Goal: Information Seeking & Learning: Learn about a topic

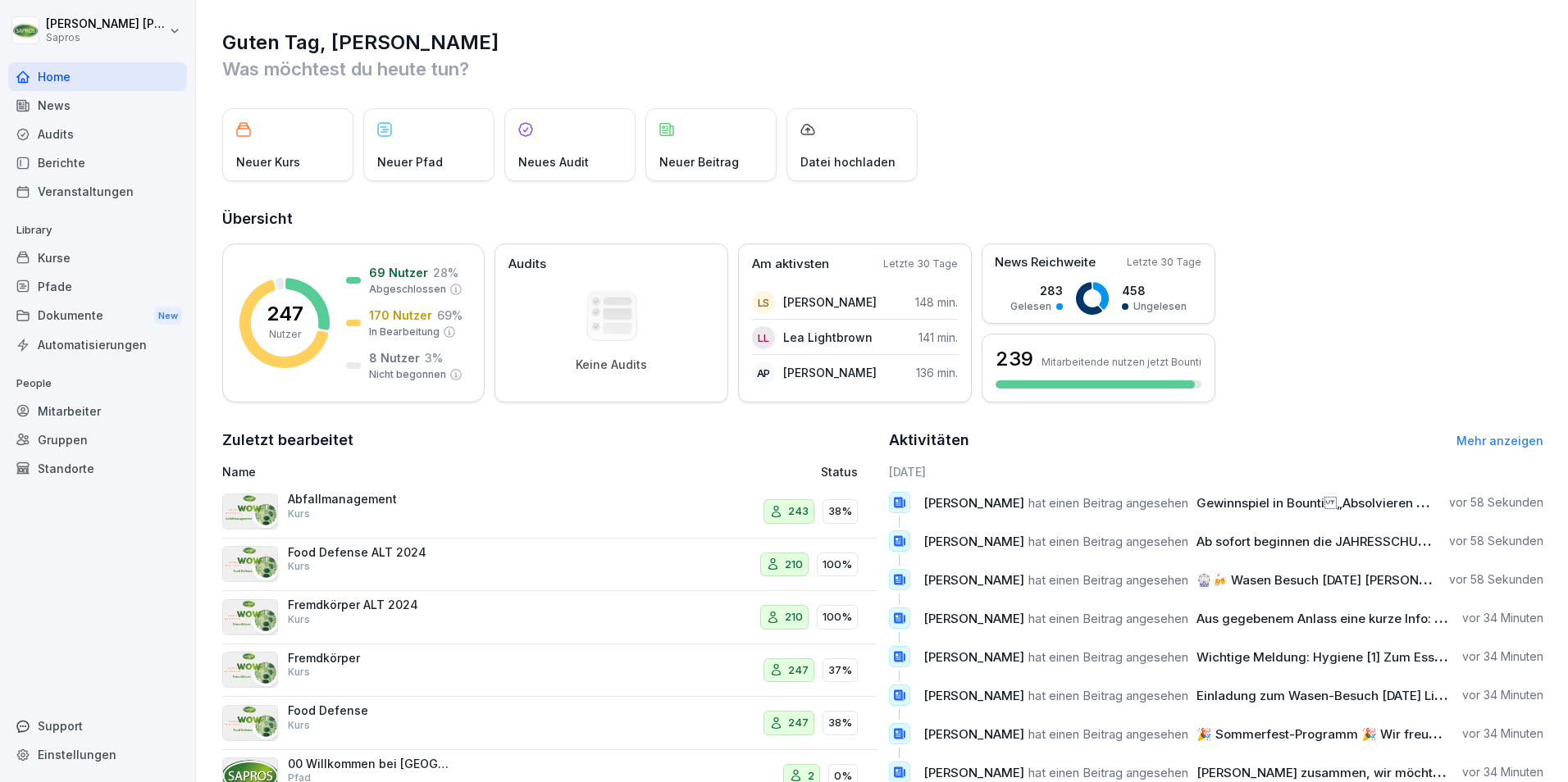
click at [64, 408] on div "Mitarbeiter" at bounding box center [98, 411] width 179 height 28
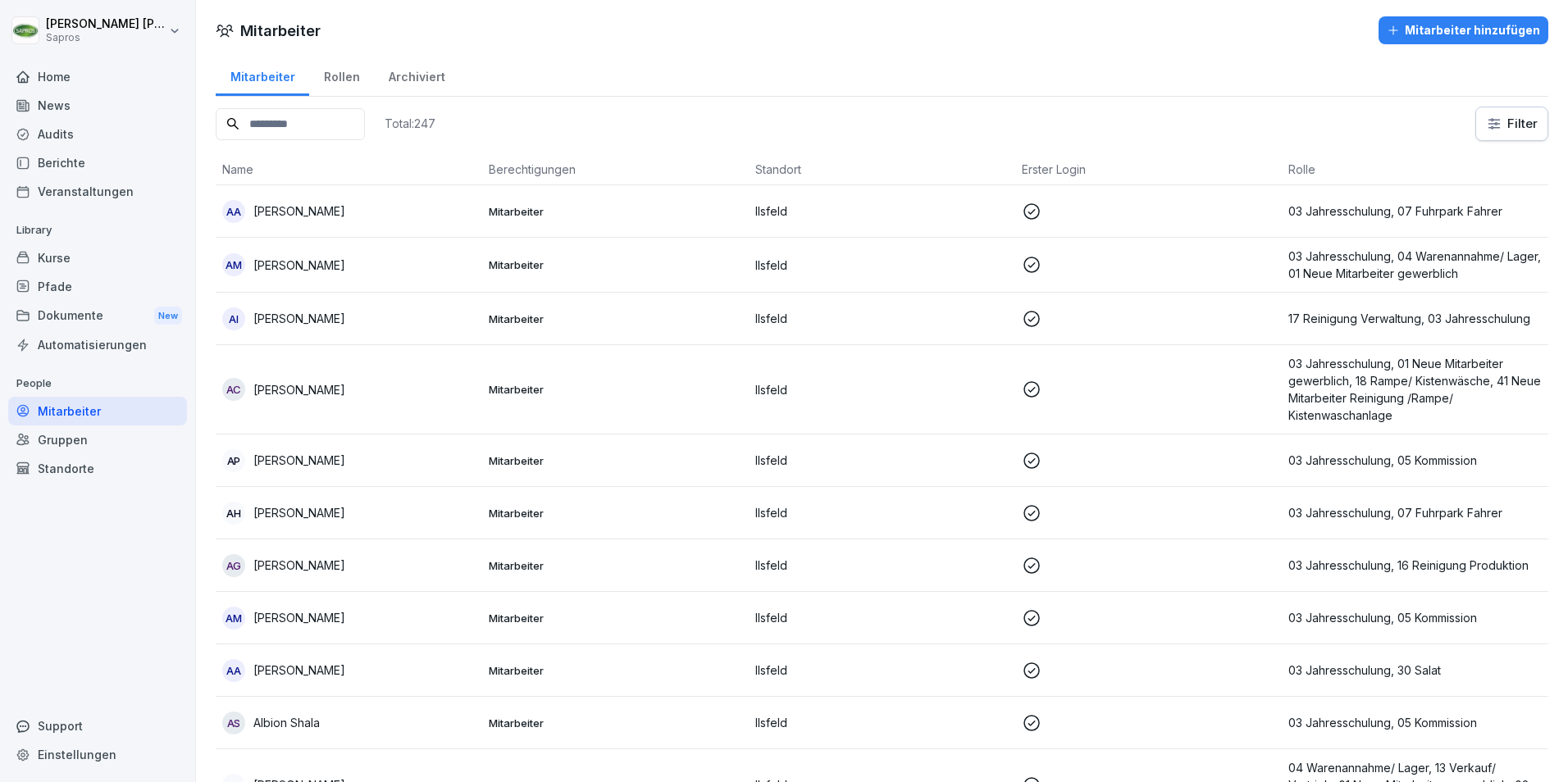
click at [245, 121] on input at bounding box center [290, 124] width 149 height 32
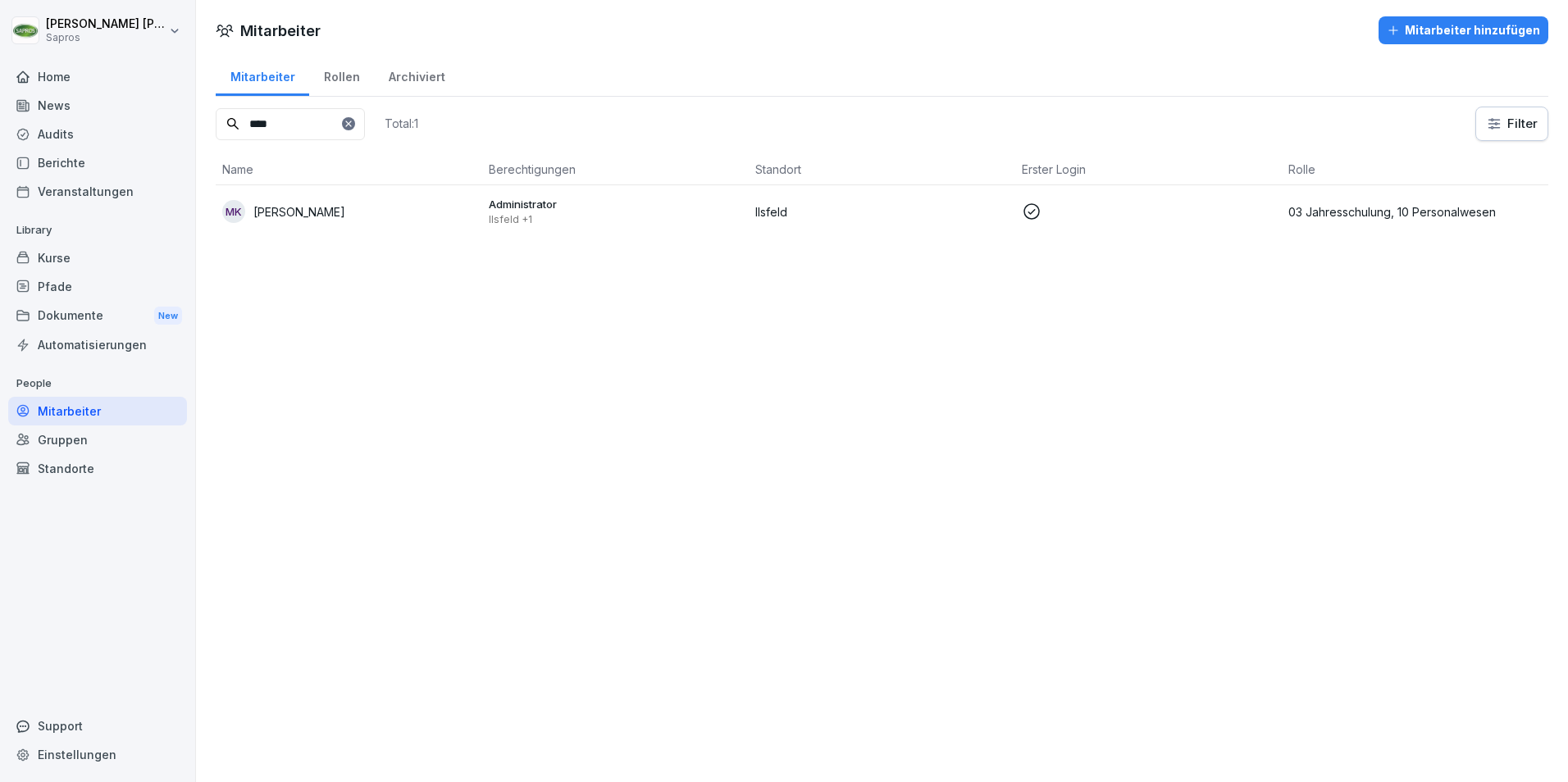
type input "****"
click at [1394, 210] on p "03 Jahresschulung, 10 Personalwesen" at bounding box center [1414, 212] width 253 height 18
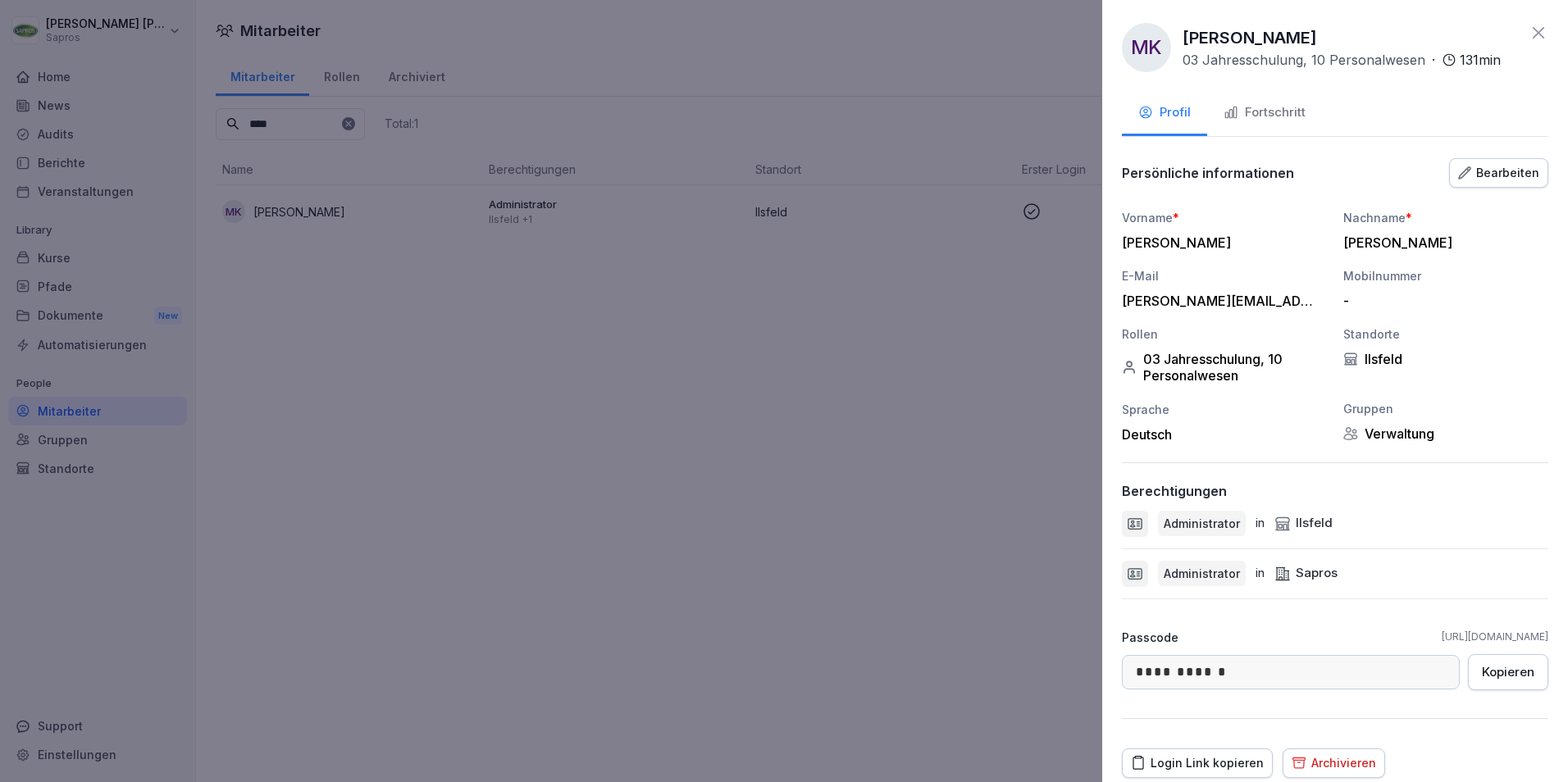
click at [1263, 115] on div "Fortschritt" at bounding box center [1264, 113] width 82 height 19
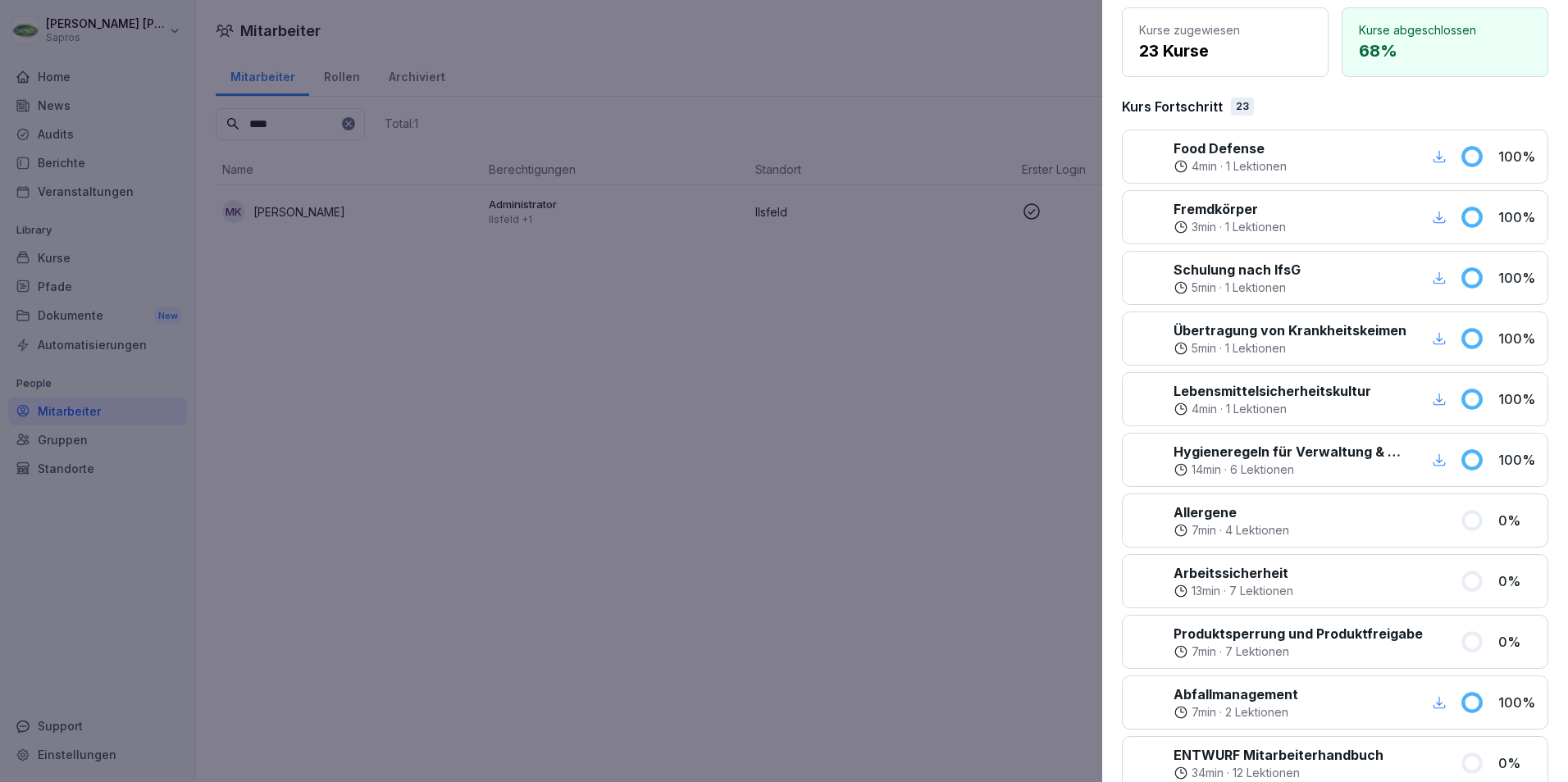
scroll to position [246, 0]
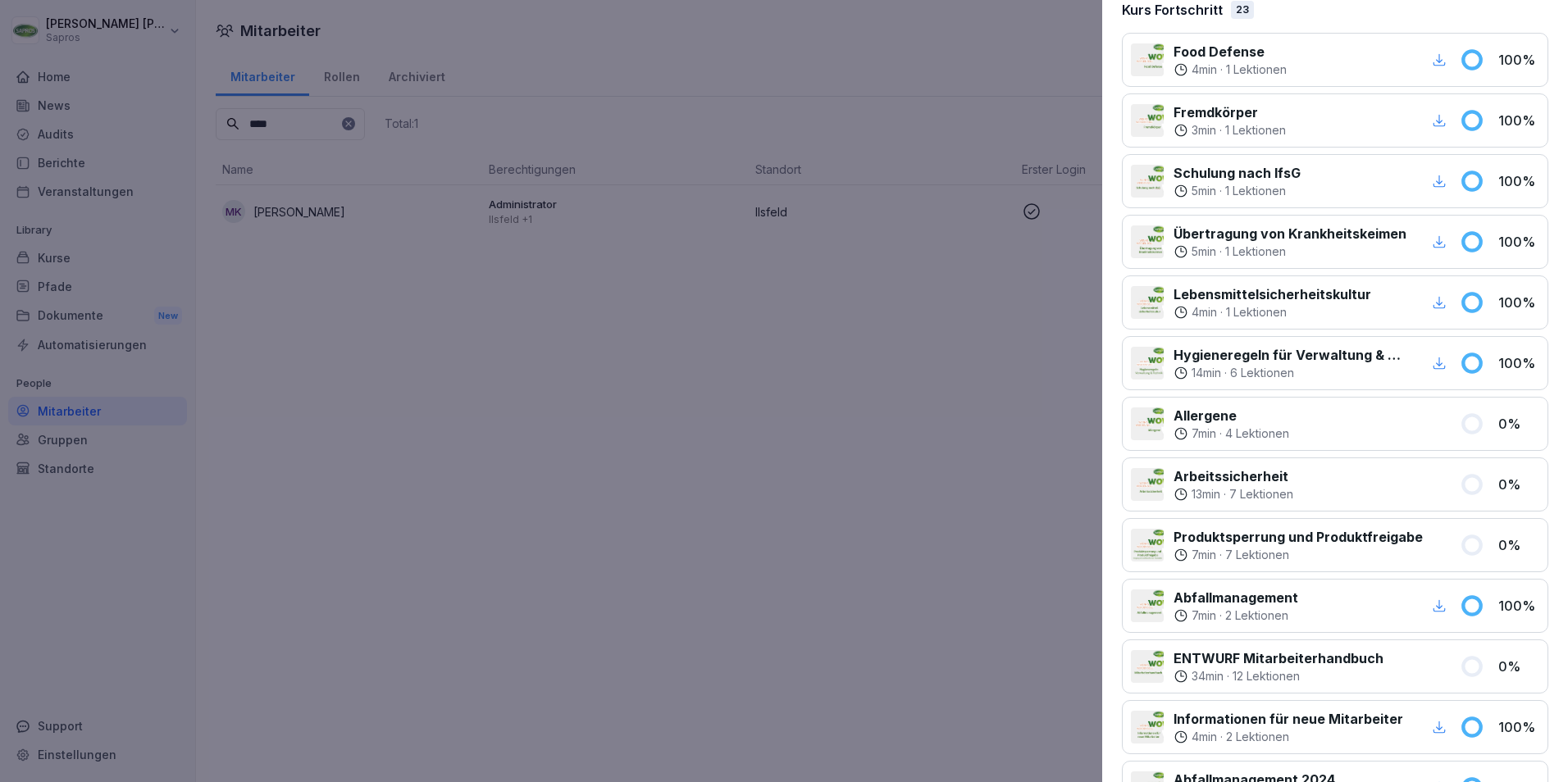
click at [1159, 421] on div at bounding box center [1146, 423] width 33 height 33
click at [1209, 420] on p "Allergene" at bounding box center [1231, 416] width 115 height 20
drag, startPoint x: 1209, startPoint y: 420, endPoint x: 1442, endPoint y: 418, distance: 233.0
click at [1358, 419] on div at bounding box center [1374, 423] width 151 height 36
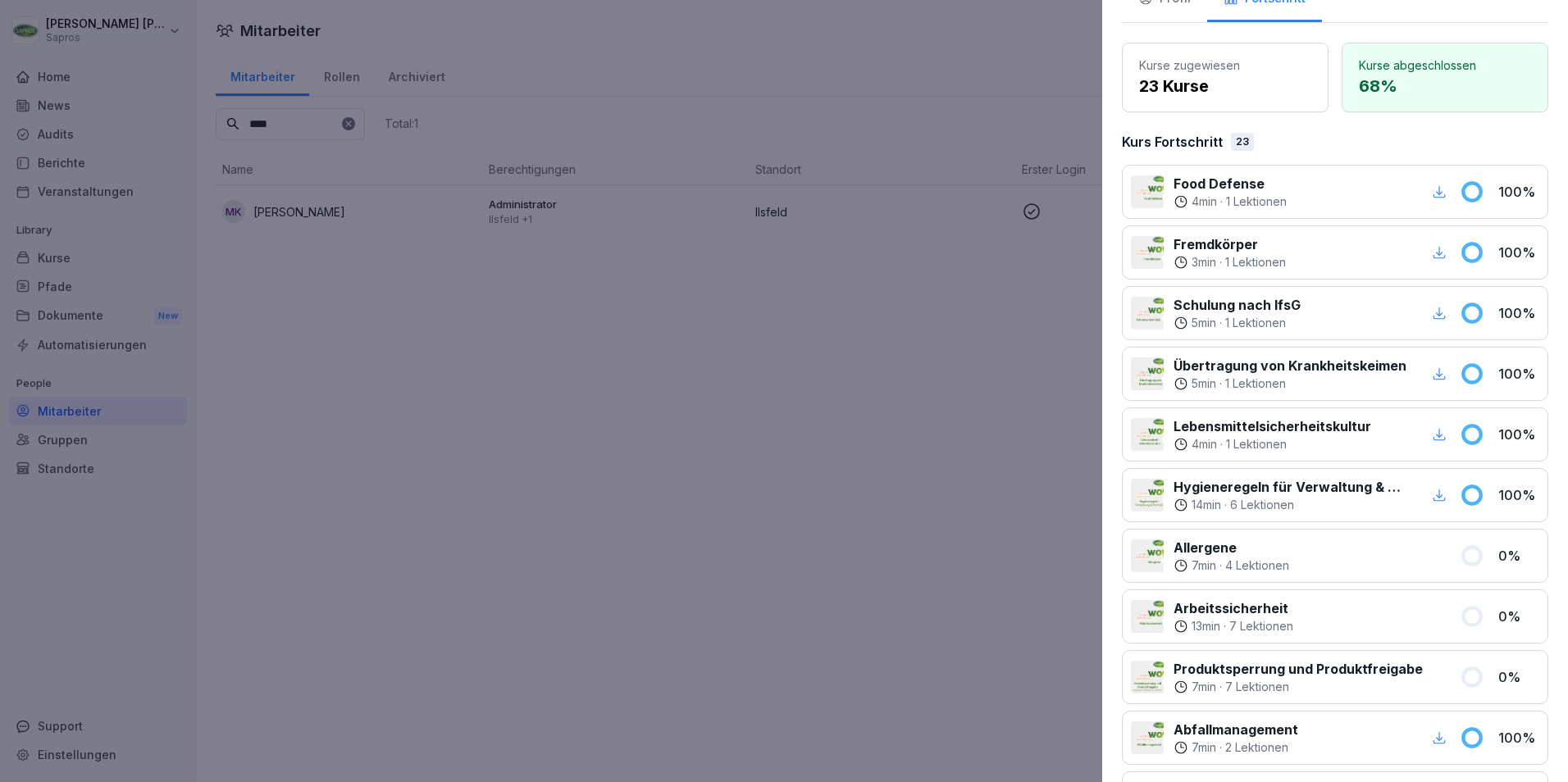
scroll to position [0, 0]
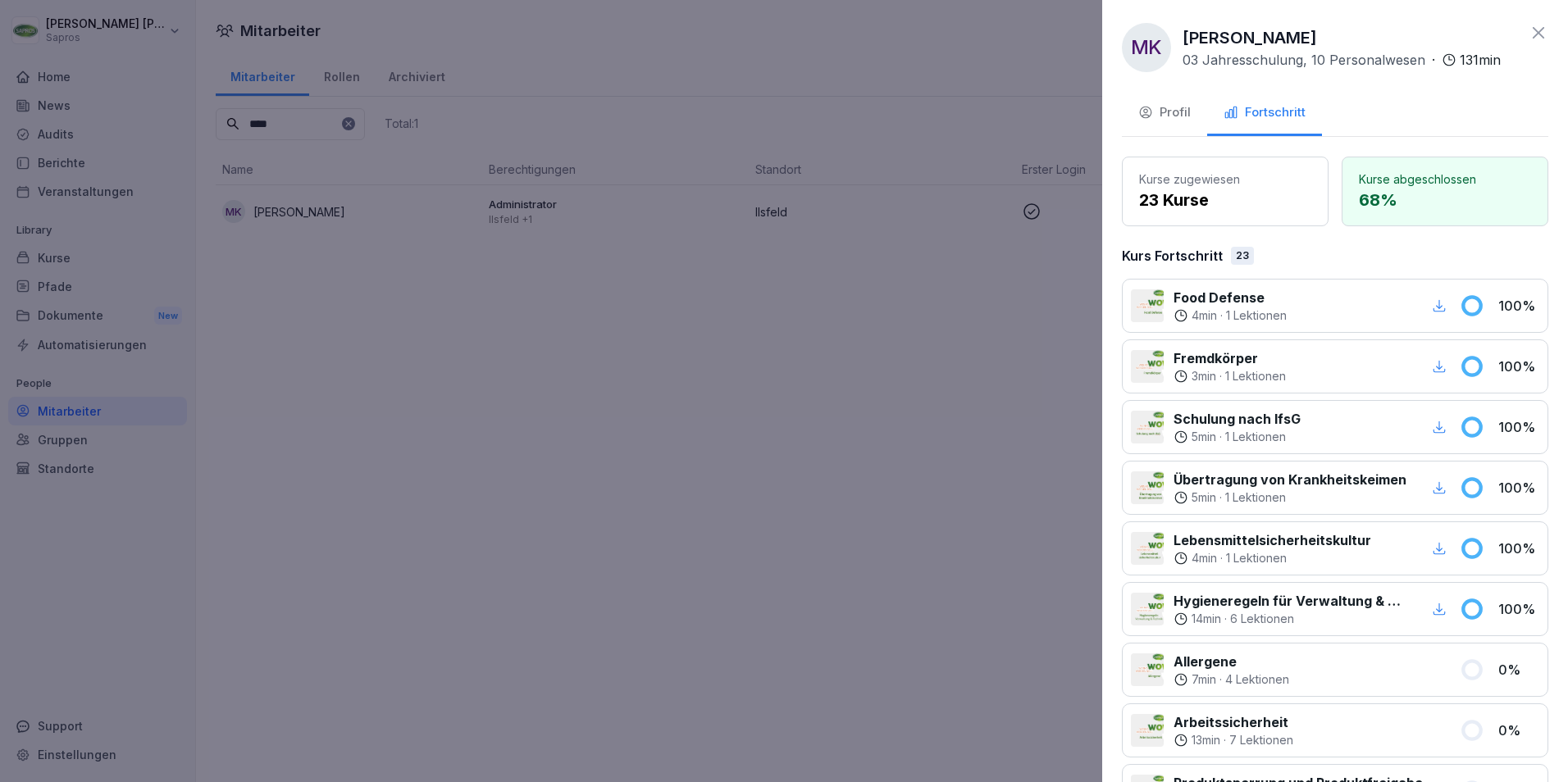
click at [1163, 111] on div "Profil" at bounding box center [1164, 113] width 53 height 19
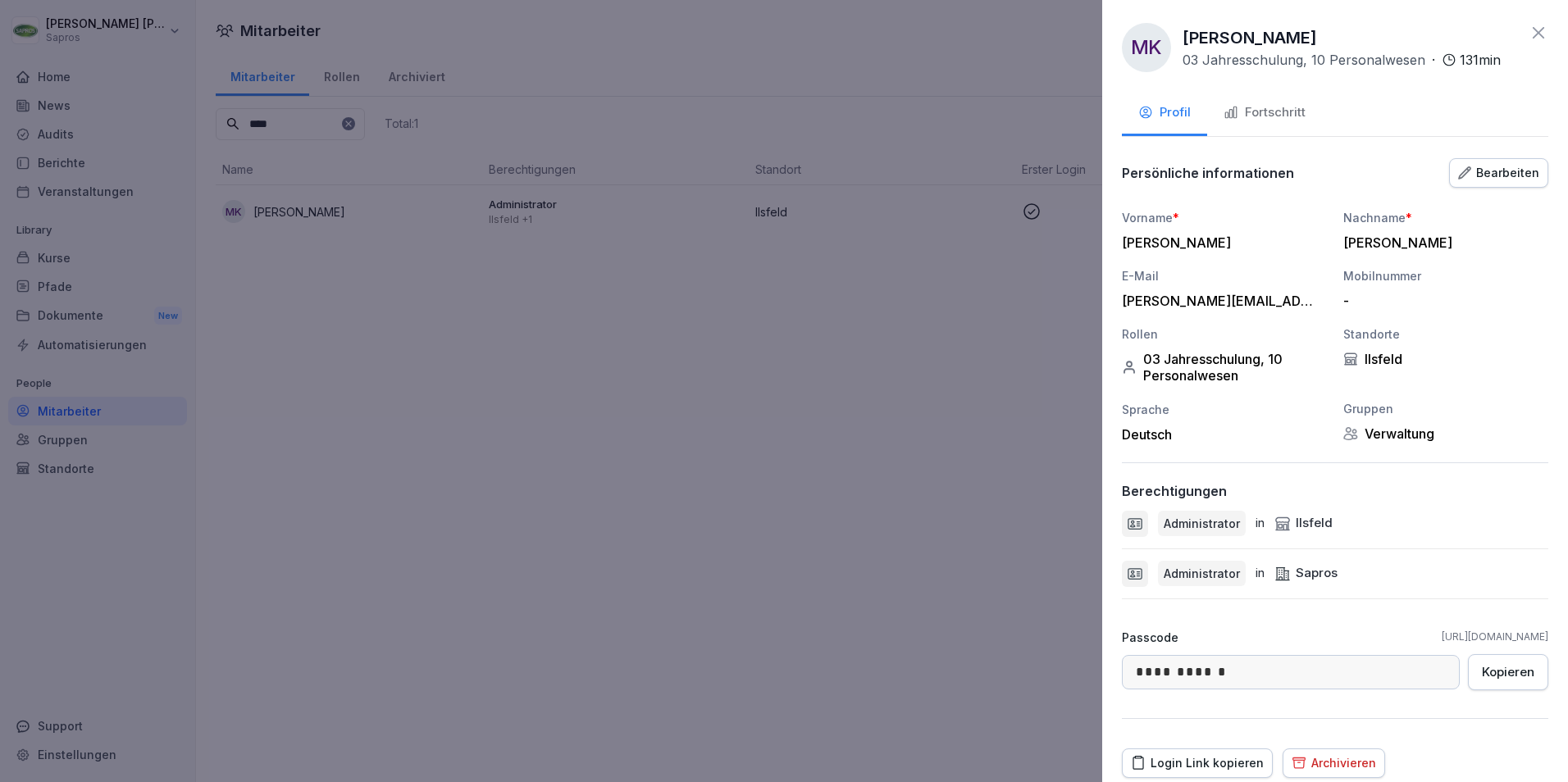
click at [1533, 33] on icon at bounding box center [1539, 33] width 12 height 12
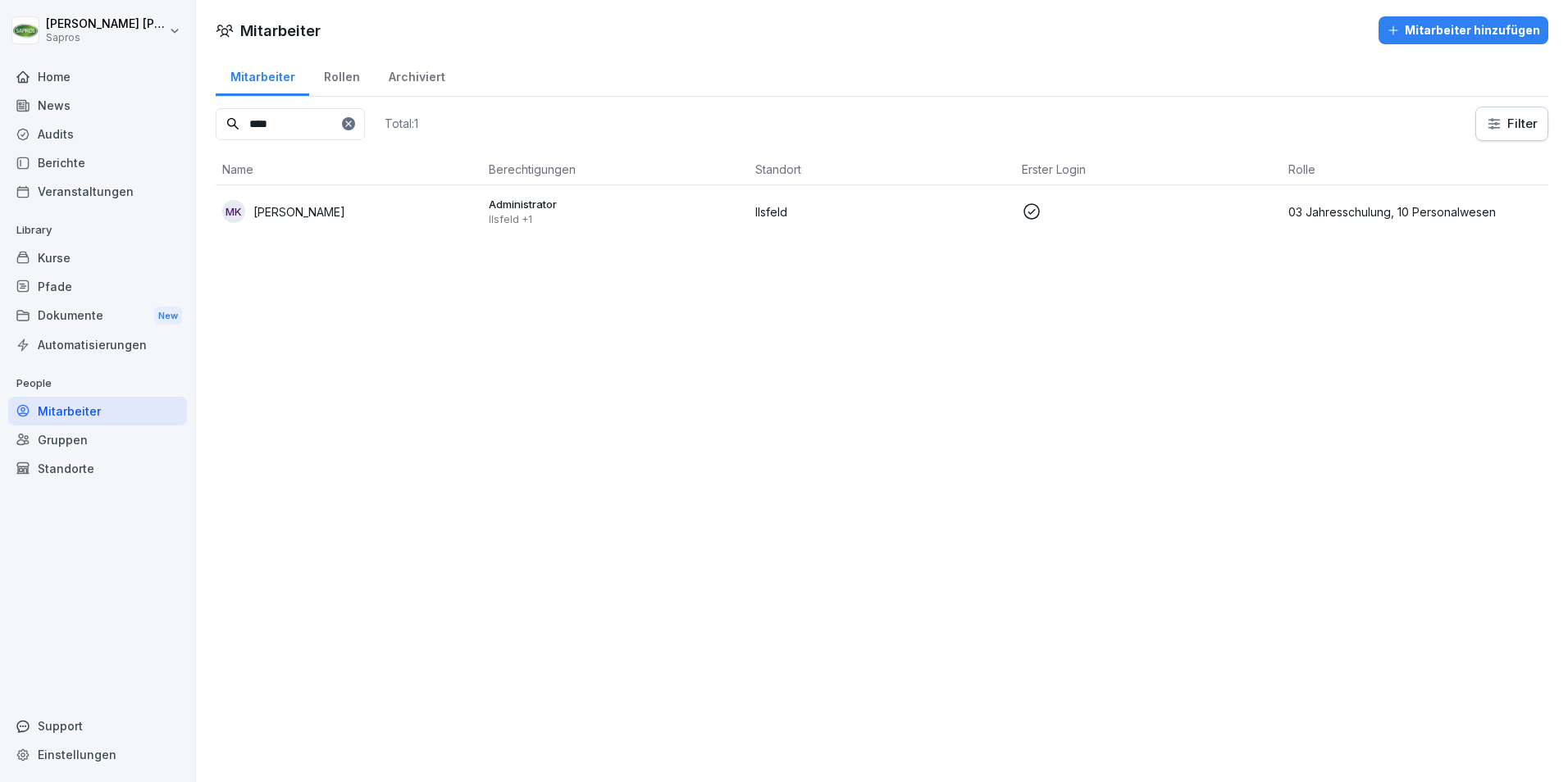
click at [55, 255] on div "Kurse" at bounding box center [98, 258] width 179 height 28
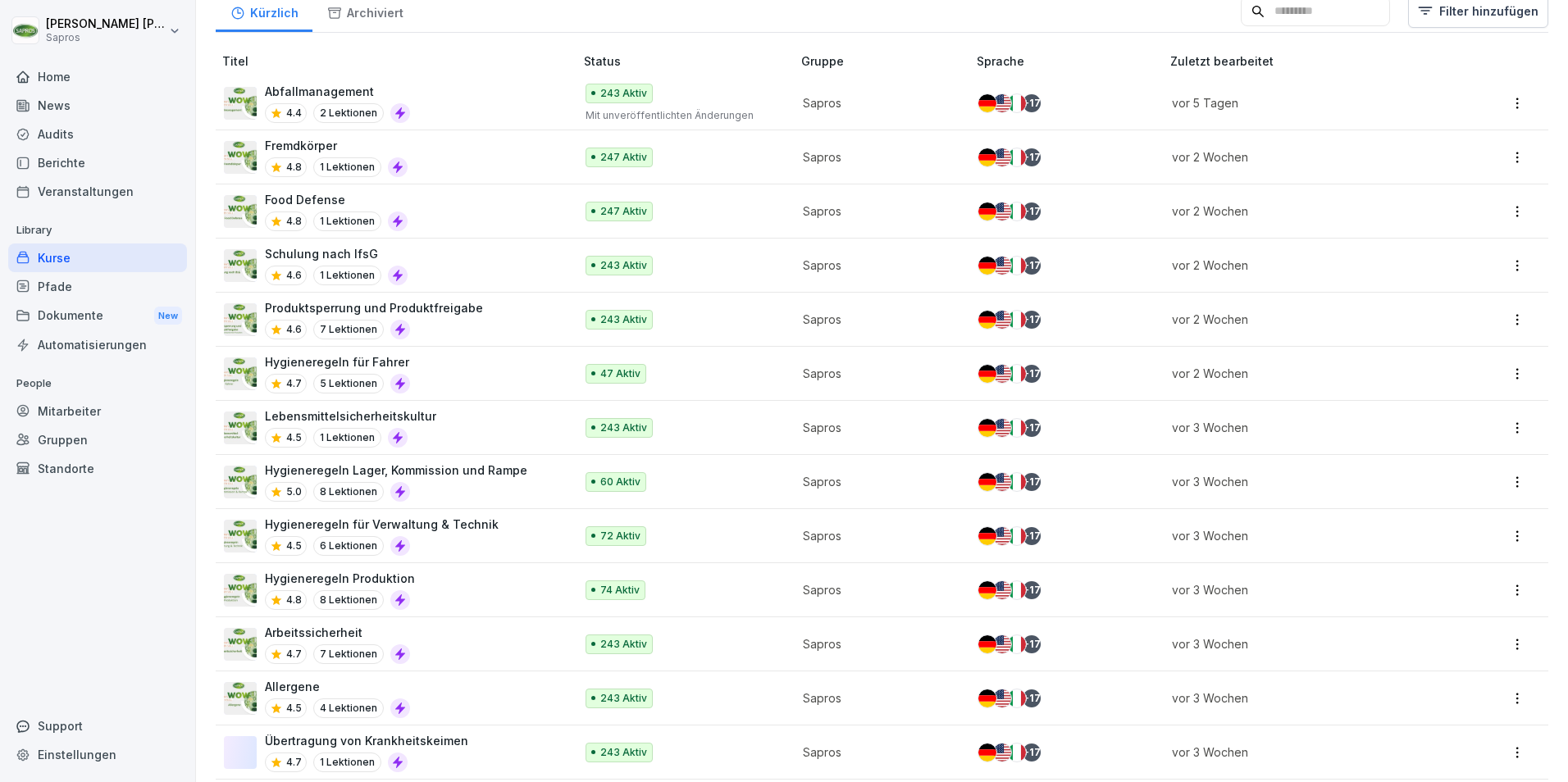
scroll to position [246, 0]
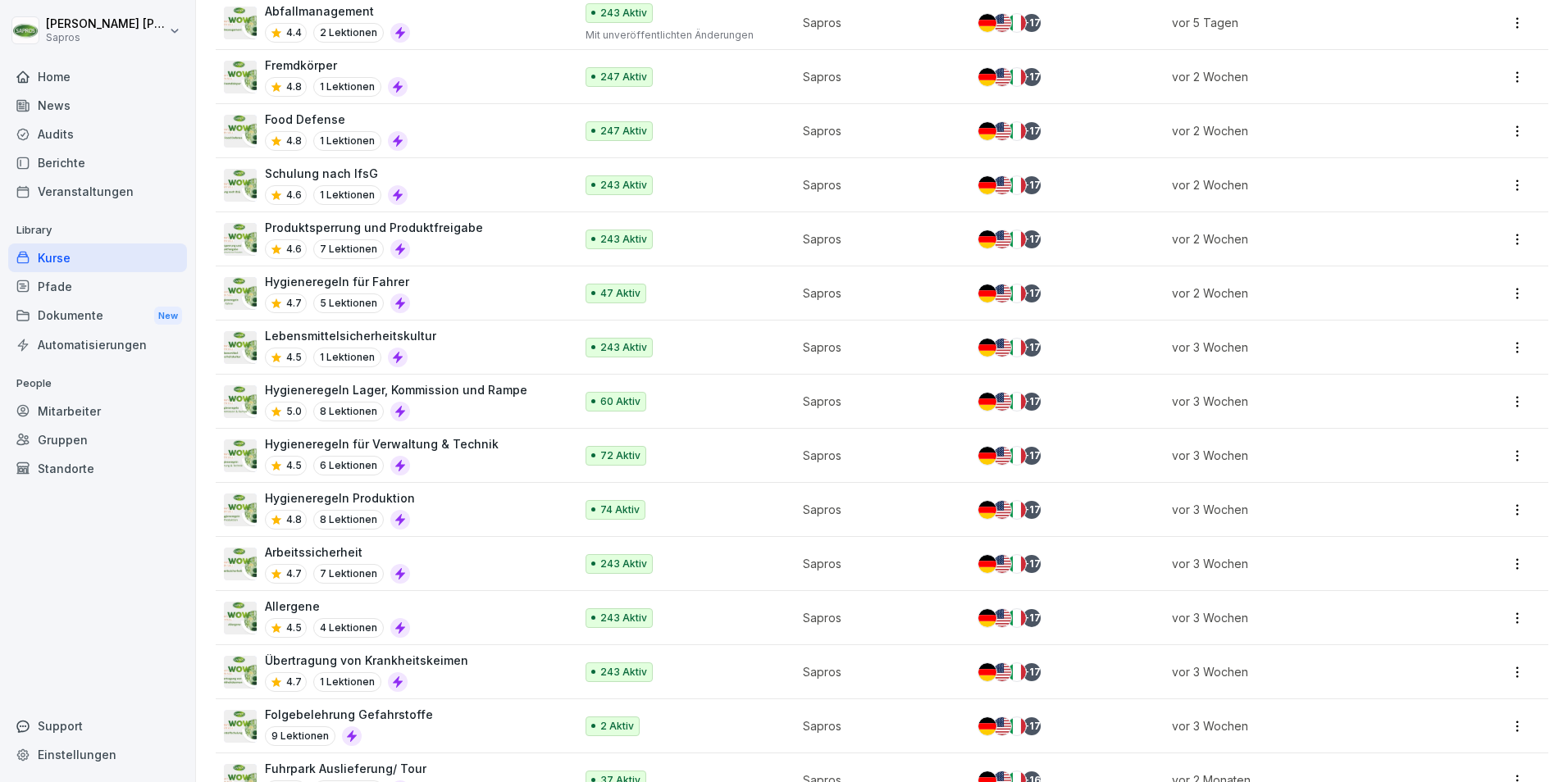
click at [239, 618] on img at bounding box center [240, 618] width 33 height 33
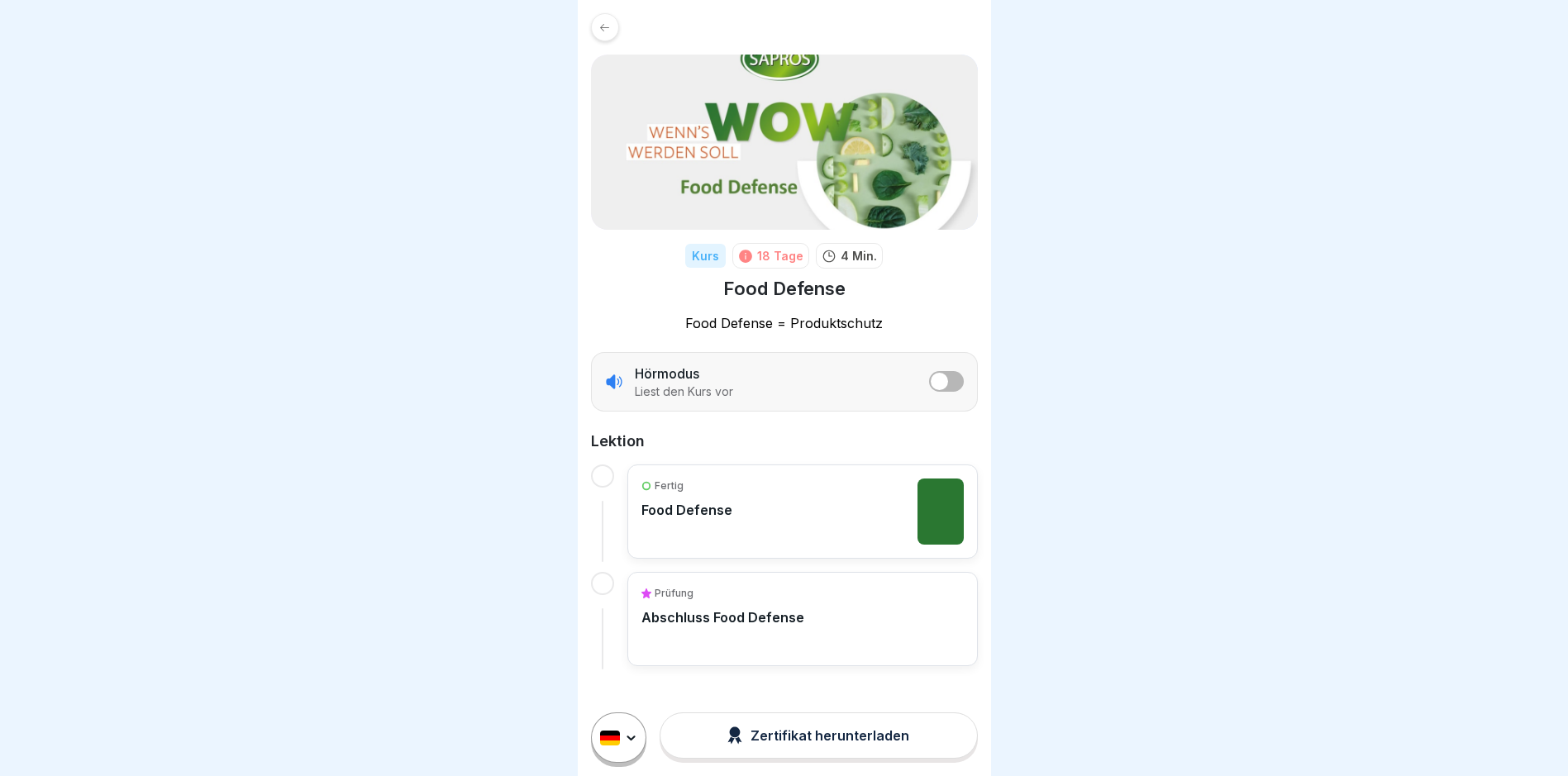
scroll to position [13, 0]
click at [603, 465] on div at bounding box center [603, 476] width 24 height 24
click at [603, 572] on div at bounding box center [603, 584] width 24 height 24
click at [789, 735] on div "Zertifikat herunterladen" at bounding box center [818, 736] width 182 height 19
click at [606, 22] on icon at bounding box center [604, 28] width 13 height 13
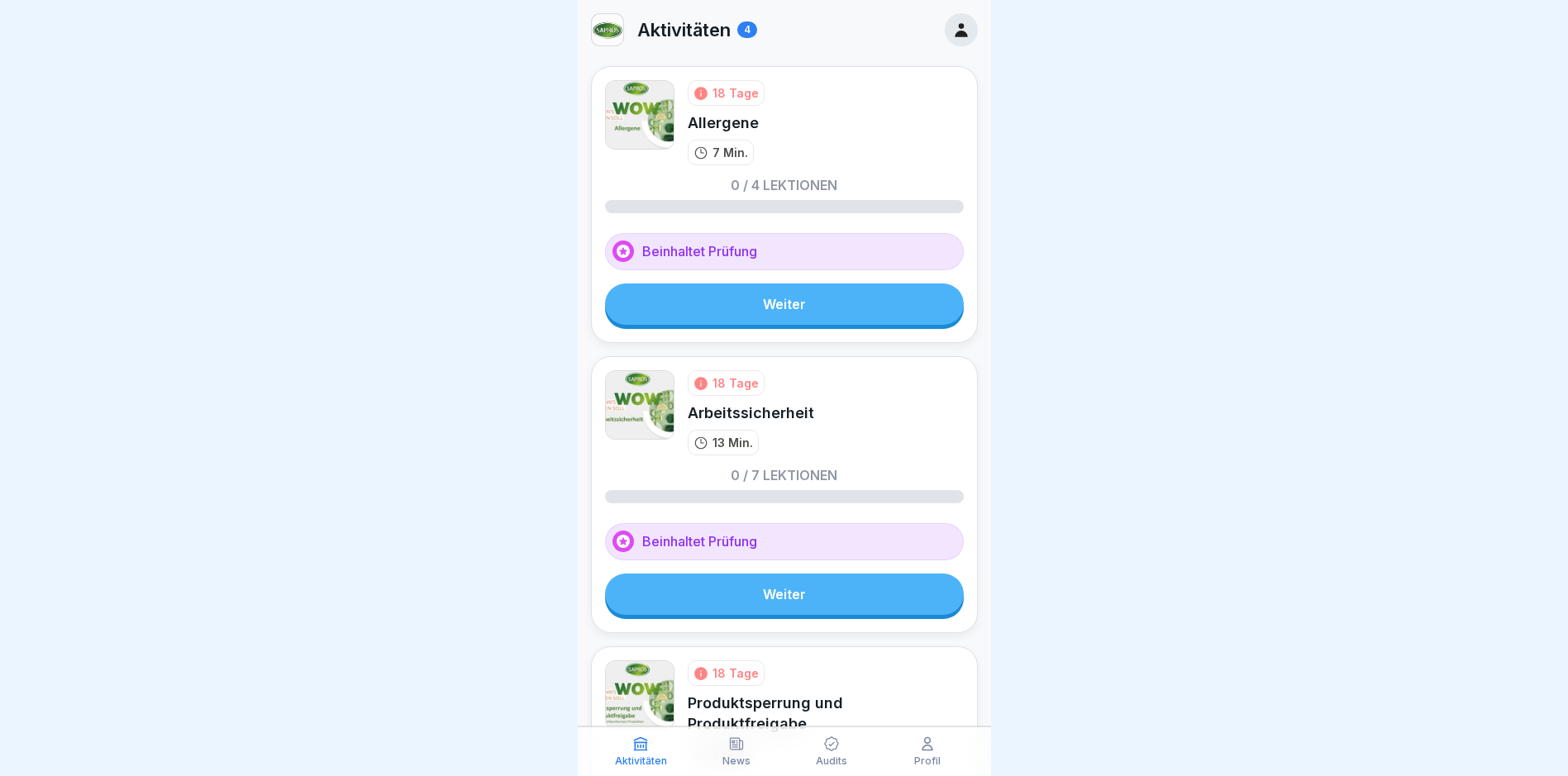
click at [791, 299] on link "Weiter" at bounding box center [784, 304] width 359 height 41
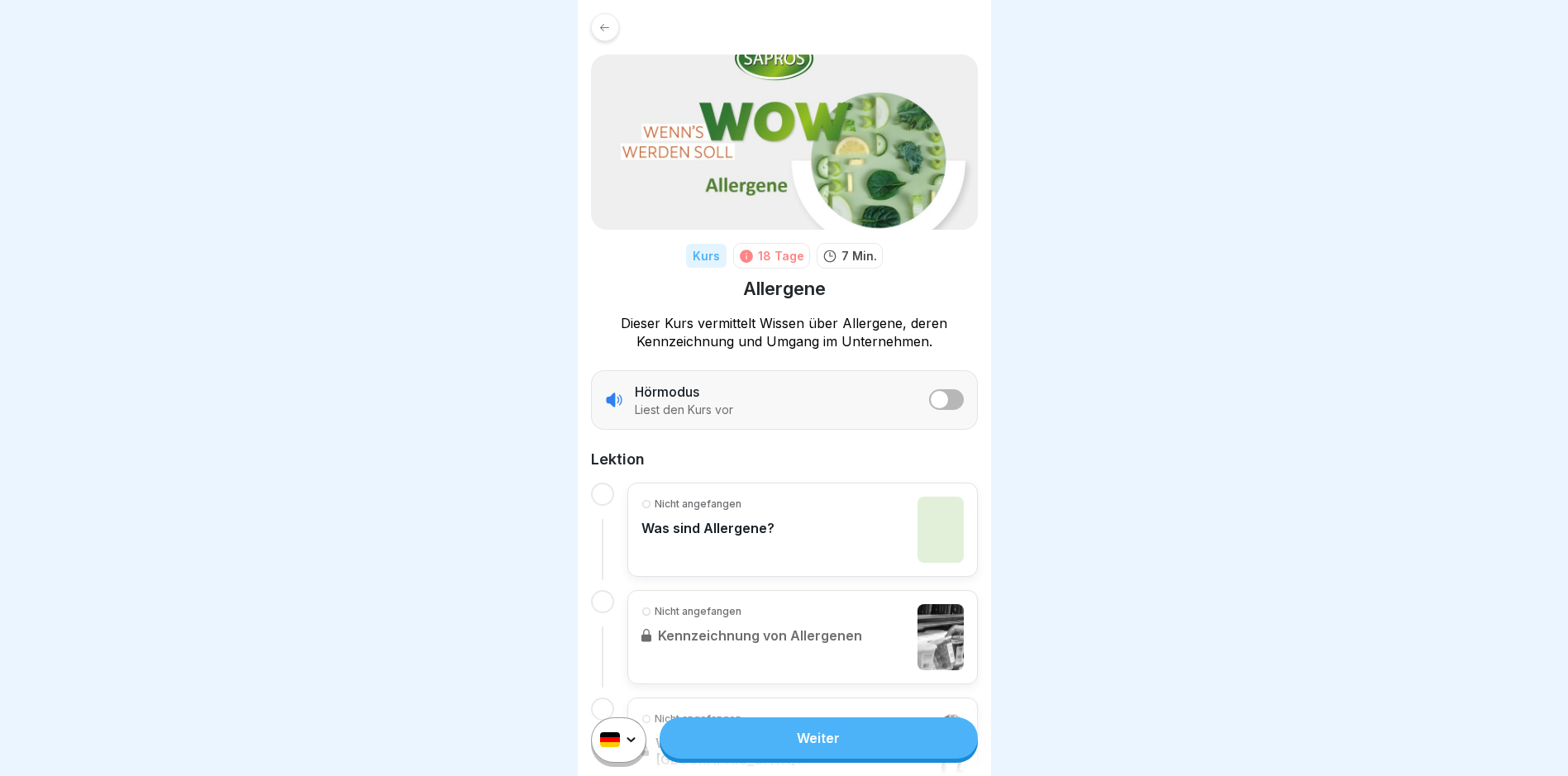
click at [813, 745] on link "Weiter" at bounding box center [818, 738] width 317 height 41
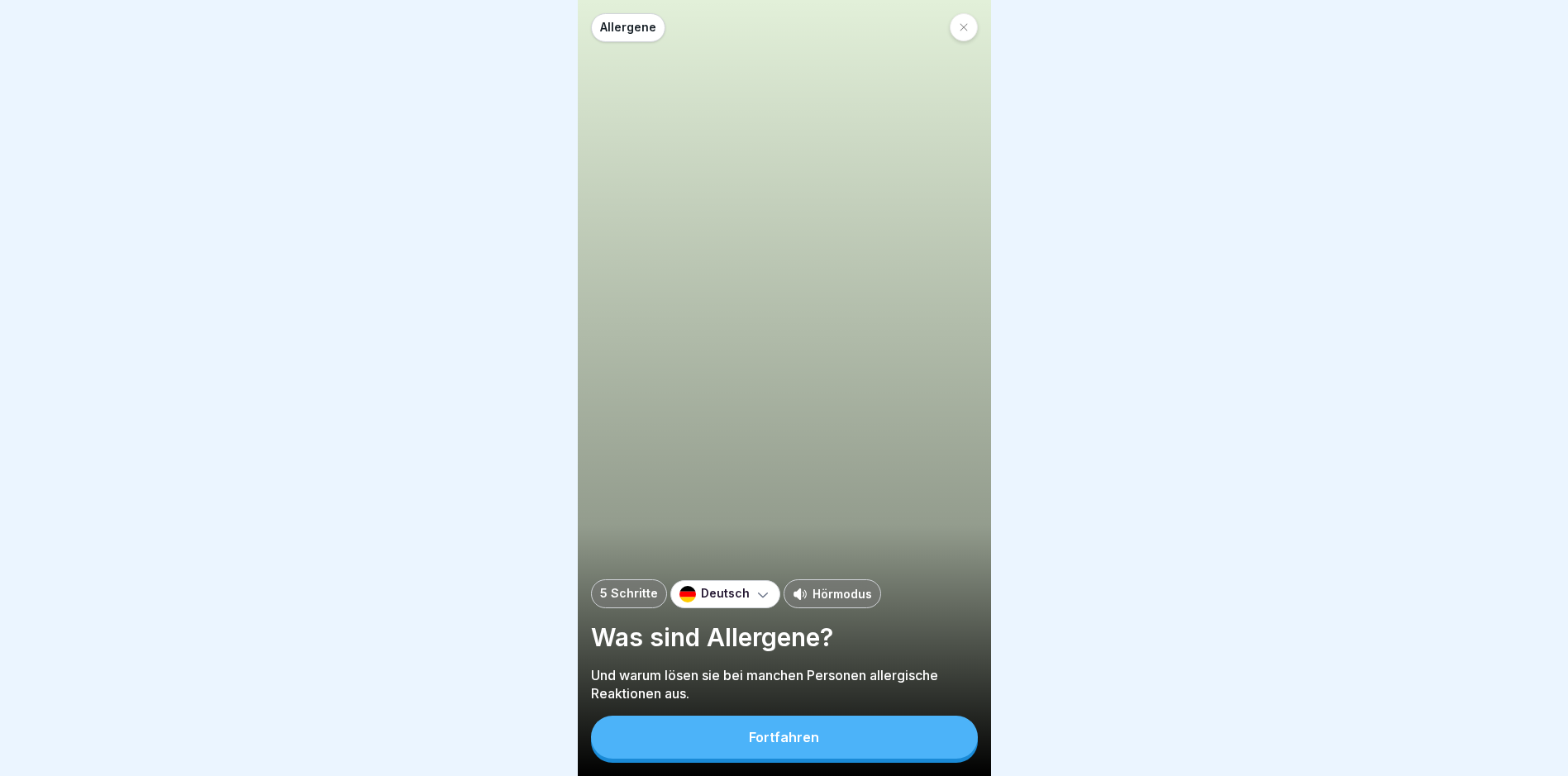
click at [810, 745] on div "Fortfahren" at bounding box center [784, 737] width 70 height 15
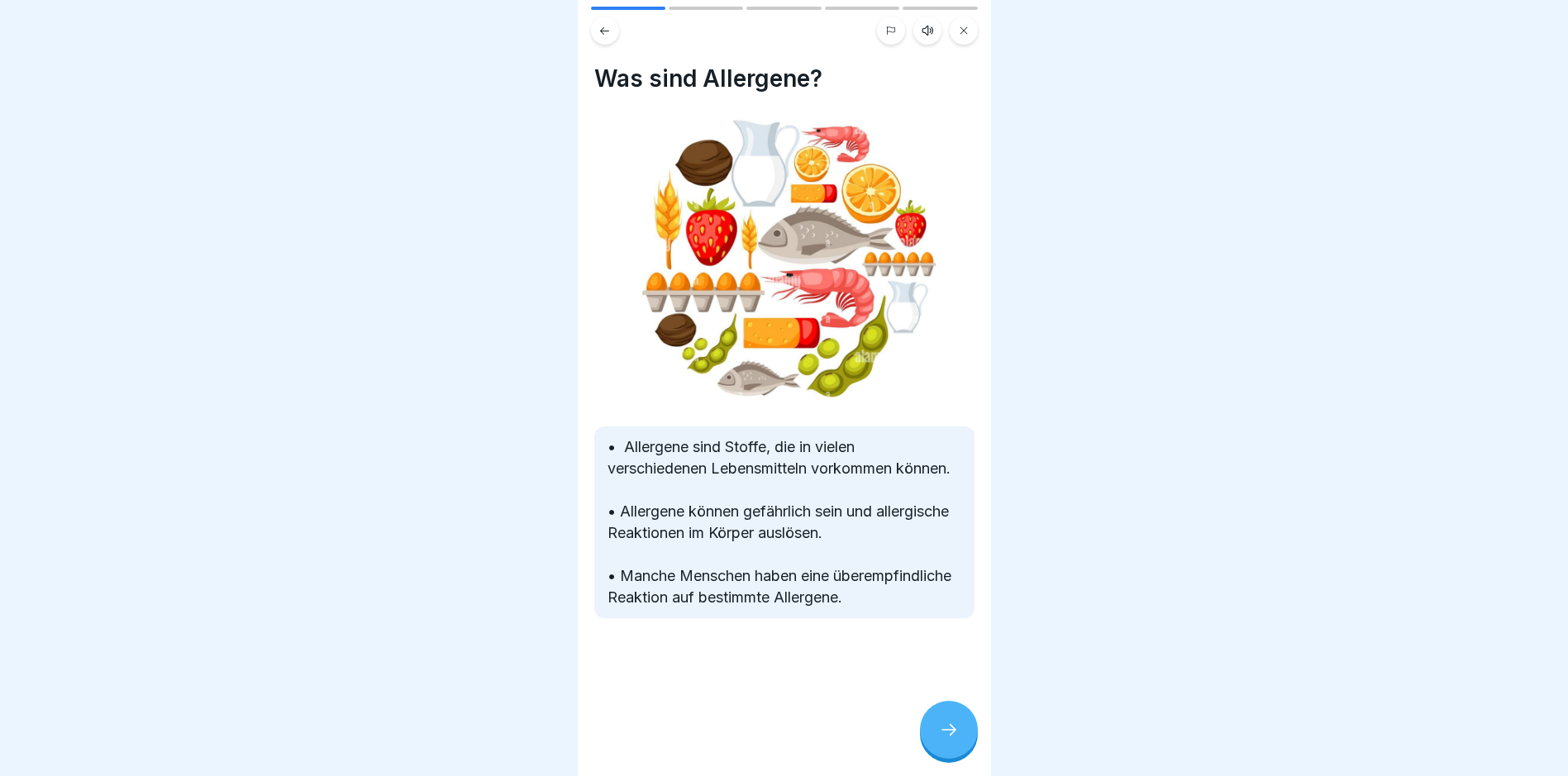
click at [952, 731] on div at bounding box center [949, 730] width 58 height 58
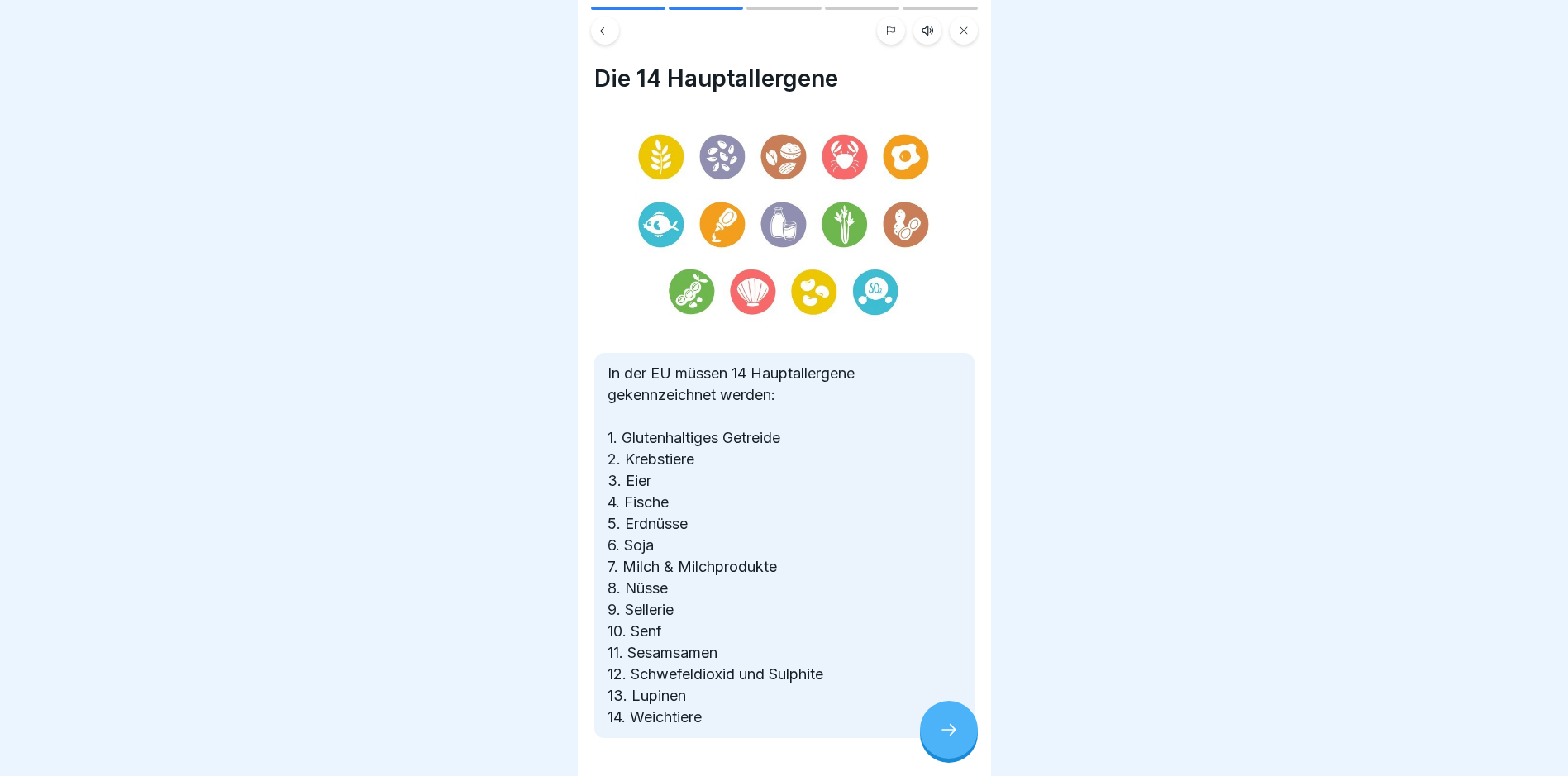
click at [952, 731] on div at bounding box center [949, 730] width 58 height 58
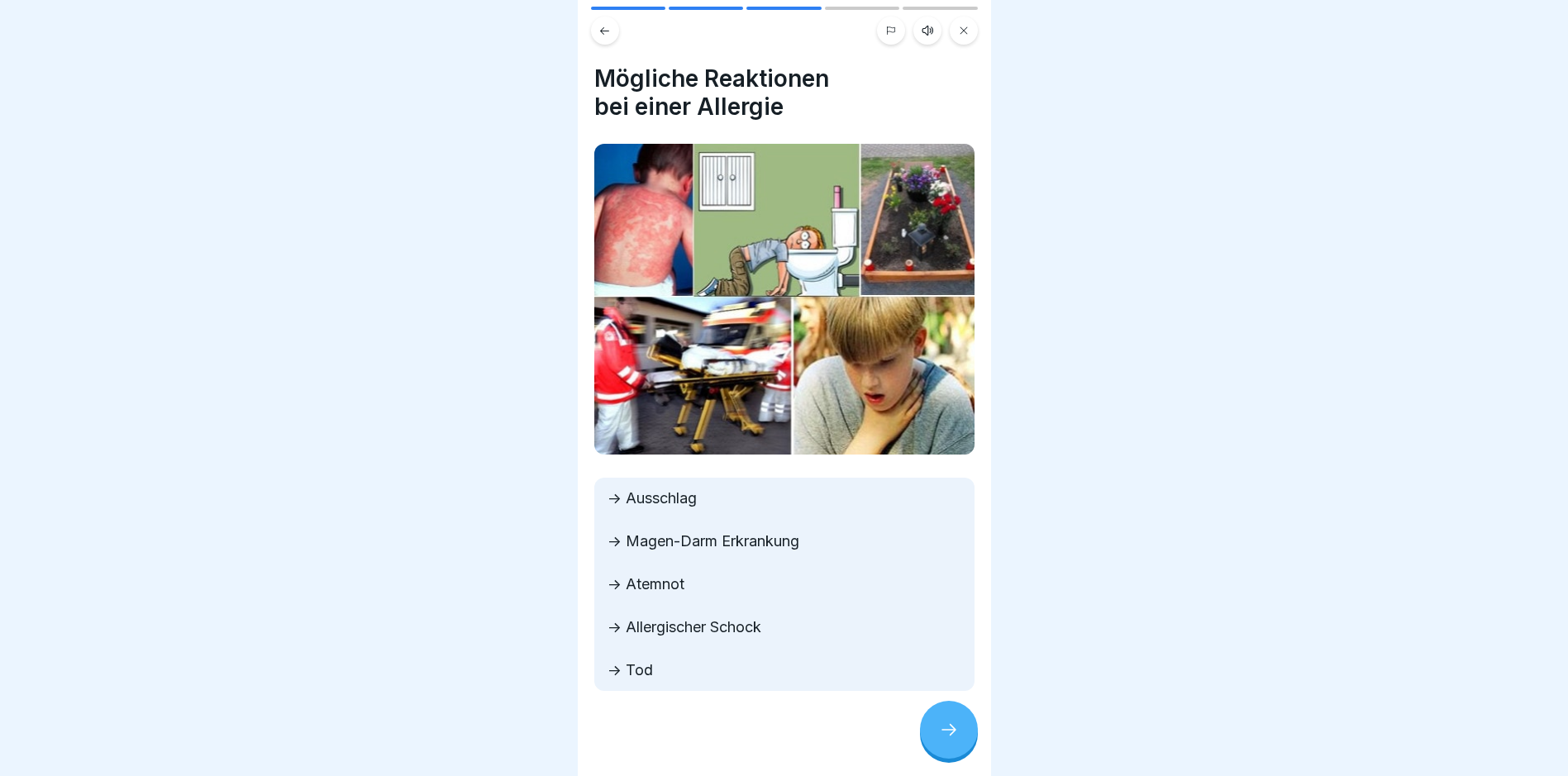
click at [952, 731] on div at bounding box center [949, 730] width 58 height 58
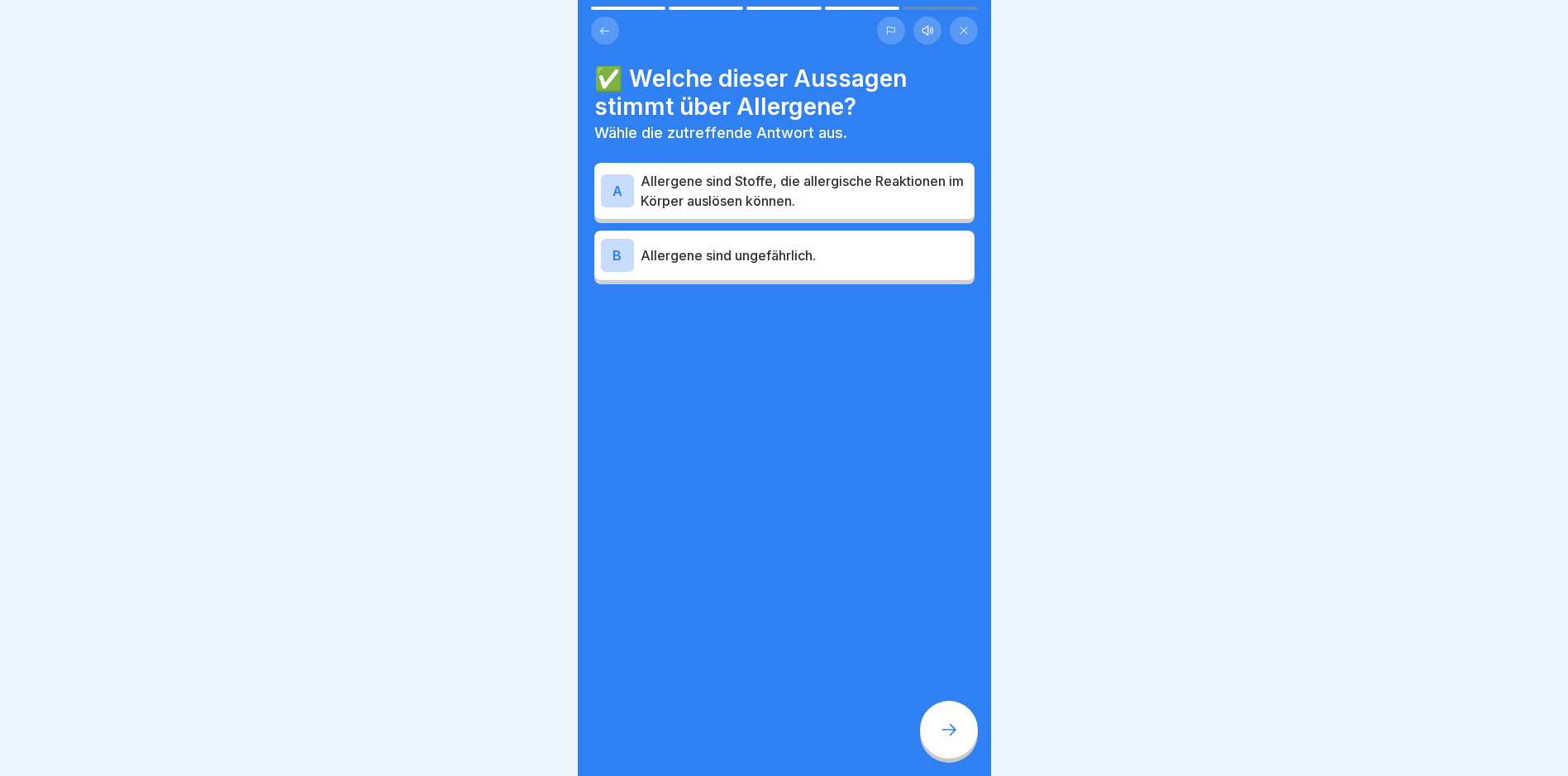
click at [614, 183] on div "A" at bounding box center [617, 190] width 33 height 33
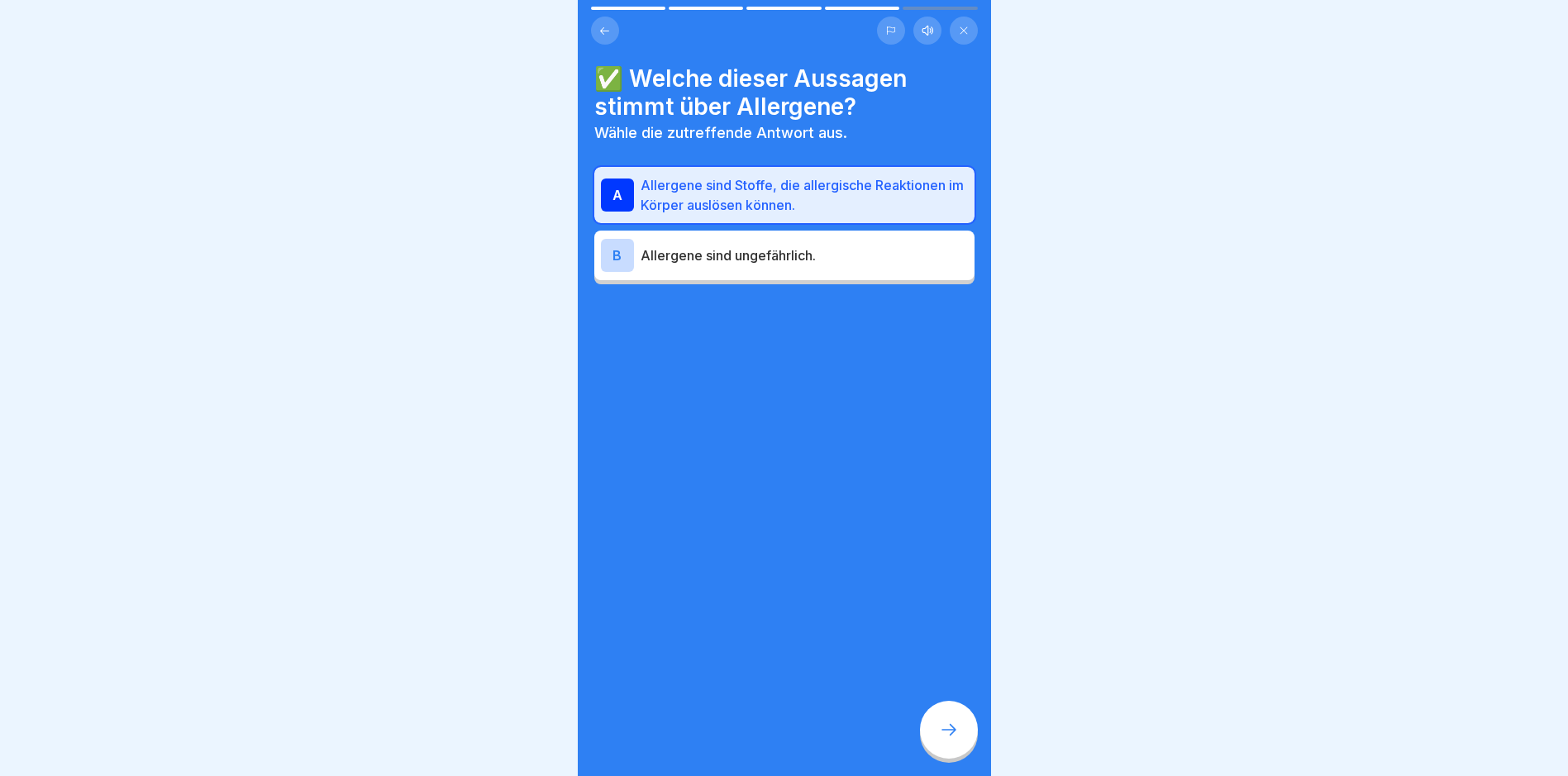
click at [957, 740] on icon at bounding box center [949, 730] width 20 height 20
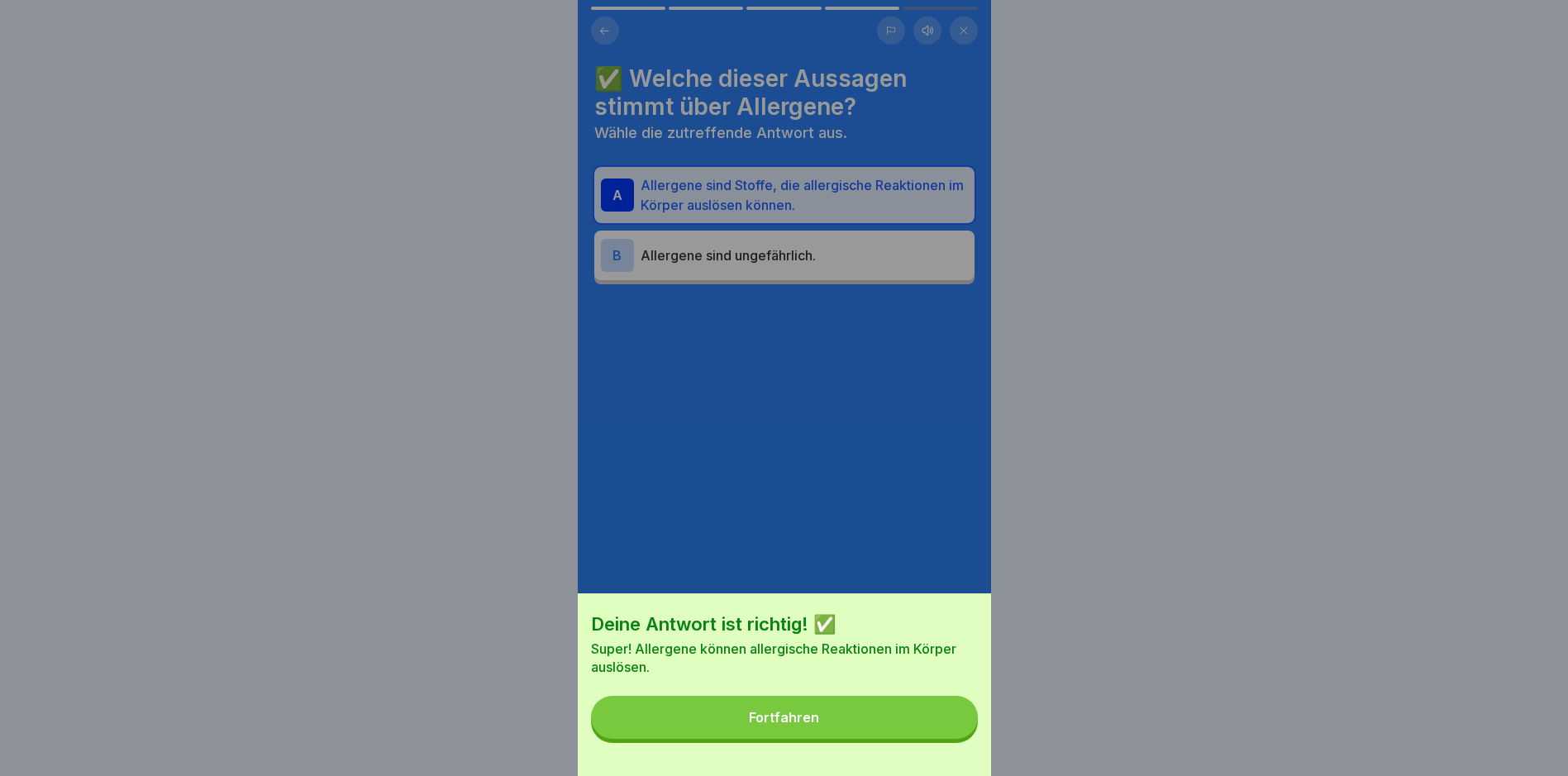
click at [811, 725] on div "Fortfahren" at bounding box center [784, 718] width 70 height 15
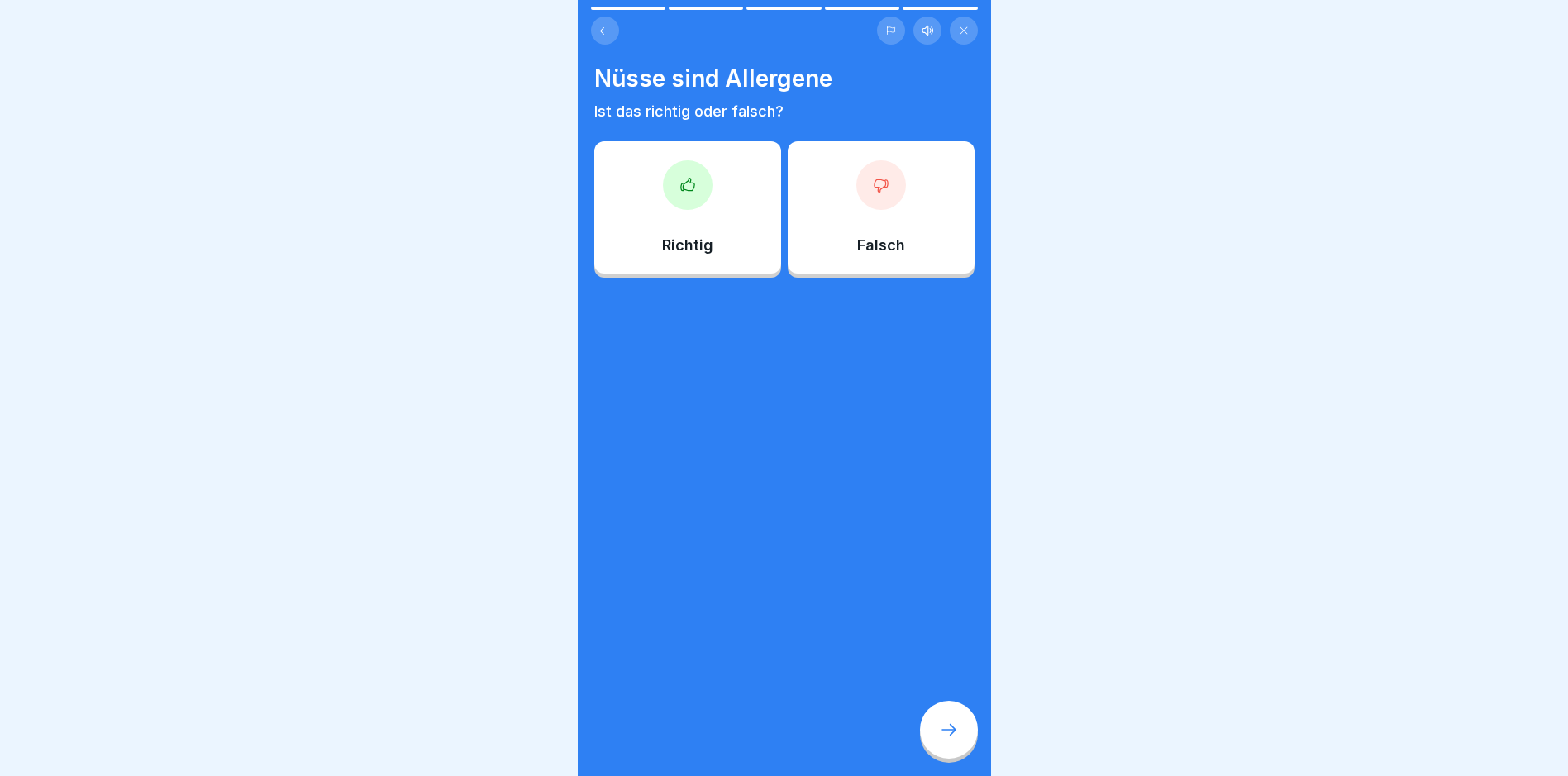
click at [684, 180] on icon at bounding box center [688, 185] width 17 height 17
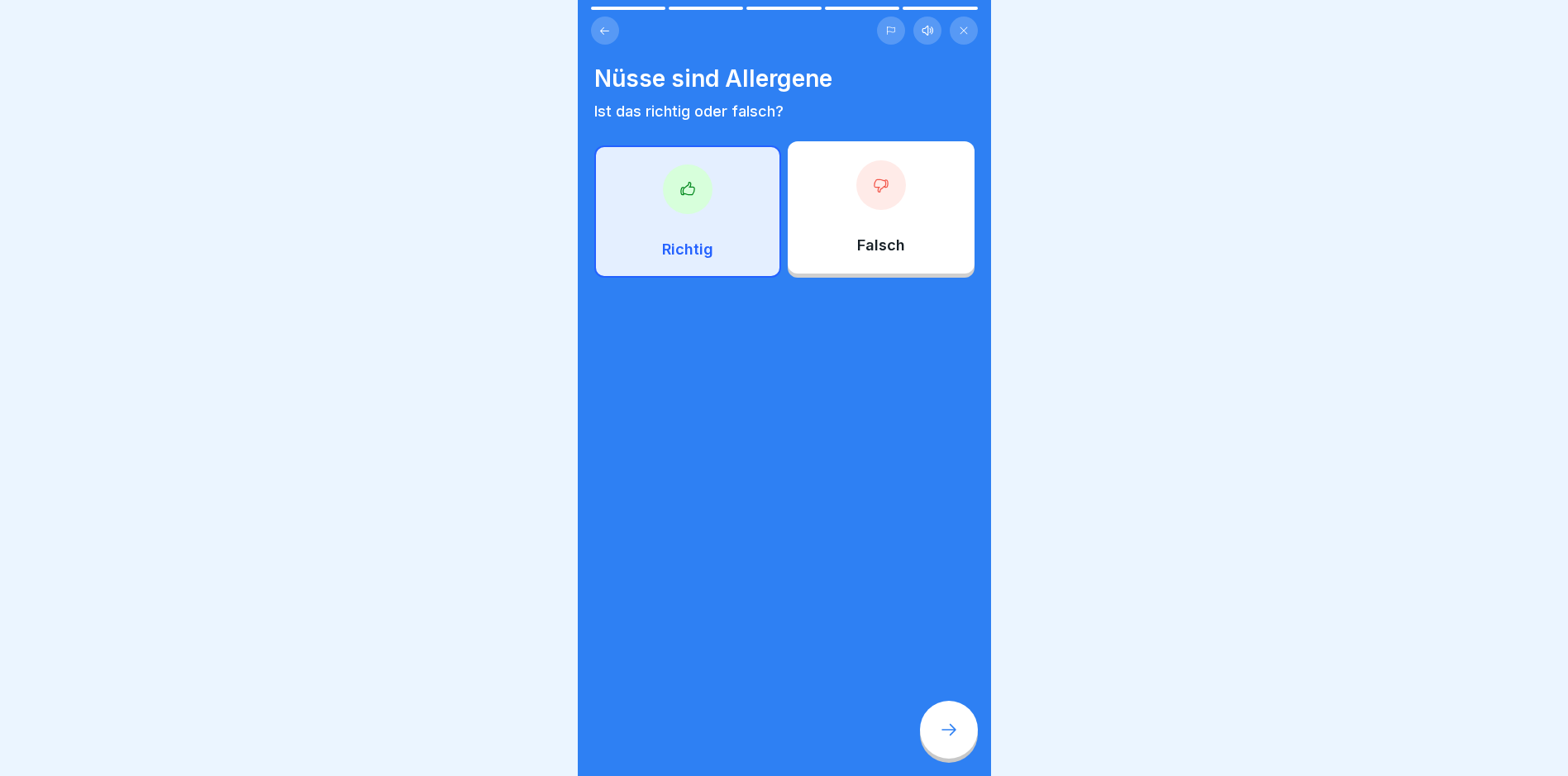
click at [943, 734] on div at bounding box center [949, 730] width 58 height 58
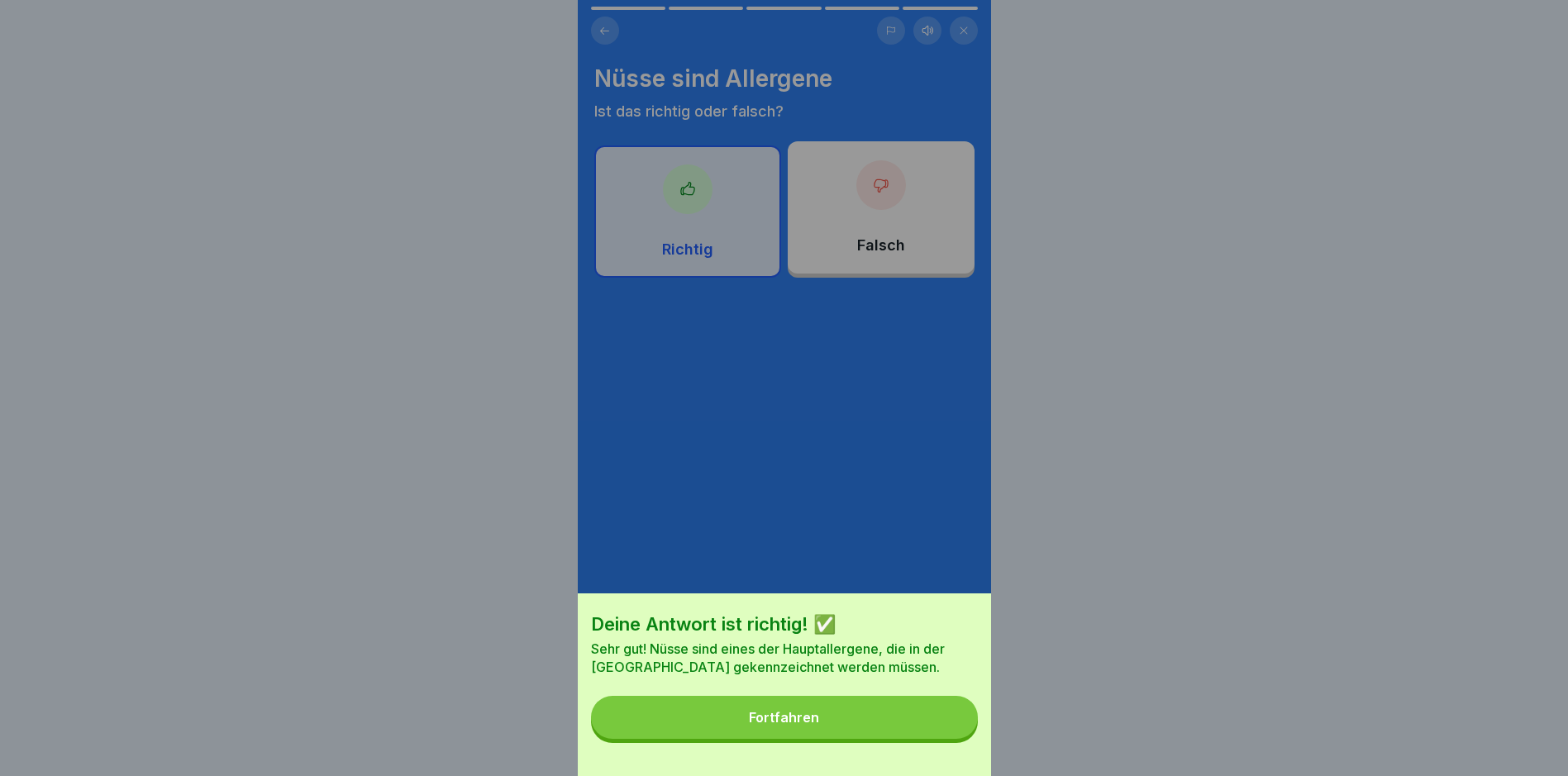
click at [774, 725] on div "Fortfahren" at bounding box center [784, 718] width 70 height 15
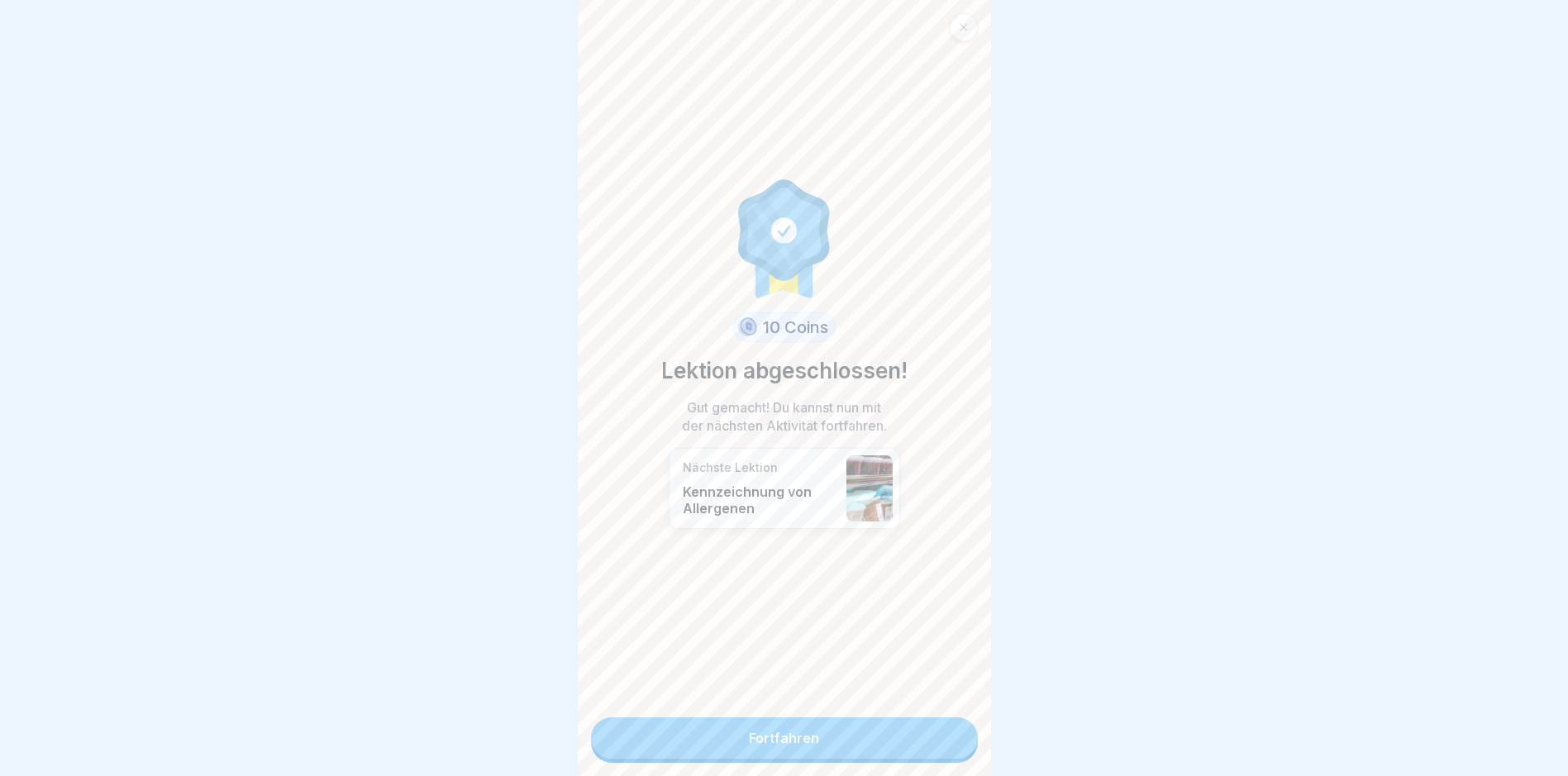
click at [774, 726] on link "Fortfahren" at bounding box center [784, 738] width 387 height 41
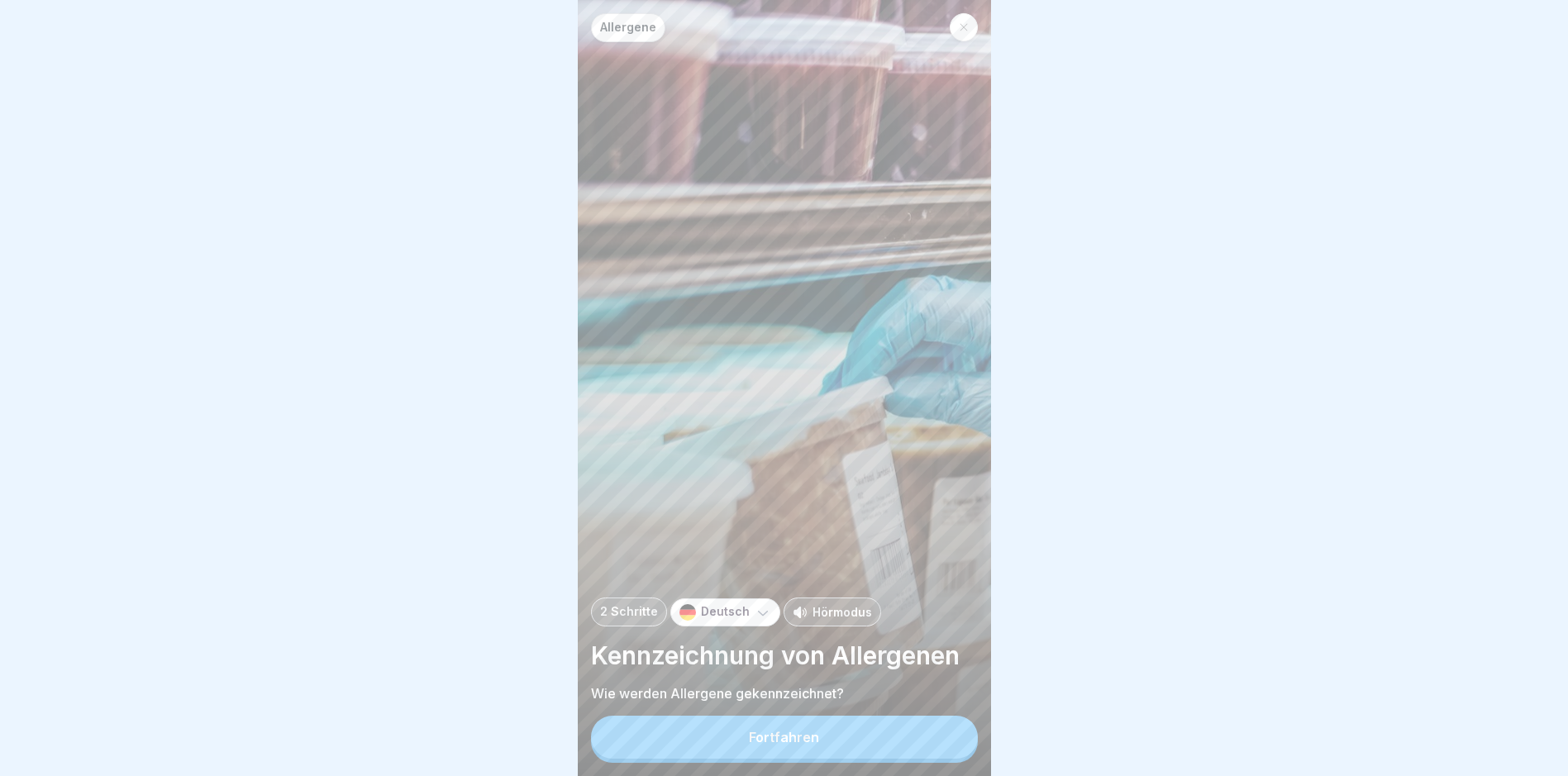
click at [774, 745] on div "Fortfahren" at bounding box center [784, 737] width 70 height 15
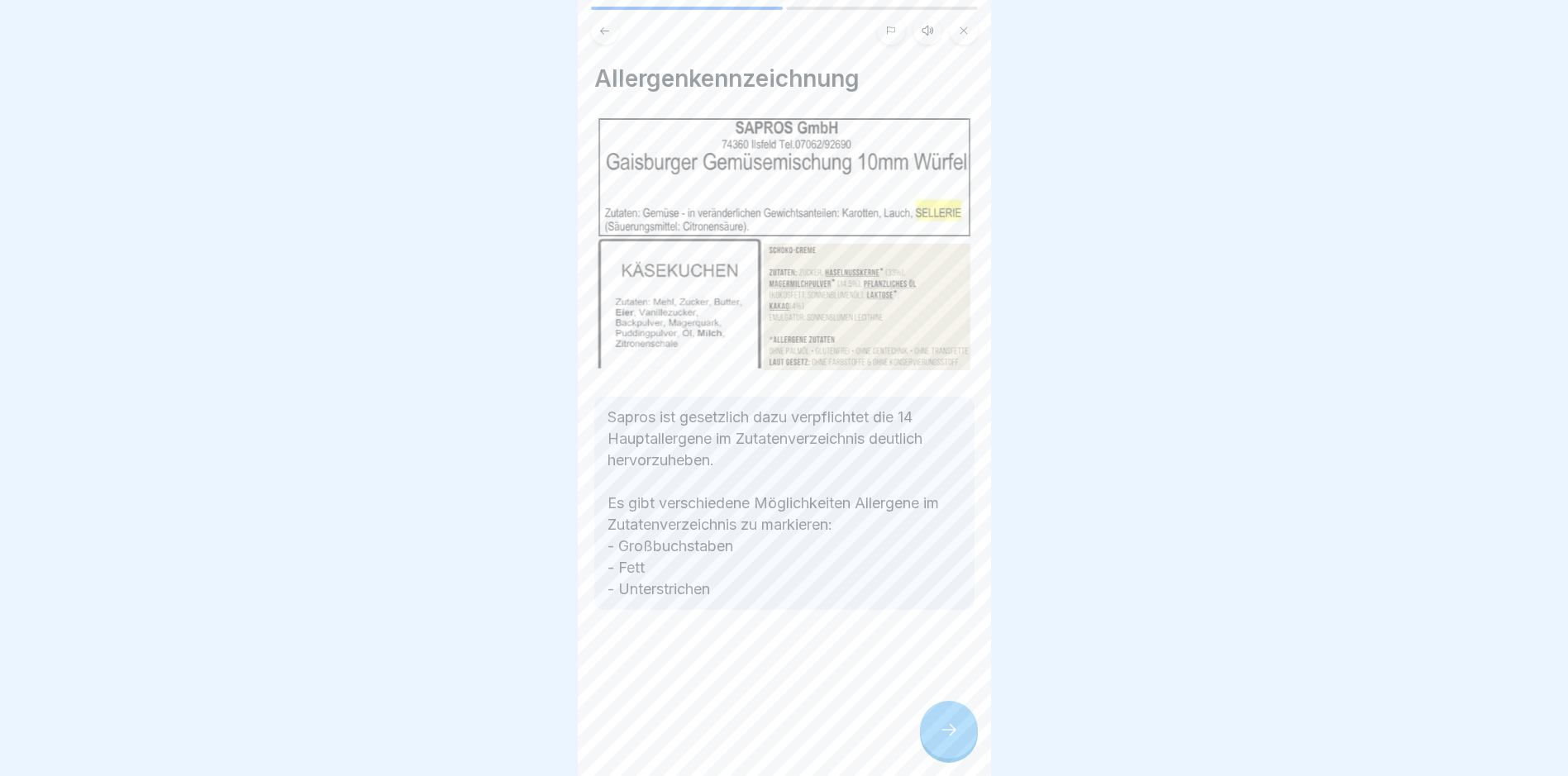
click at [954, 740] on icon at bounding box center [949, 730] width 20 height 20
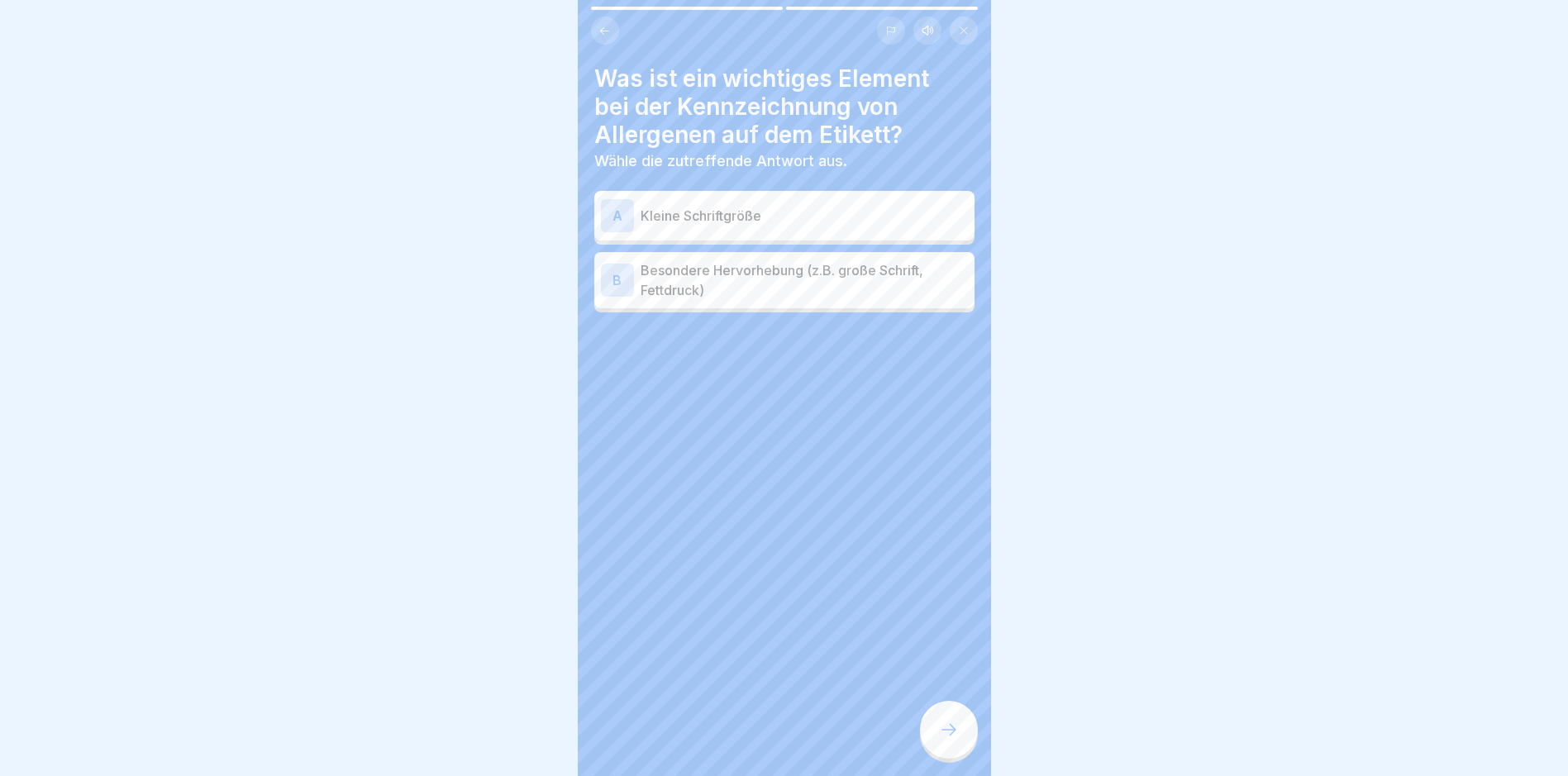
click at [613, 279] on div "B" at bounding box center [617, 279] width 33 height 33
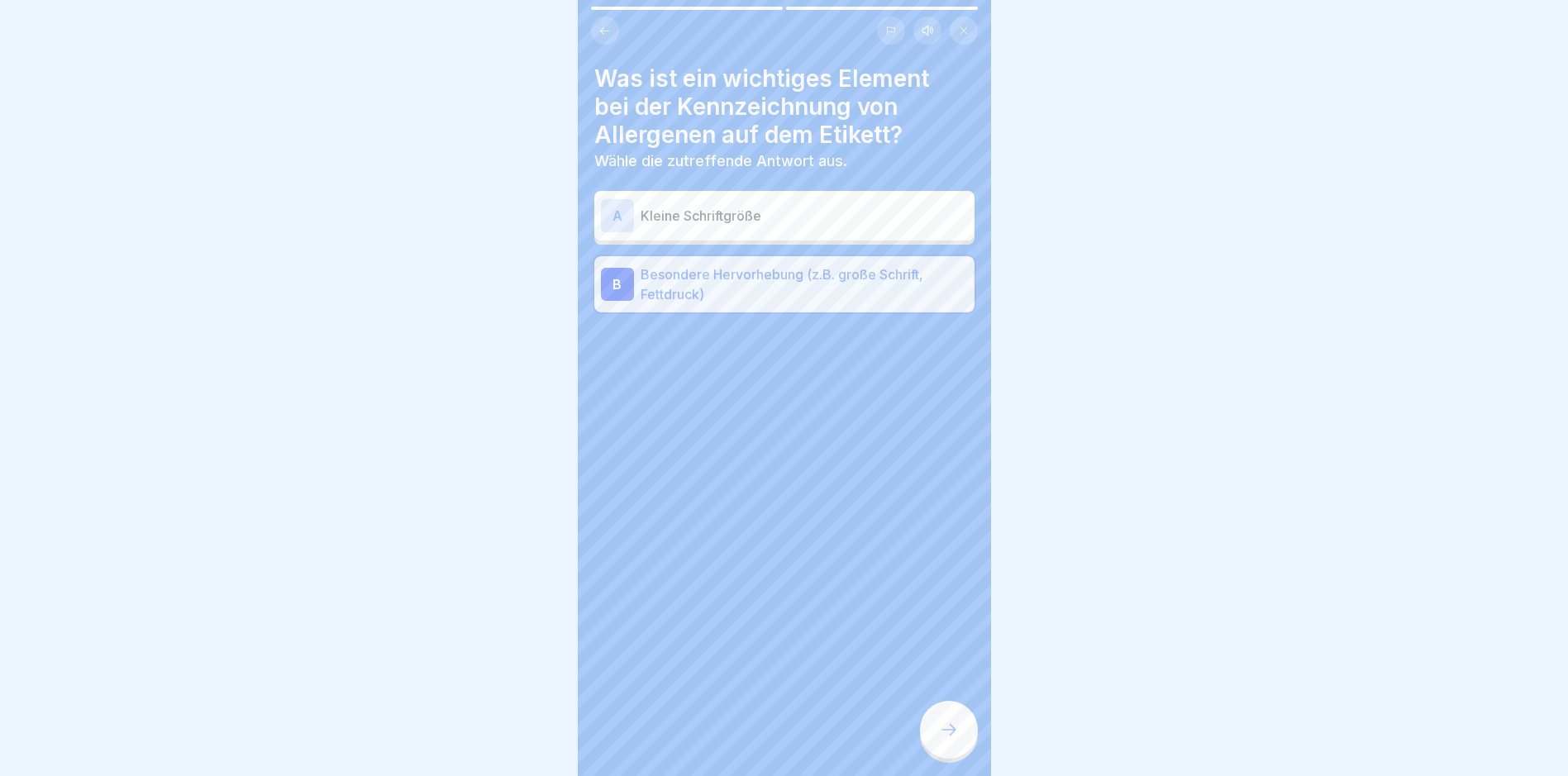
click at [946, 740] on icon at bounding box center [949, 730] width 20 height 20
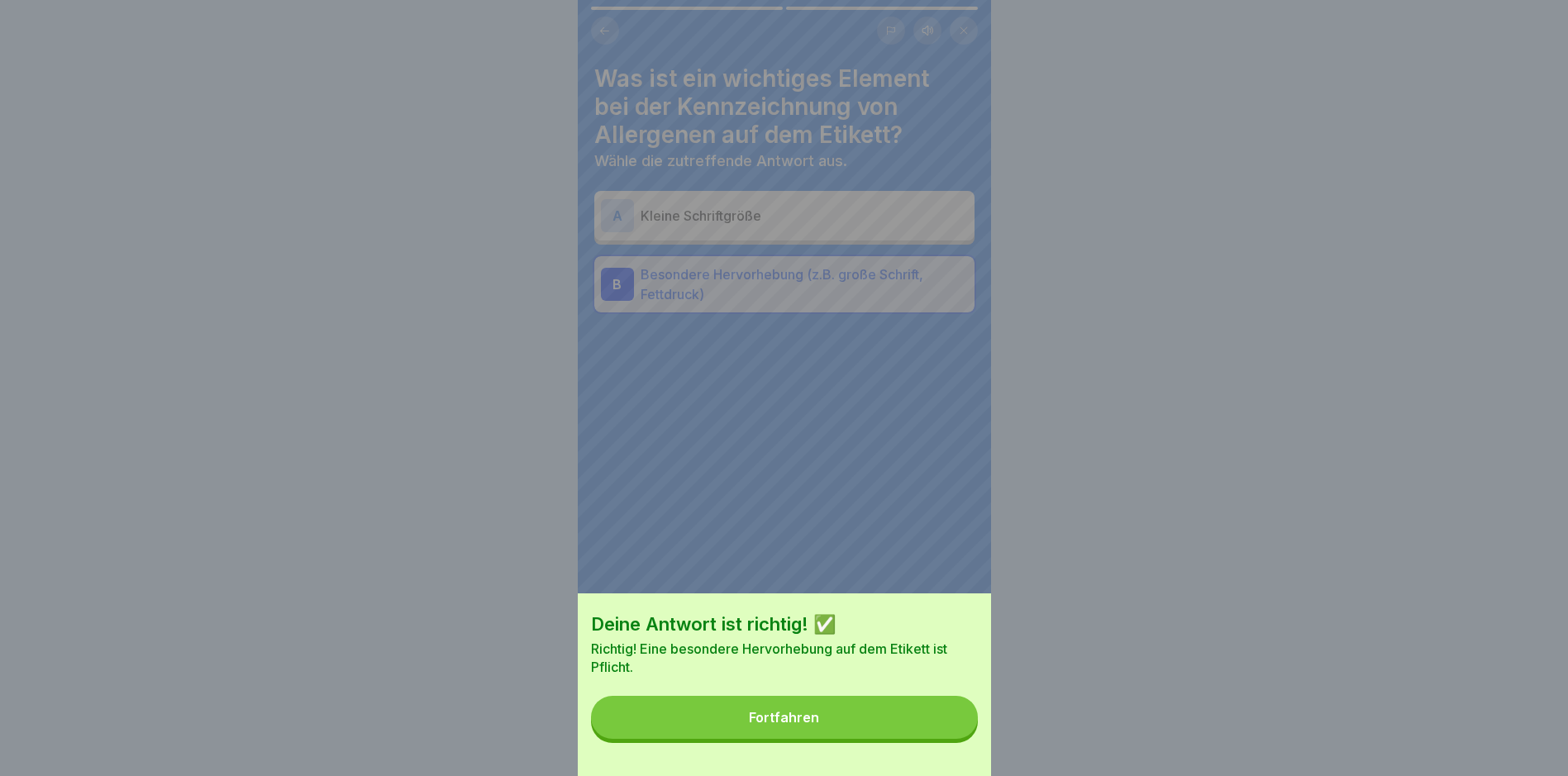
click at [795, 725] on div "Fortfahren" at bounding box center [784, 718] width 70 height 15
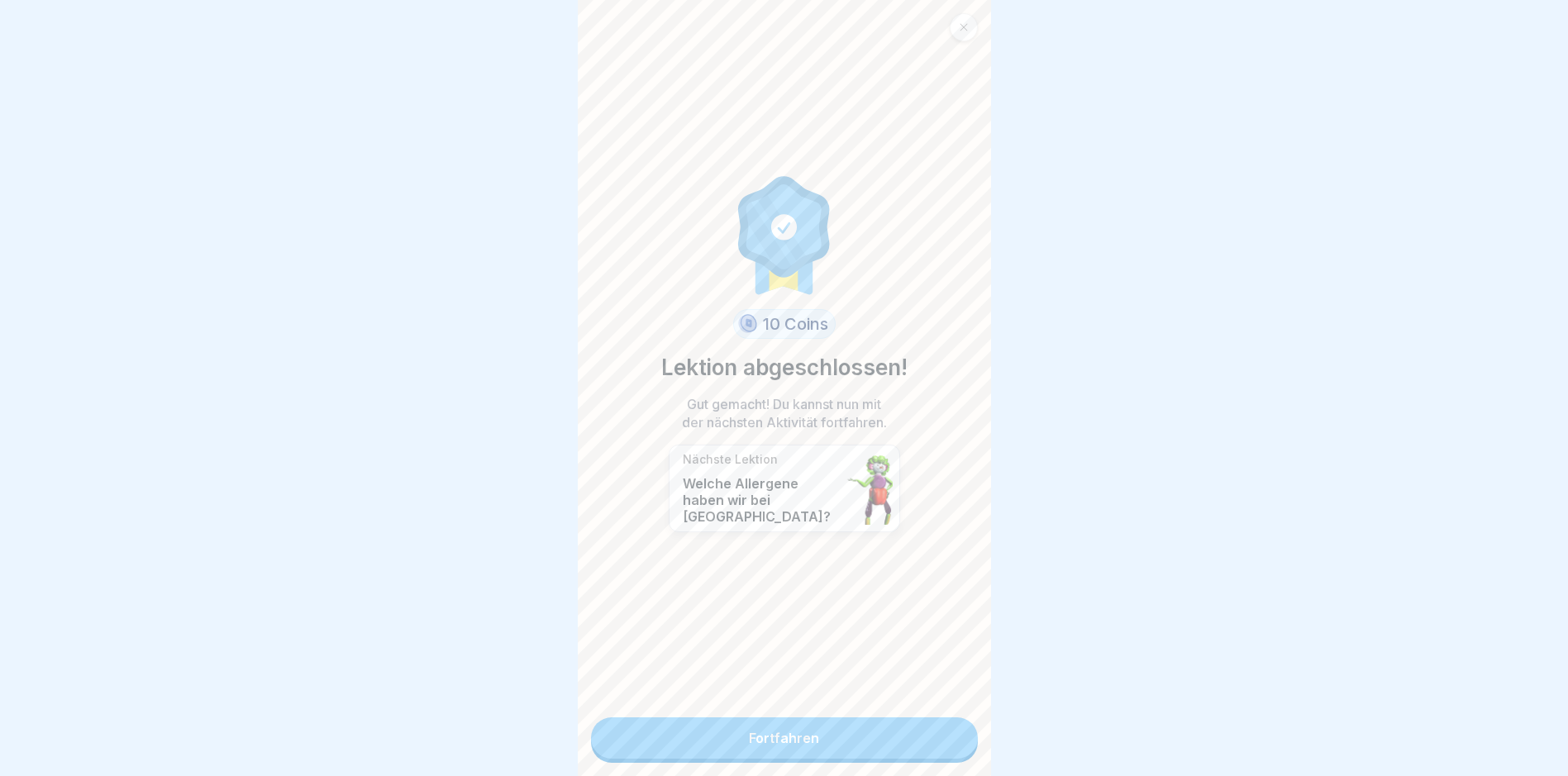
click at [780, 743] on link "Fortfahren" at bounding box center [784, 738] width 387 height 41
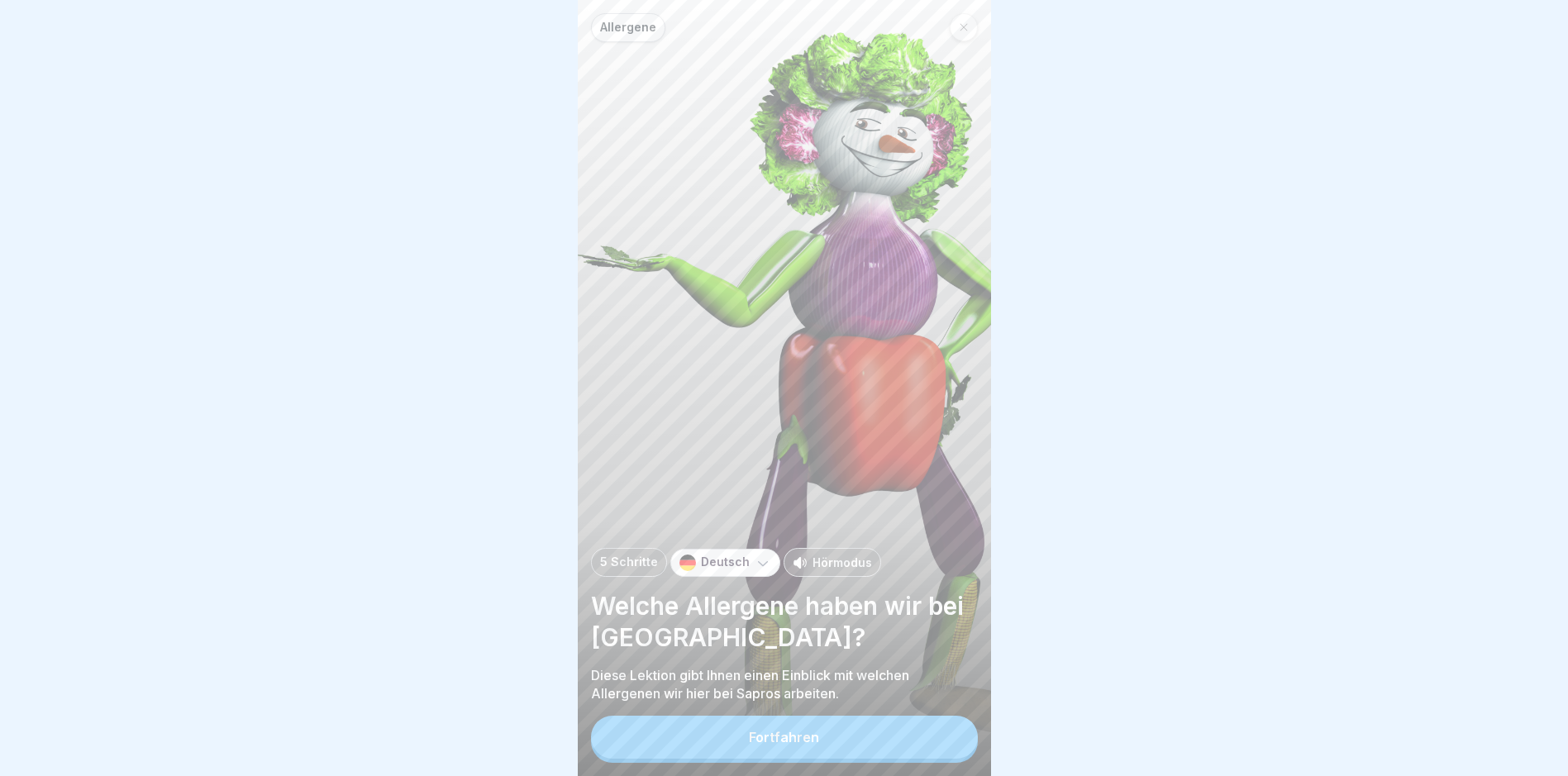
click at [789, 741] on button "Fortfahren" at bounding box center [784, 737] width 387 height 43
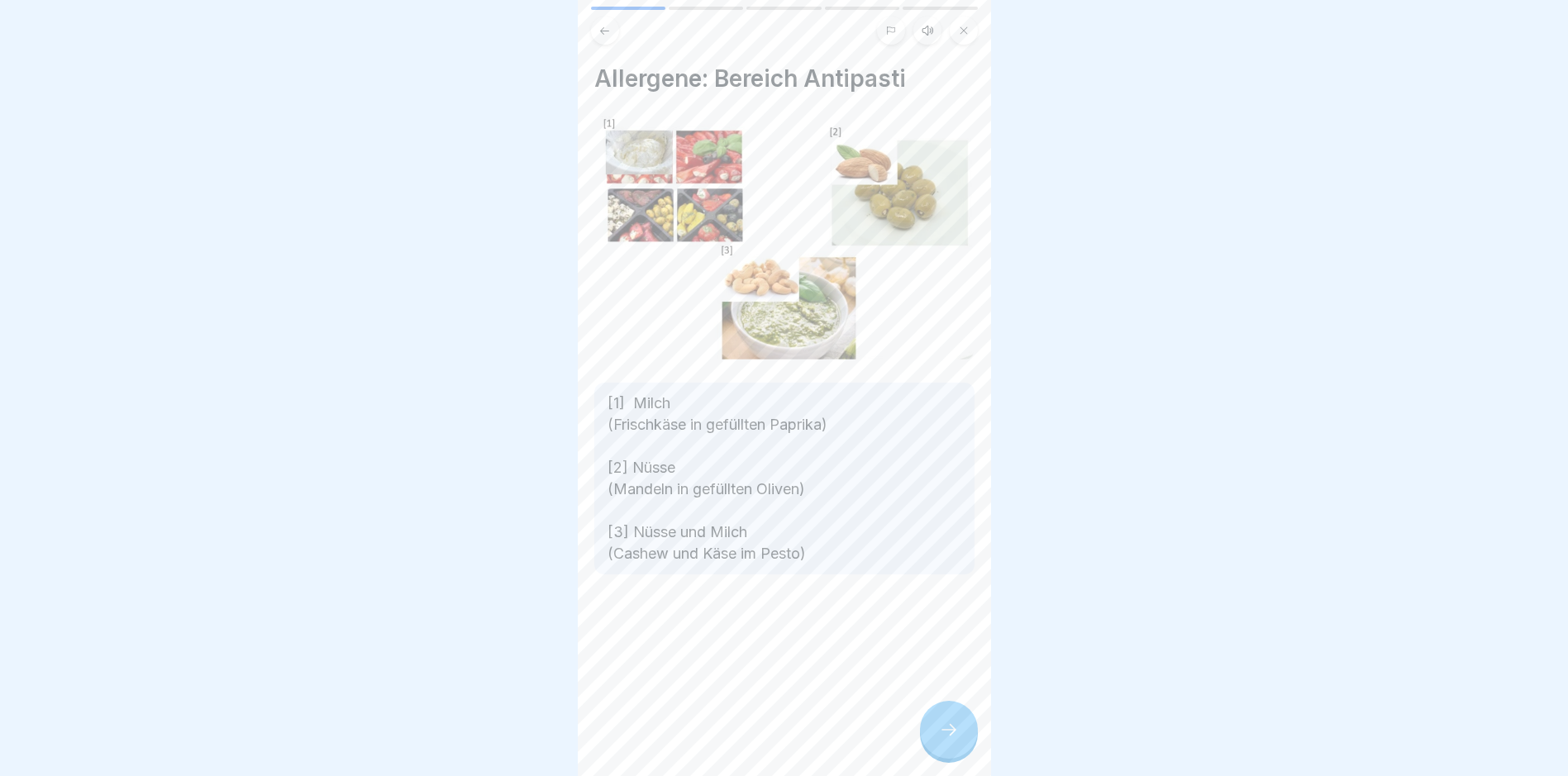
click at [949, 740] on icon at bounding box center [949, 730] width 20 height 20
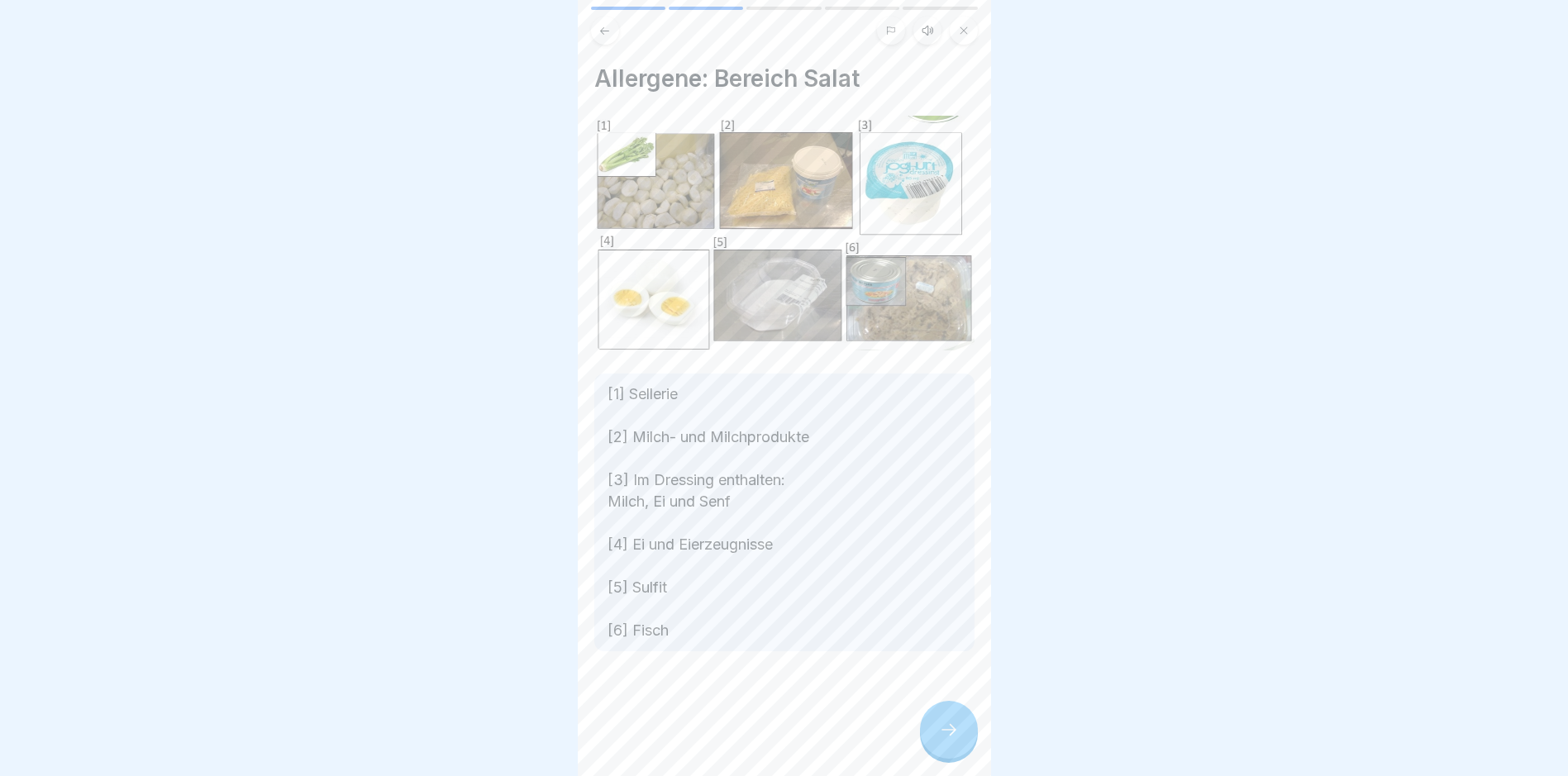
click at [949, 740] on icon at bounding box center [949, 730] width 20 height 20
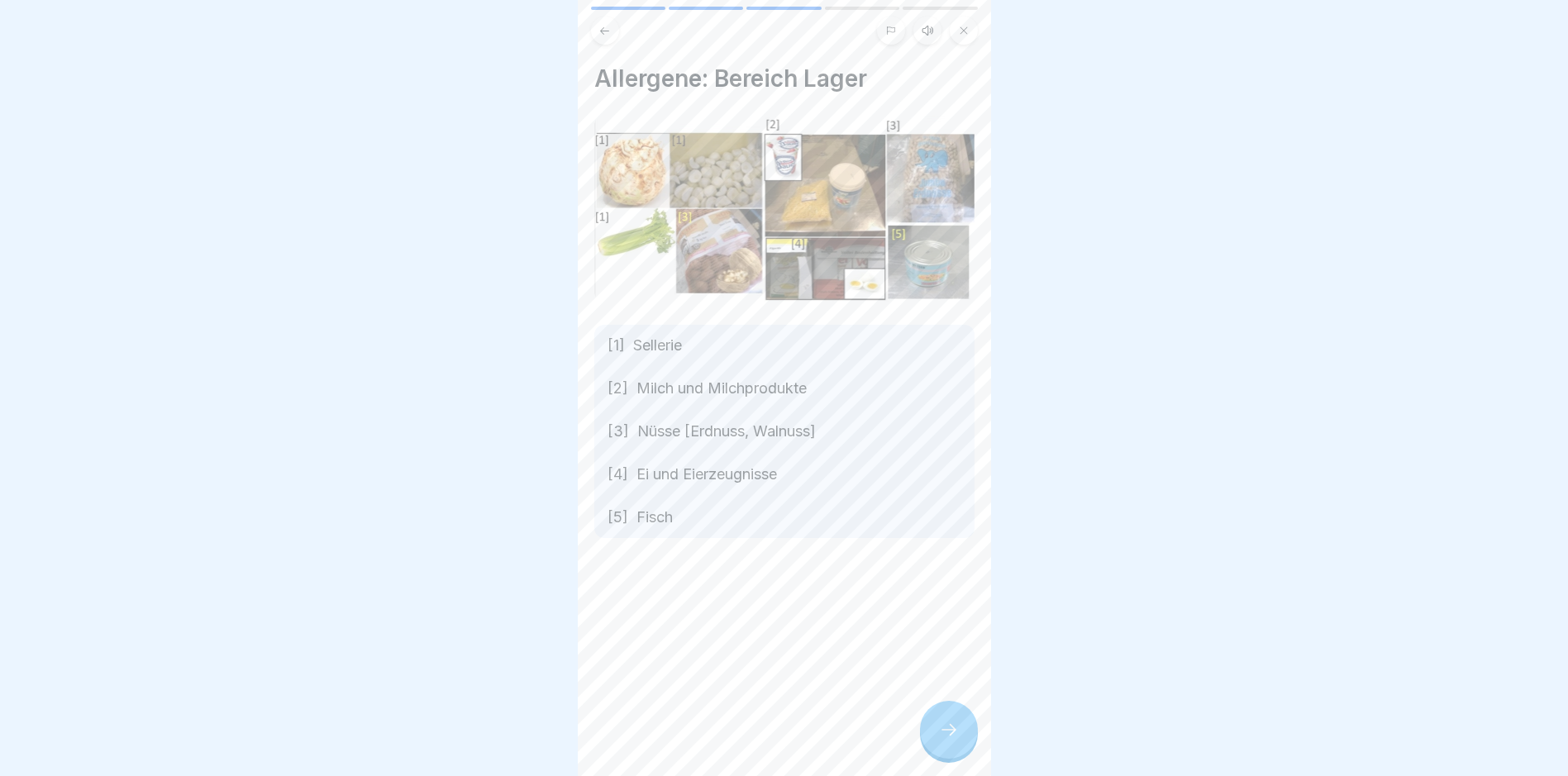
click at [949, 740] on icon at bounding box center [949, 730] width 20 height 20
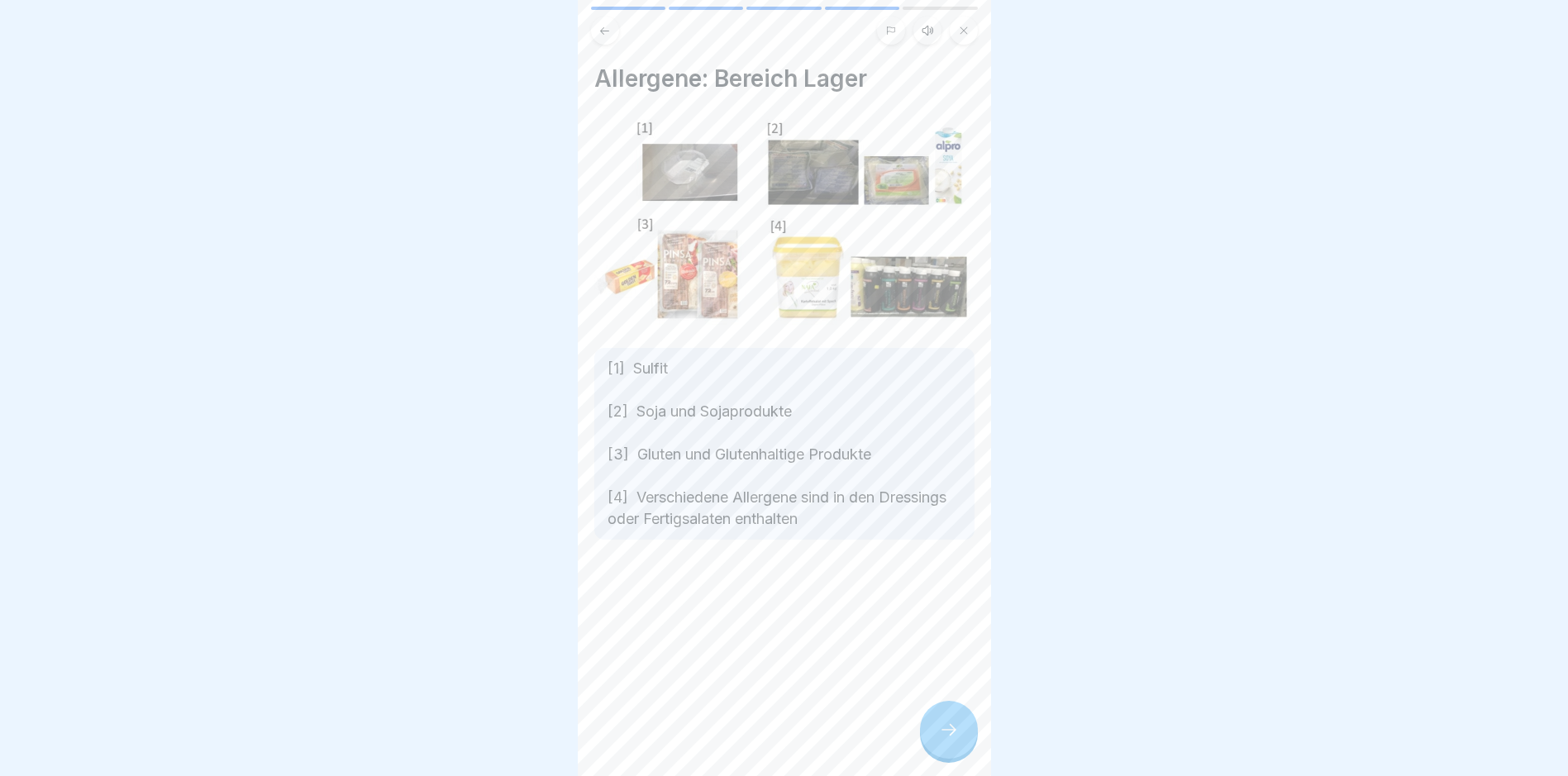
click at [933, 744] on div at bounding box center [949, 730] width 58 height 58
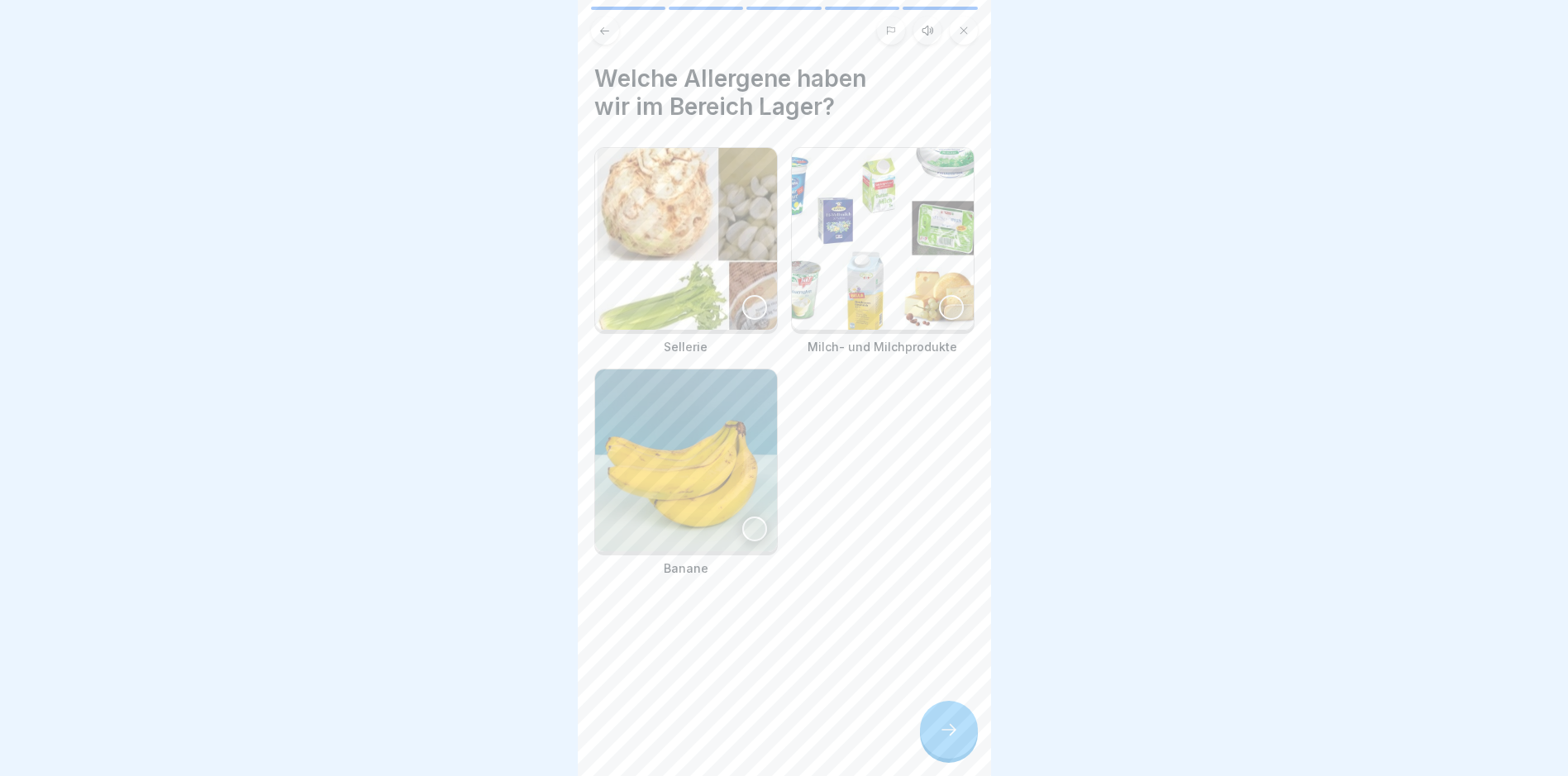
click at [743, 309] on div at bounding box center [754, 307] width 24 height 24
click at [939, 300] on div at bounding box center [951, 307] width 24 height 24
click at [954, 740] on icon at bounding box center [949, 730] width 20 height 20
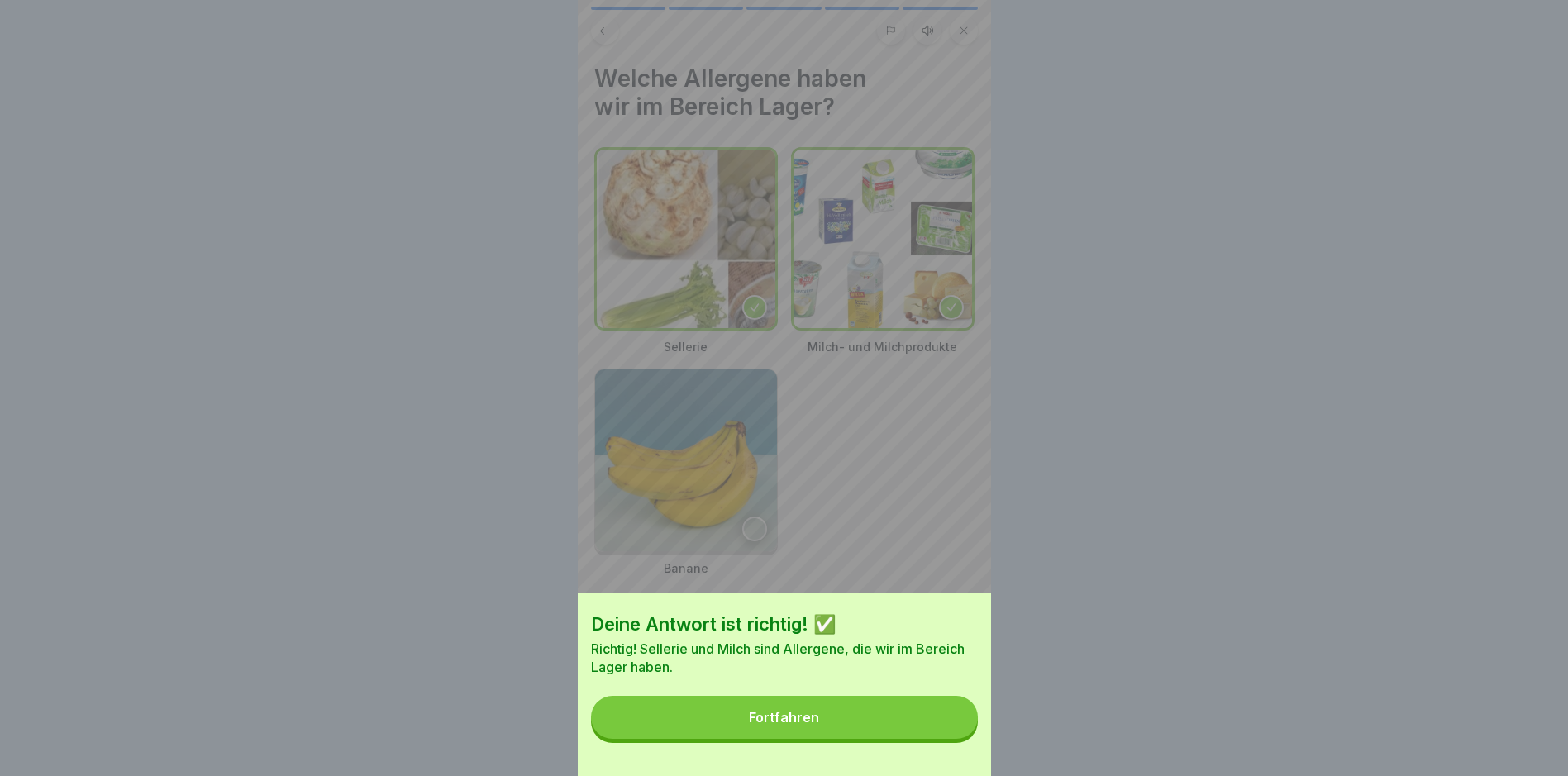
click at [810, 725] on div "Fortfahren" at bounding box center [784, 718] width 70 height 15
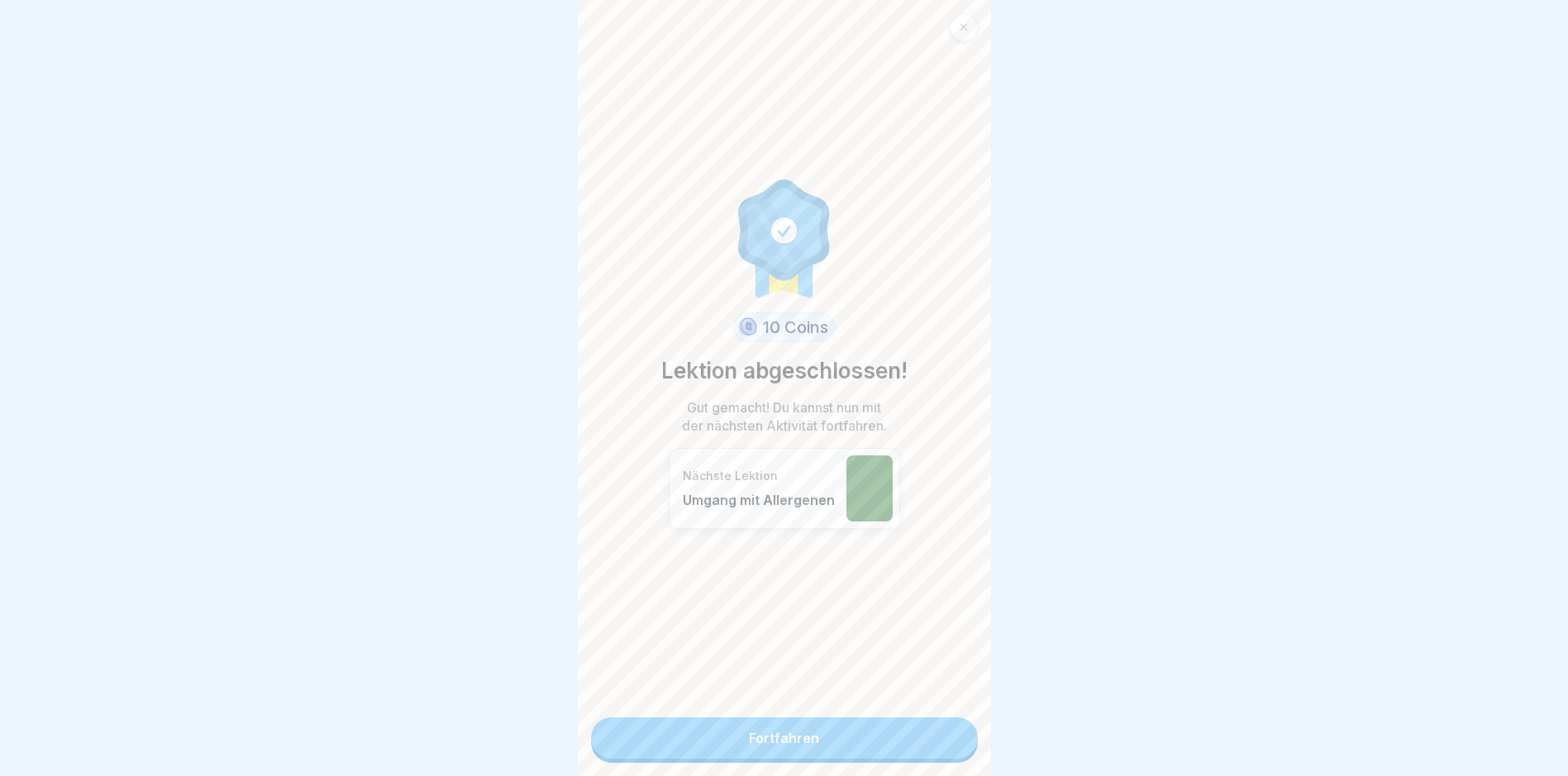
click at [764, 730] on link "Fortfahren" at bounding box center [784, 738] width 387 height 41
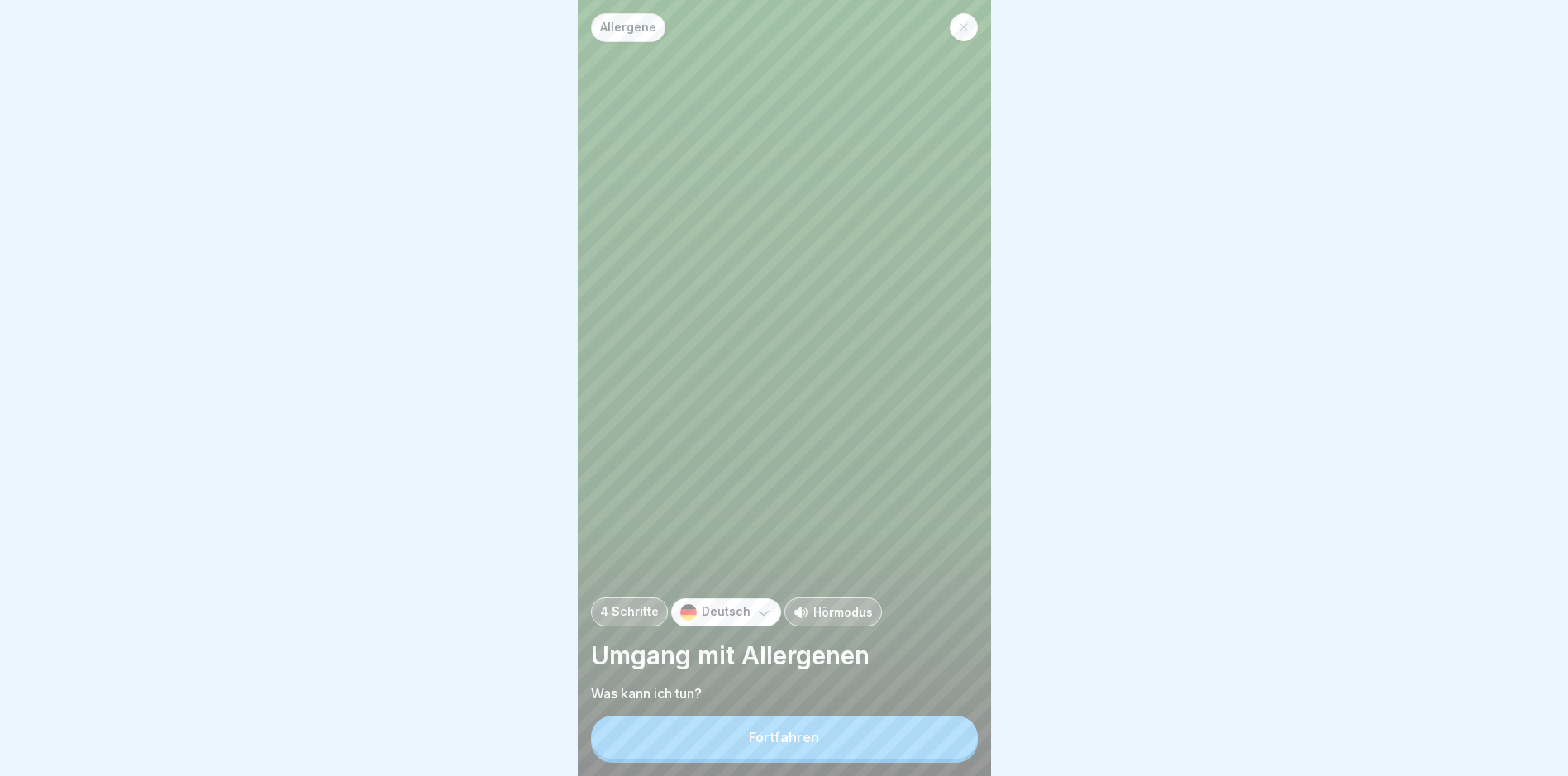
click at [795, 745] on div "Fortfahren" at bounding box center [784, 737] width 70 height 15
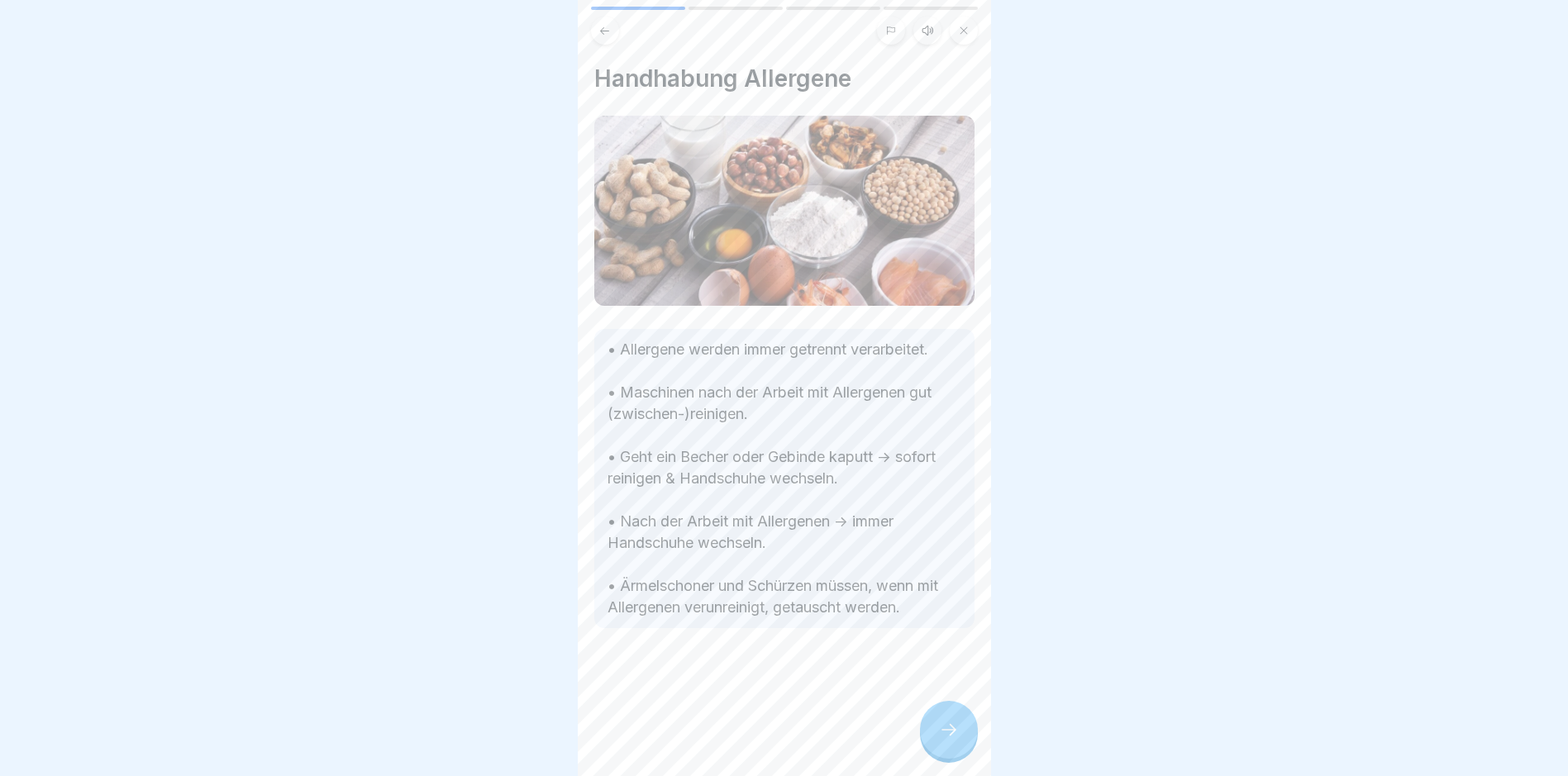
click at [948, 740] on icon at bounding box center [949, 730] width 20 height 20
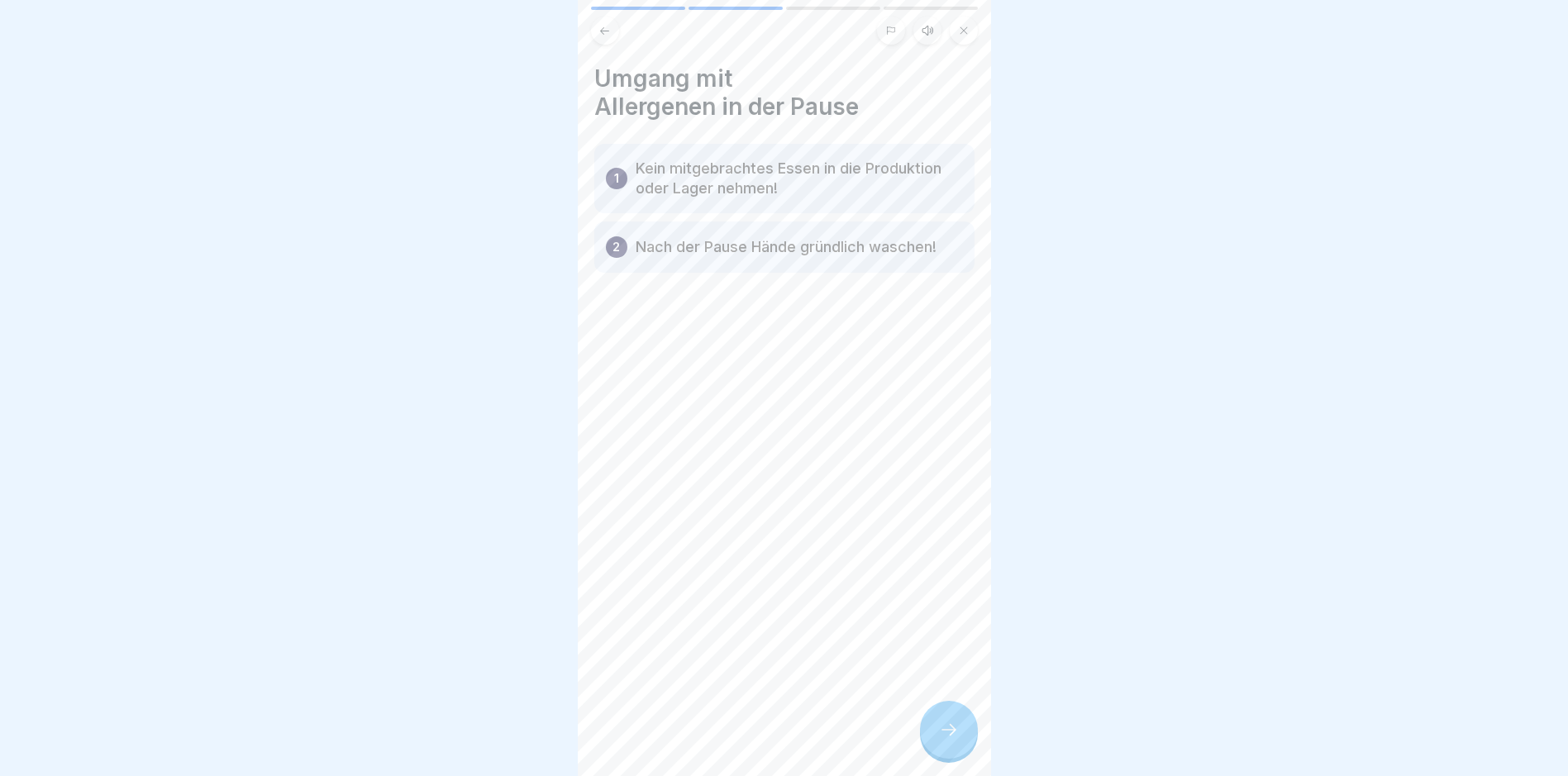
click at [948, 740] on icon at bounding box center [949, 730] width 20 height 20
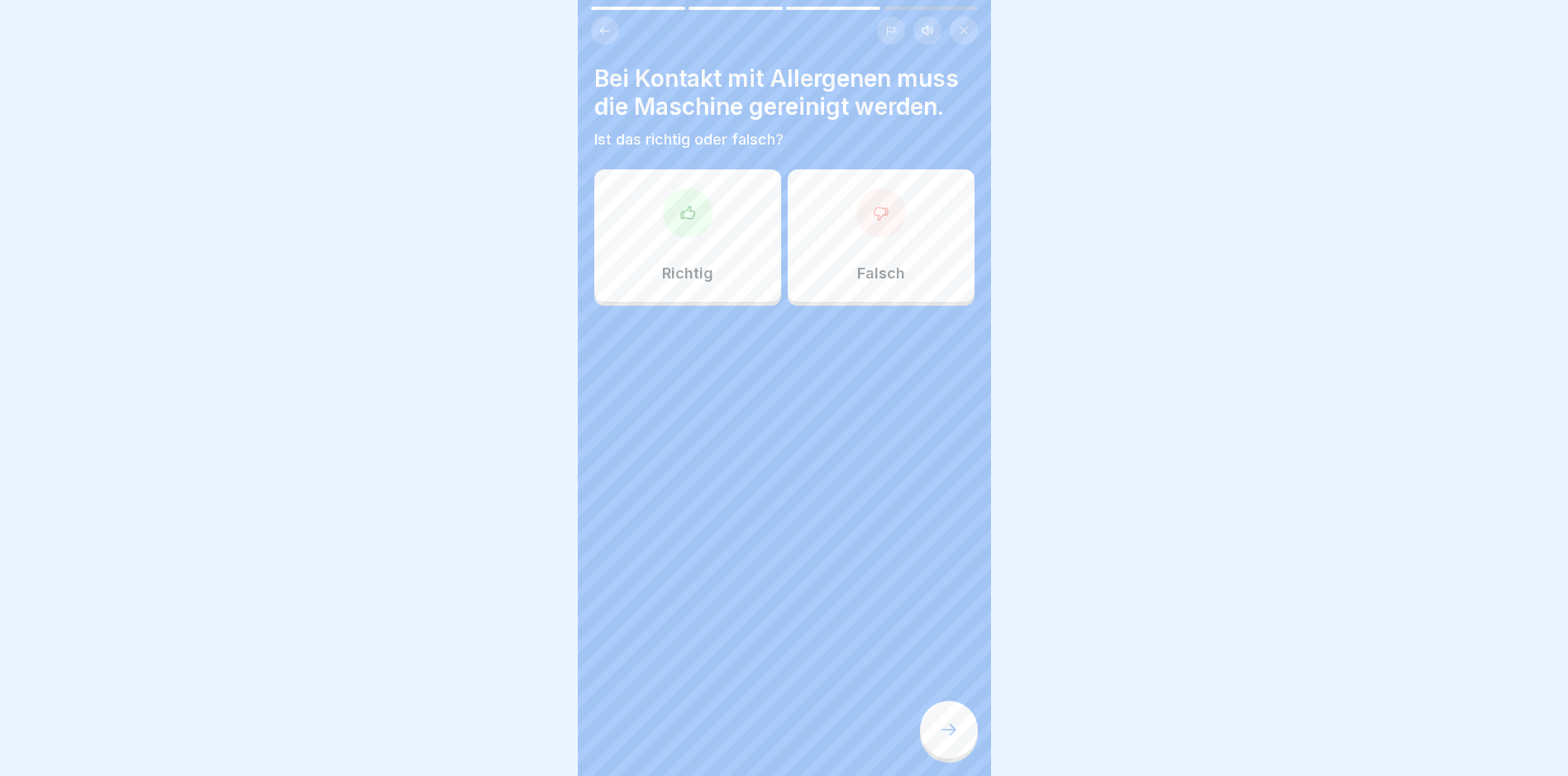
click at [686, 210] on icon at bounding box center [687, 212] width 13 height 13
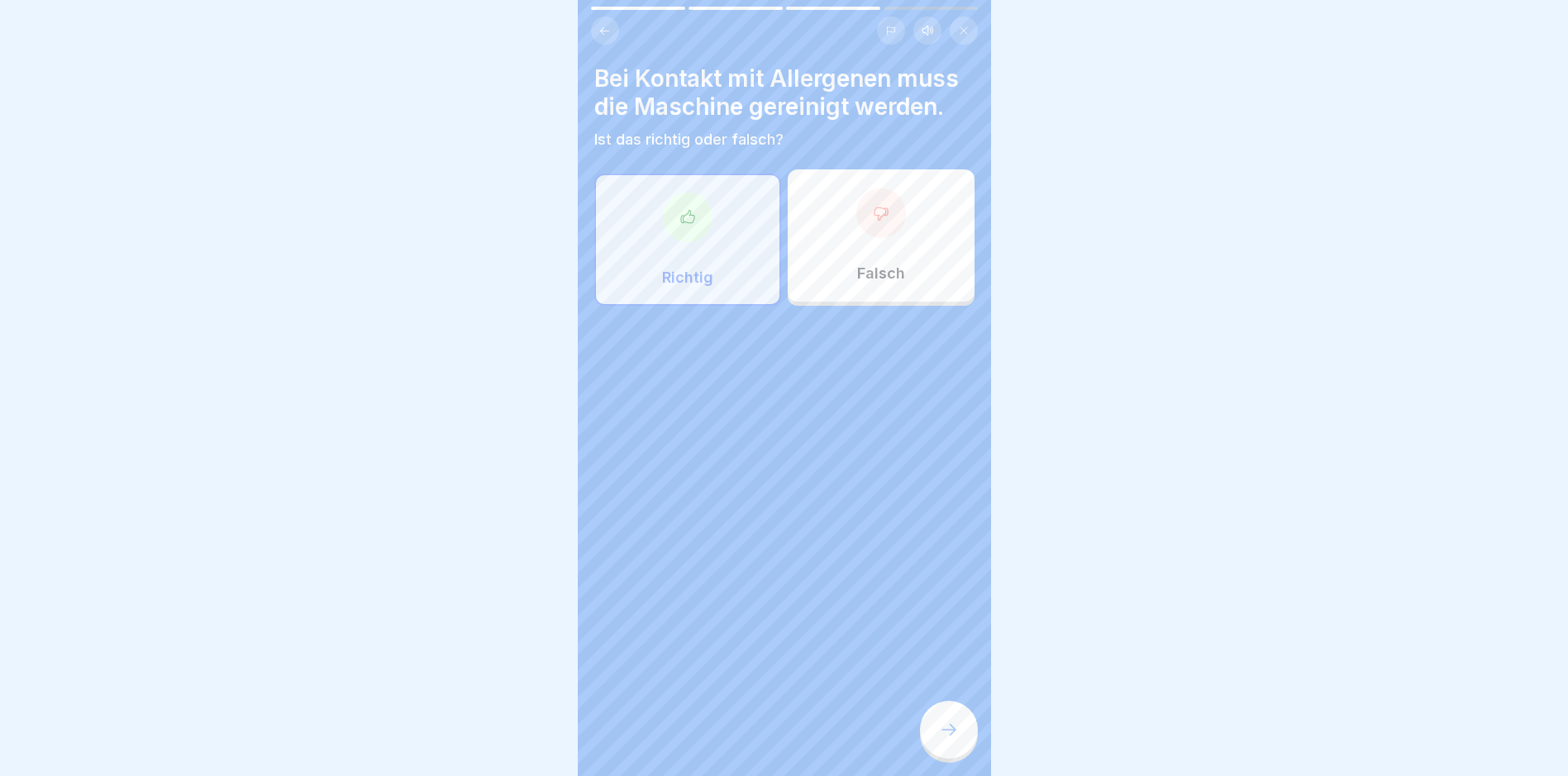
click at [939, 740] on icon at bounding box center [949, 730] width 20 height 20
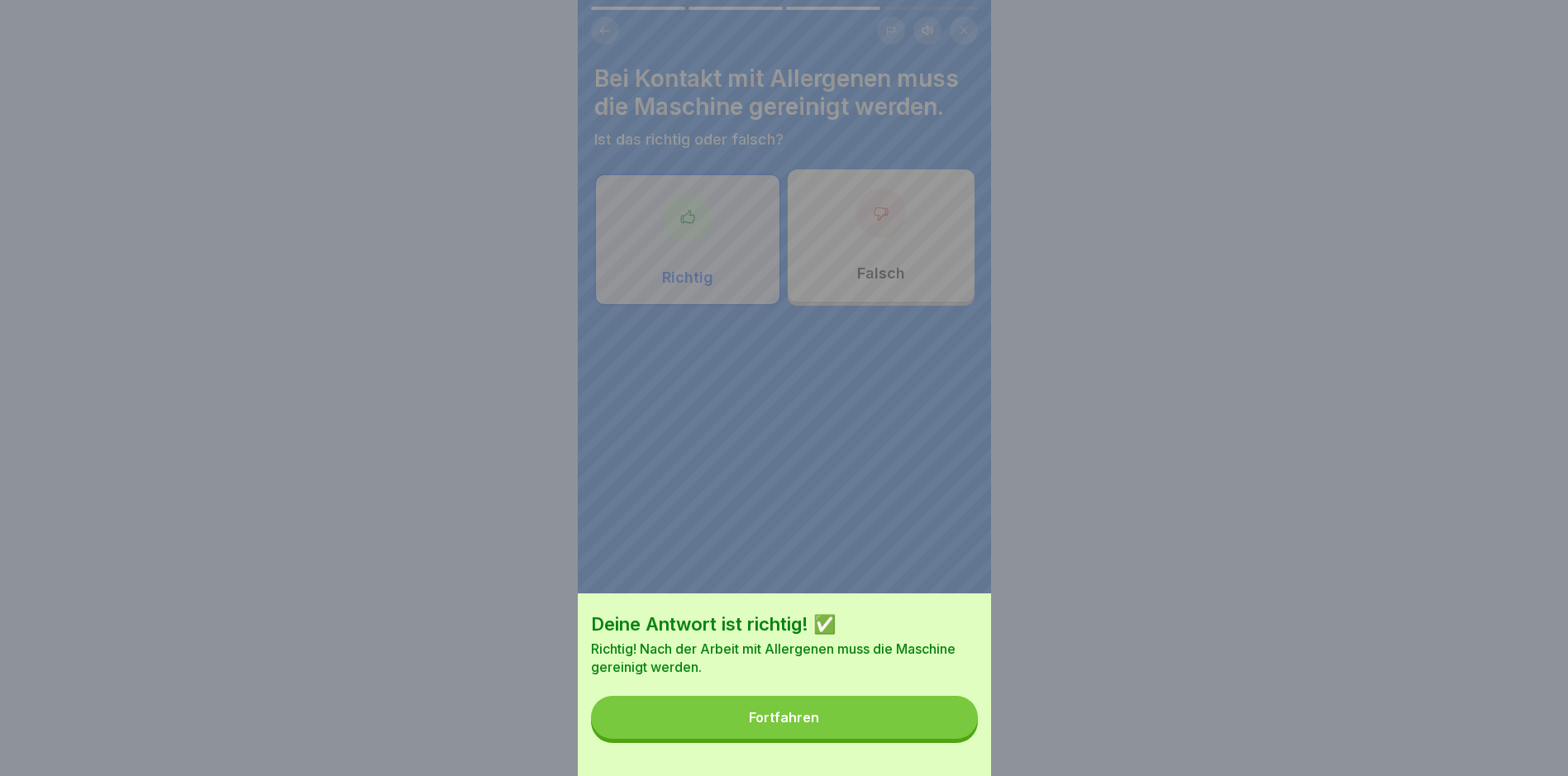
click at [789, 722] on button "Fortfahren" at bounding box center [784, 717] width 387 height 43
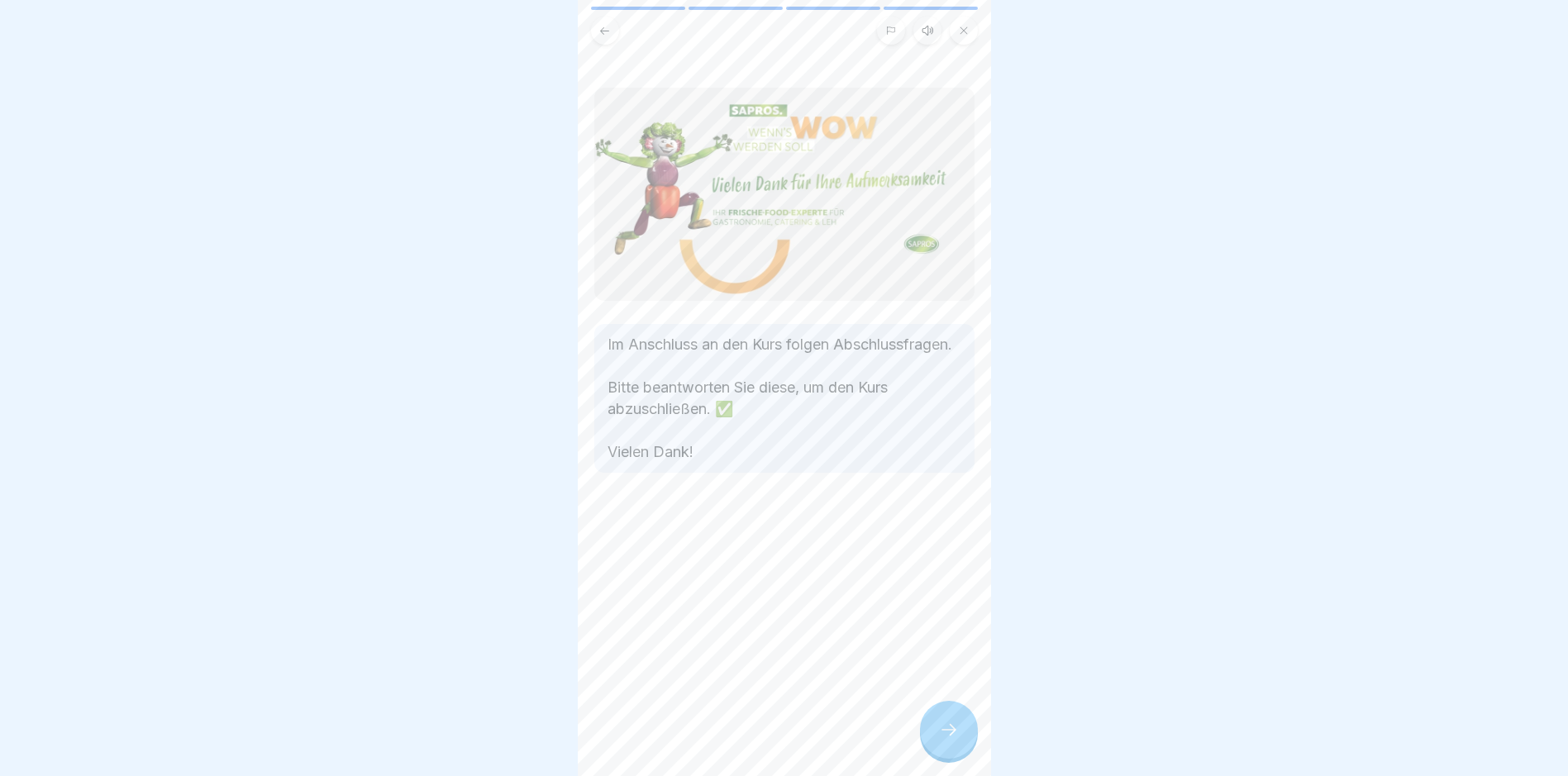
click at [937, 730] on div at bounding box center [949, 730] width 58 height 58
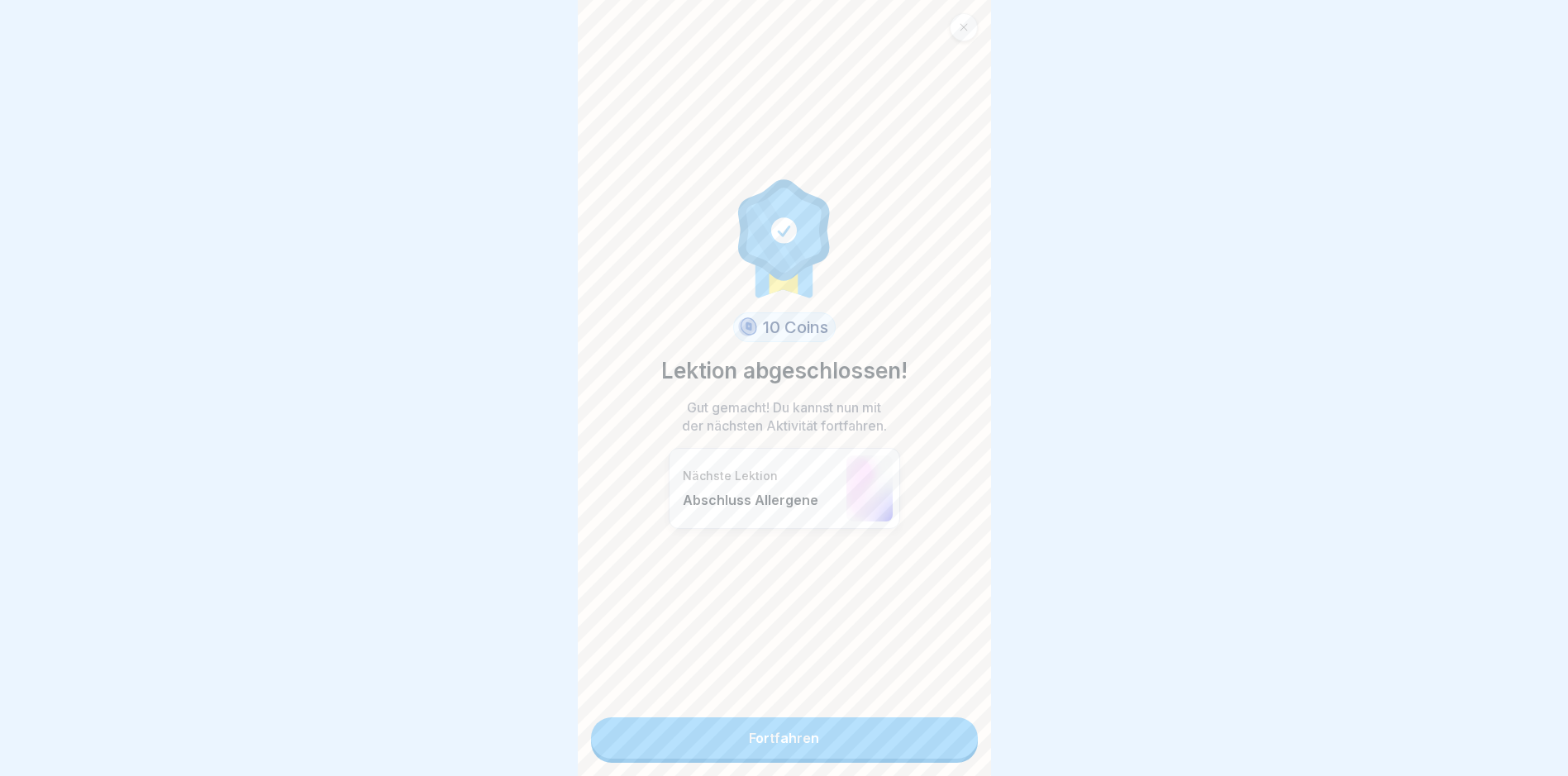
click at [779, 745] on link "Fortfahren" at bounding box center [784, 738] width 387 height 41
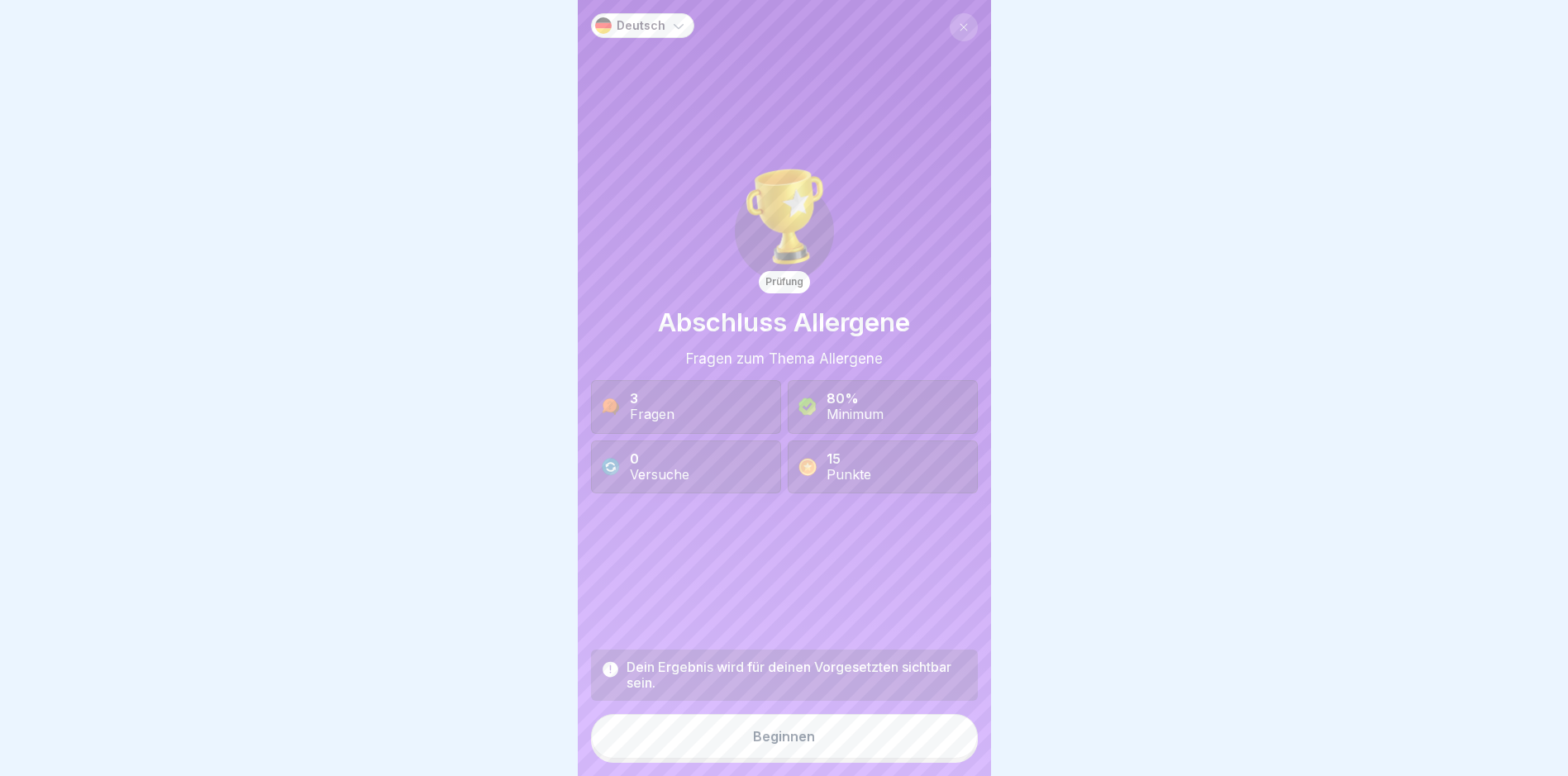
click at [779, 744] on div "Beginnen" at bounding box center [784, 736] width 62 height 15
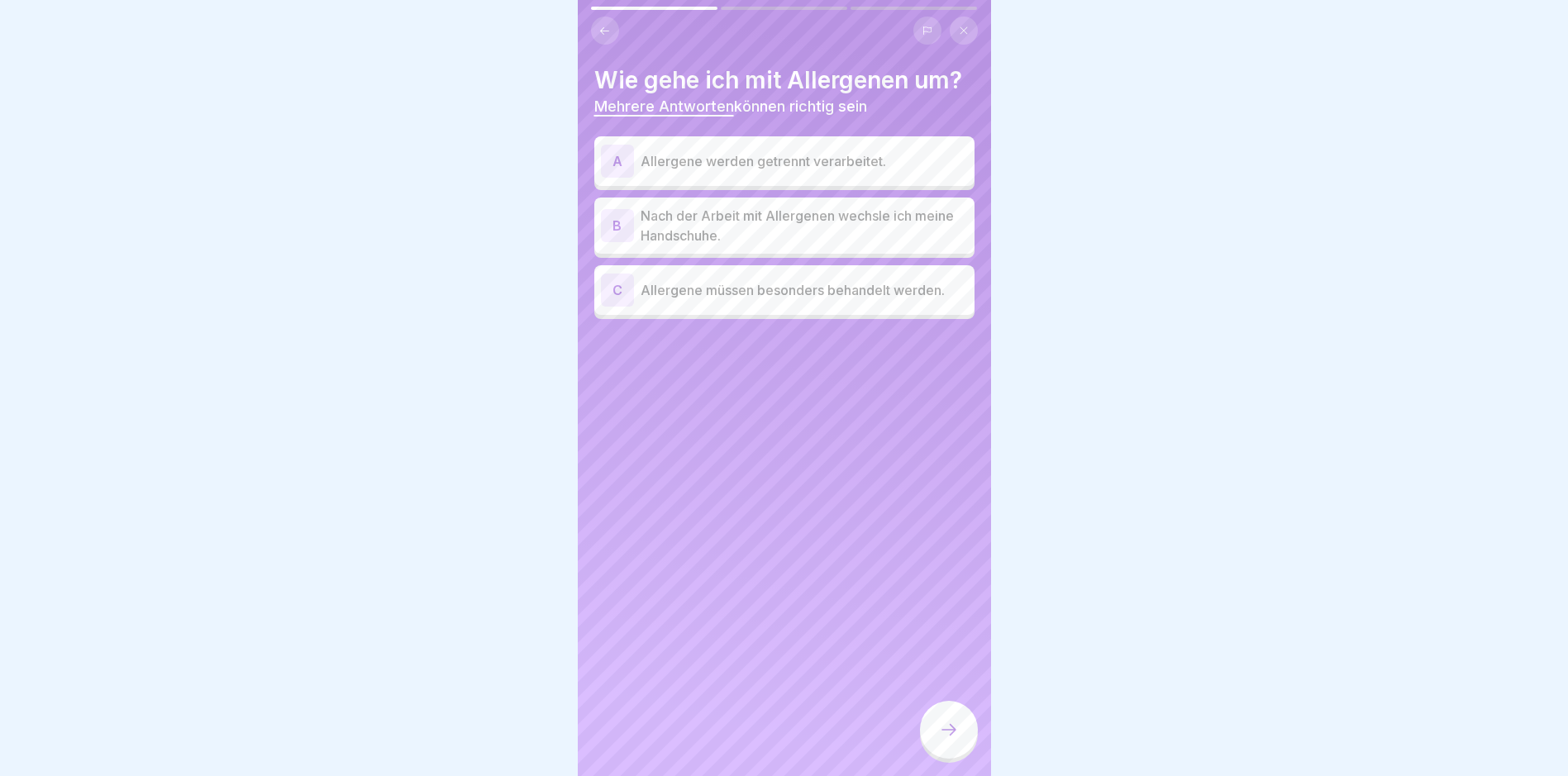
click at [613, 162] on div "A" at bounding box center [617, 161] width 33 height 33
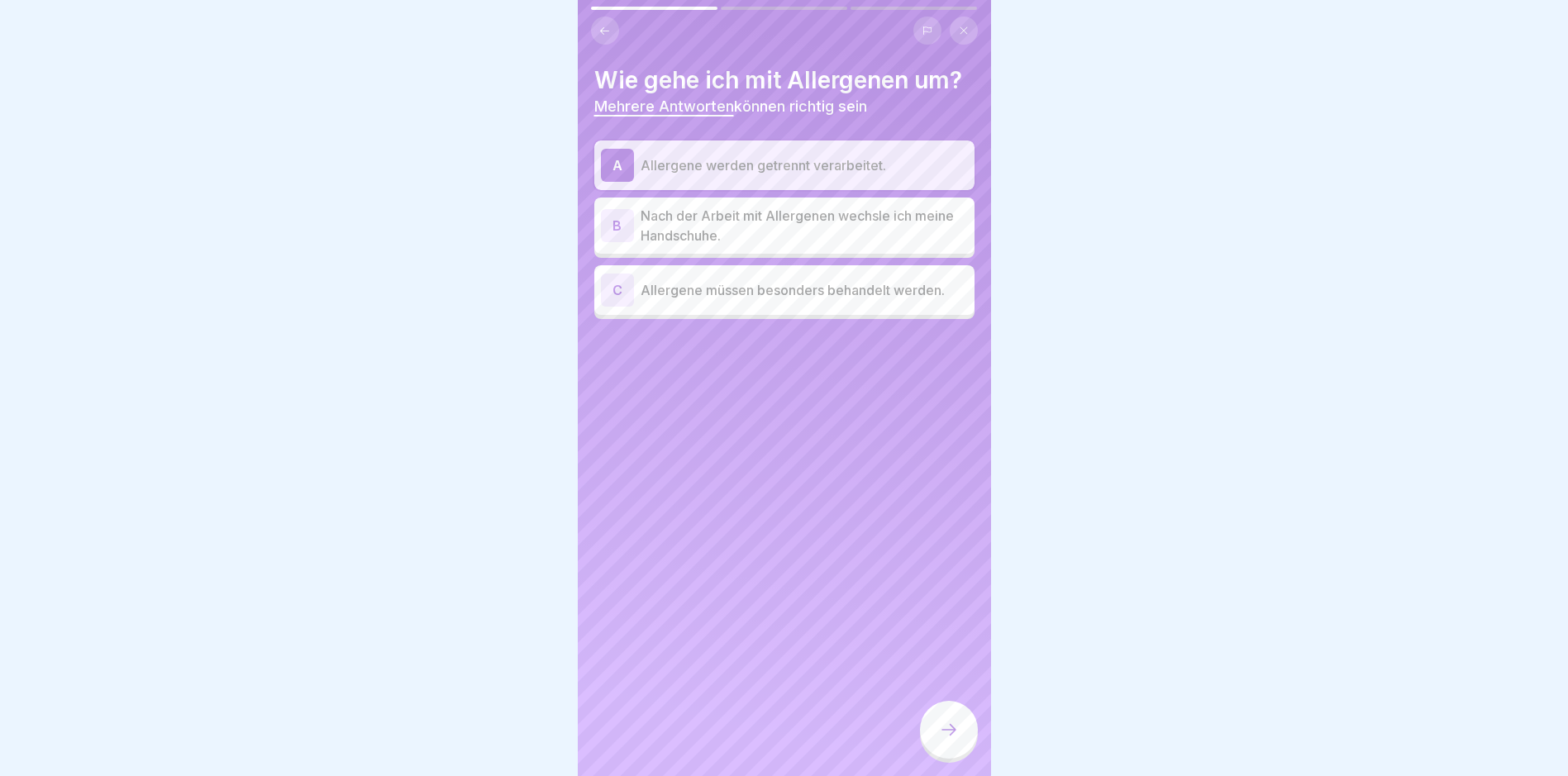
click at [611, 219] on div "B" at bounding box center [617, 225] width 33 height 33
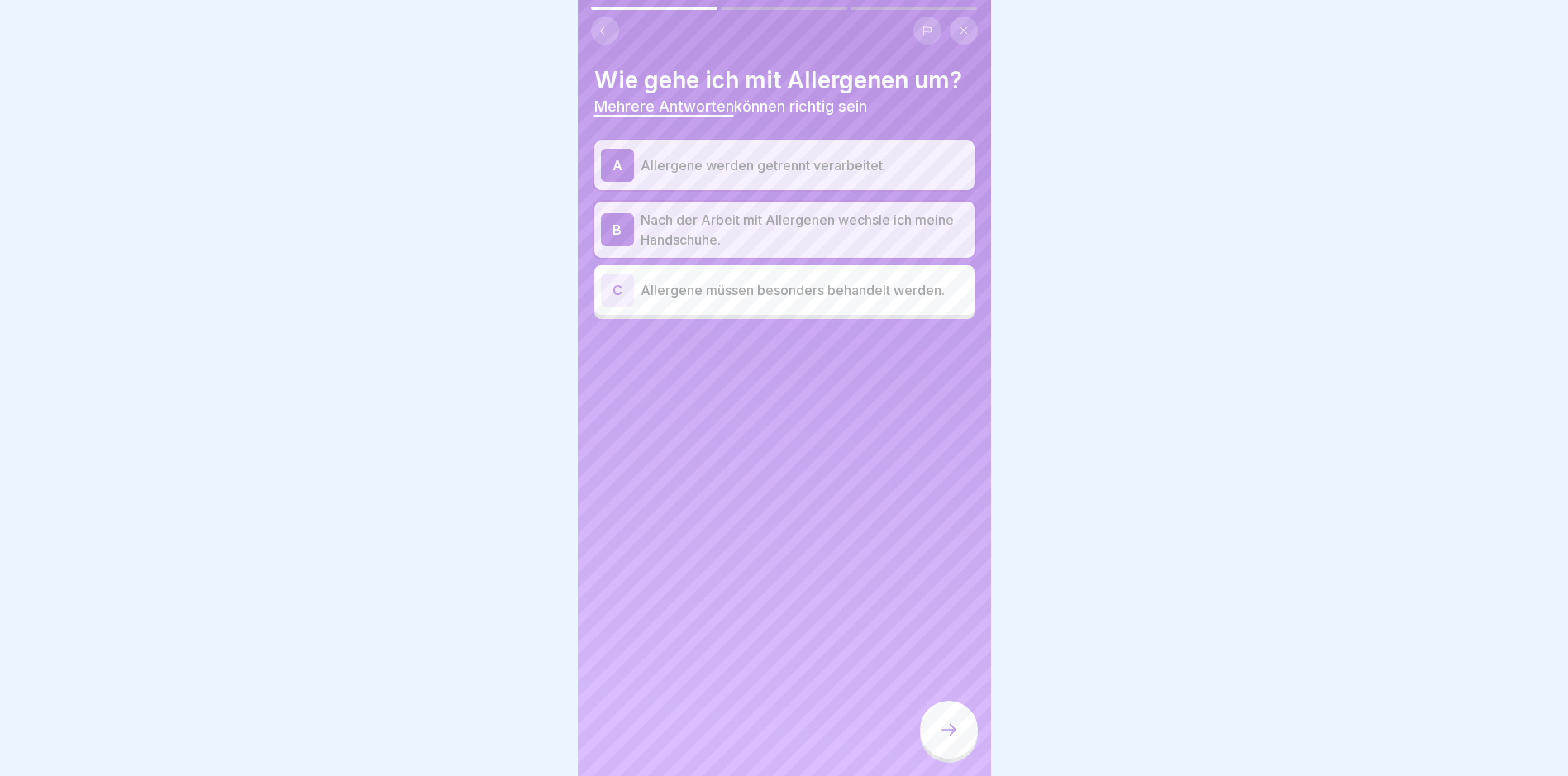
click at [620, 290] on div "C" at bounding box center [617, 290] width 33 height 33
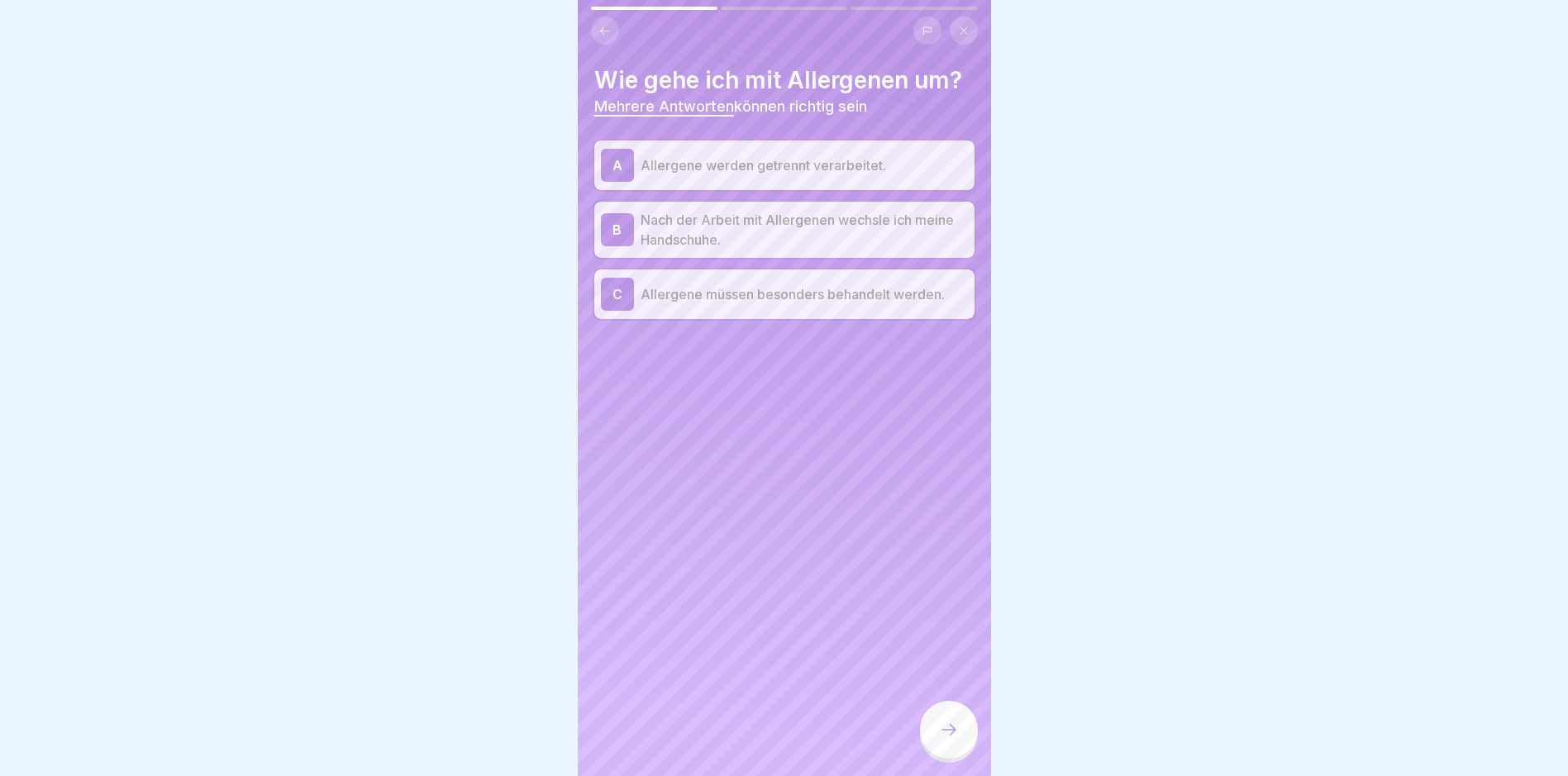
click at [961, 742] on div at bounding box center [949, 730] width 58 height 58
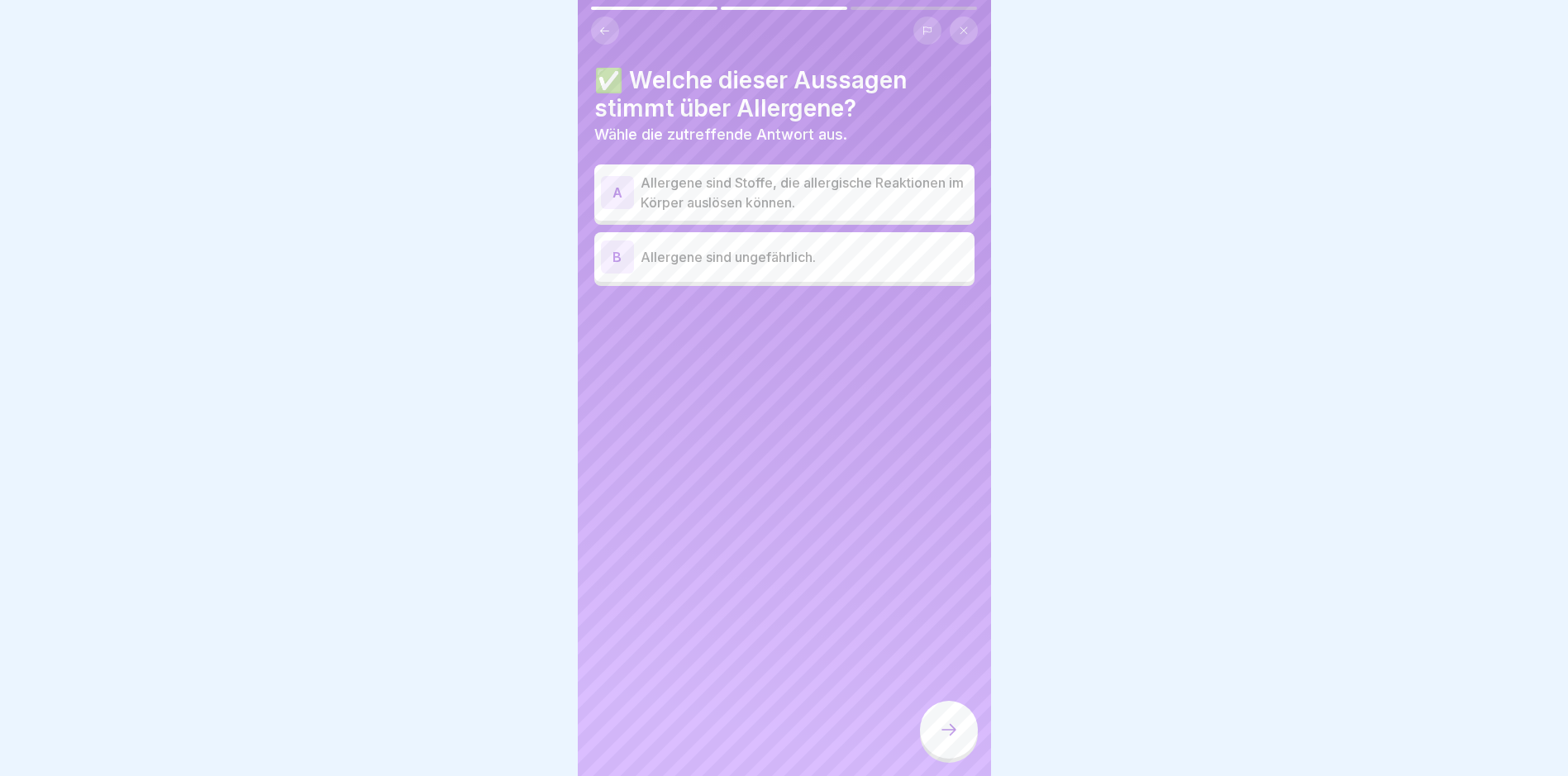
click at [608, 187] on div "A" at bounding box center [617, 192] width 33 height 33
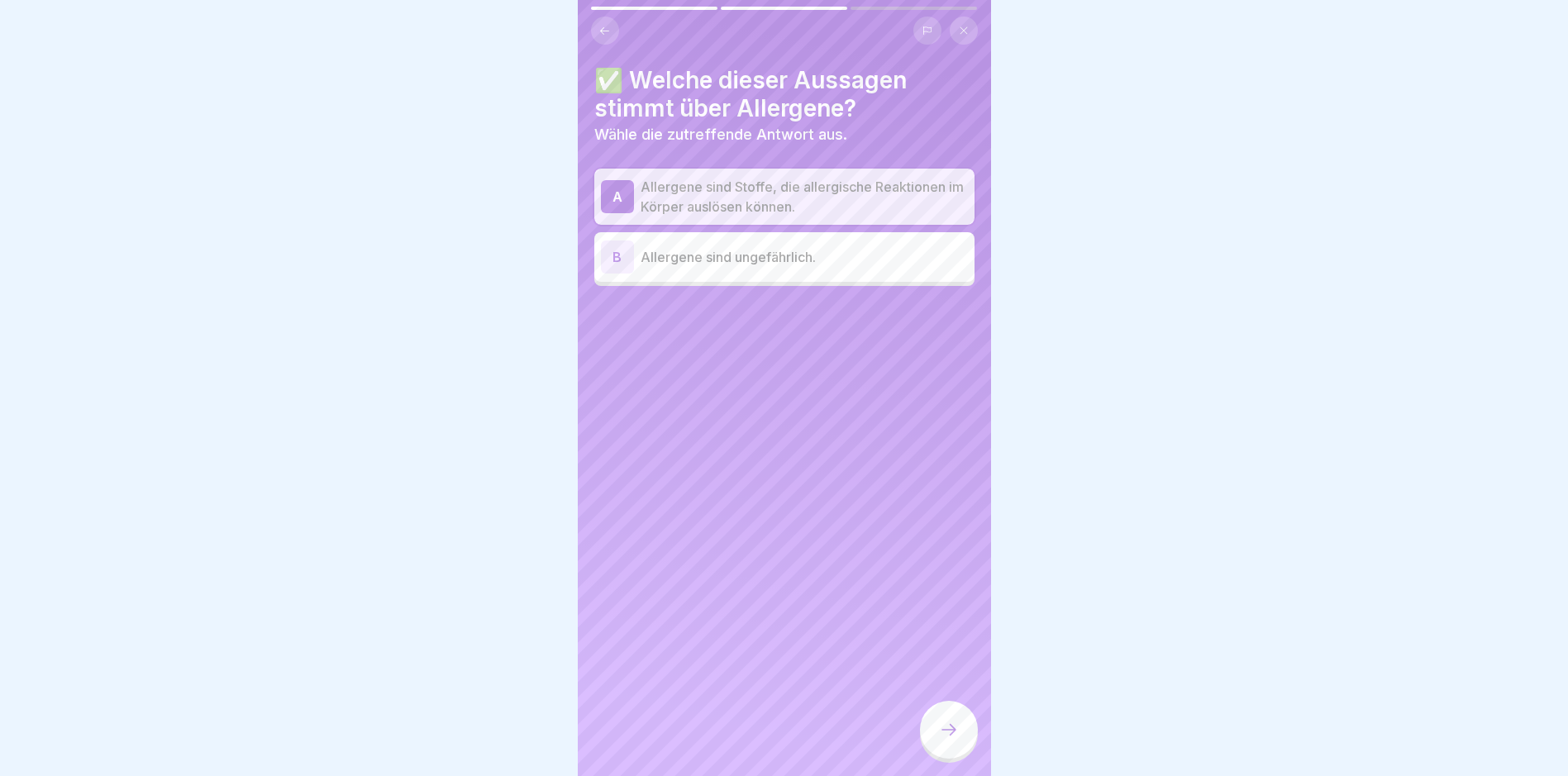
click at [965, 741] on div at bounding box center [949, 730] width 58 height 58
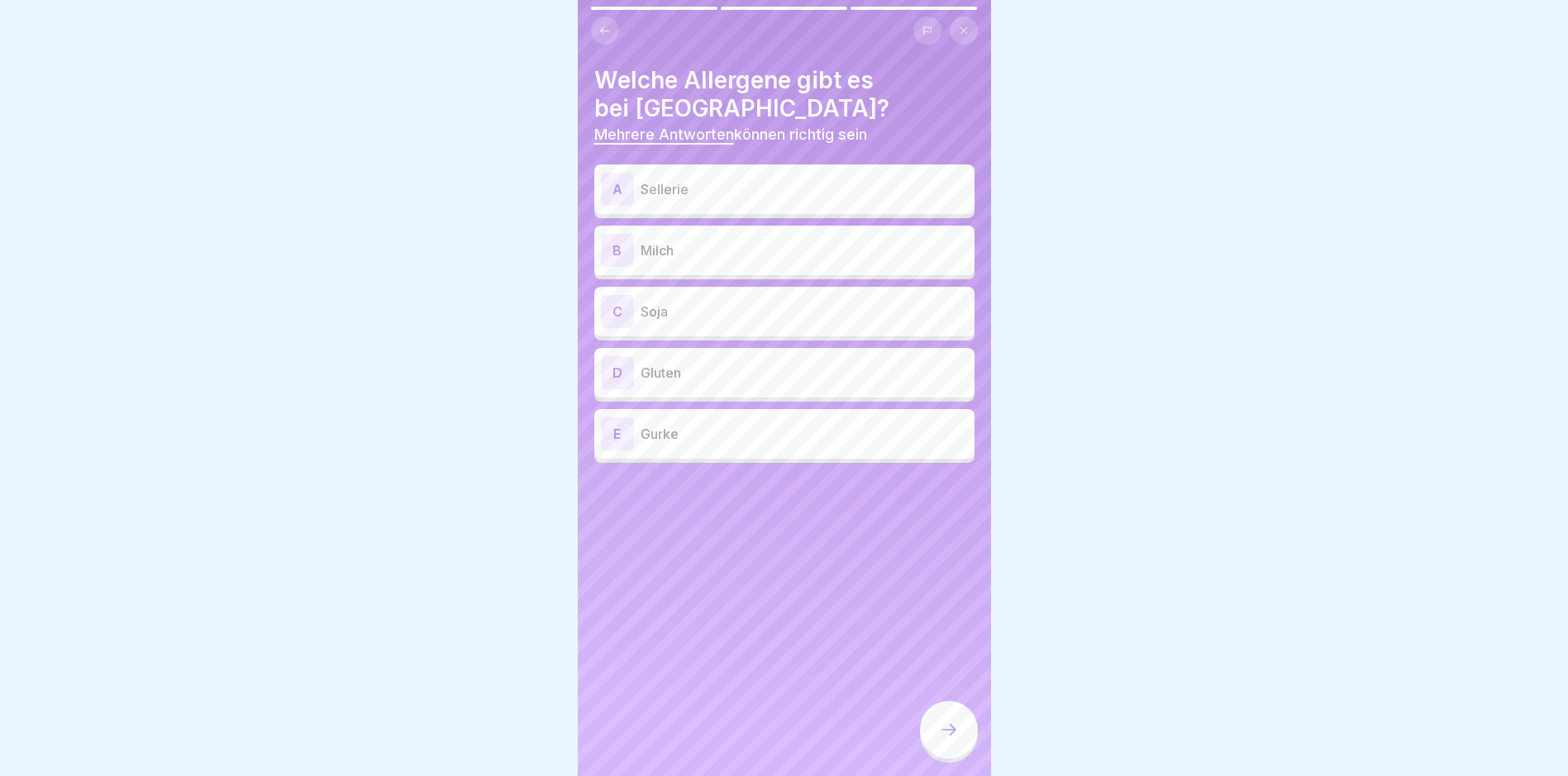
click at [624, 177] on div "A" at bounding box center [617, 189] width 33 height 33
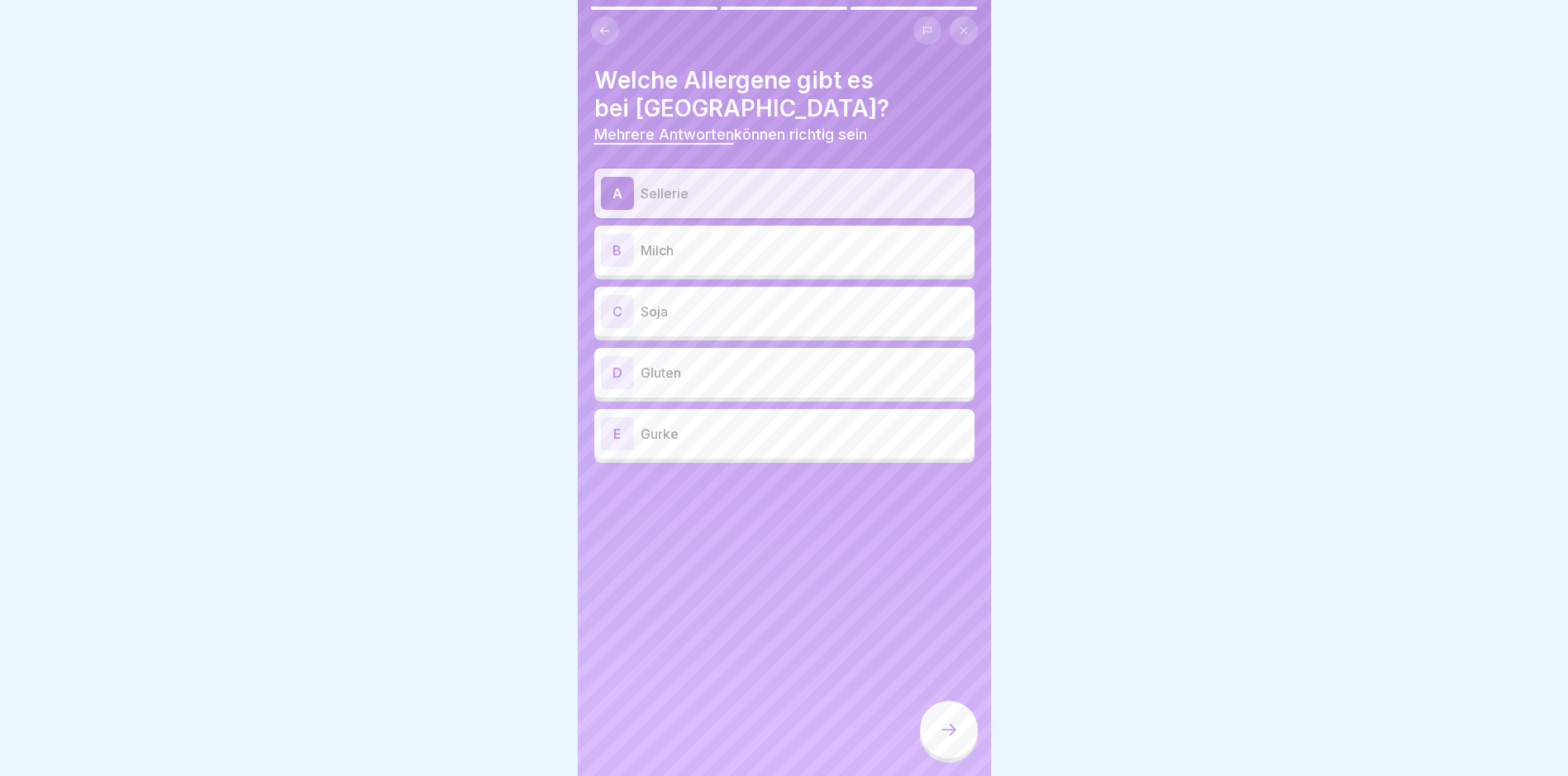
click at [621, 242] on div "B" at bounding box center [617, 250] width 33 height 33
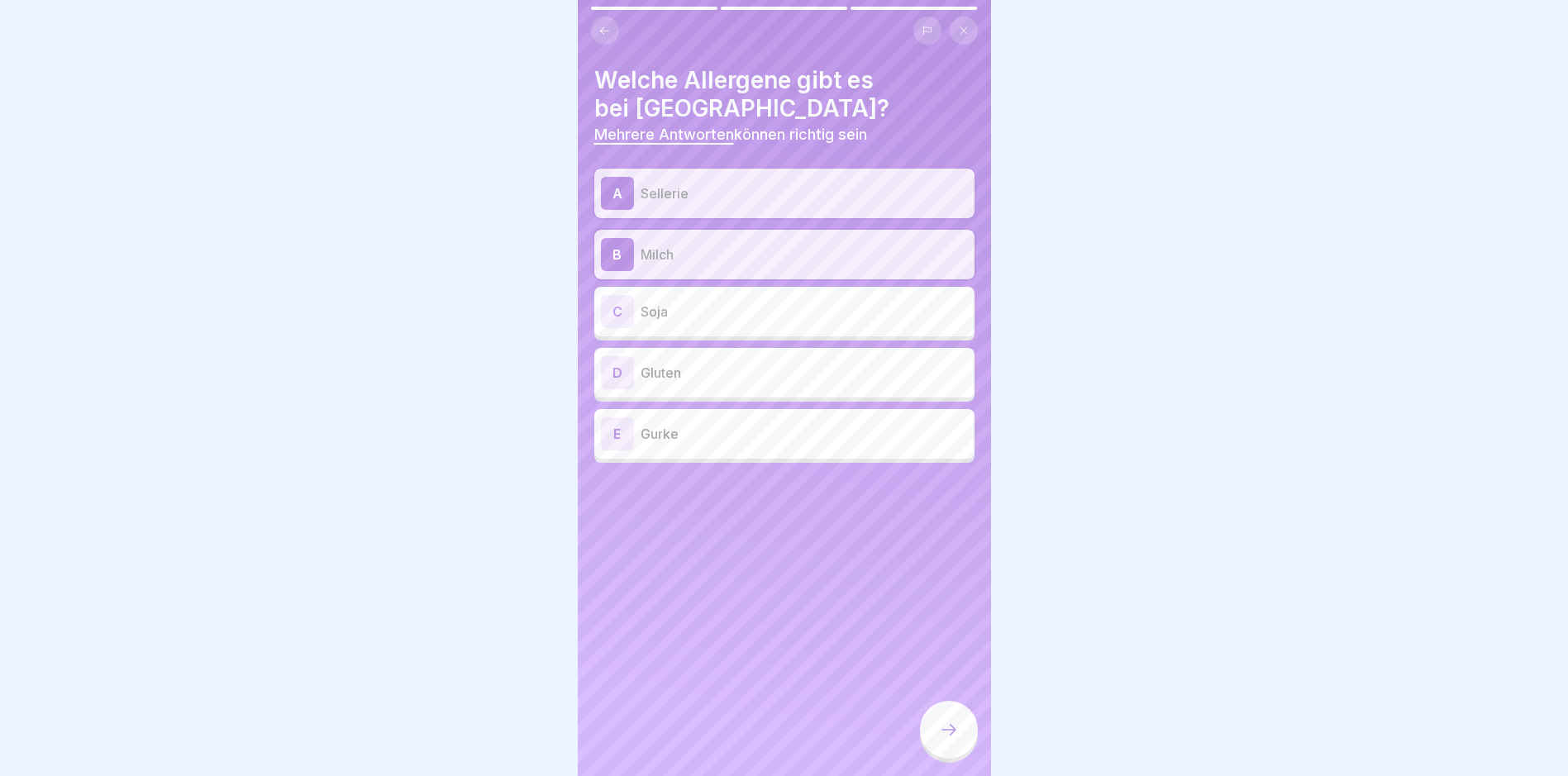
click at [616, 312] on div "C" at bounding box center [617, 311] width 33 height 33
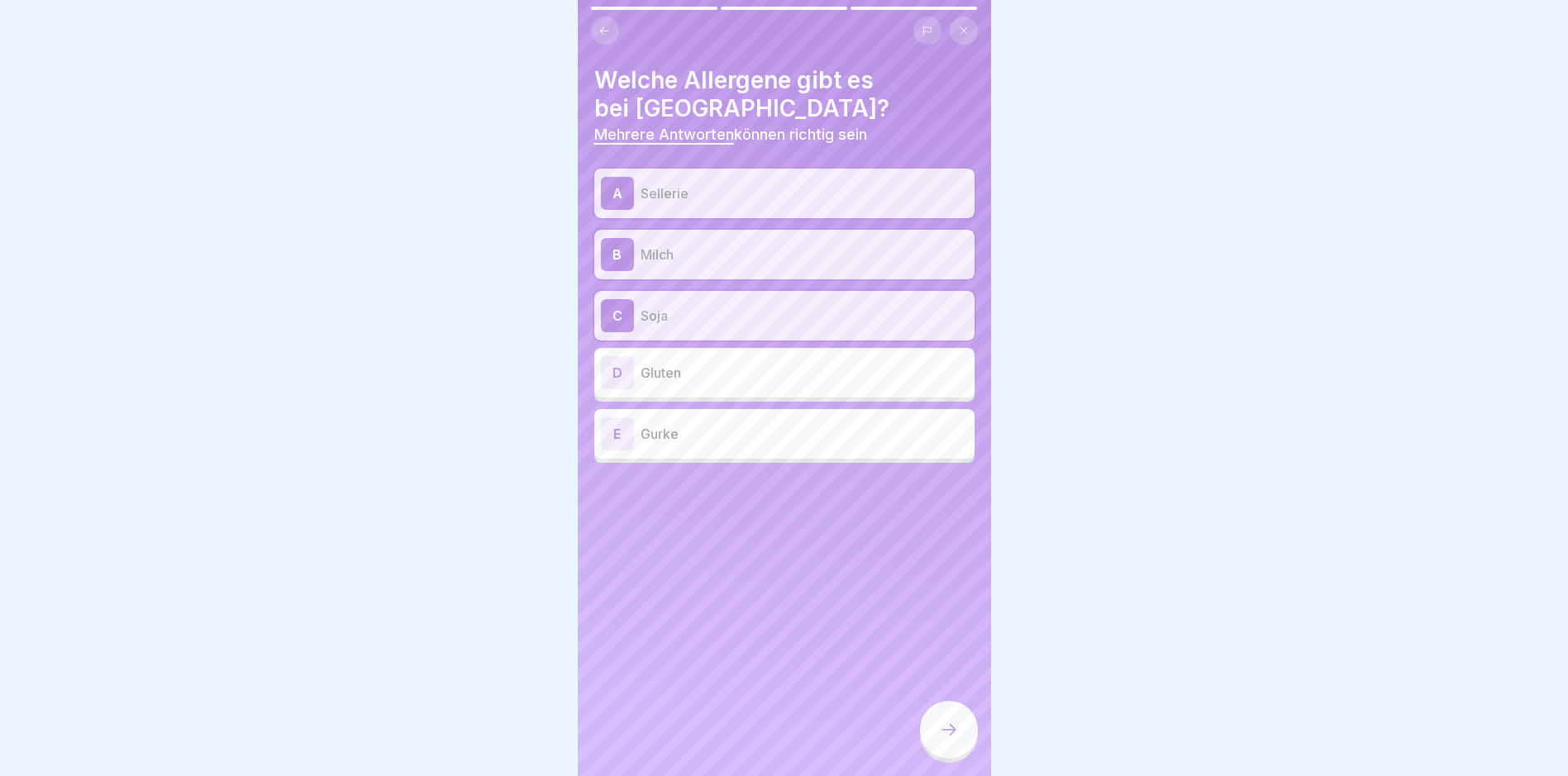
click at [612, 363] on div "D" at bounding box center [617, 372] width 33 height 33
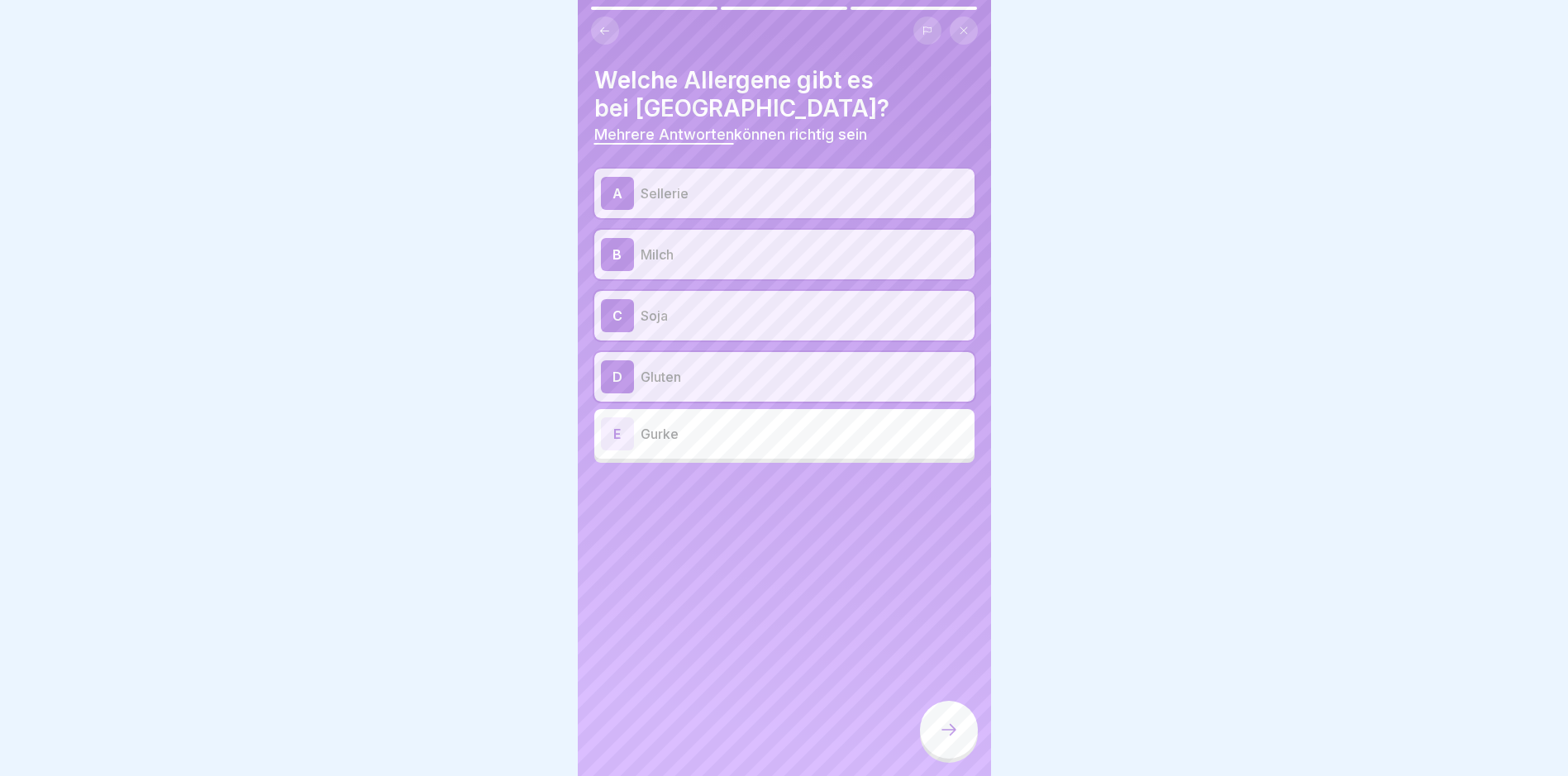
click at [952, 740] on icon at bounding box center [949, 730] width 20 height 20
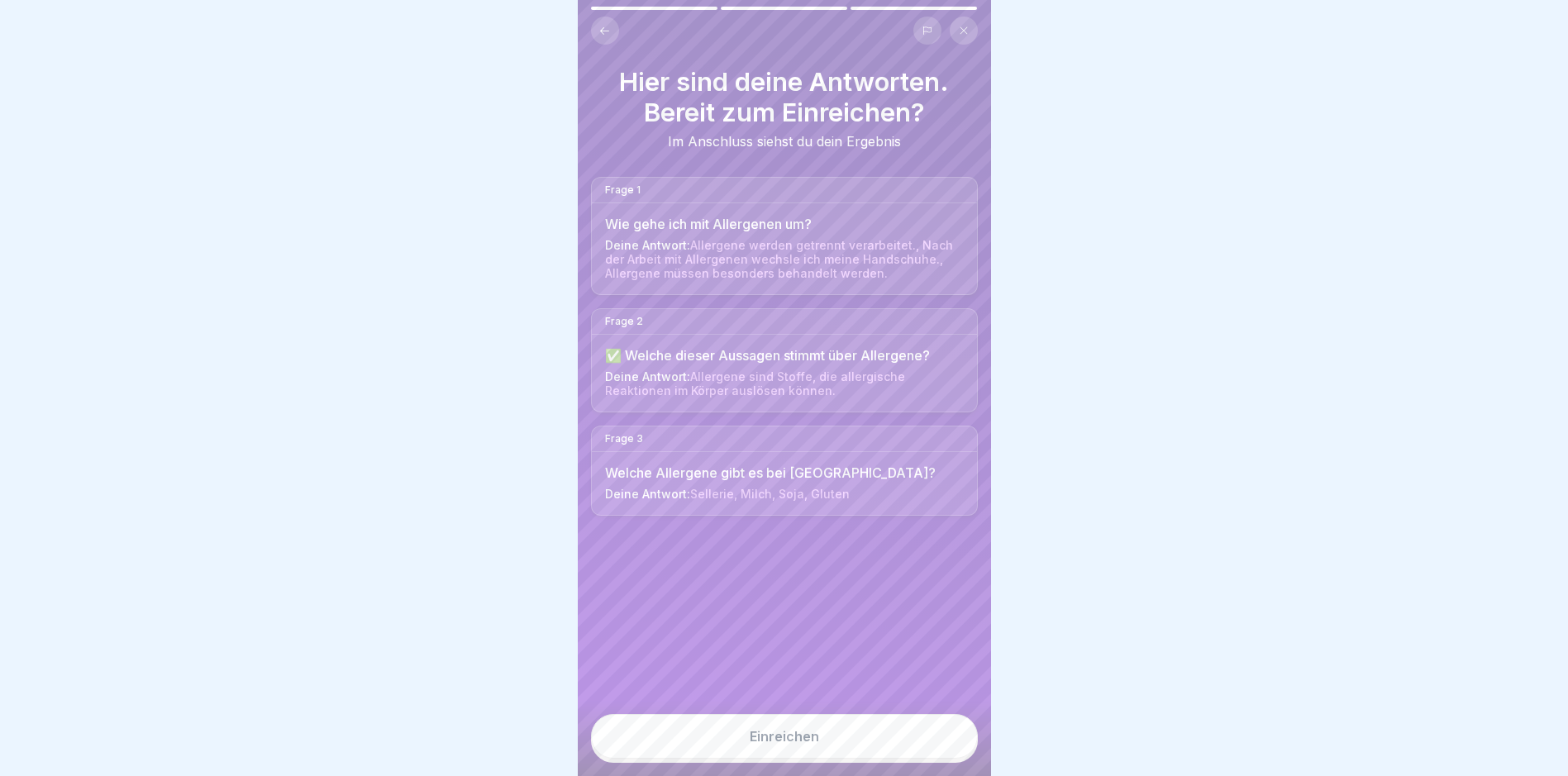
click at [827, 738] on button "Einreichen" at bounding box center [784, 736] width 387 height 45
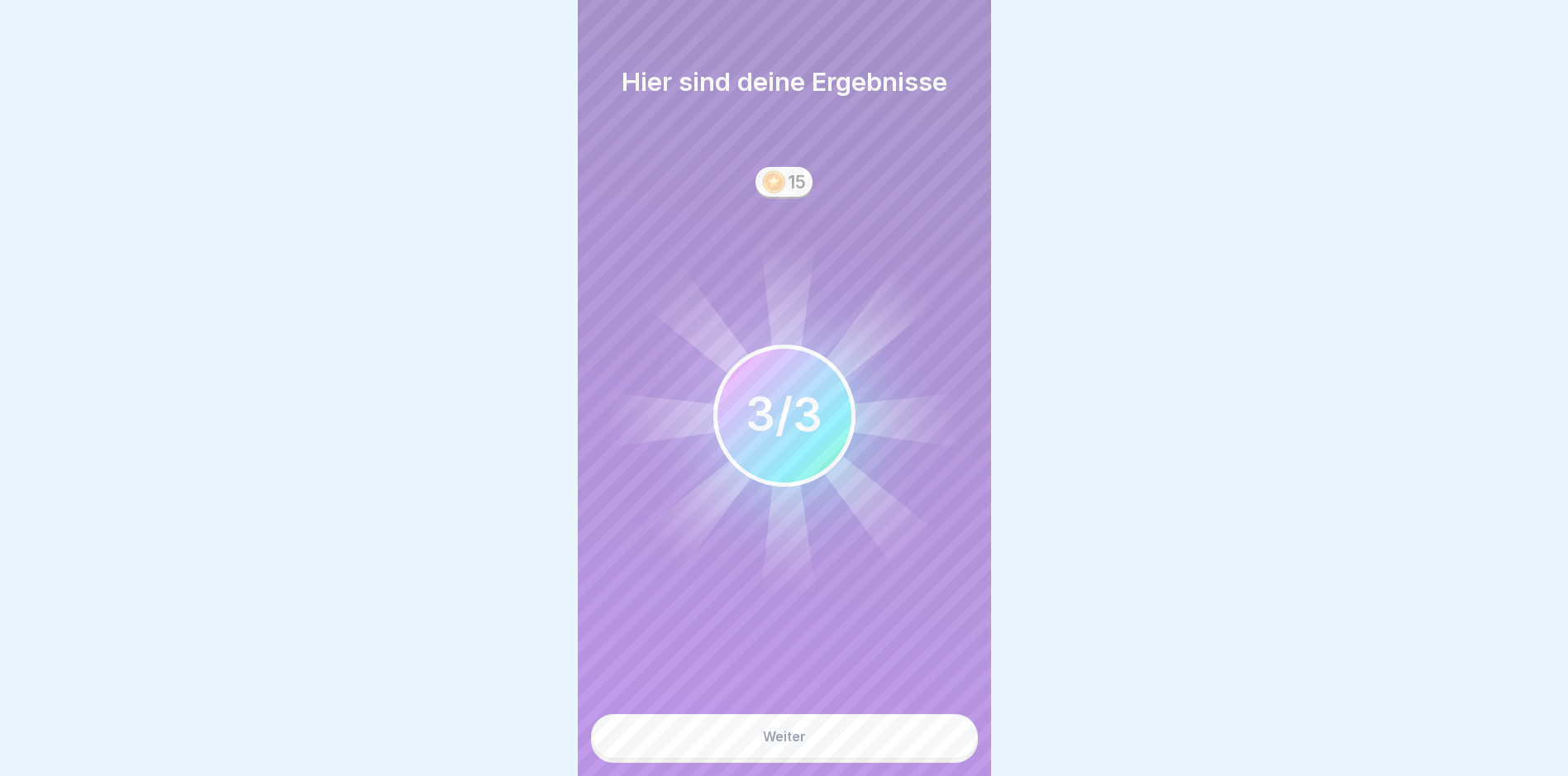
click at [790, 744] on div "Weiter" at bounding box center [784, 736] width 43 height 15
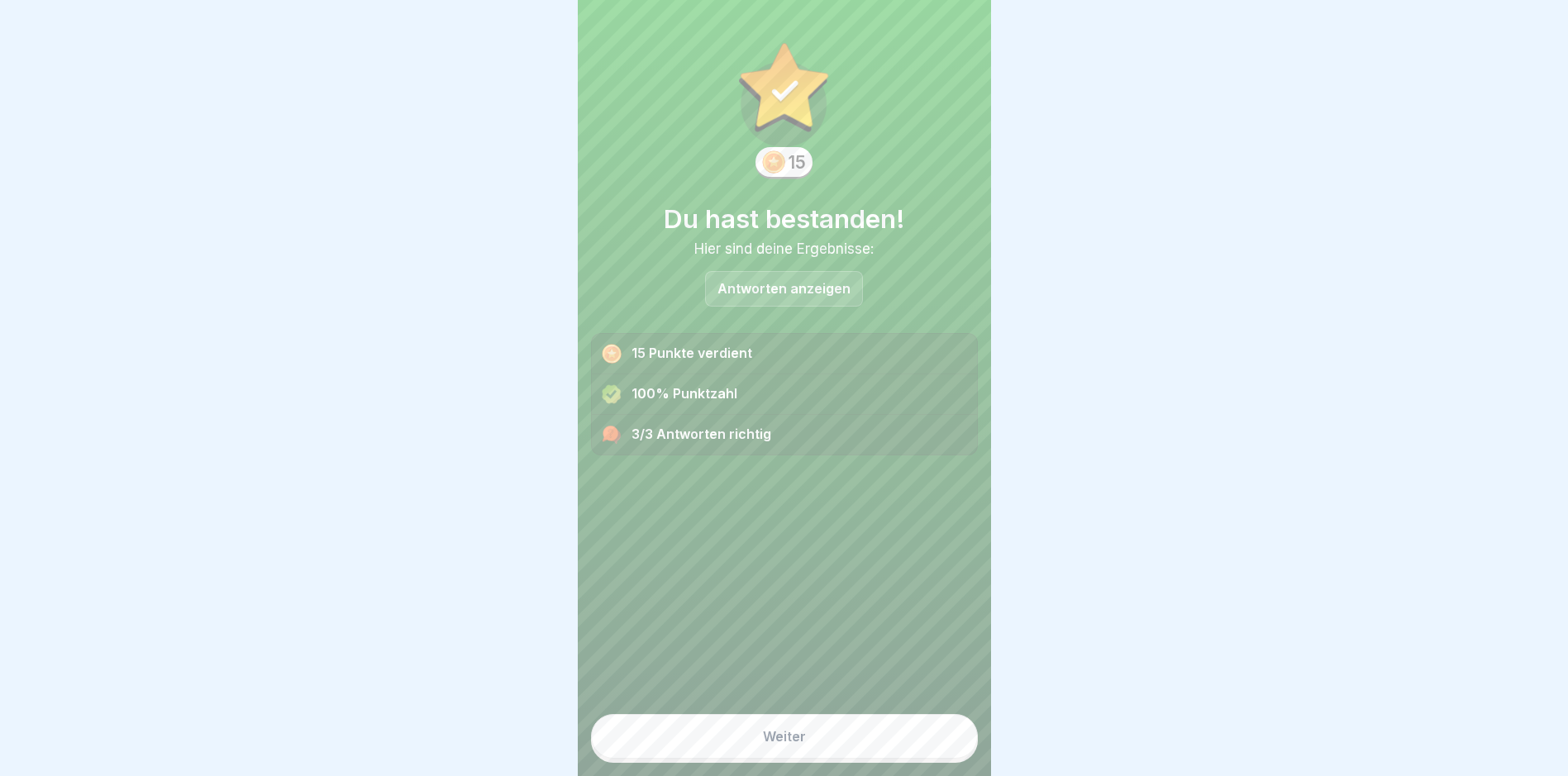
click at [790, 744] on div "Weiter" at bounding box center [784, 736] width 43 height 15
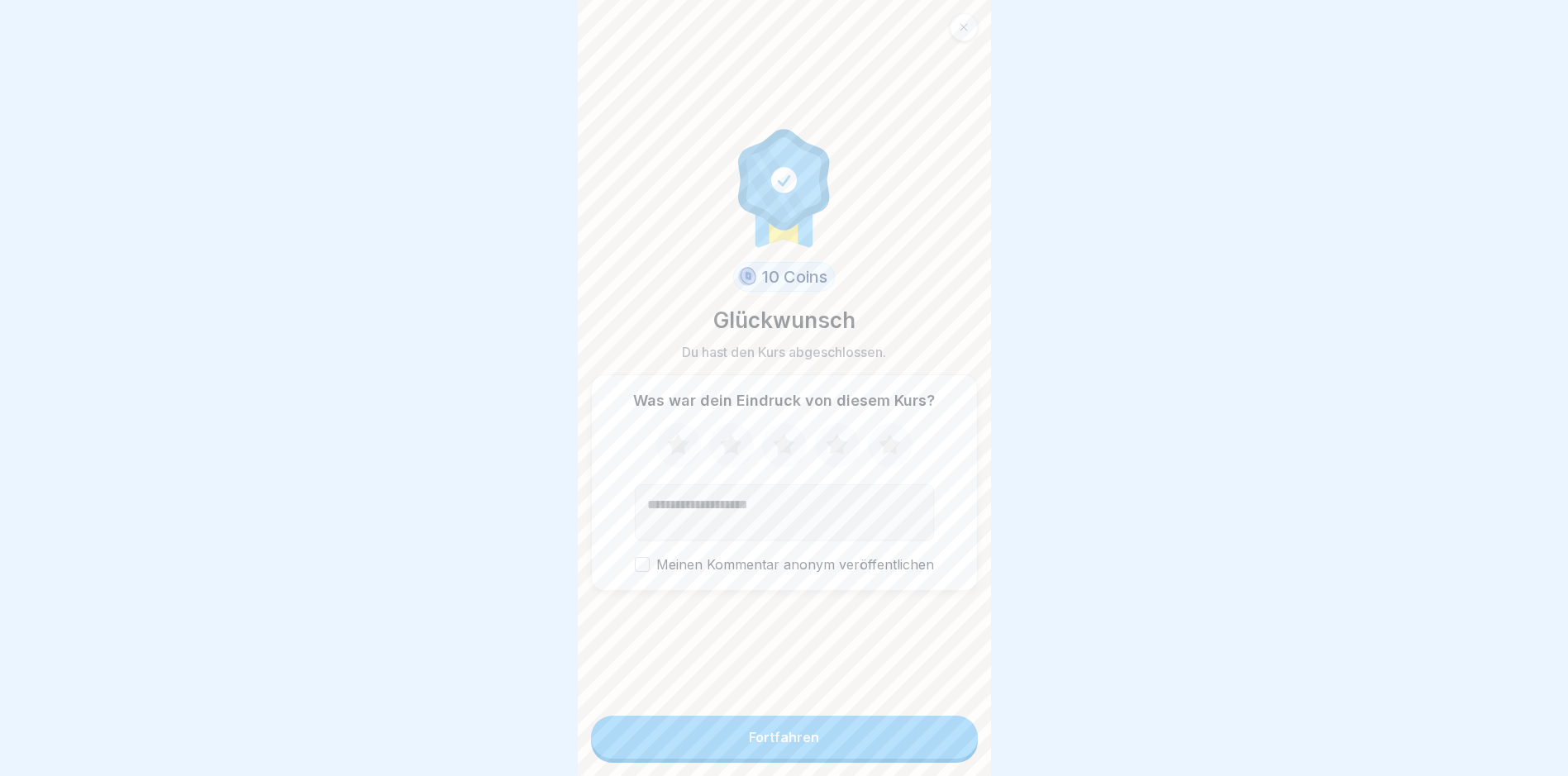
click at [790, 744] on div "Fortfahren" at bounding box center [784, 737] width 70 height 15
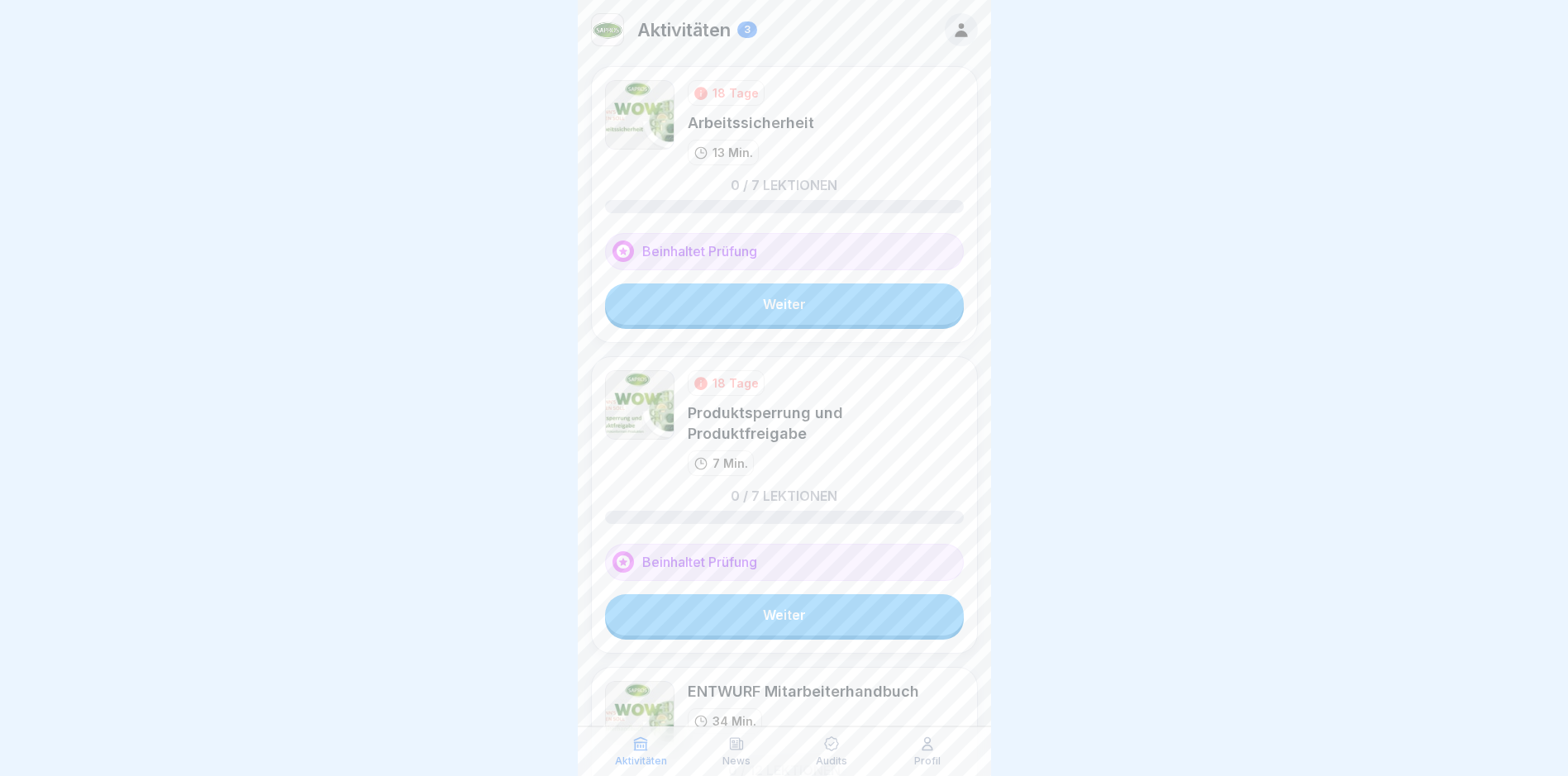
click at [787, 297] on link "Weiter" at bounding box center [784, 304] width 359 height 41
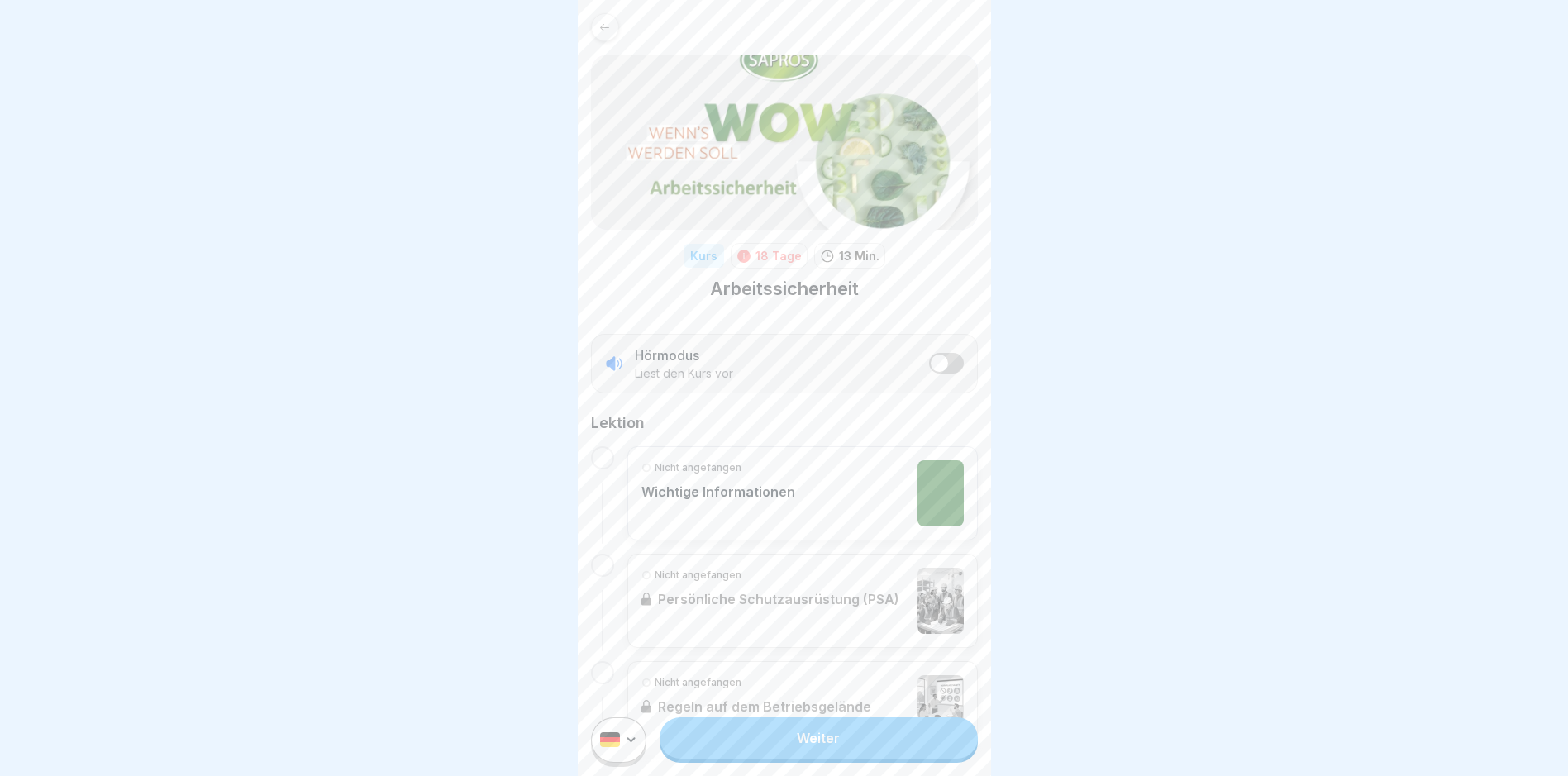
click at [816, 752] on link "Weiter" at bounding box center [818, 738] width 317 height 41
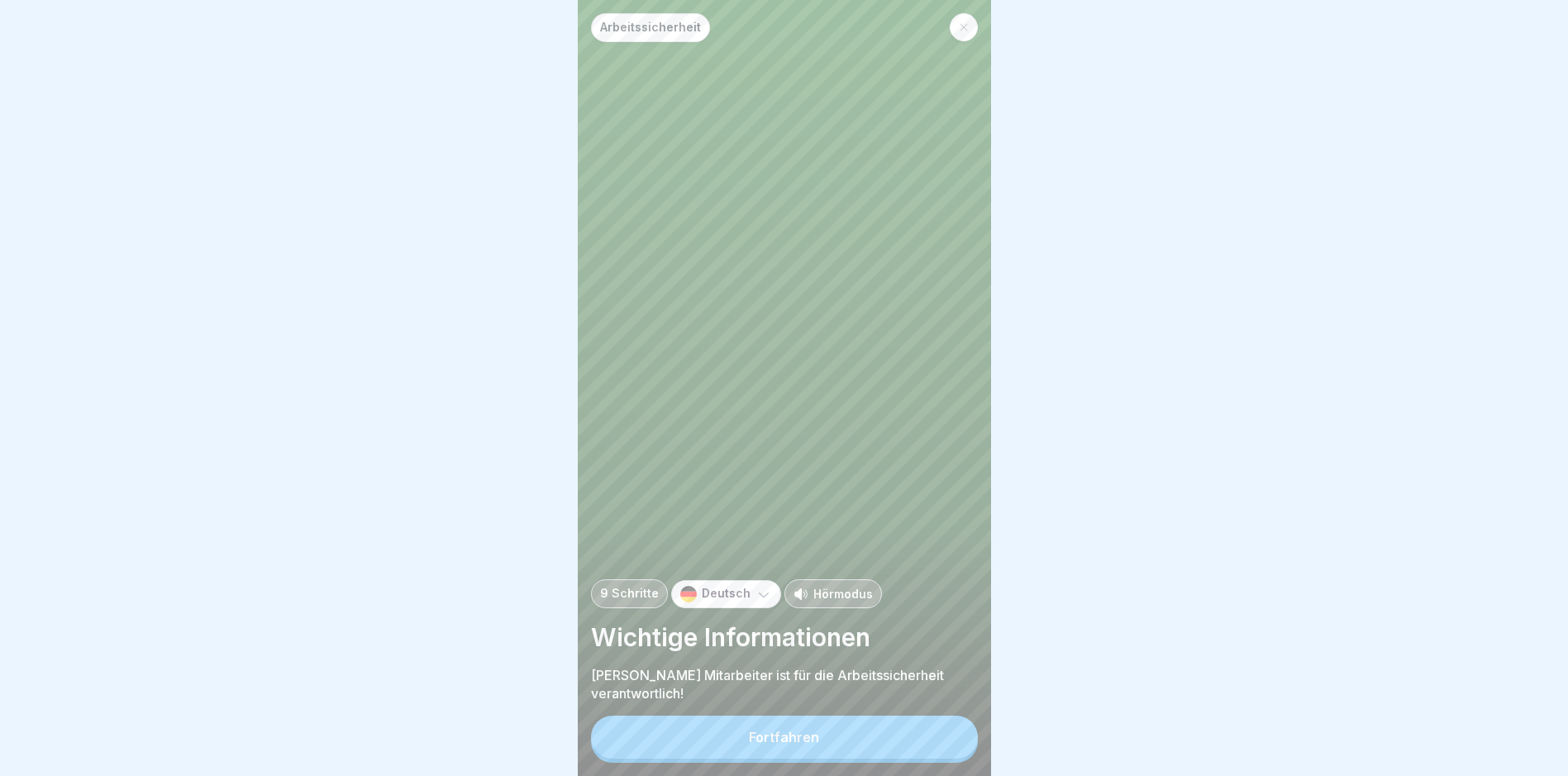
click at [768, 745] on div "Fortfahren" at bounding box center [784, 737] width 70 height 15
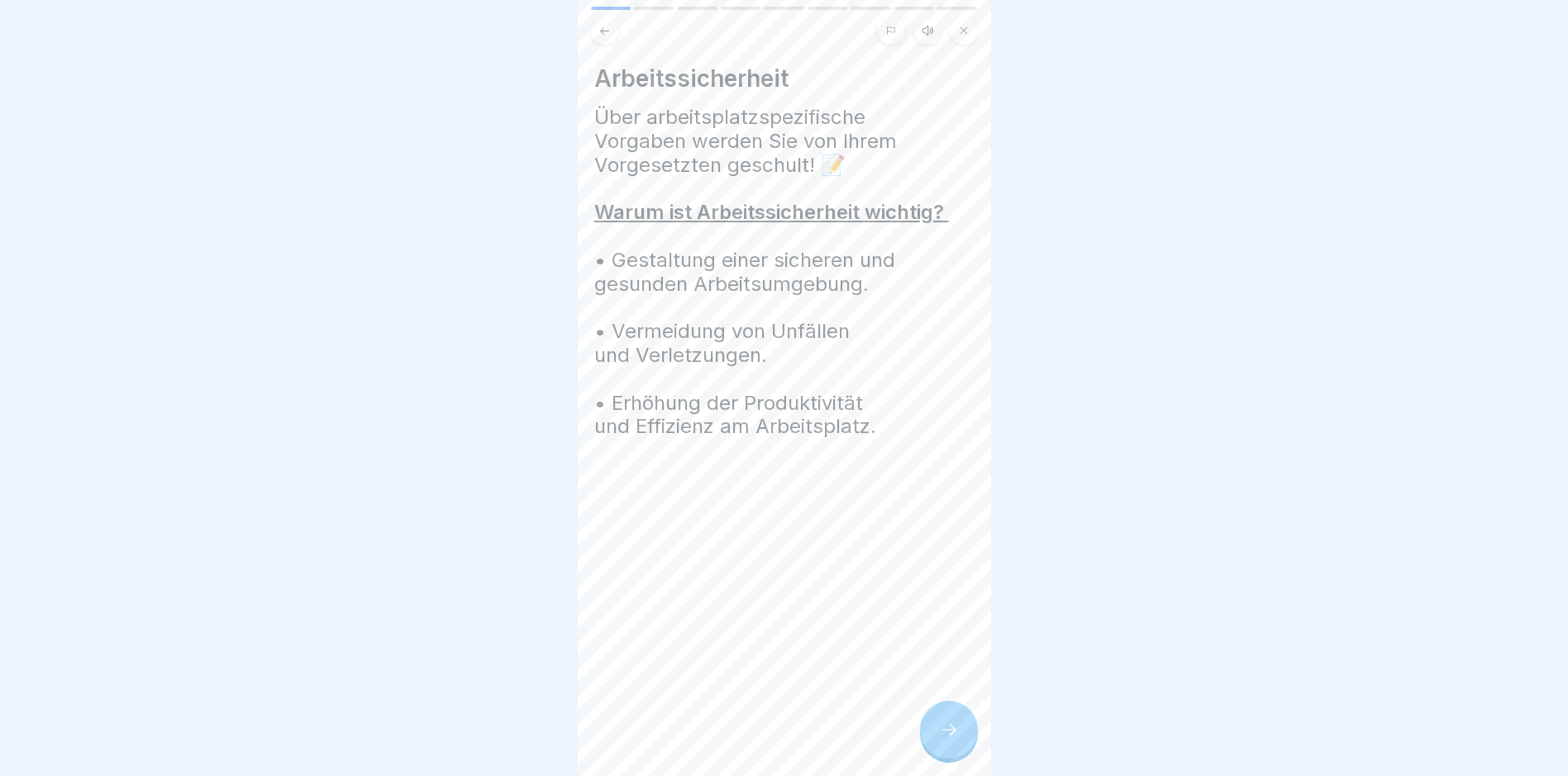
click at [945, 740] on icon at bounding box center [949, 730] width 20 height 20
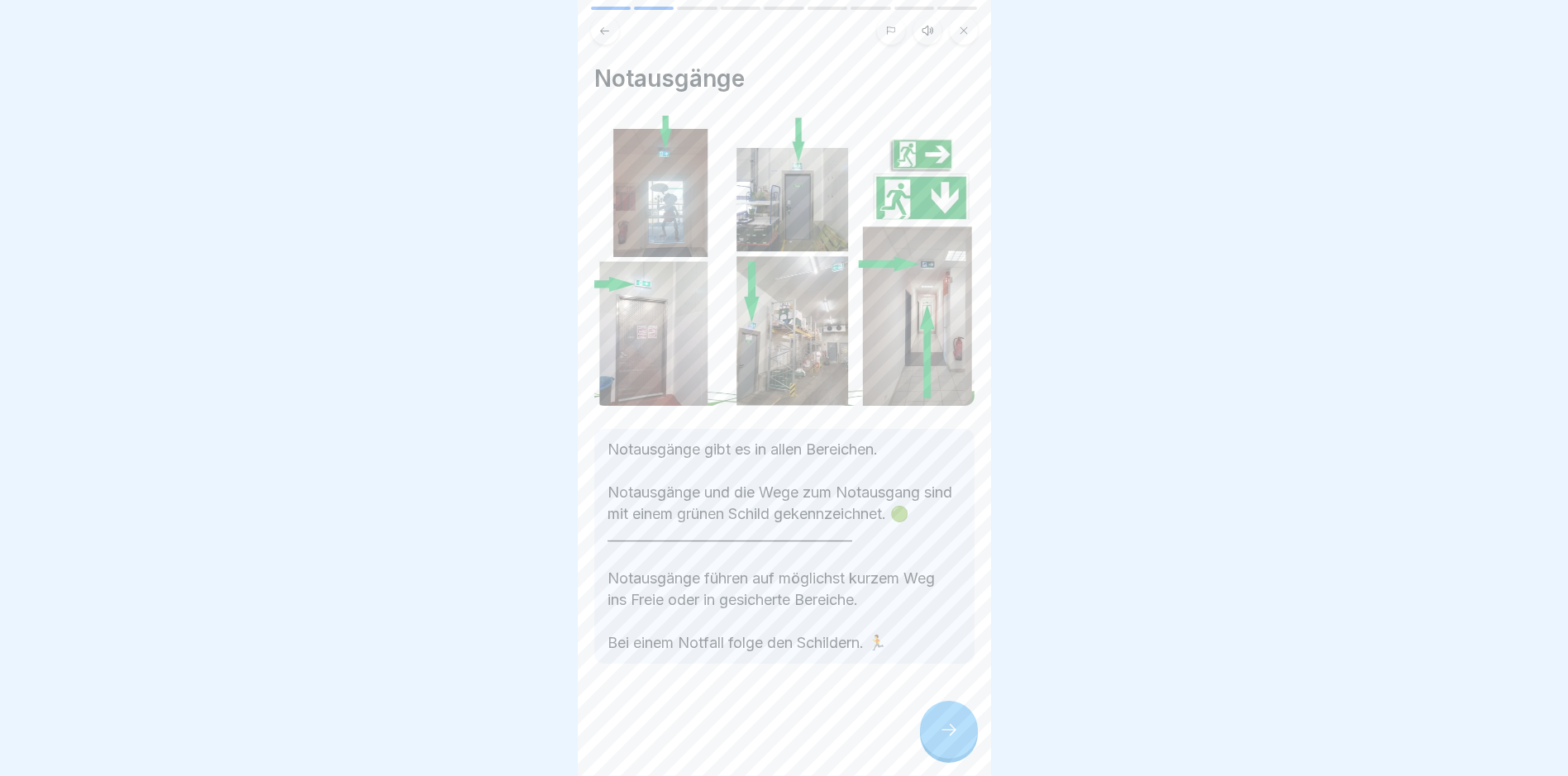
click at [945, 740] on icon at bounding box center [949, 730] width 20 height 20
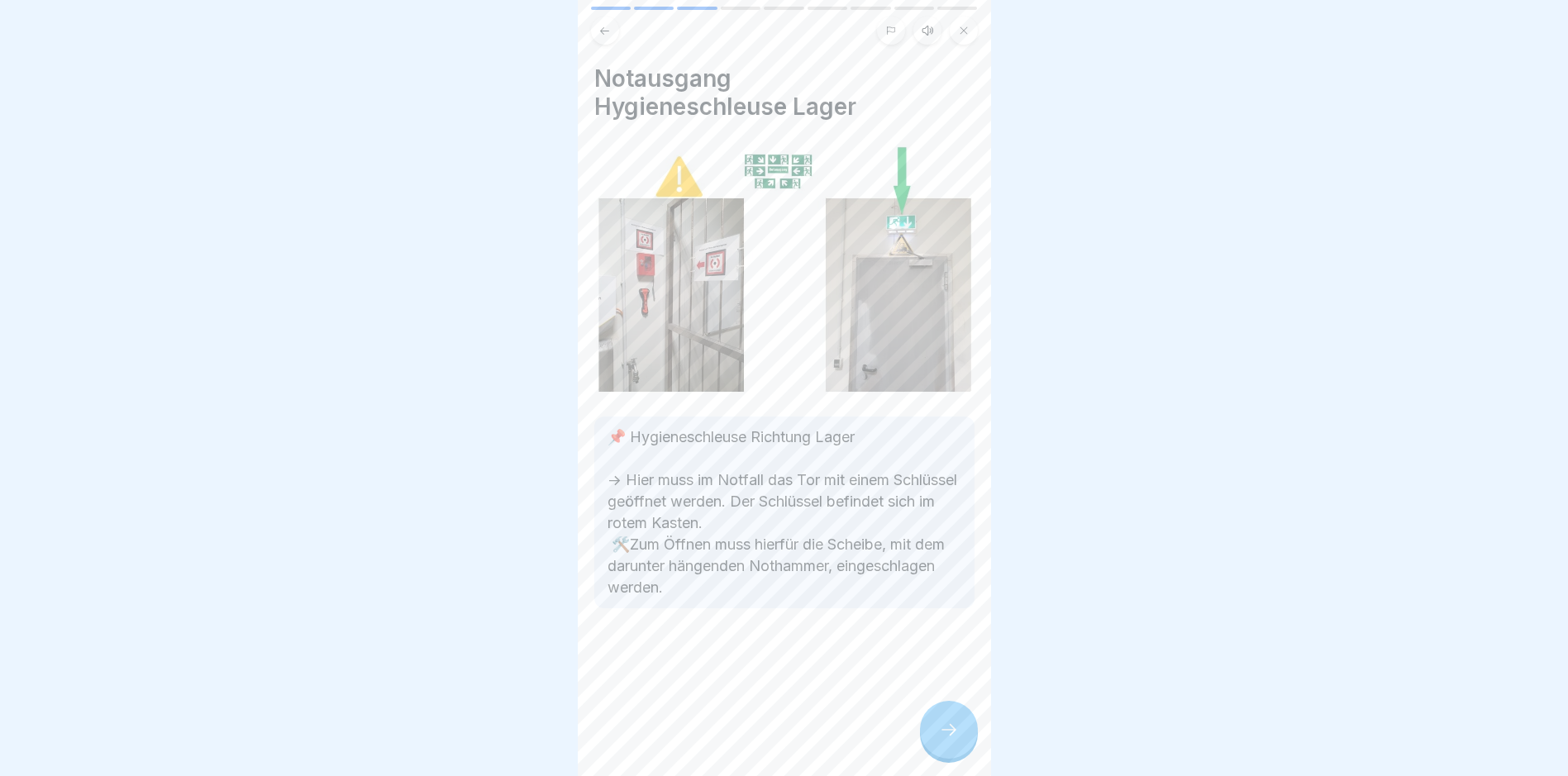
click at [945, 740] on icon at bounding box center [949, 730] width 20 height 20
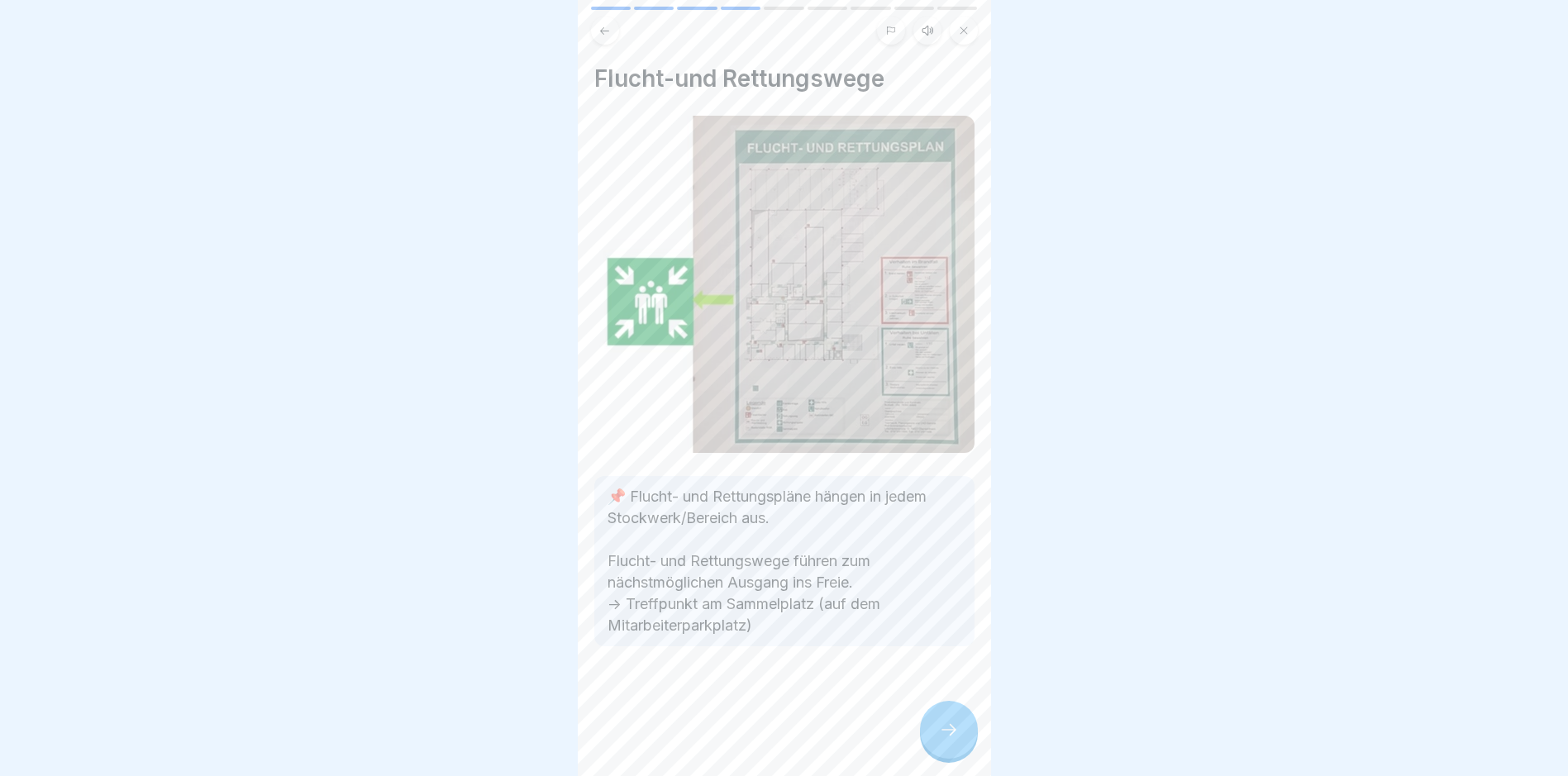
click at [945, 740] on icon at bounding box center [949, 730] width 20 height 20
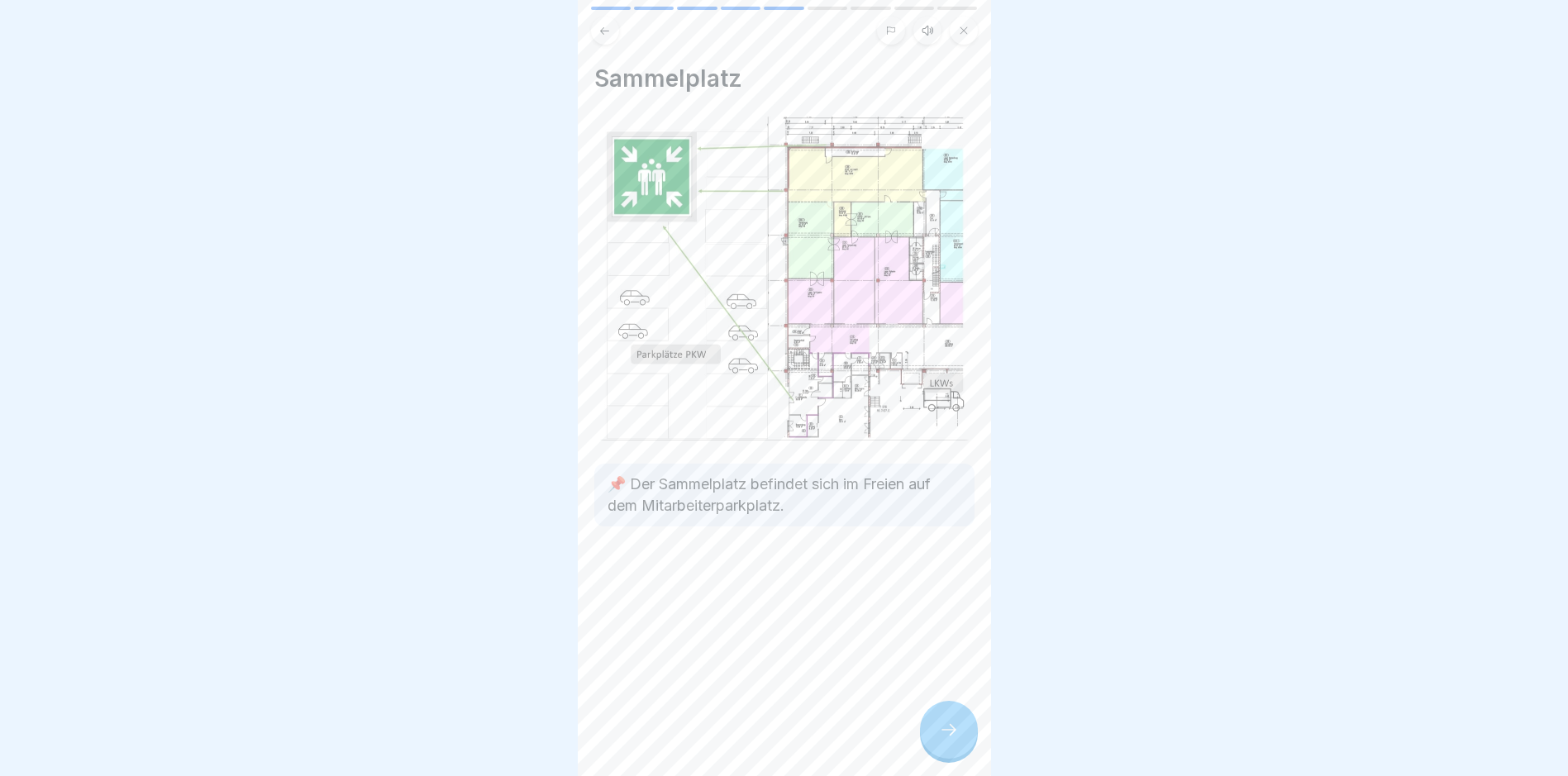
click at [945, 740] on icon at bounding box center [949, 730] width 20 height 20
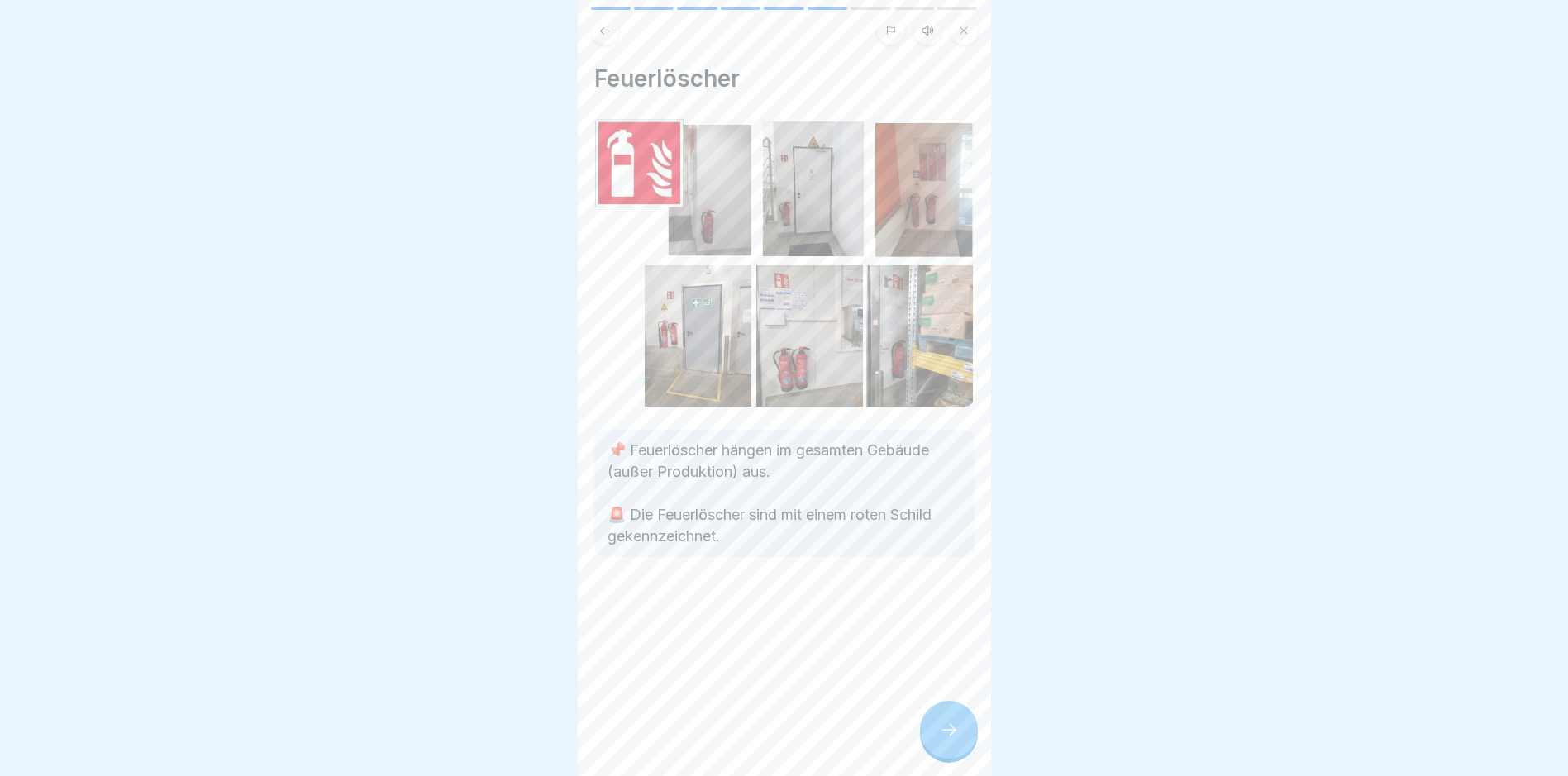
click at [945, 740] on icon at bounding box center [949, 730] width 20 height 20
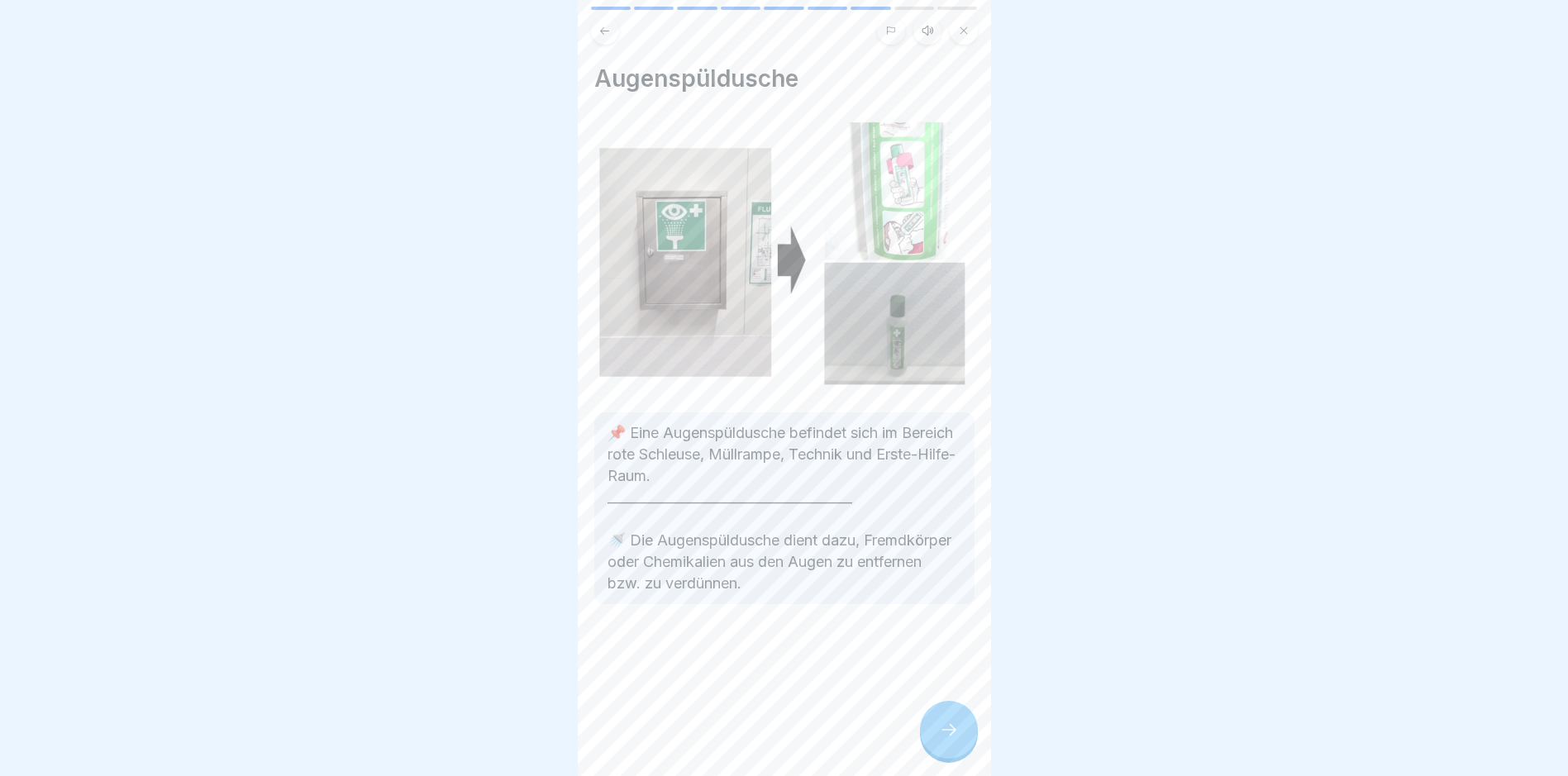
click at [945, 740] on icon at bounding box center [949, 730] width 20 height 20
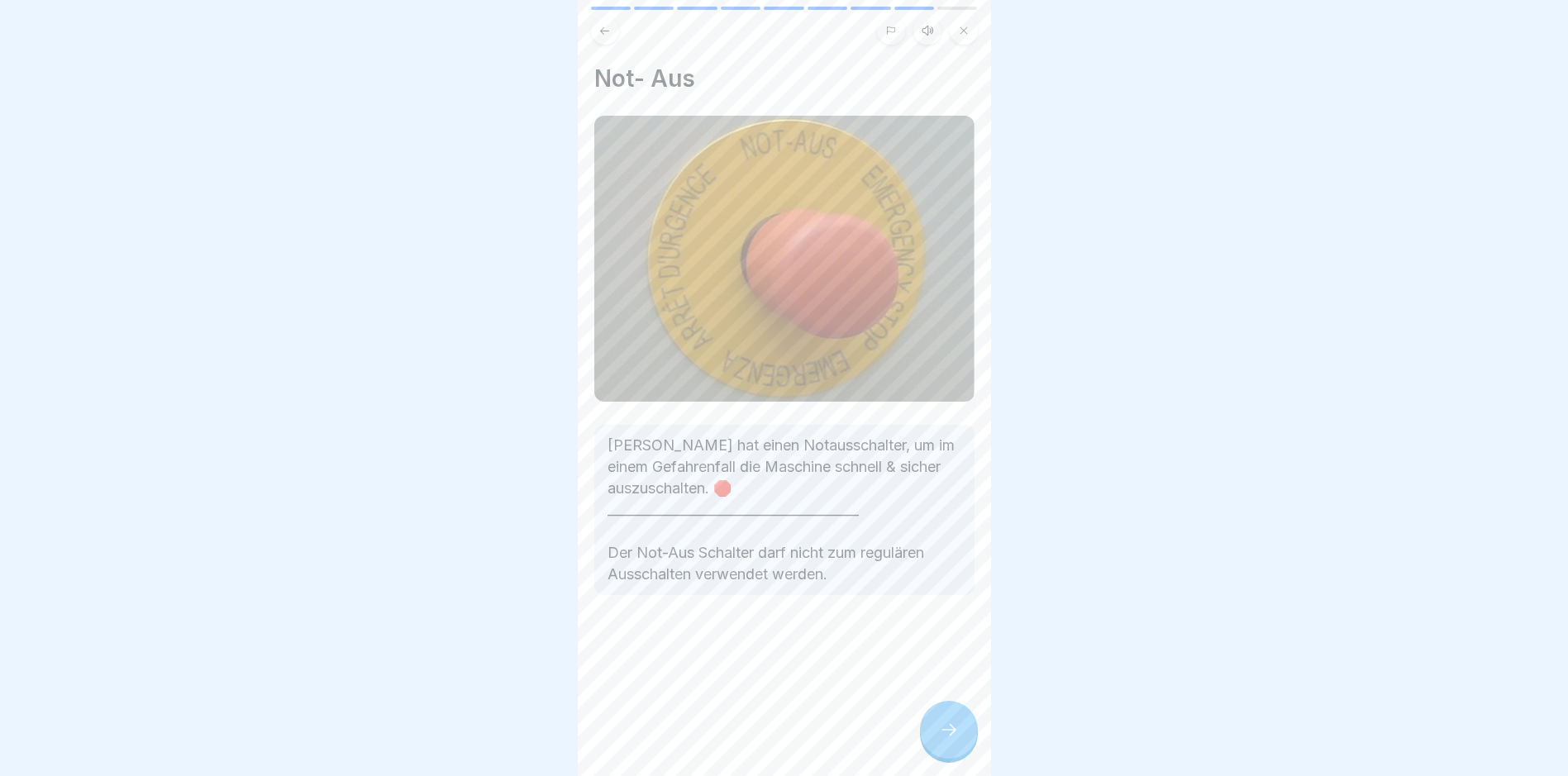
click at [945, 740] on icon at bounding box center [949, 730] width 20 height 20
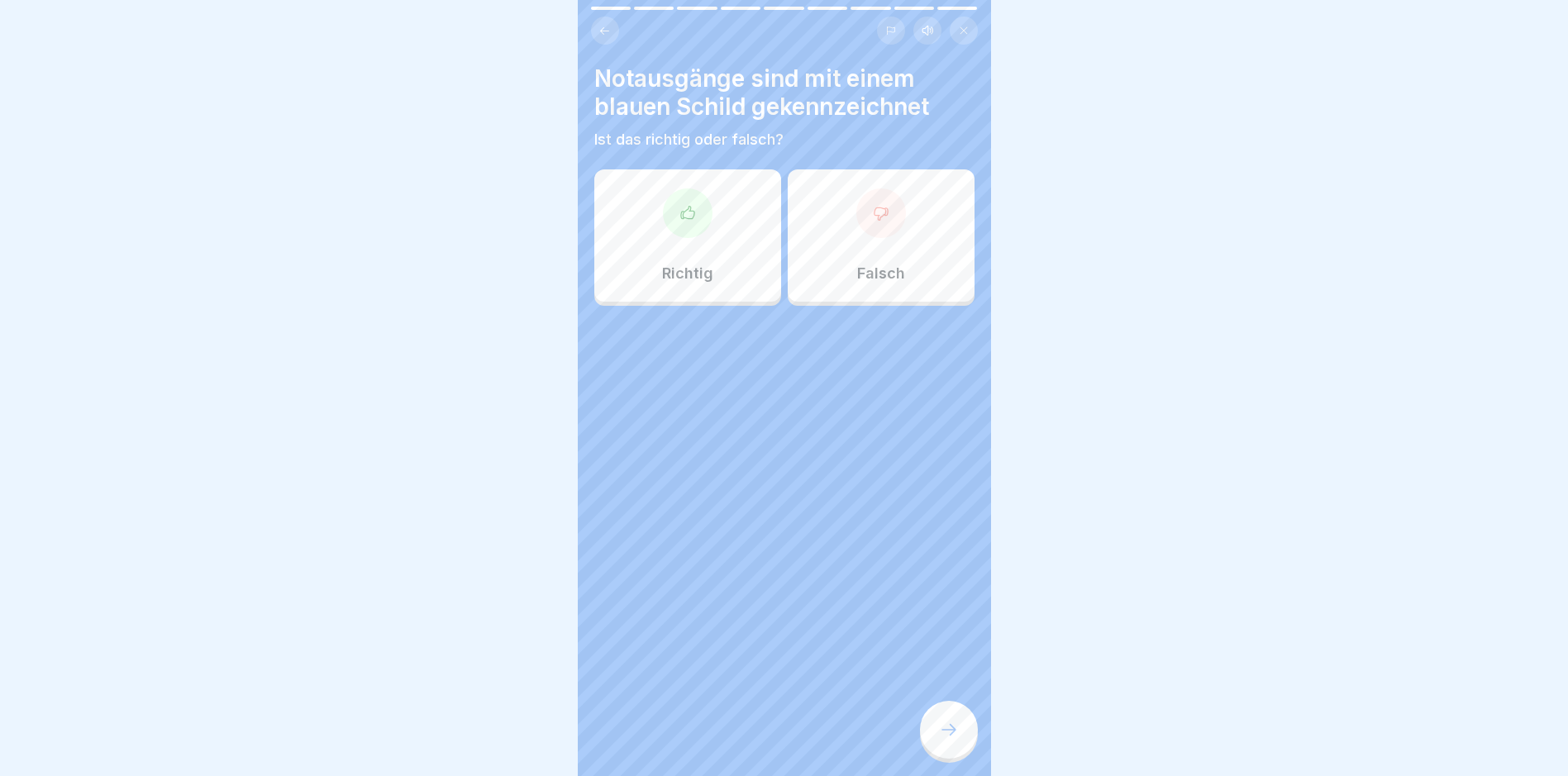
click at [873, 209] on icon at bounding box center [881, 214] width 17 height 17
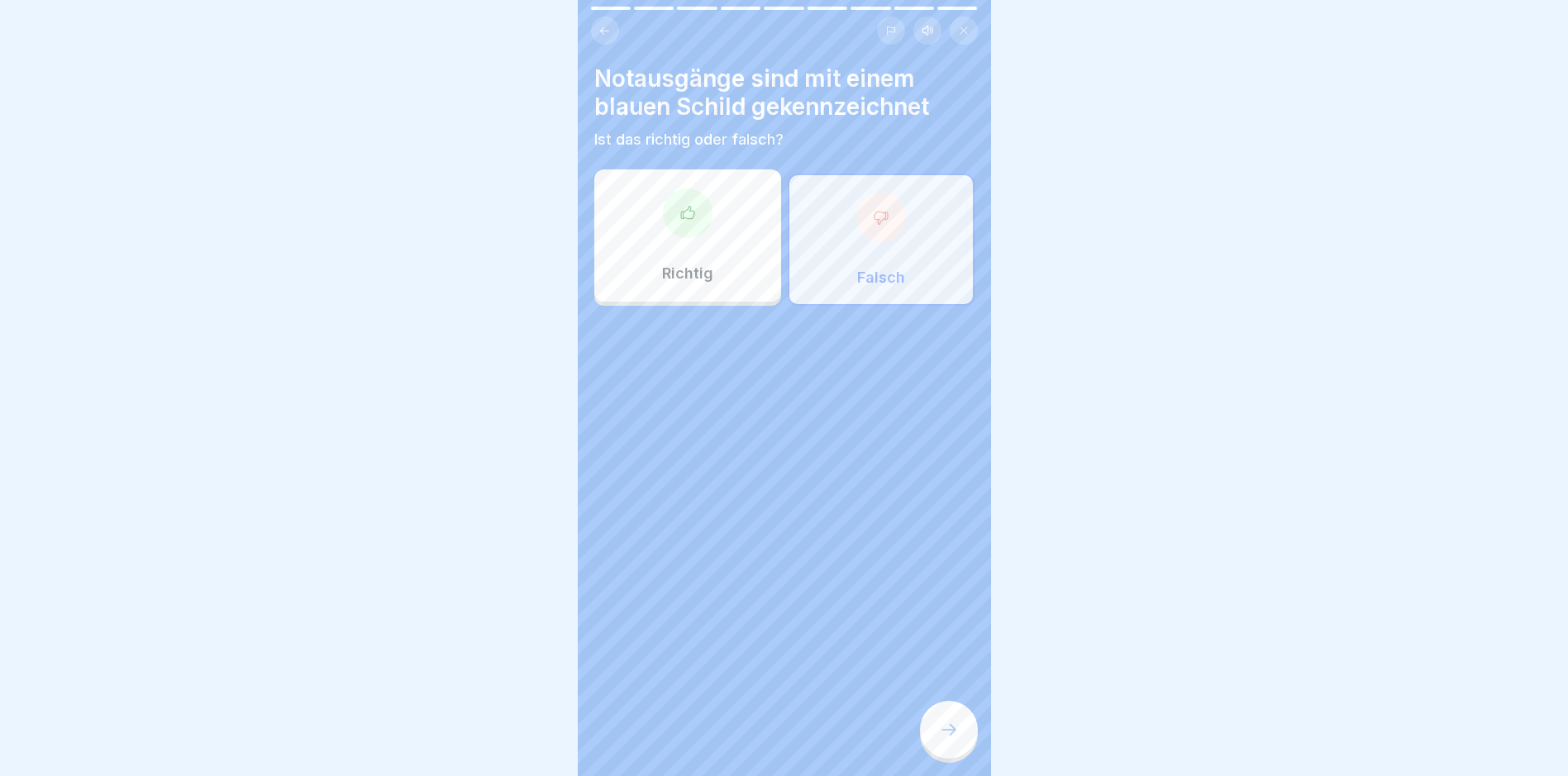
click at [949, 735] on icon at bounding box center [949, 730] width 20 height 20
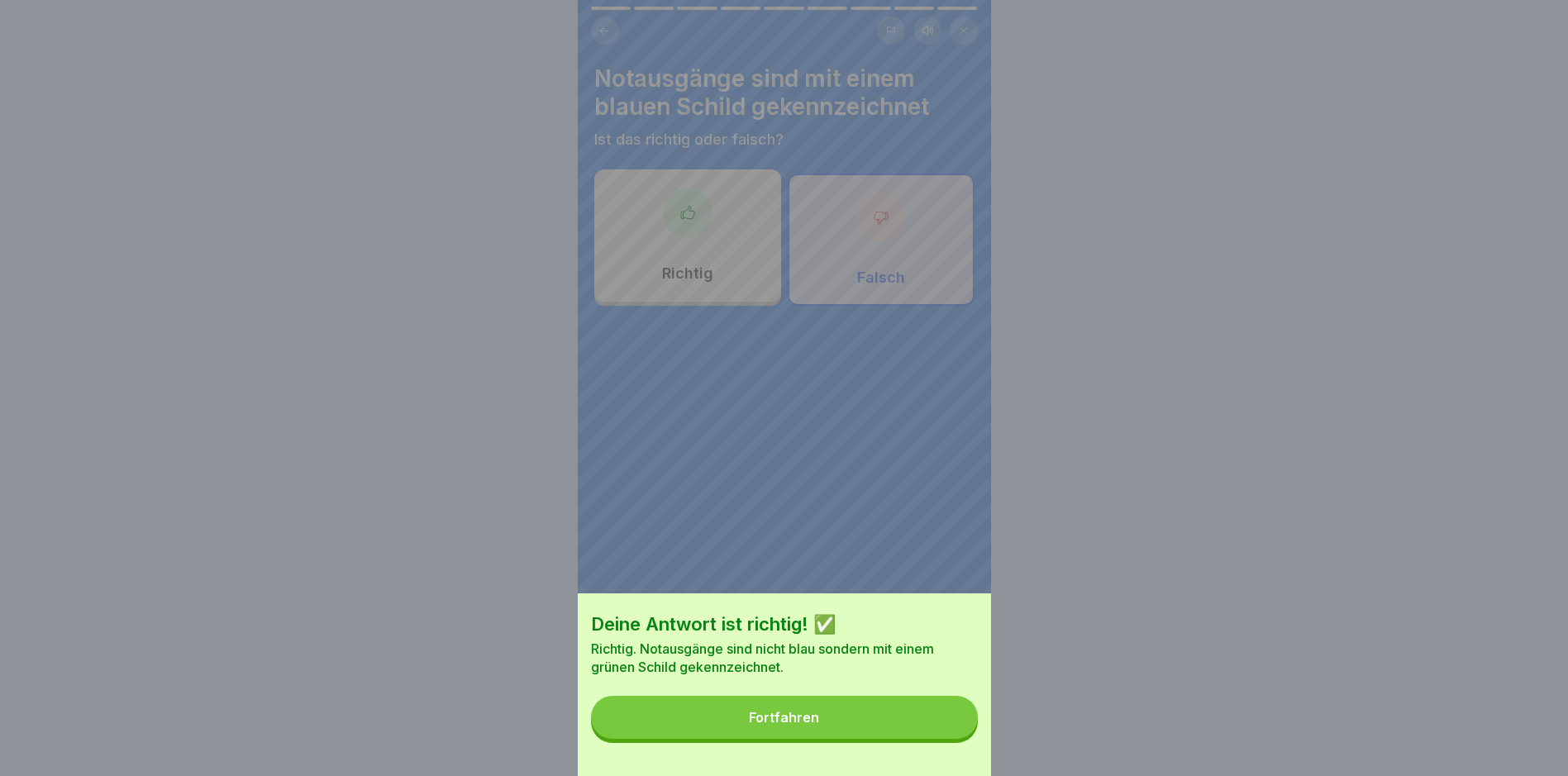
click at [789, 725] on div "Fortfahren" at bounding box center [784, 718] width 70 height 15
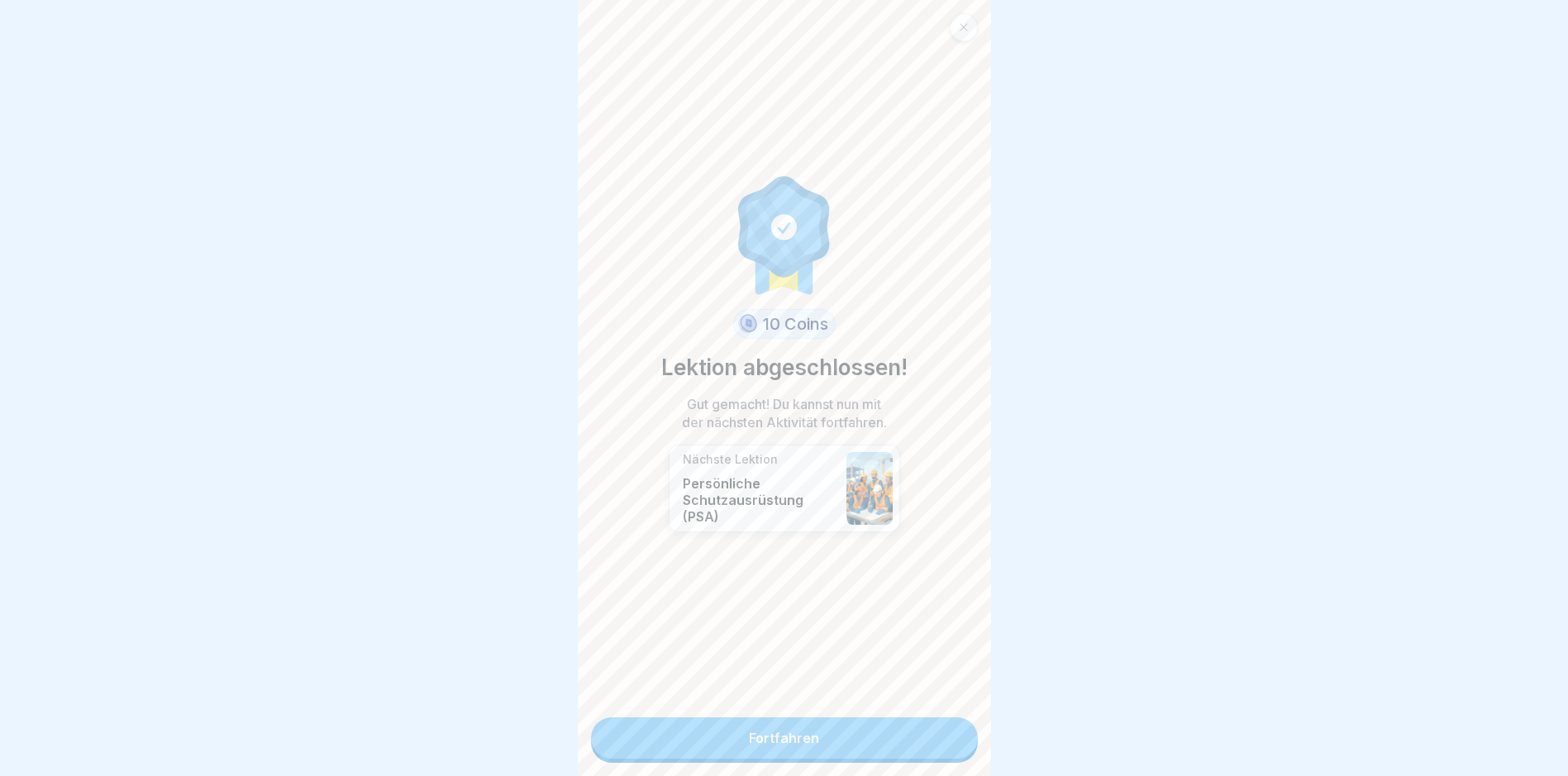
click at [789, 734] on link "Fortfahren" at bounding box center [784, 738] width 387 height 41
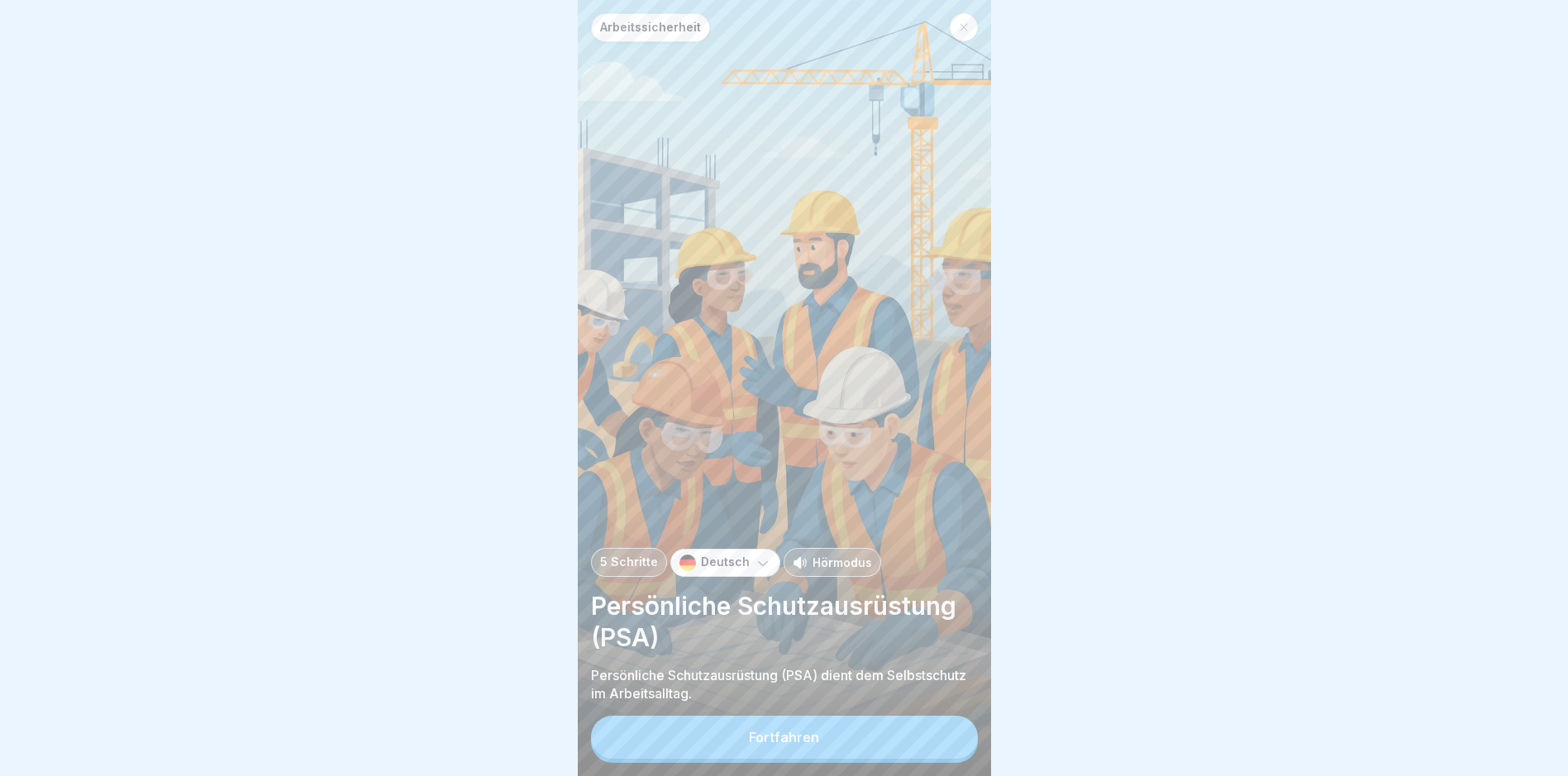
click at [781, 744] on div "Fortfahren" at bounding box center [784, 737] width 70 height 15
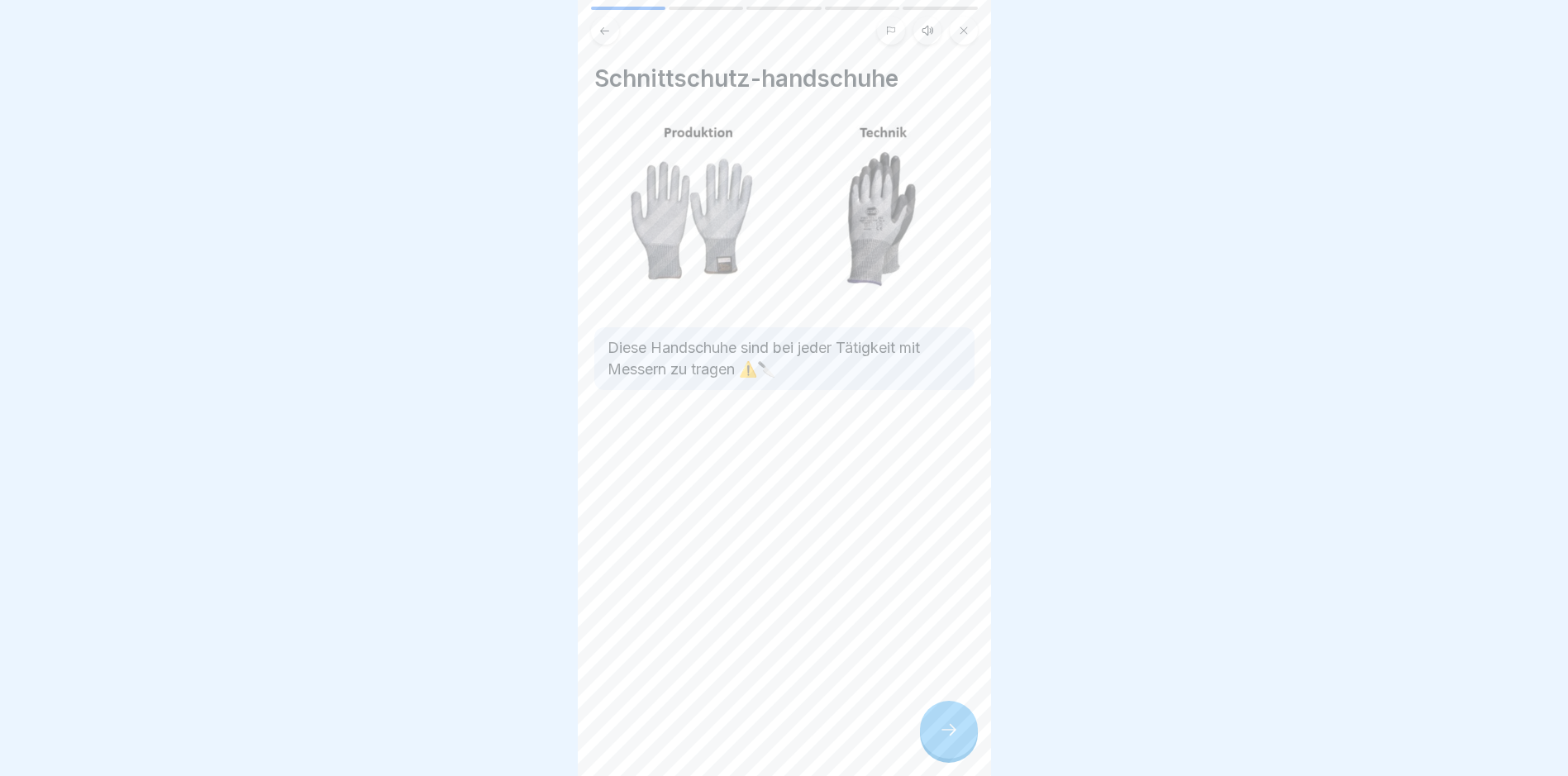
click at [956, 740] on icon at bounding box center [949, 730] width 20 height 20
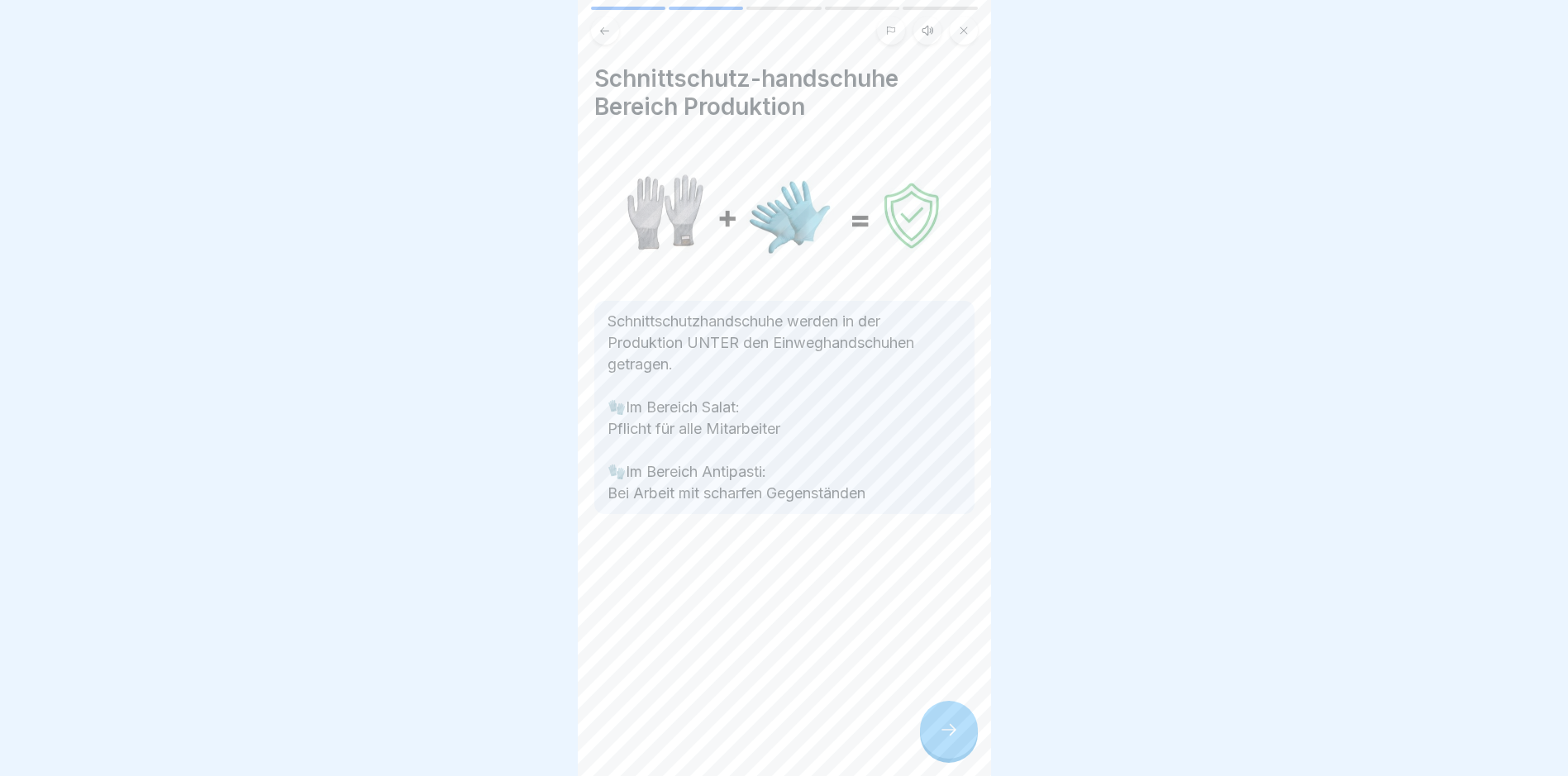
click at [956, 740] on icon at bounding box center [949, 730] width 20 height 20
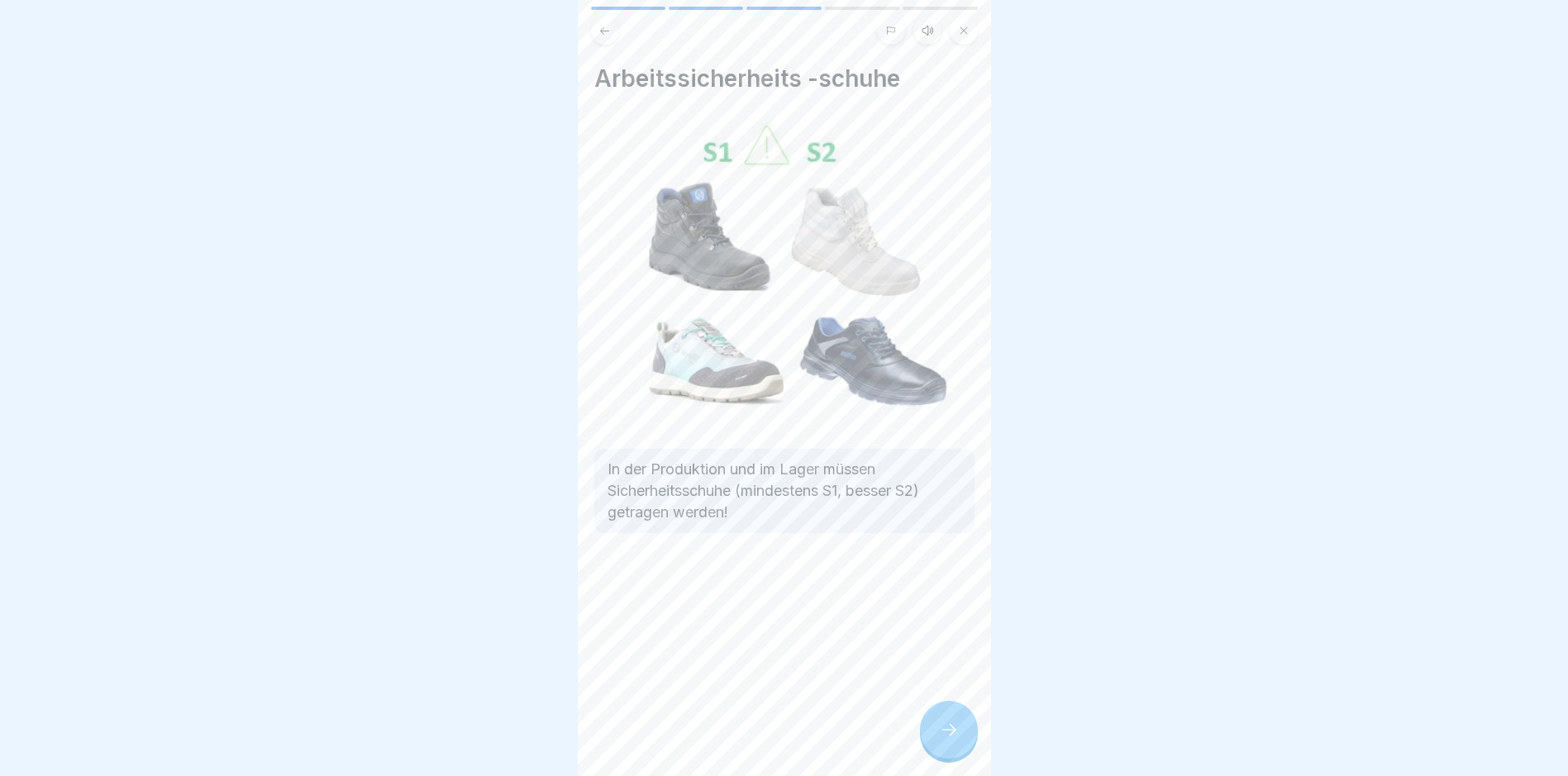
click at [956, 740] on icon at bounding box center [949, 730] width 20 height 20
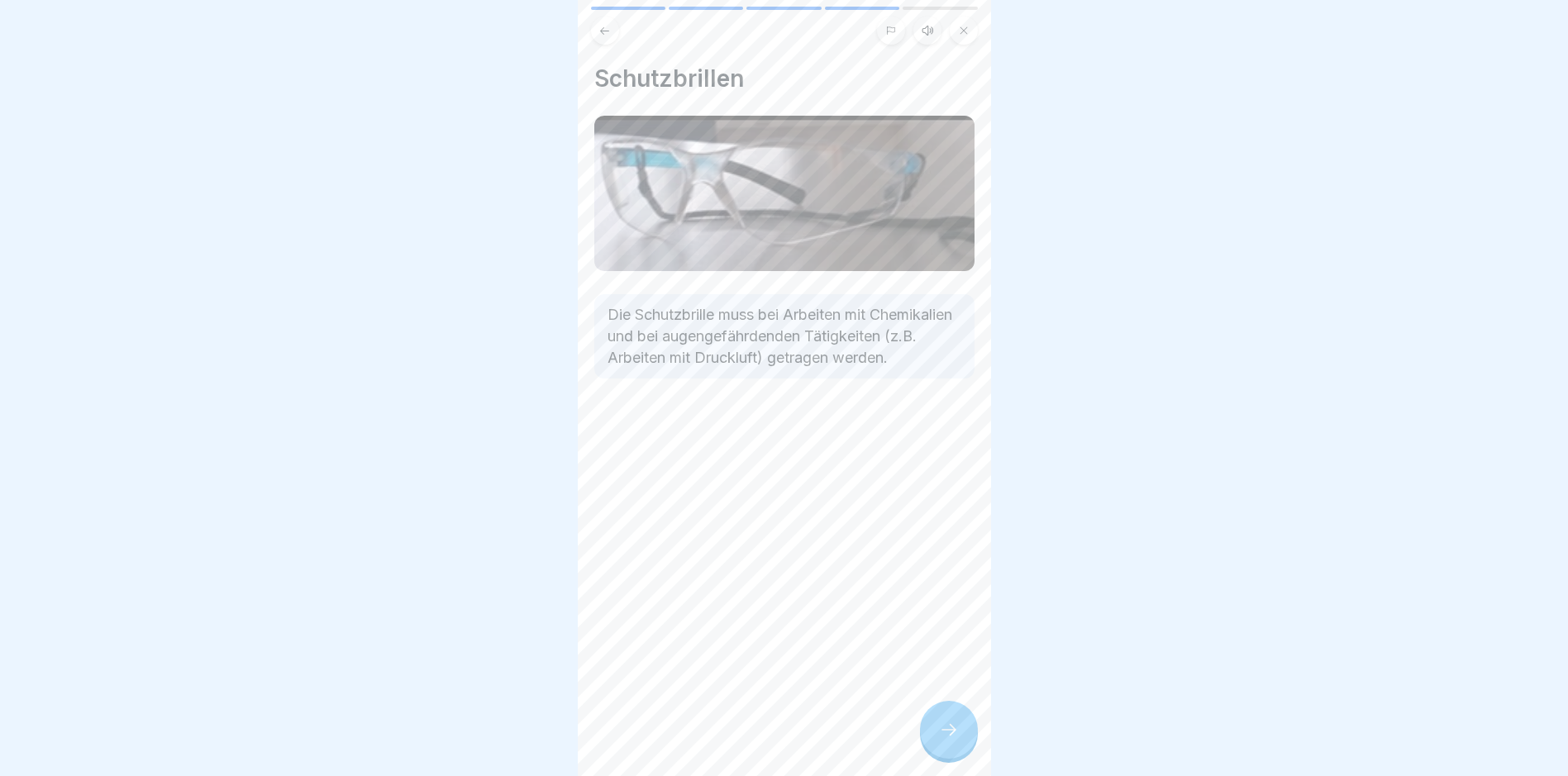
click at [956, 740] on icon at bounding box center [949, 730] width 20 height 20
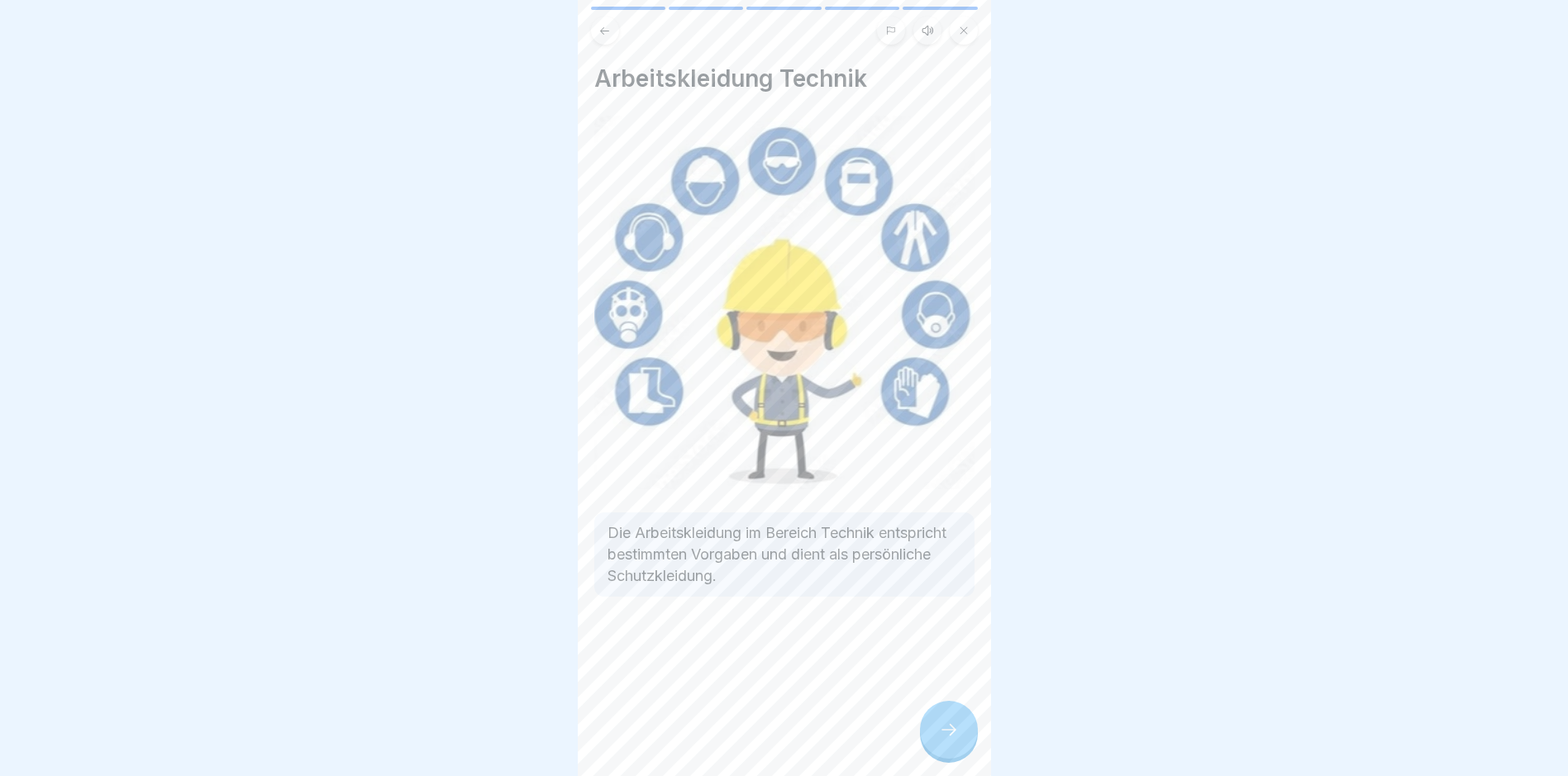
click at [956, 740] on icon at bounding box center [949, 730] width 20 height 20
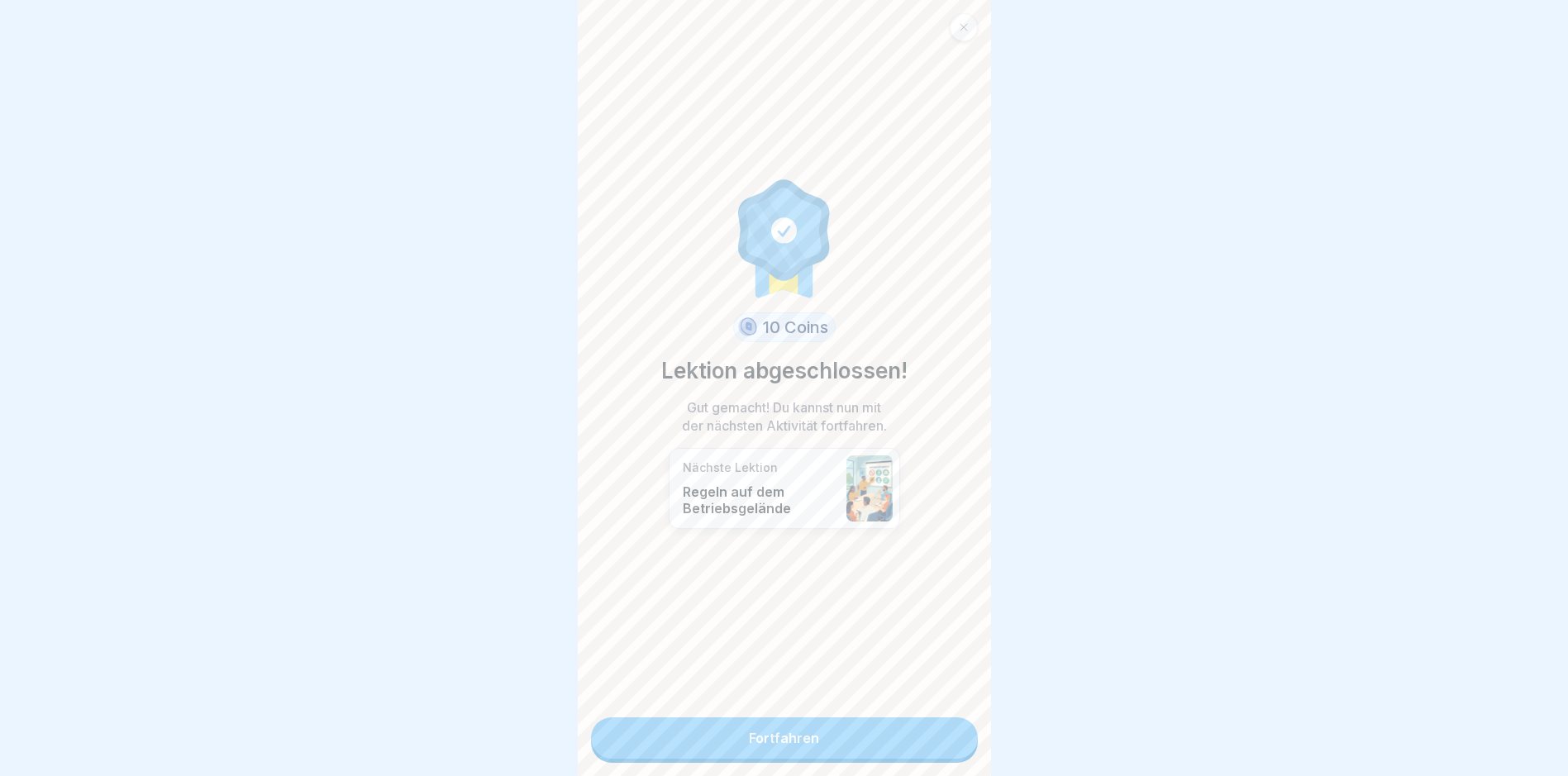
click at [800, 737] on link "Fortfahren" at bounding box center [784, 738] width 387 height 41
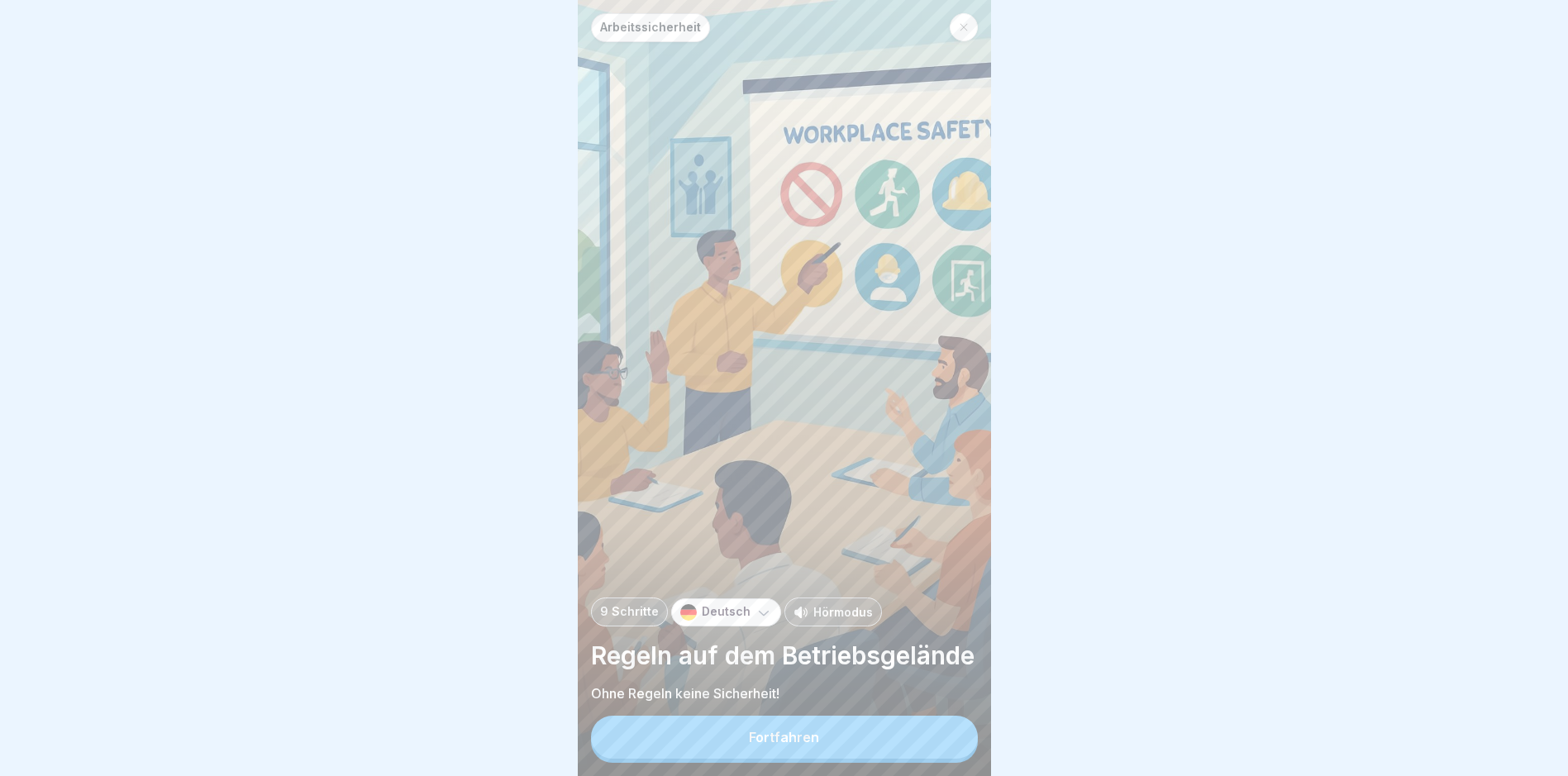
click at [790, 739] on button "Fortfahren" at bounding box center [784, 737] width 387 height 43
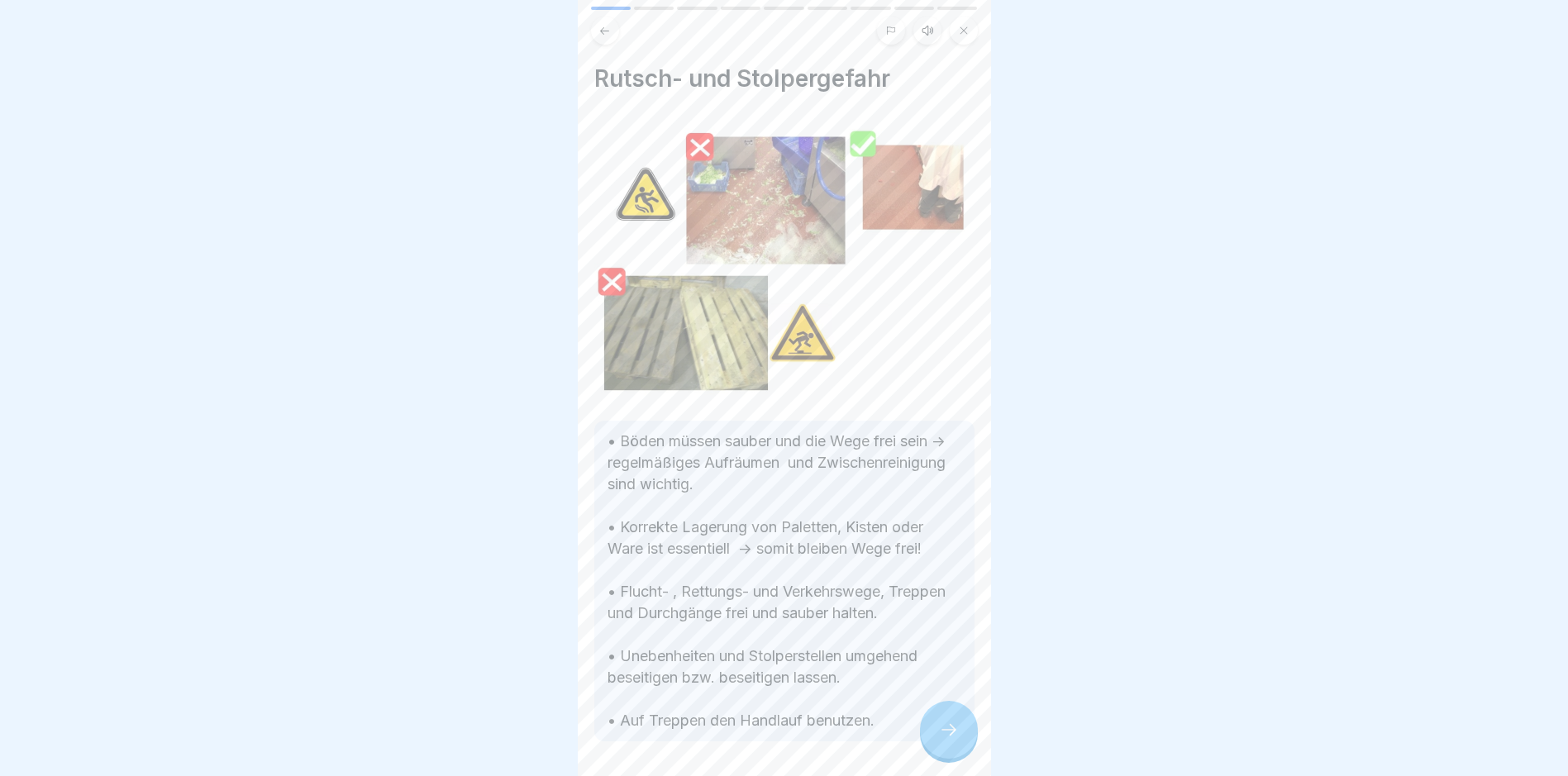
scroll to position [77, 0]
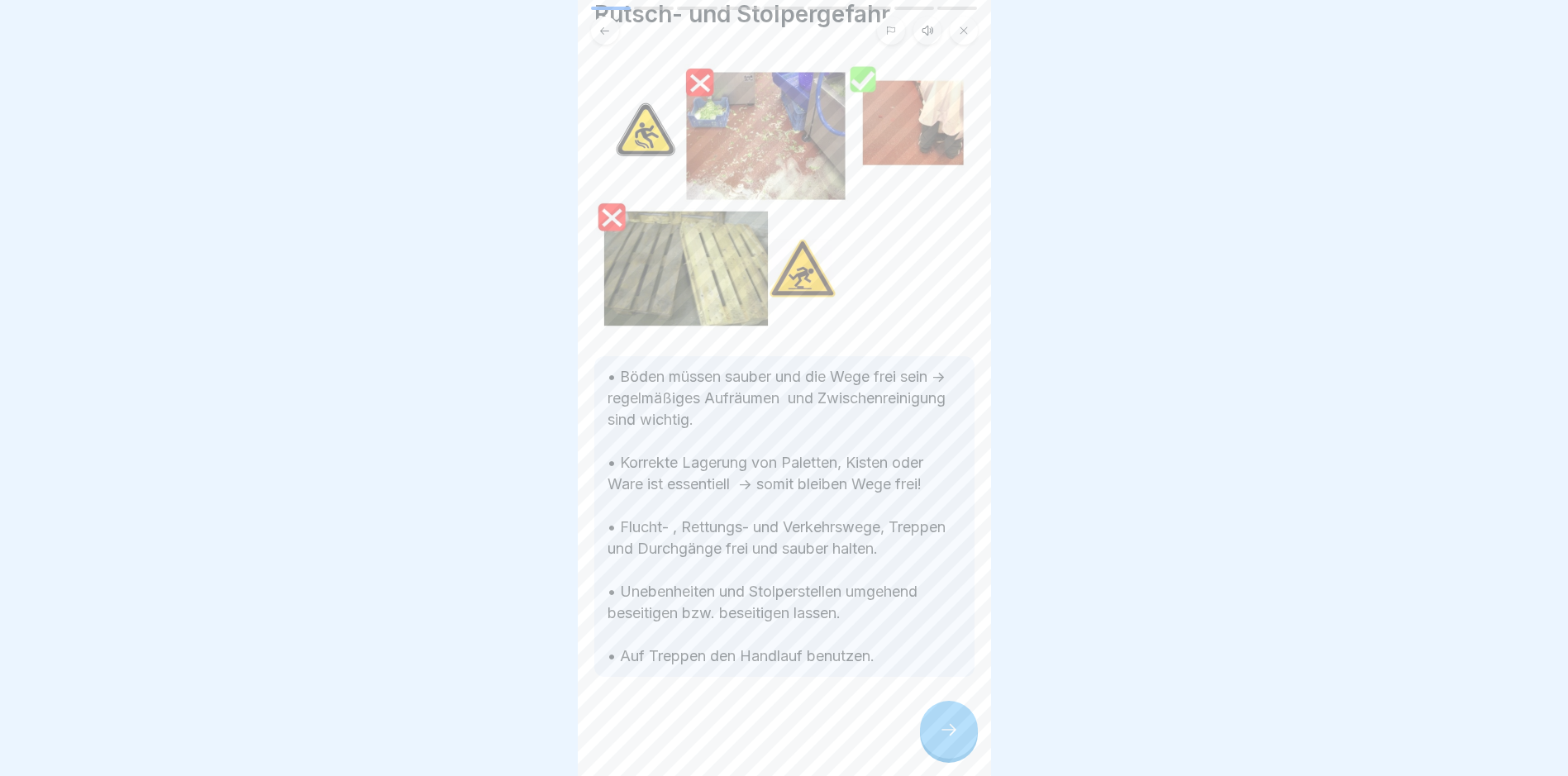
click at [939, 740] on icon at bounding box center [949, 730] width 20 height 20
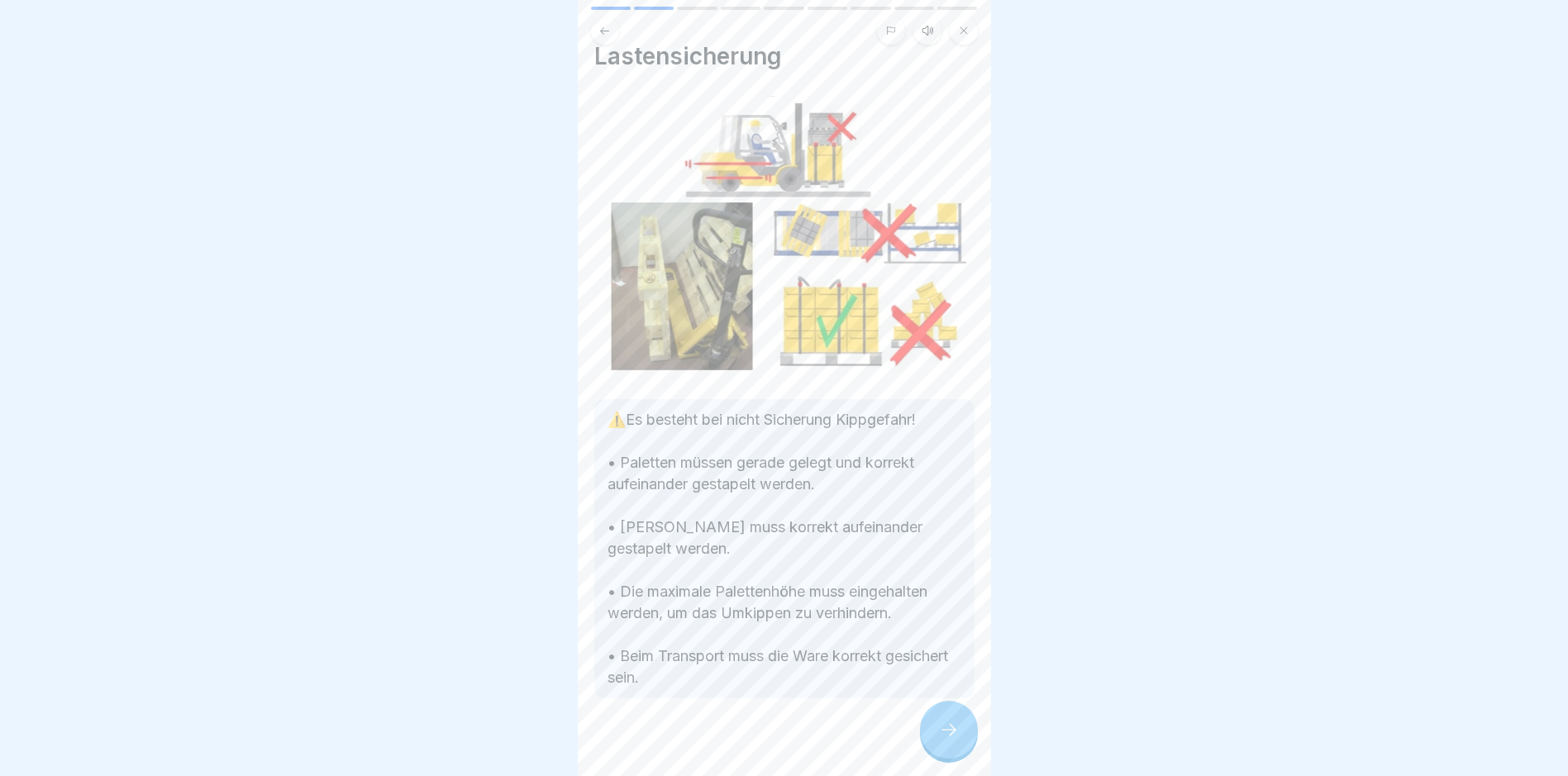
scroll to position [35, 0]
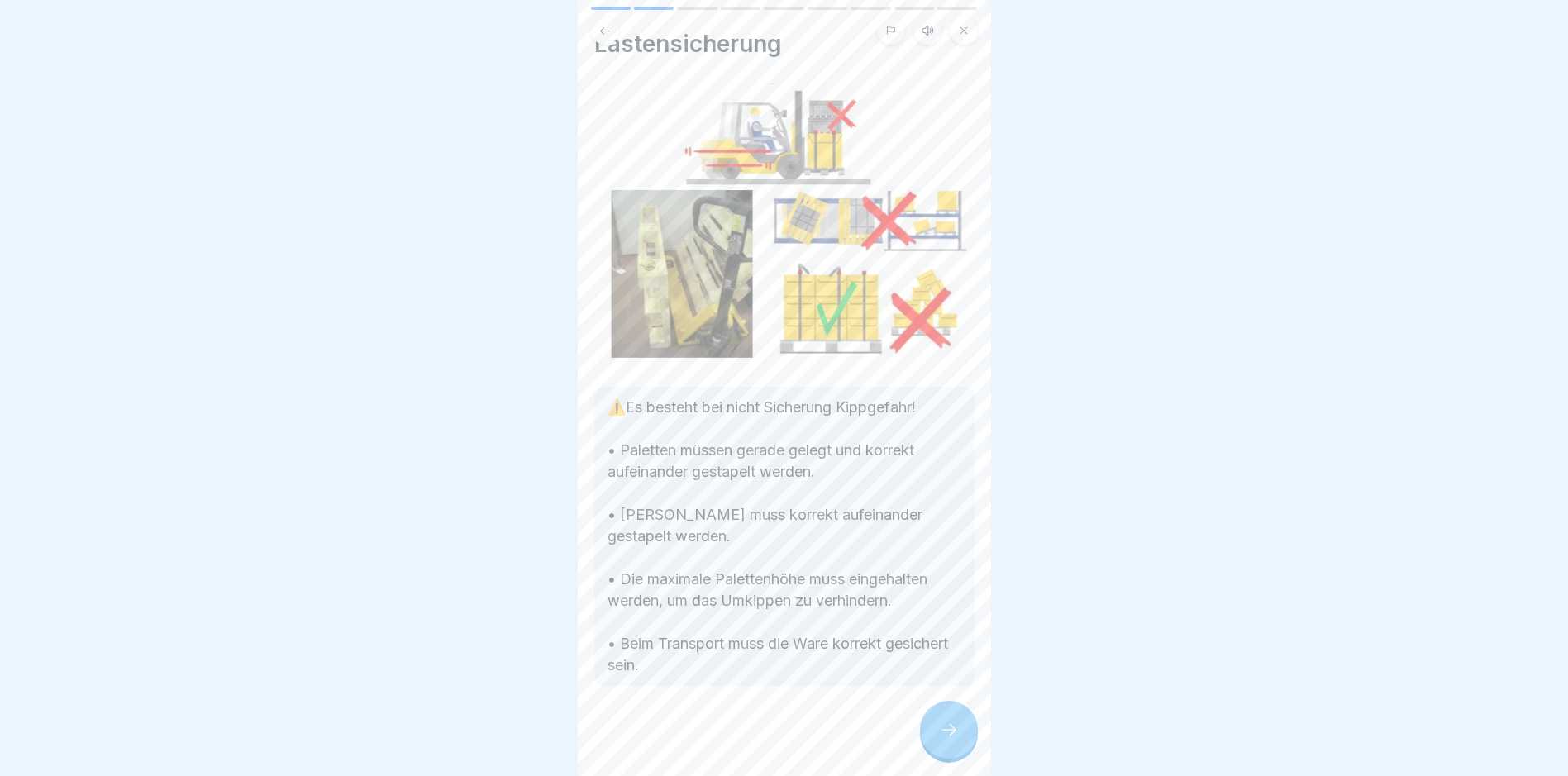
click at [939, 740] on icon at bounding box center [949, 730] width 20 height 20
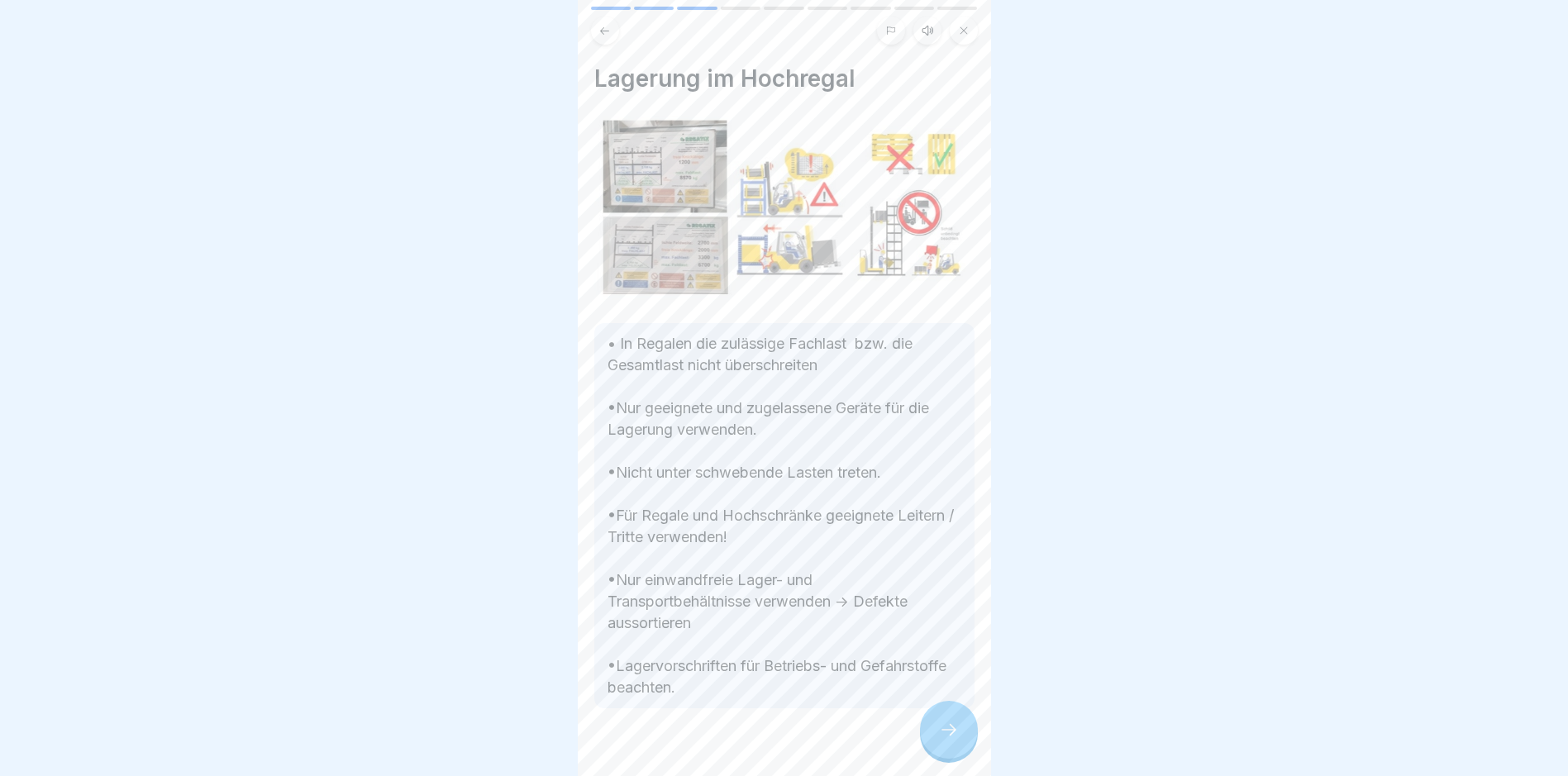
click at [939, 740] on icon at bounding box center [949, 730] width 20 height 20
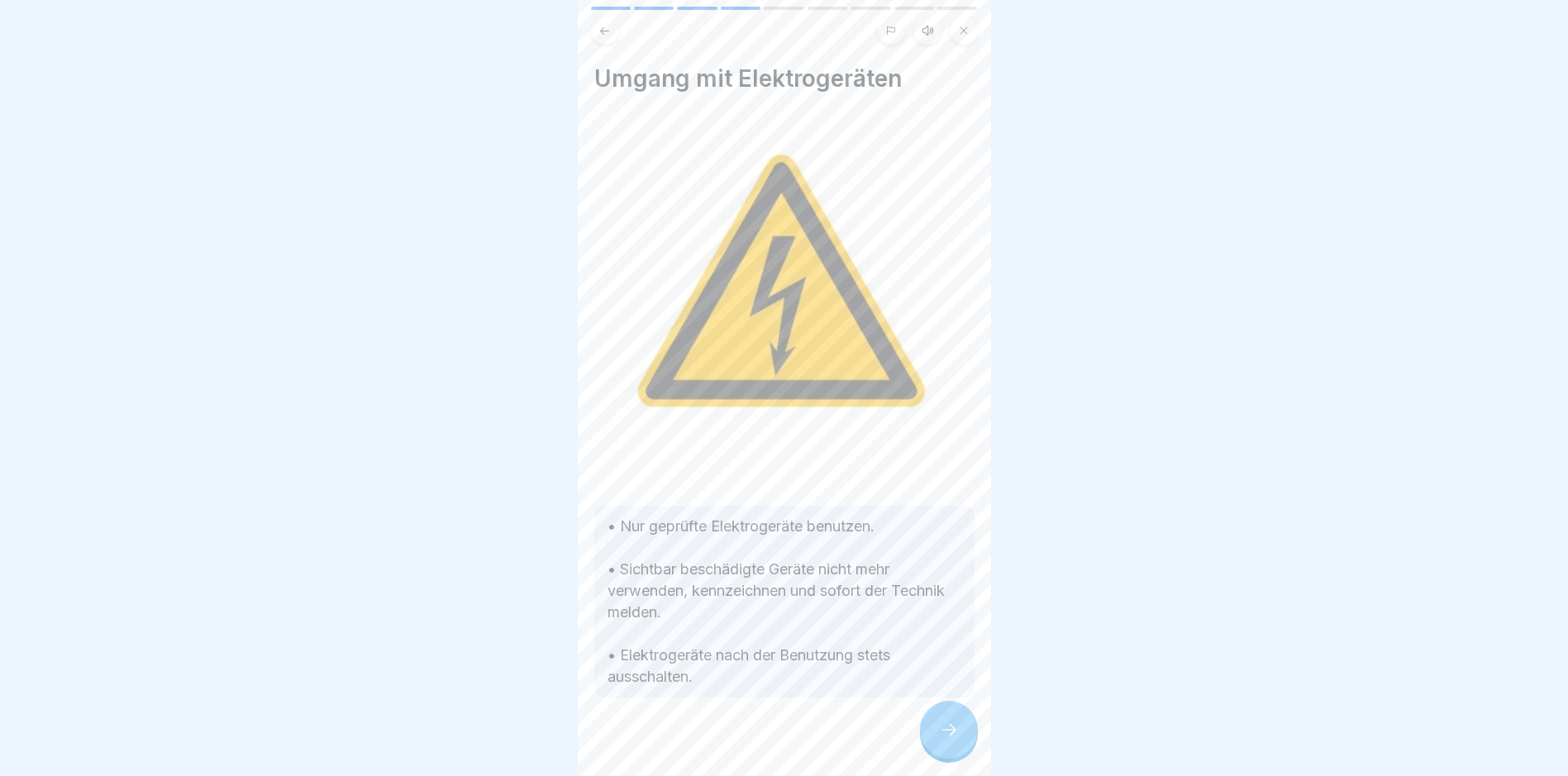
scroll to position [13, 0]
click at [944, 729] on icon at bounding box center [949, 730] width 20 height 20
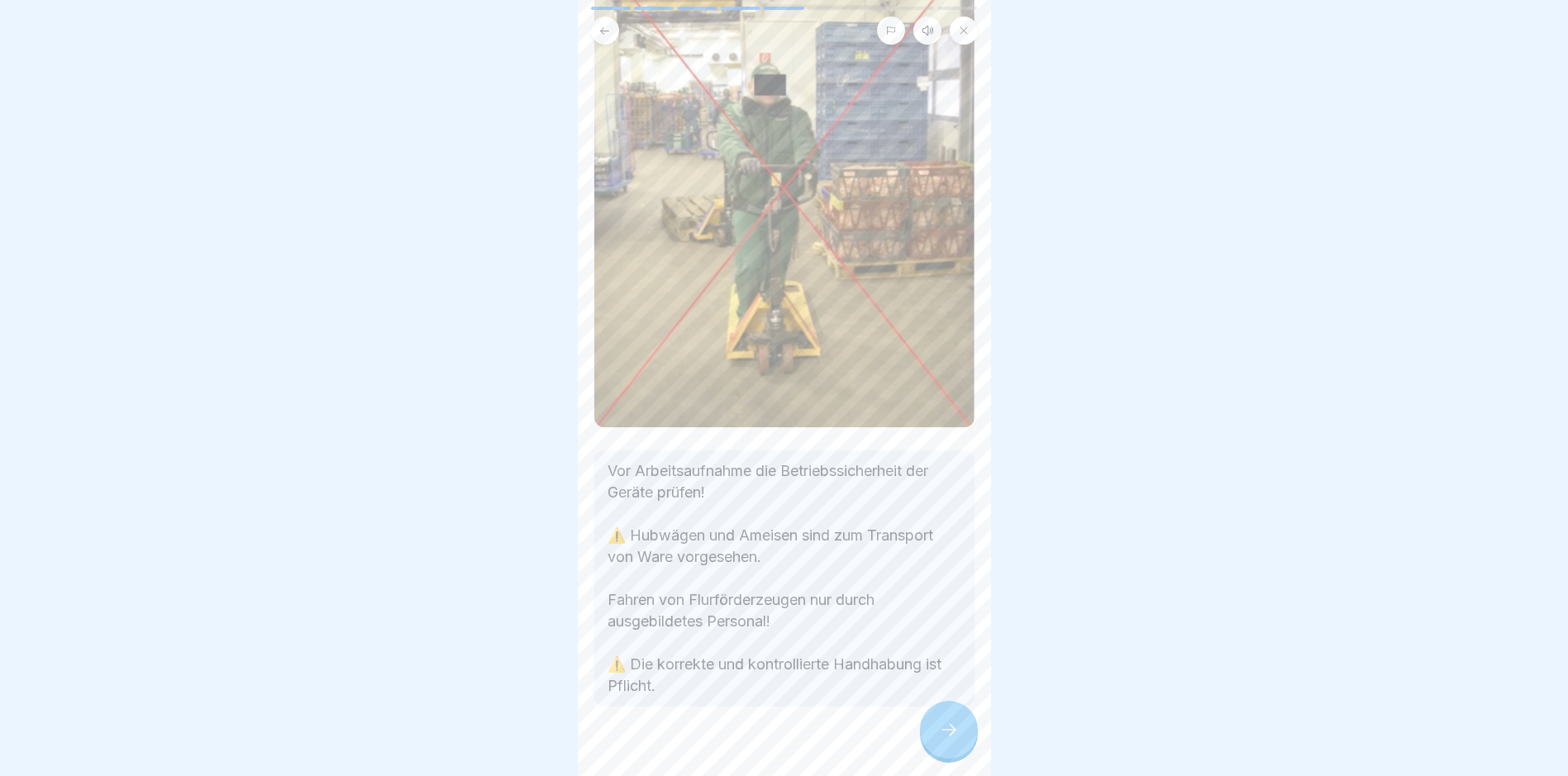
scroll to position [171, 0]
click at [970, 667] on div "Transportmittel und Hebehilfen Vor Arbeitsaufnahme die Betriebssicherheit der G…" at bounding box center [784, 388] width 413 height 776
click at [941, 731] on icon at bounding box center [949, 730] width 20 height 20
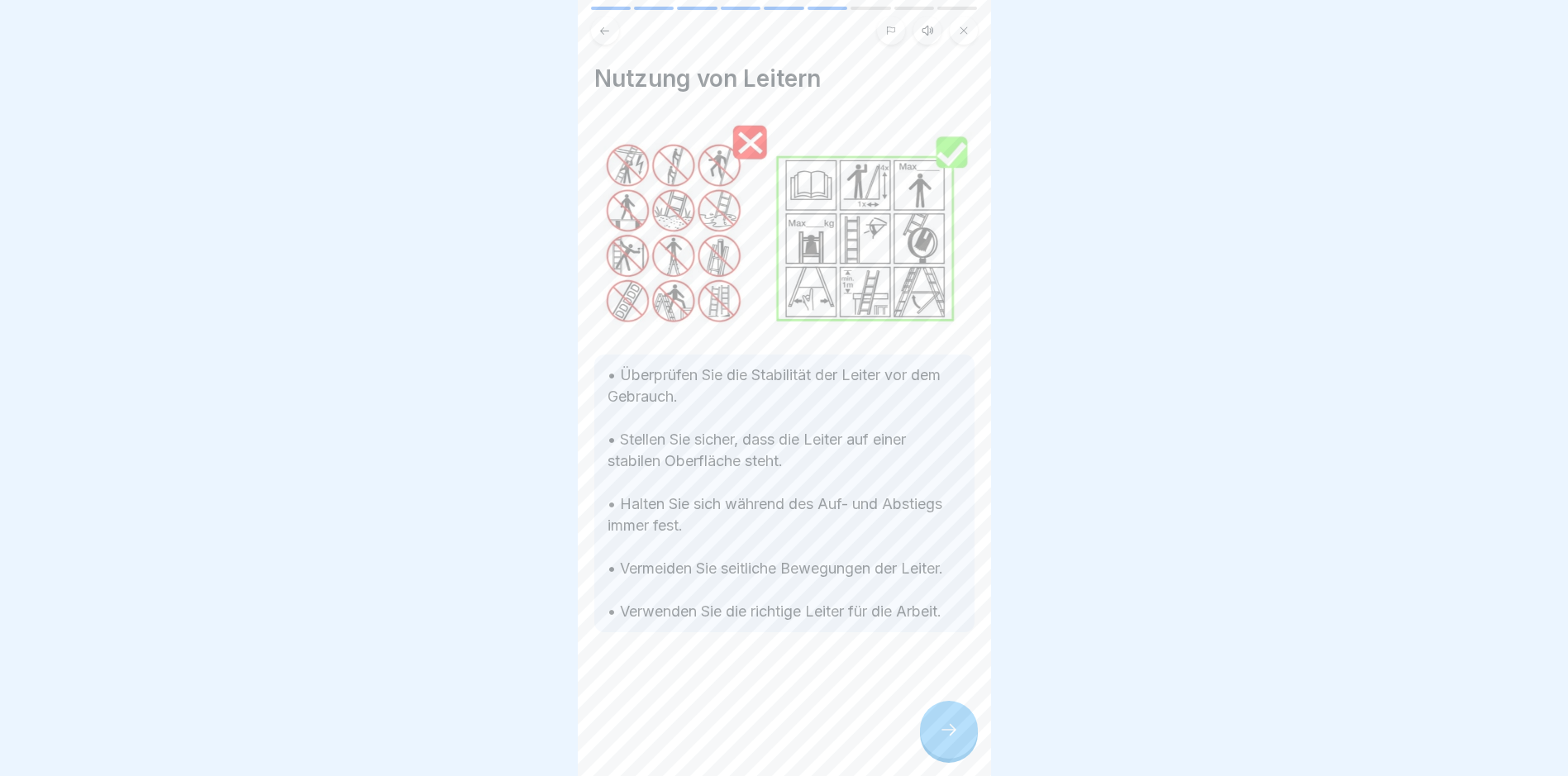
click at [948, 719] on div at bounding box center [949, 730] width 58 height 58
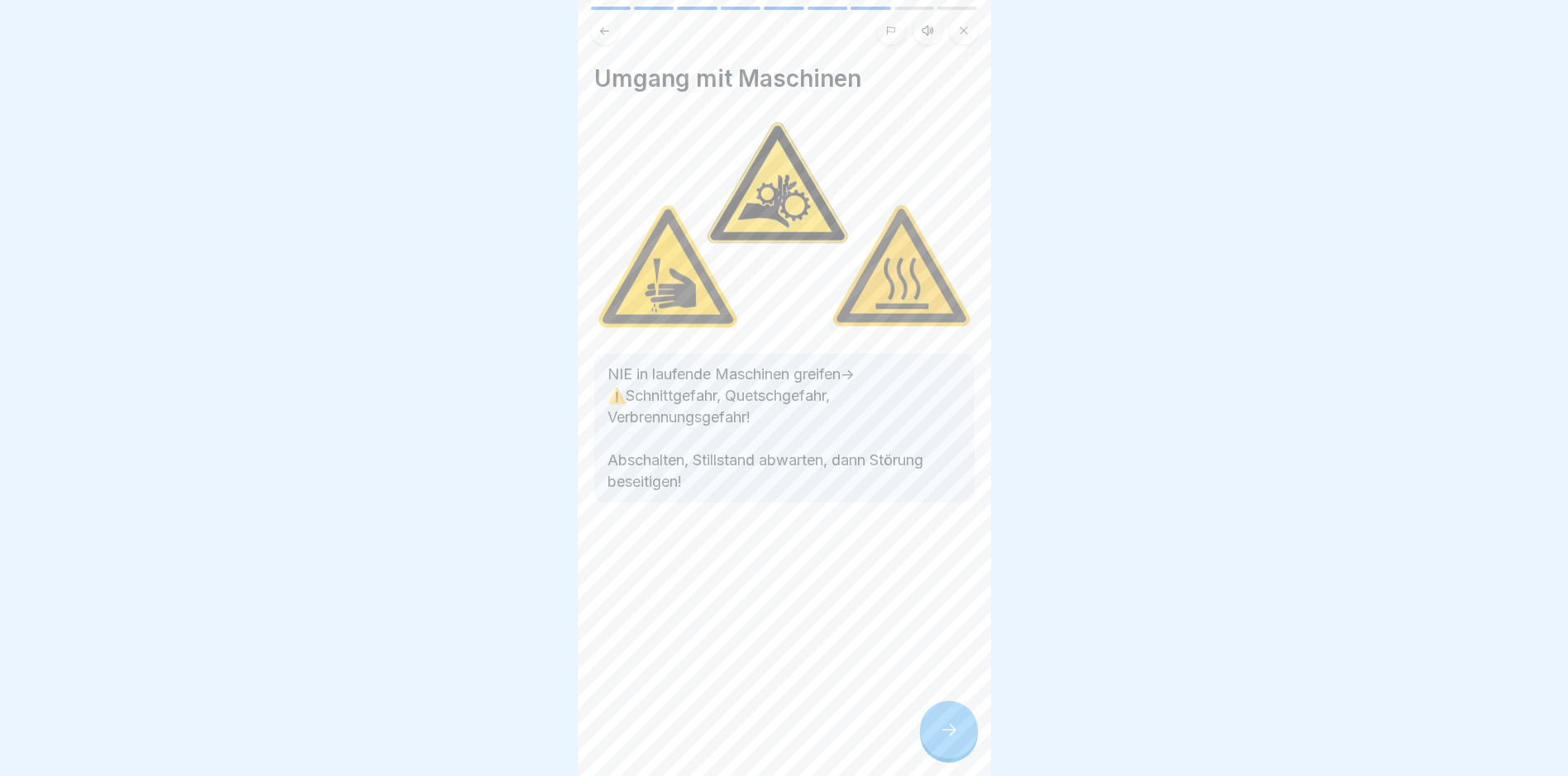
click at [948, 719] on div at bounding box center [949, 730] width 58 height 58
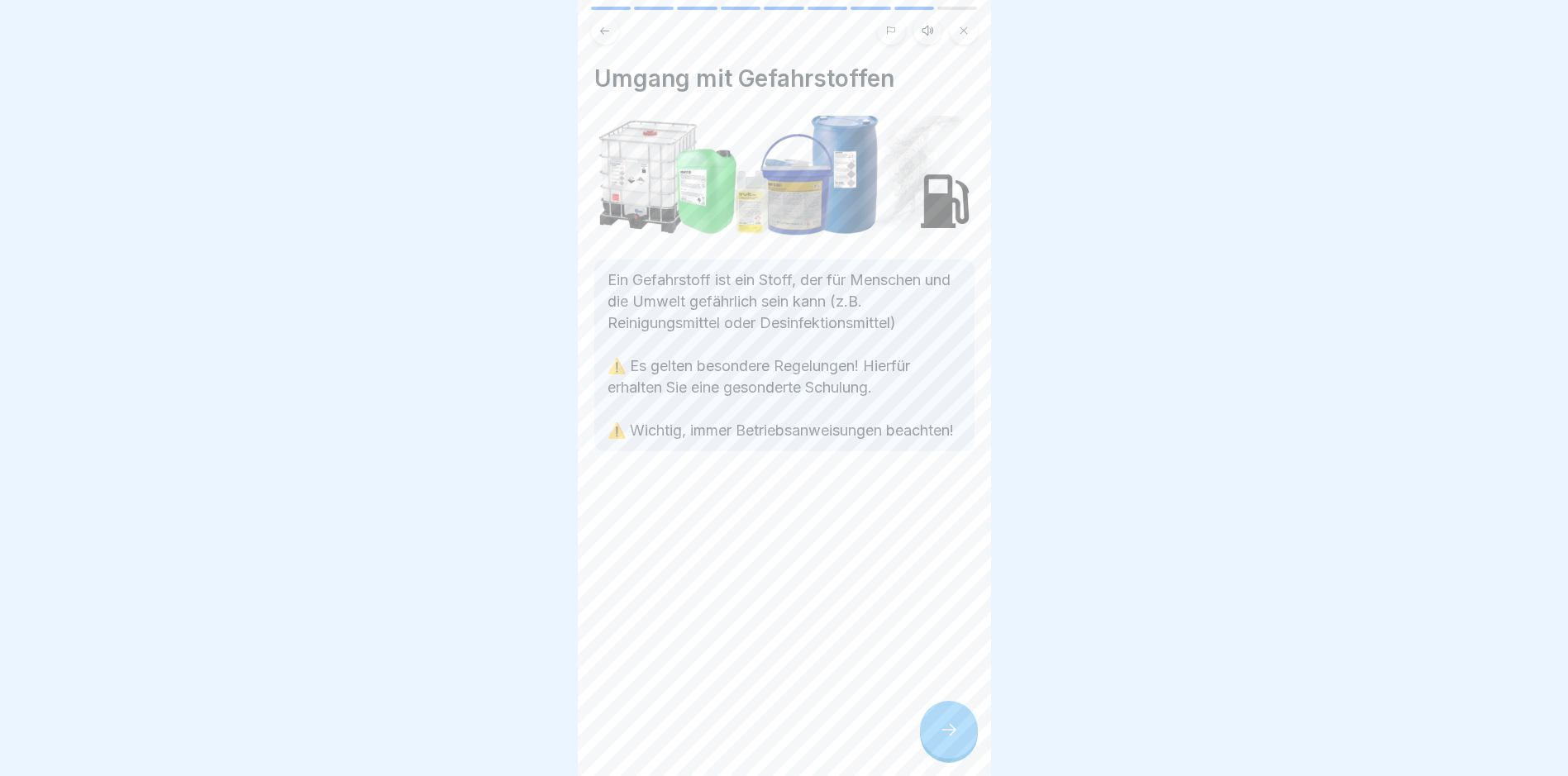
click at [948, 719] on div at bounding box center [949, 730] width 58 height 58
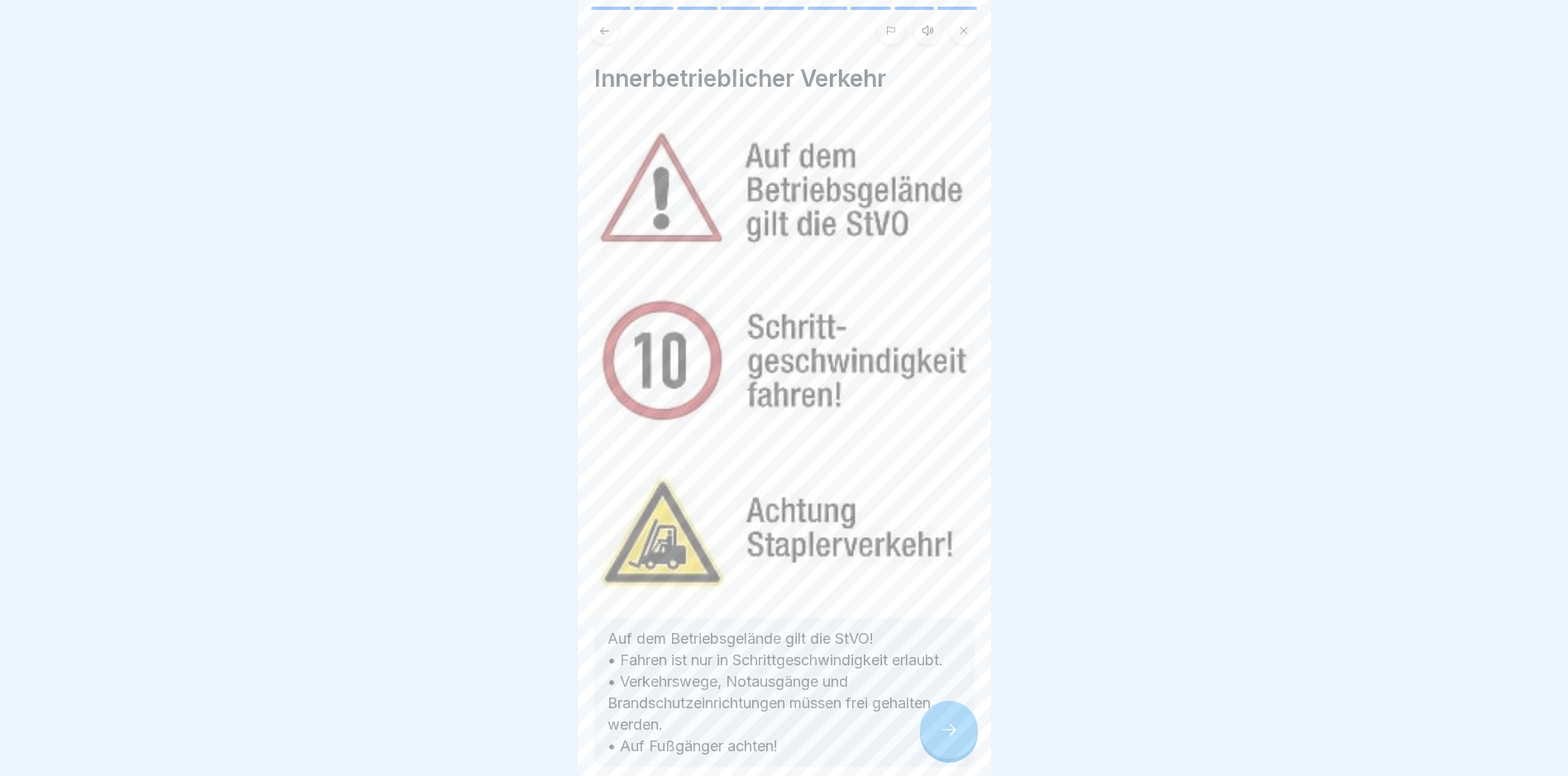
scroll to position [96, 0]
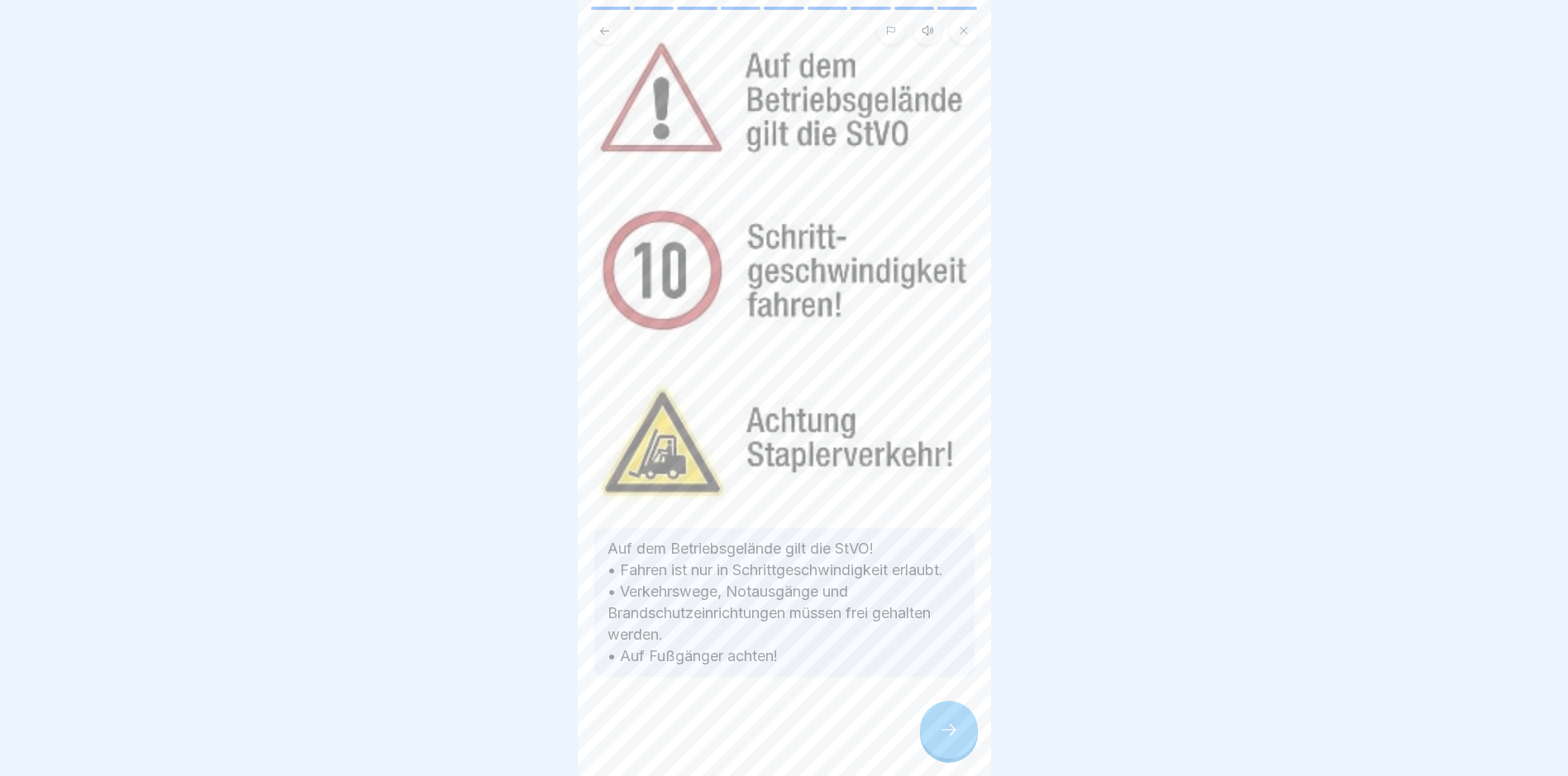
click at [958, 730] on icon at bounding box center [949, 730] width 20 height 20
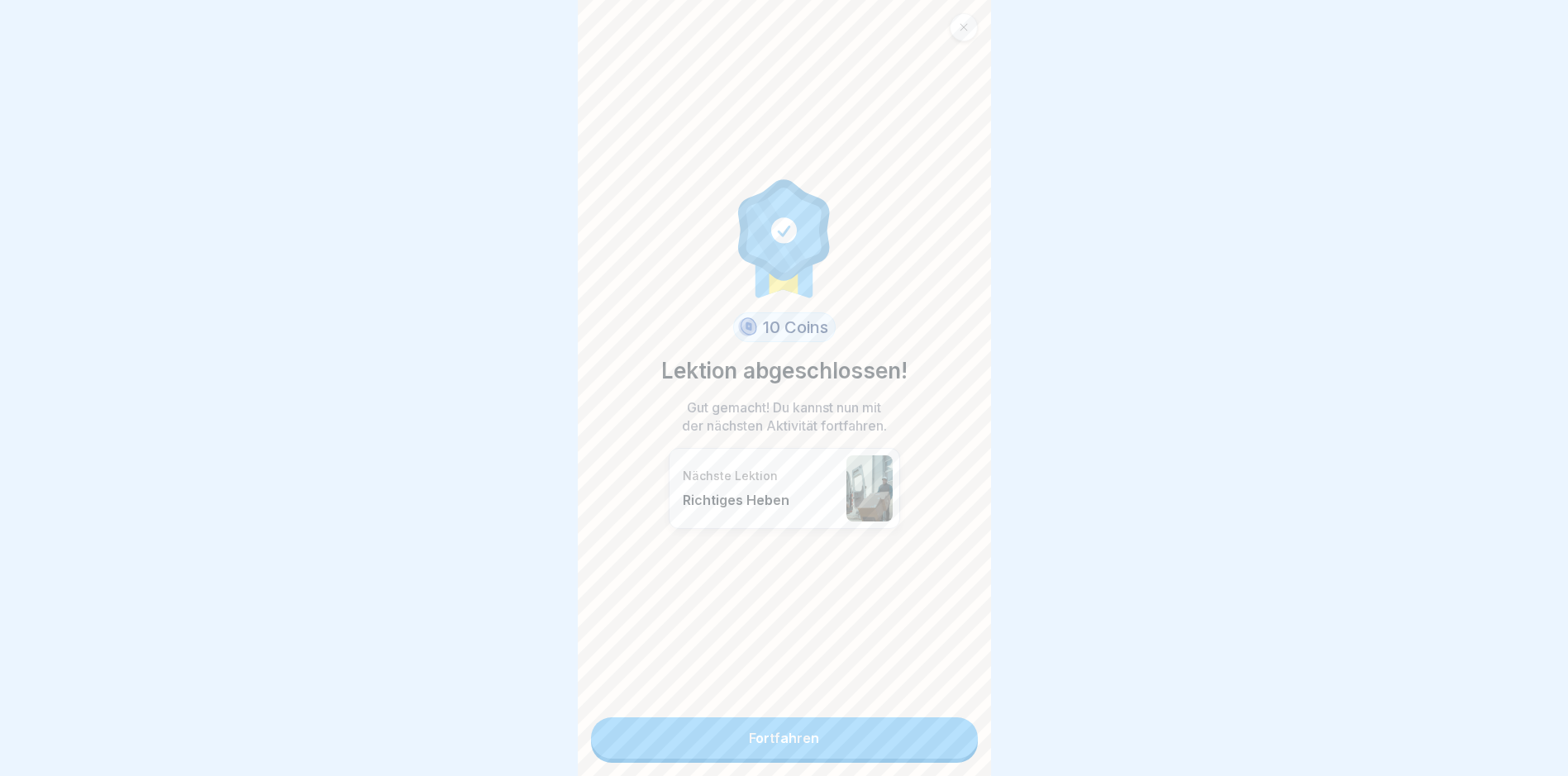
click at [768, 719] on link "Fortfahren" at bounding box center [784, 738] width 387 height 41
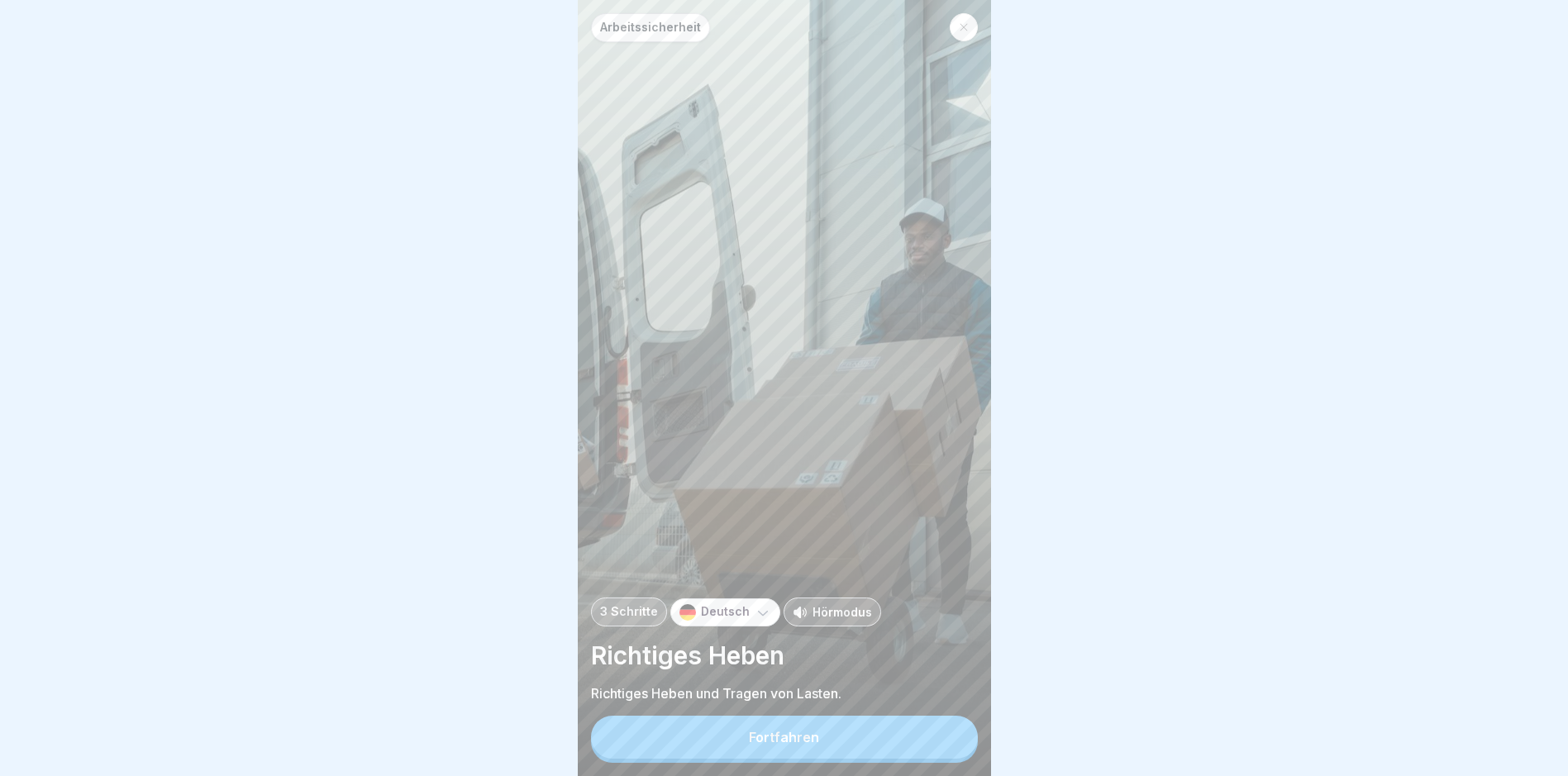
click at [782, 745] on div "Fortfahren" at bounding box center [784, 737] width 70 height 15
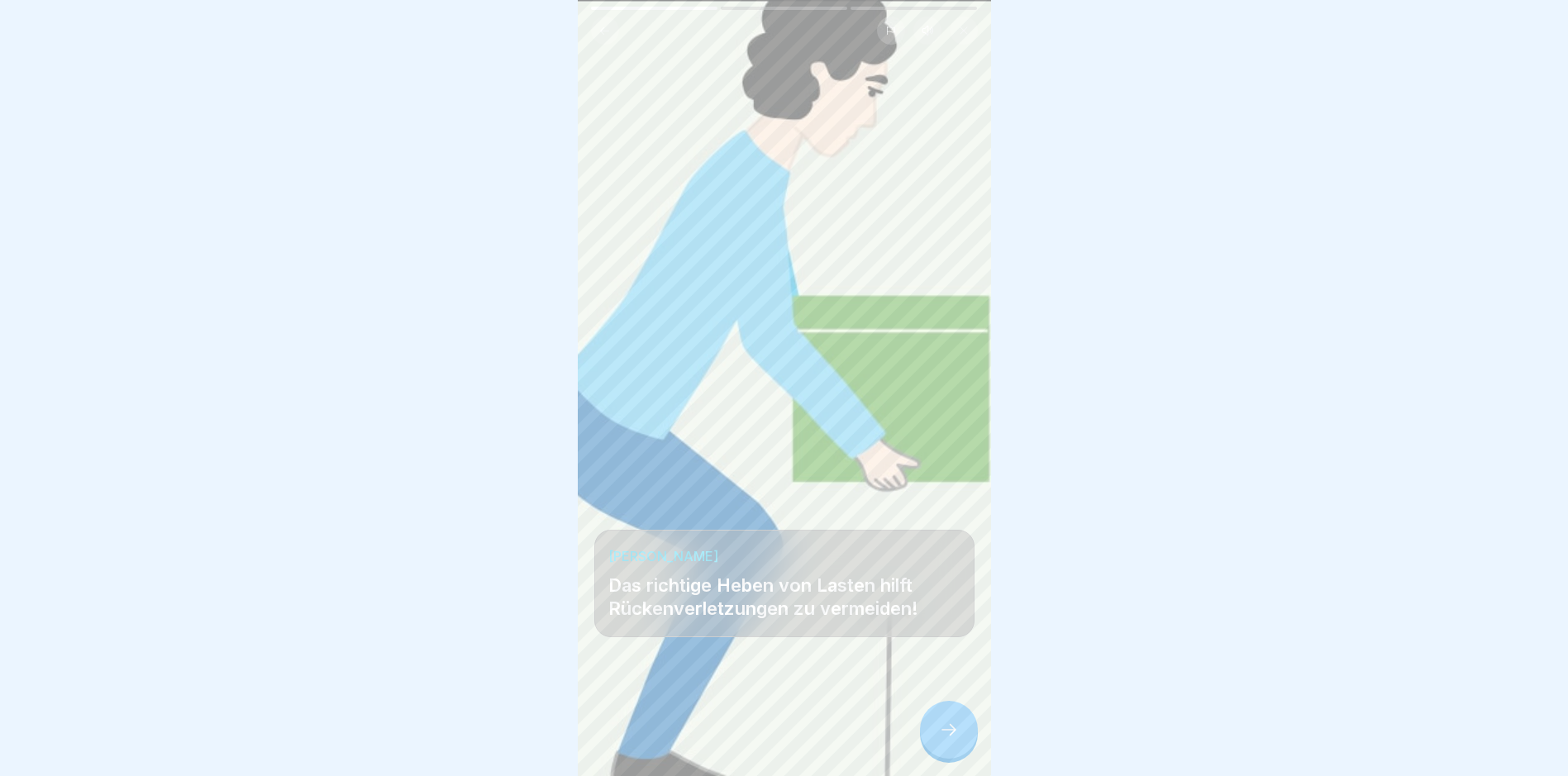
scroll to position [13, 0]
click at [956, 729] on icon at bounding box center [949, 730] width 20 height 20
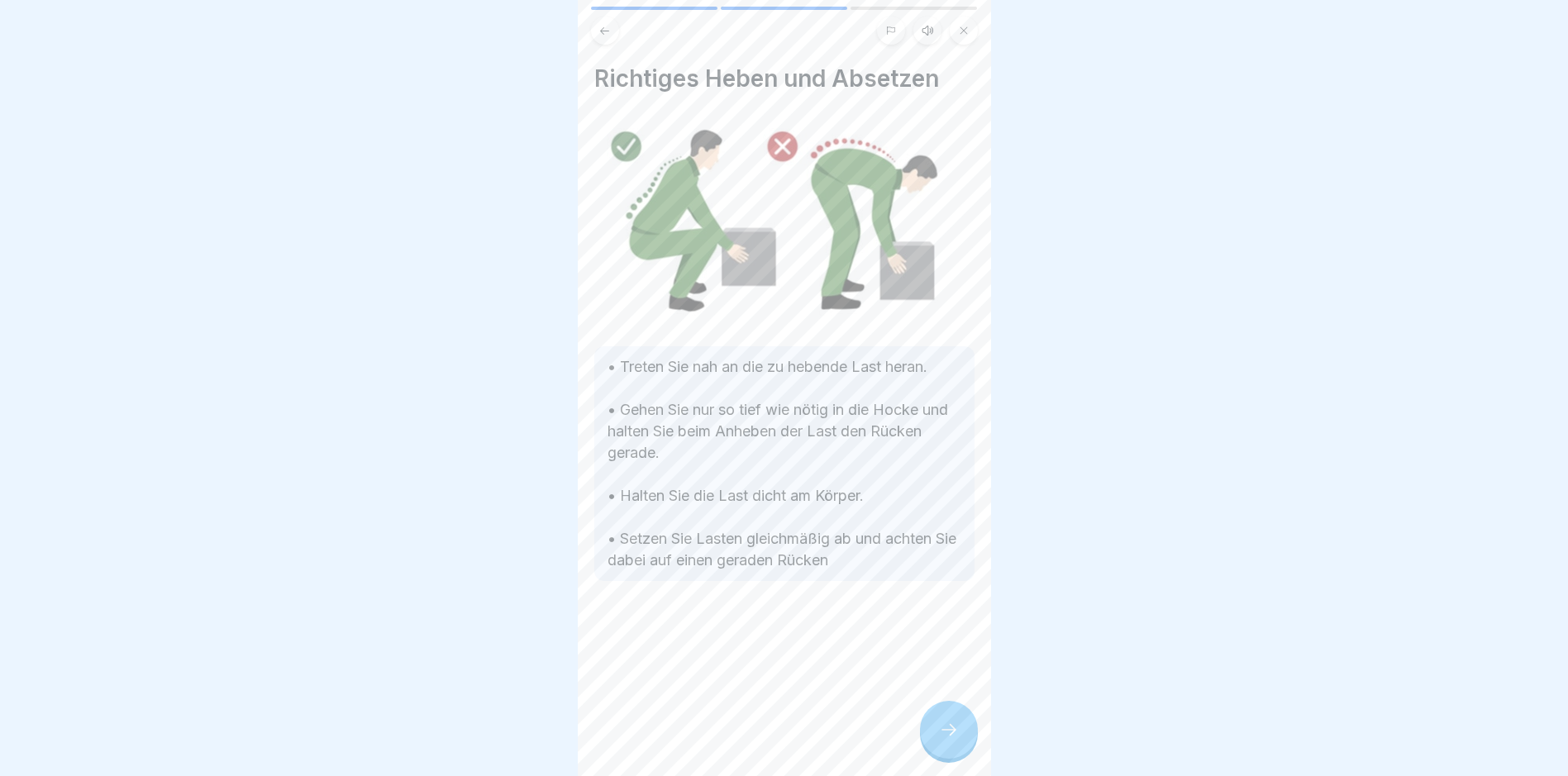
click at [956, 729] on icon at bounding box center [949, 730] width 20 height 20
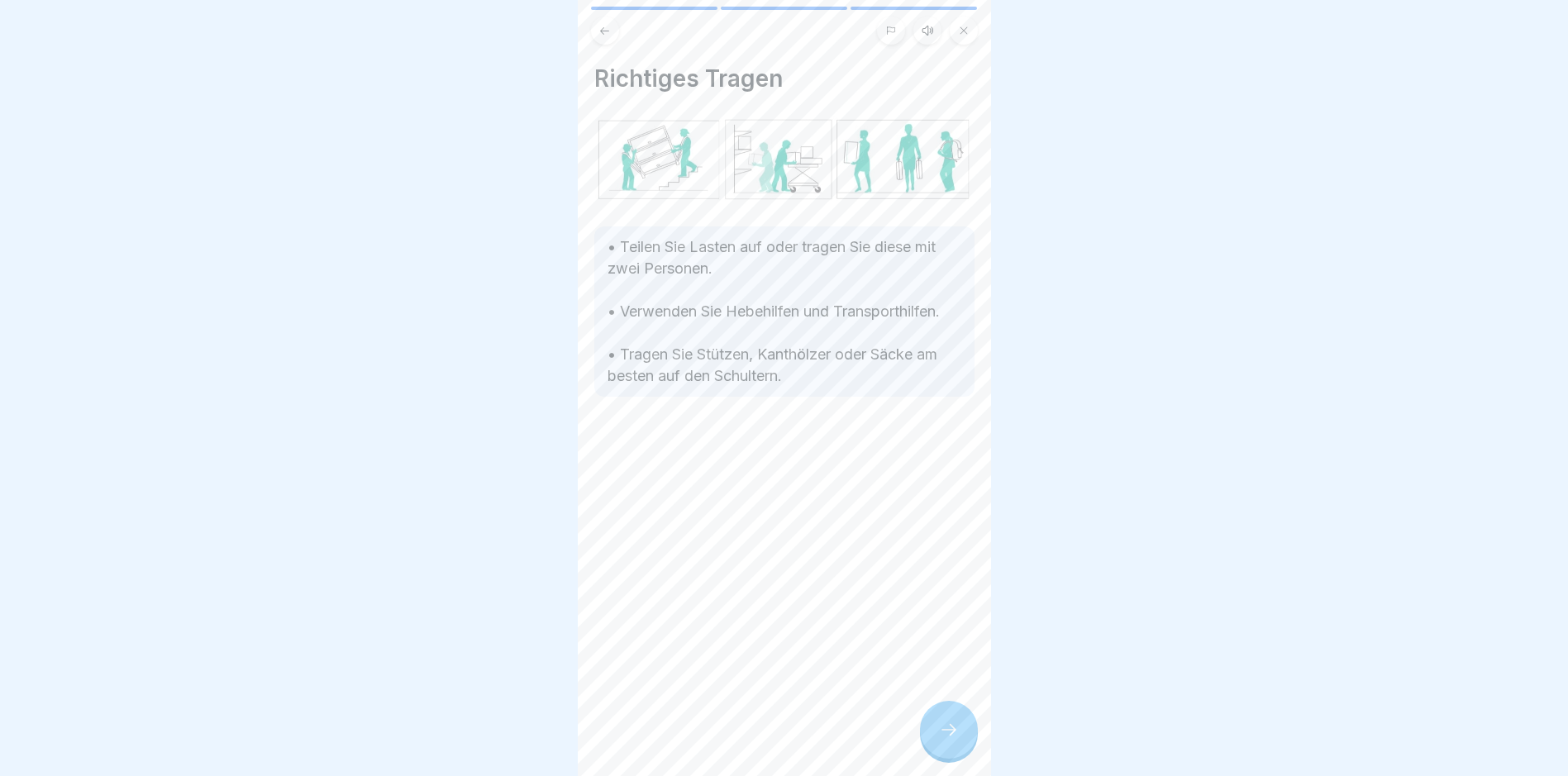
click at [956, 729] on icon at bounding box center [949, 730] width 20 height 20
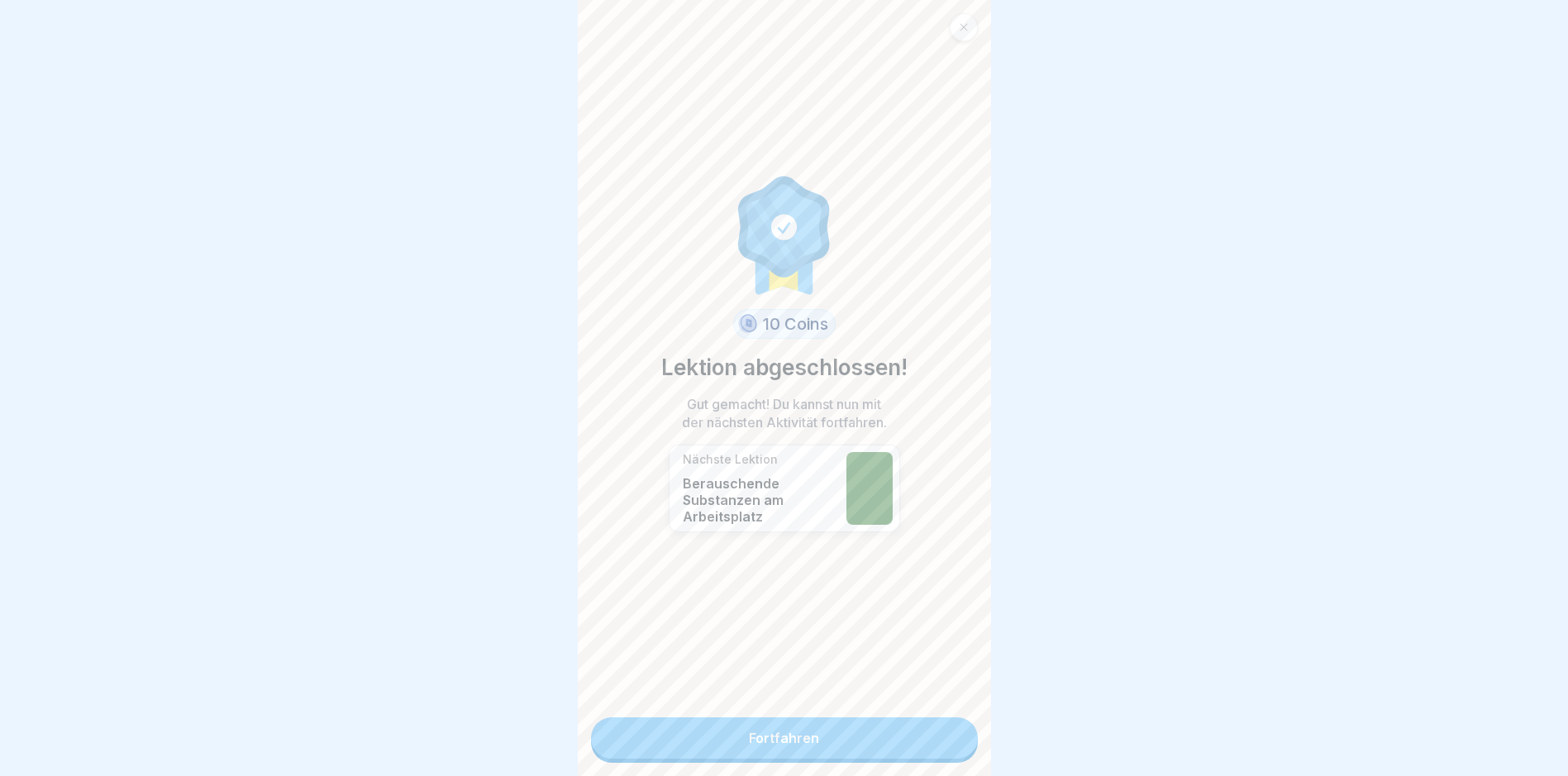
click at [789, 725] on link "Fortfahren" at bounding box center [784, 738] width 387 height 41
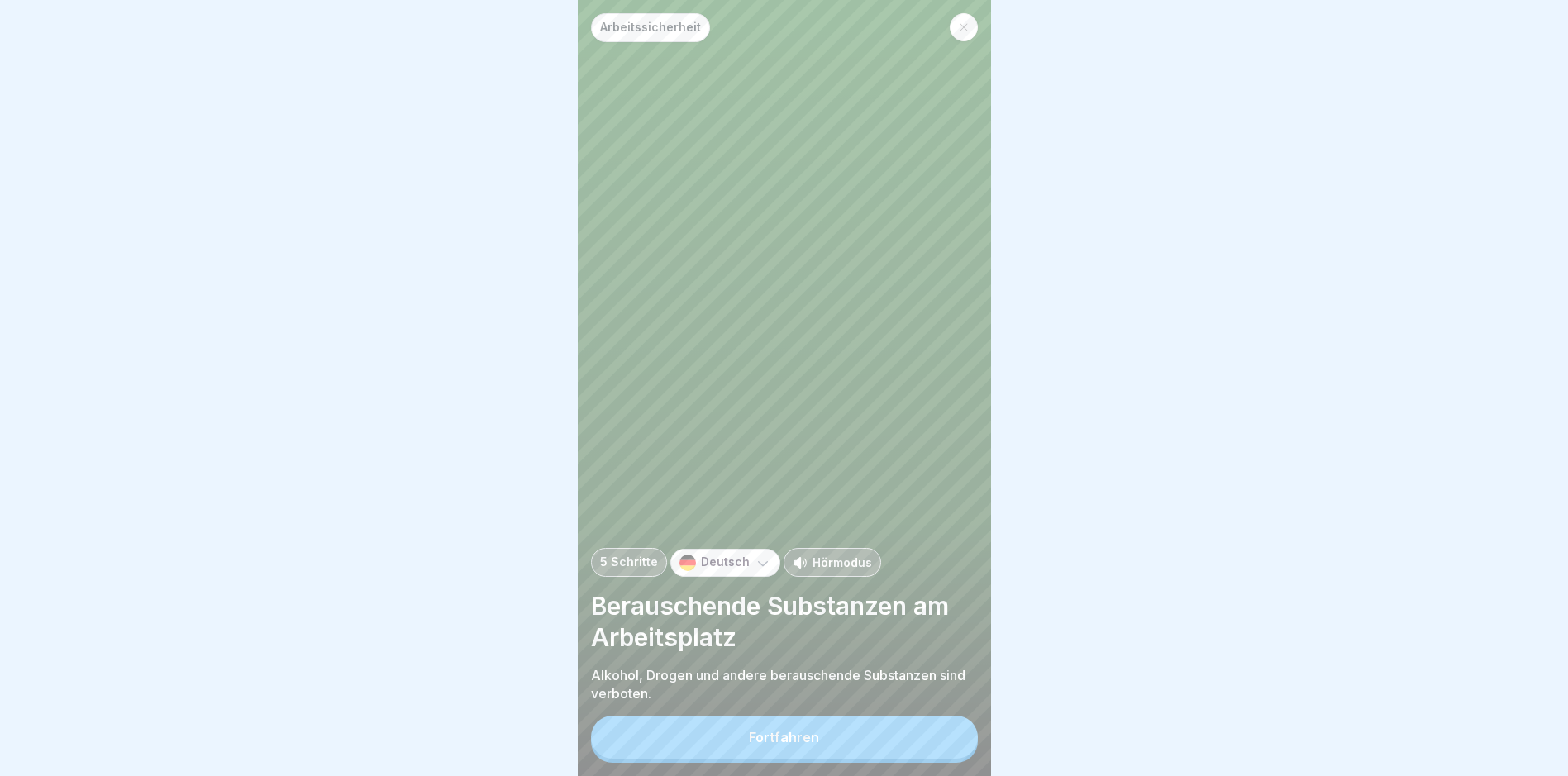
click at [773, 745] on div "Fortfahren" at bounding box center [784, 737] width 70 height 15
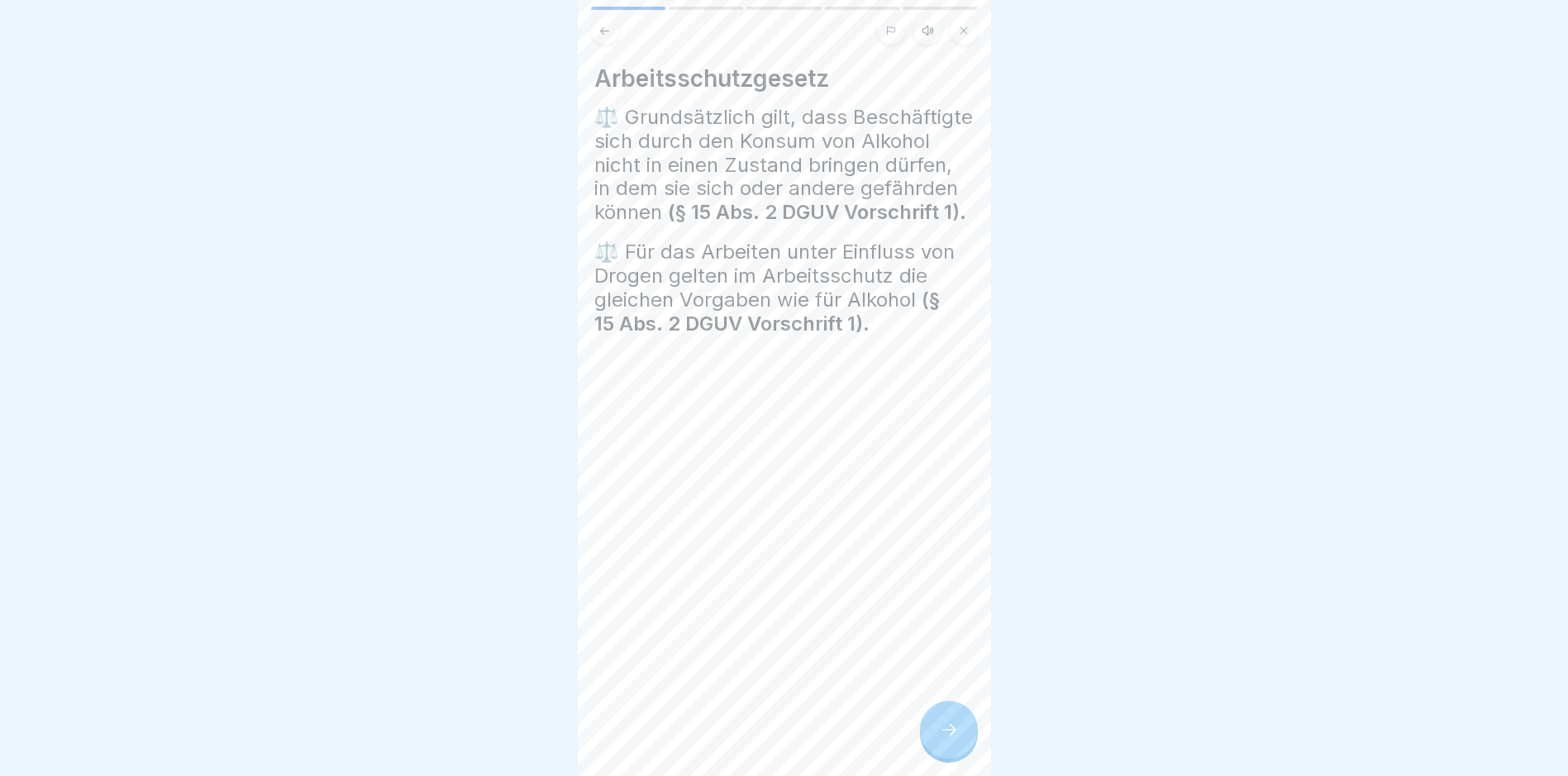
click at [945, 740] on icon at bounding box center [949, 730] width 20 height 20
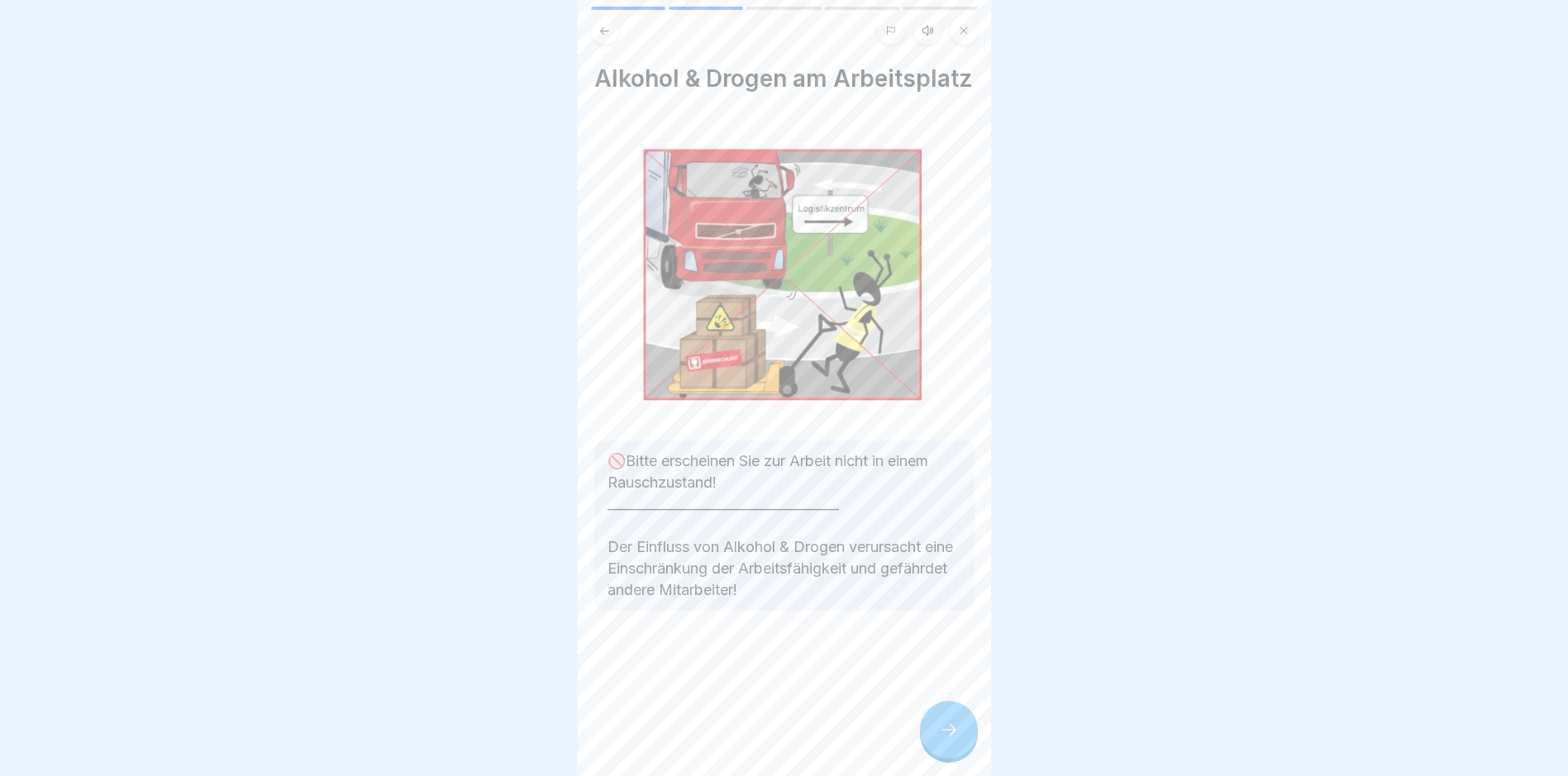
click at [945, 740] on icon at bounding box center [949, 730] width 20 height 20
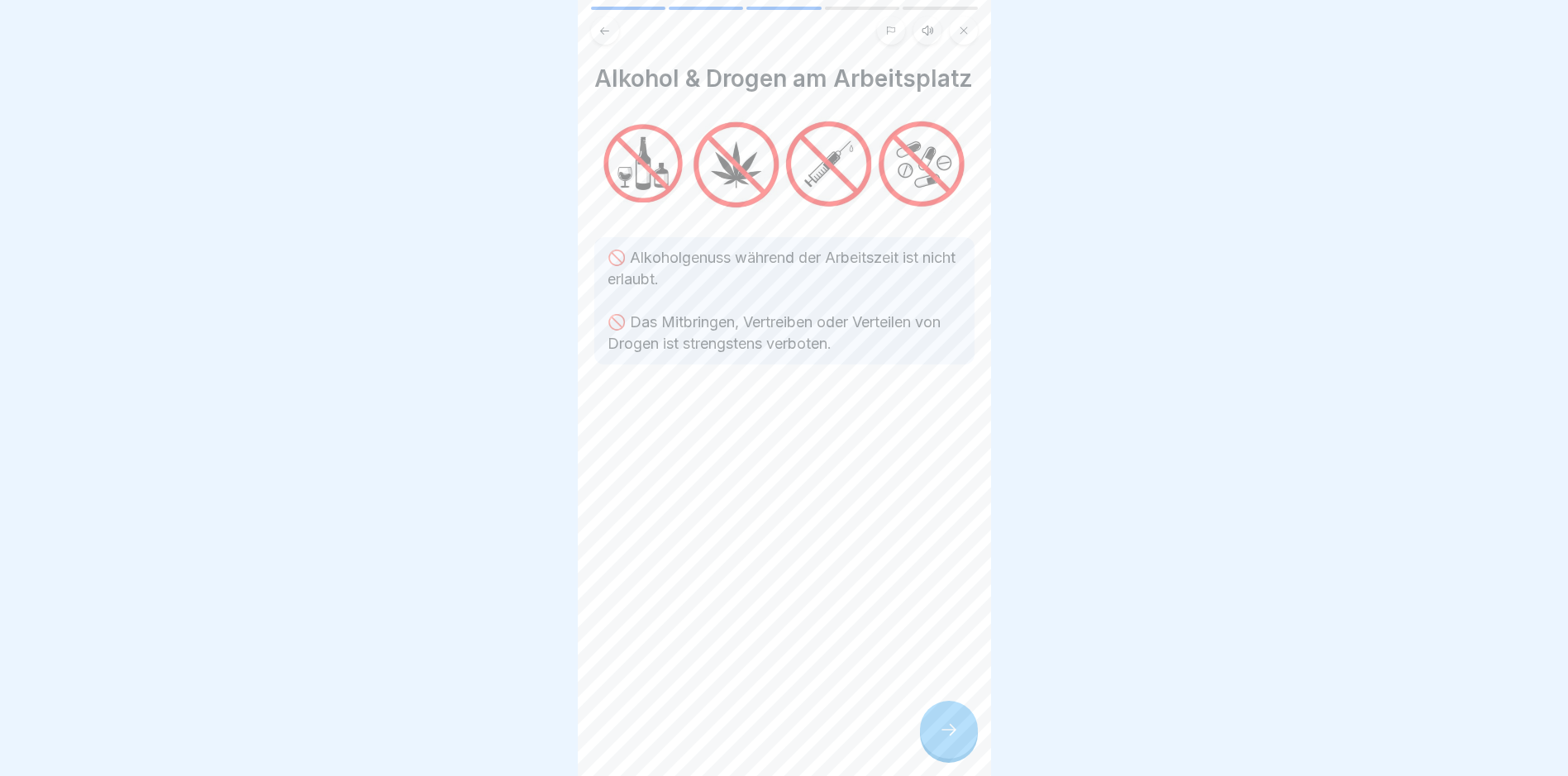
click at [945, 740] on icon at bounding box center [949, 730] width 20 height 20
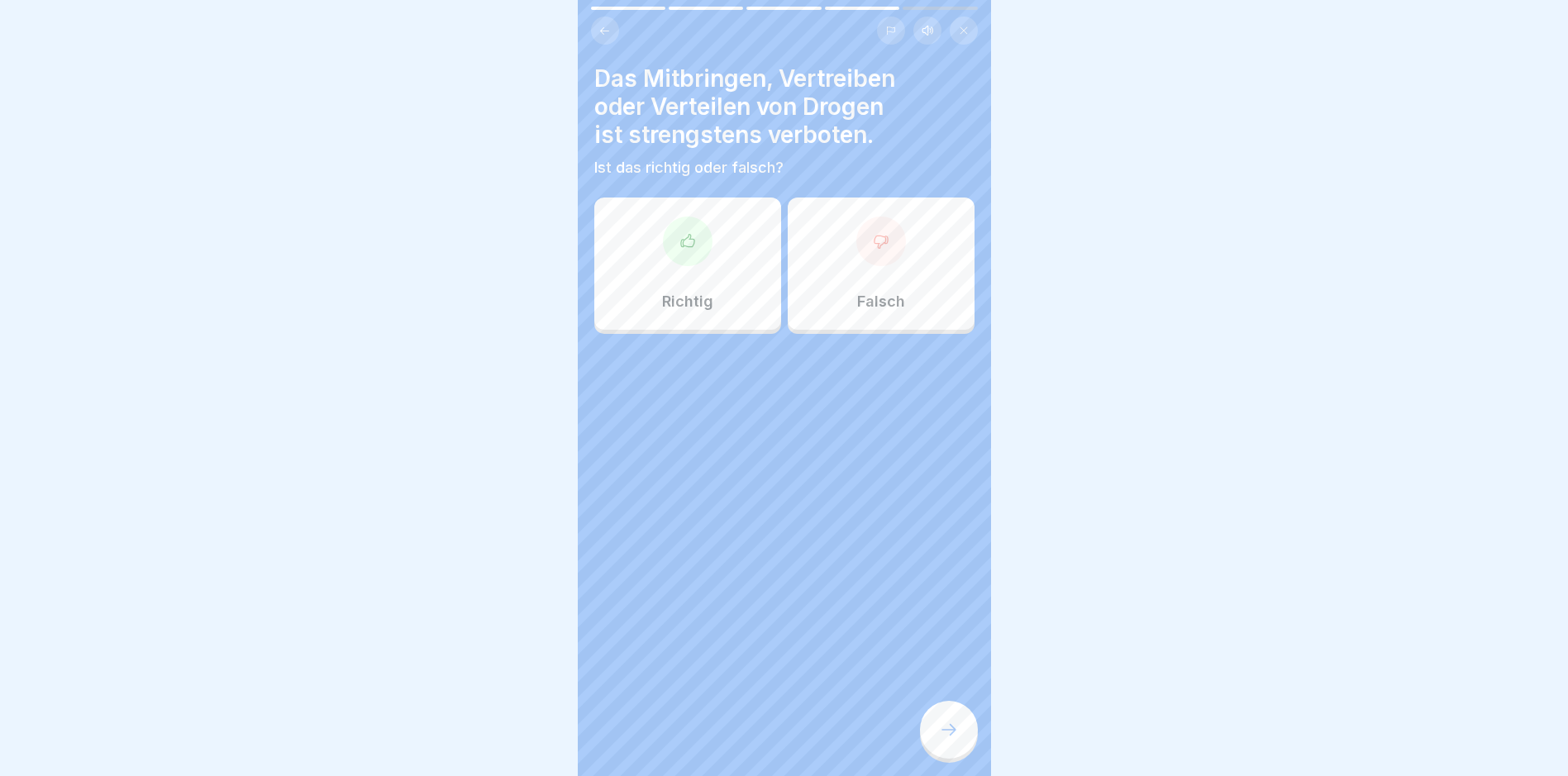
click at [680, 239] on icon at bounding box center [688, 242] width 17 height 17
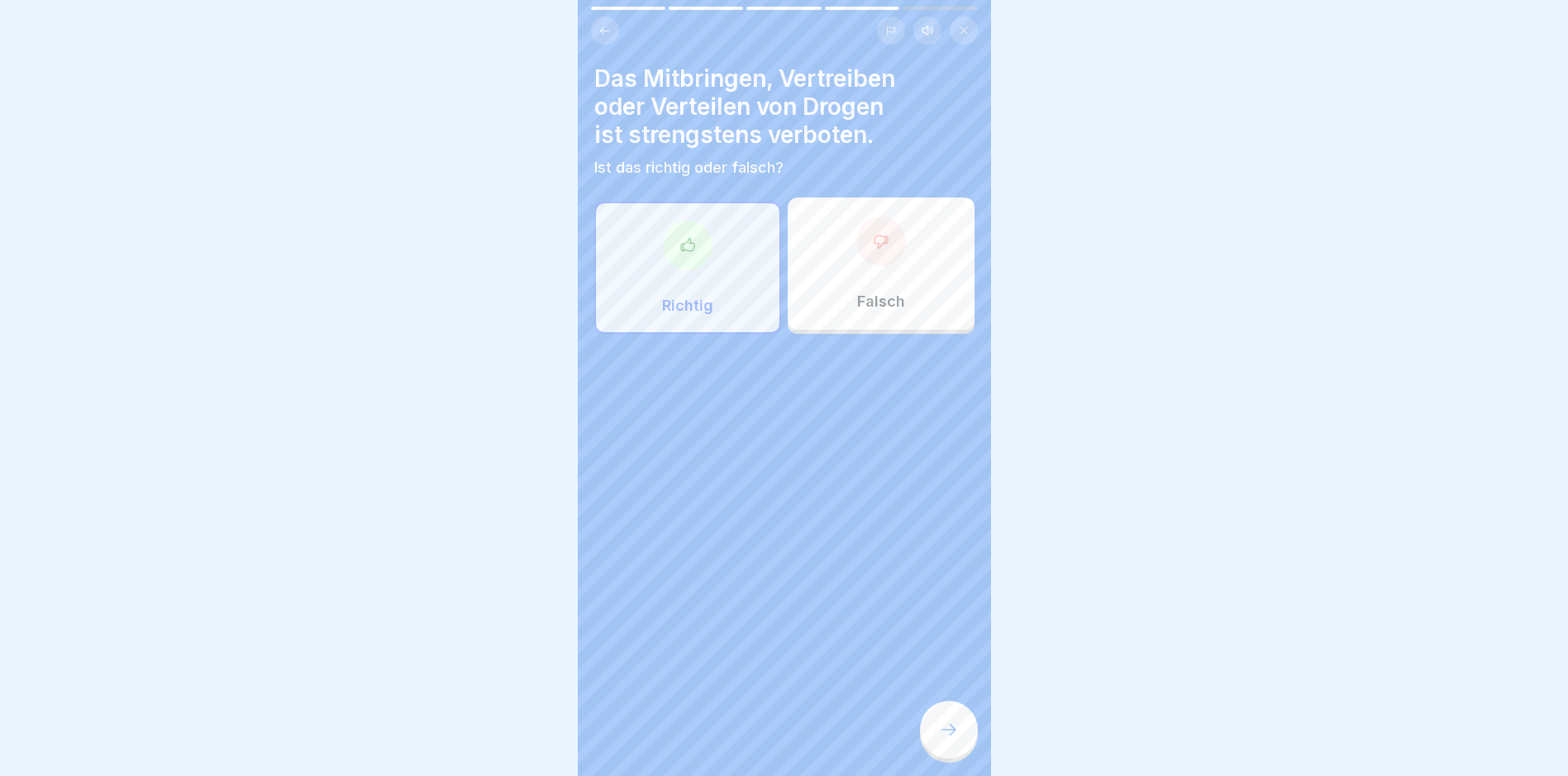
click at [947, 740] on icon at bounding box center [949, 730] width 20 height 20
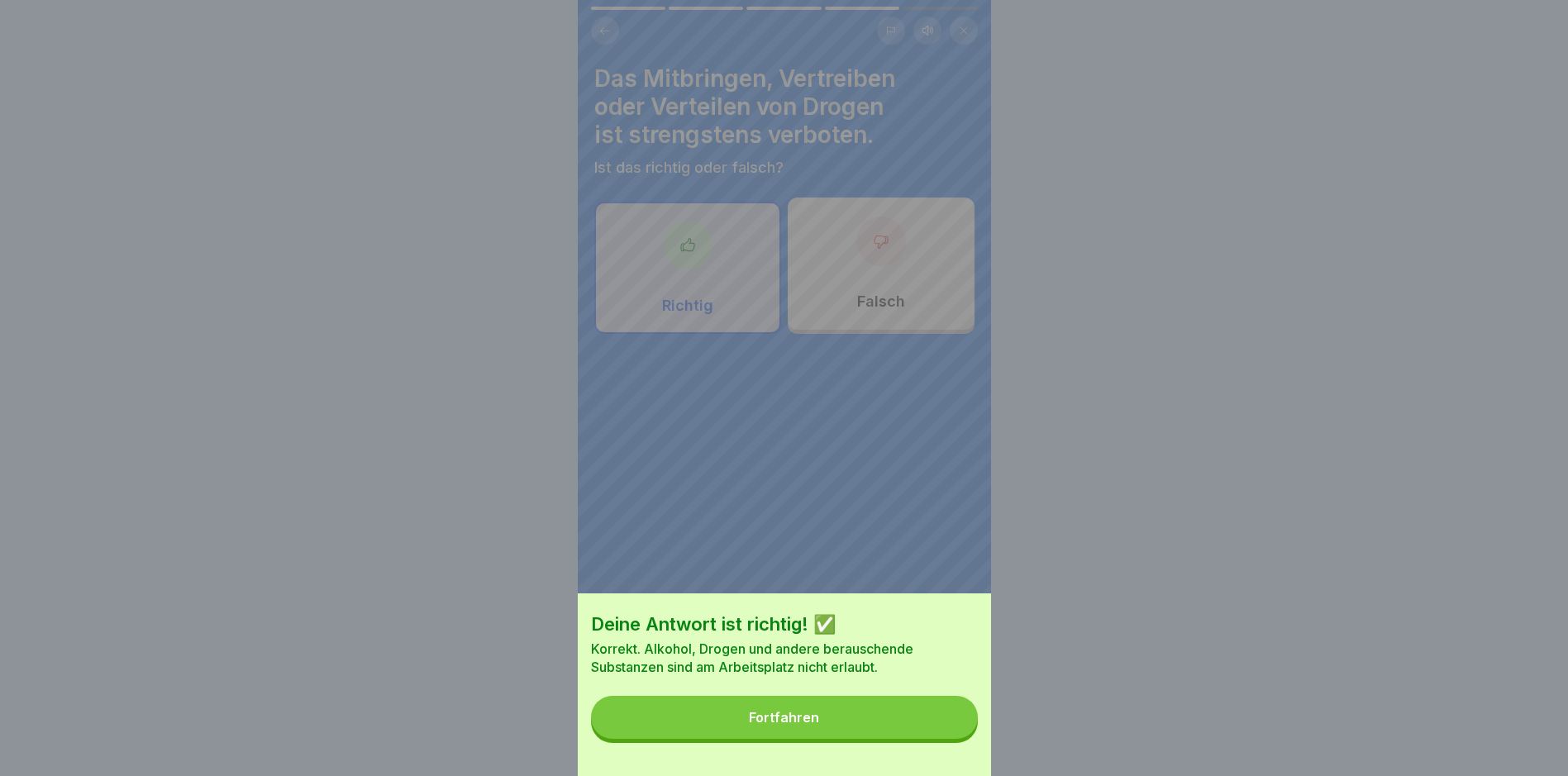
click at [819, 725] on div "Fortfahren" at bounding box center [784, 718] width 70 height 15
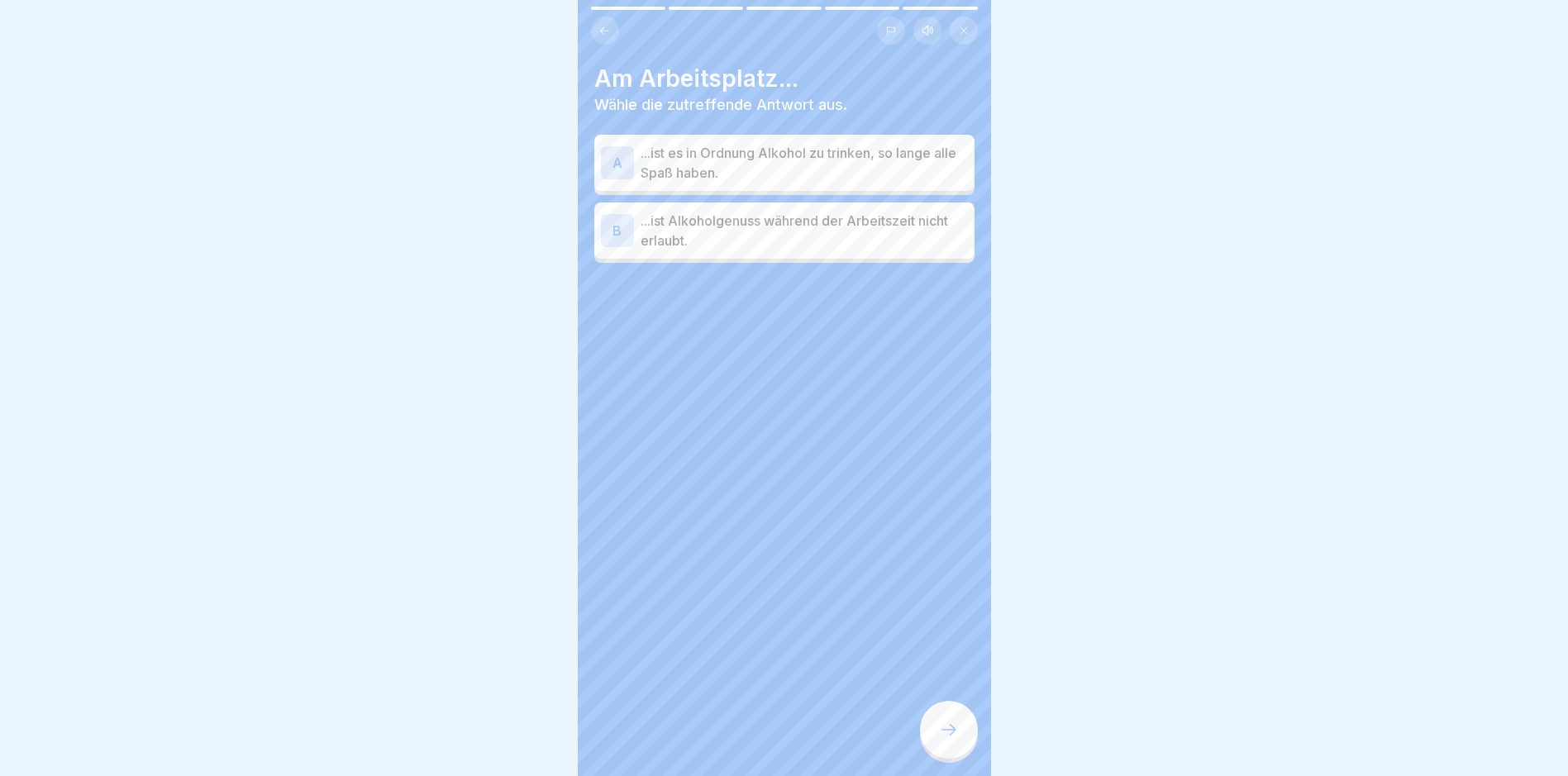
click at [612, 225] on div "B" at bounding box center [617, 230] width 33 height 33
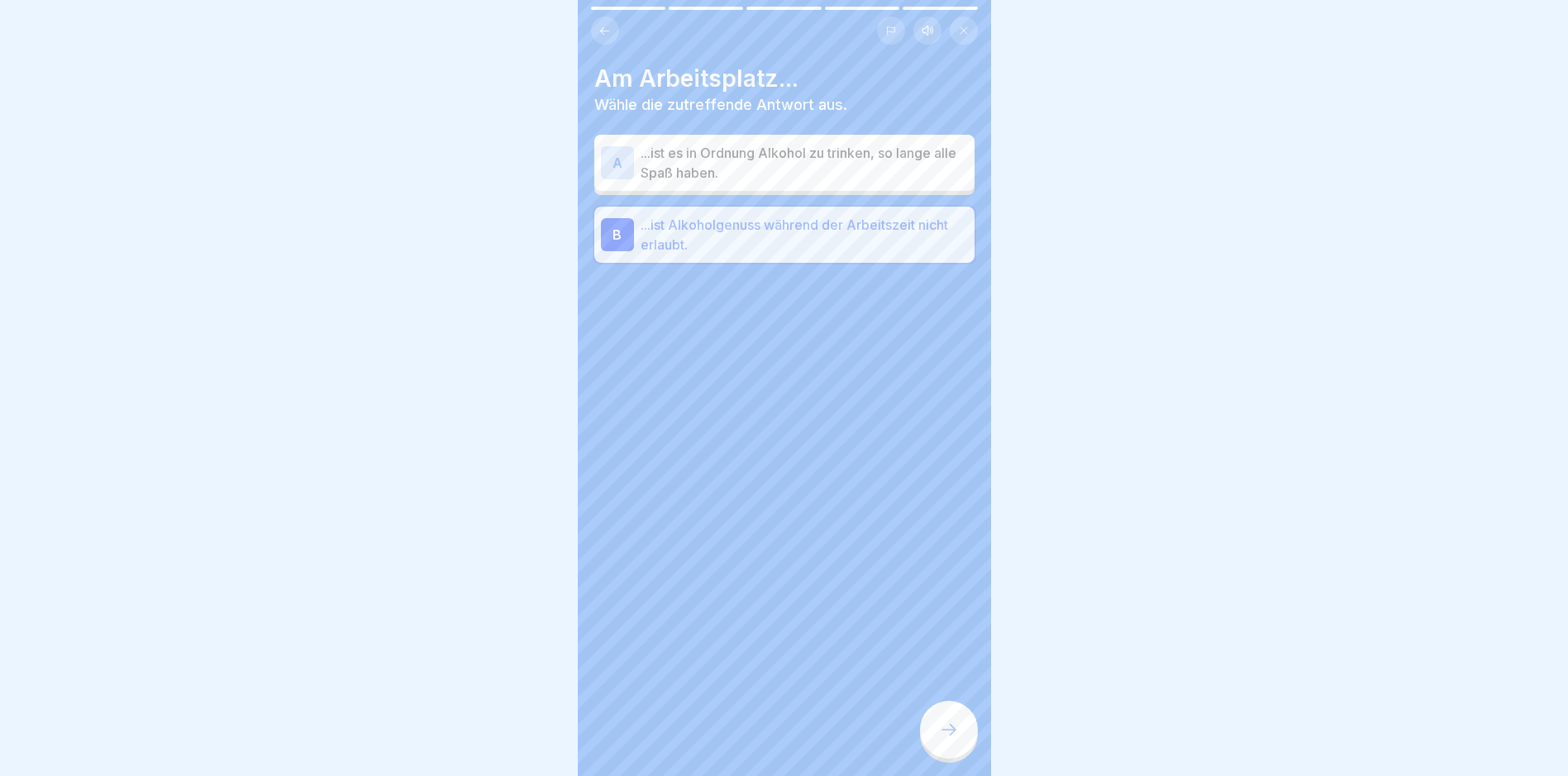
click at [939, 740] on icon at bounding box center [949, 730] width 20 height 20
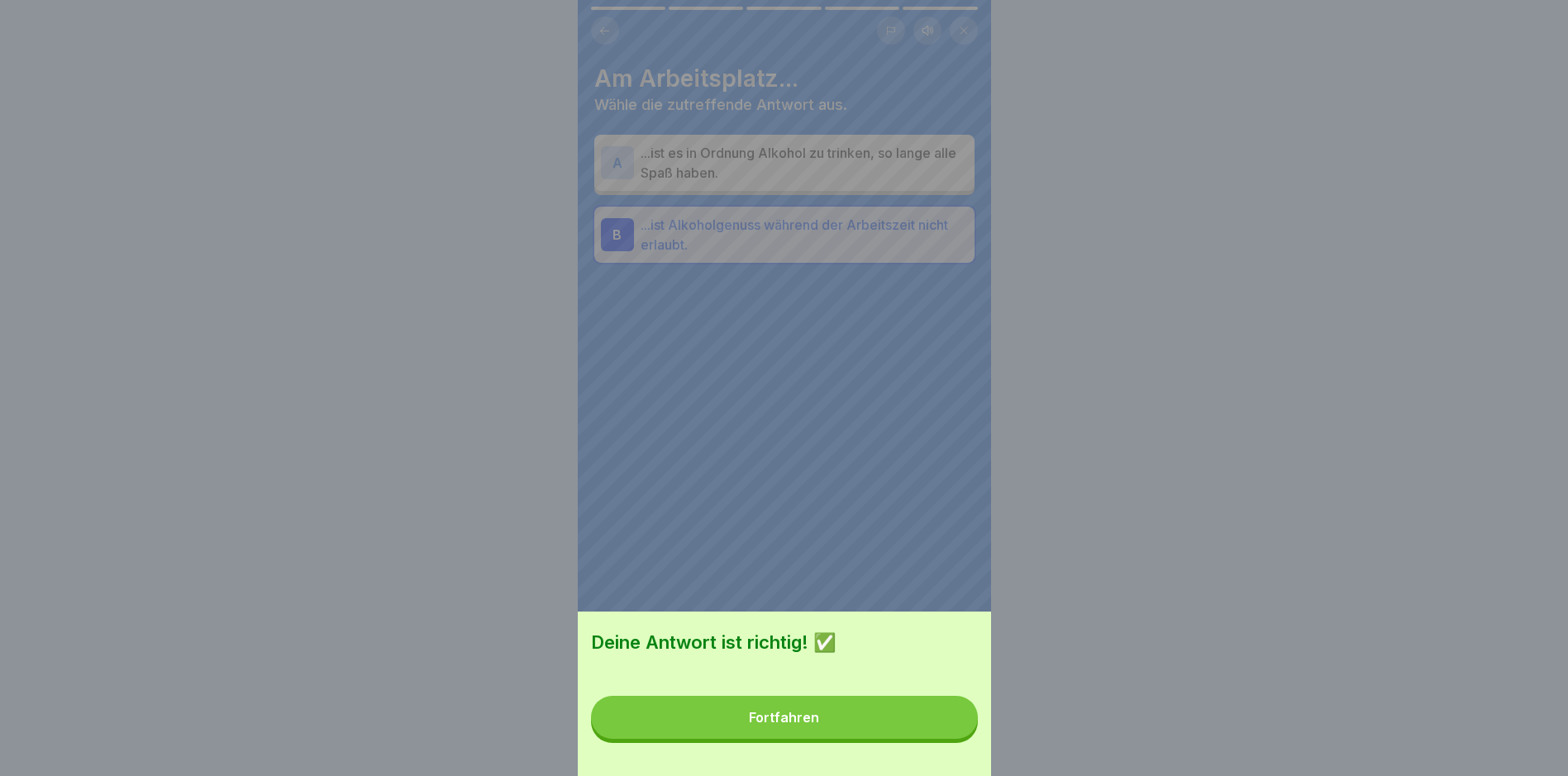
click at [819, 725] on div "Fortfahren" at bounding box center [784, 718] width 70 height 15
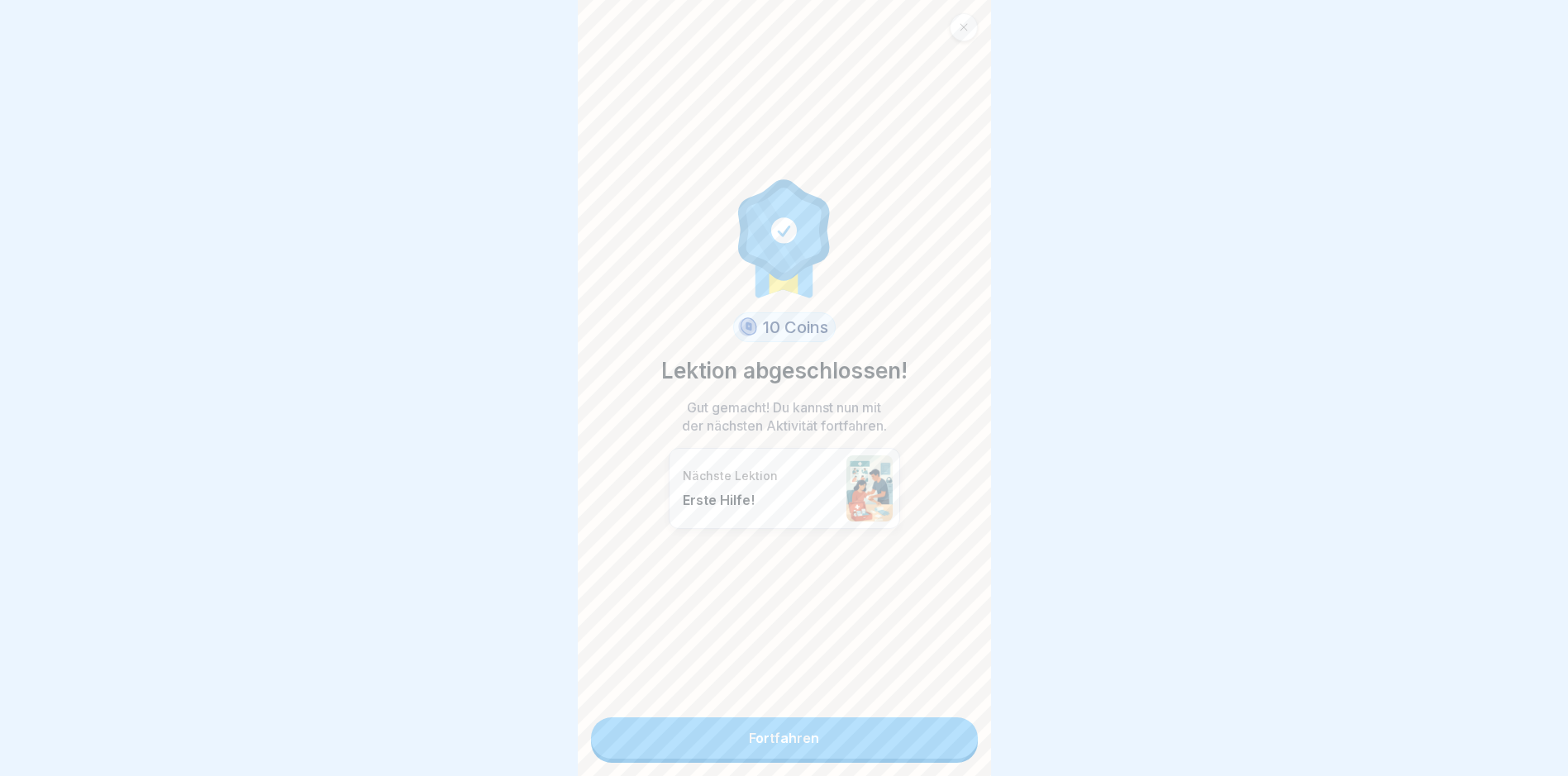
click at [774, 726] on link "Fortfahren" at bounding box center [784, 738] width 387 height 41
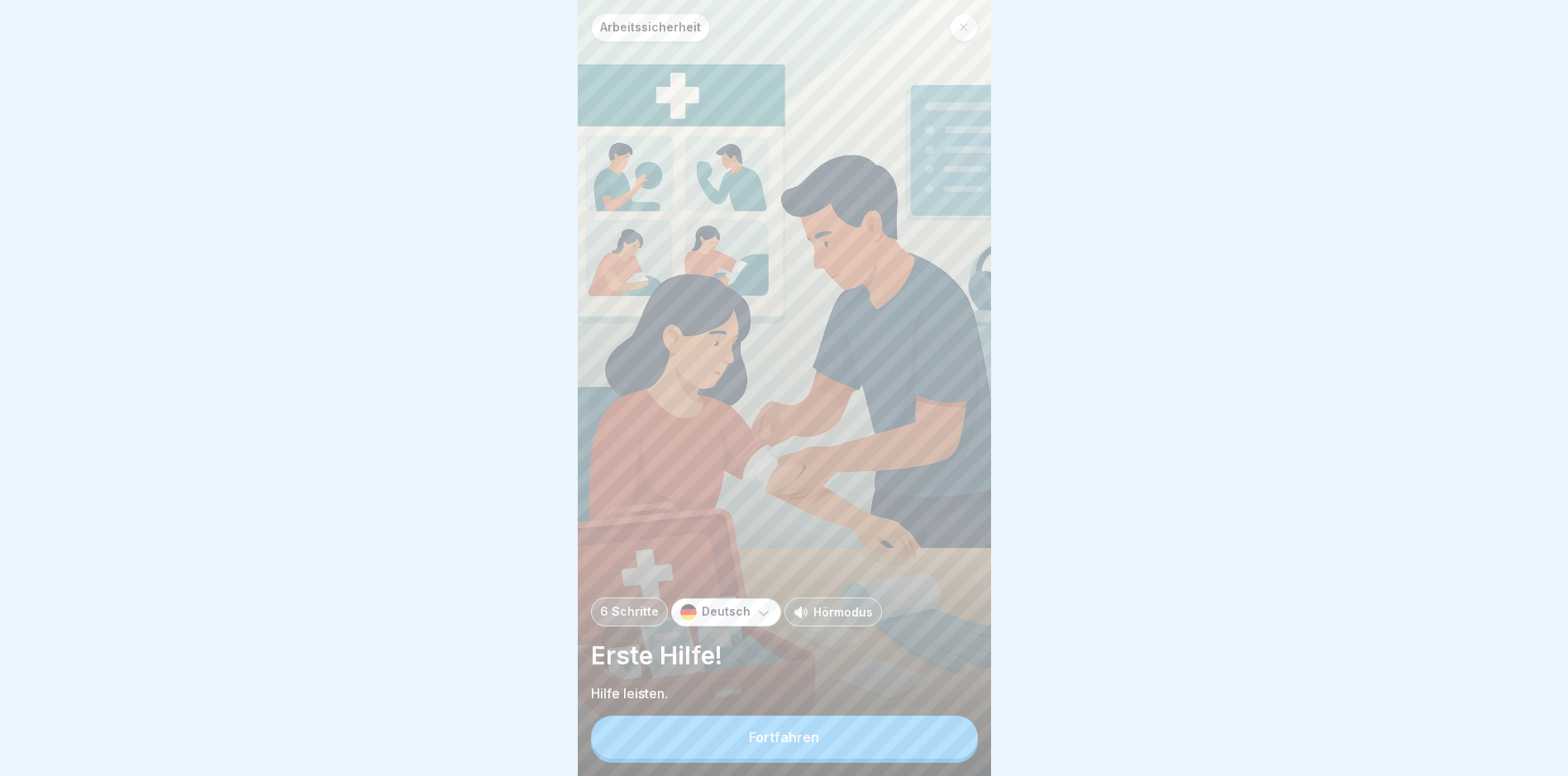
click at [778, 745] on div "Fortfahren" at bounding box center [784, 737] width 70 height 15
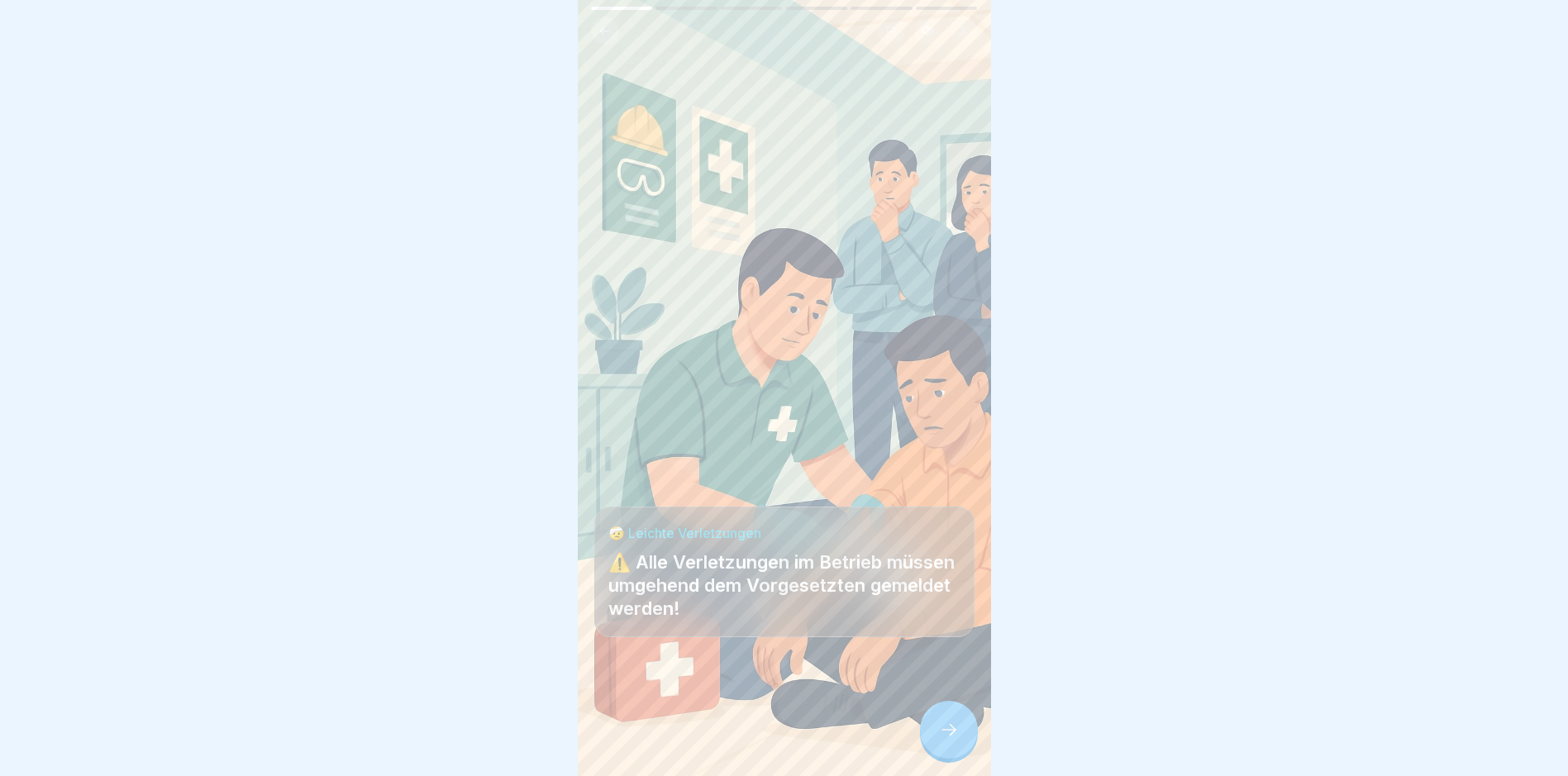
click at [945, 740] on icon at bounding box center [949, 730] width 20 height 20
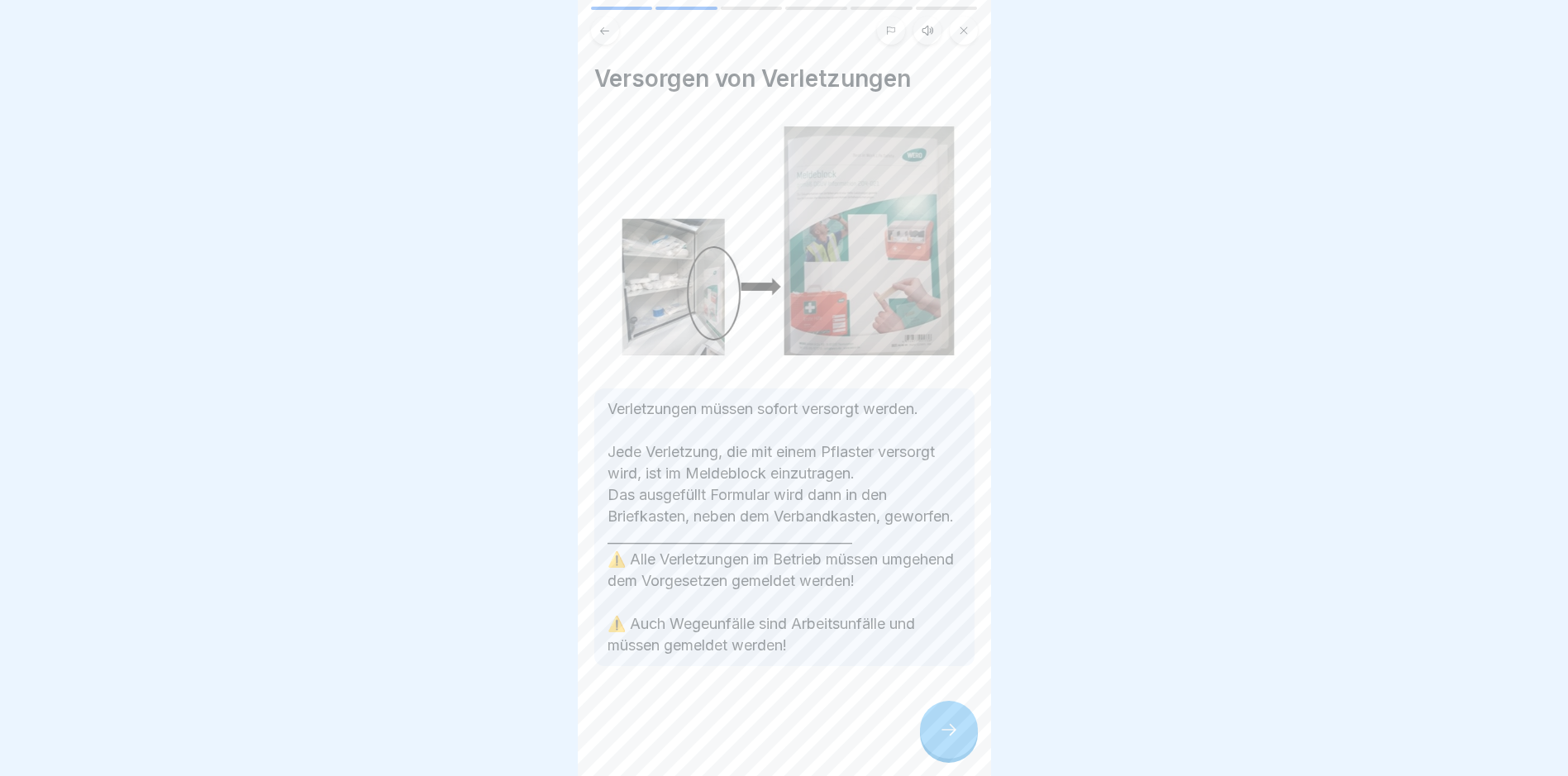
scroll to position [13, 0]
click at [945, 723] on icon at bounding box center [949, 730] width 20 height 20
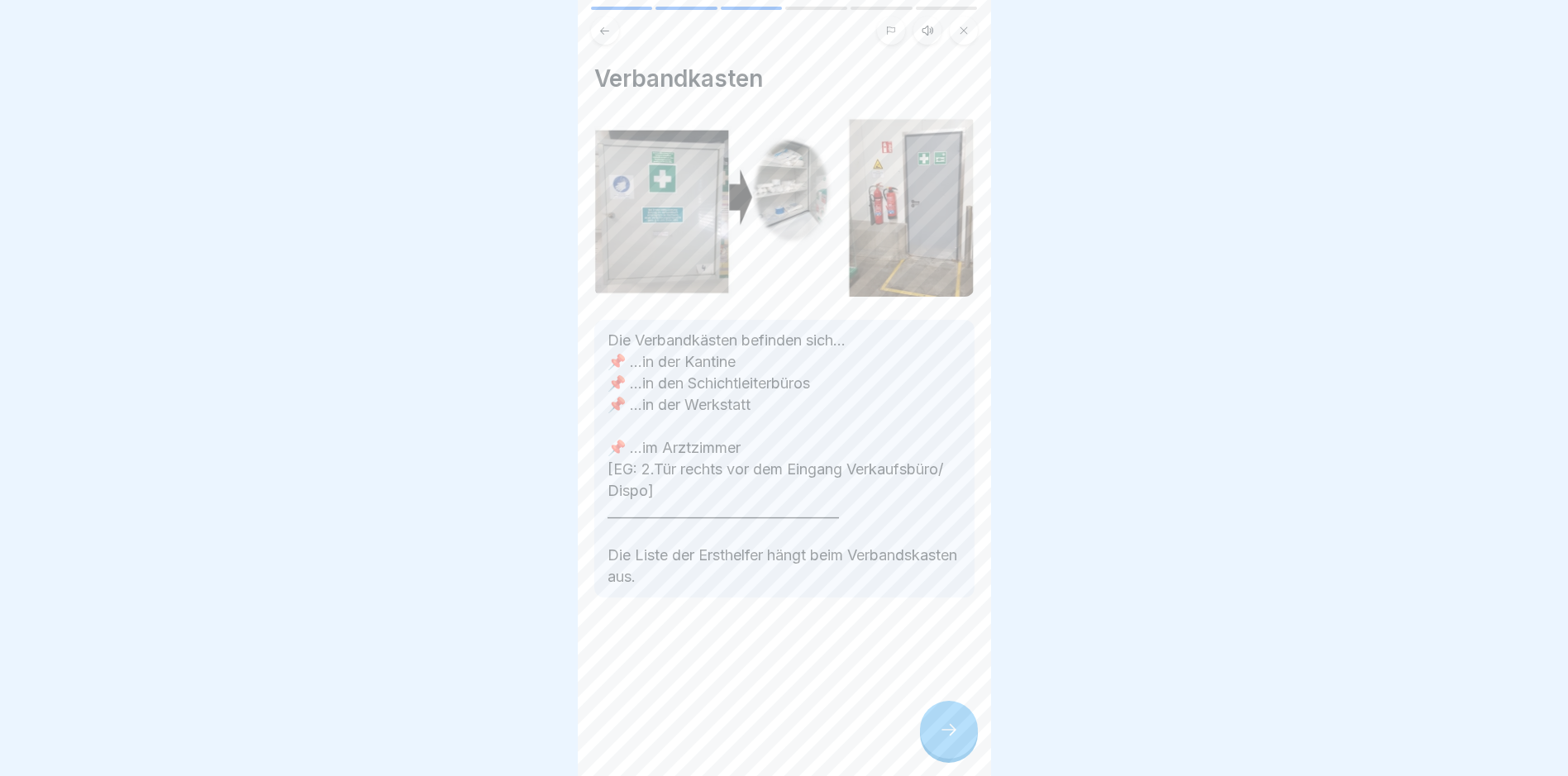
click at [945, 723] on icon at bounding box center [949, 730] width 20 height 20
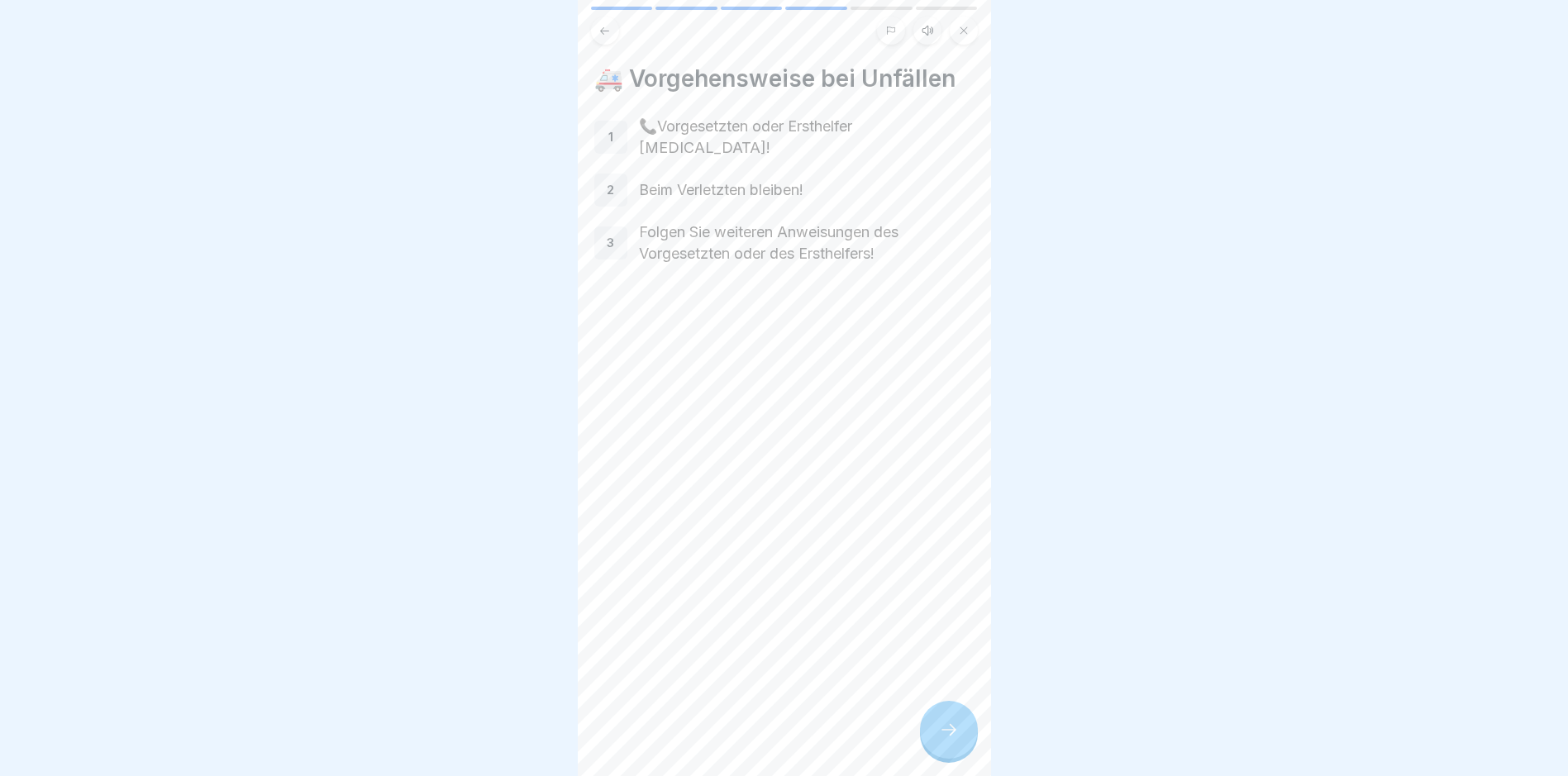
click at [945, 723] on icon at bounding box center [949, 730] width 20 height 20
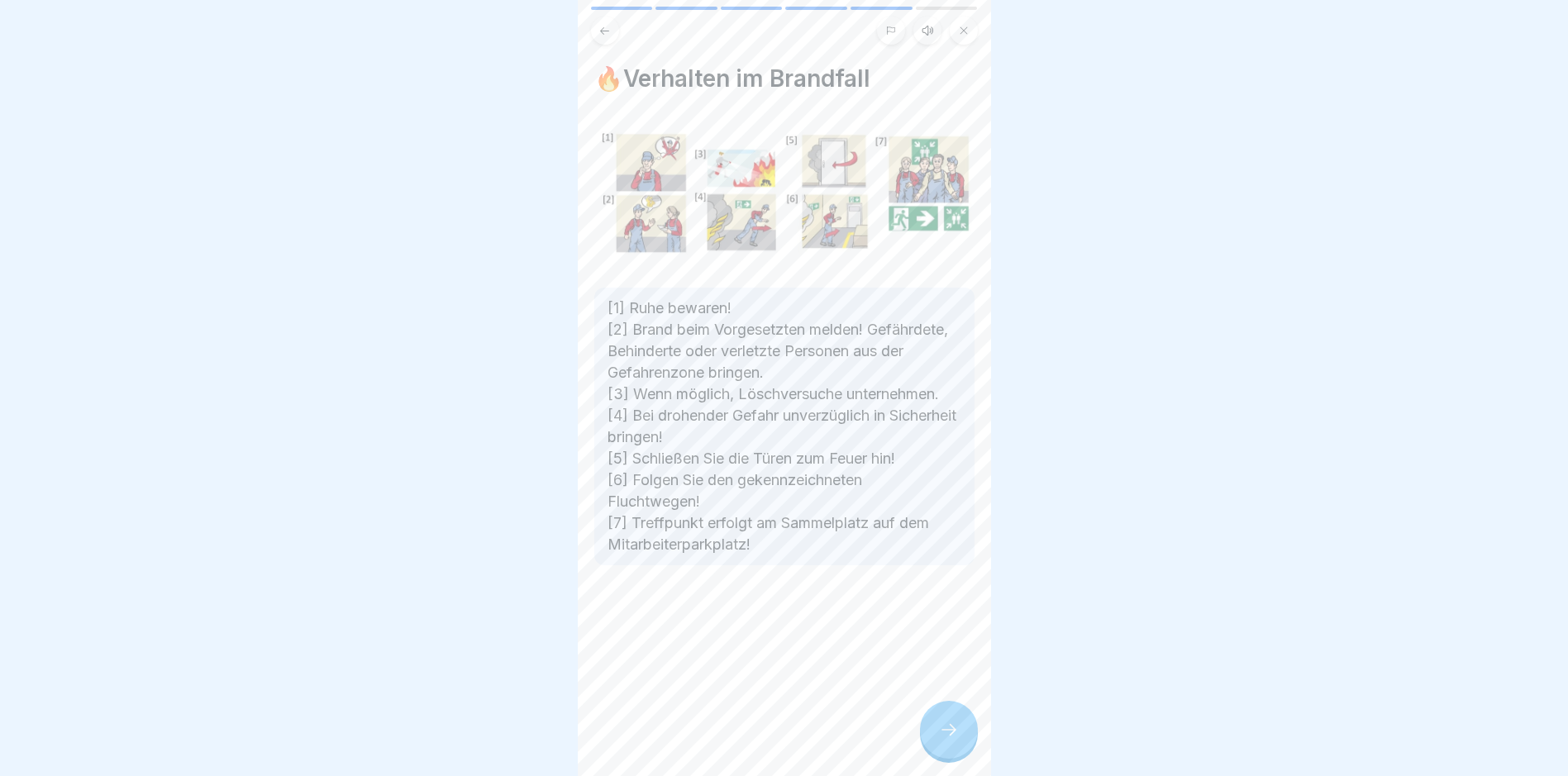
click at [941, 722] on icon at bounding box center [949, 730] width 20 height 20
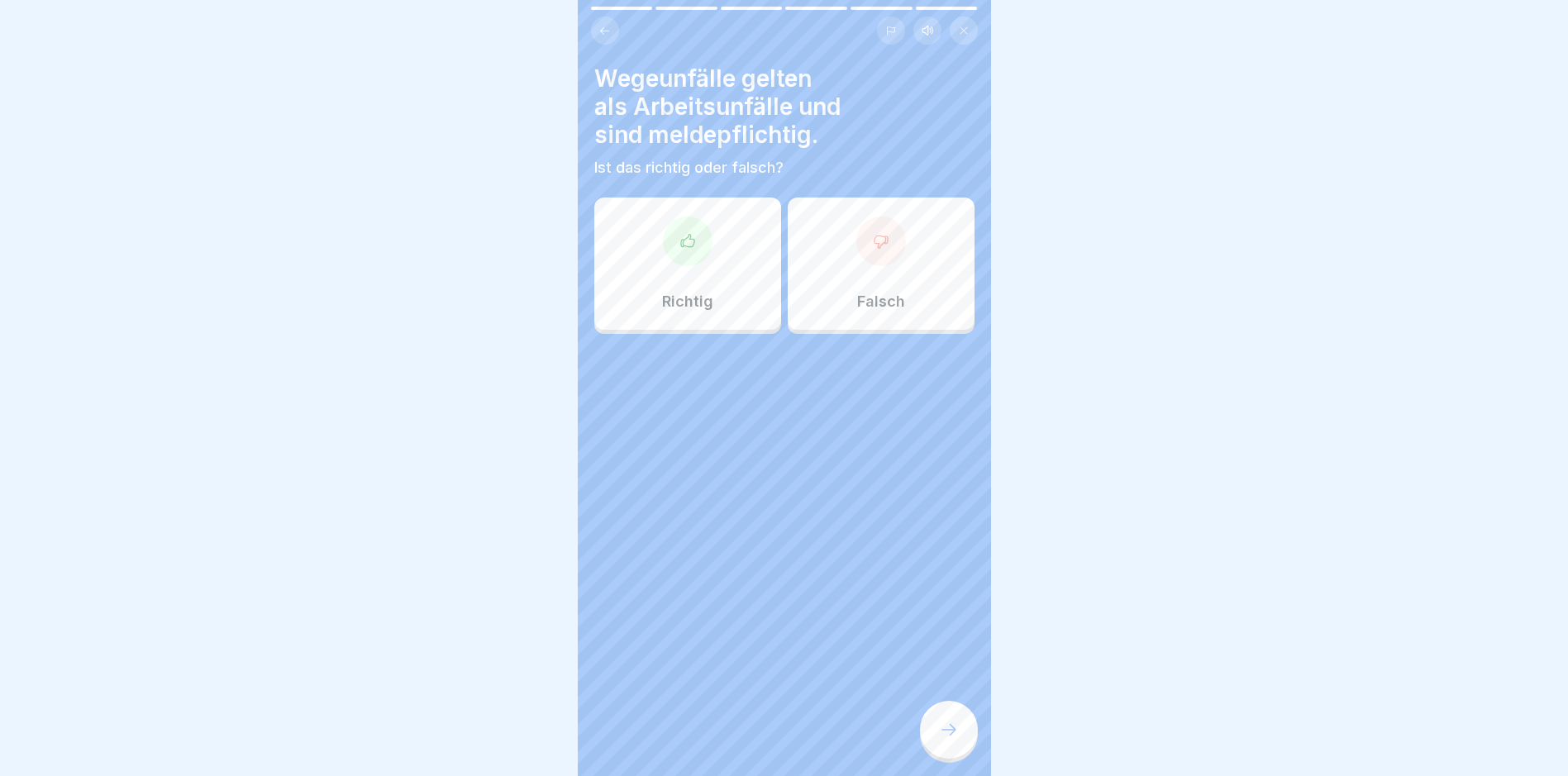
click at [679, 233] on icon at bounding box center [688, 242] width 17 height 17
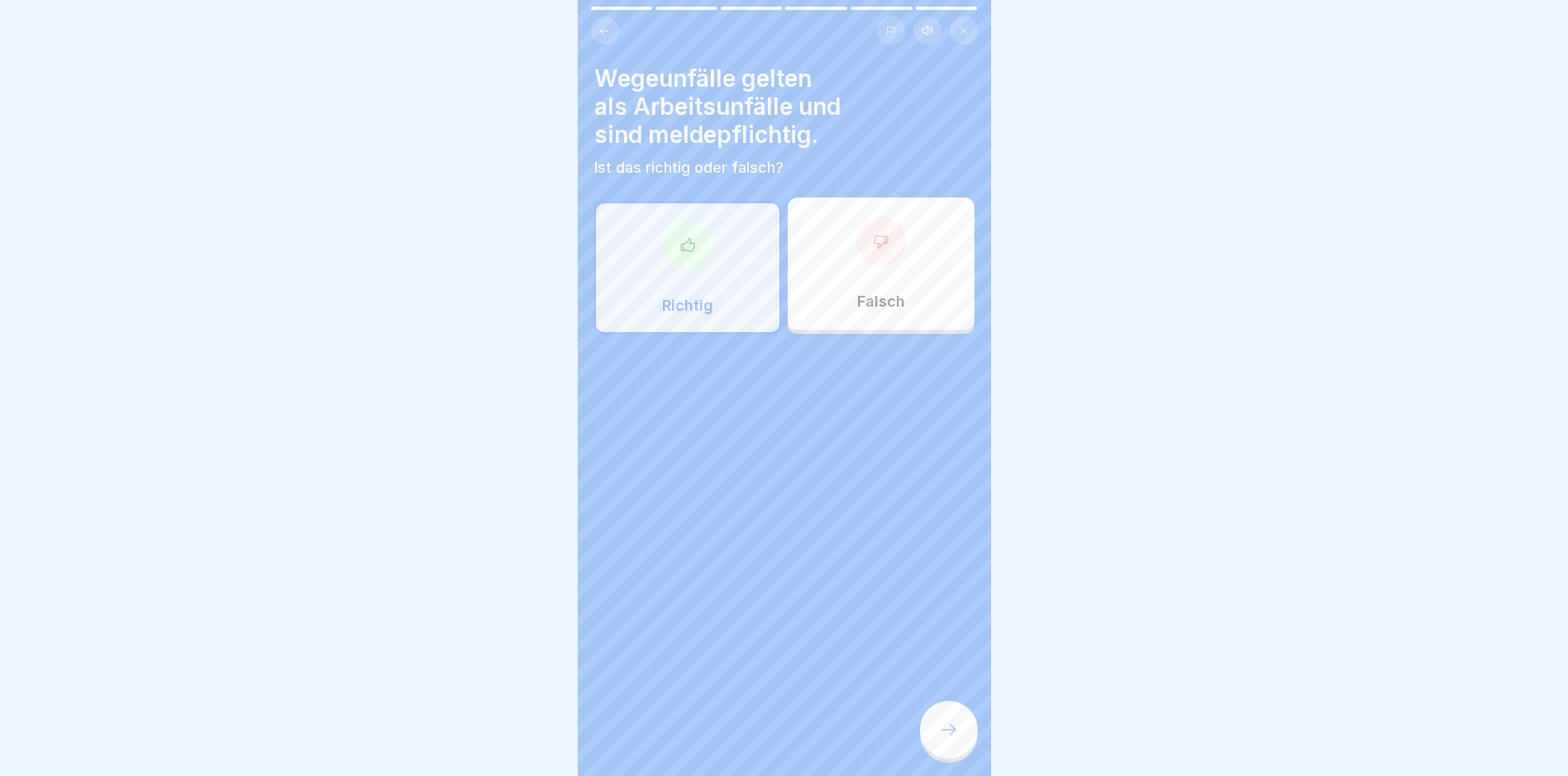
click at [948, 724] on icon at bounding box center [949, 730] width 20 height 20
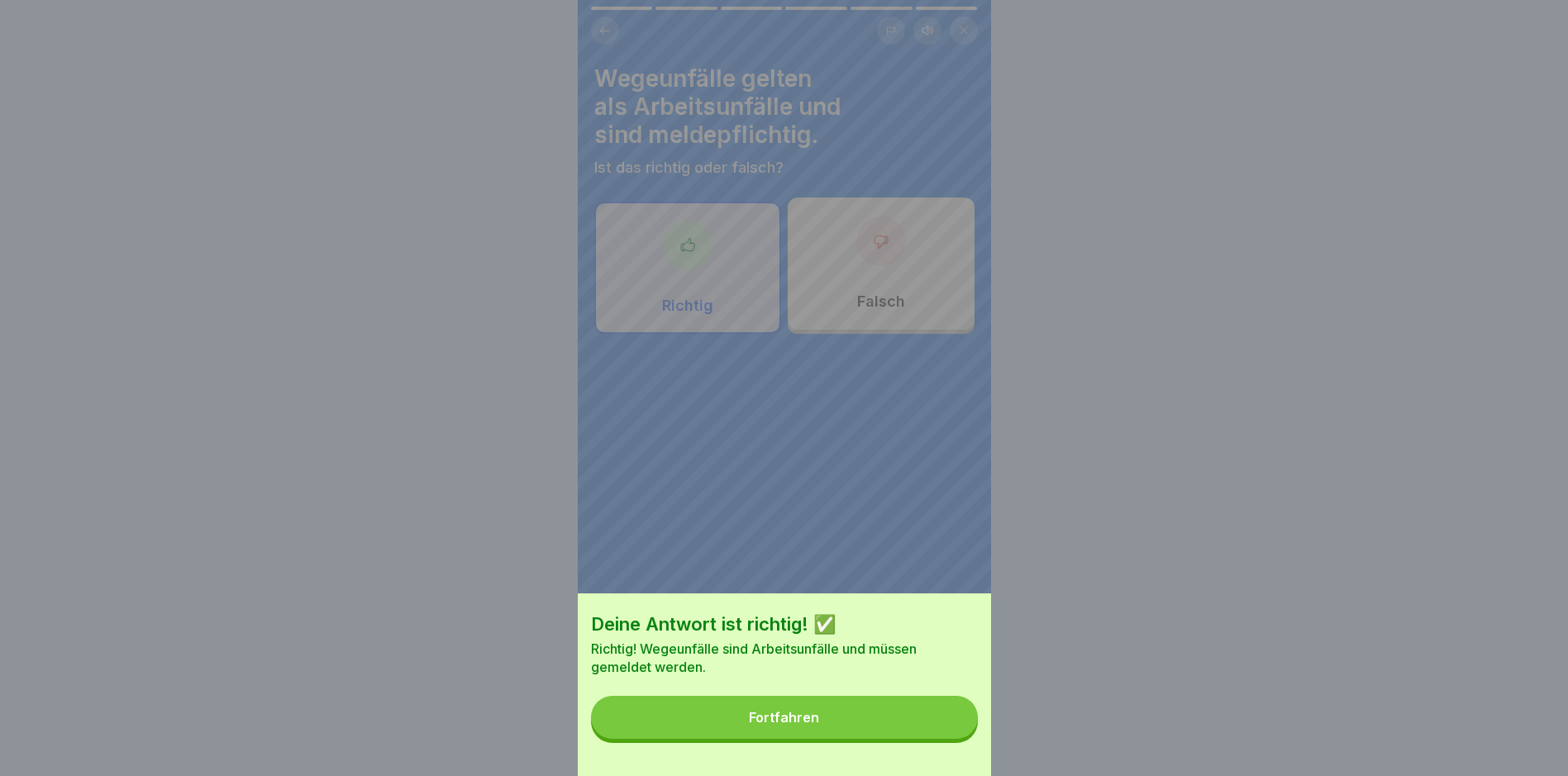
click at [816, 725] on div "Fortfahren" at bounding box center [784, 718] width 70 height 15
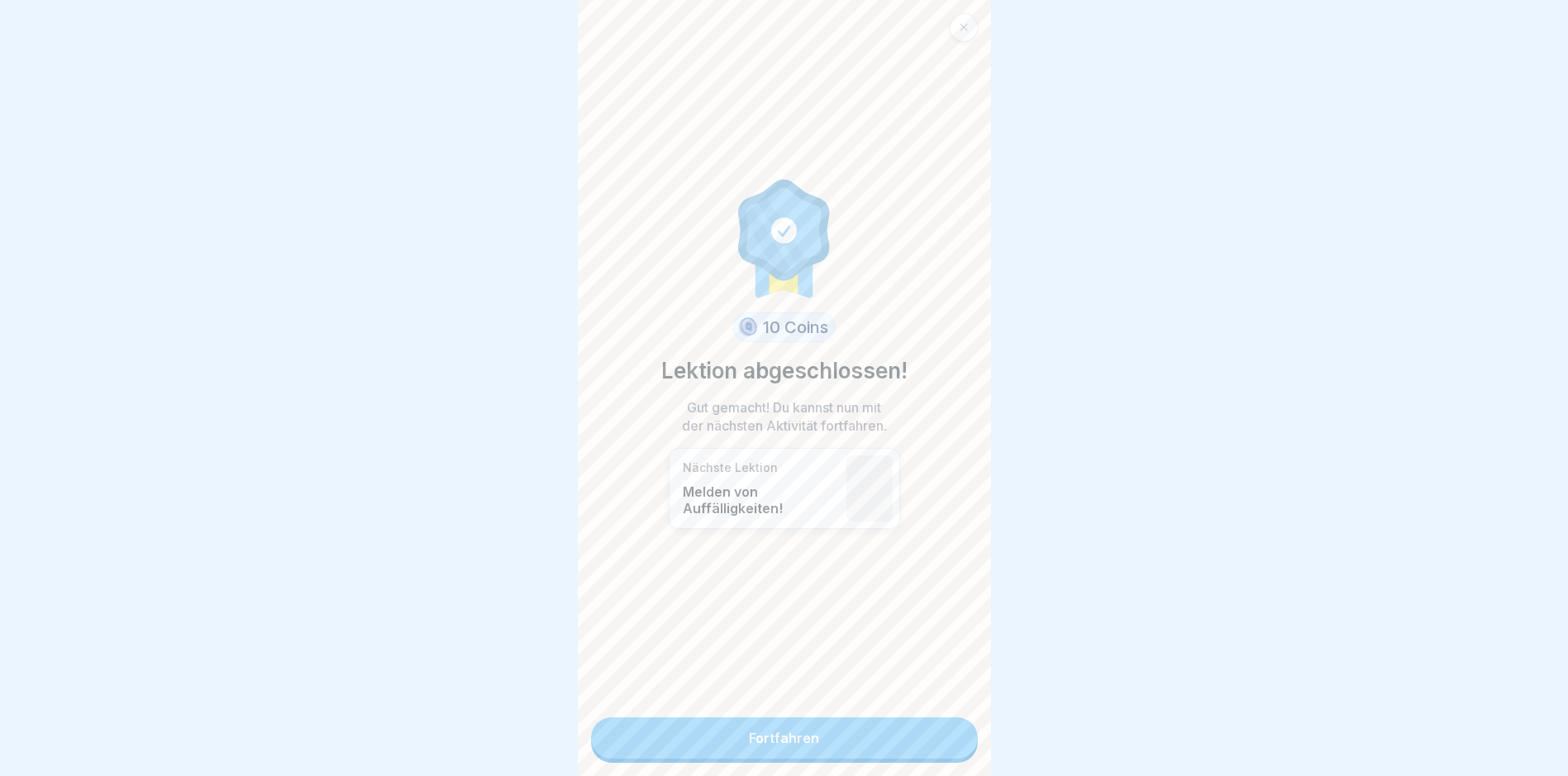
click at [800, 729] on link "Fortfahren" at bounding box center [784, 738] width 387 height 41
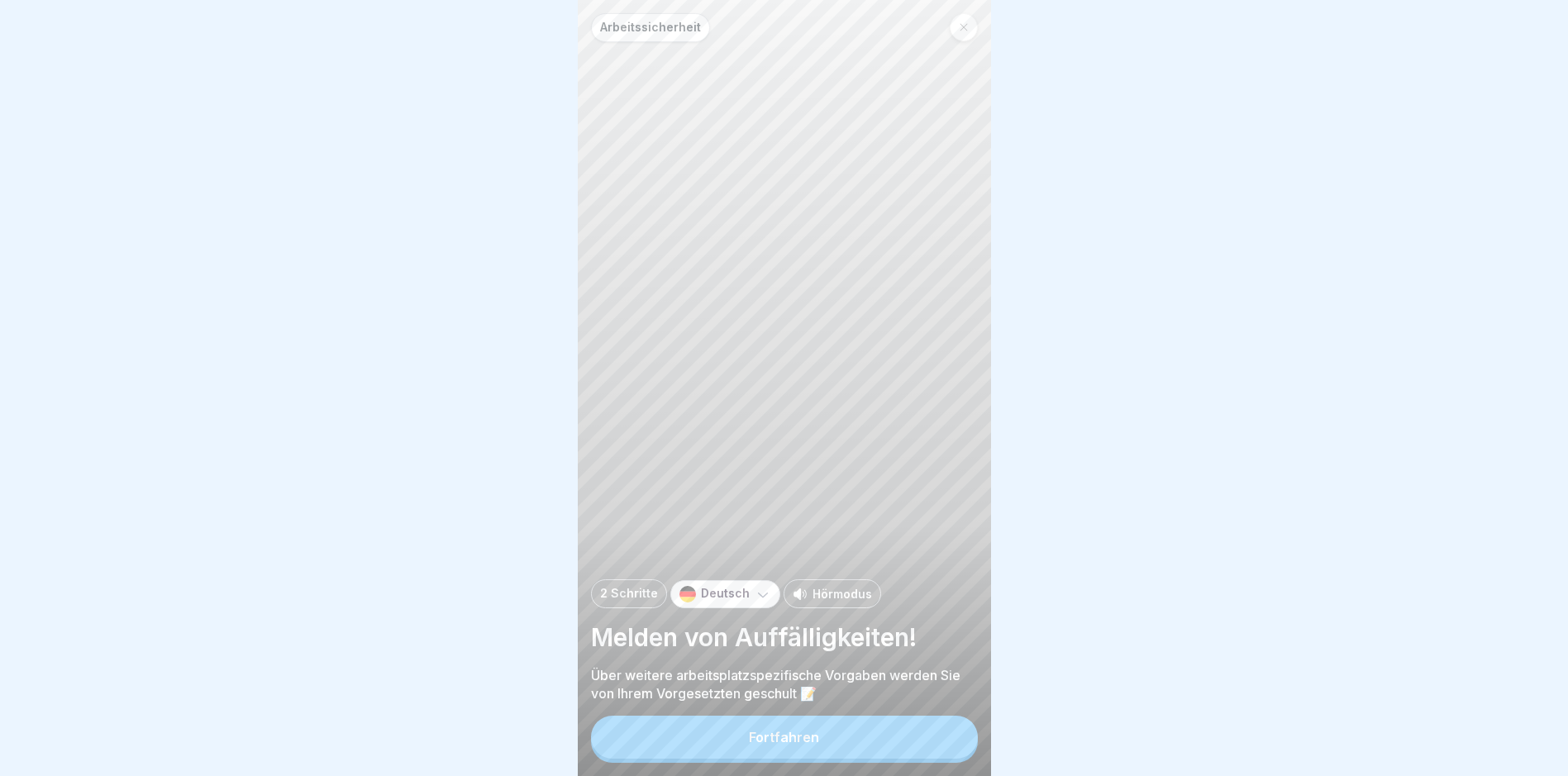
click at [793, 745] on div "Fortfahren" at bounding box center [784, 737] width 70 height 15
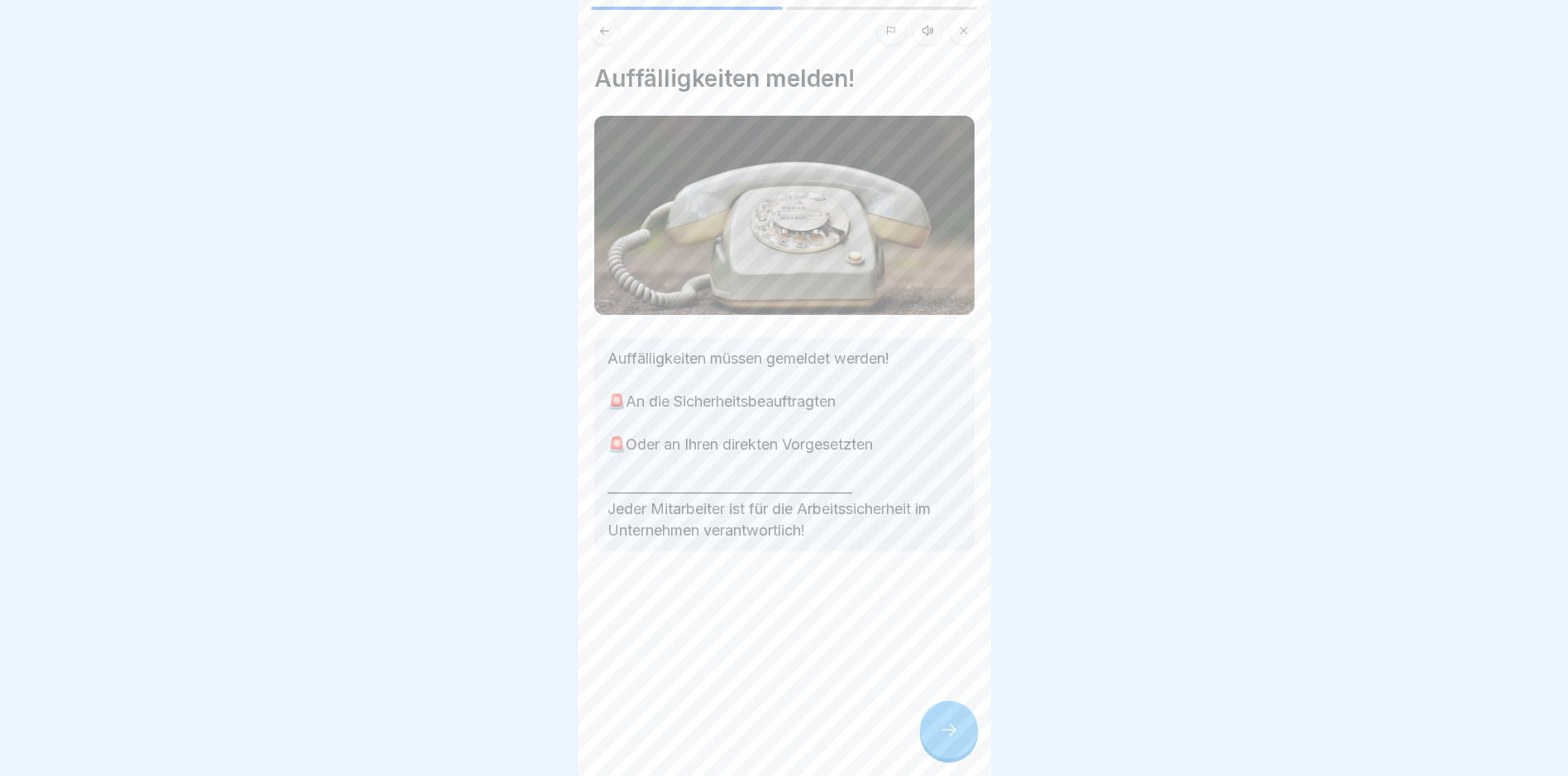
click at [954, 740] on icon at bounding box center [949, 730] width 20 height 20
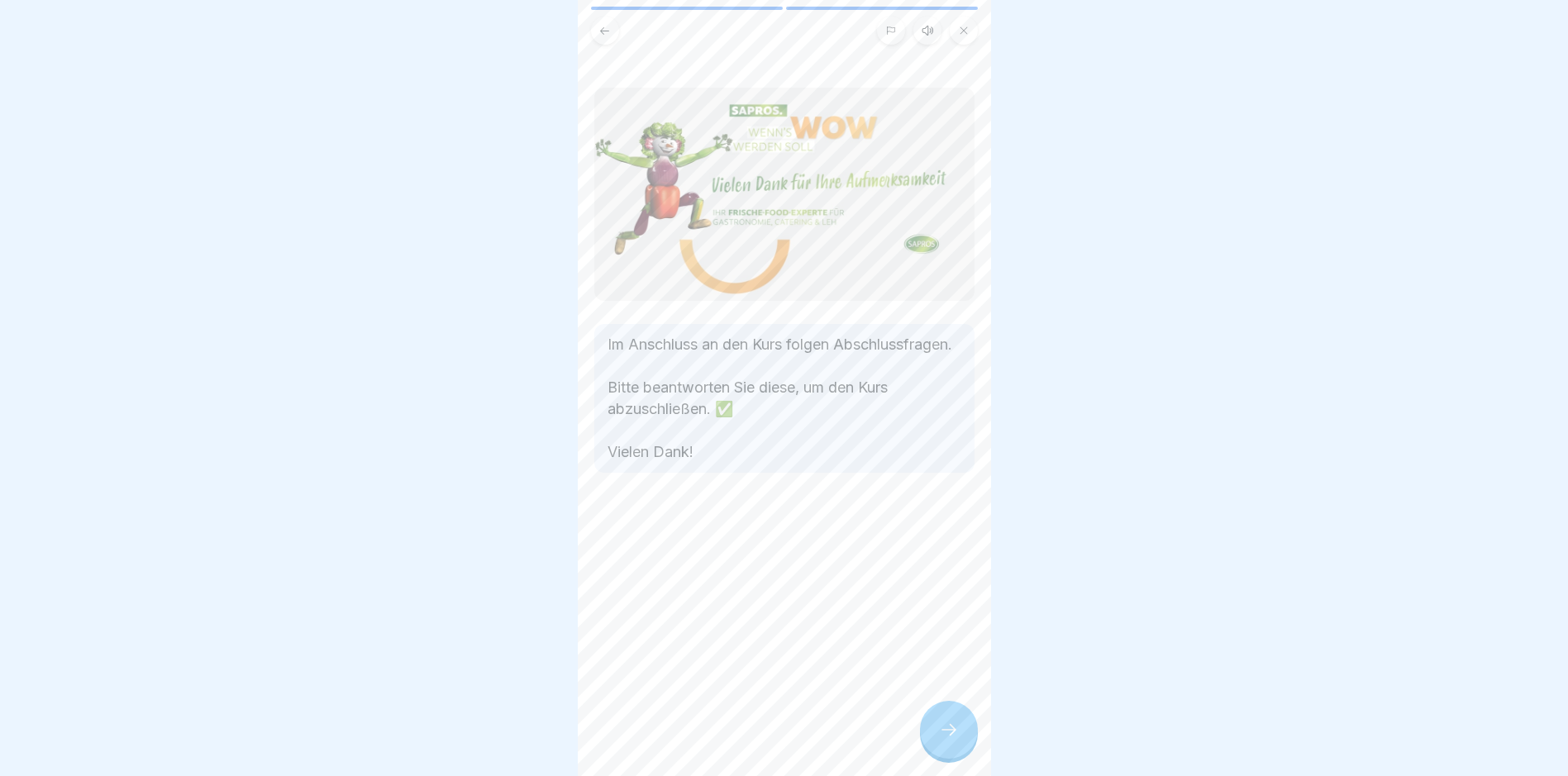
click at [954, 740] on icon at bounding box center [949, 730] width 20 height 20
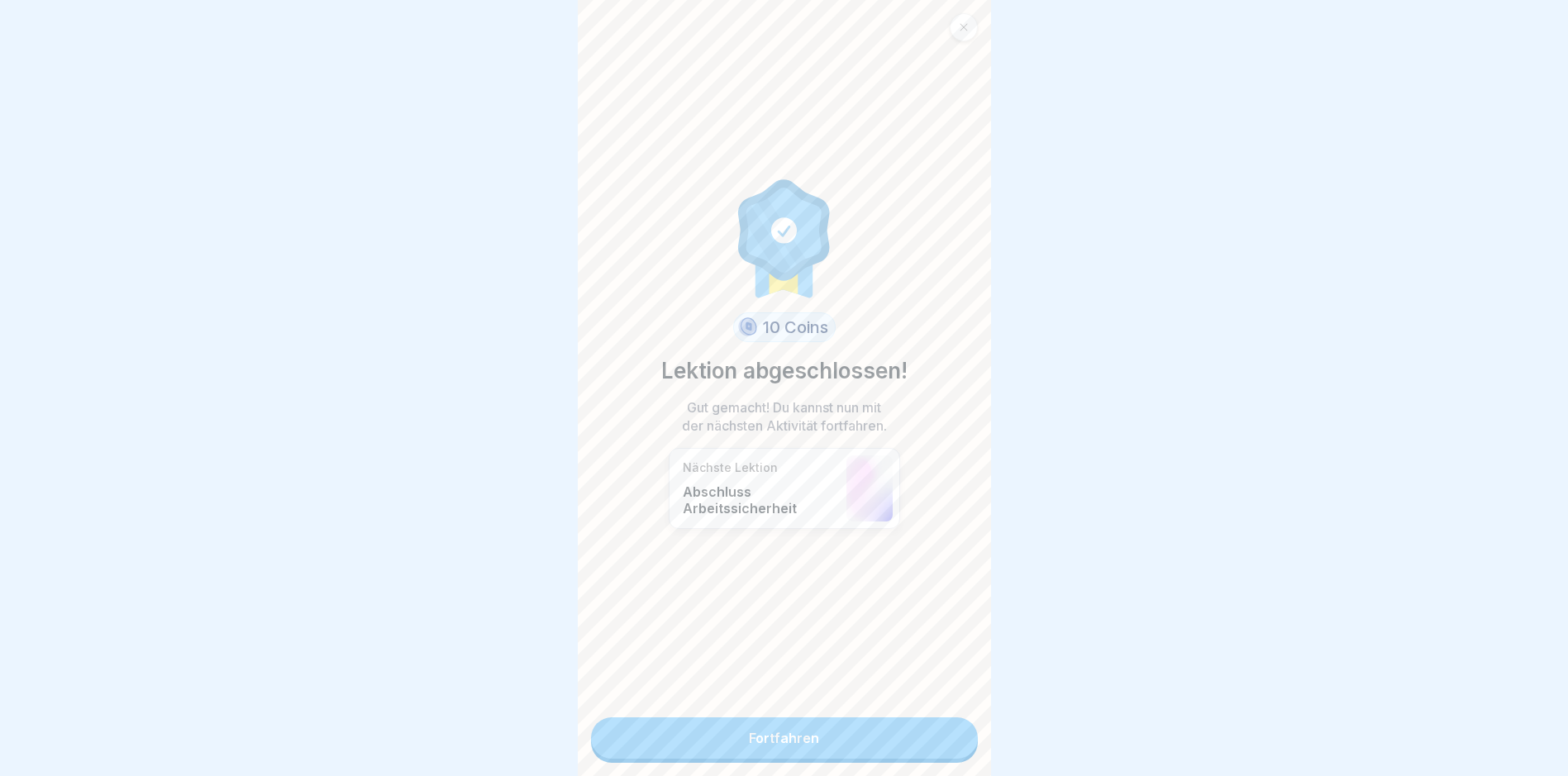
click at [797, 744] on link "Fortfahren" at bounding box center [784, 738] width 387 height 41
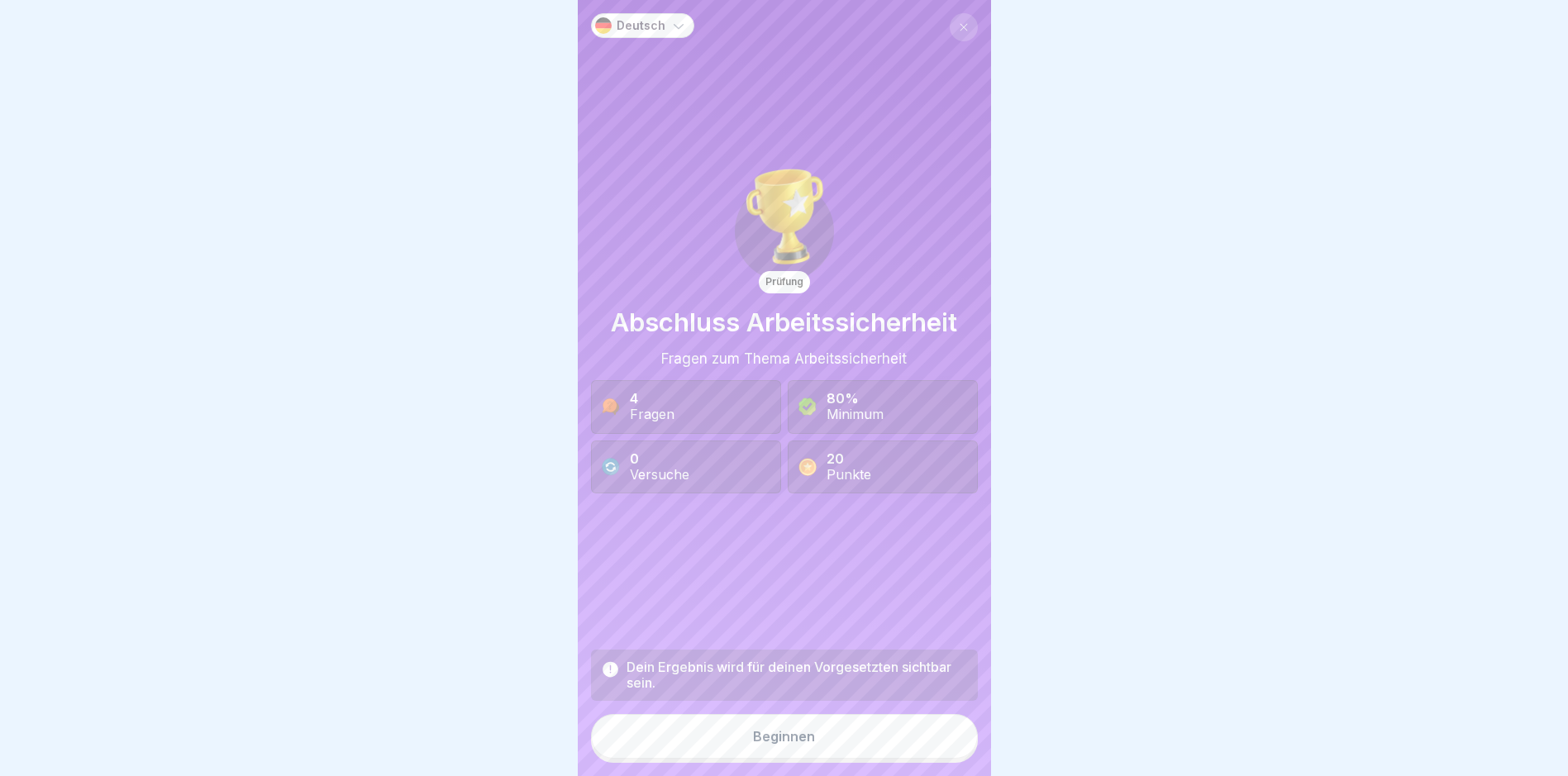
click at [768, 740] on button "Beginnen" at bounding box center [784, 736] width 387 height 45
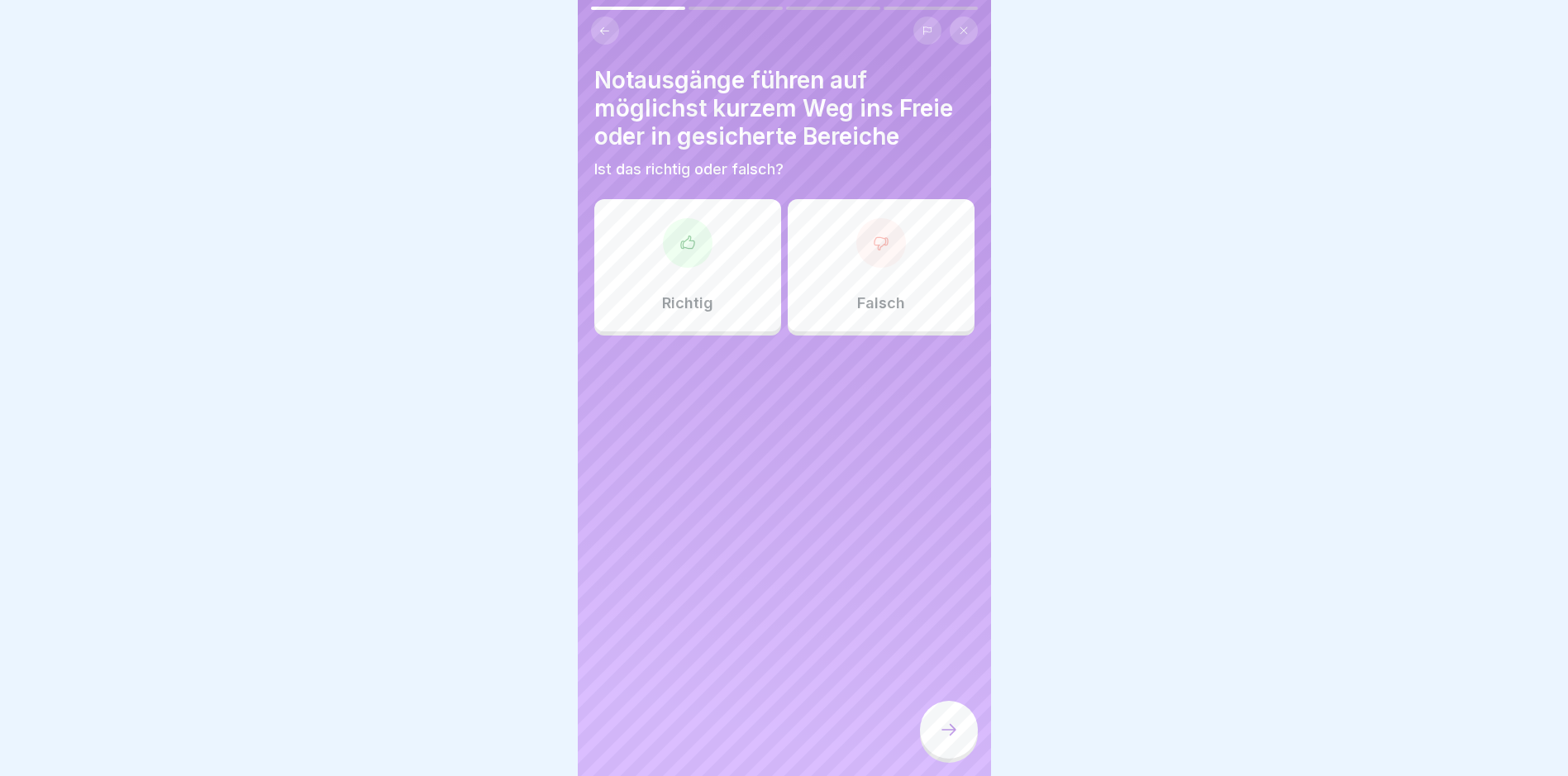
click at [693, 260] on div at bounding box center [688, 242] width 50 height 50
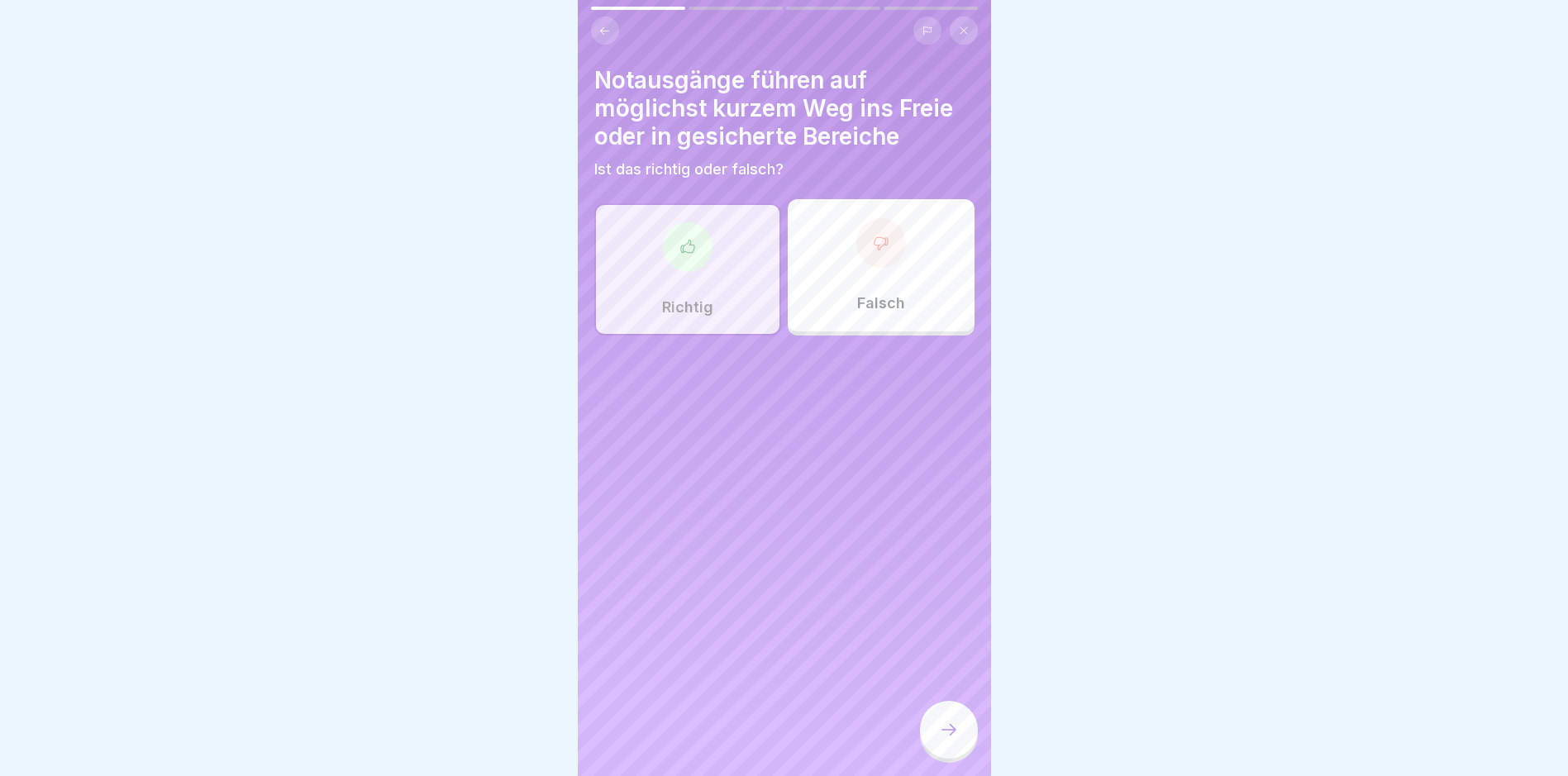
click at [947, 731] on div at bounding box center [949, 730] width 58 height 58
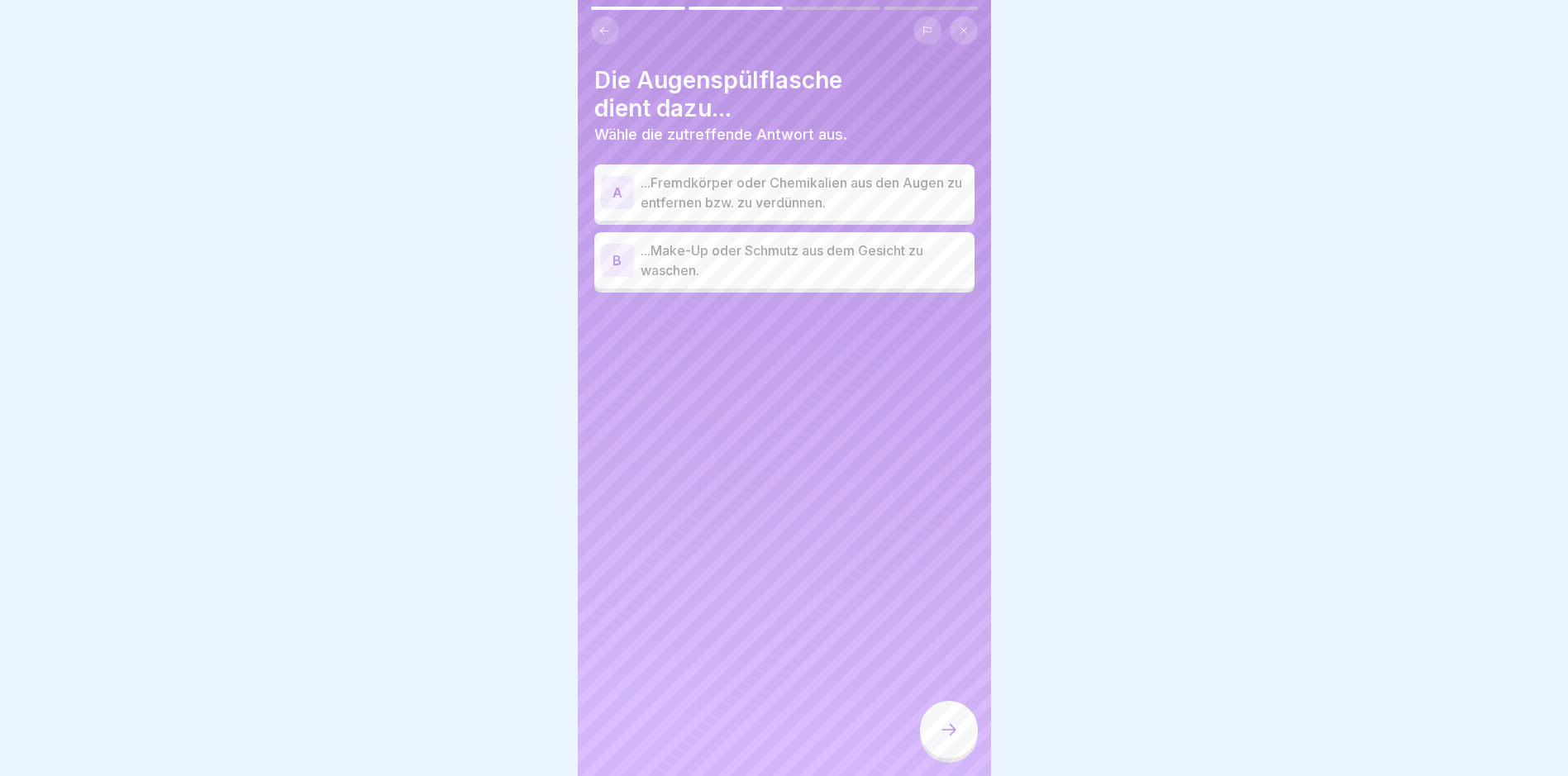
click at [613, 189] on div "A" at bounding box center [617, 192] width 33 height 33
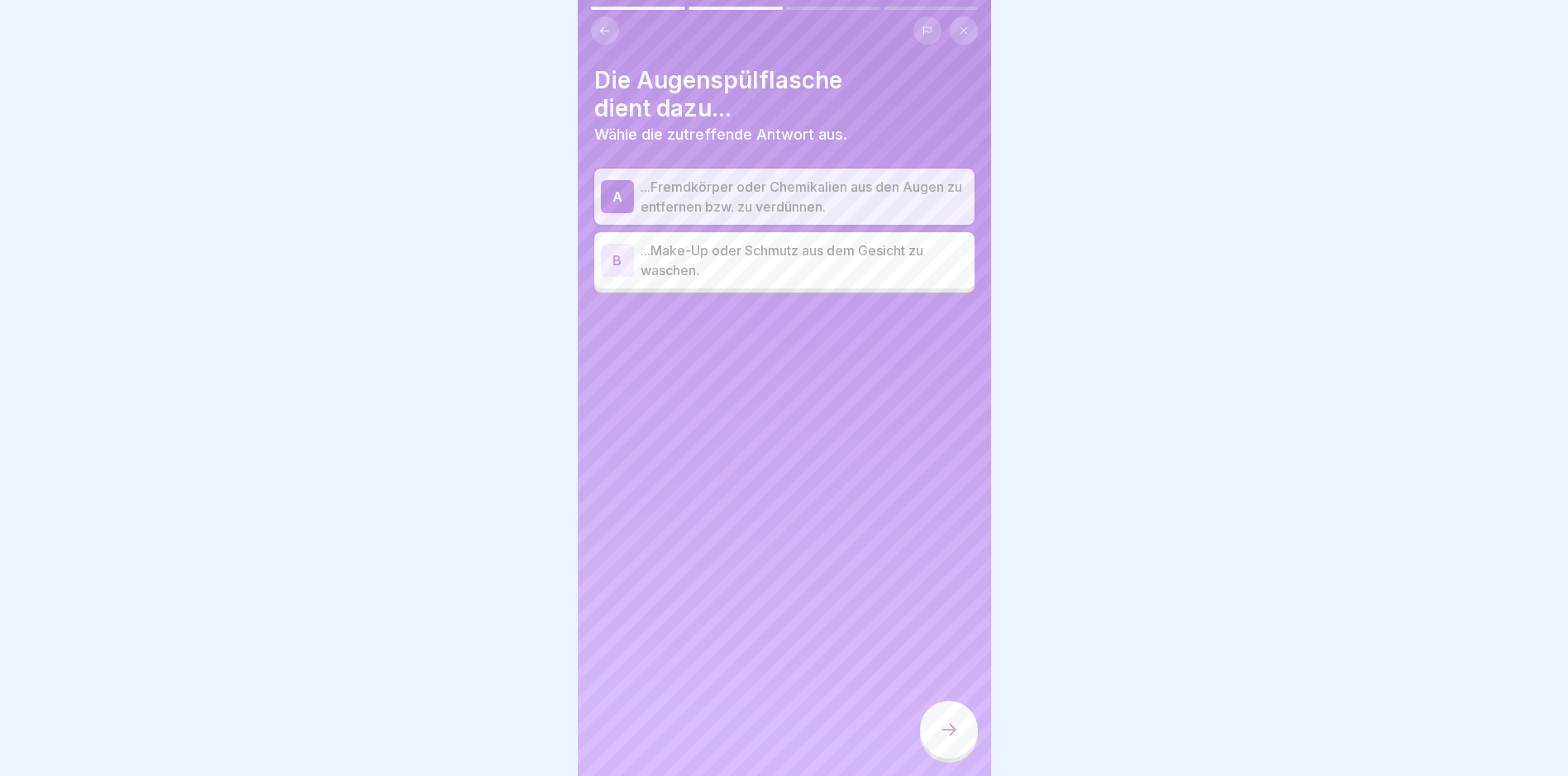
click at [948, 732] on div at bounding box center [949, 730] width 58 height 58
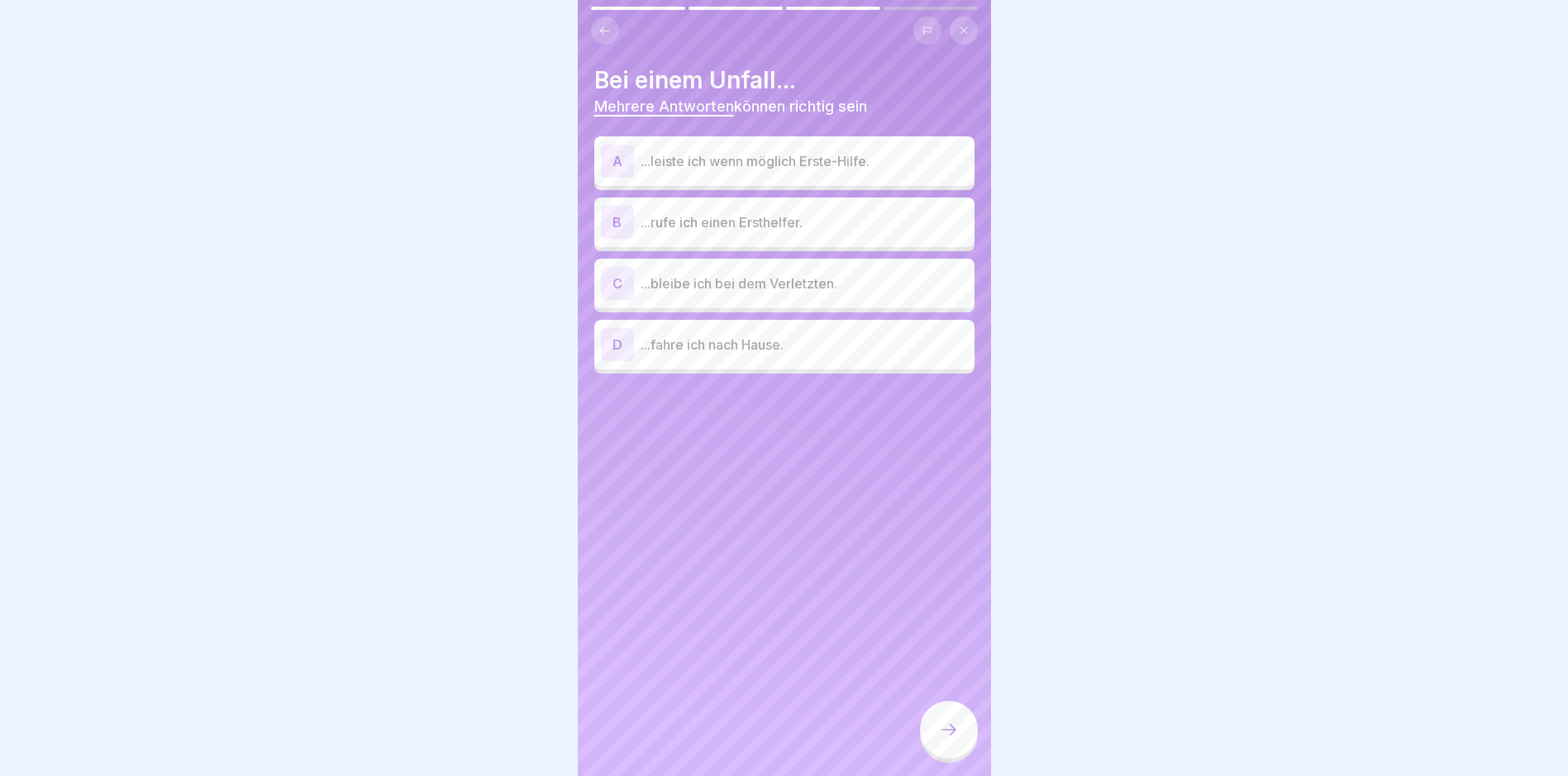
click at [617, 161] on div "A" at bounding box center [617, 161] width 33 height 33
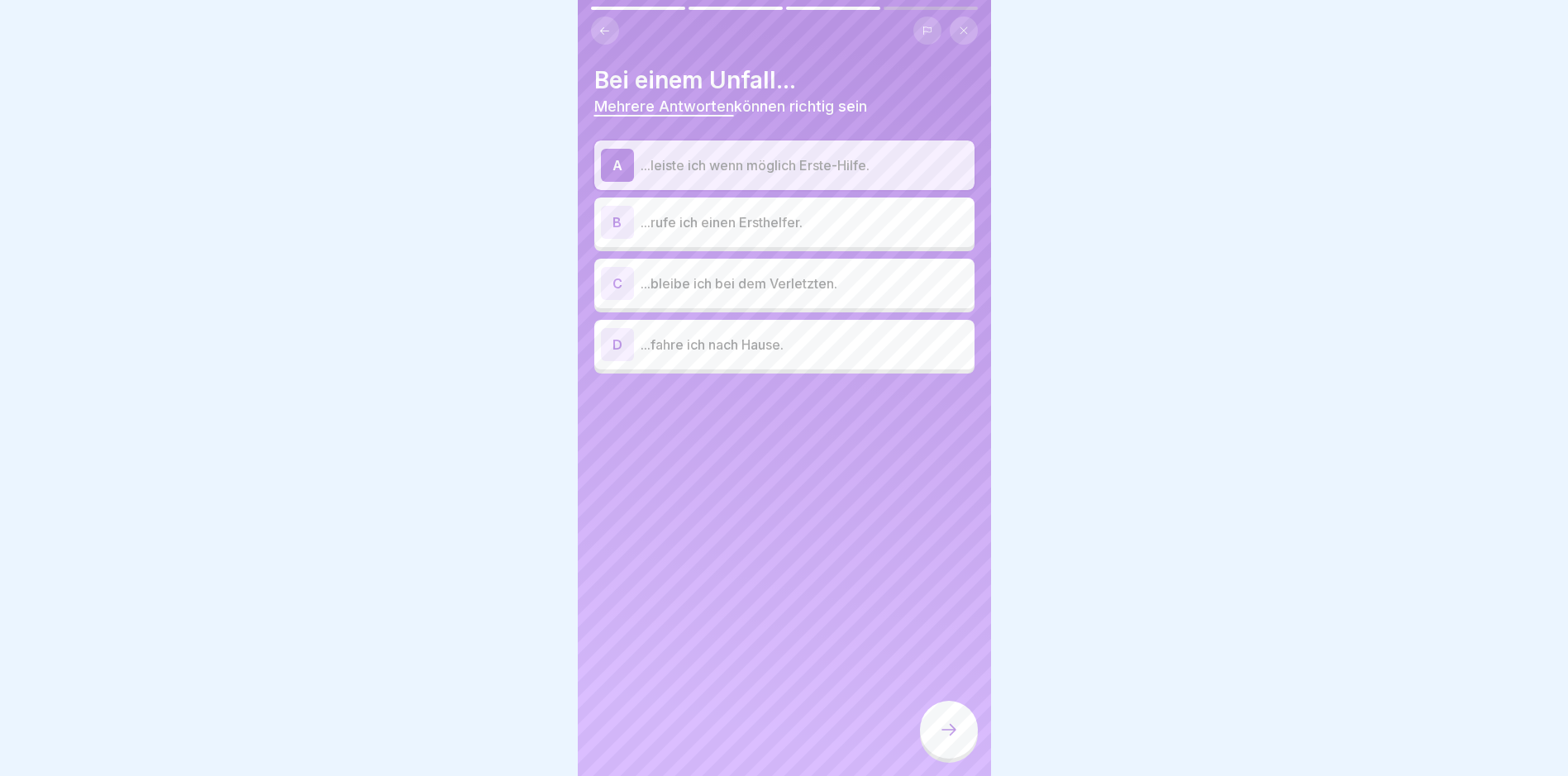
click at [611, 212] on div "B" at bounding box center [617, 222] width 33 height 33
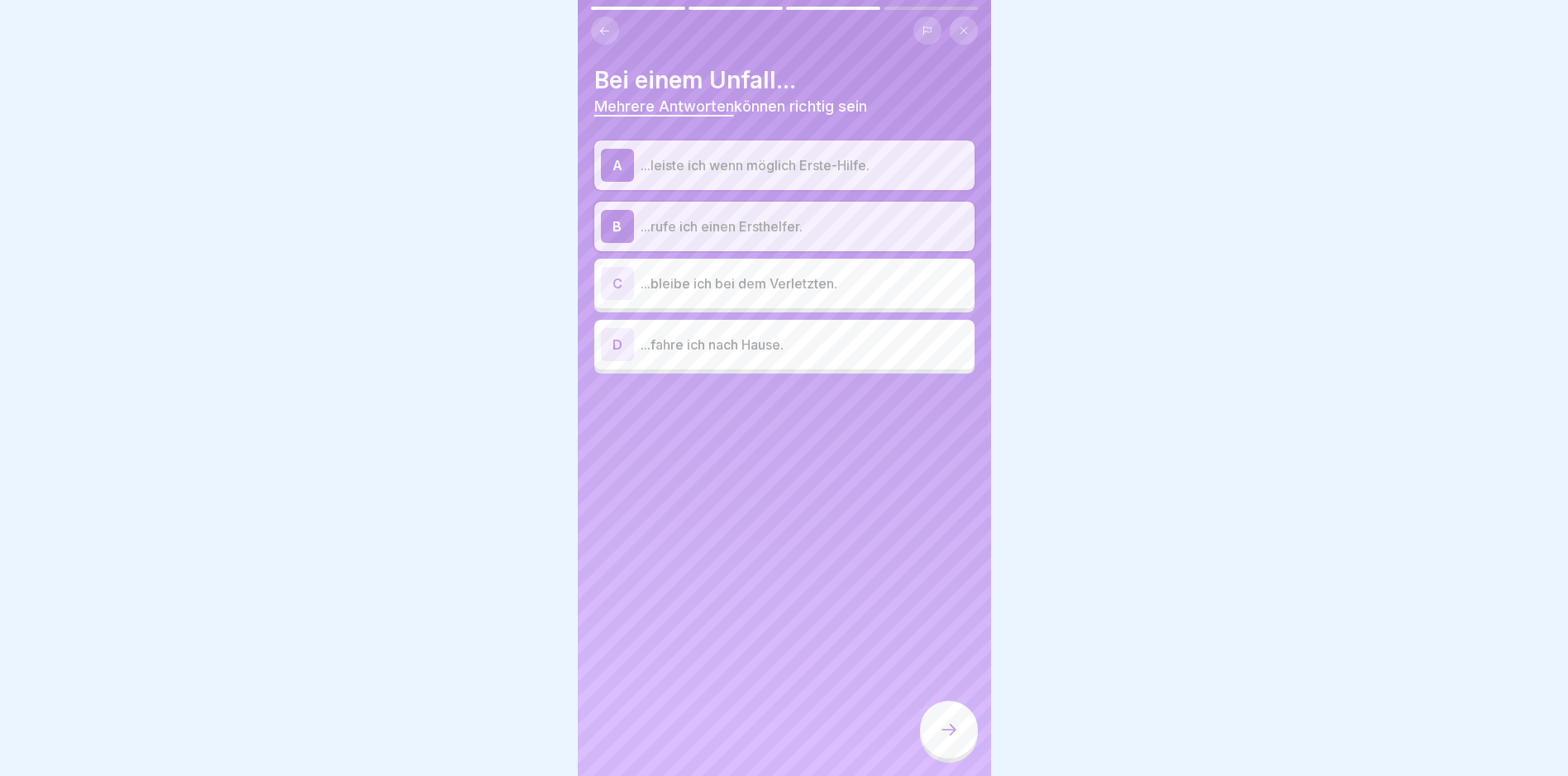
click at [619, 283] on div "C" at bounding box center [617, 283] width 33 height 33
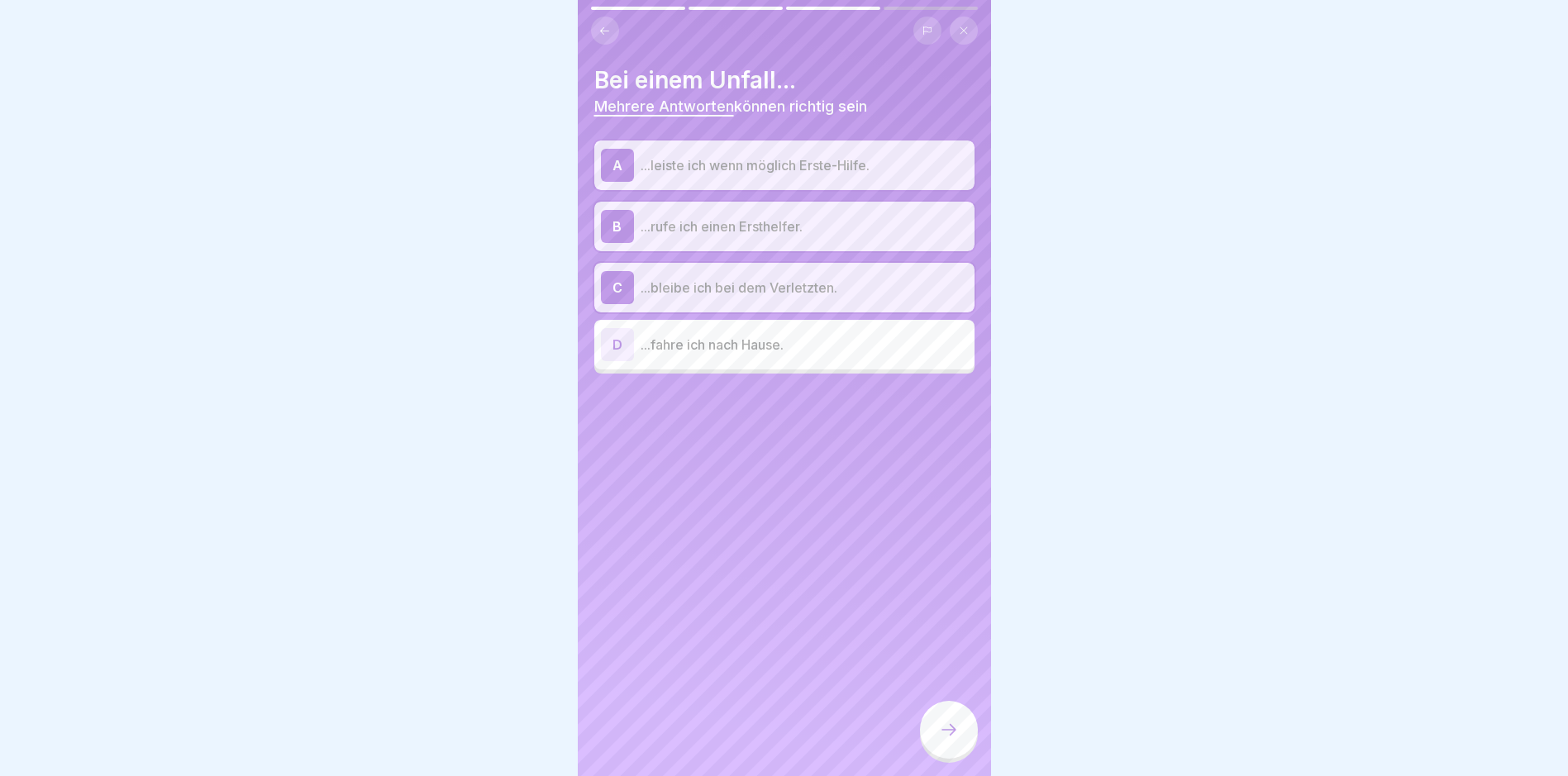
click at [948, 740] on icon at bounding box center [949, 730] width 20 height 20
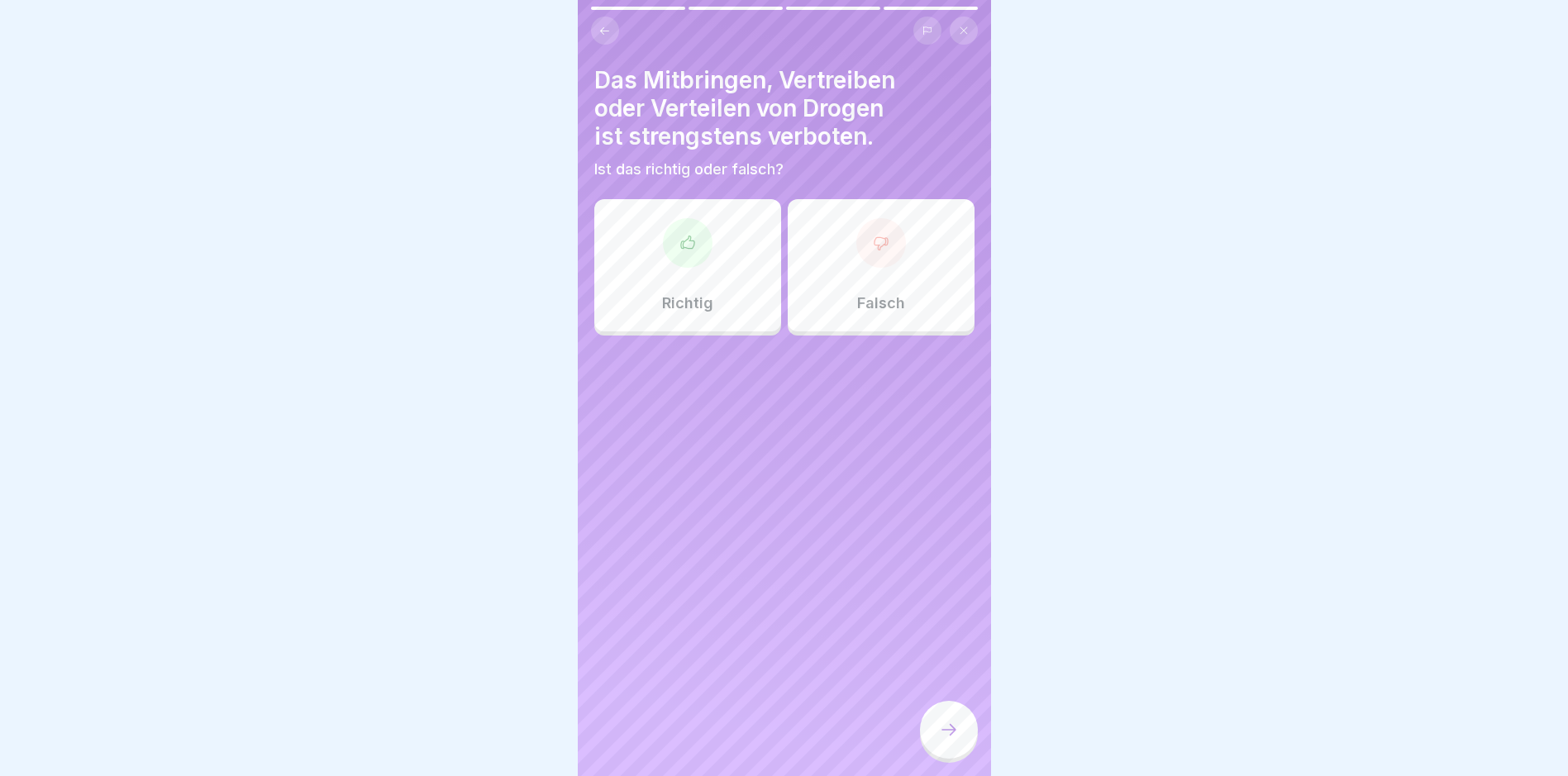
click at [681, 246] on icon at bounding box center [688, 243] width 17 height 17
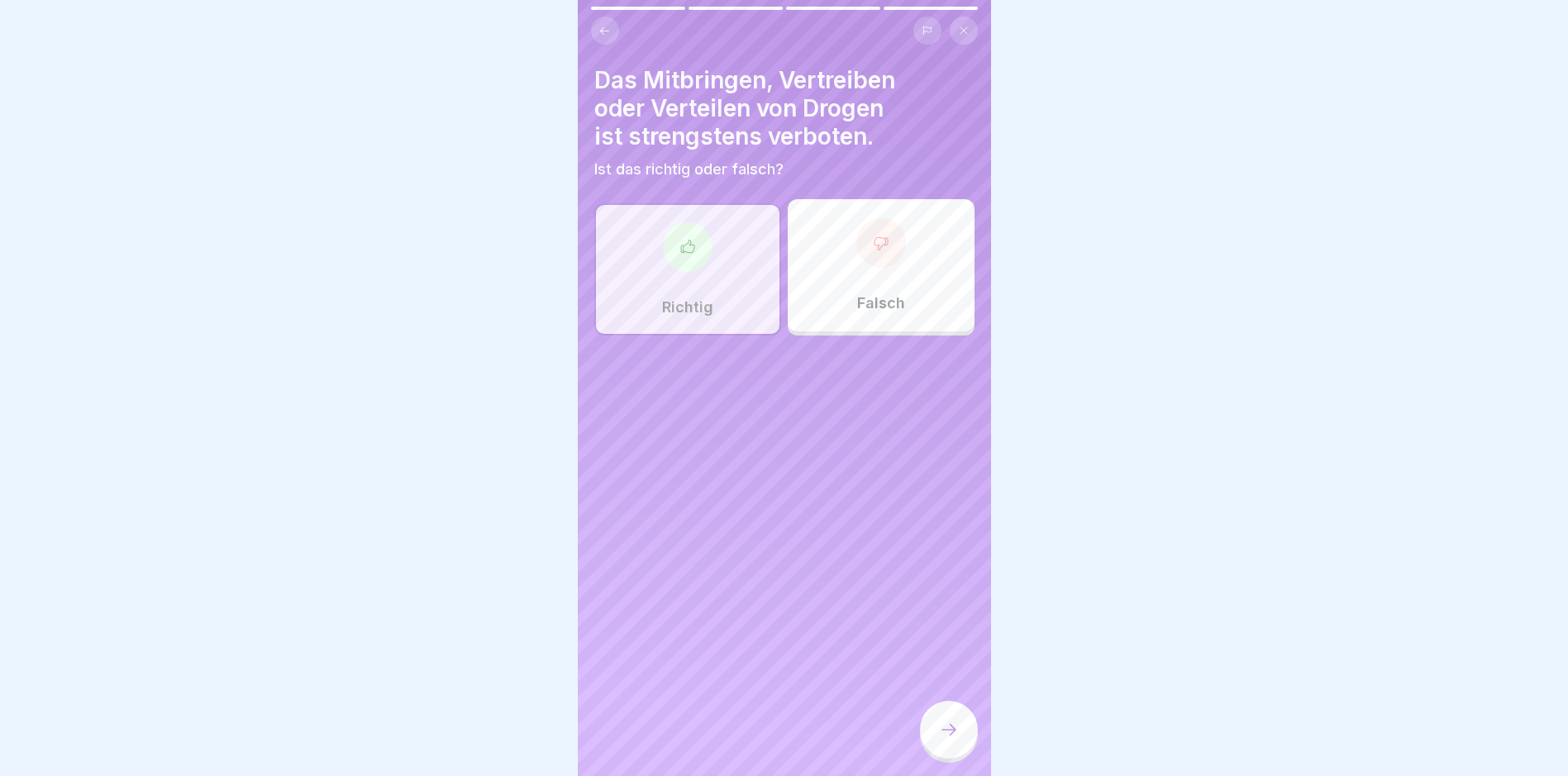
click at [951, 732] on div at bounding box center [949, 730] width 58 height 58
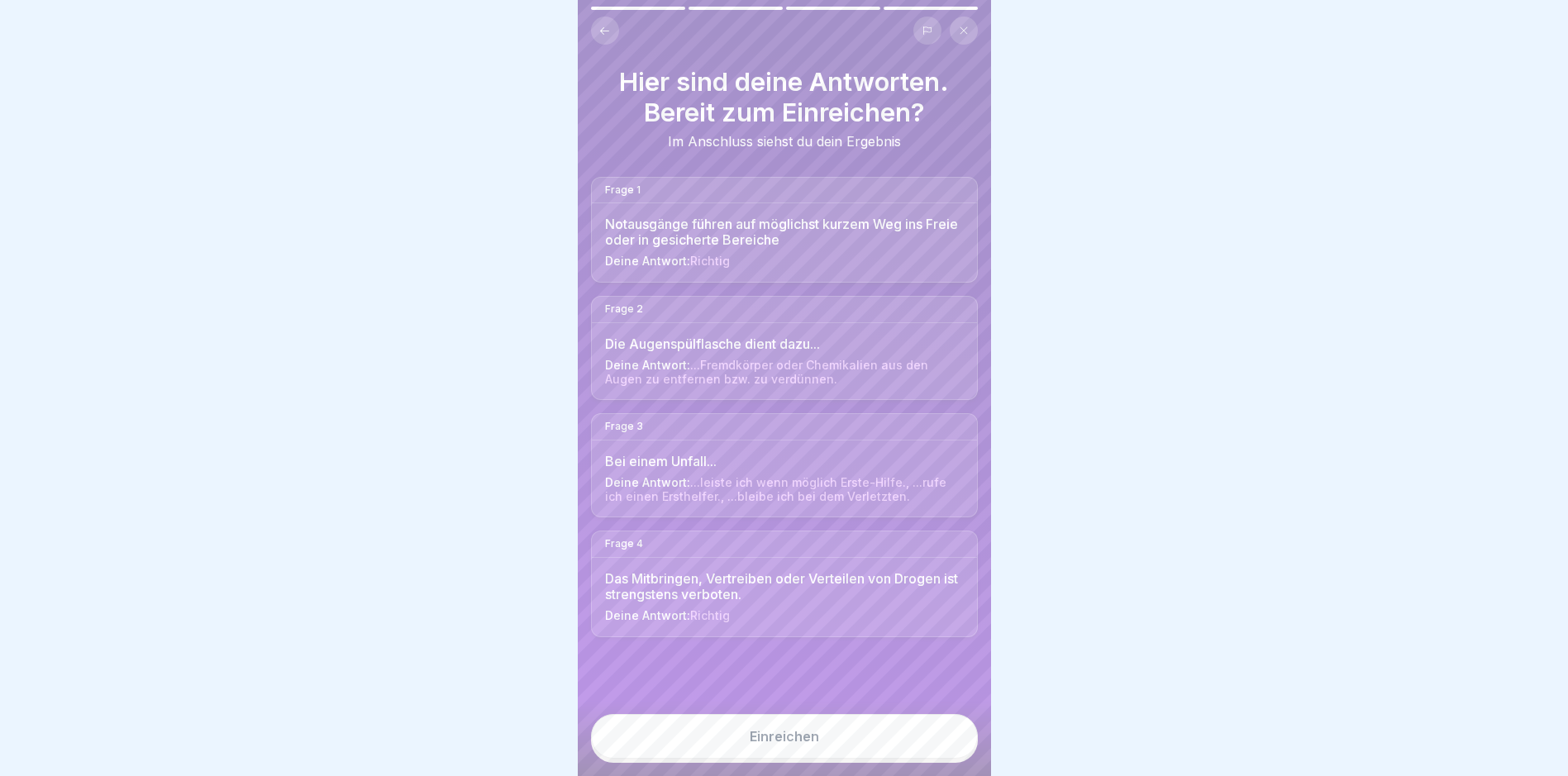
click at [794, 744] on div "Einreichen" at bounding box center [784, 736] width 70 height 15
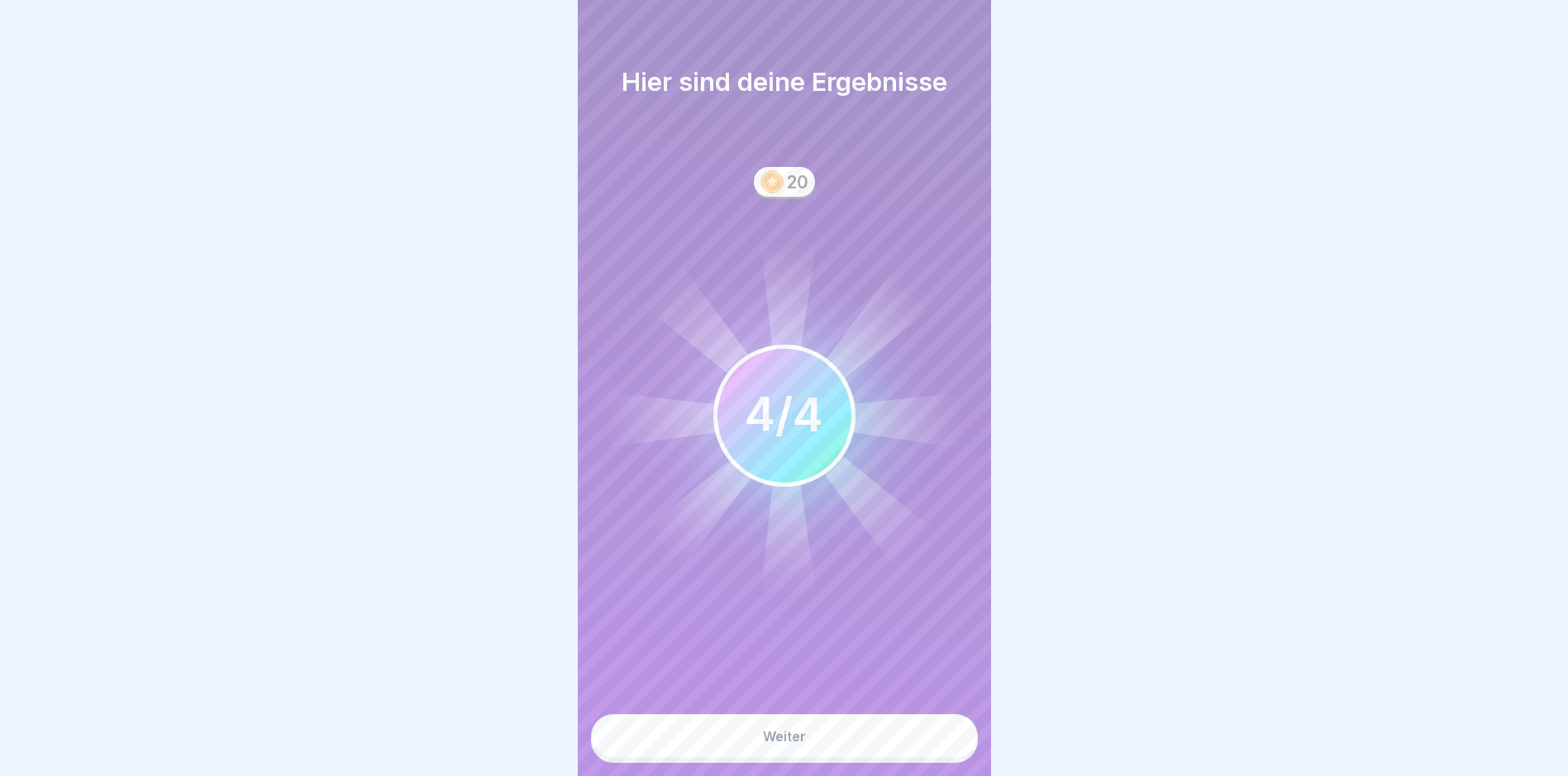
click at [793, 742] on button "Weiter" at bounding box center [784, 736] width 387 height 45
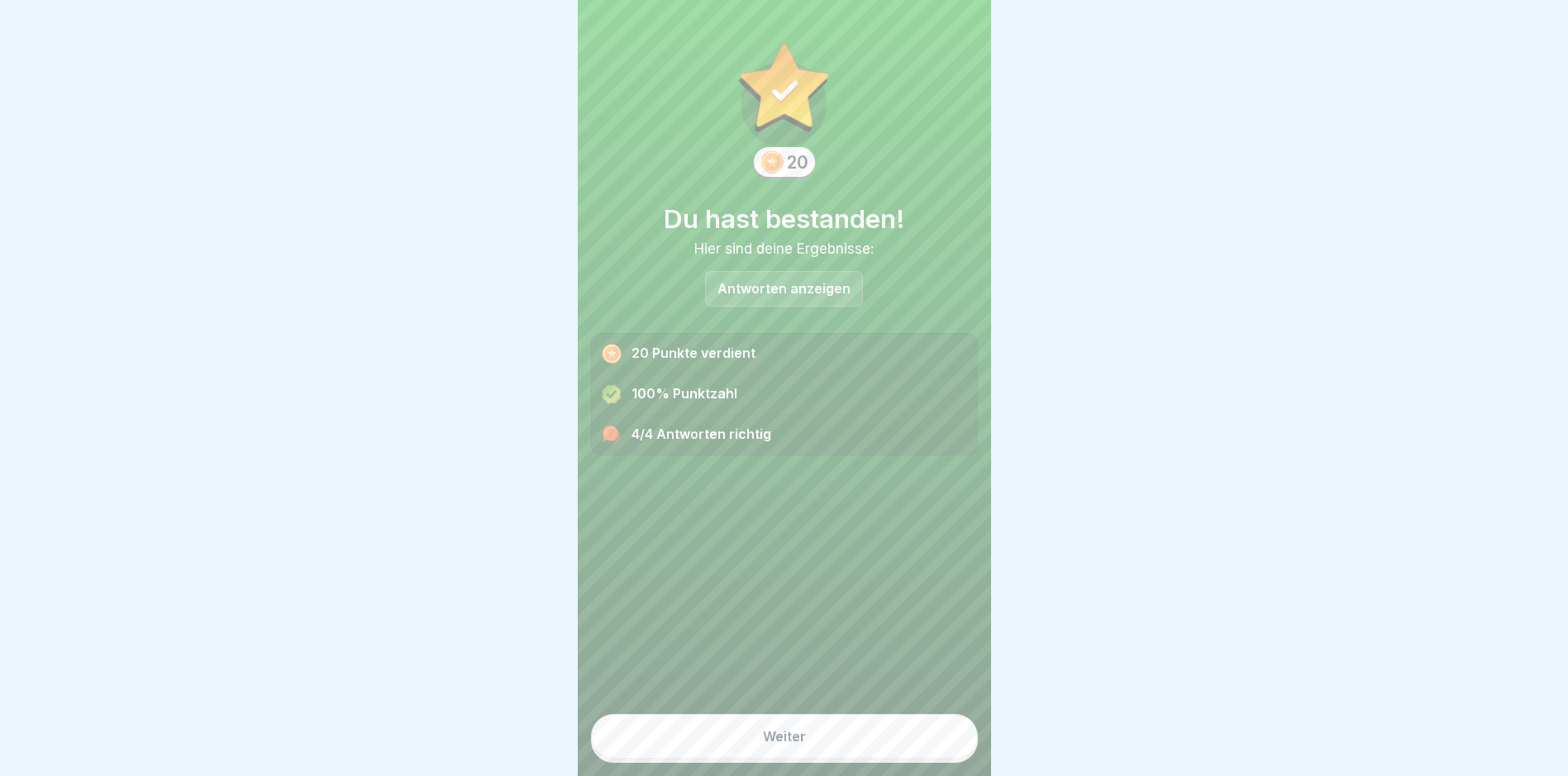
click at [793, 741] on button "Weiter" at bounding box center [784, 736] width 387 height 45
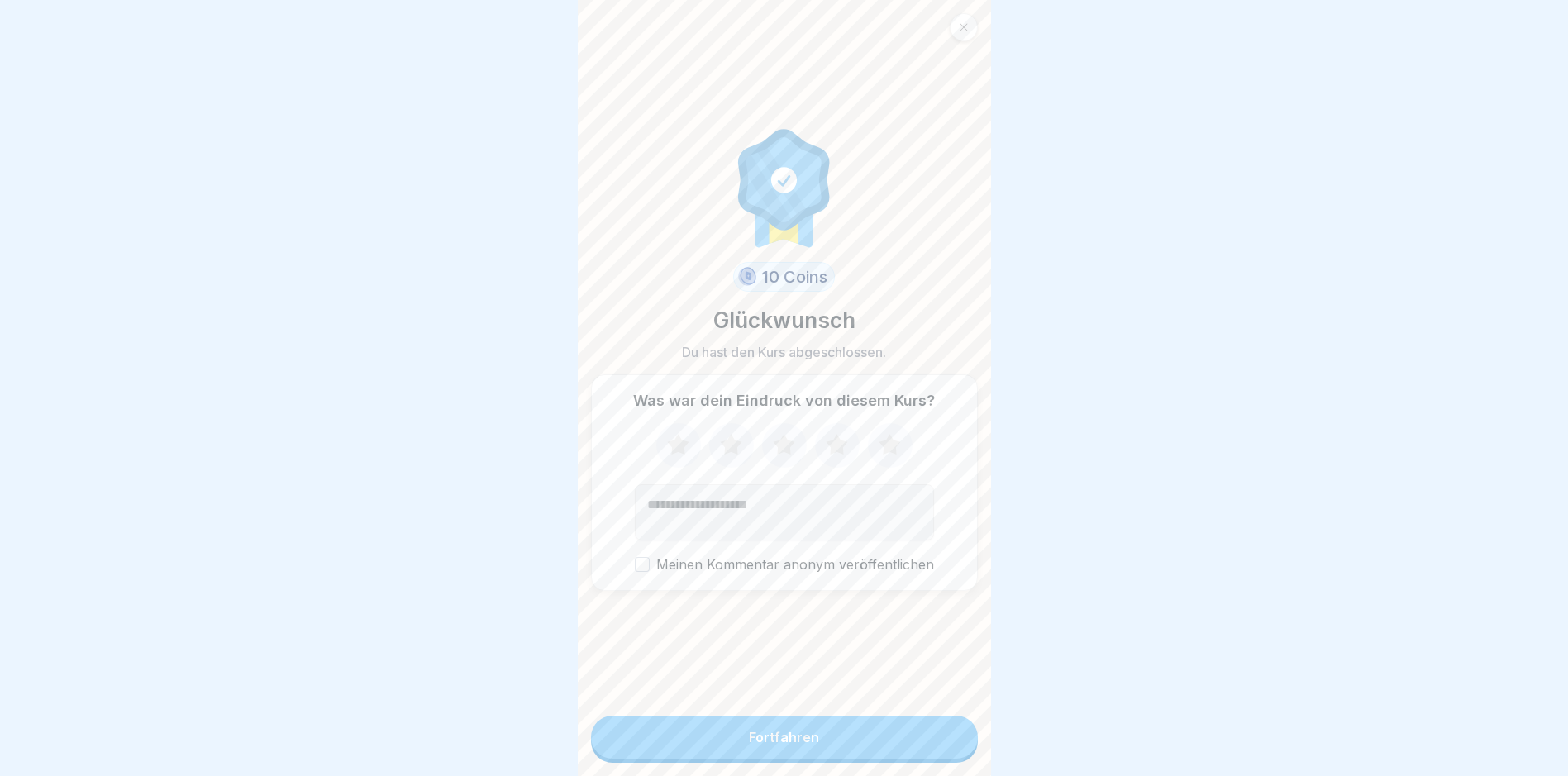
click at [793, 741] on button "Fortfahren" at bounding box center [784, 737] width 387 height 43
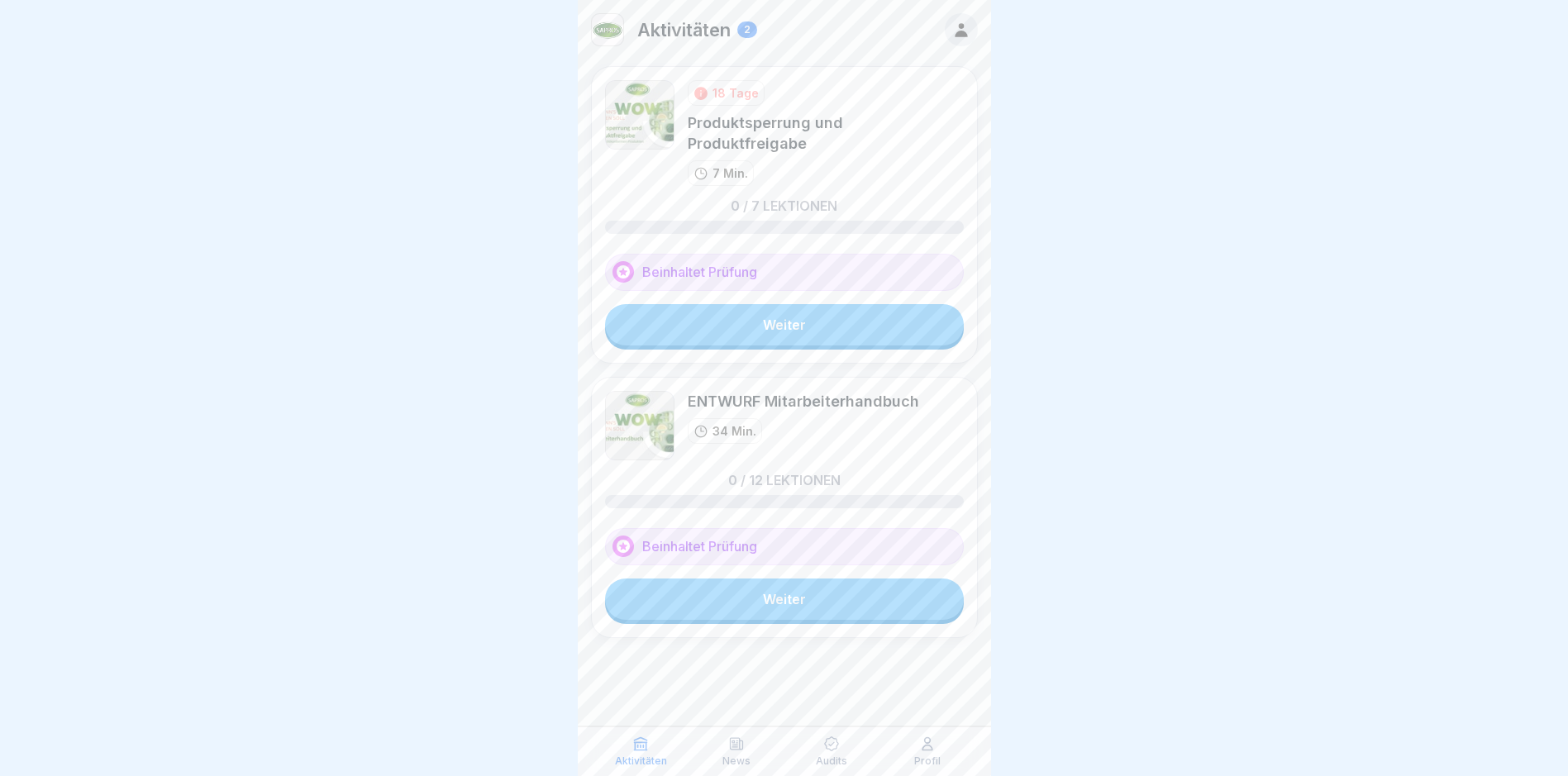
click at [778, 304] on link "Weiter" at bounding box center [784, 324] width 359 height 41
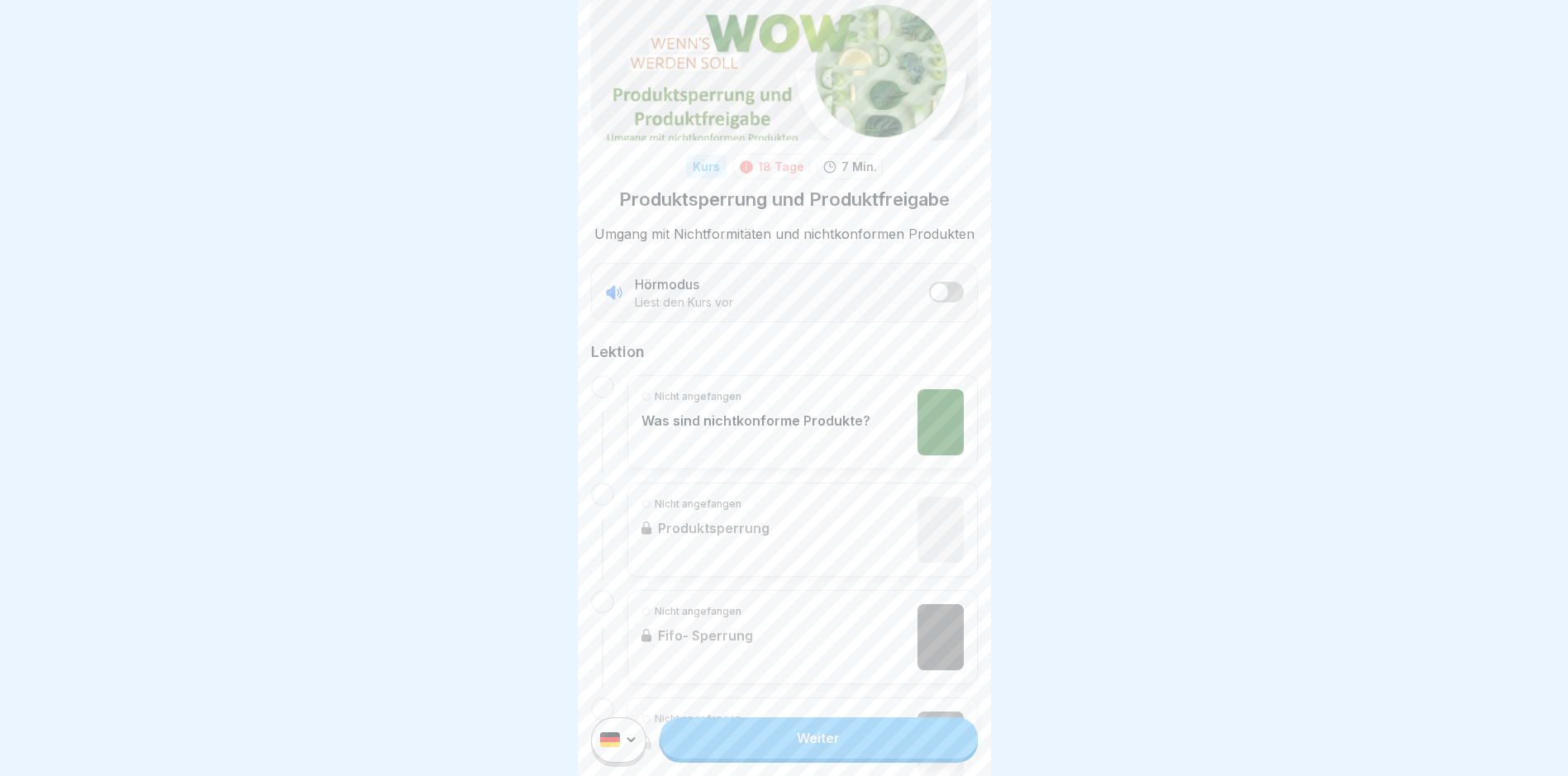
scroll to position [331, 0]
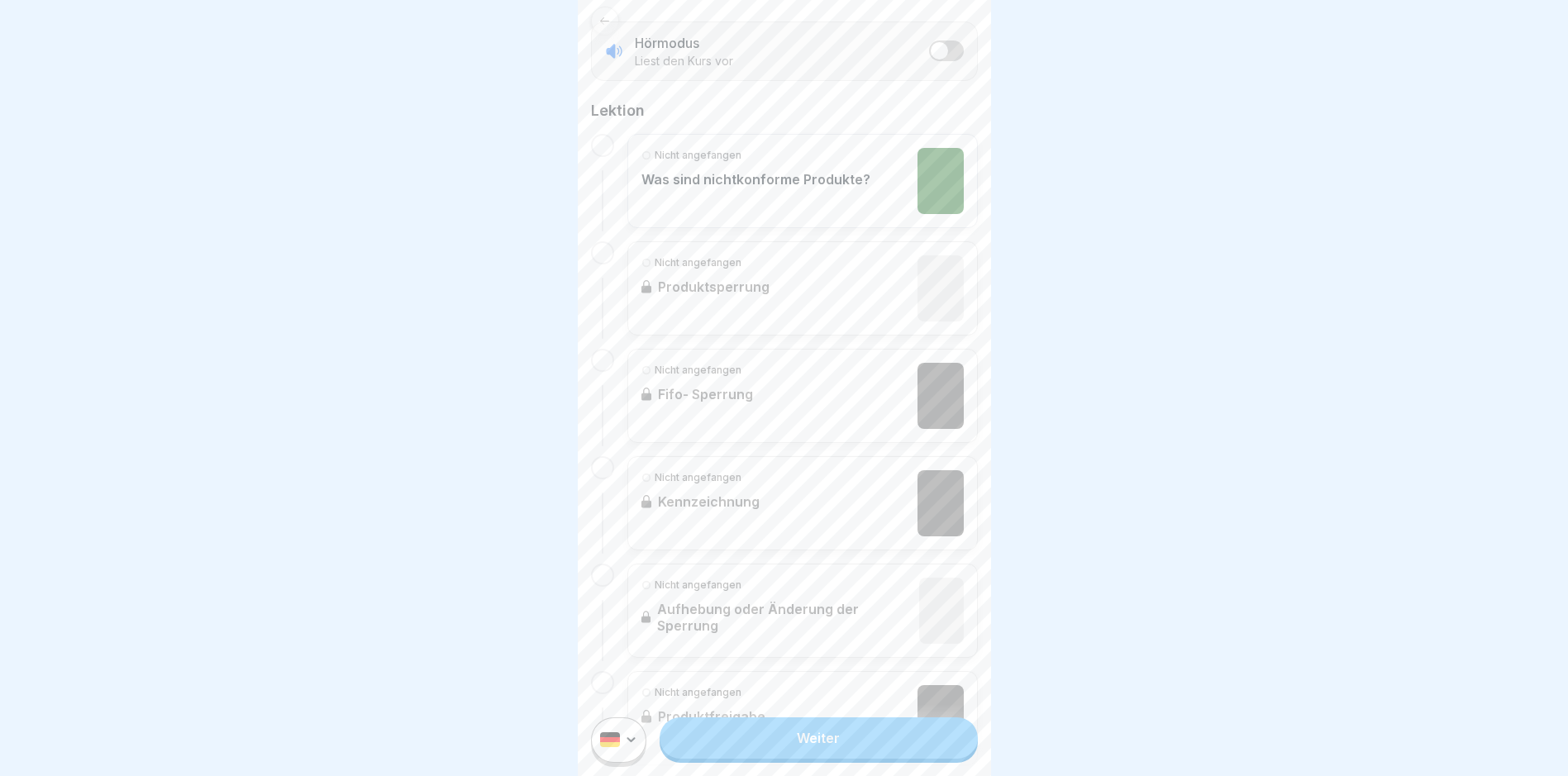
click at [807, 755] on link "Weiter" at bounding box center [818, 738] width 317 height 41
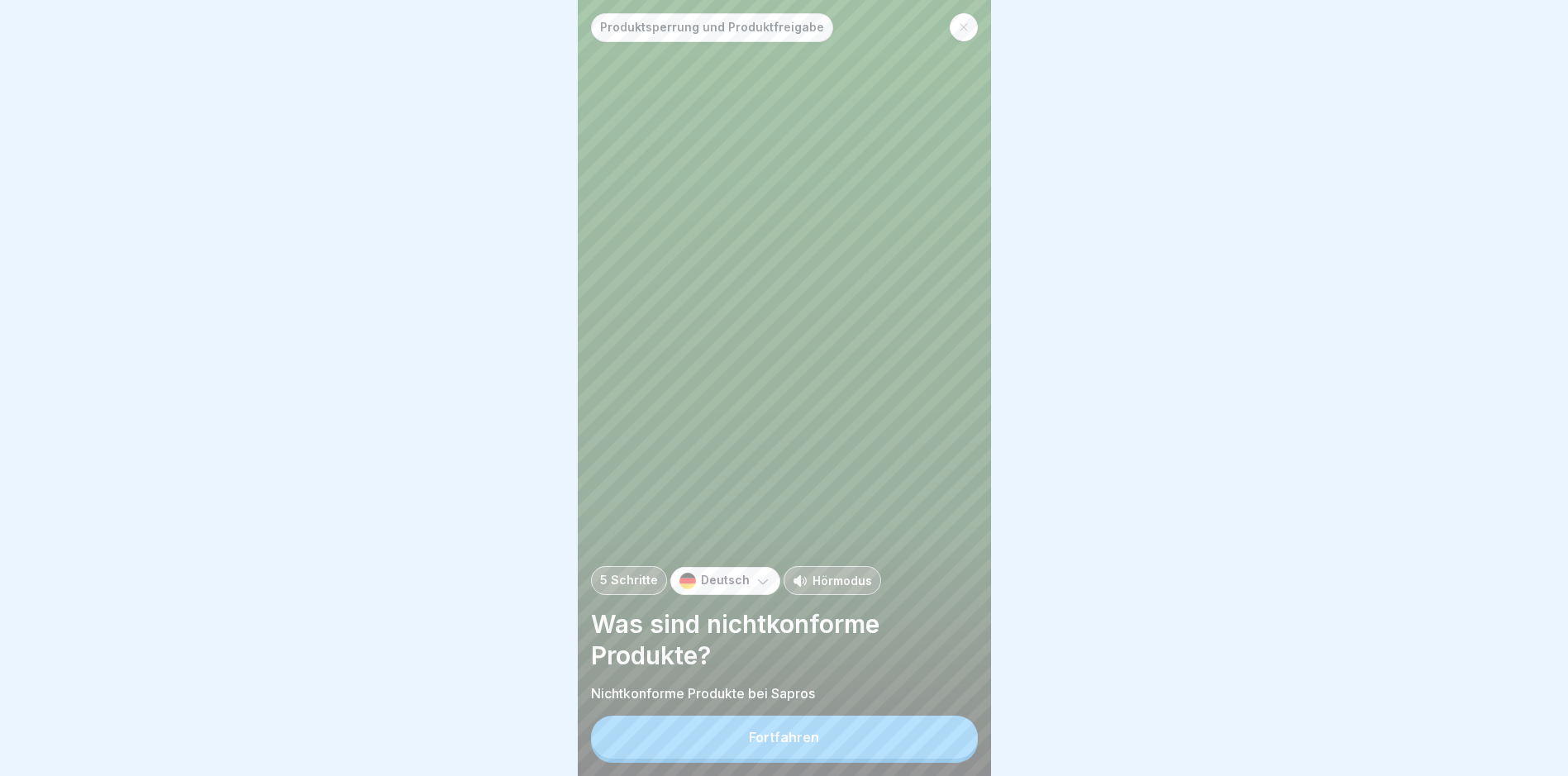
click at [807, 744] on div "Fortfahren" at bounding box center [784, 737] width 70 height 15
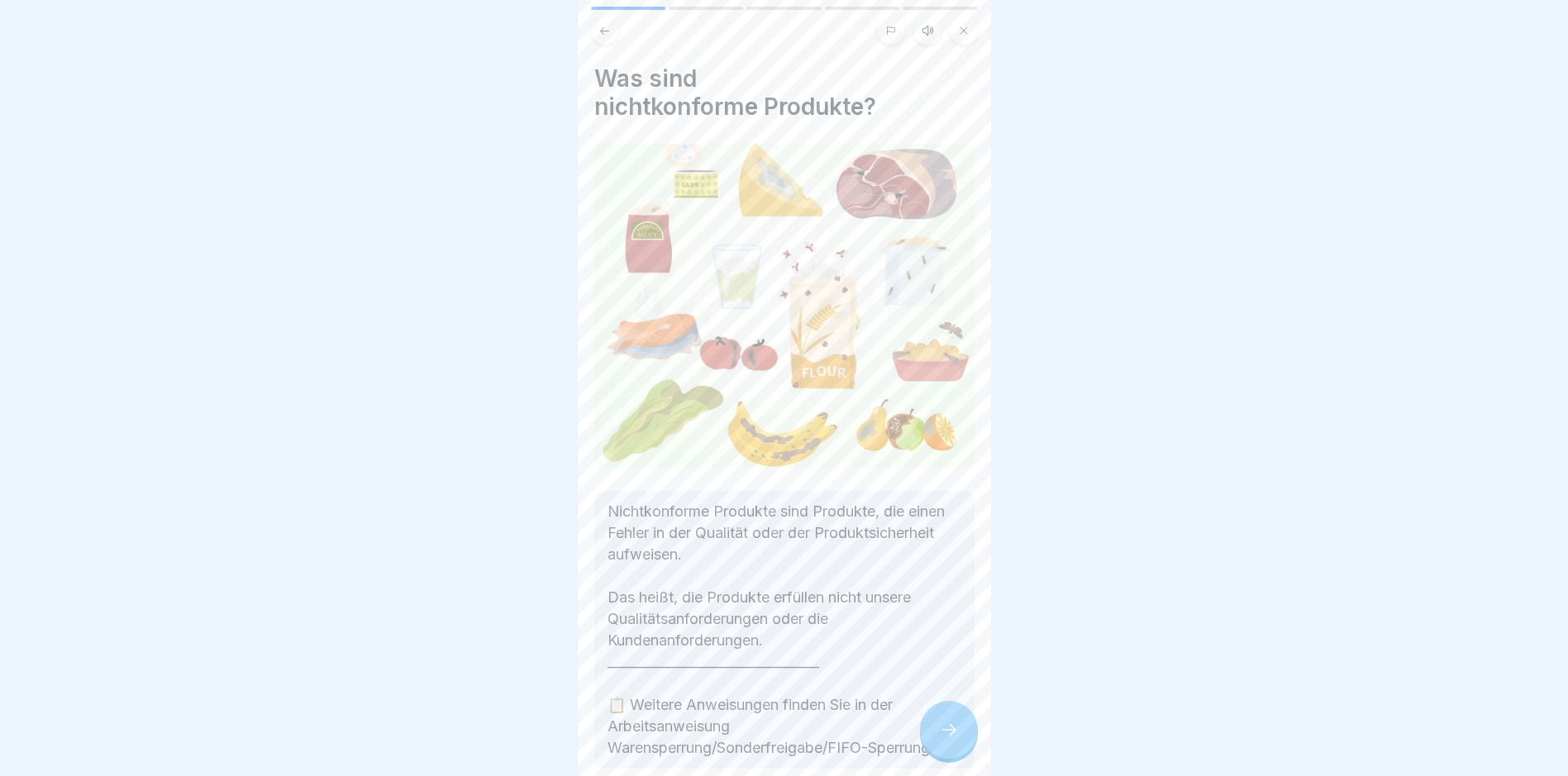
scroll to position [82, 0]
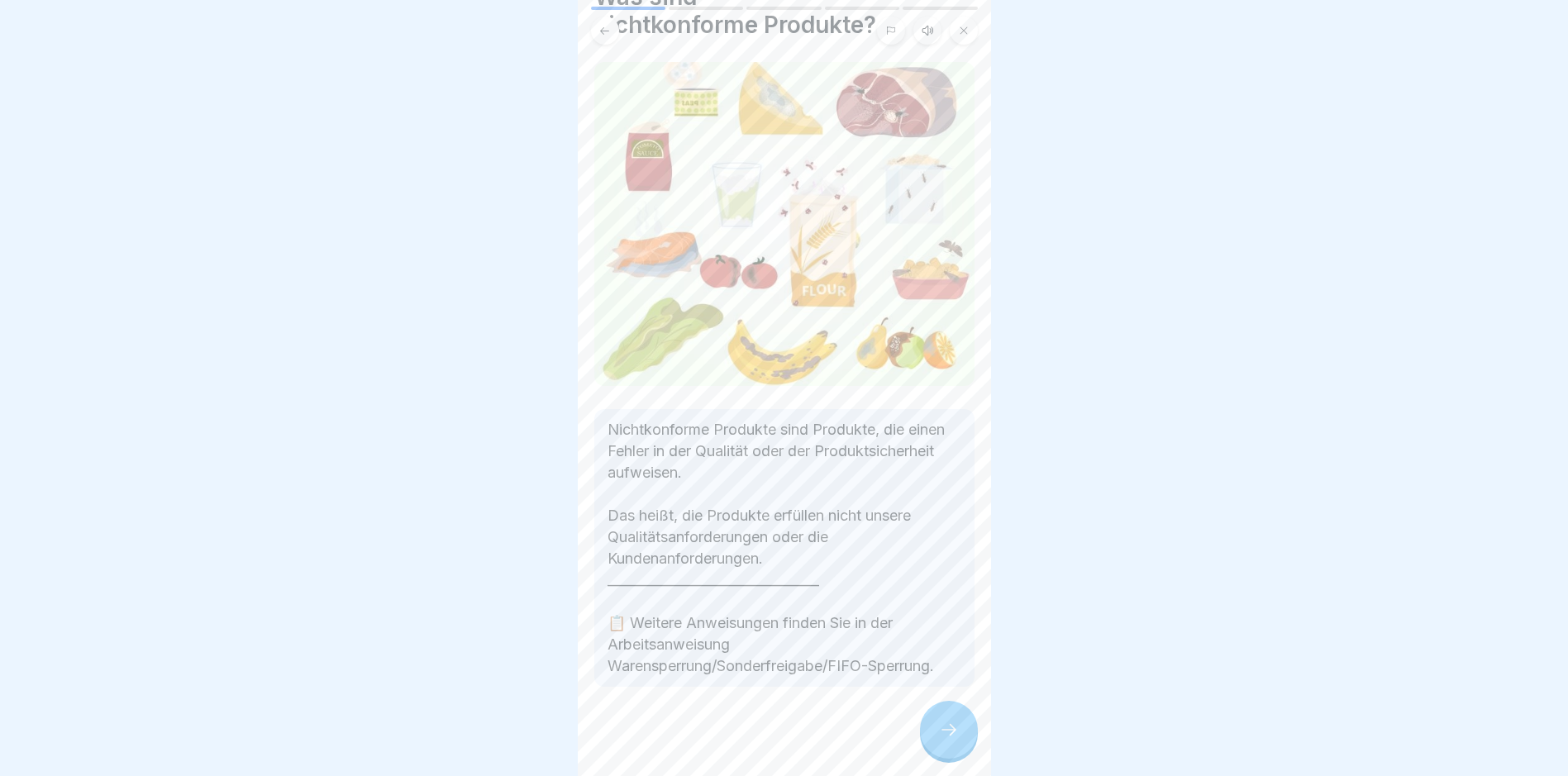
click at [944, 738] on icon at bounding box center [949, 730] width 20 height 20
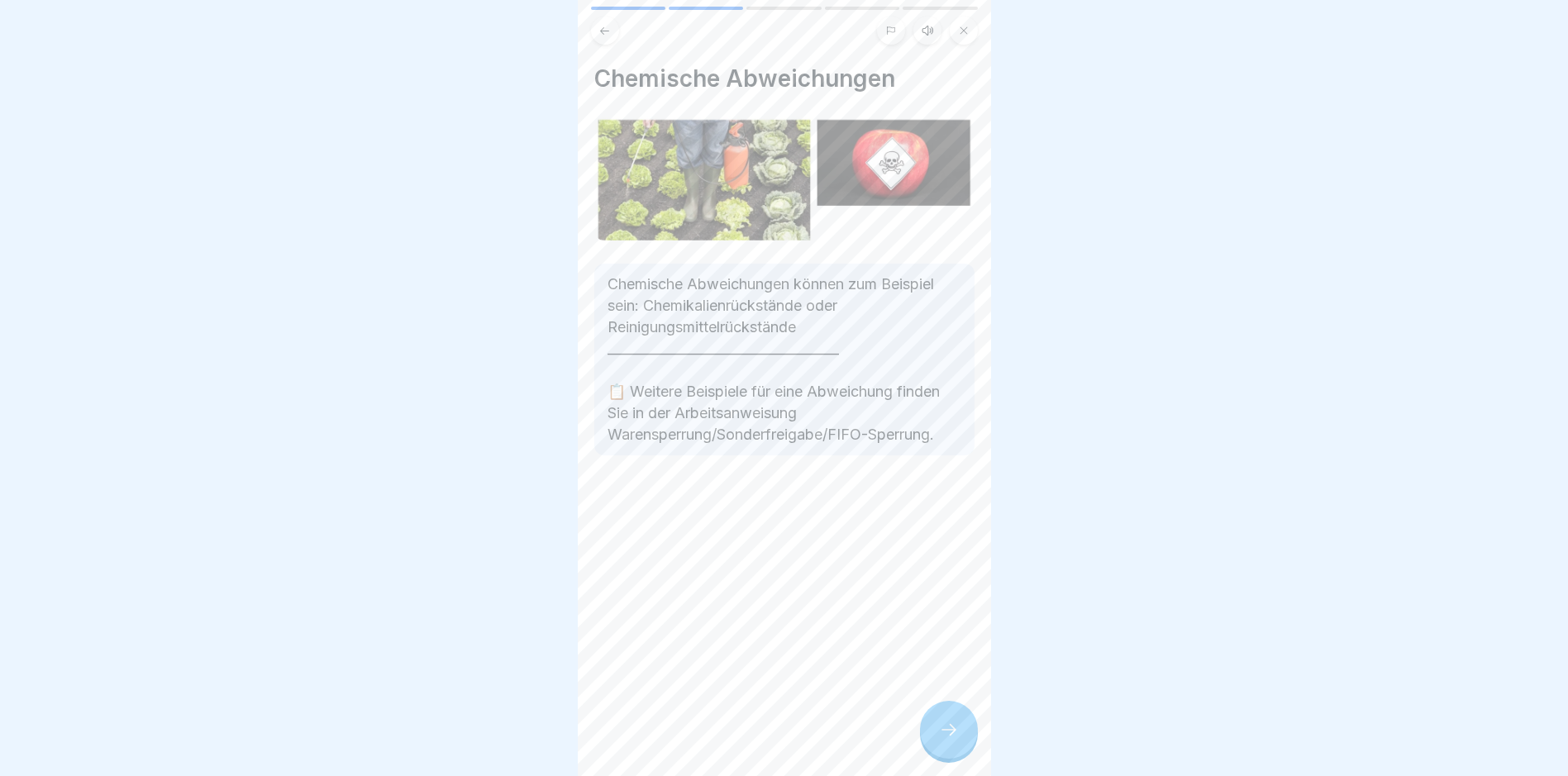
click at [944, 738] on icon at bounding box center [949, 730] width 20 height 20
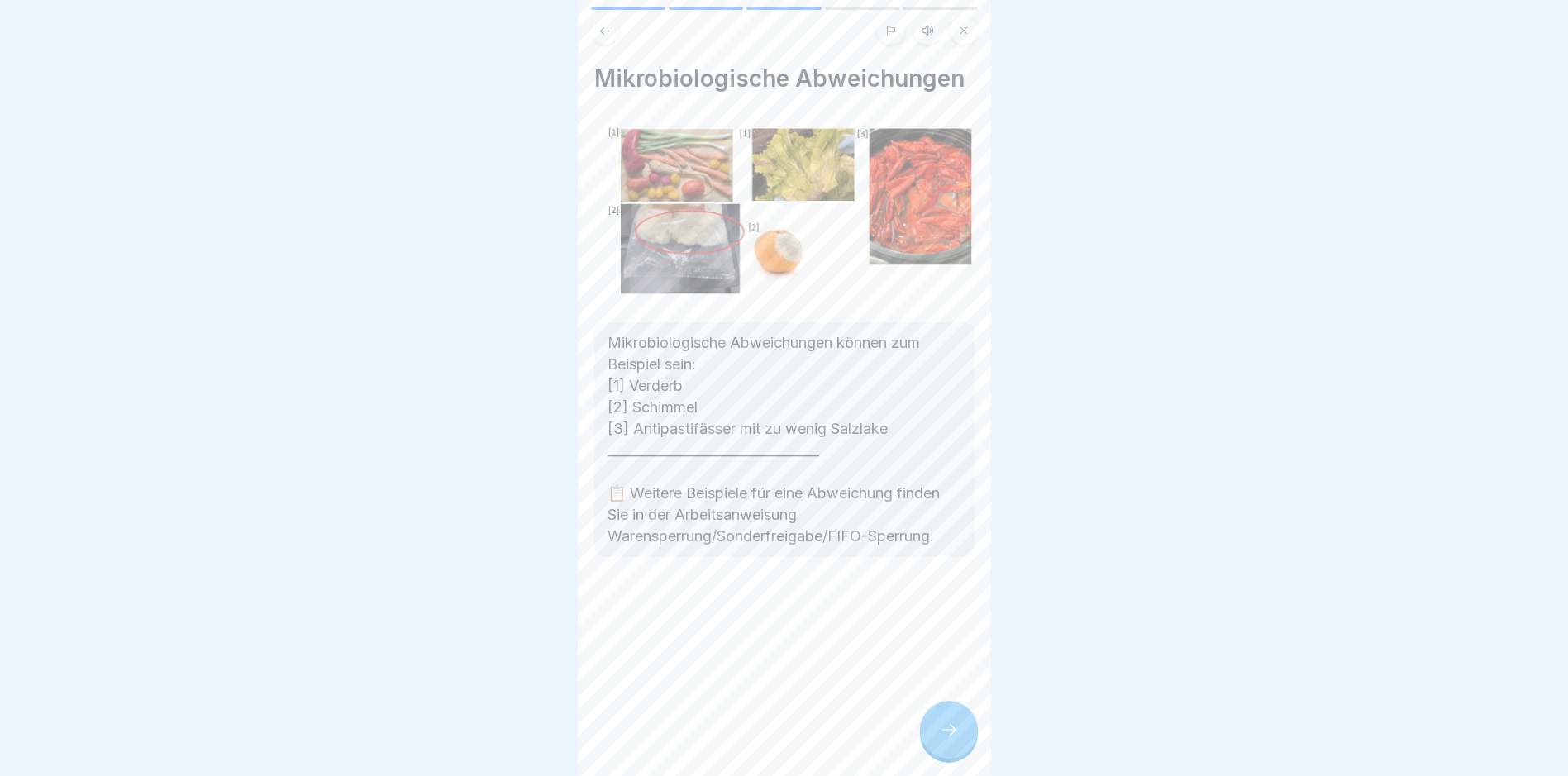
click at [951, 740] on icon at bounding box center [949, 730] width 20 height 20
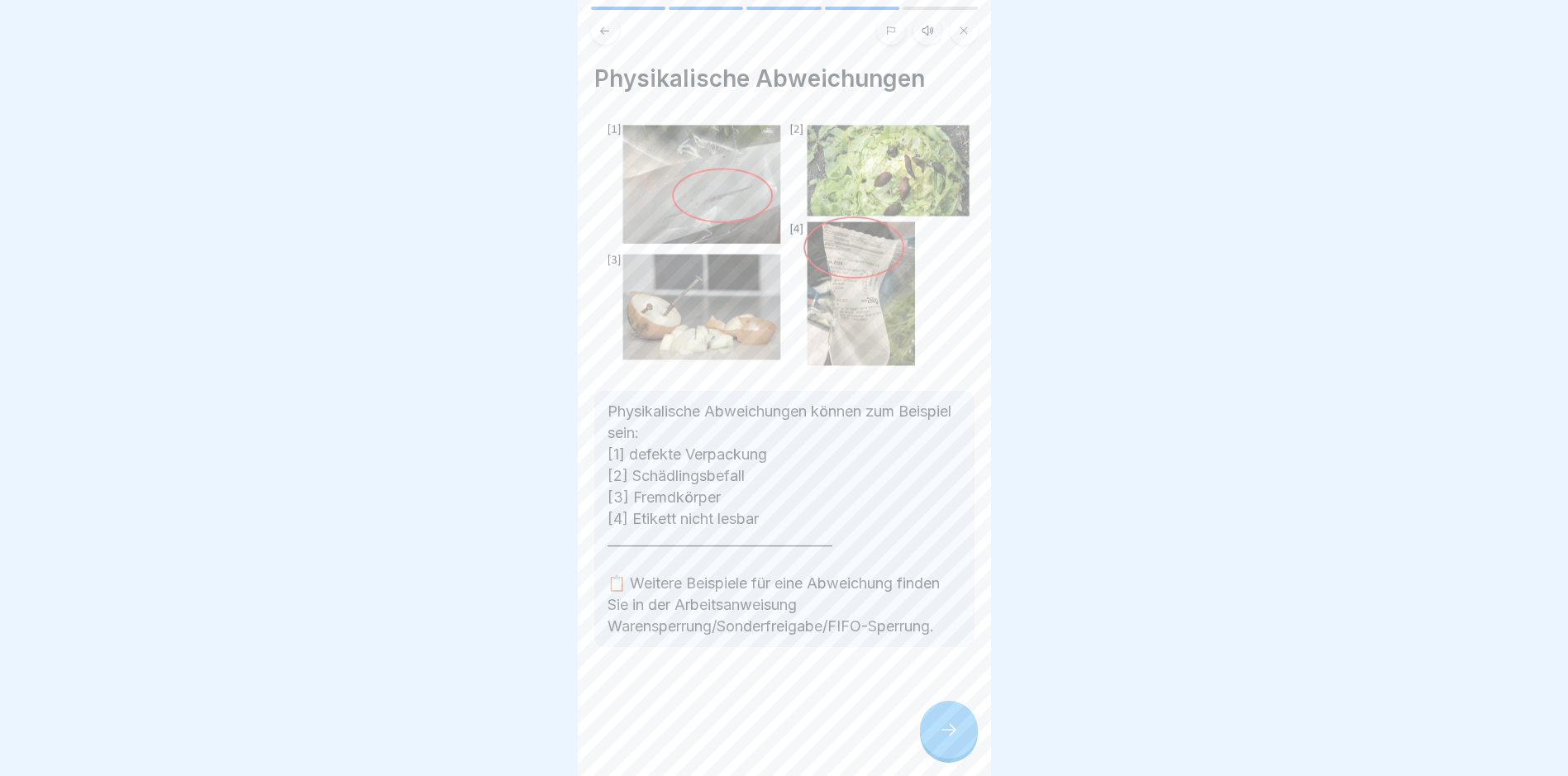
click at [951, 740] on icon at bounding box center [949, 730] width 20 height 20
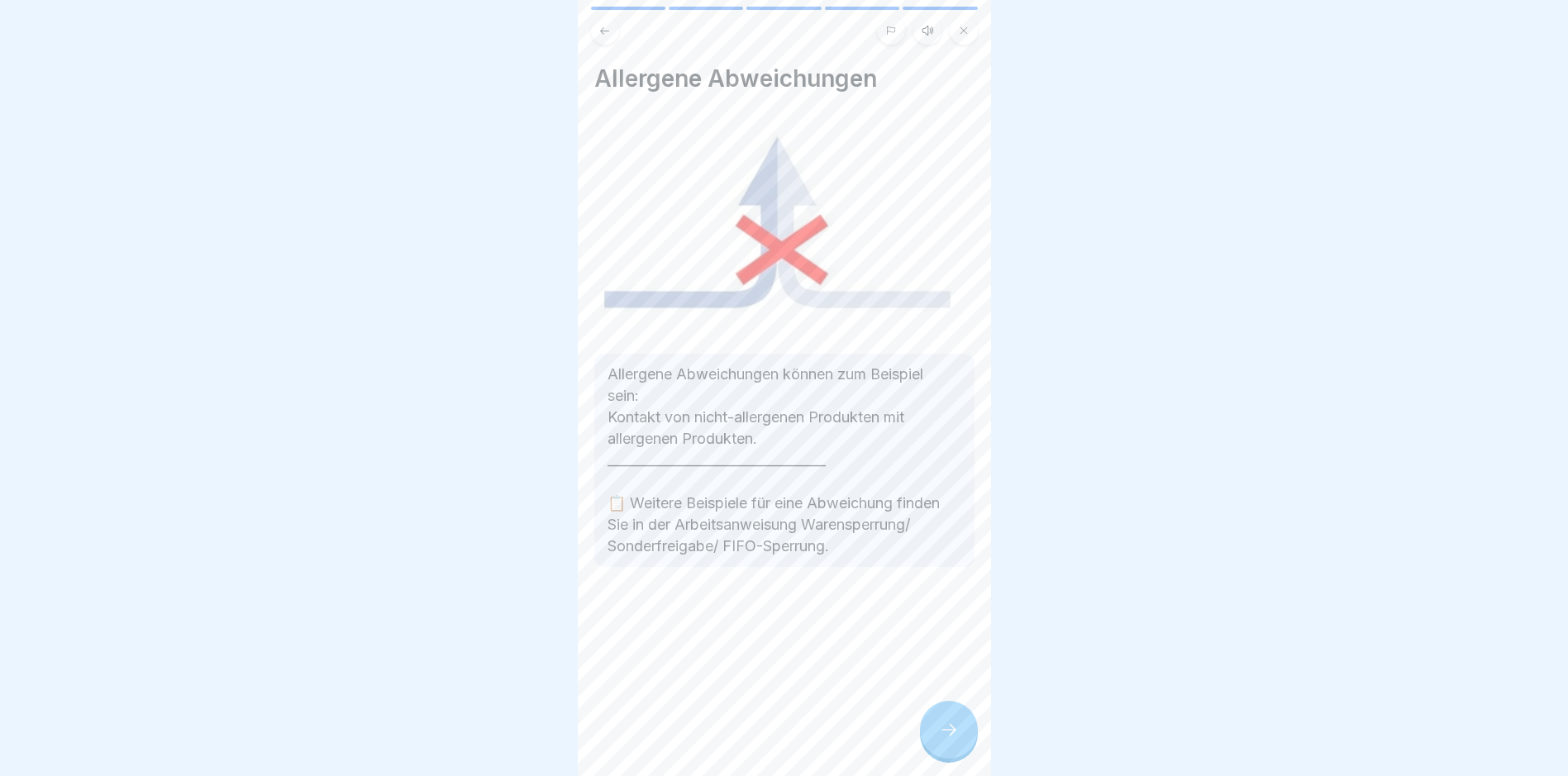
click at [951, 740] on icon at bounding box center [949, 730] width 20 height 20
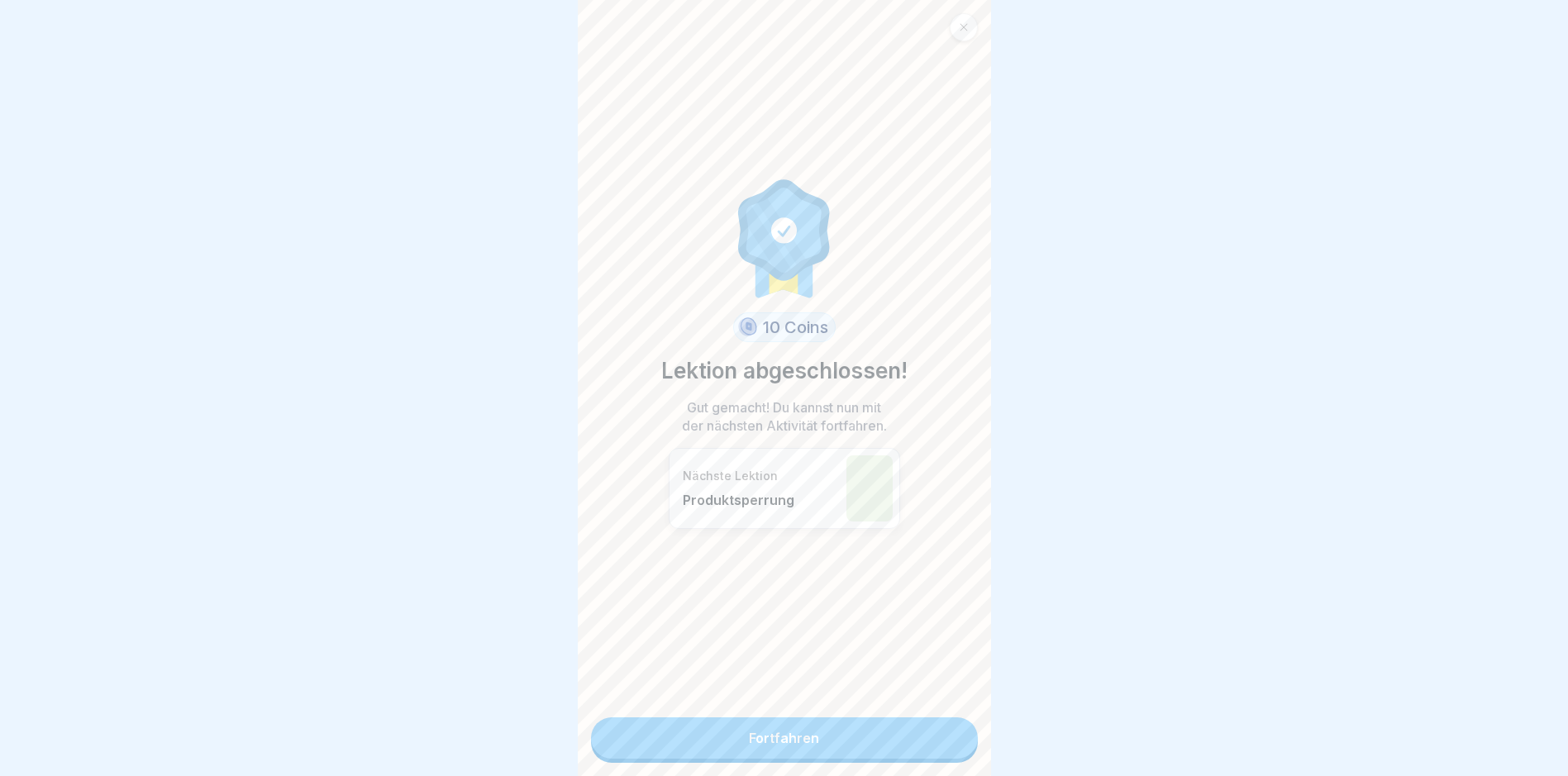
click at [788, 733] on link "Fortfahren" at bounding box center [784, 738] width 387 height 41
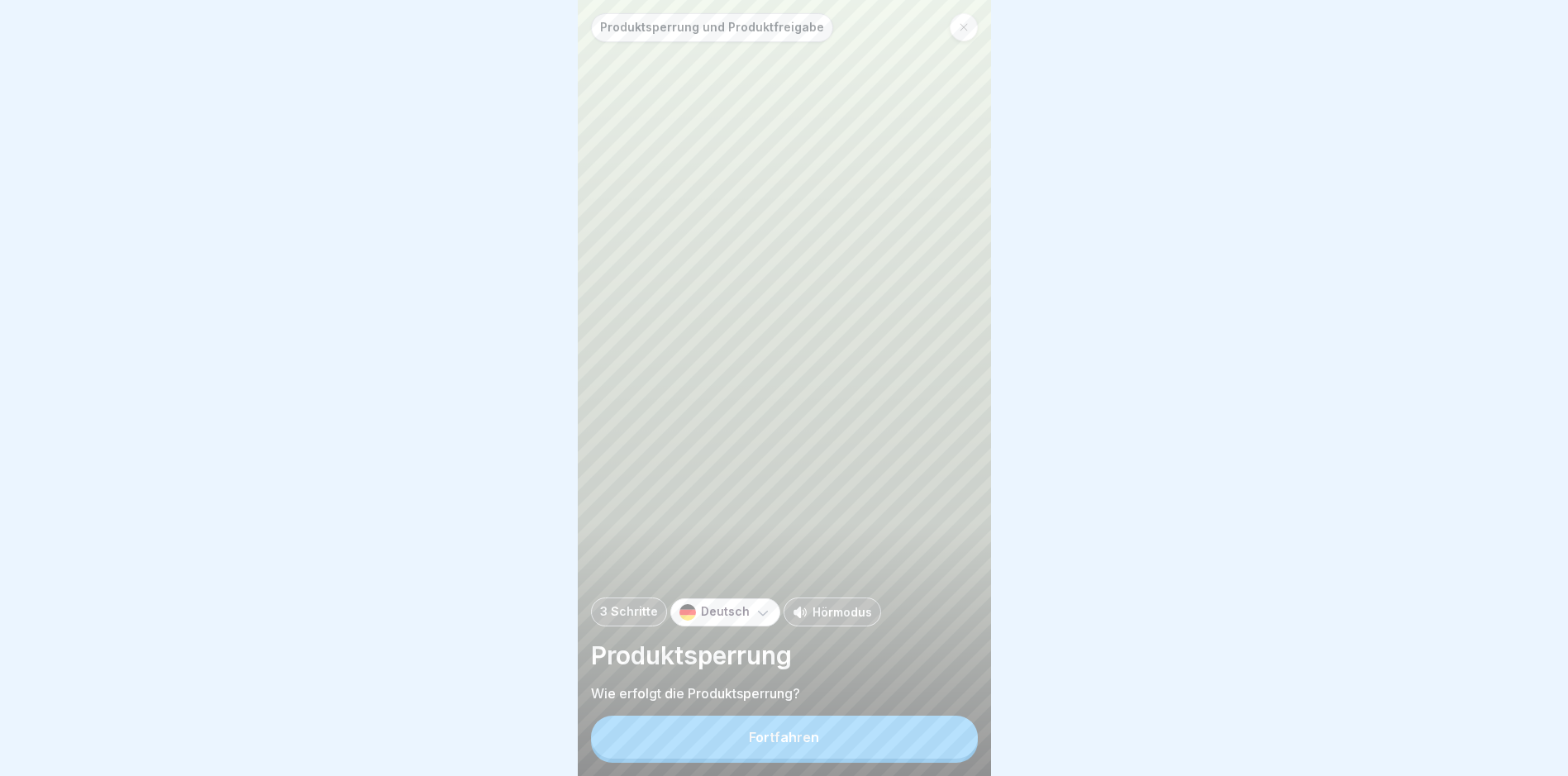
click at [764, 745] on div "Fortfahren" at bounding box center [784, 737] width 70 height 15
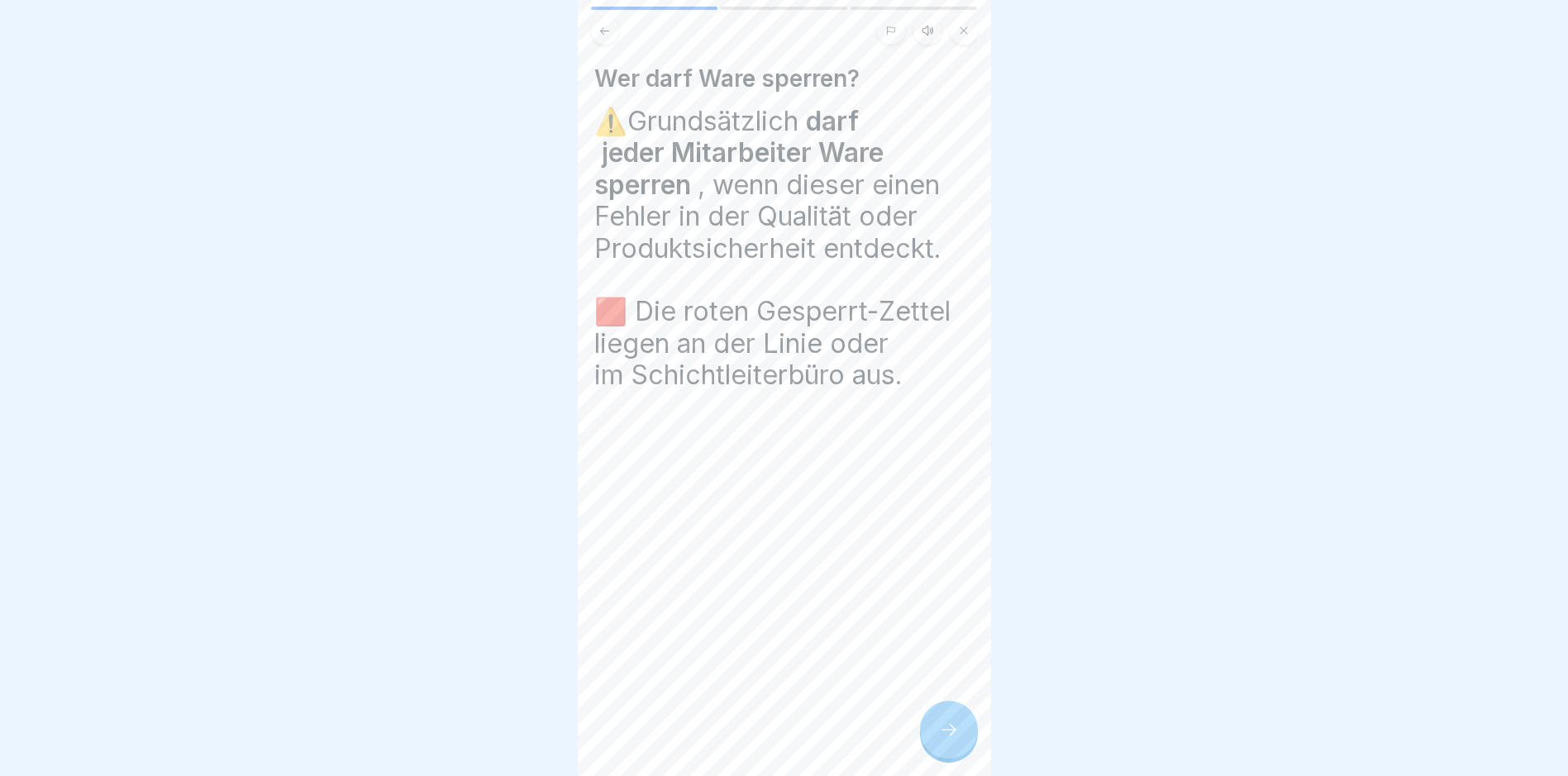
click at [951, 737] on icon at bounding box center [949, 730] width 20 height 20
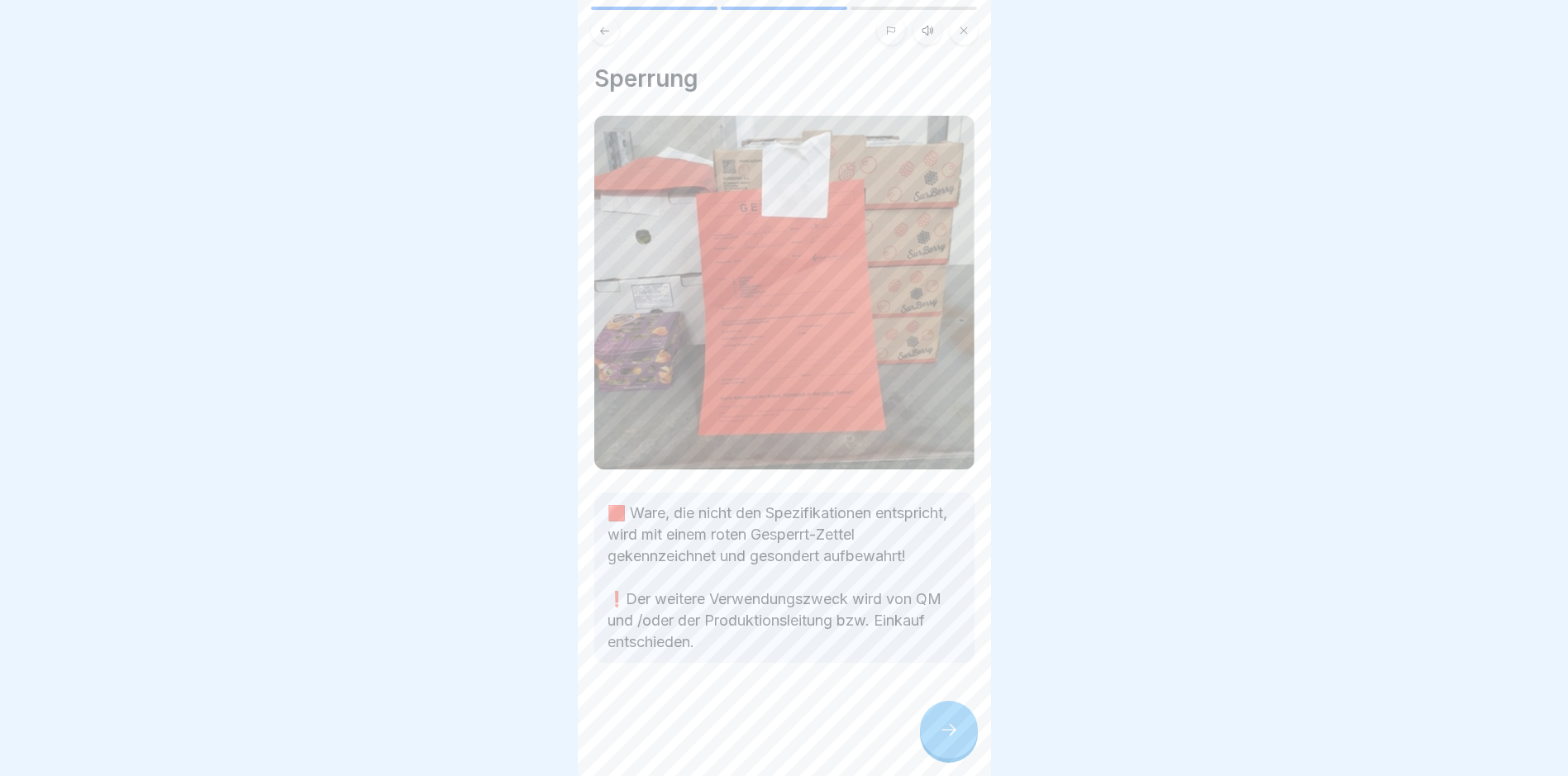
click at [951, 736] on icon at bounding box center [949, 730] width 20 height 20
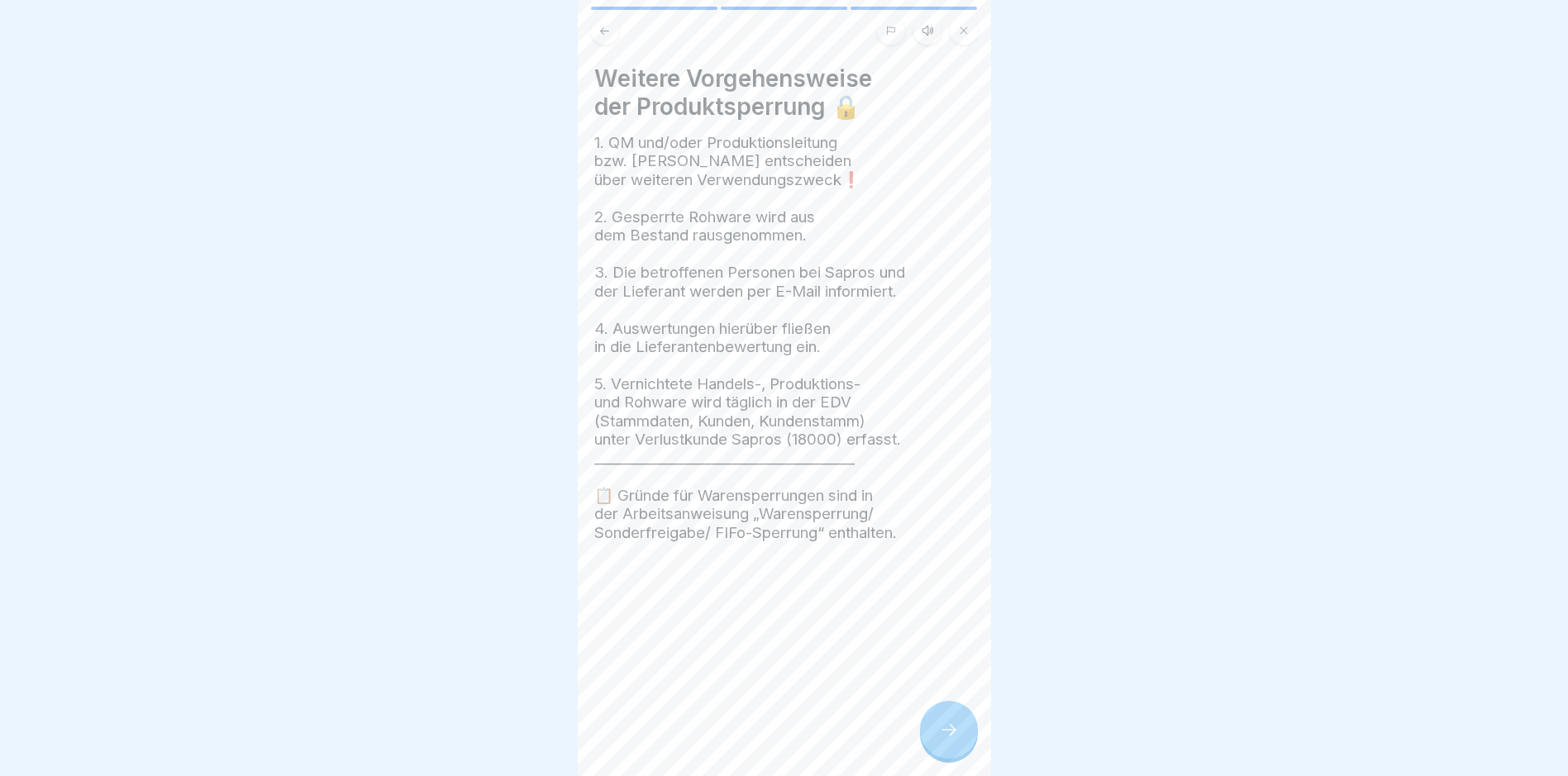
click at [951, 736] on icon at bounding box center [949, 730] width 20 height 20
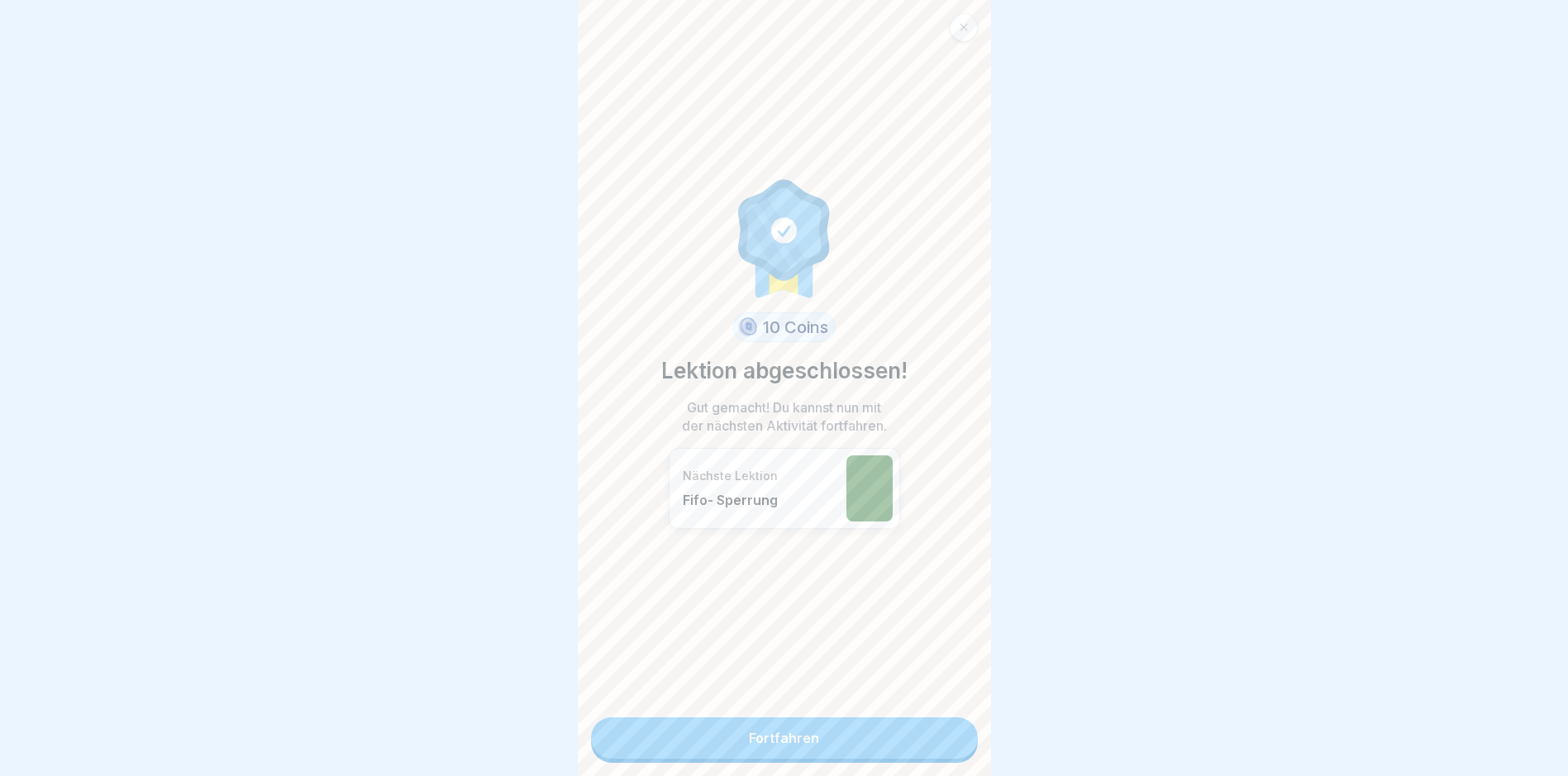
click at [791, 737] on link "Fortfahren" at bounding box center [784, 738] width 387 height 41
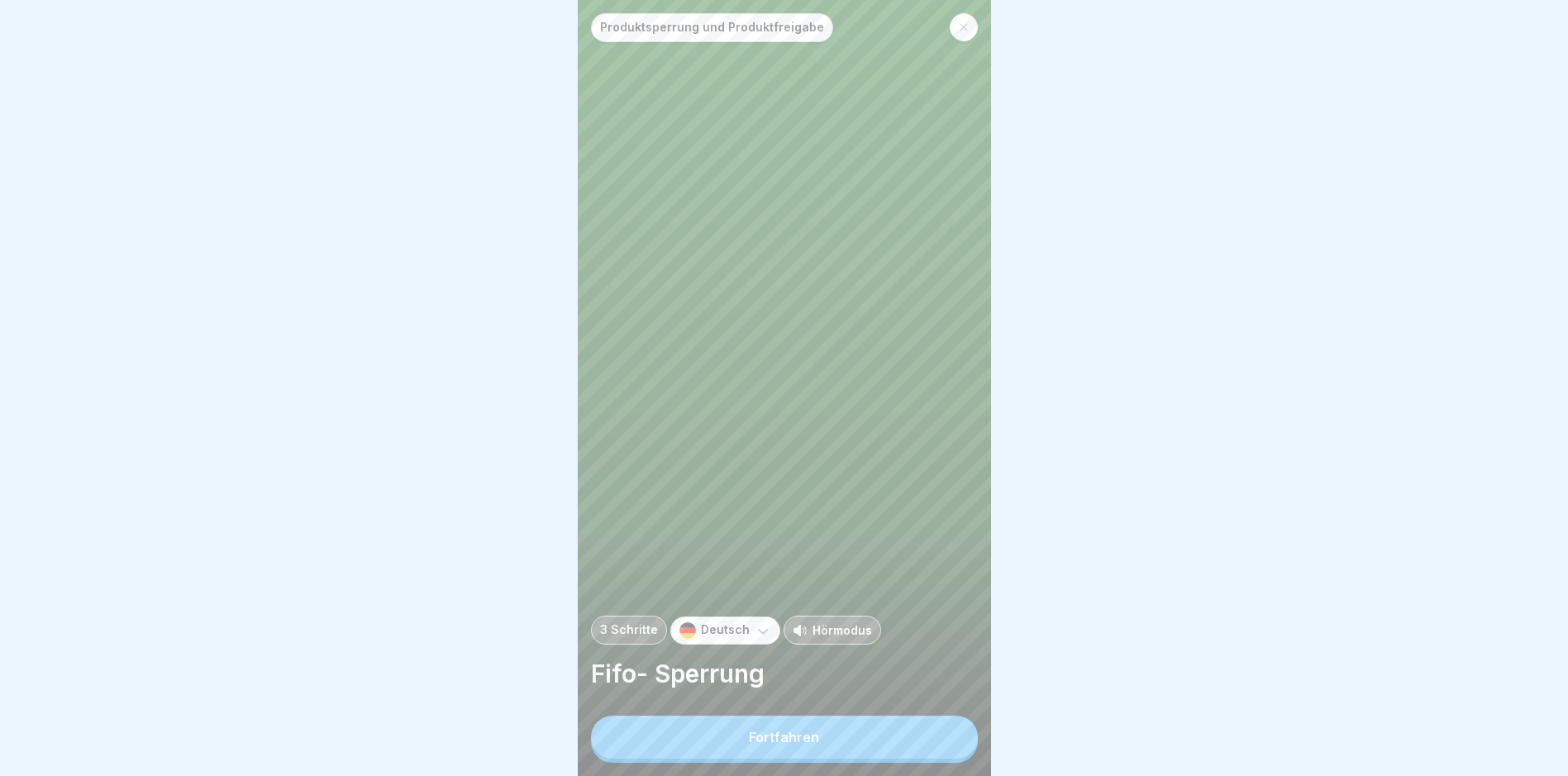
click at [791, 737] on button "Fortfahren" at bounding box center [784, 737] width 387 height 43
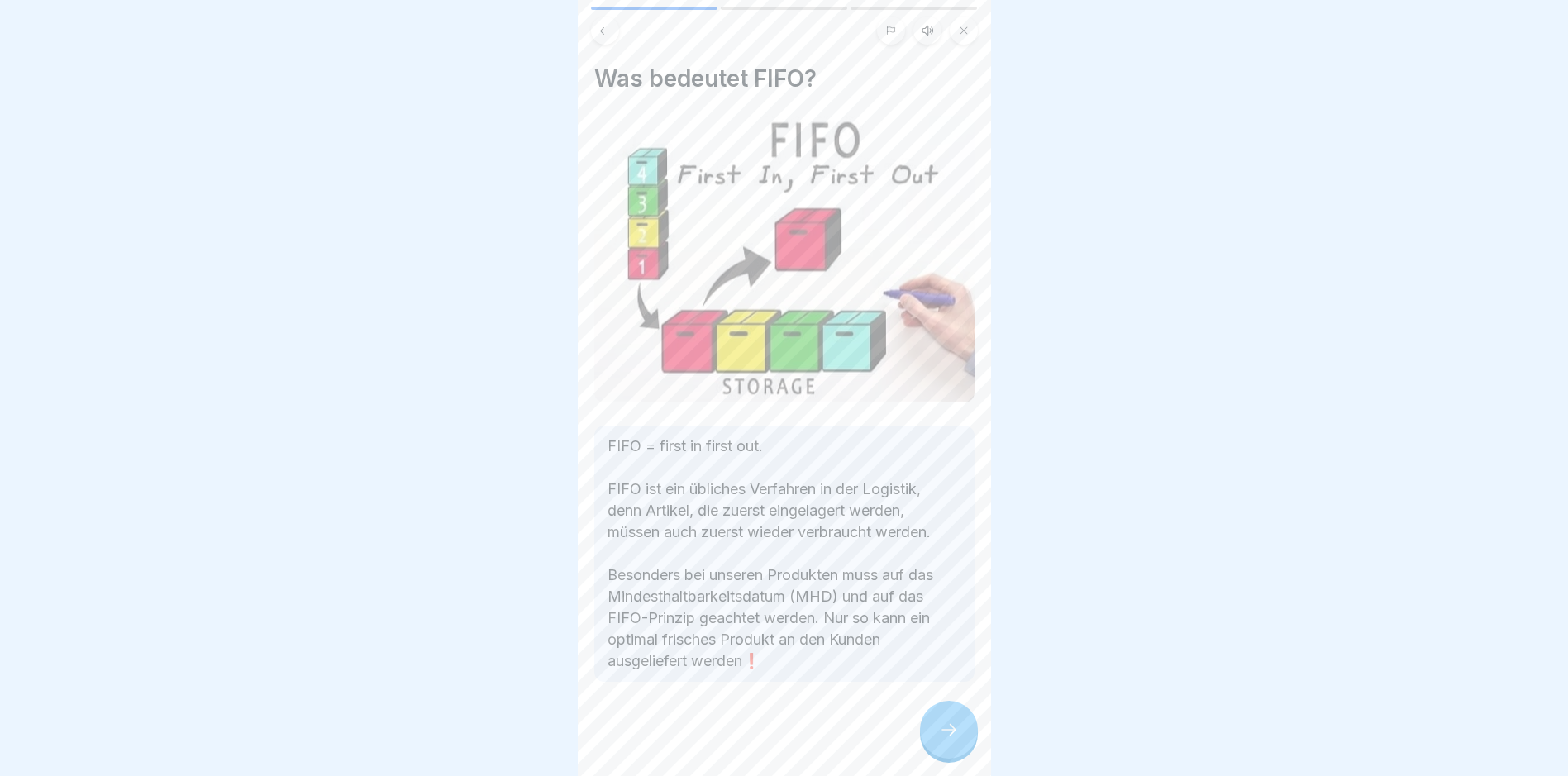
click at [950, 740] on icon at bounding box center [949, 730] width 20 height 20
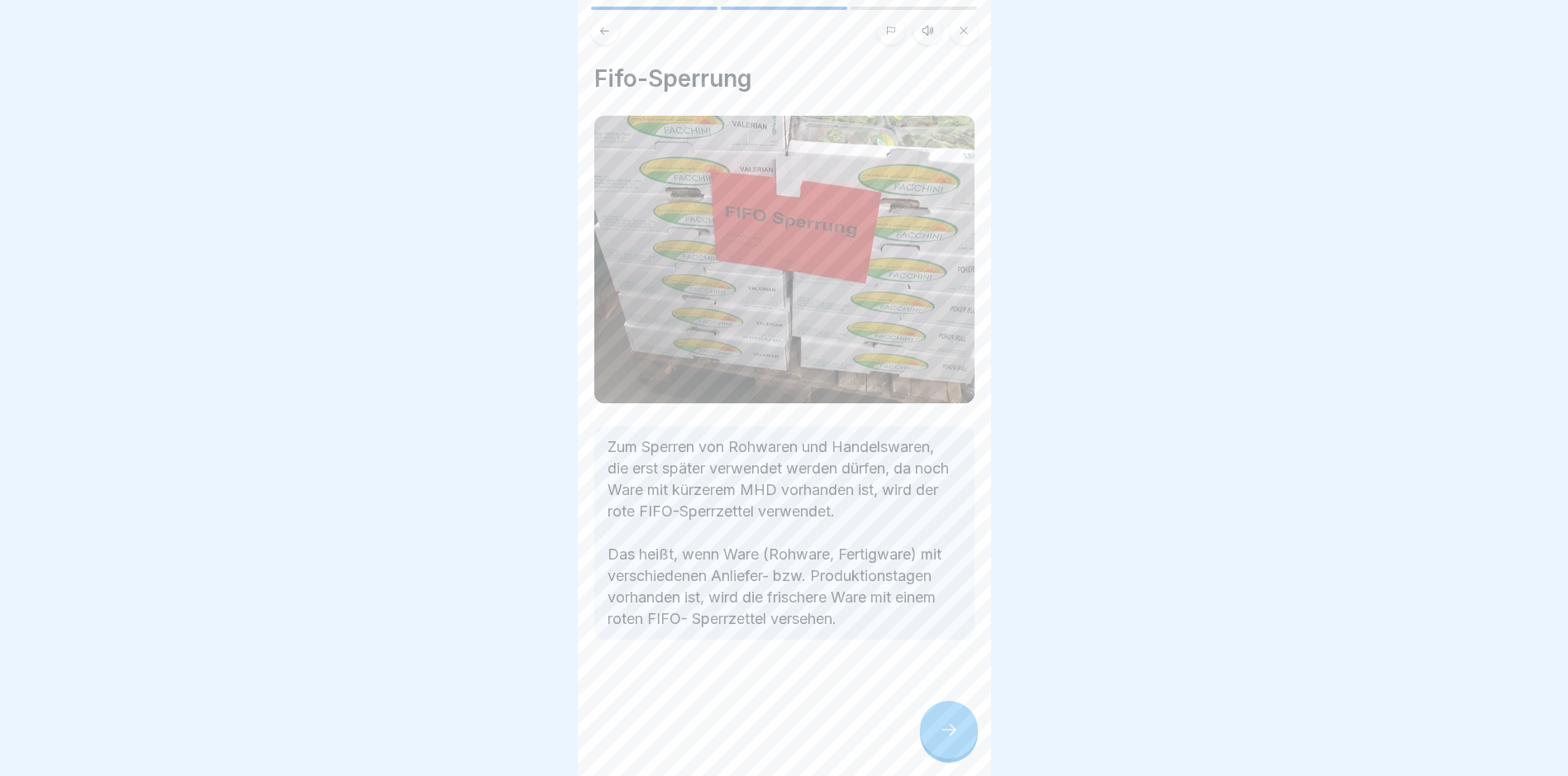
click at [950, 740] on icon at bounding box center [949, 730] width 20 height 20
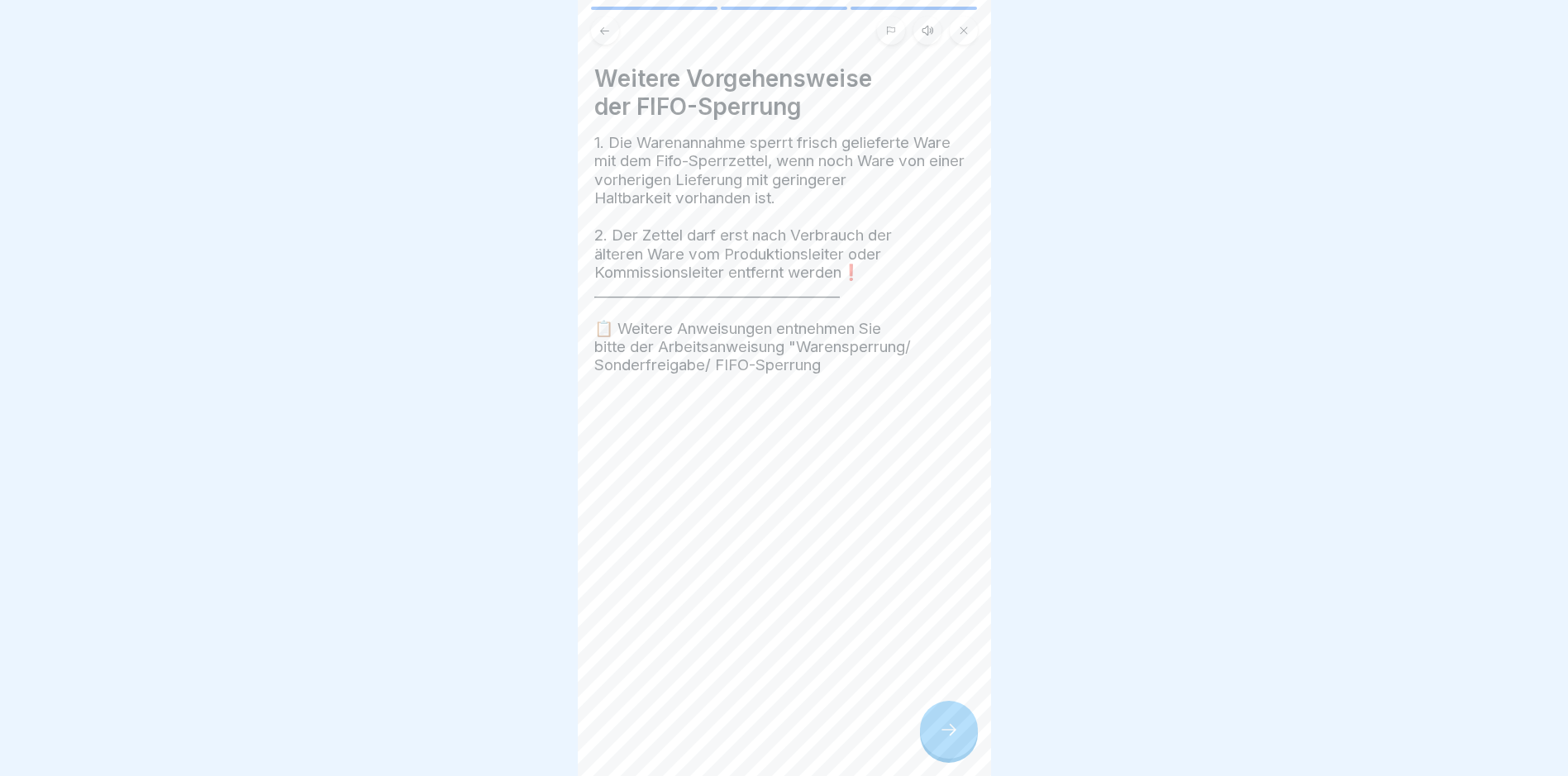
click at [939, 740] on icon at bounding box center [949, 730] width 20 height 20
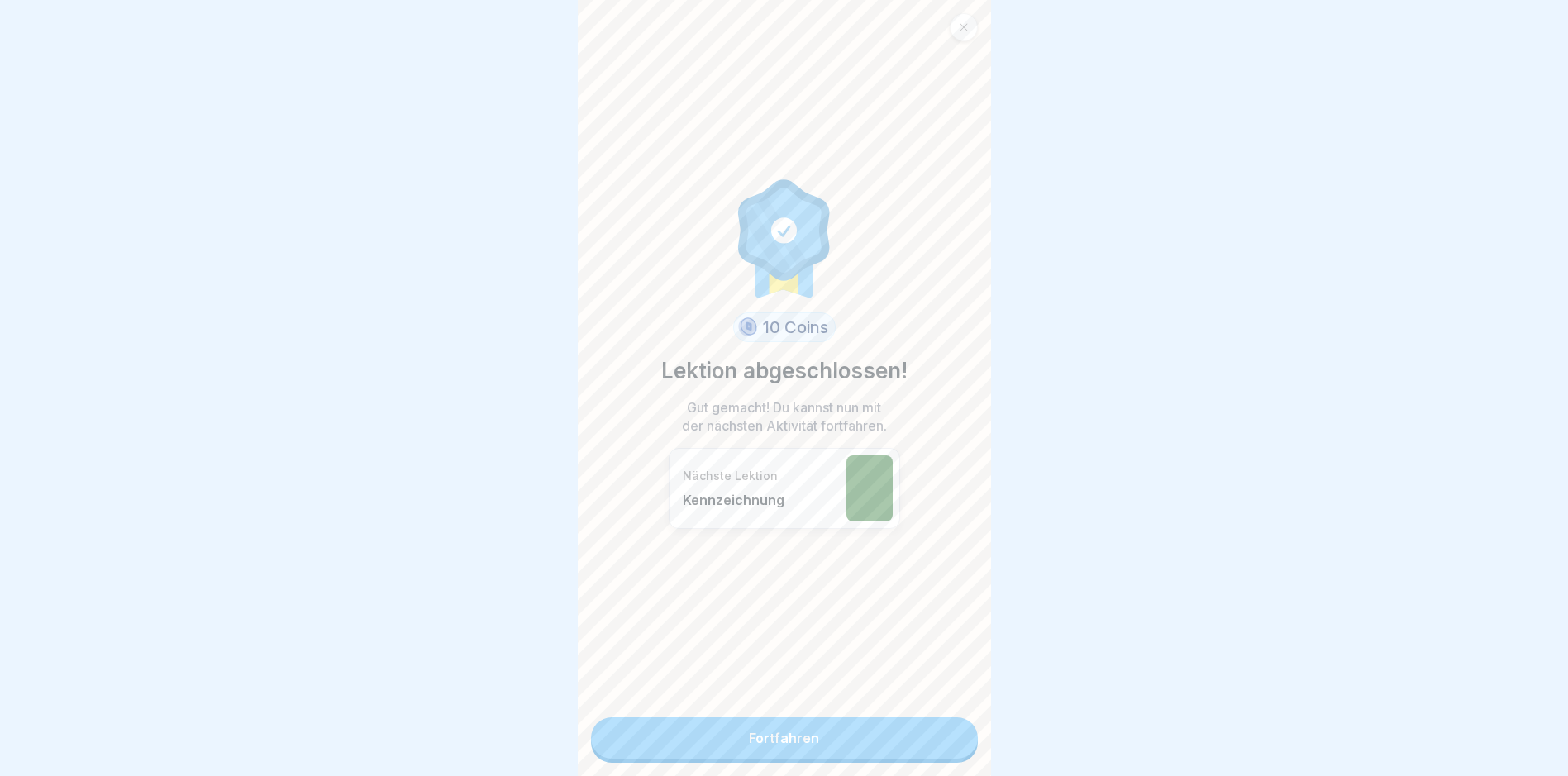
click at [820, 736] on link "Fortfahren" at bounding box center [784, 738] width 387 height 41
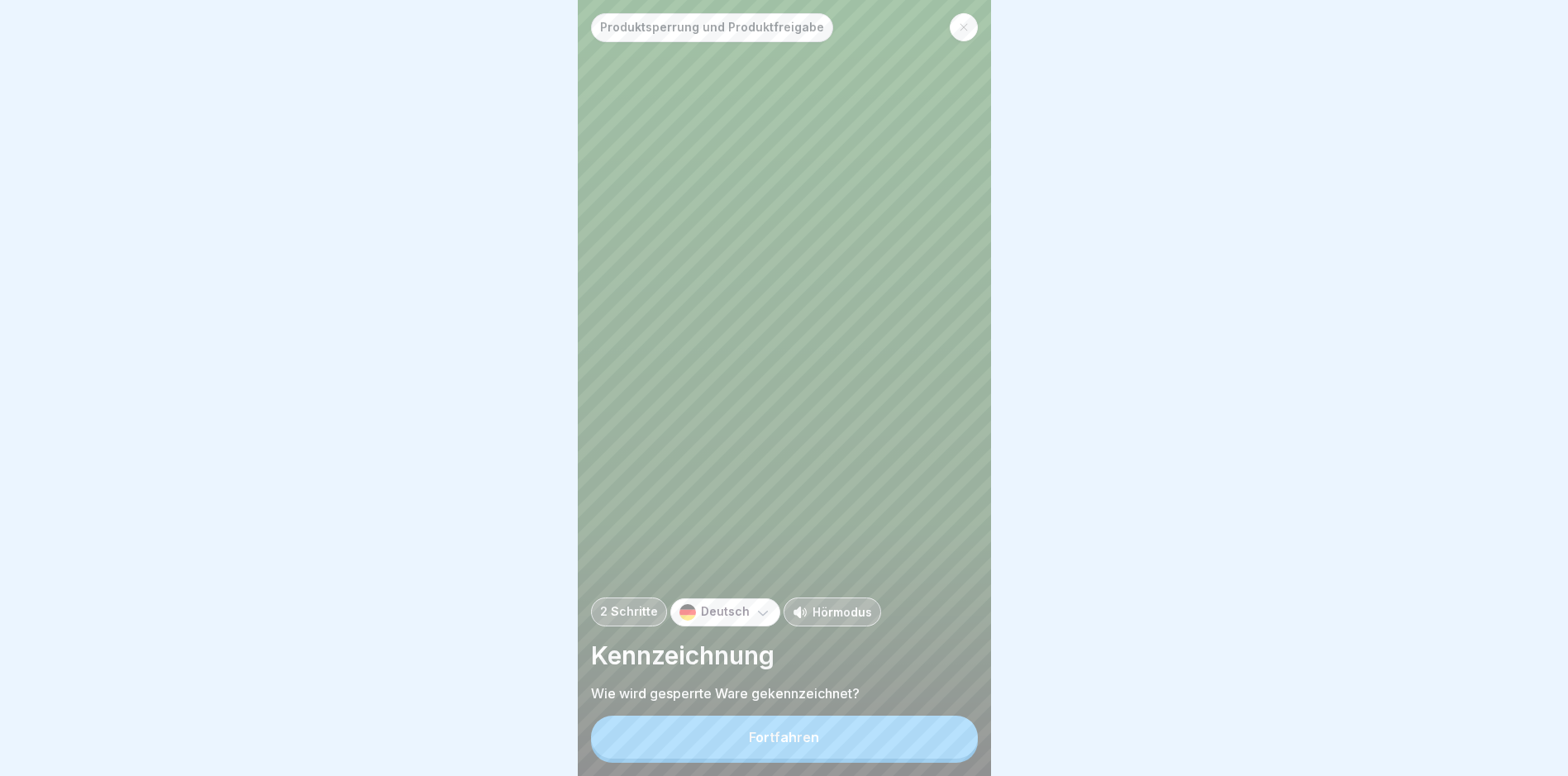
click at [773, 745] on div "Fortfahren" at bounding box center [784, 737] width 70 height 15
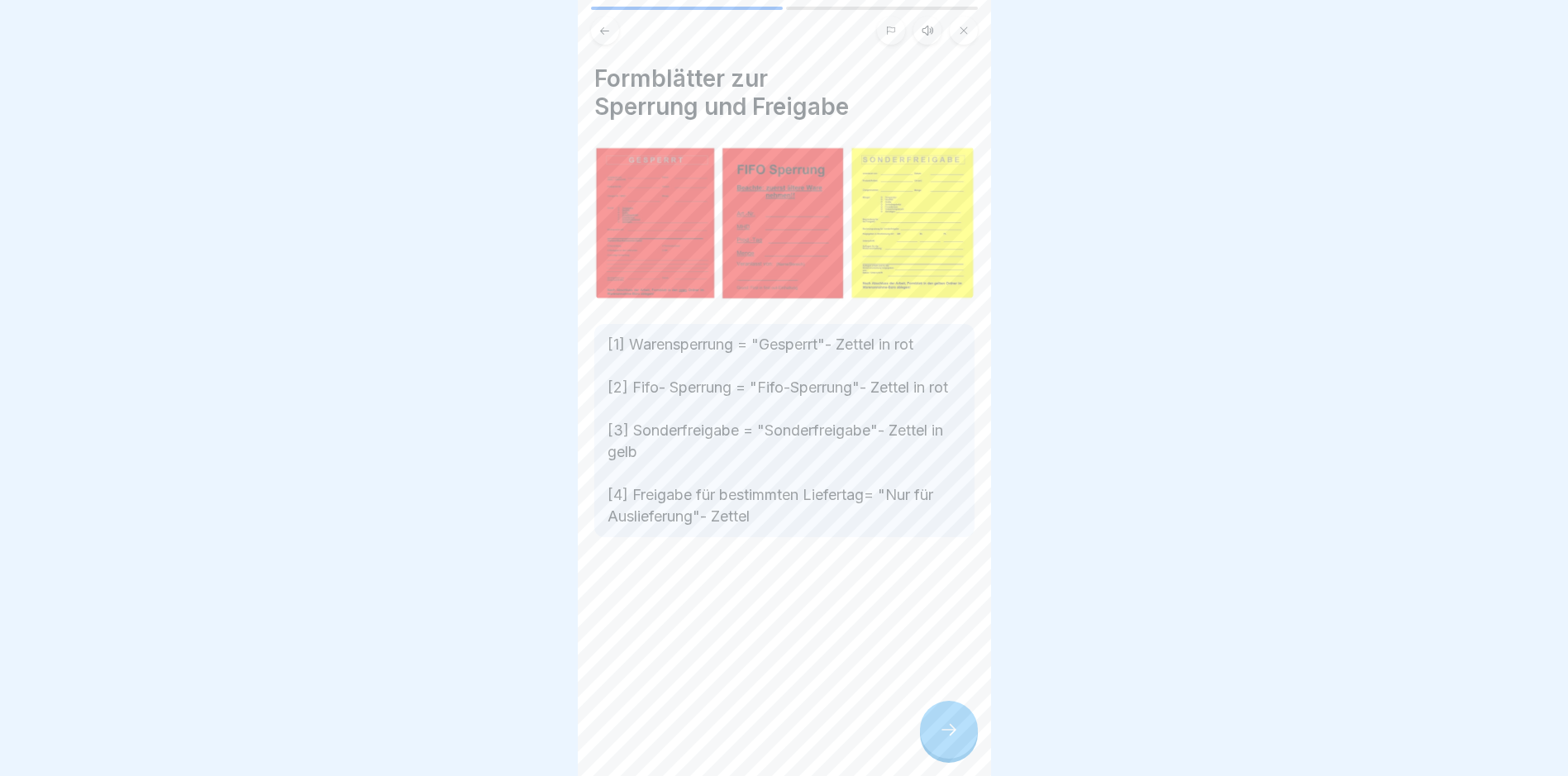
click at [943, 731] on div at bounding box center [949, 730] width 58 height 58
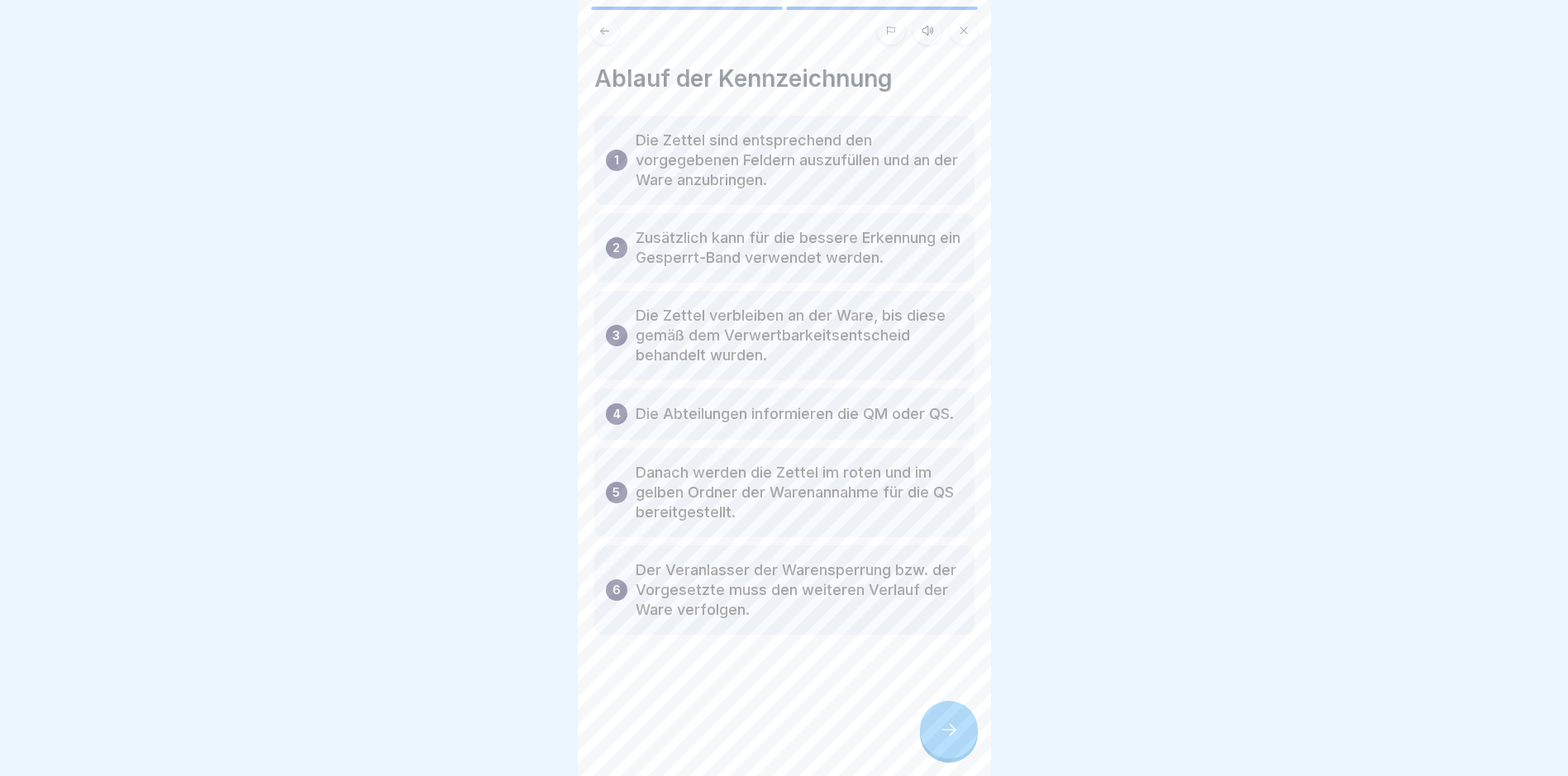
click at [940, 740] on icon at bounding box center [949, 730] width 20 height 20
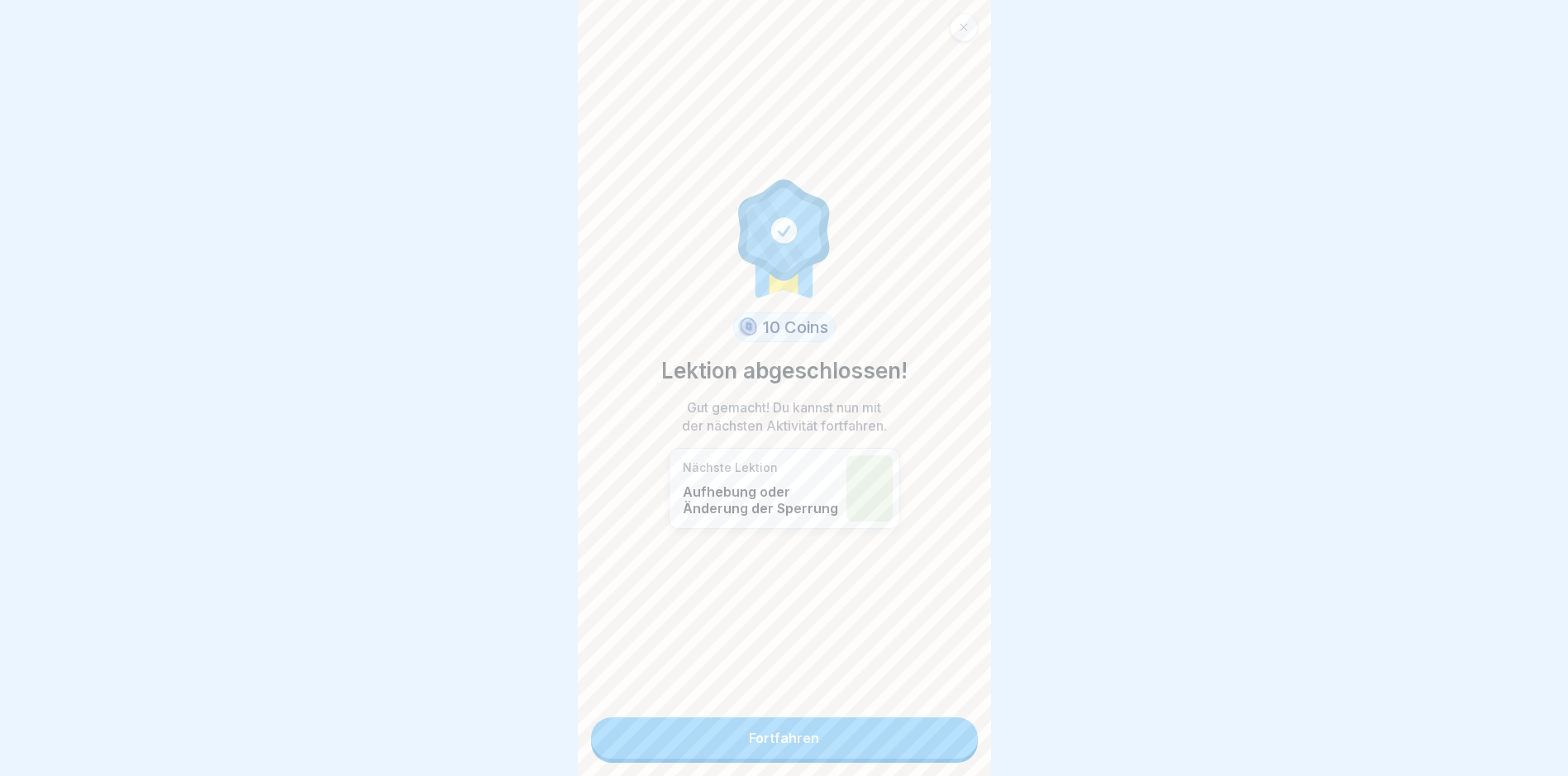
click at [756, 738] on link "Fortfahren" at bounding box center [784, 738] width 387 height 41
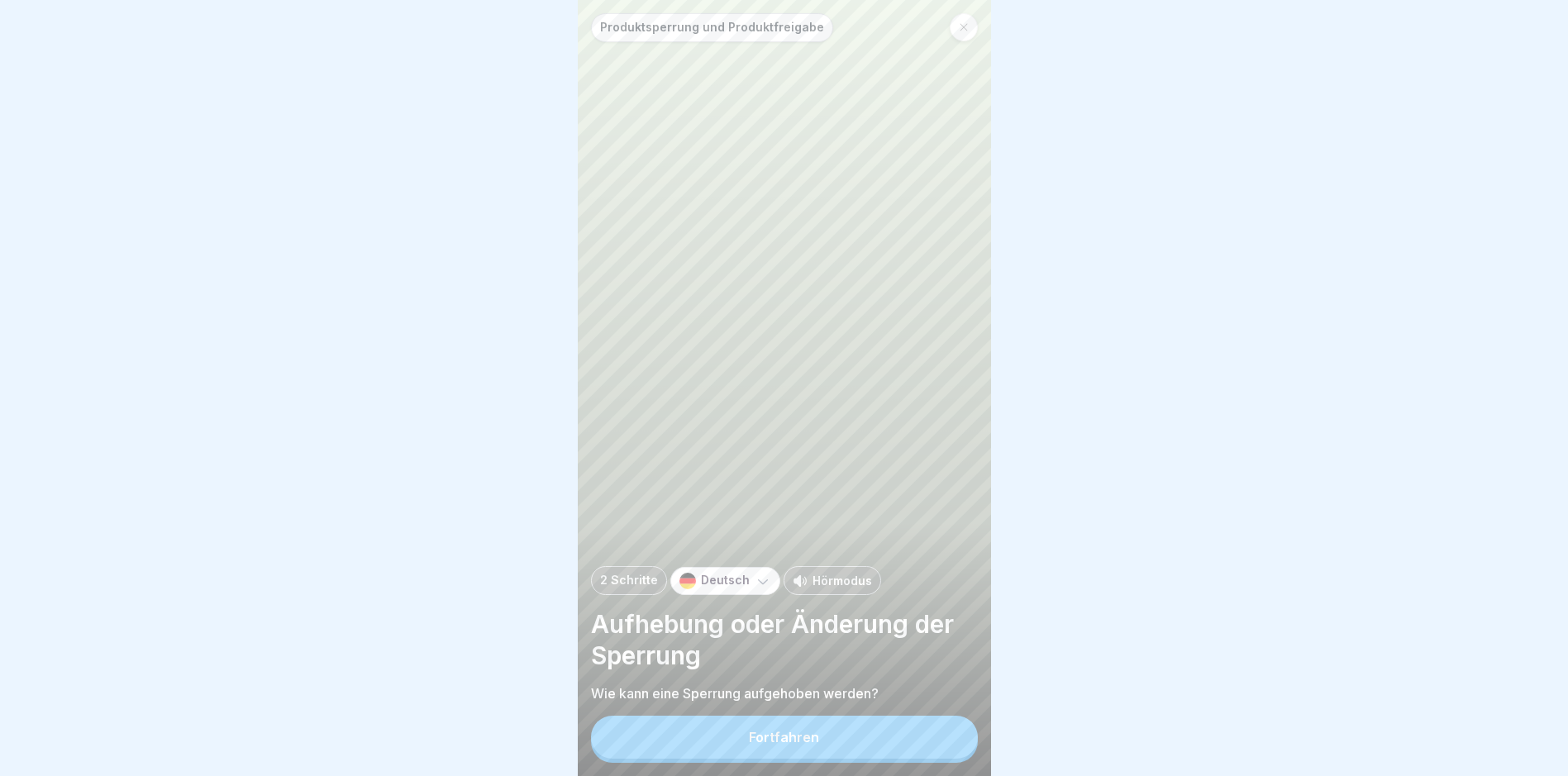
click at [756, 732] on button "Fortfahren" at bounding box center [784, 737] width 387 height 43
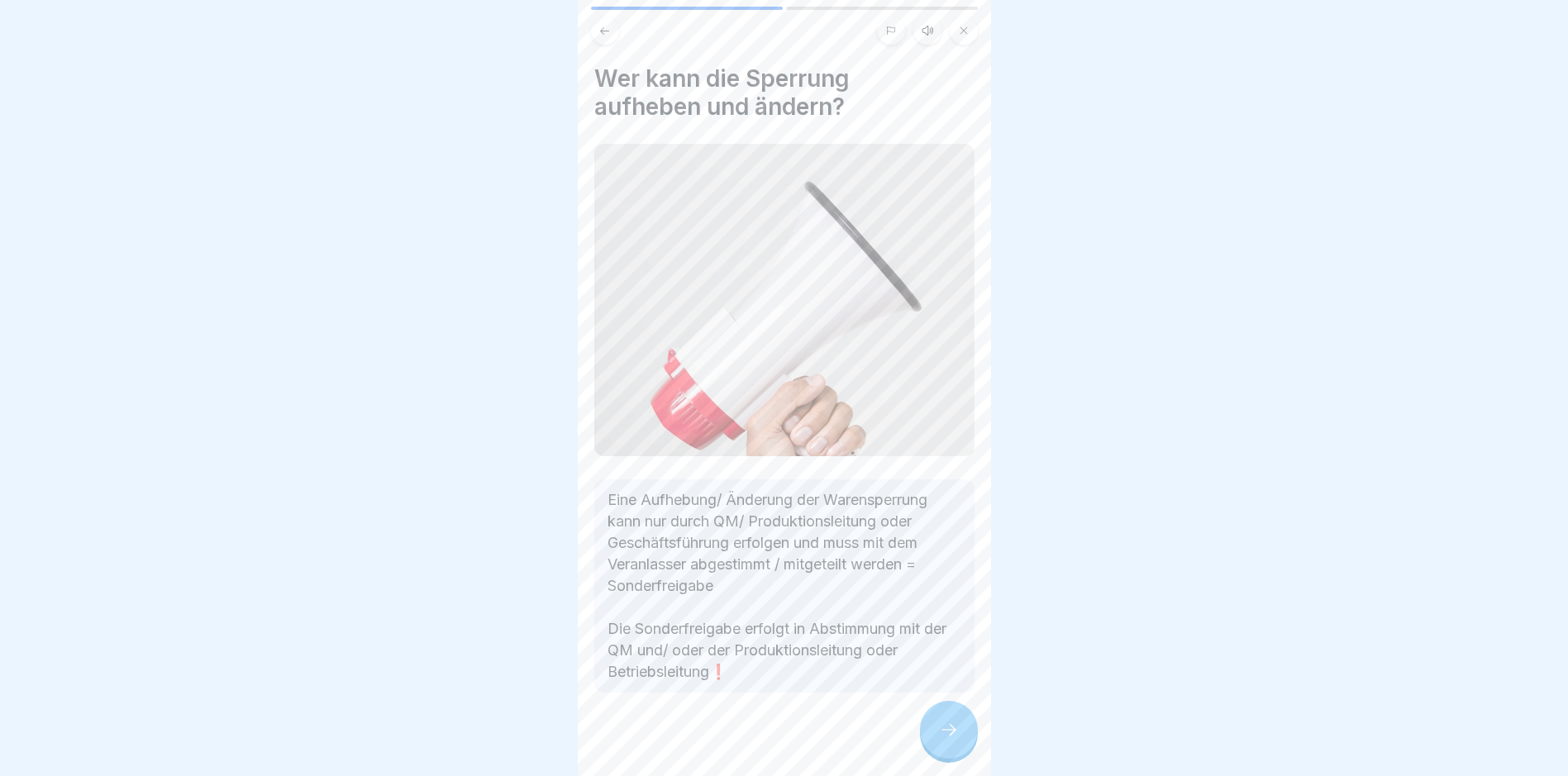
scroll to position [6, 0]
click at [943, 731] on div at bounding box center [949, 730] width 58 height 58
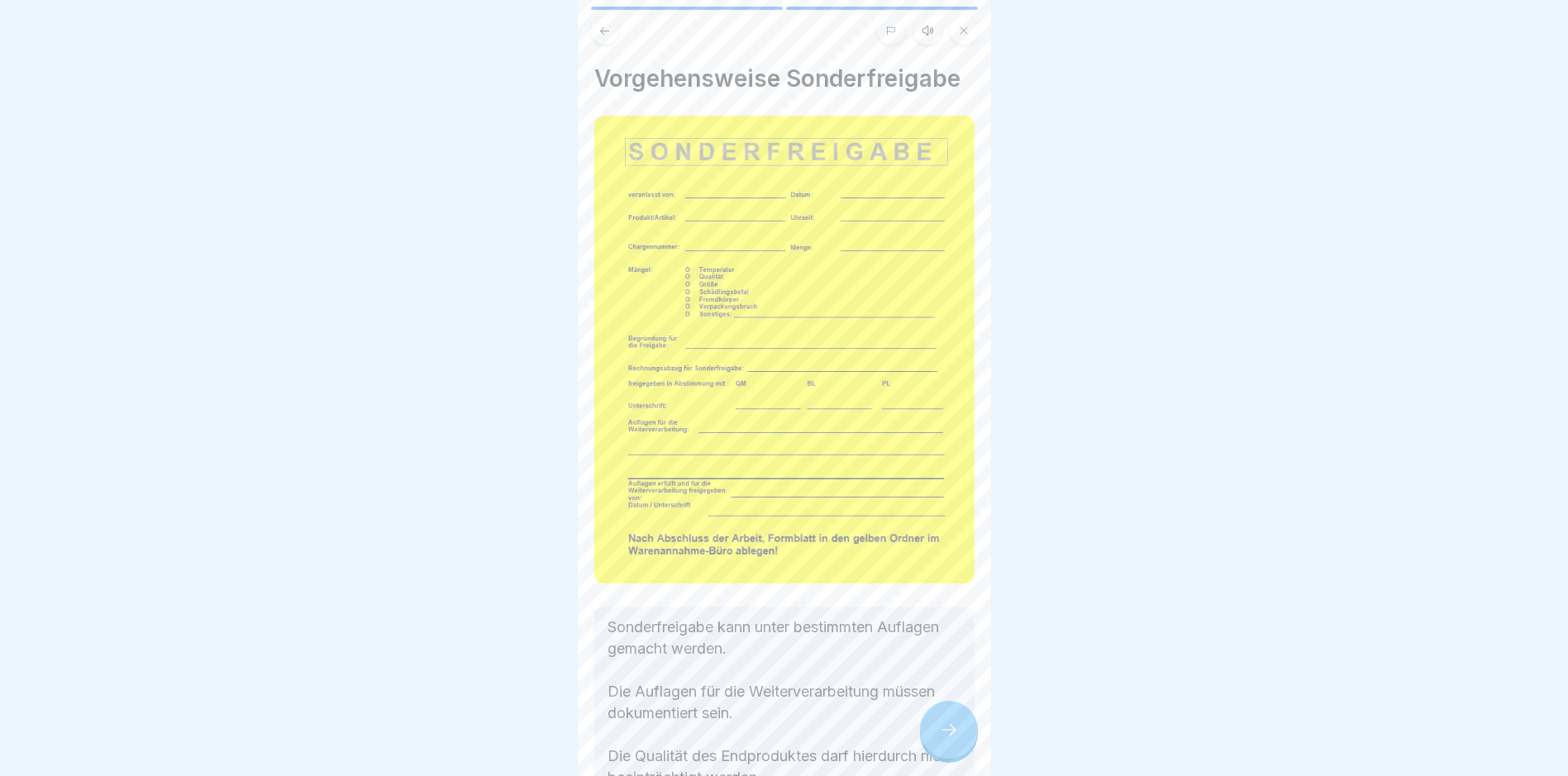
scroll to position [106, 0]
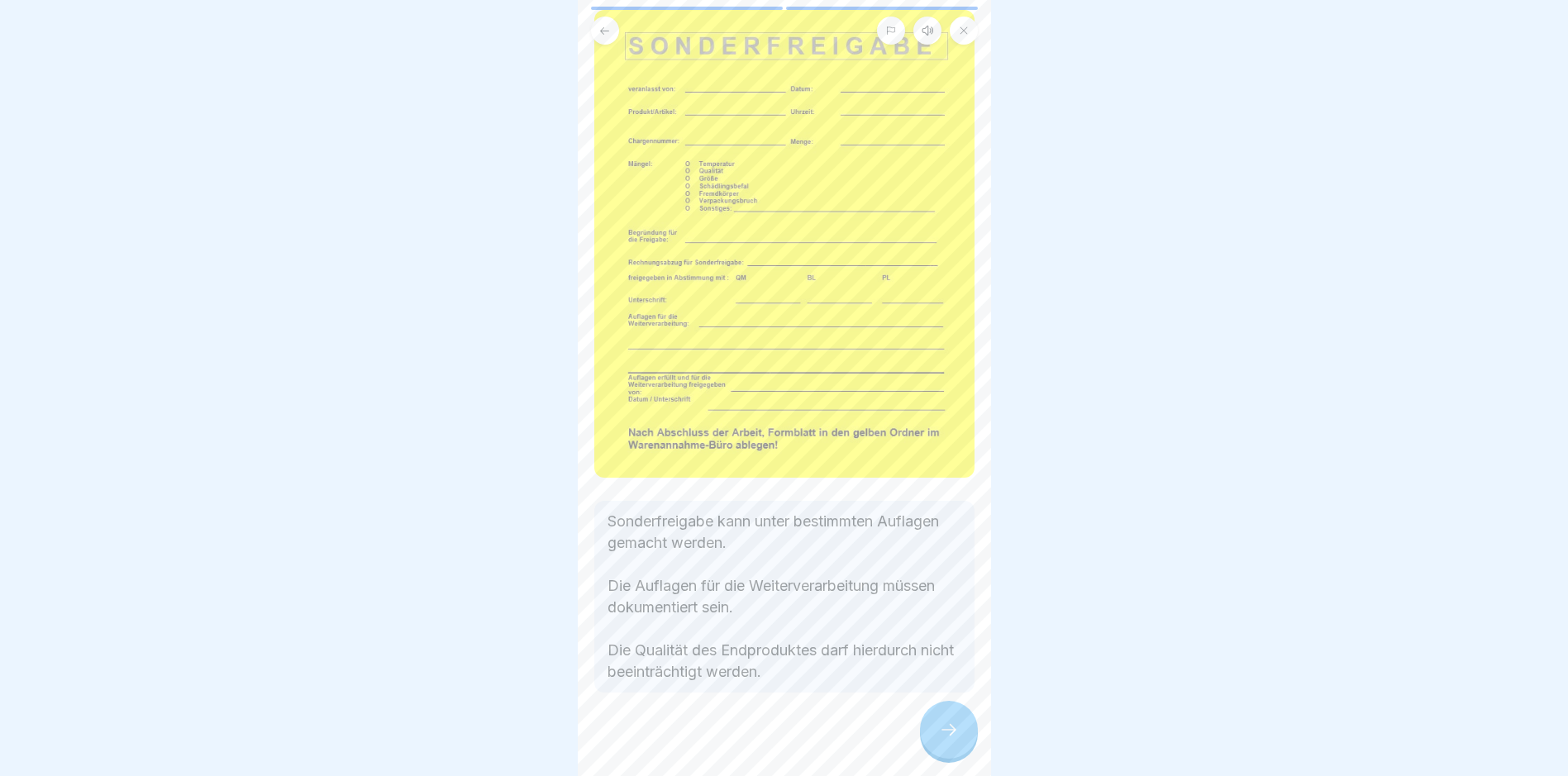
click at [949, 740] on icon at bounding box center [949, 730] width 20 height 20
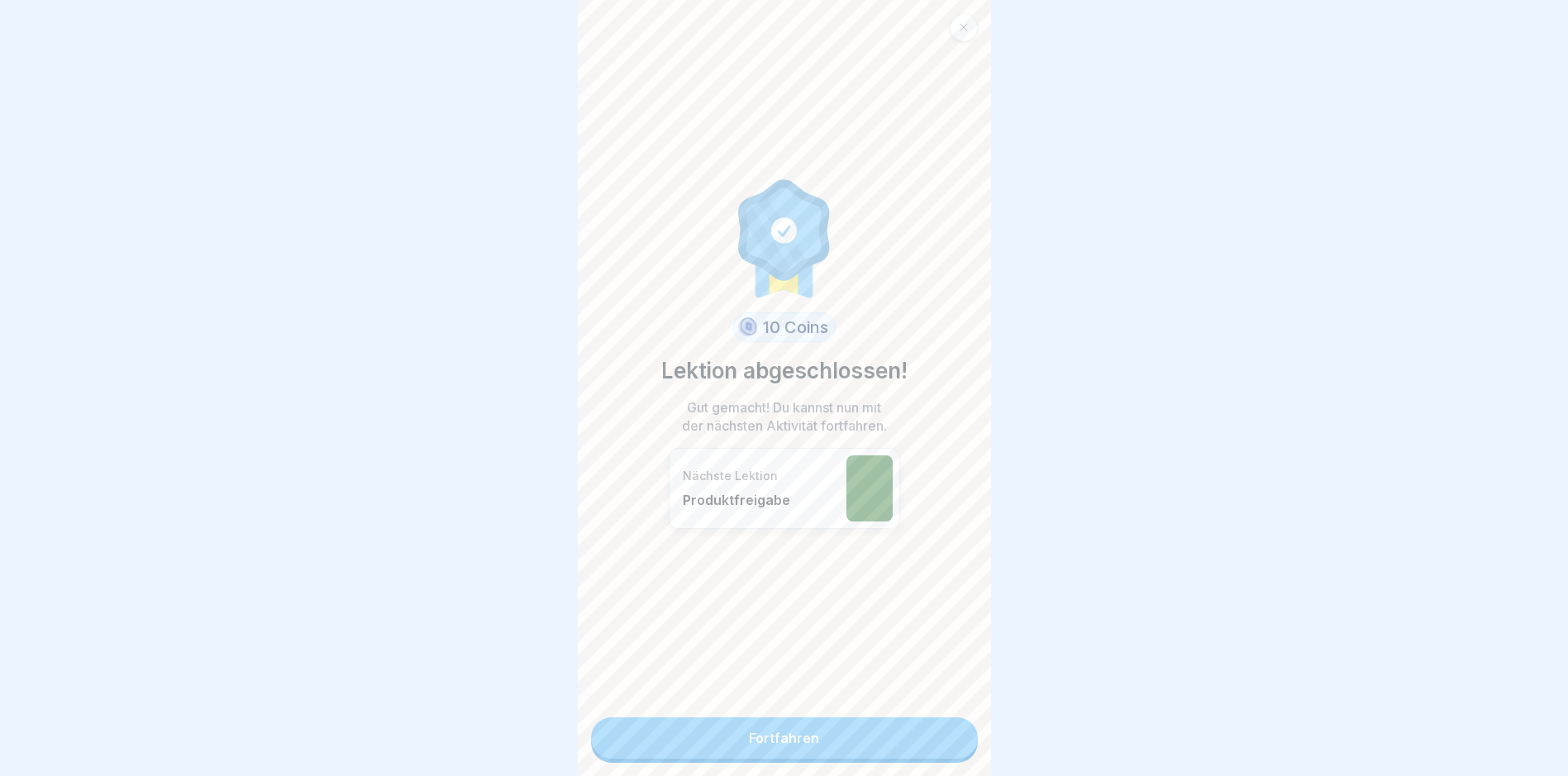
click at [806, 742] on link "Fortfahren" at bounding box center [784, 738] width 387 height 41
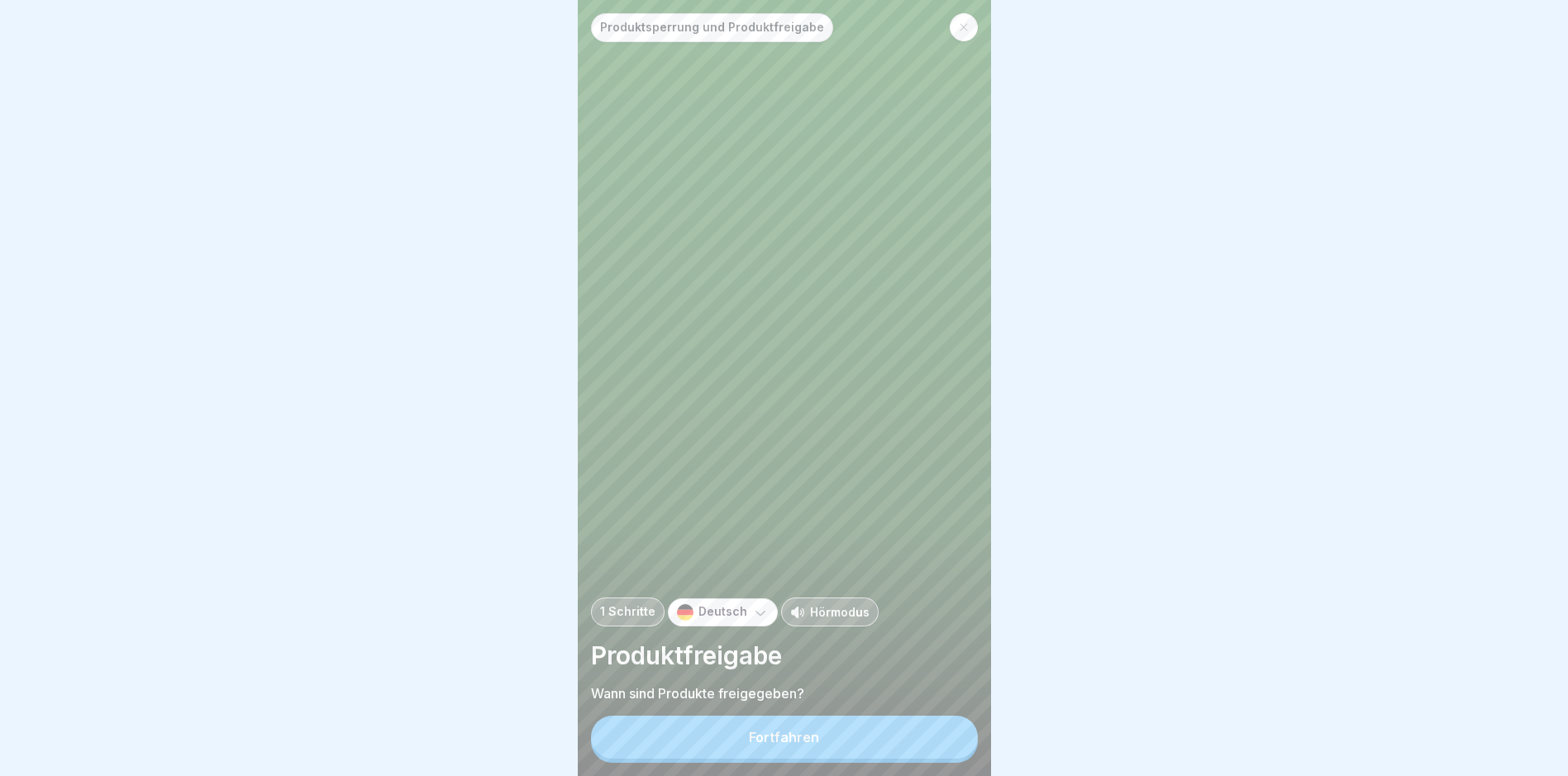
click at [780, 742] on button "Fortfahren" at bounding box center [784, 737] width 387 height 43
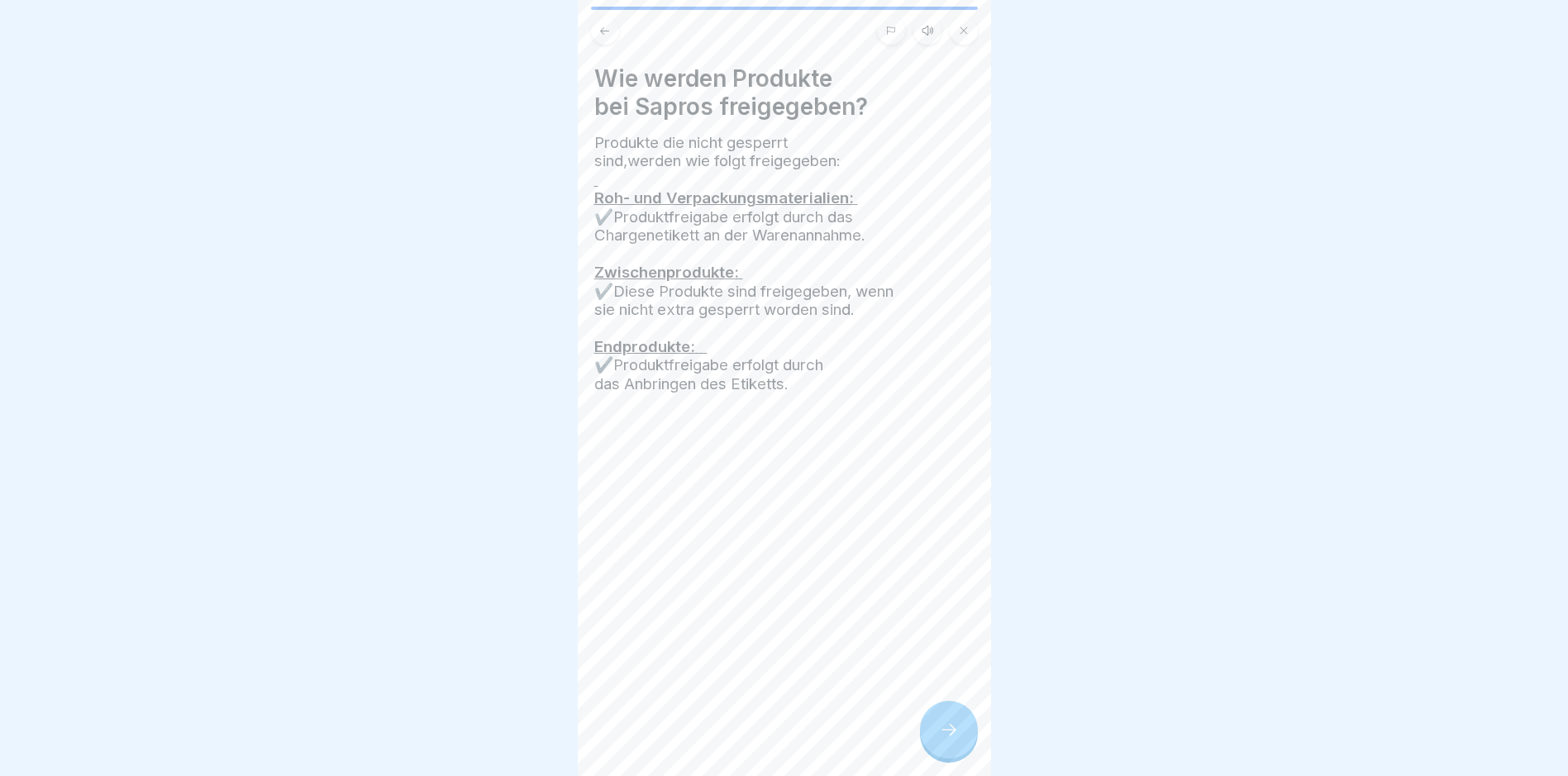
click at [964, 730] on div at bounding box center [949, 730] width 58 height 58
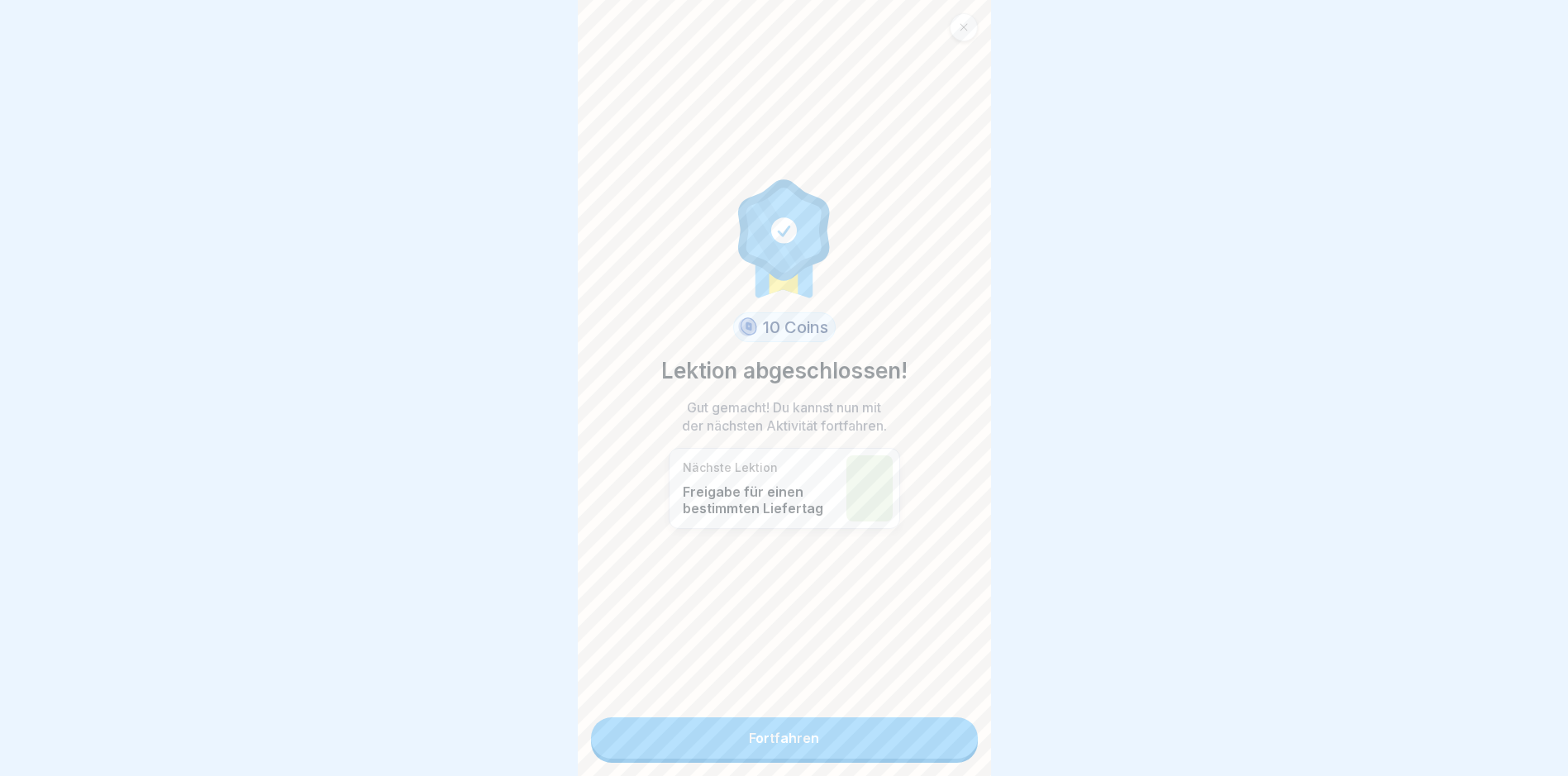
click at [811, 741] on link "Fortfahren" at bounding box center [784, 738] width 387 height 41
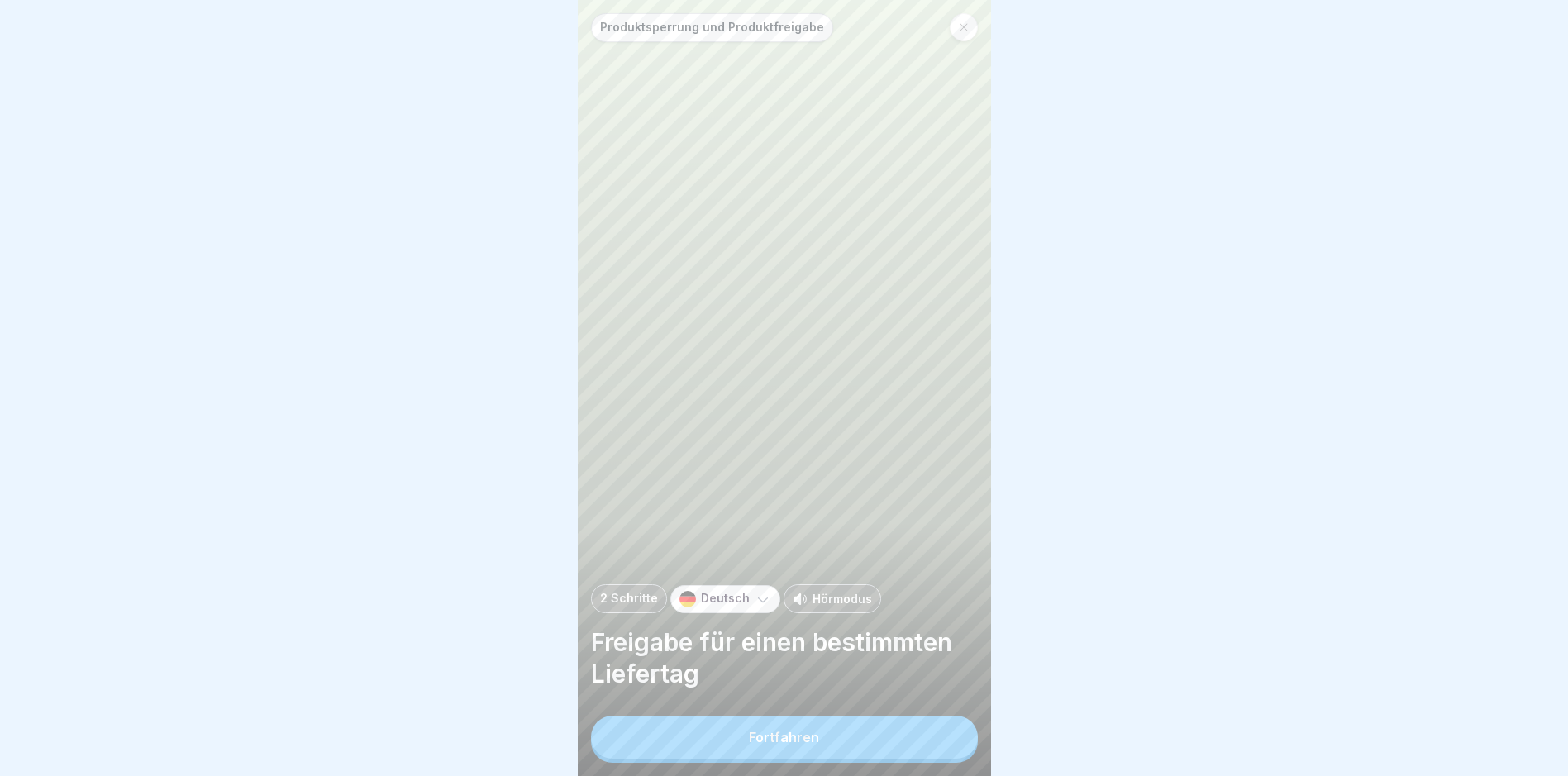
click at [803, 741] on button "Fortfahren" at bounding box center [784, 737] width 387 height 43
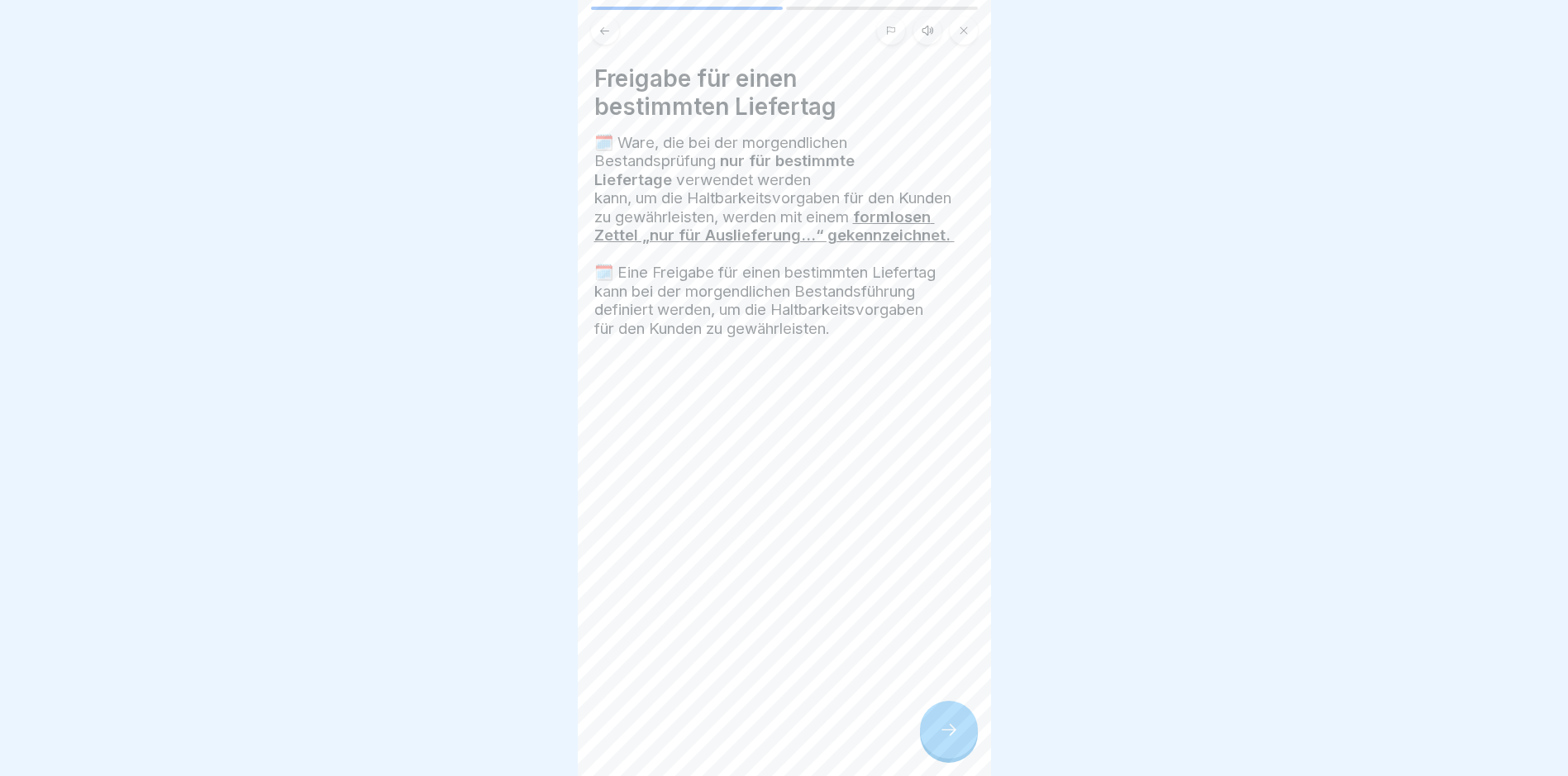
click at [954, 735] on icon at bounding box center [949, 730] width 20 height 20
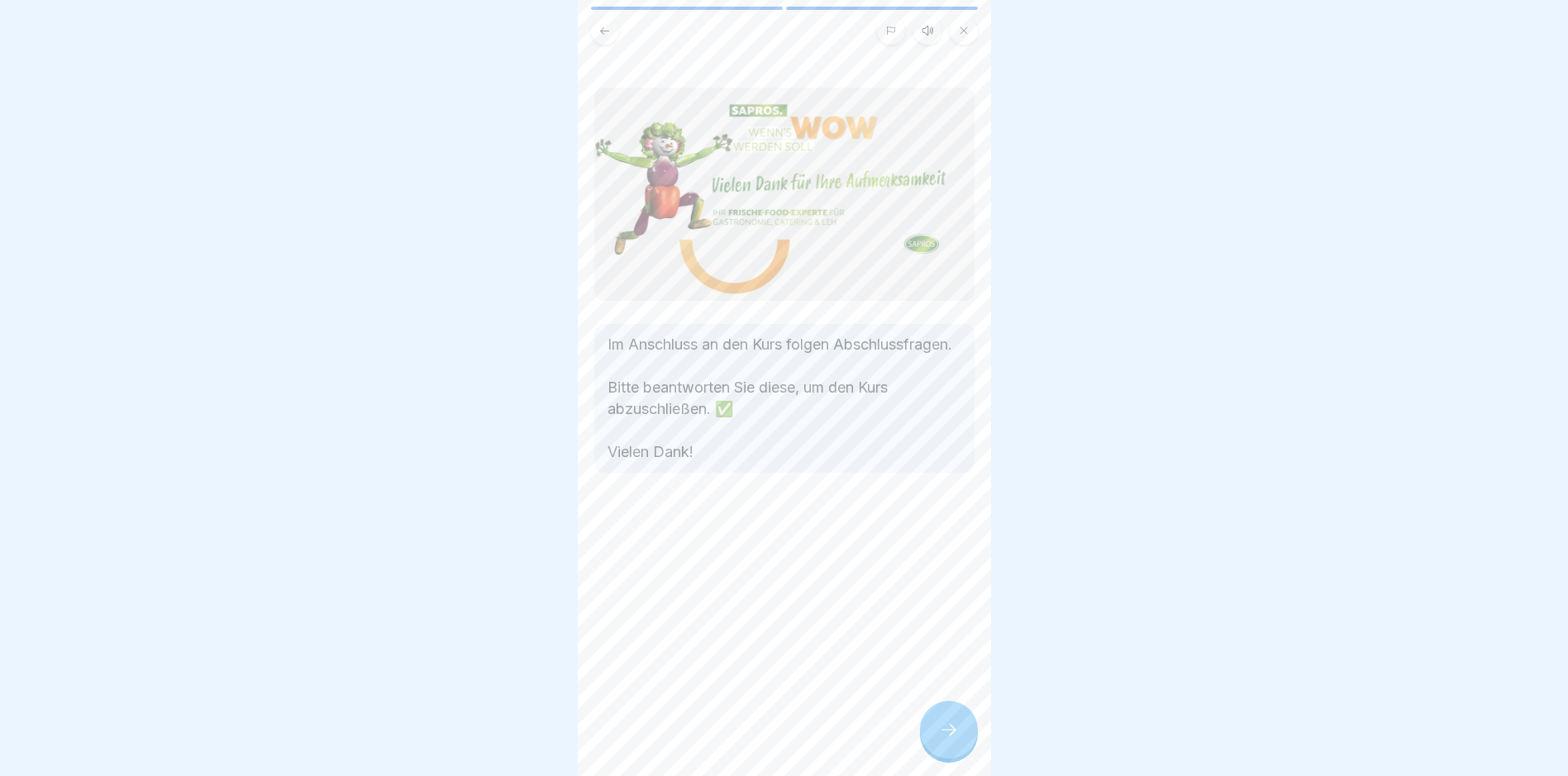
click at [954, 735] on icon at bounding box center [949, 730] width 20 height 20
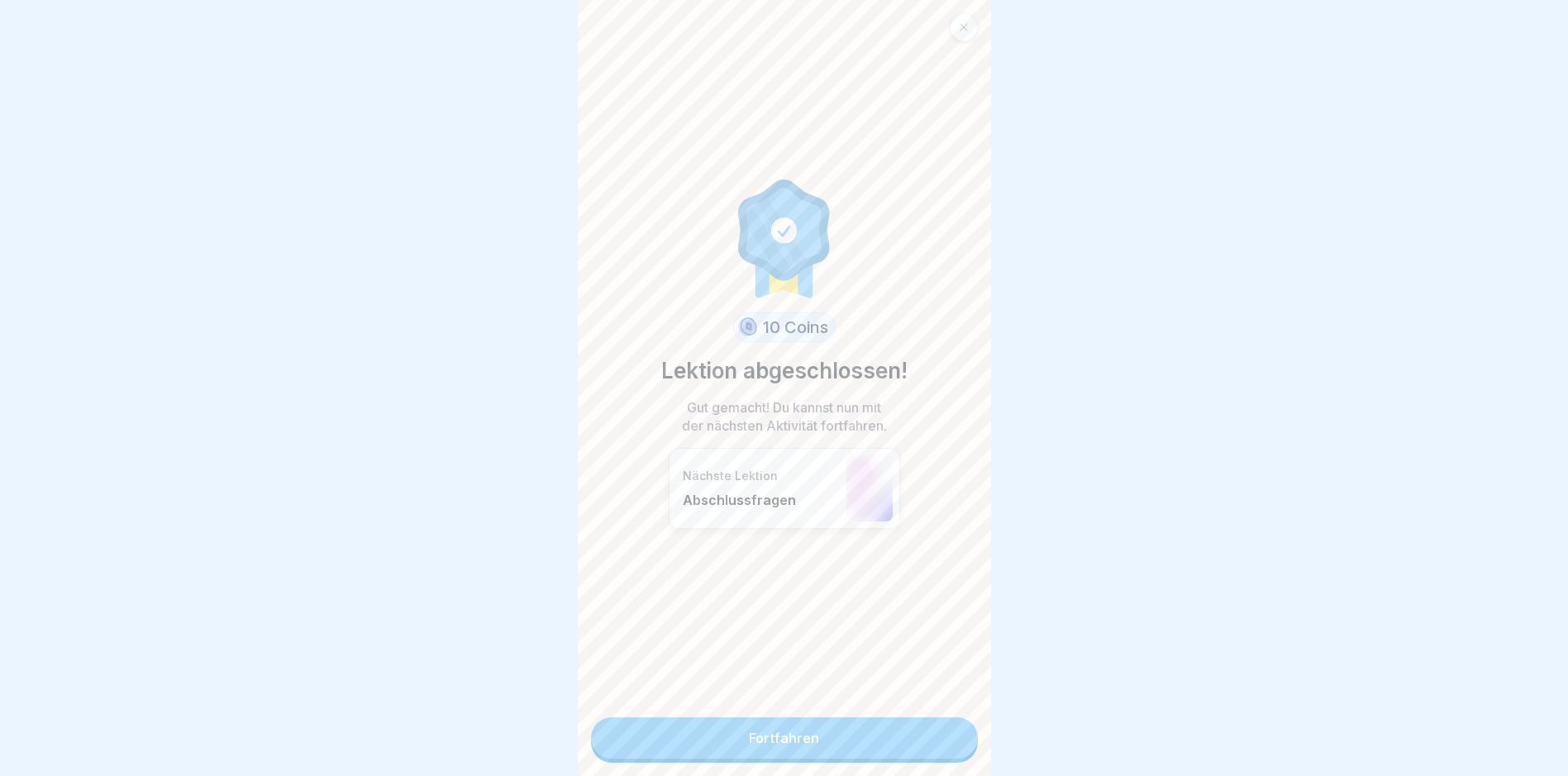
click at [817, 726] on link "Fortfahren" at bounding box center [784, 738] width 387 height 41
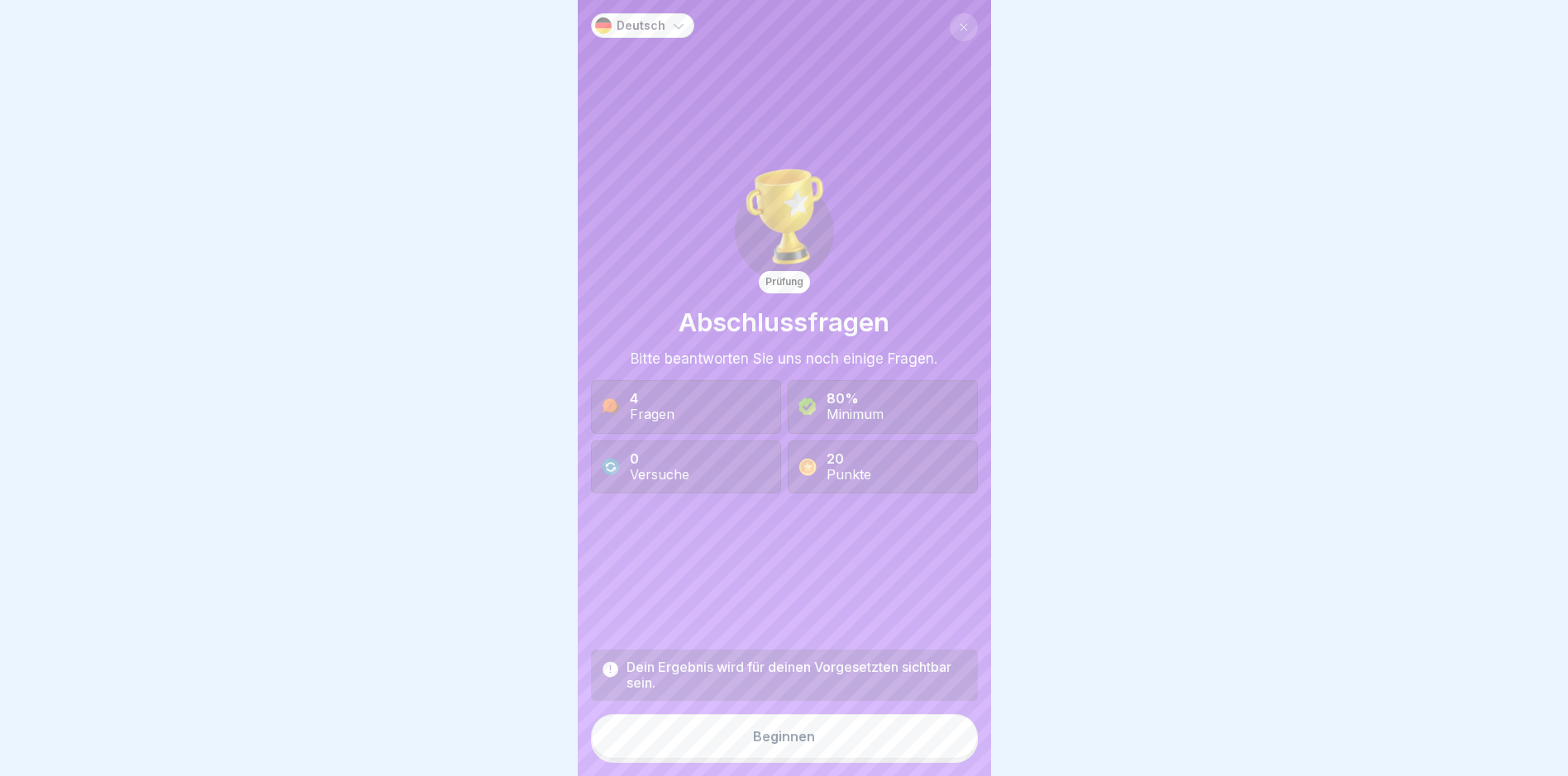
click at [764, 744] on div "Beginnen" at bounding box center [784, 736] width 62 height 15
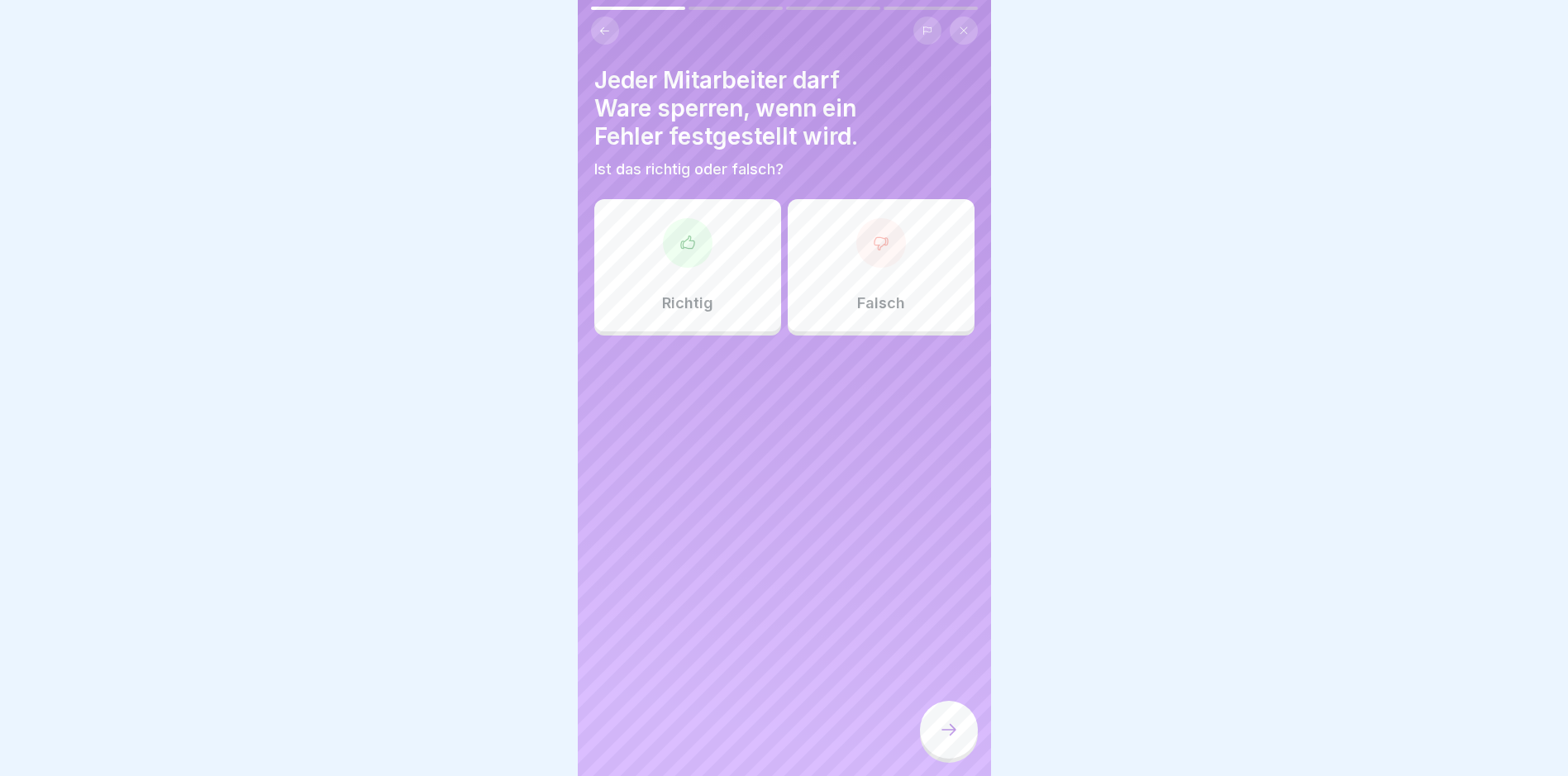
click at [694, 243] on div at bounding box center [688, 242] width 50 height 50
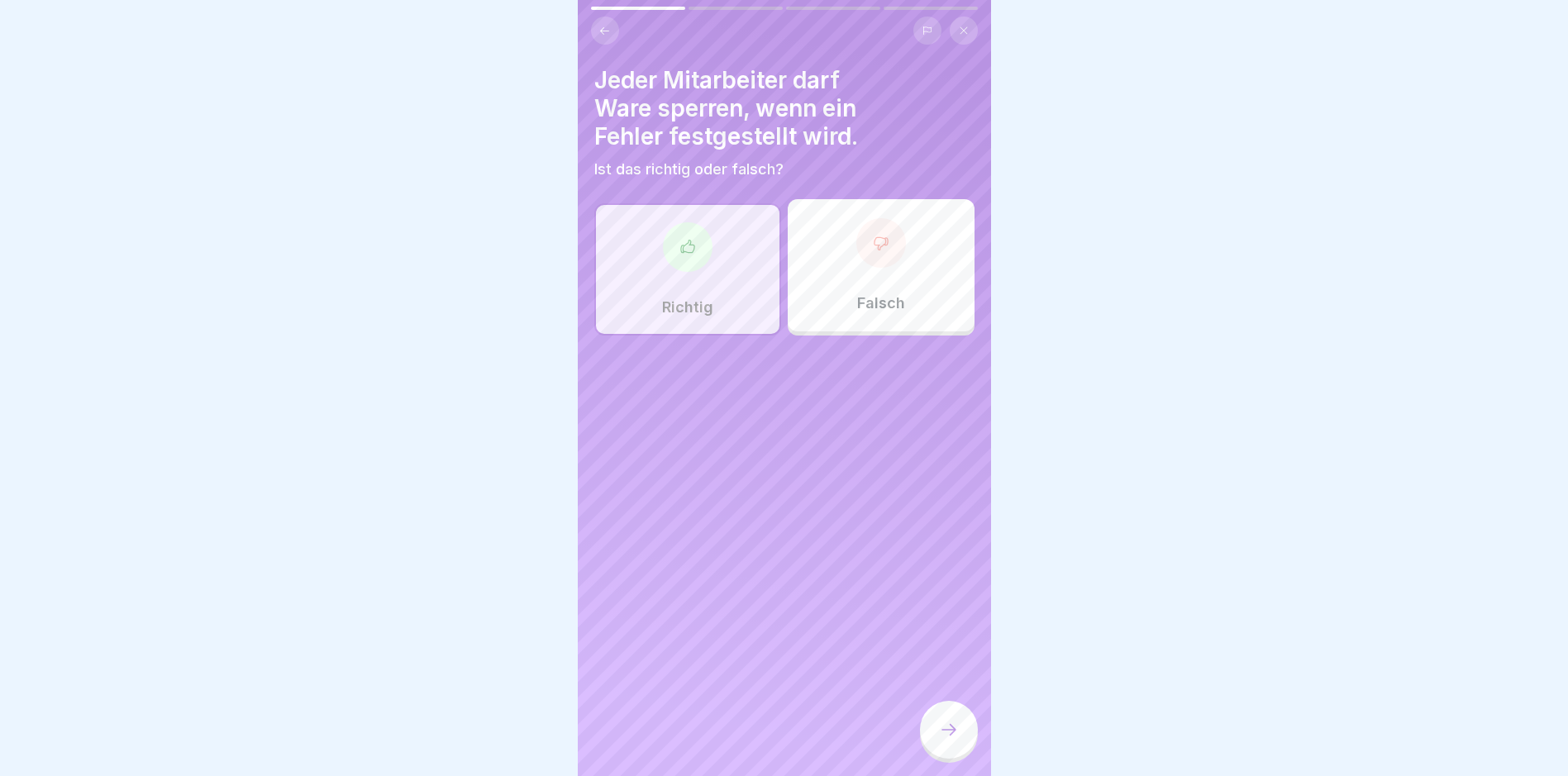
click at [955, 739] on icon at bounding box center [949, 730] width 20 height 20
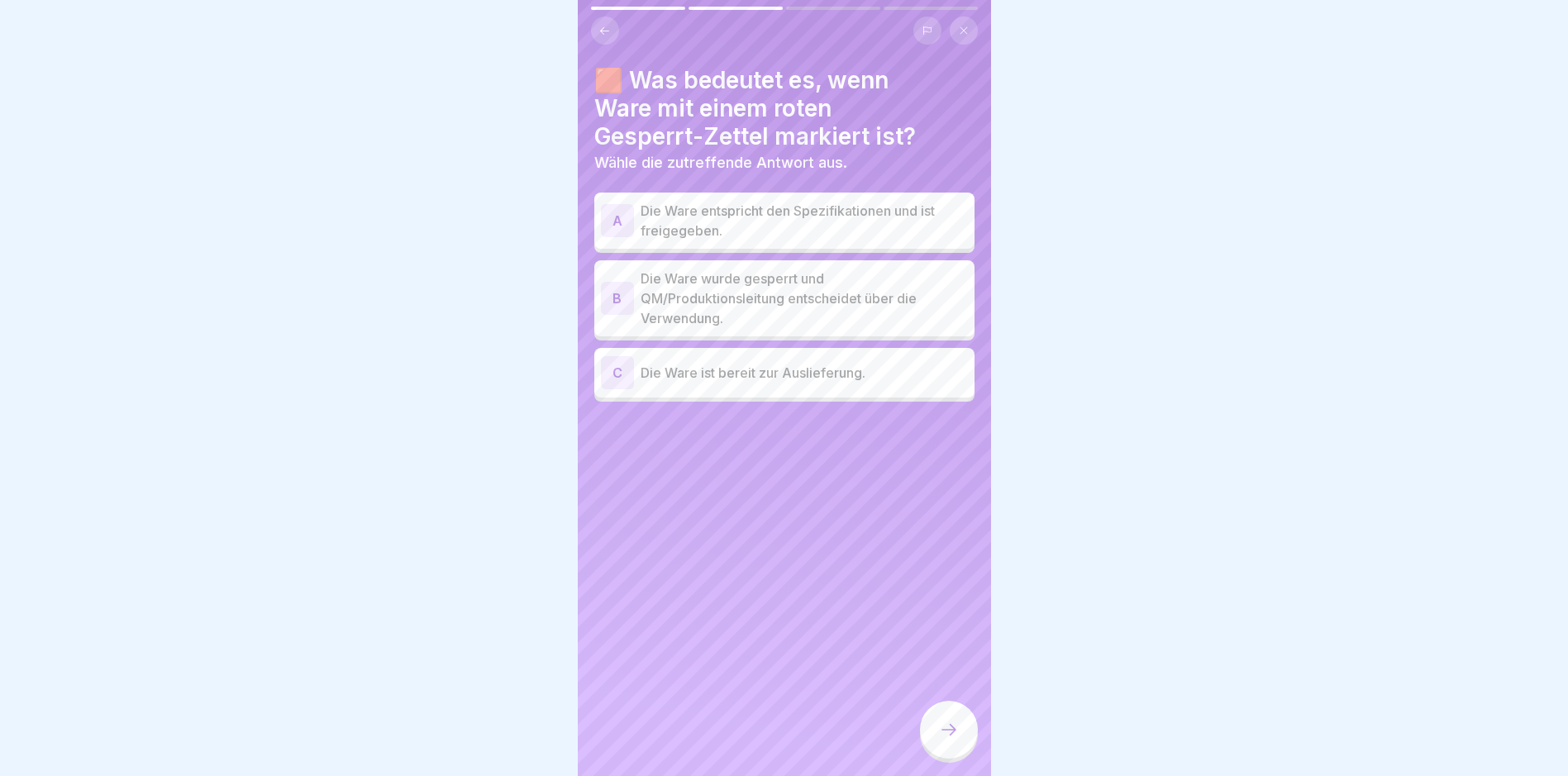
click at [616, 296] on div "B" at bounding box center [617, 298] width 33 height 33
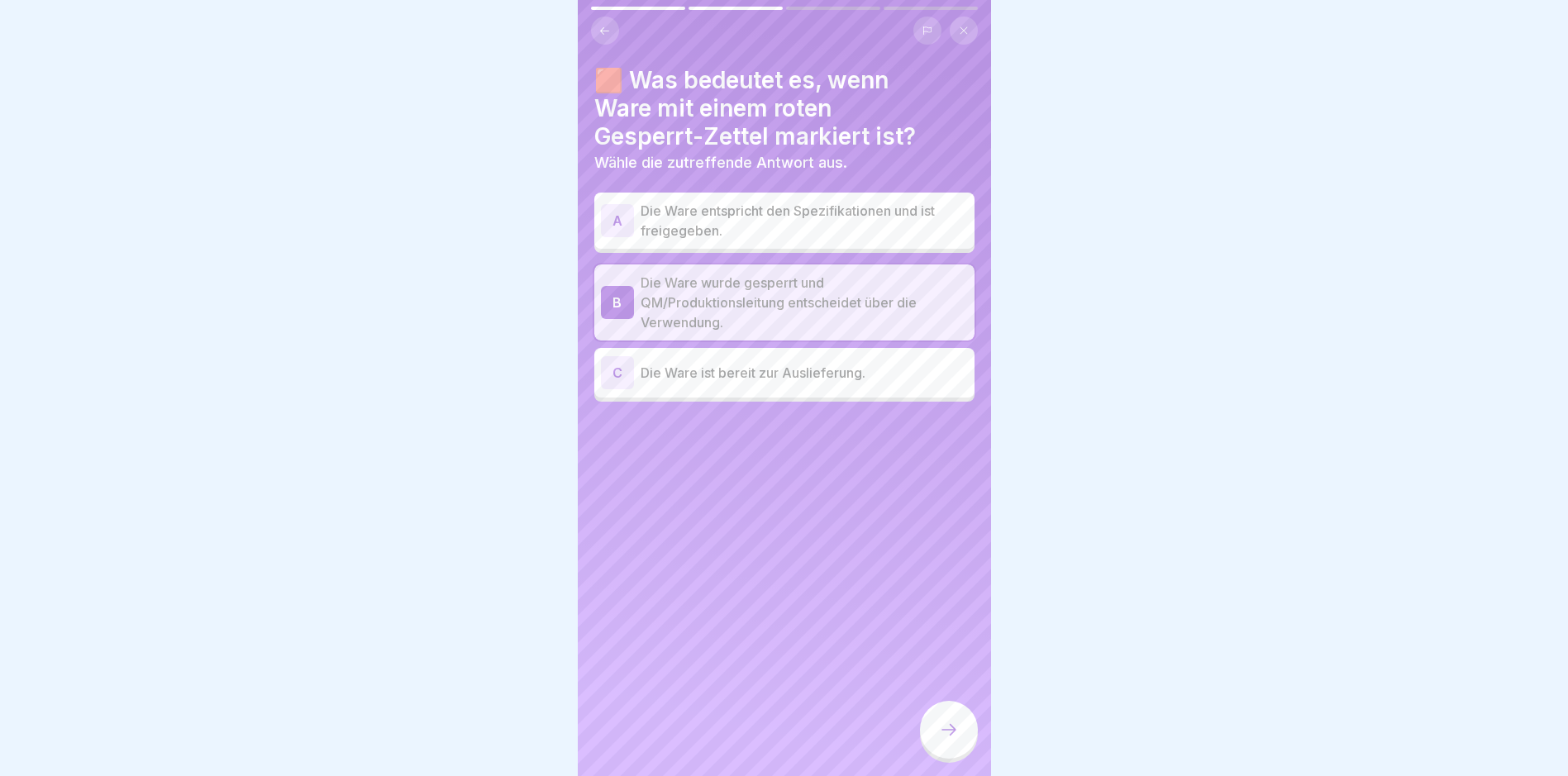
click at [954, 740] on icon at bounding box center [949, 730] width 20 height 20
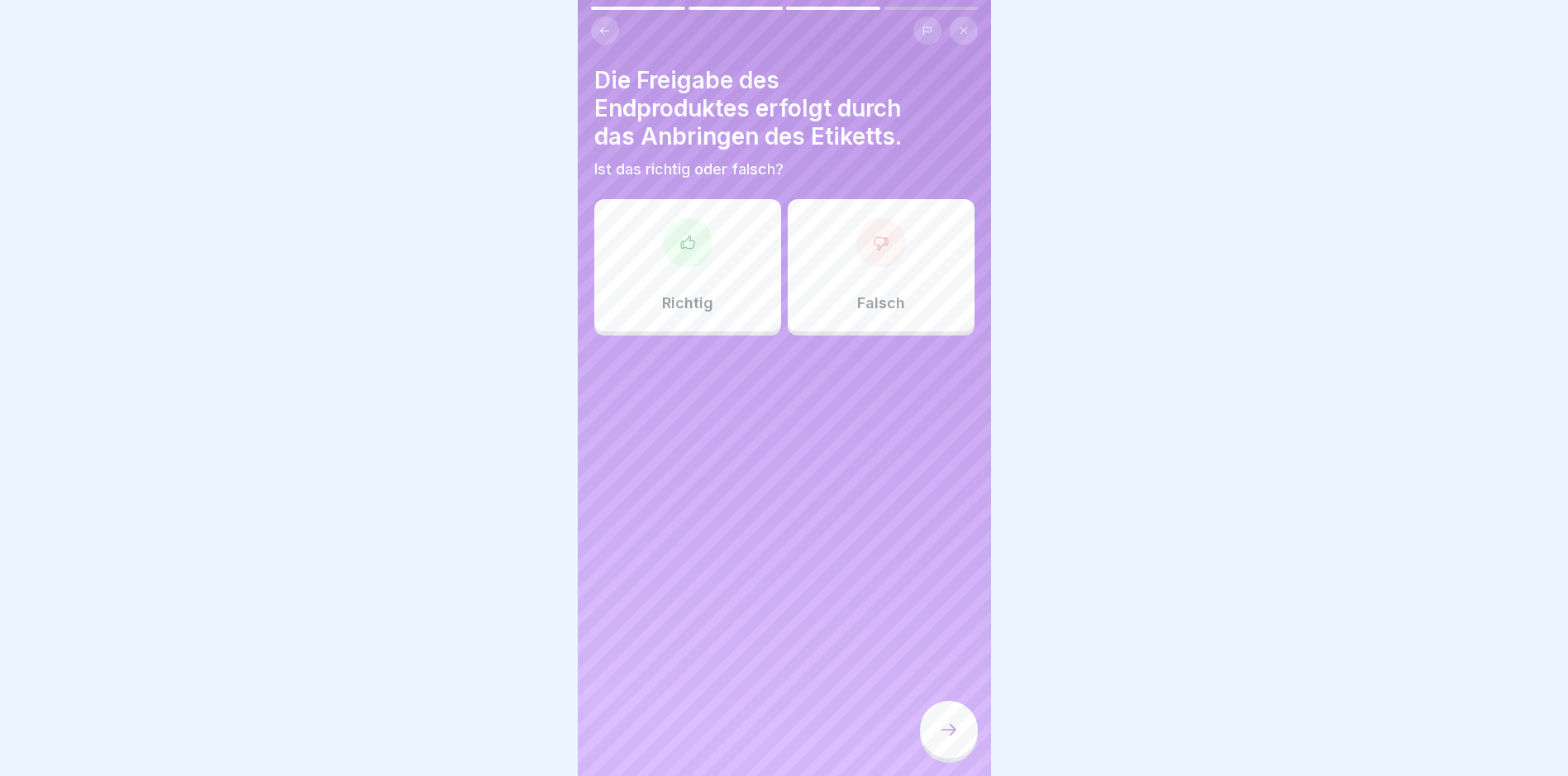
click at [874, 245] on icon at bounding box center [880, 243] width 13 height 13
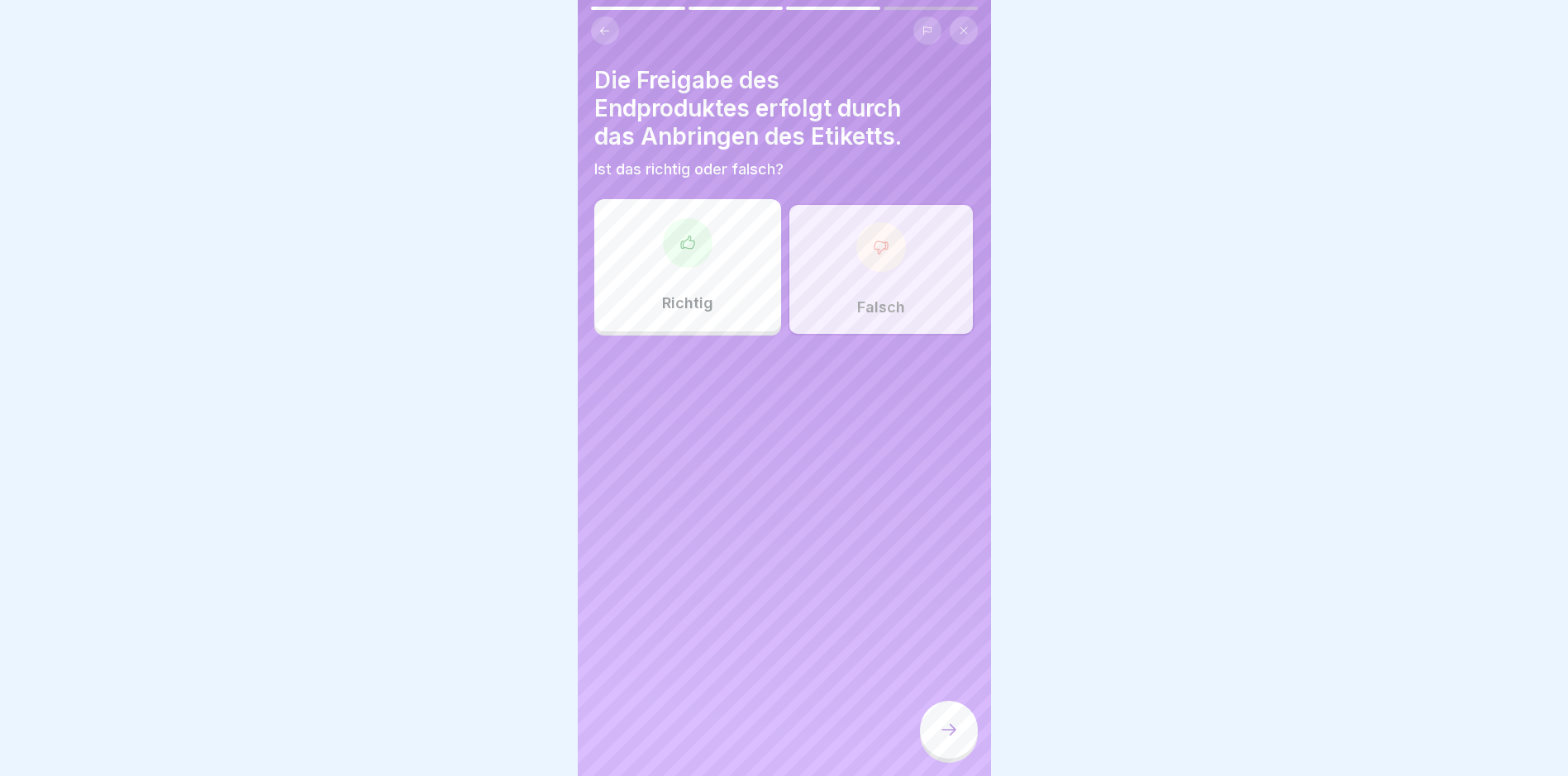
click at [939, 740] on icon at bounding box center [949, 730] width 20 height 20
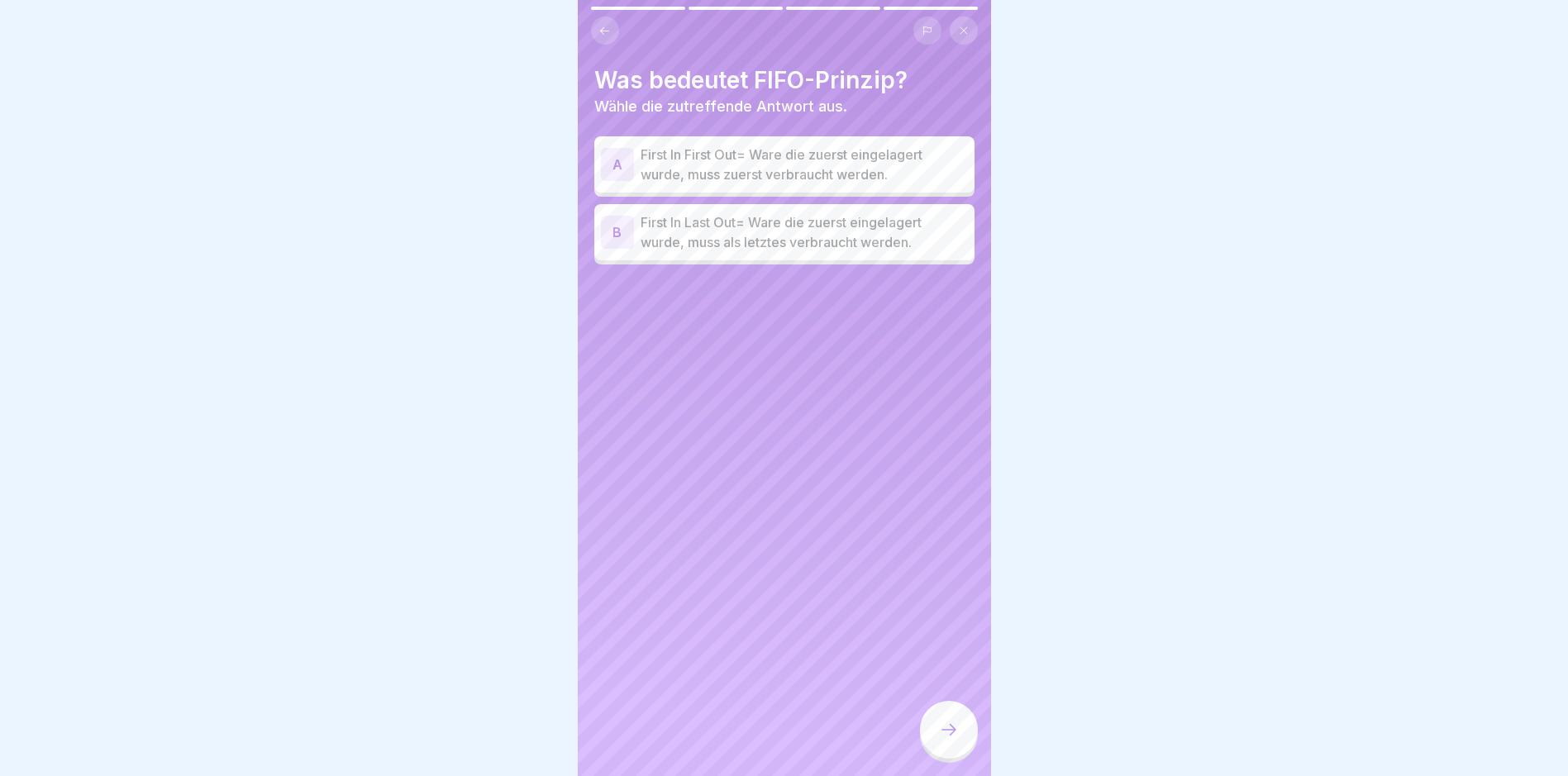
click at [612, 162] on div "A" at bounding box center [617, 164] width 33 height 33
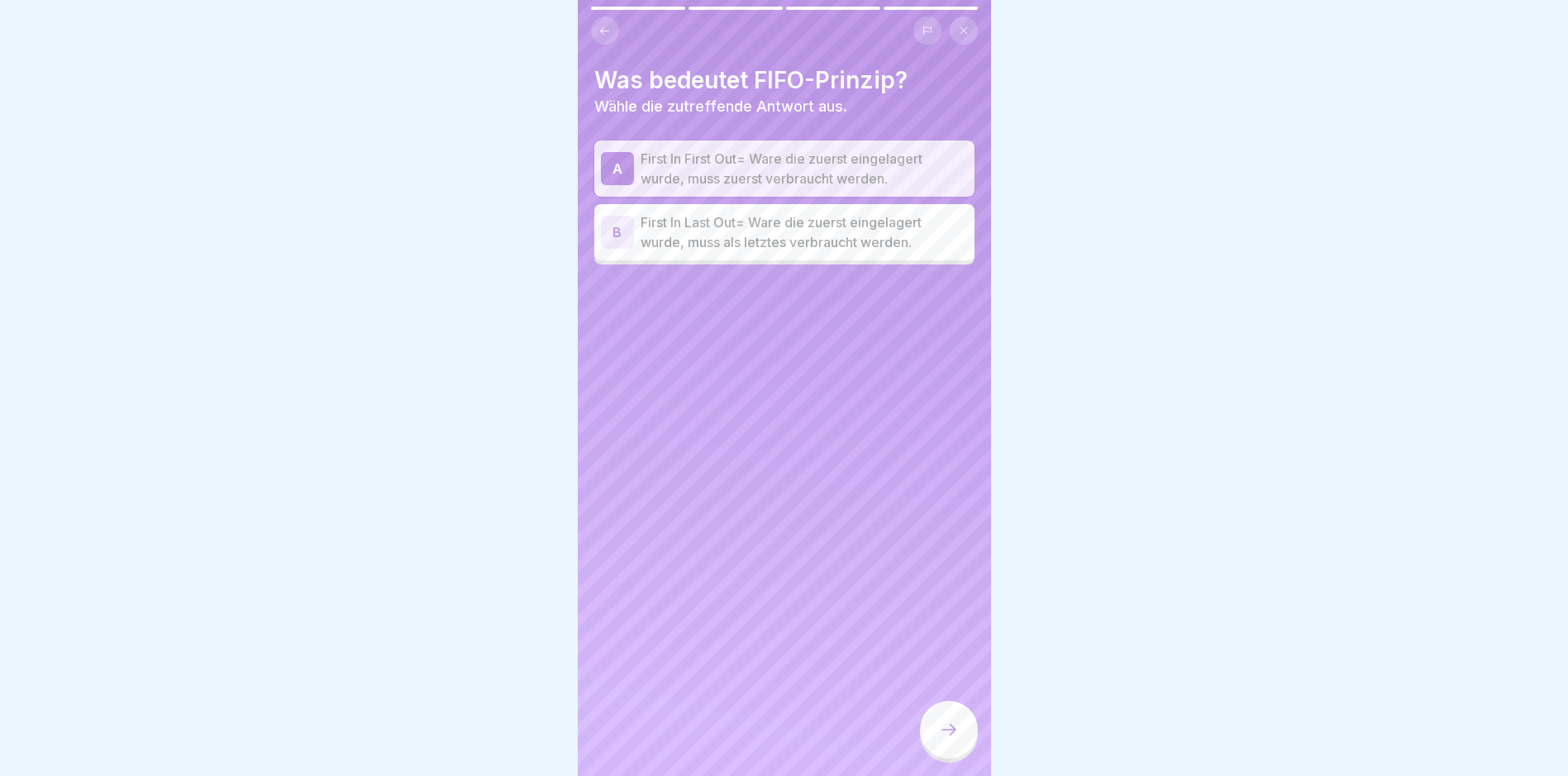
click at [963, 733] on div at bounding box center [949, 730] width 58 height 58
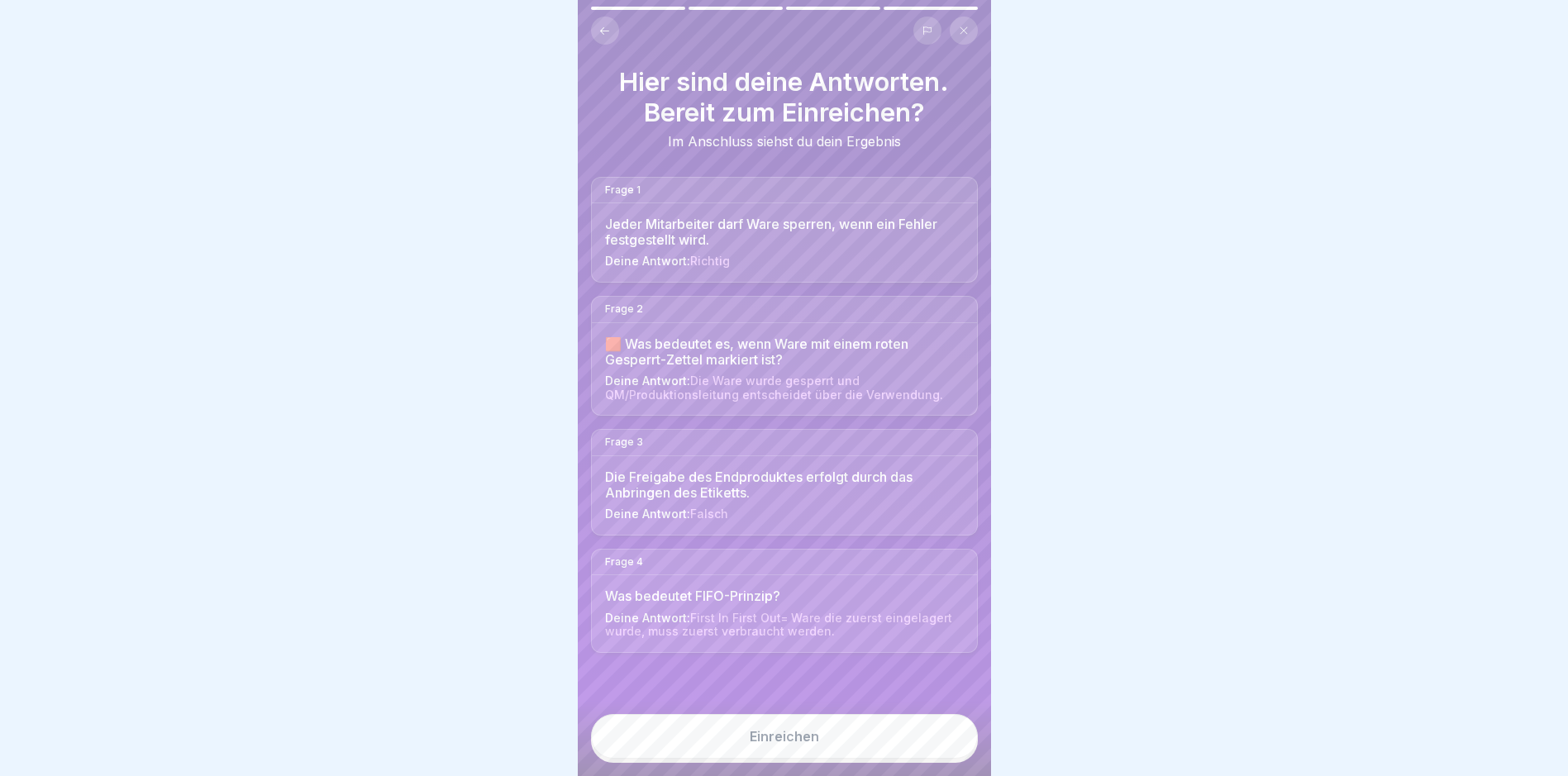
click at [791, 744] on div "Einreichen" at bounding box center [784, 736] width 70 height 15
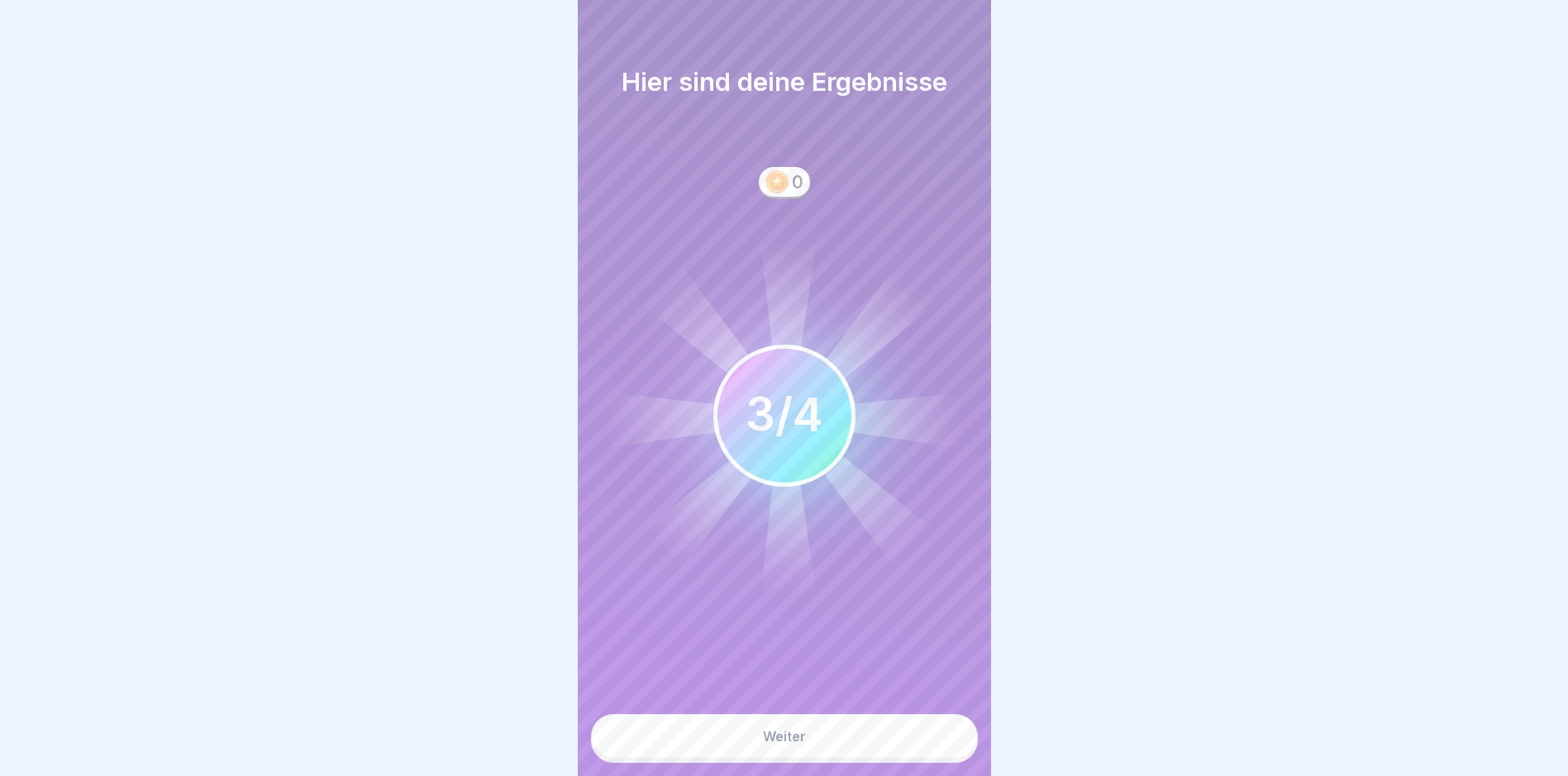
click at [790, 744] on div "Weiter" at bounding box center [784, 736] width 43 height 15
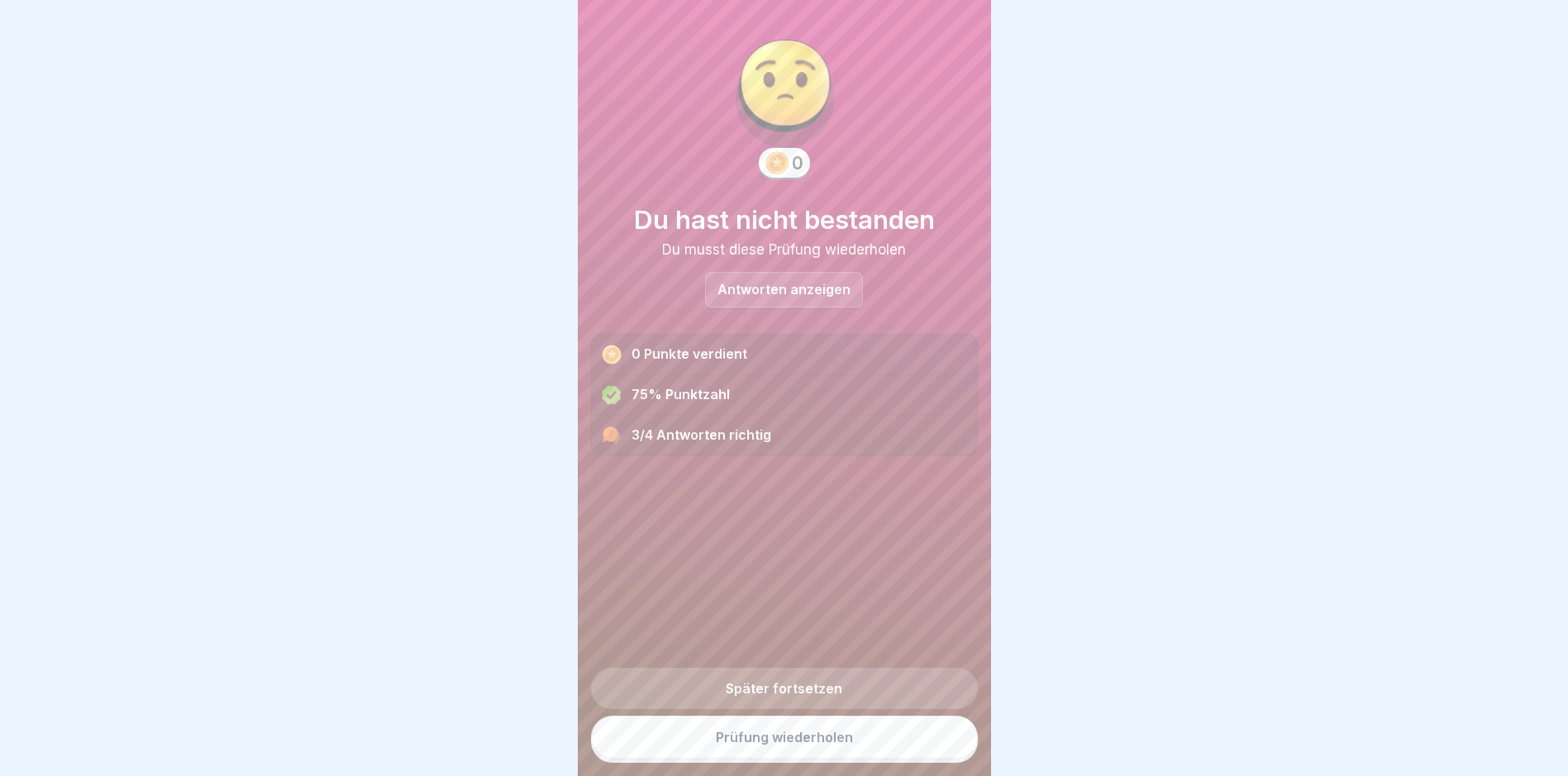
click at [758, 749] on link "Prüfung wiederholen" at bounding box center [784, 737] width 387 height 43
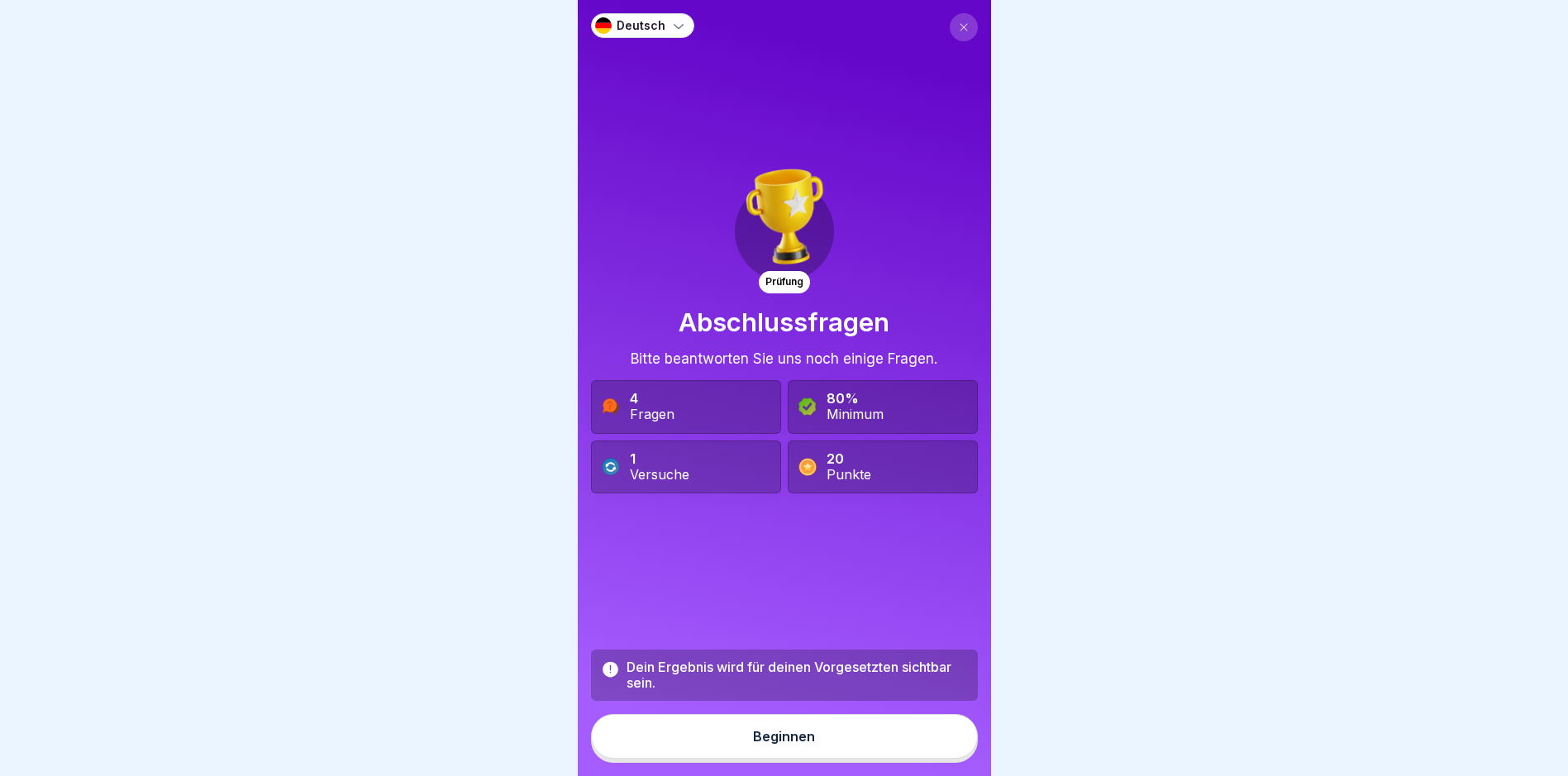
click at [758, 744] on div "Beginnen" at bounding box center [784, 736] width 62 height 15
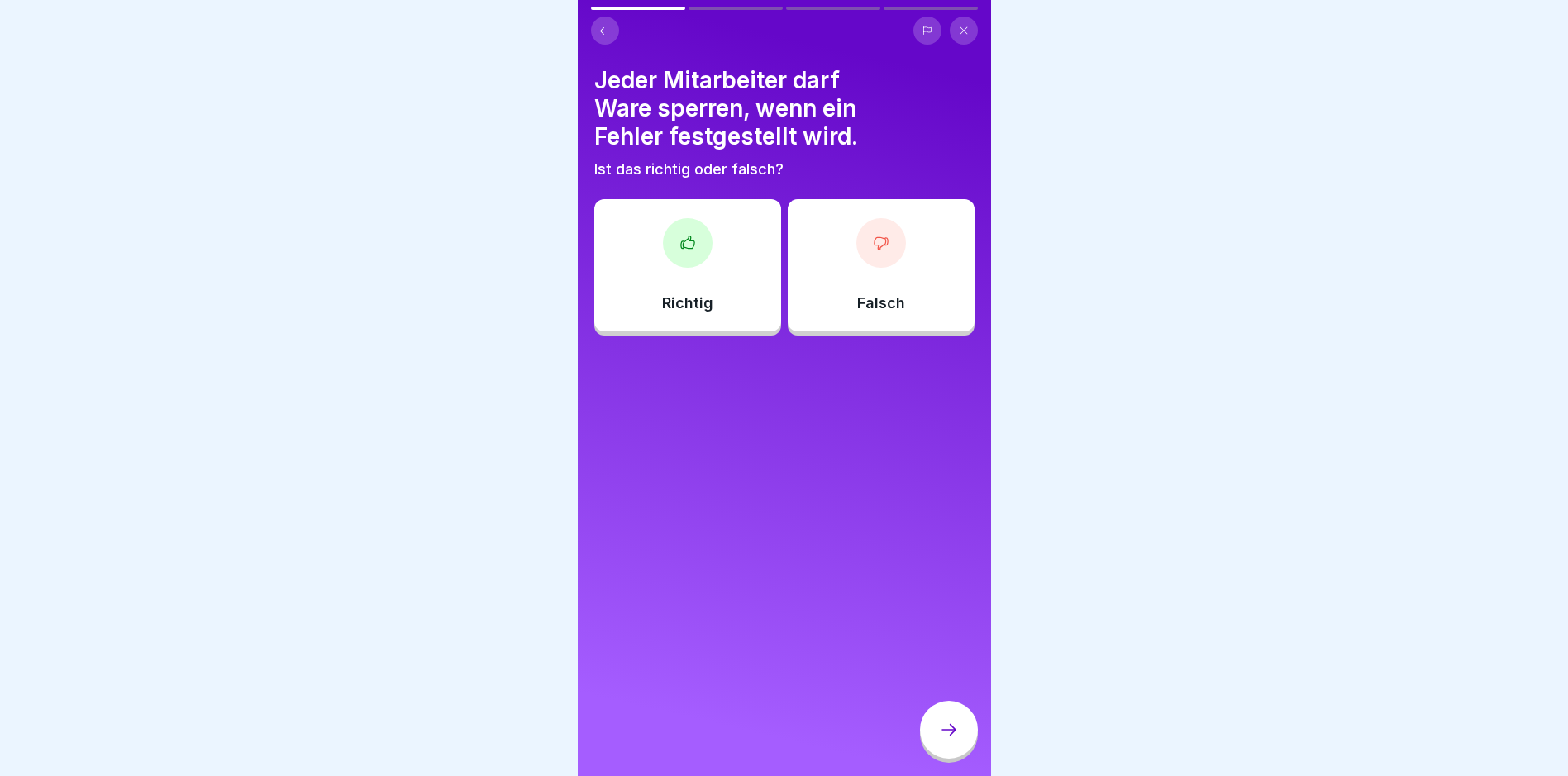
click at [688, 241] on icon at bounding box center [688, 243] width 17 height 17
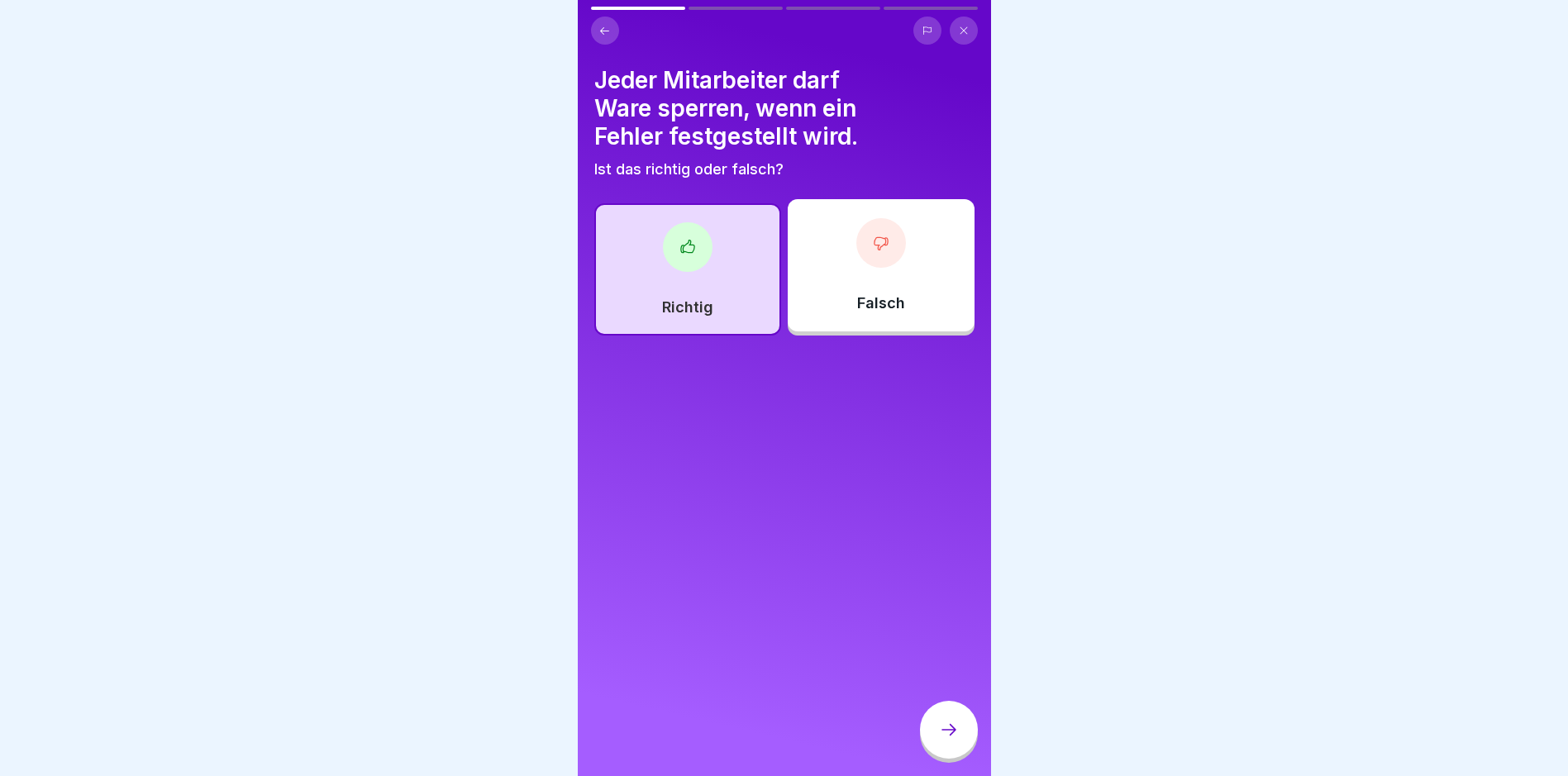
click at [939, 738] on icon at bounding box center [949, 730] width 20 height 20
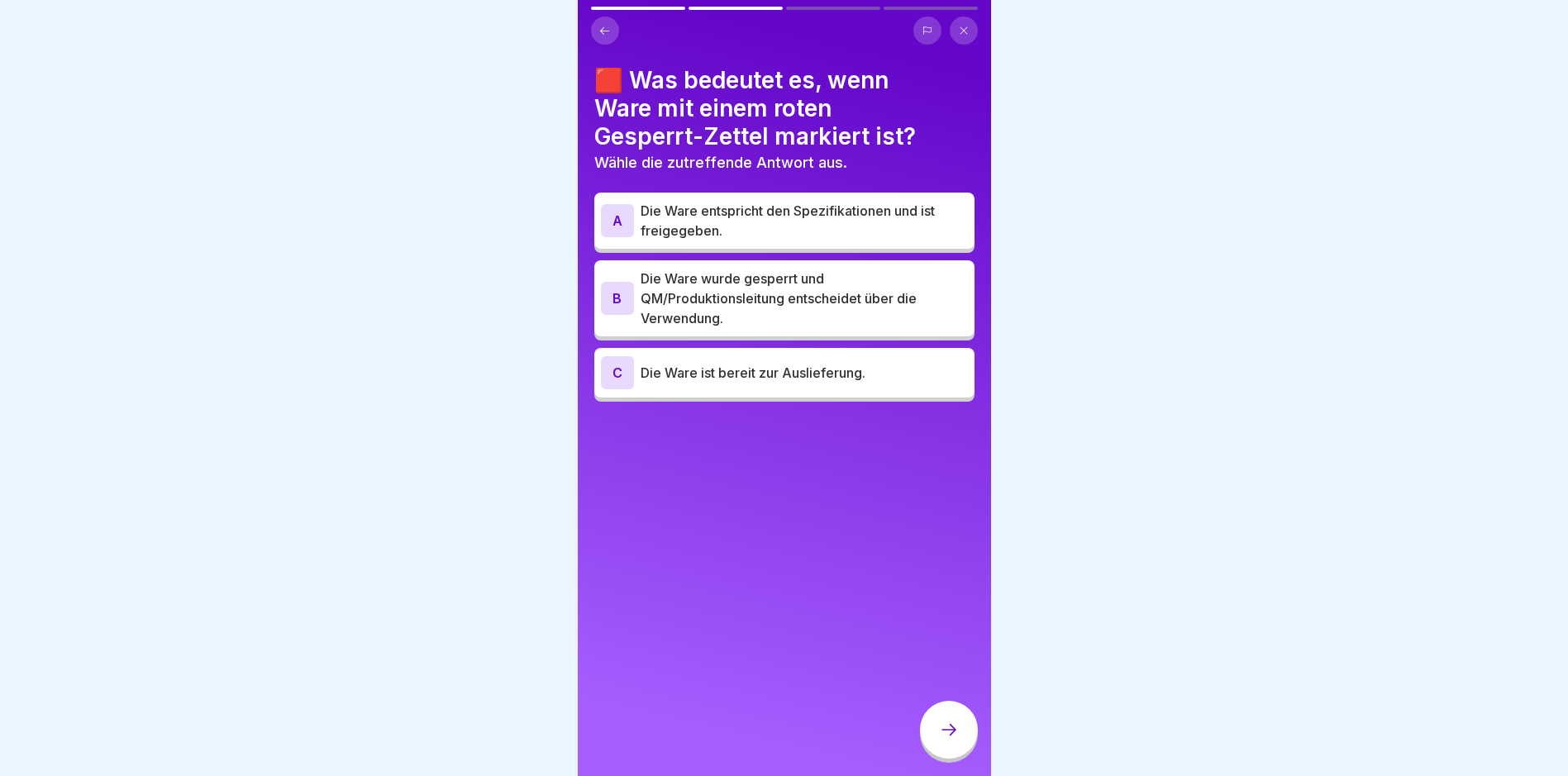
click at [614, 291] on div "B" at bounding box center [617, 298] width 33 height 33
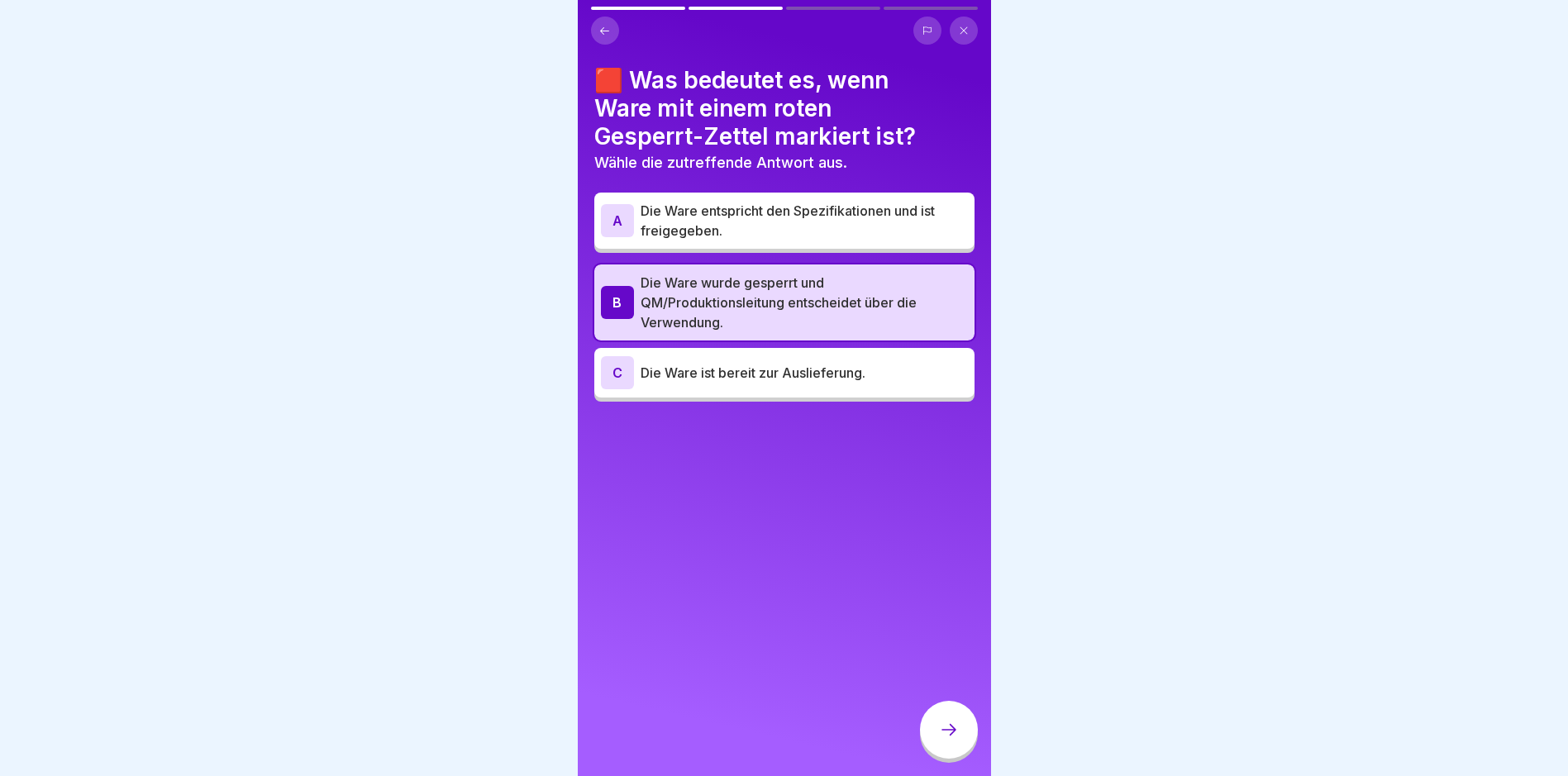
click at [959, 744] on div at bounding box center [949, 730] width 58 height 58
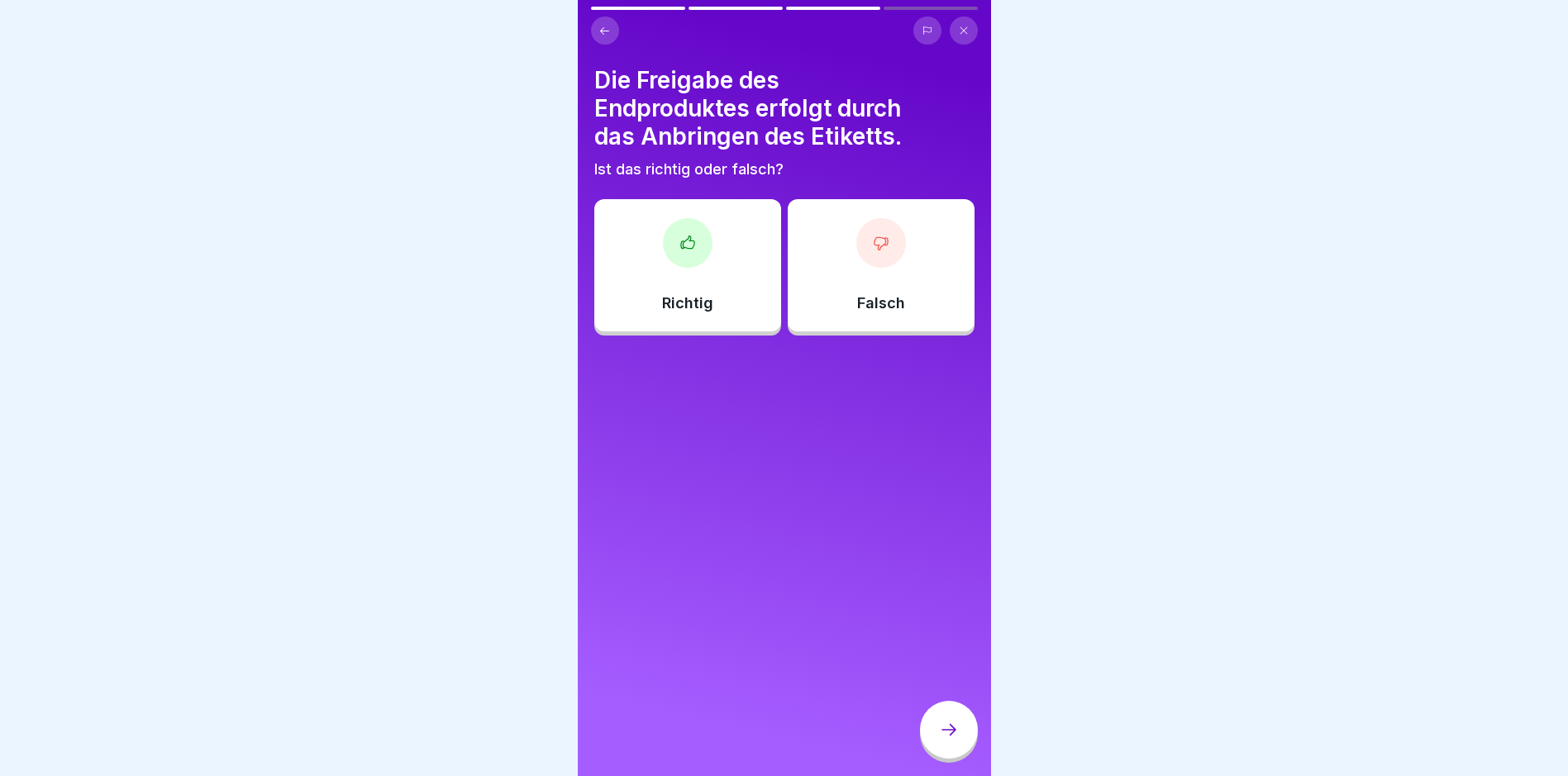
click at [686, 246] on icon at bounding box center [688, 243] width 17 height 17
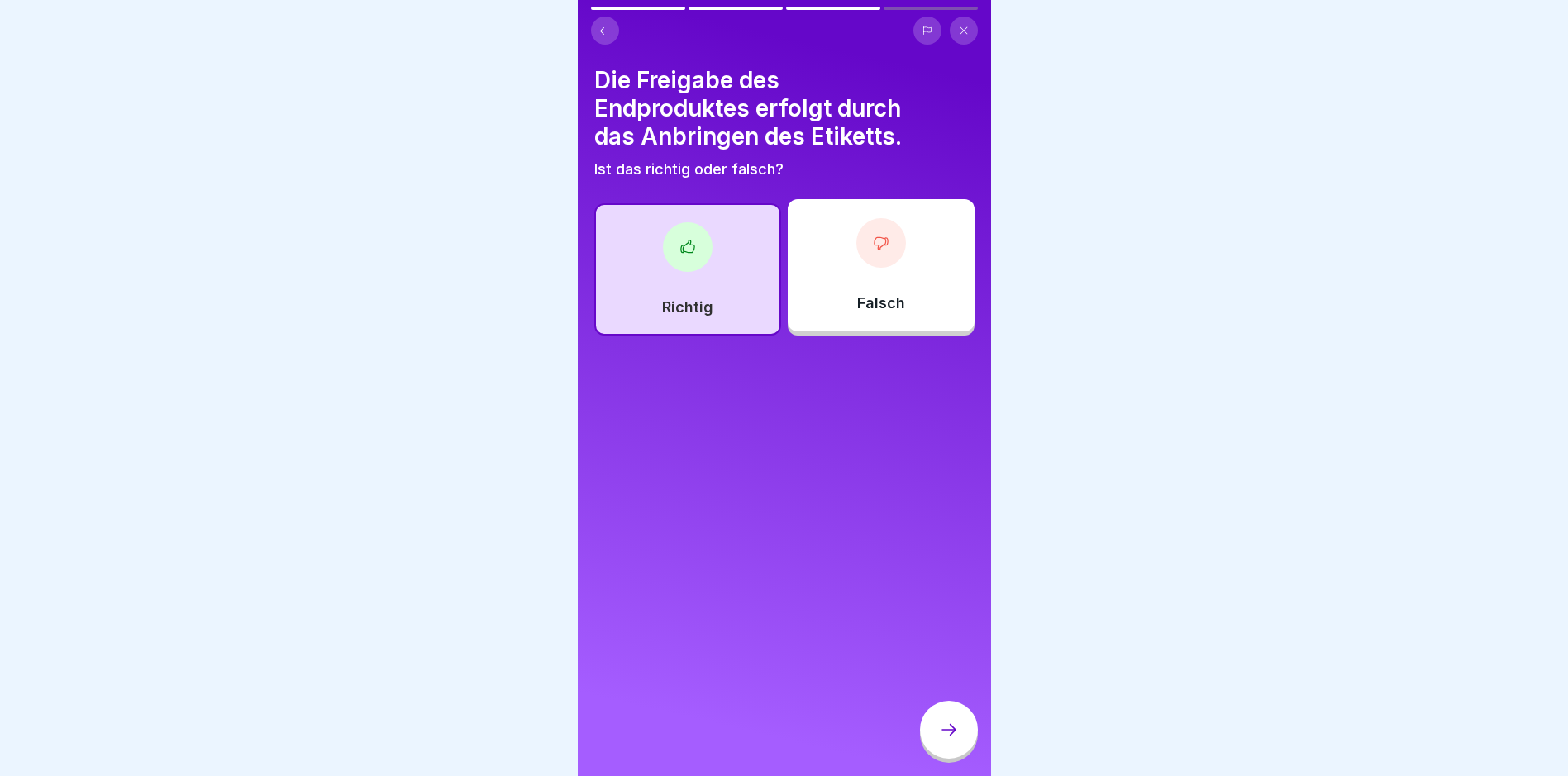
click at [940, 737] on icon at bounding box center [949, 730] width 20 height 20
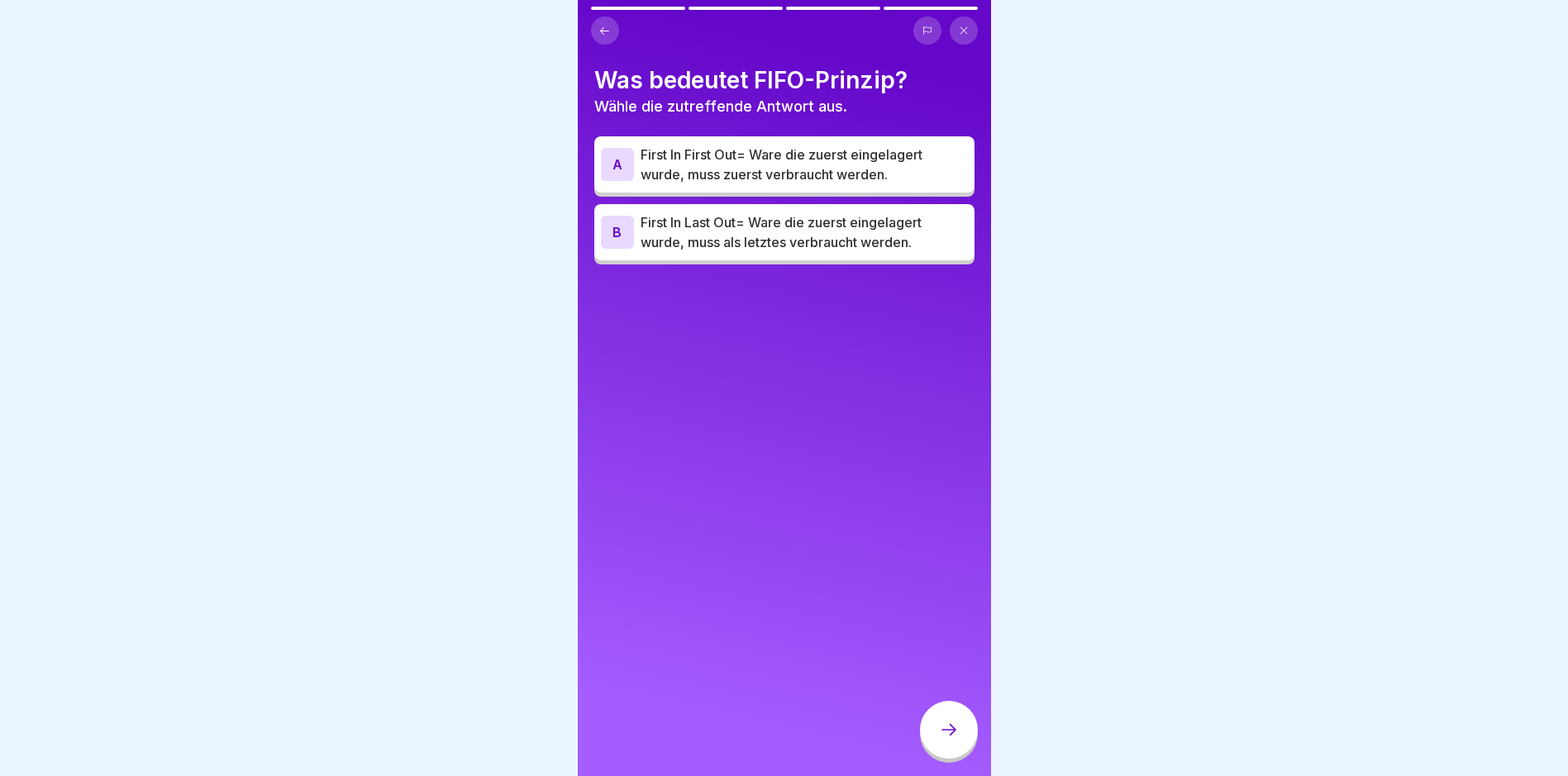
click at [615, 163] on div "A" at bounding box center [617, 164] width 33 height 33
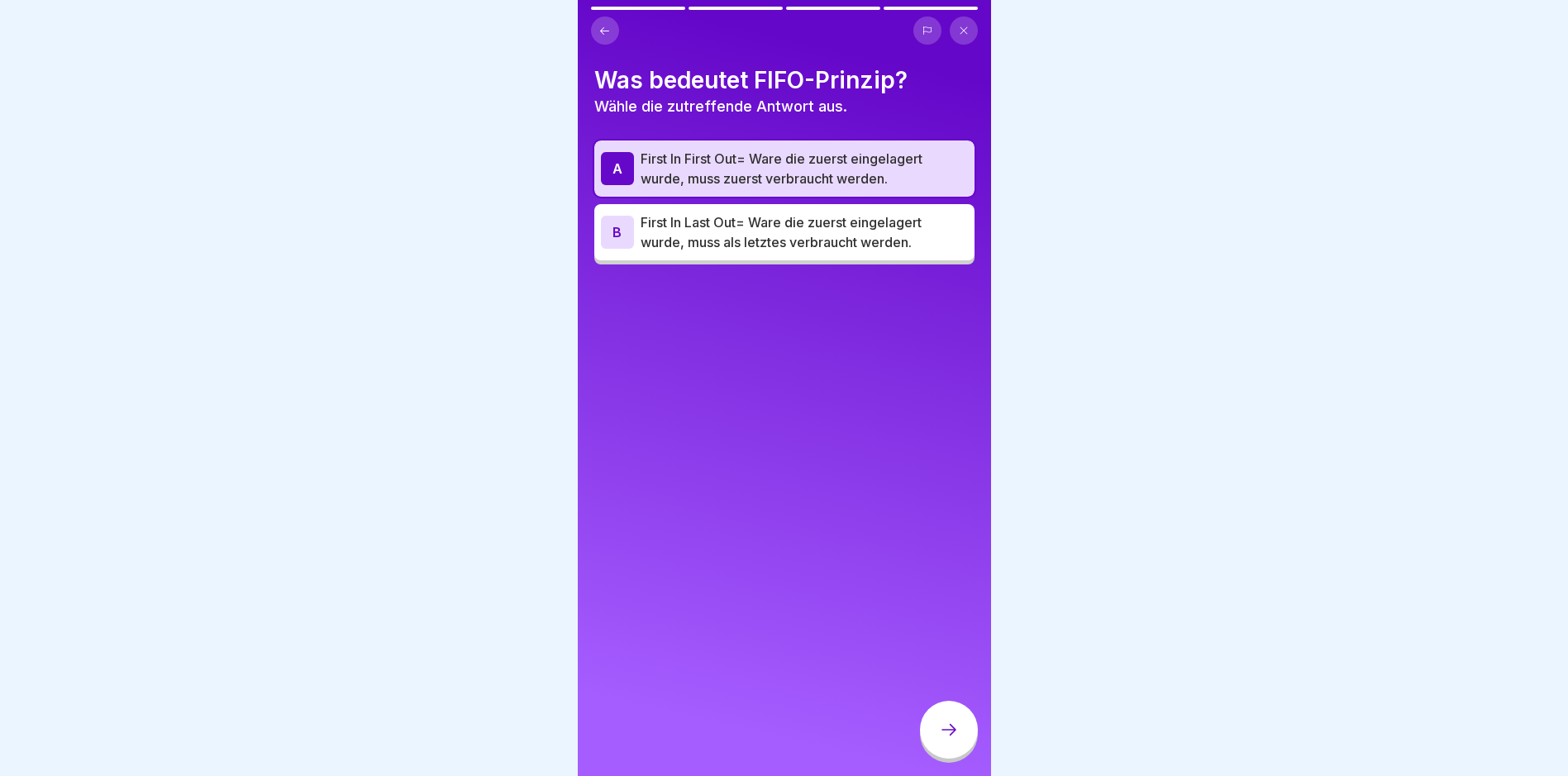
click at [949, 740] on icon at bounding box center [949, 730] width 20 height 20
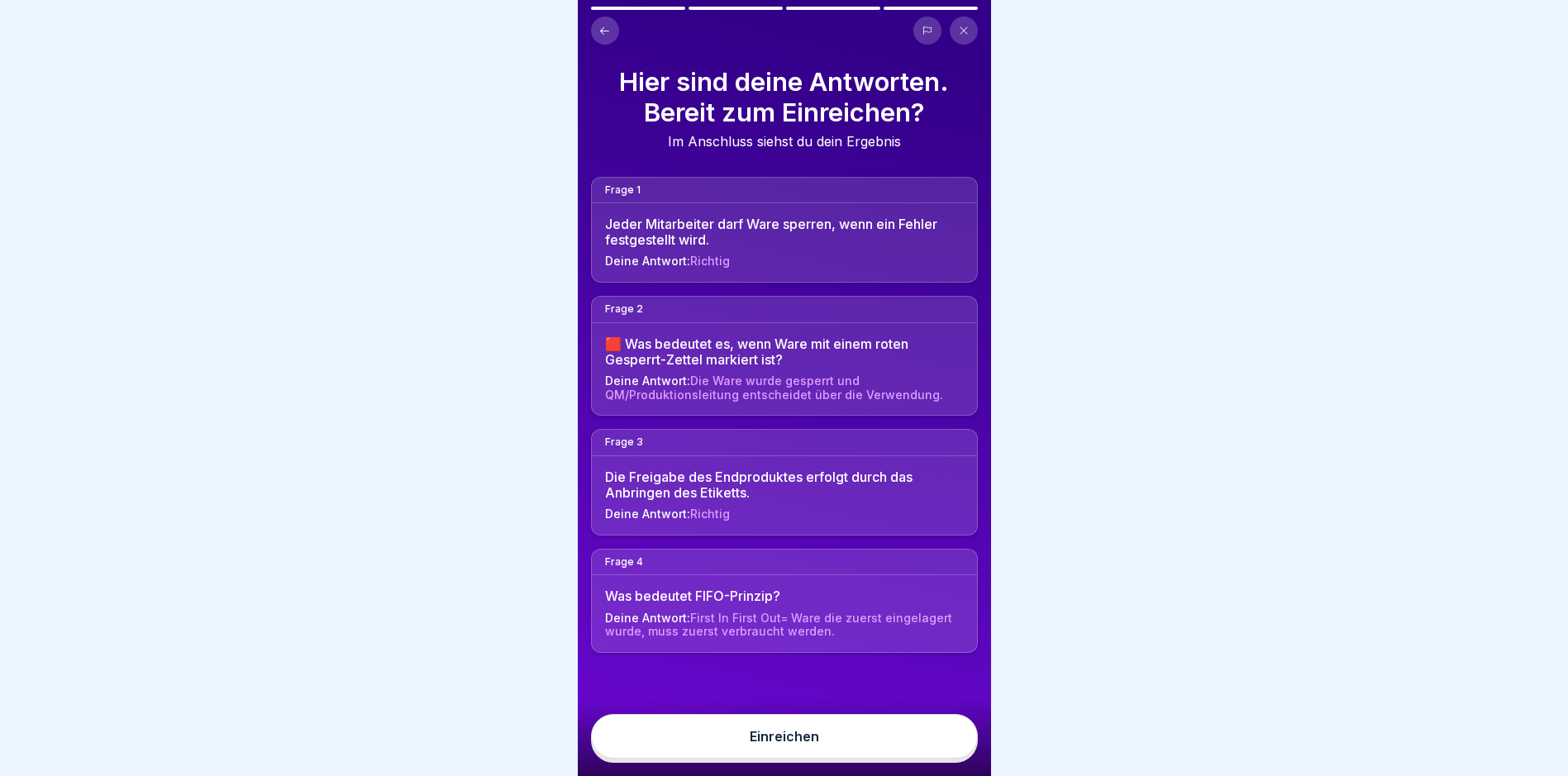
click at [809, 744] on div "Einreichen" at bounding box center [784, 736] width 70 height 15
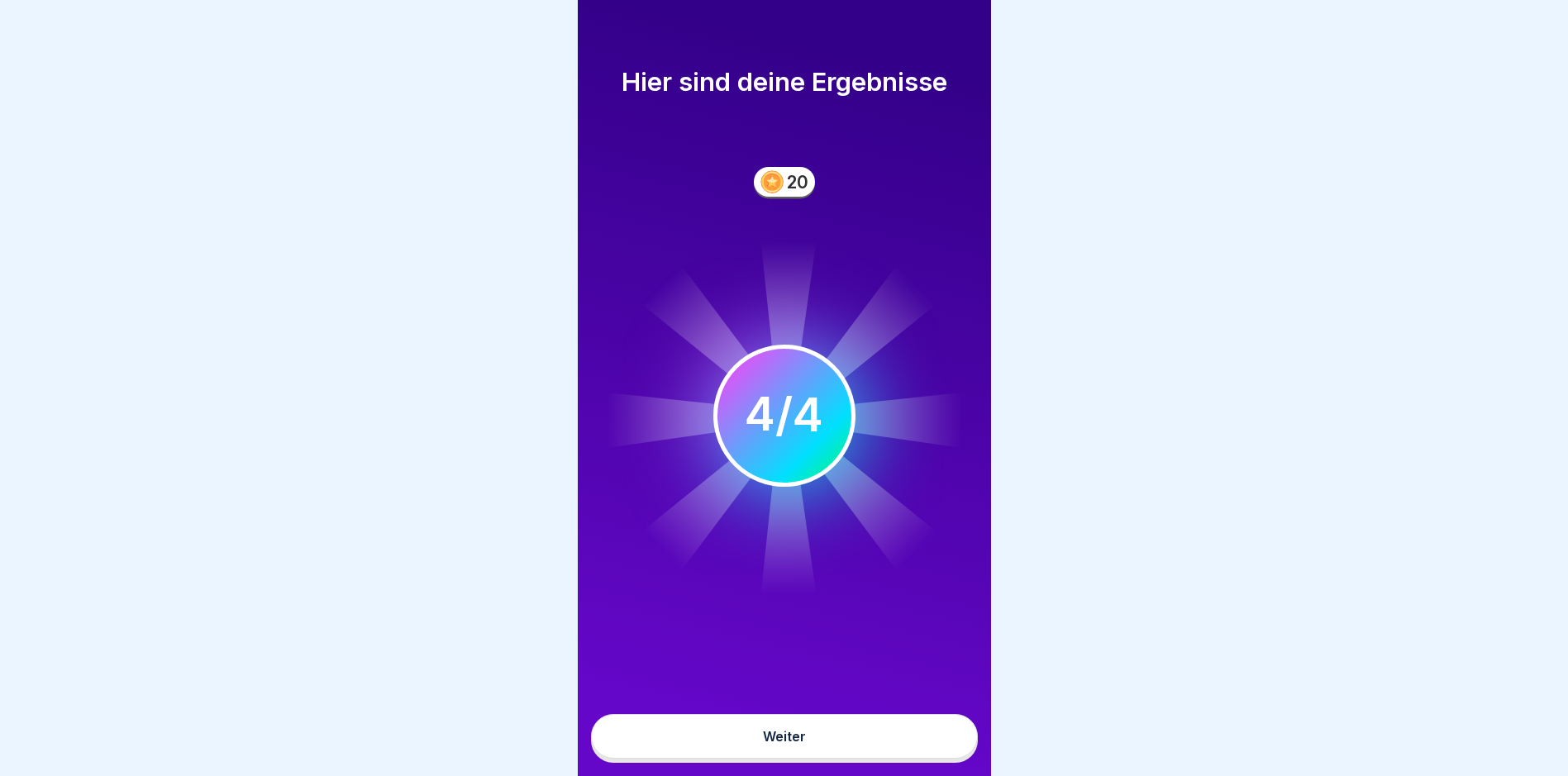
click at [807, 745] on button "Weiter" at bounding box center [784, 736] width 387 height 45
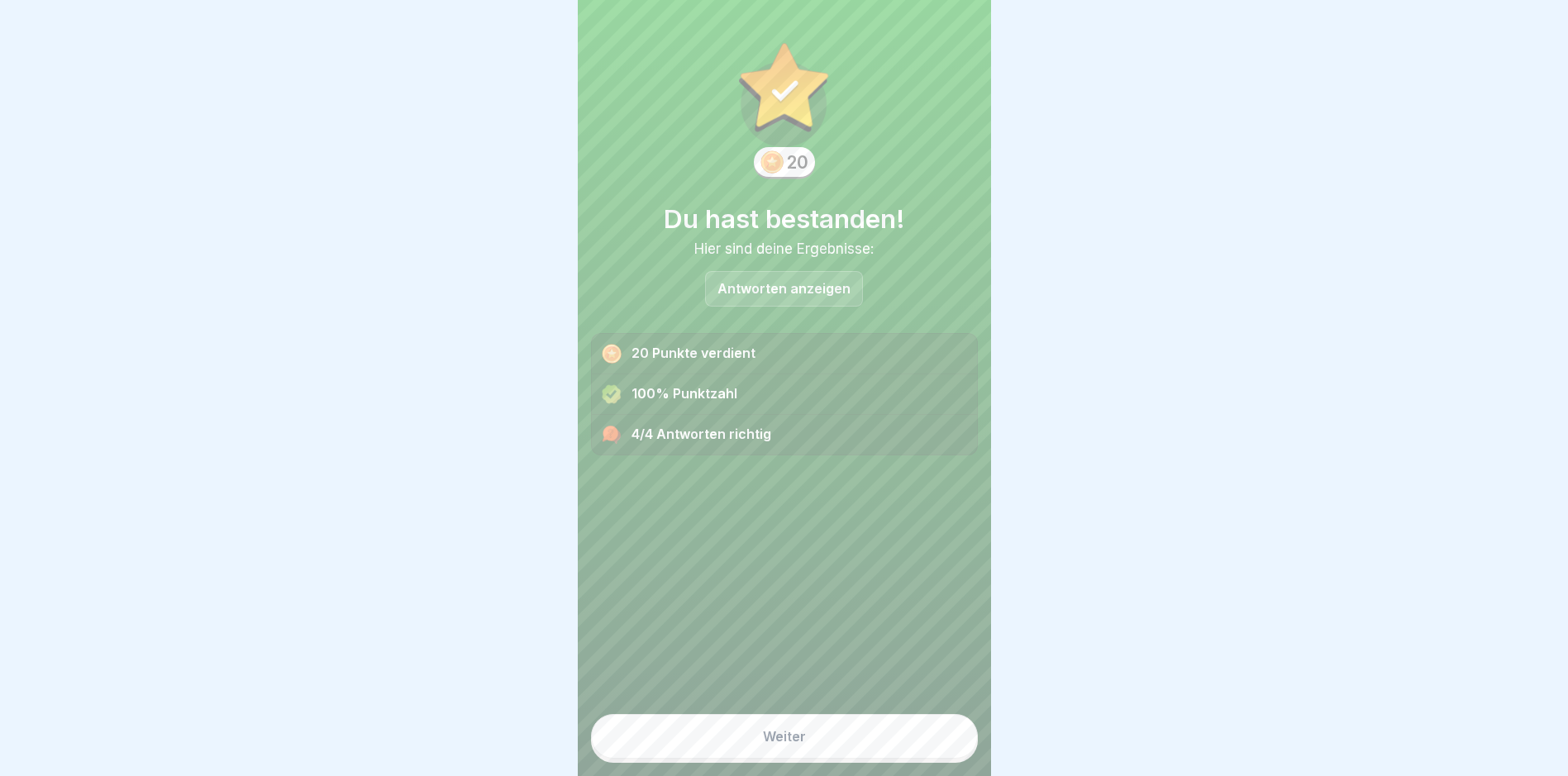
click at [794, 742] on button "Weiter" at bounding box center [784, 736] width 387 height 45
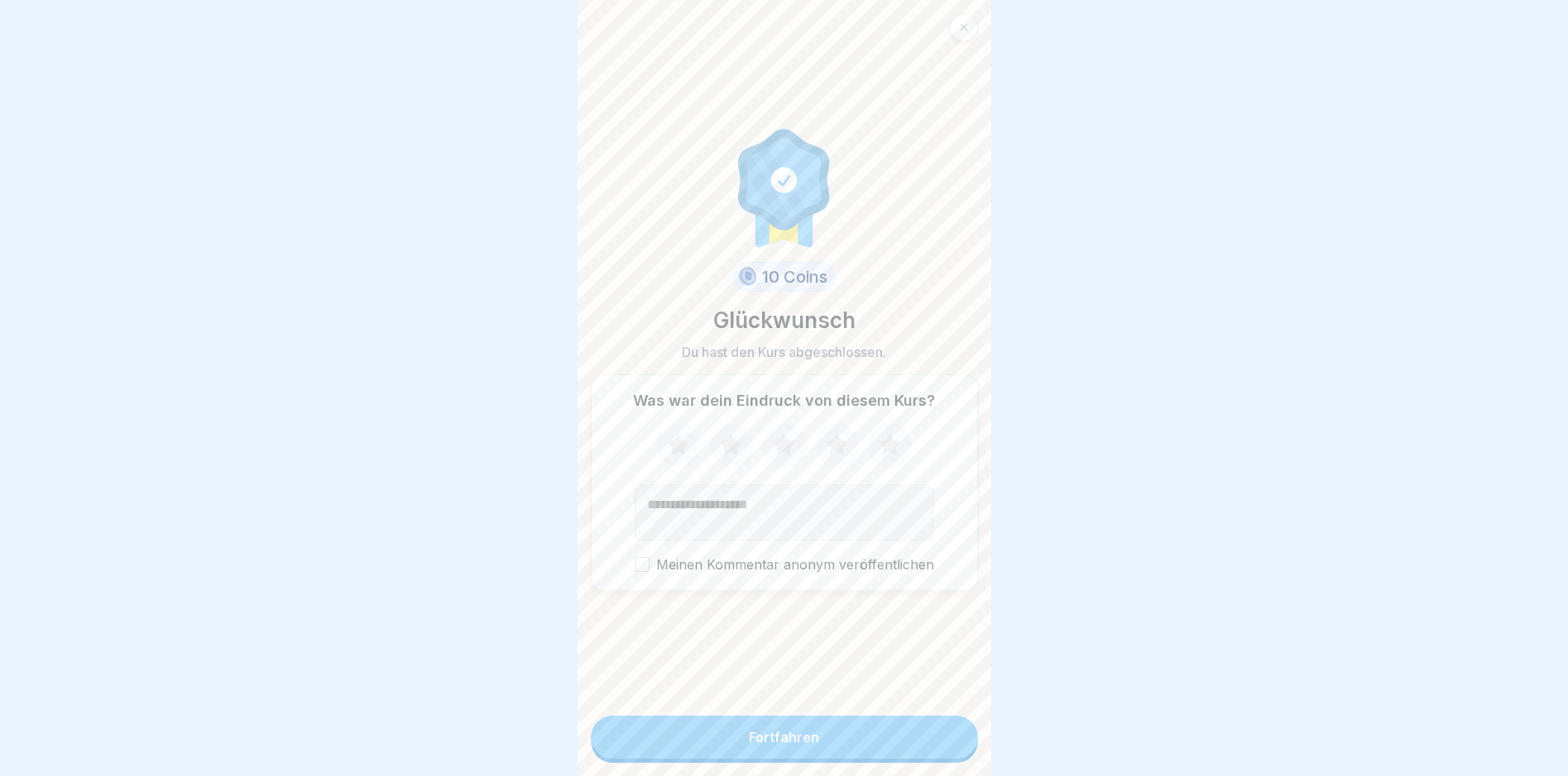
click at [785, 745] on div "Fortfahren" at bounding box center [784, 737] width 70 height 15
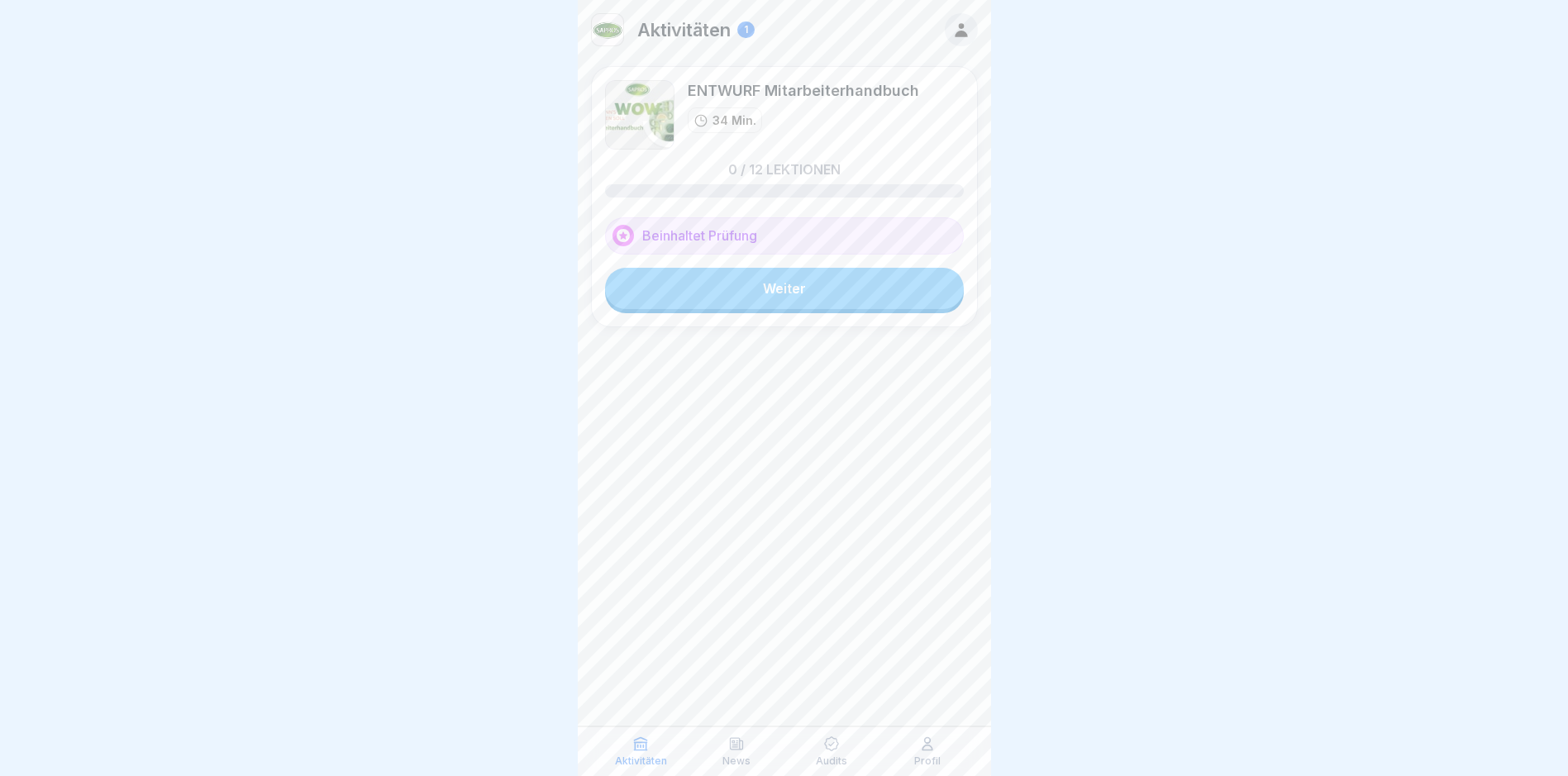
click at [774, 286] on link "Weiter" at bounding box center [784, 288] width 359 height 41
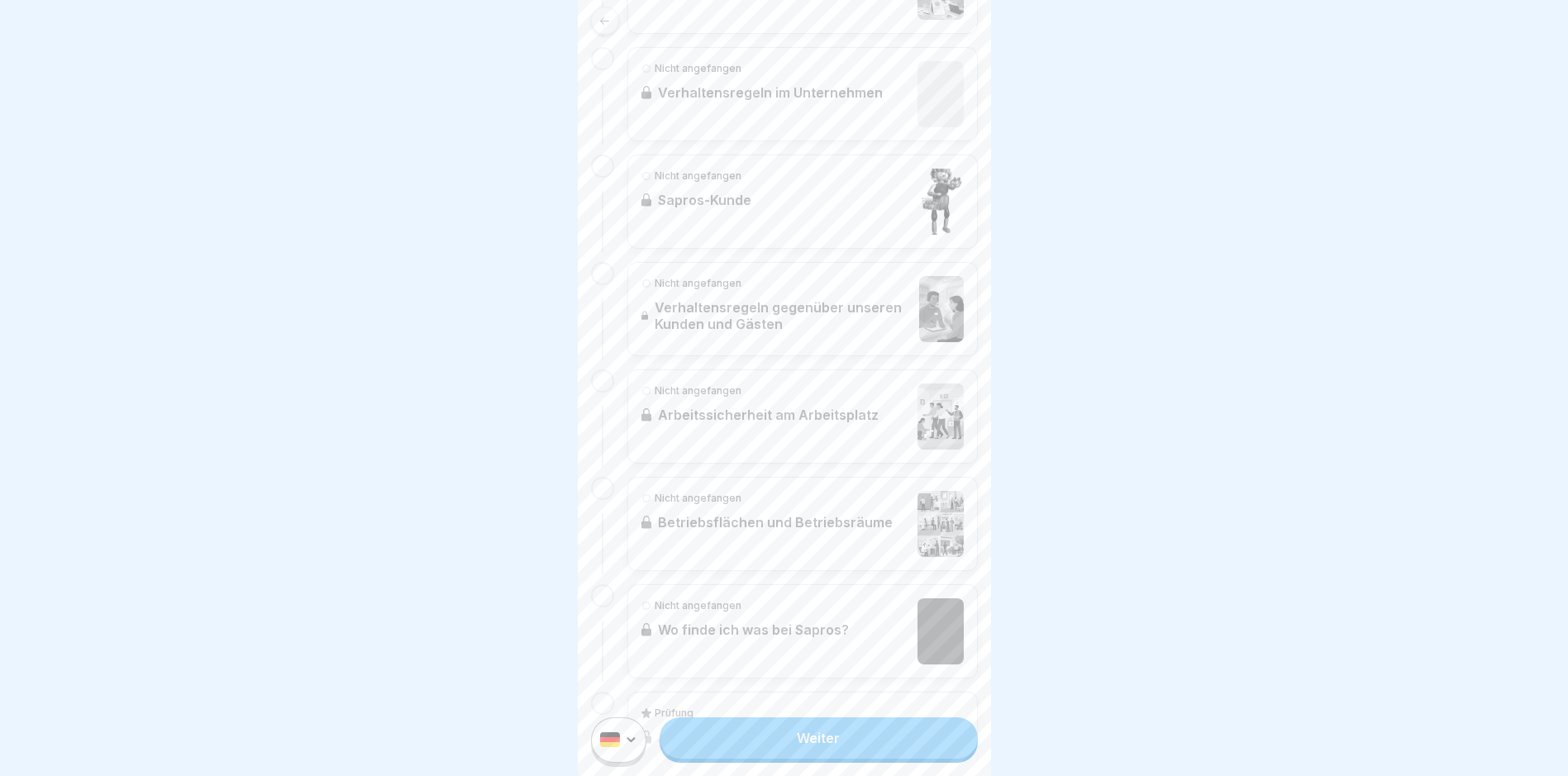
scroll to position [1194, 0]
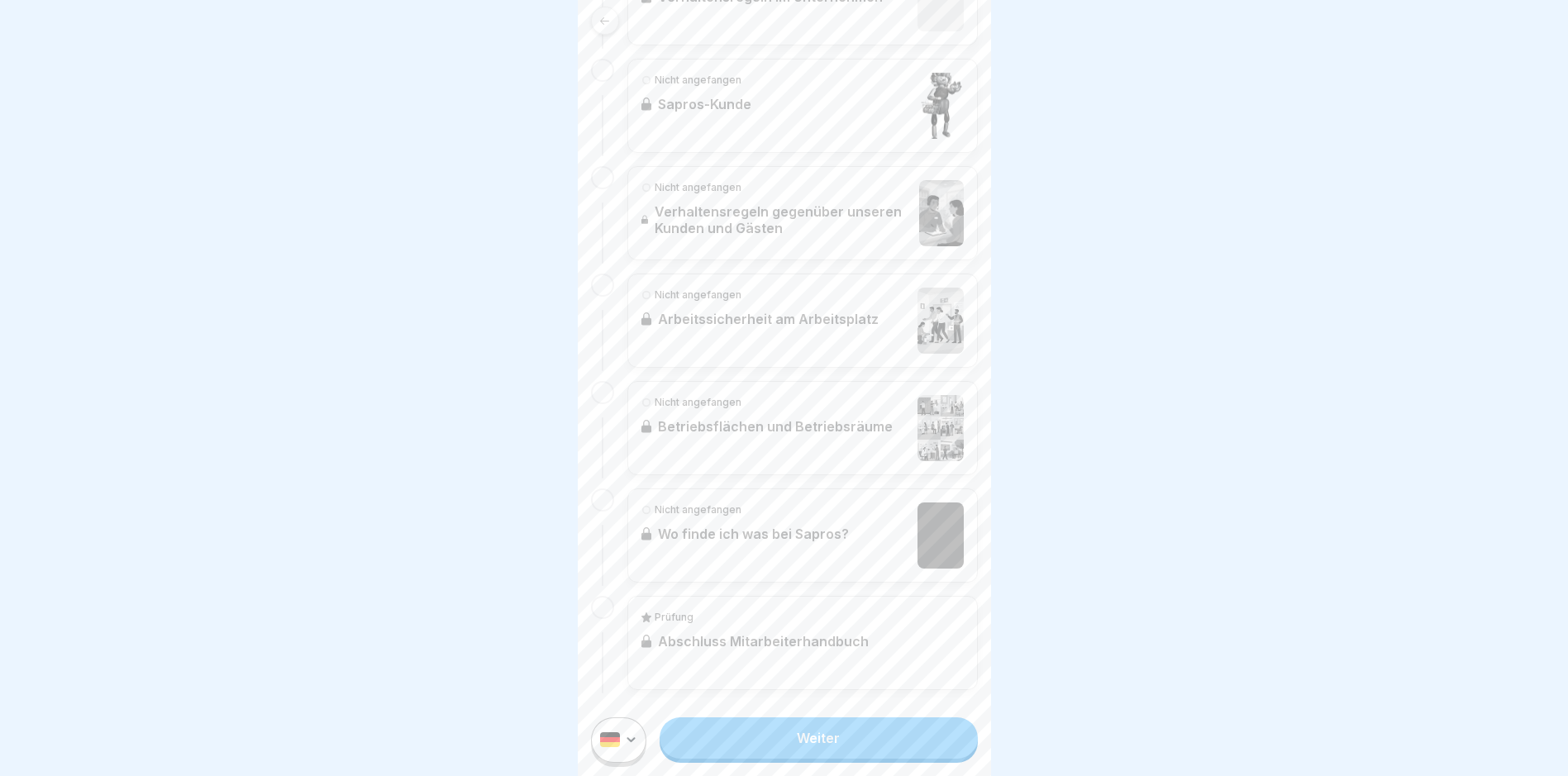
click at [814, 742] on link "Weiter" at bounding box center [818, 738] width 317 height 41
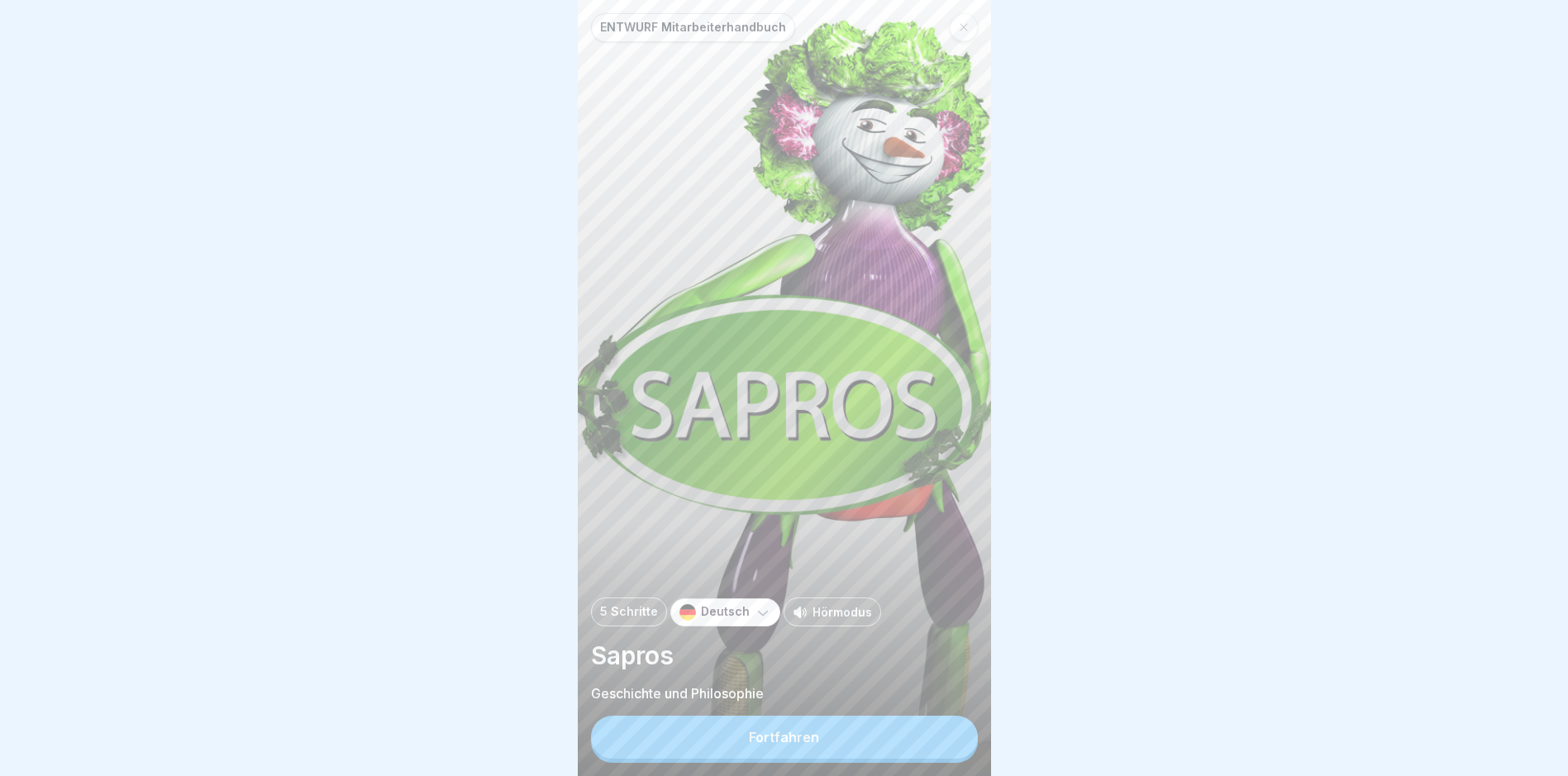
click at [814, 742] on button "Fortfahren" at bounding box center [784, 737] width 387 height 43
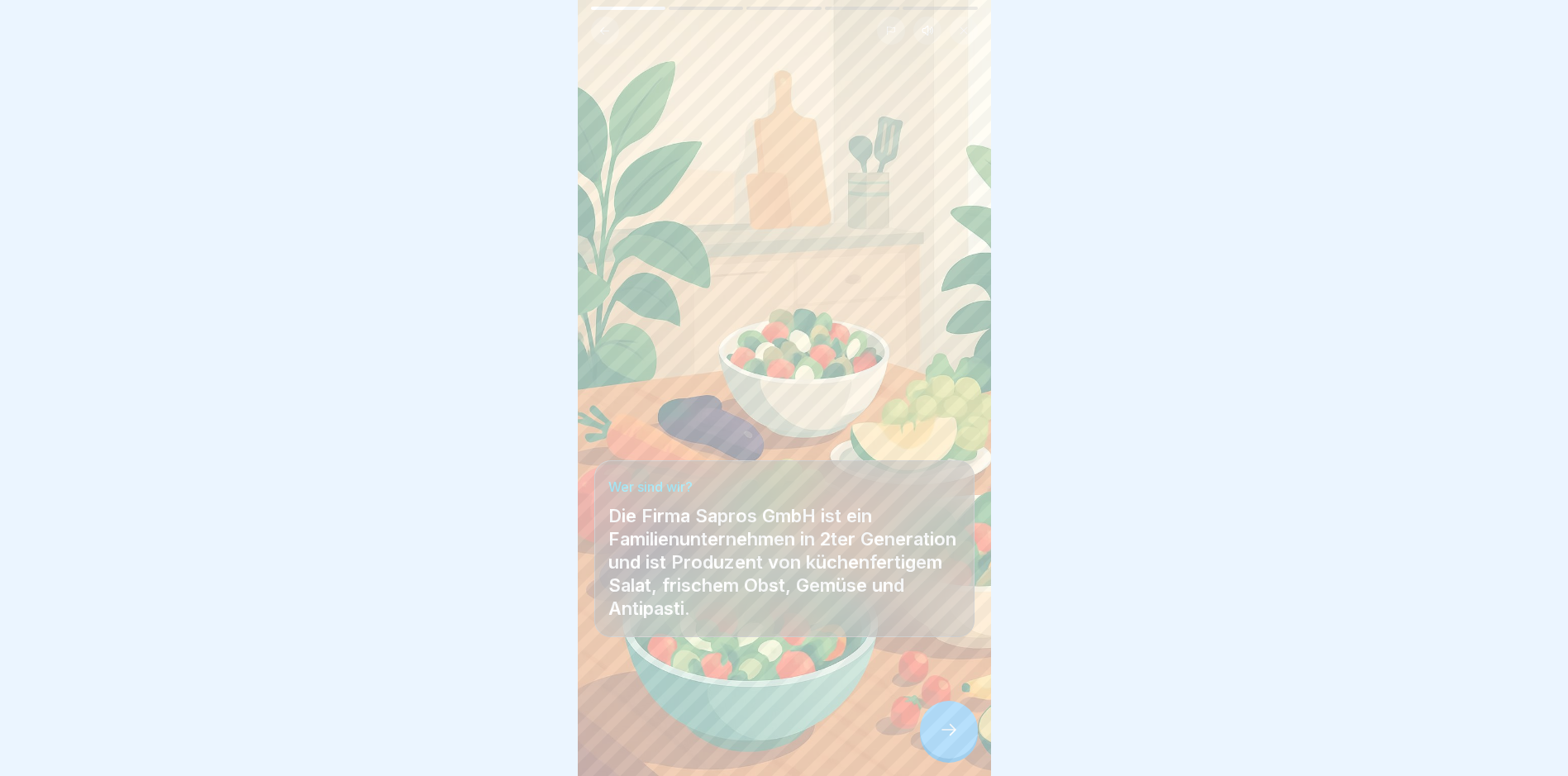
click at [954, 736] on icon at bounding box center [949, 730] width 20 height 20
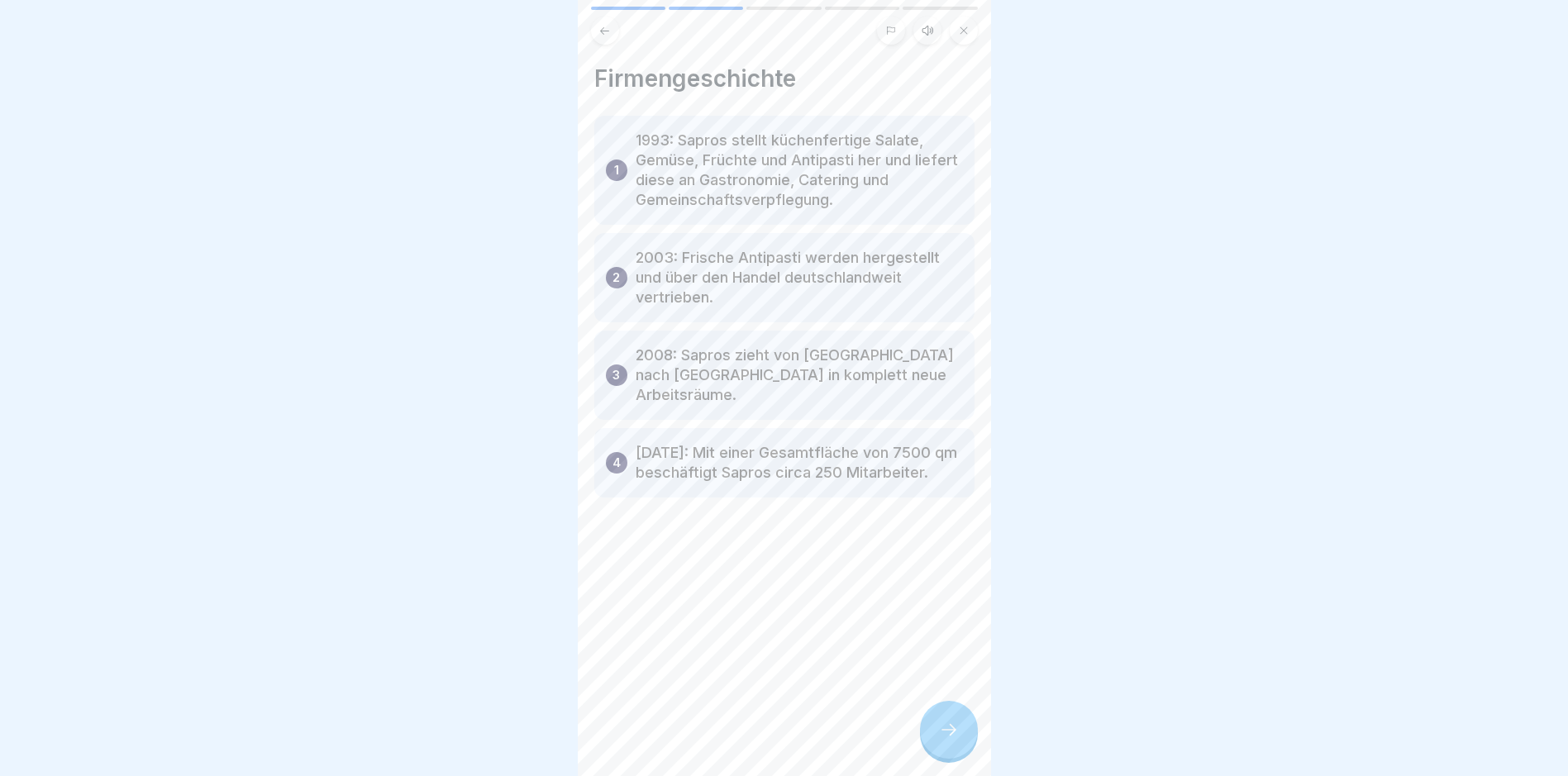
click at [954, 736] on icon at bounding box center [949, 730] width 20 height 20
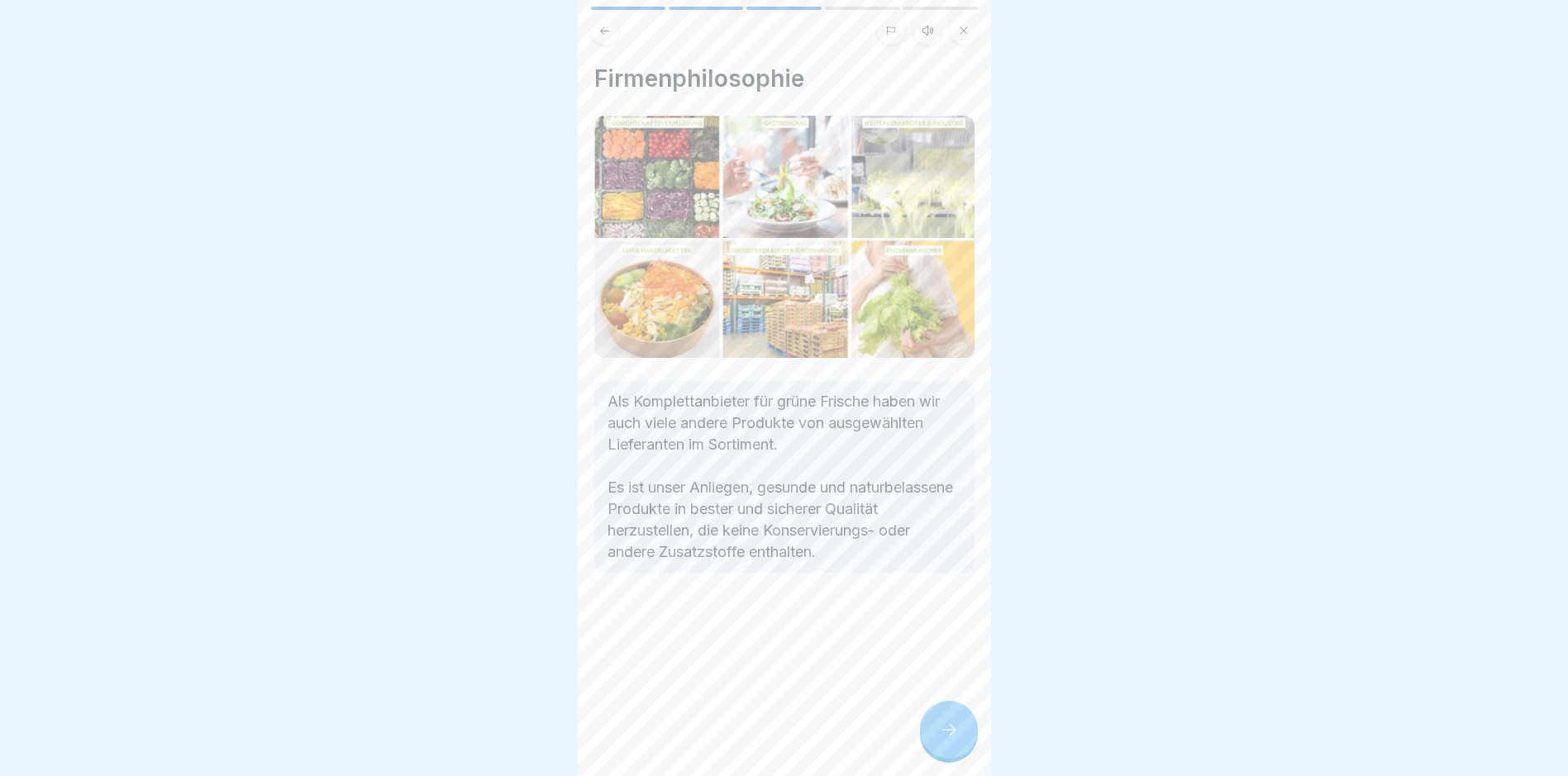
click at [954, 736] on icon at bounding box center [949, 730] width 20 height 20
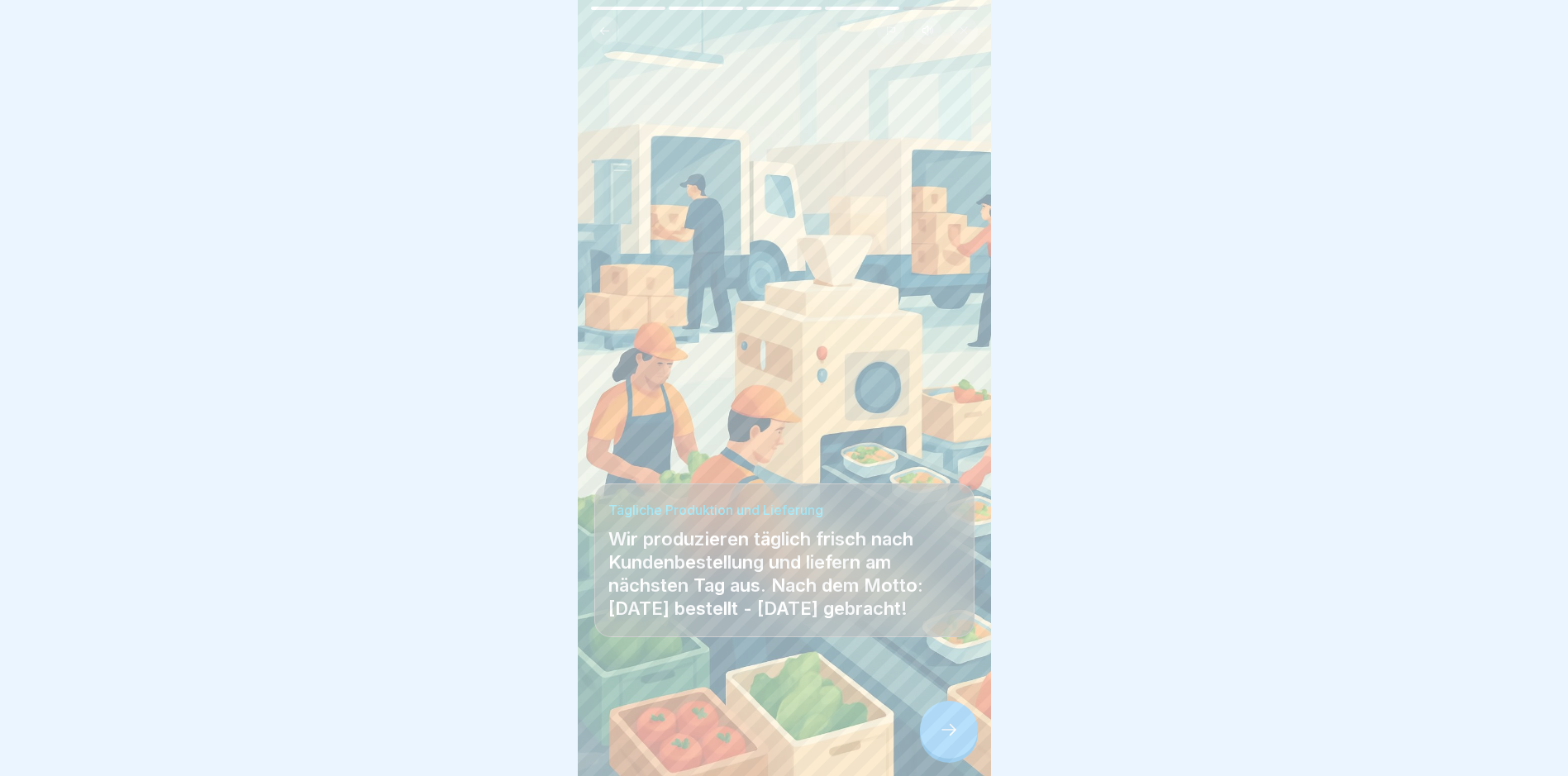
click at [954, 736] on icon at bounding box center [949, 730] width 20 height 20
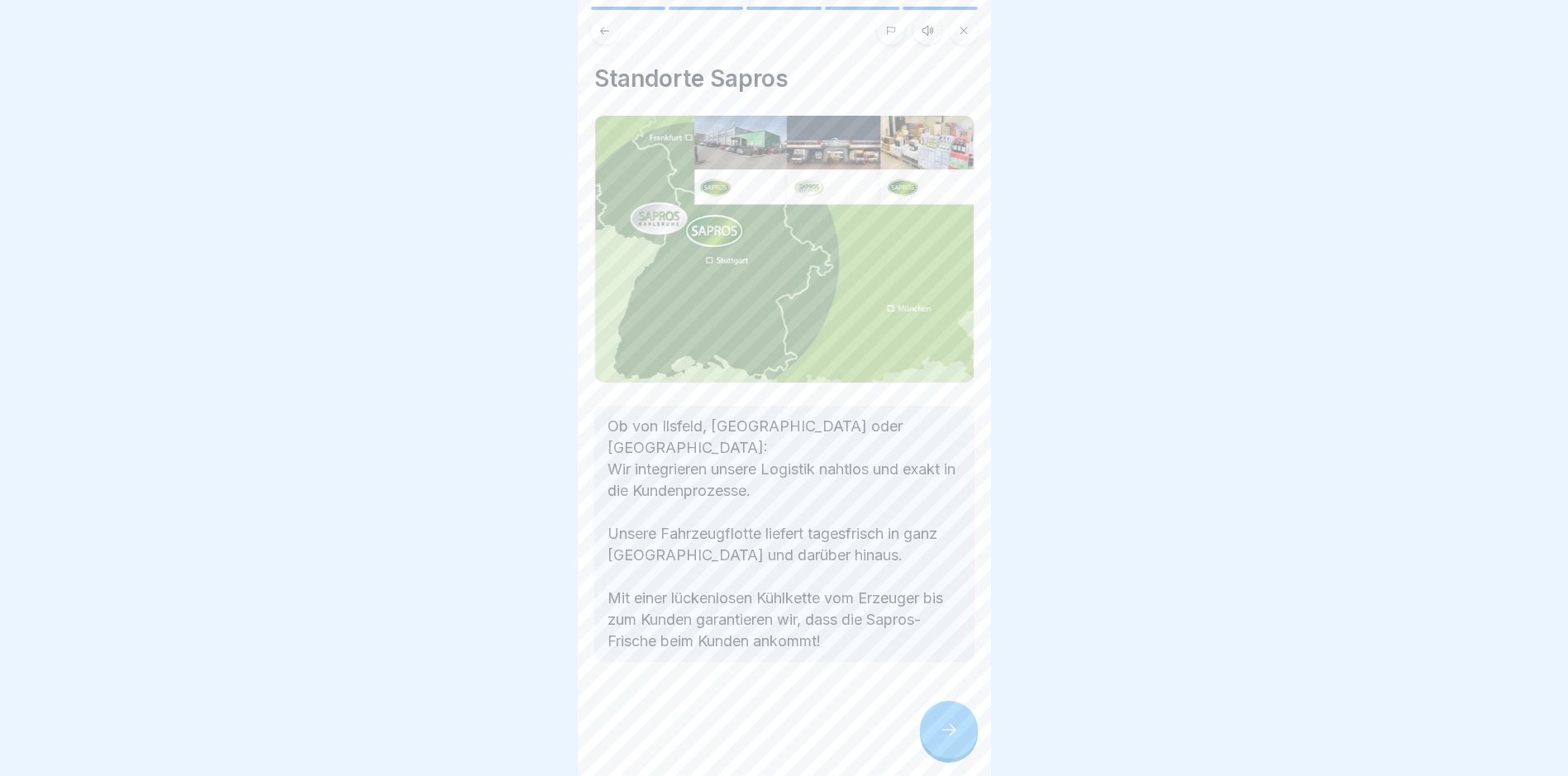
click at [954, 736] on icon at bounding box center [949, 730] width 20 height 20
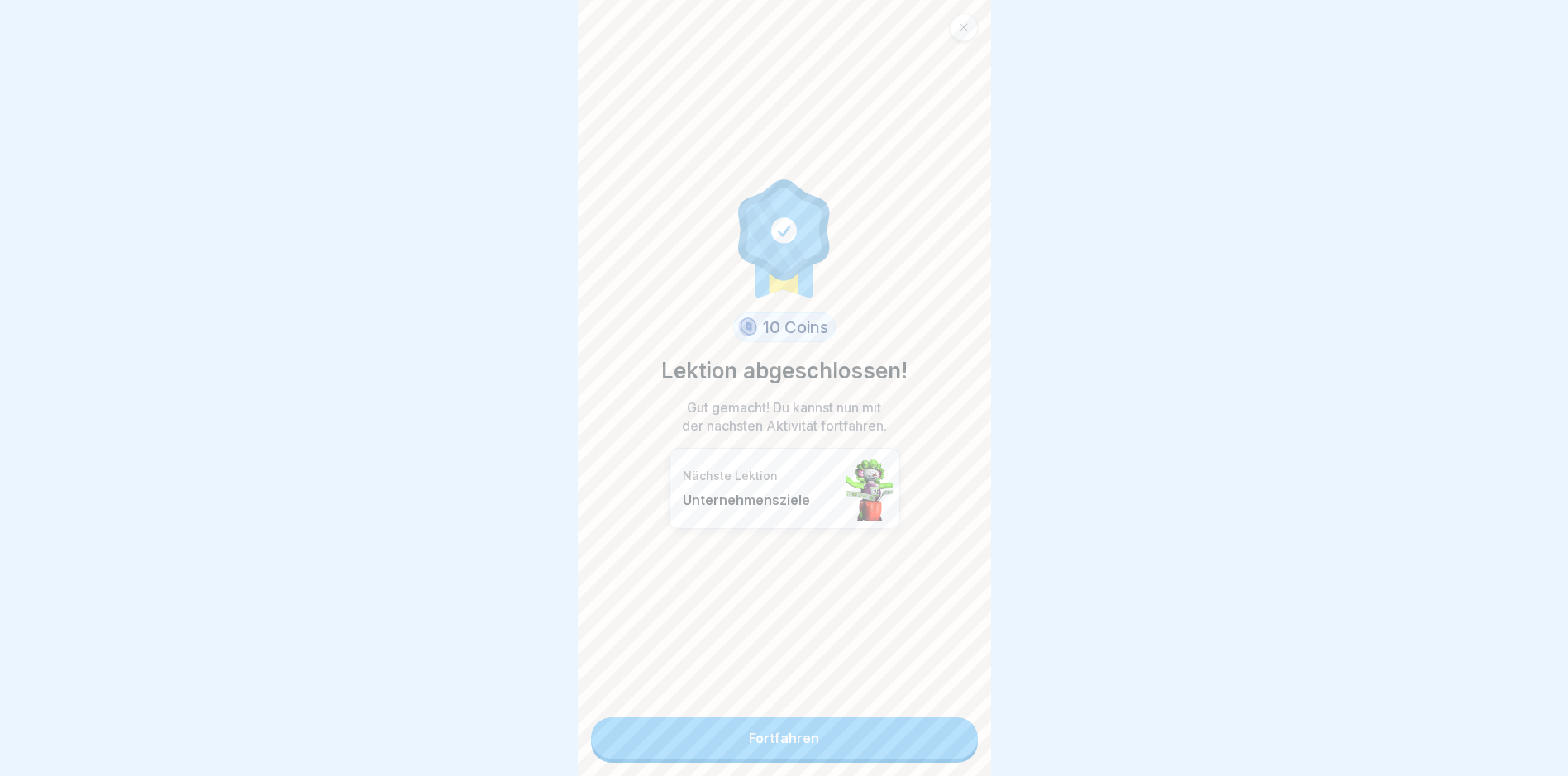
click at [771, 735] on link "Fortfahren" at bounding box center [784, 738] width 387 height 41
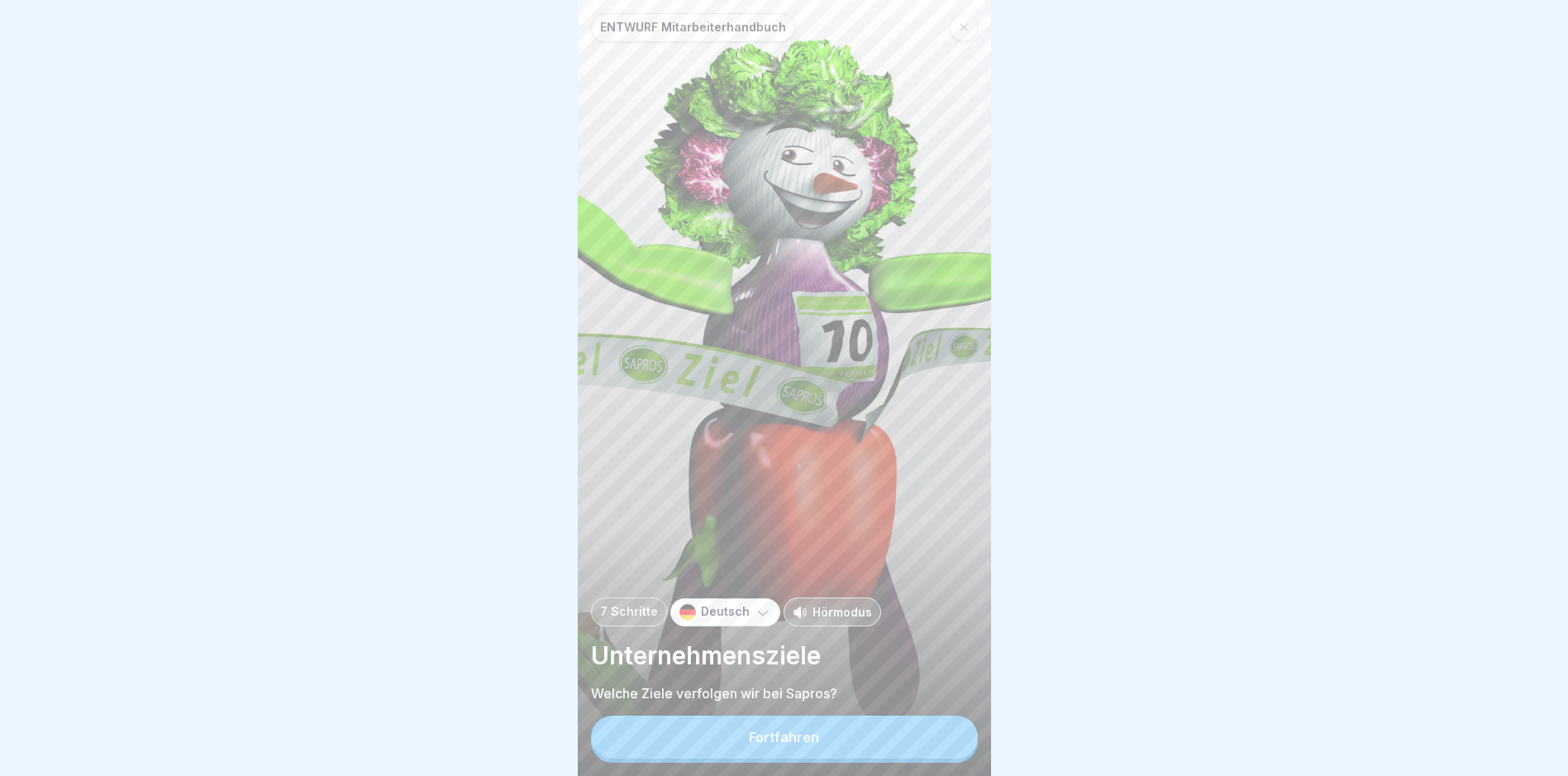
click at [793, 745] on div "Fortfahren" at bounding box center [784, 737] width 70 height 15
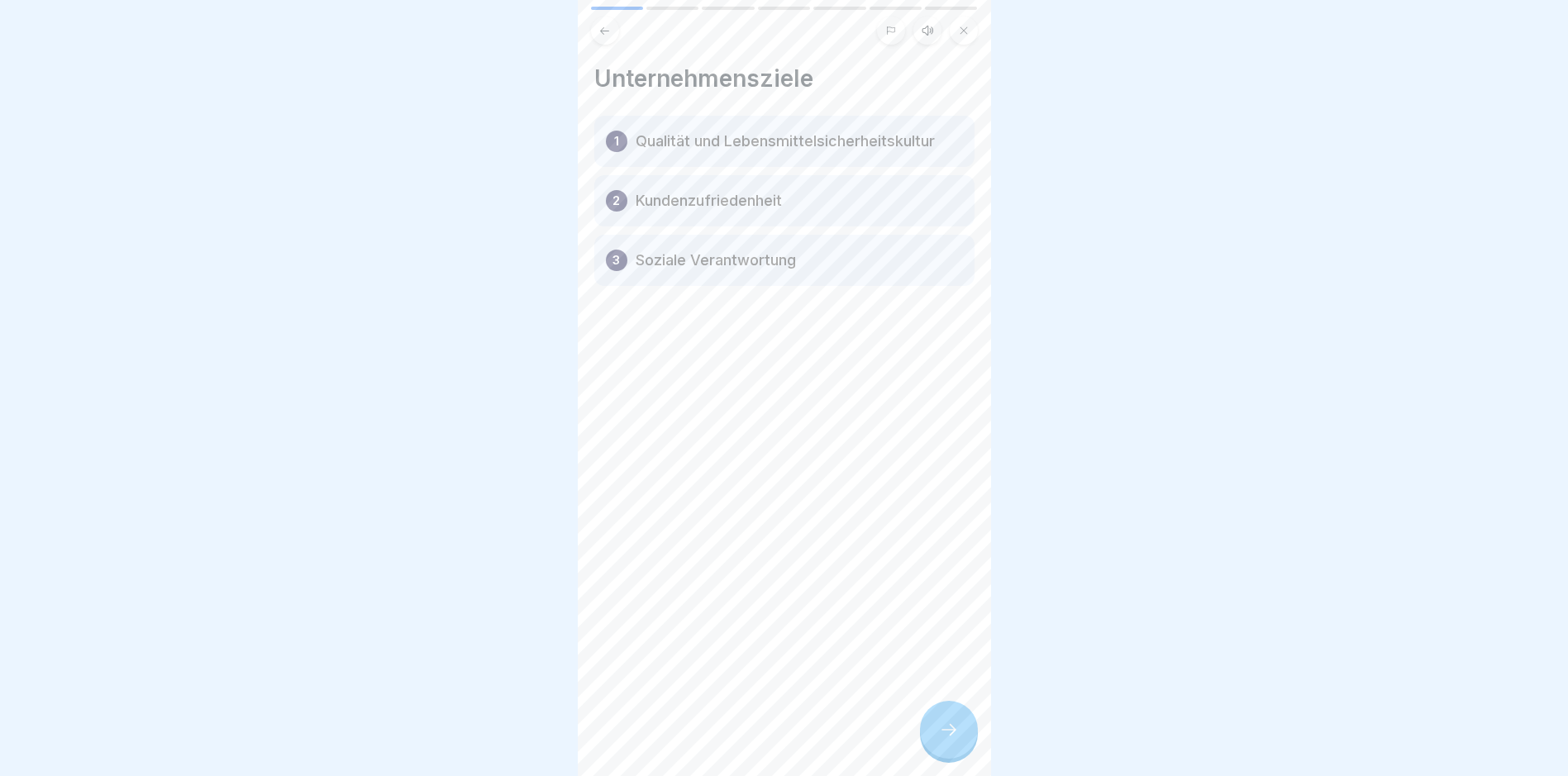
click at [949, 737] on icon at bounding box center [949, 730] width 20 height 20
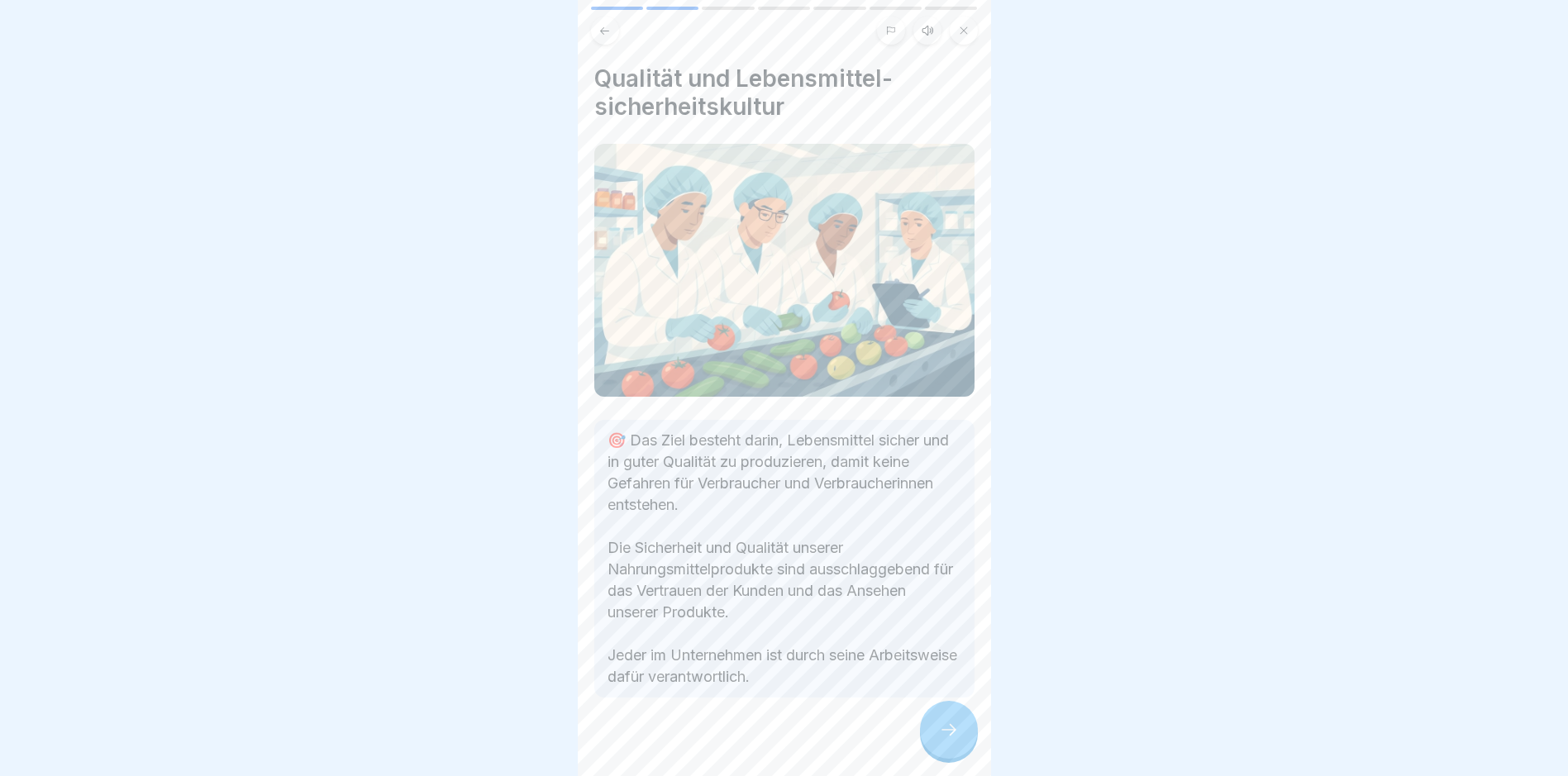
click at [957, 737] on icon at bounding box center [949, 730] width 20 height 20
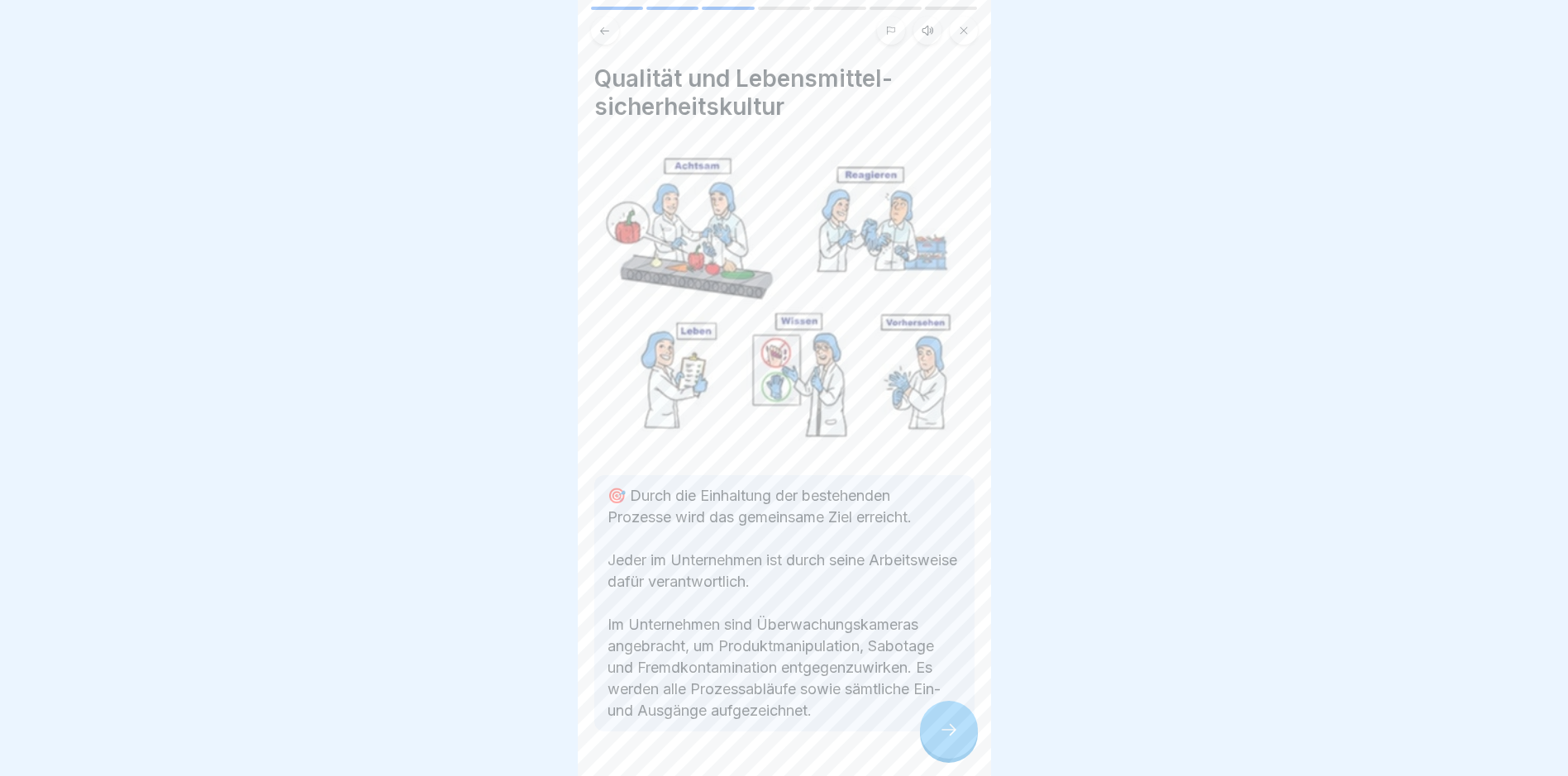
click at [957, 737] on icon at bounding box center [949, 730] width 20 height 20
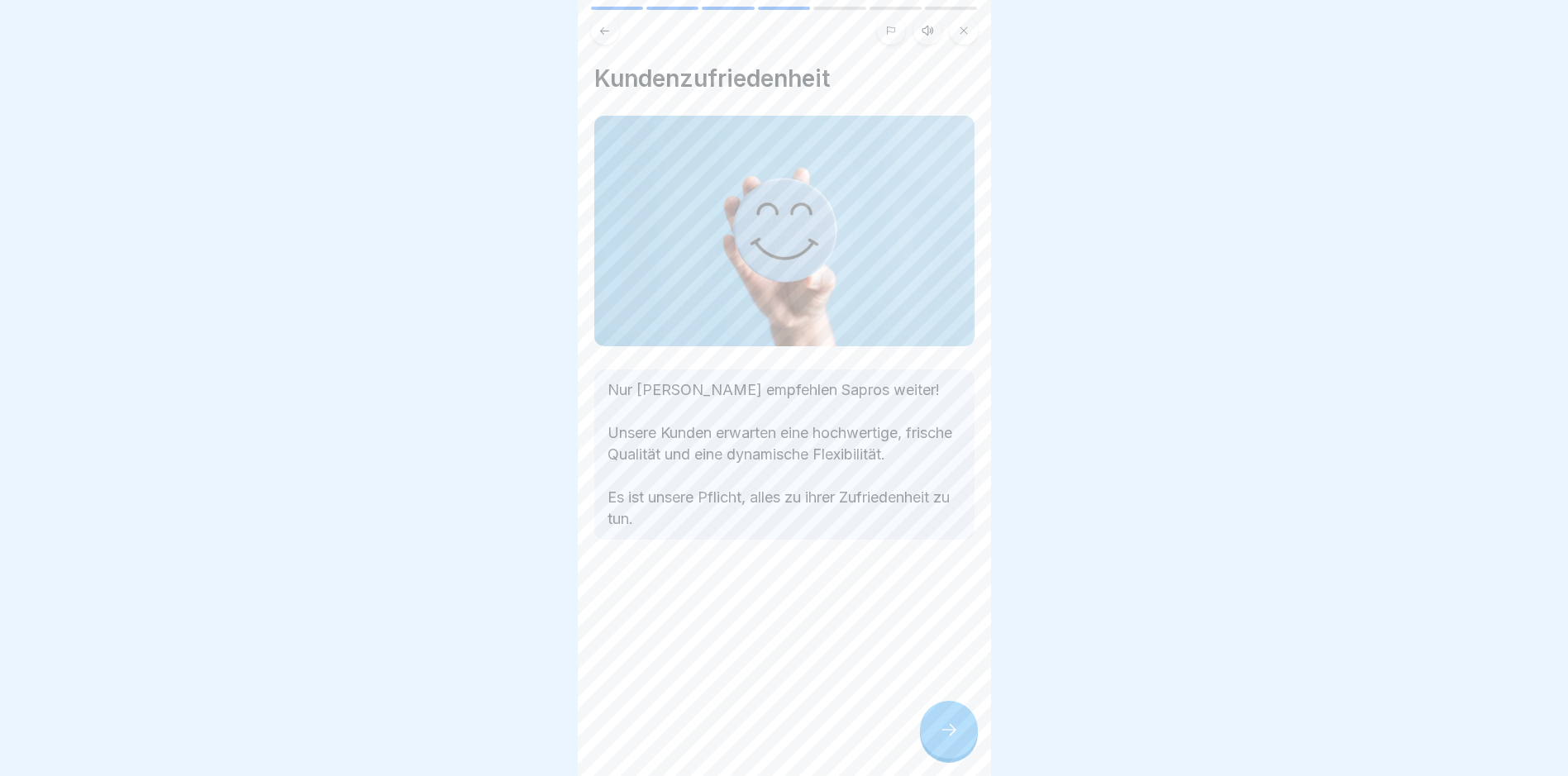
click at [957, 737] on icon at bounding box center [949, 730] width 20 height 20
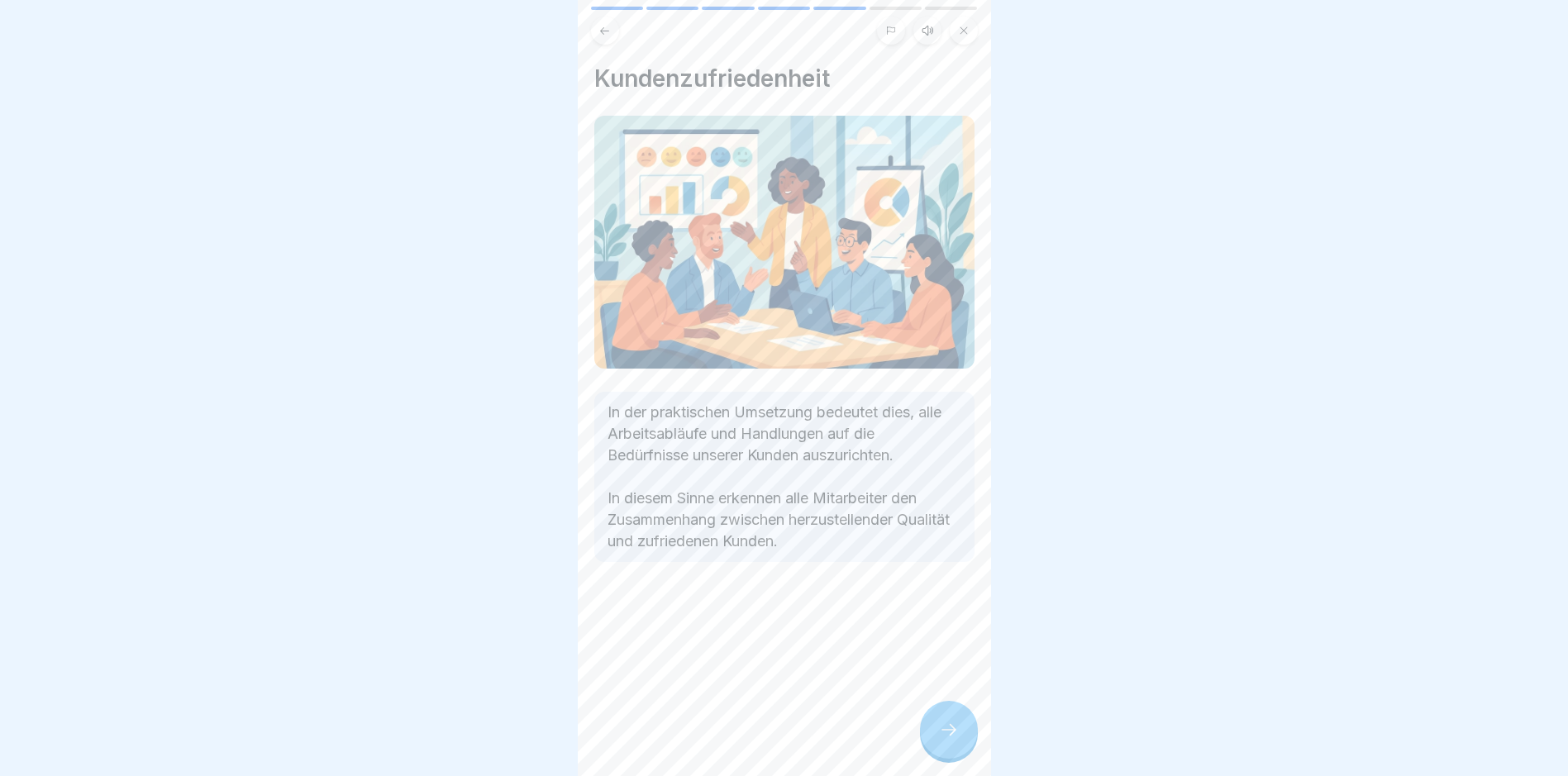
click at [957, 737] on icon at bounding box center [949, 730] width 20 height 20
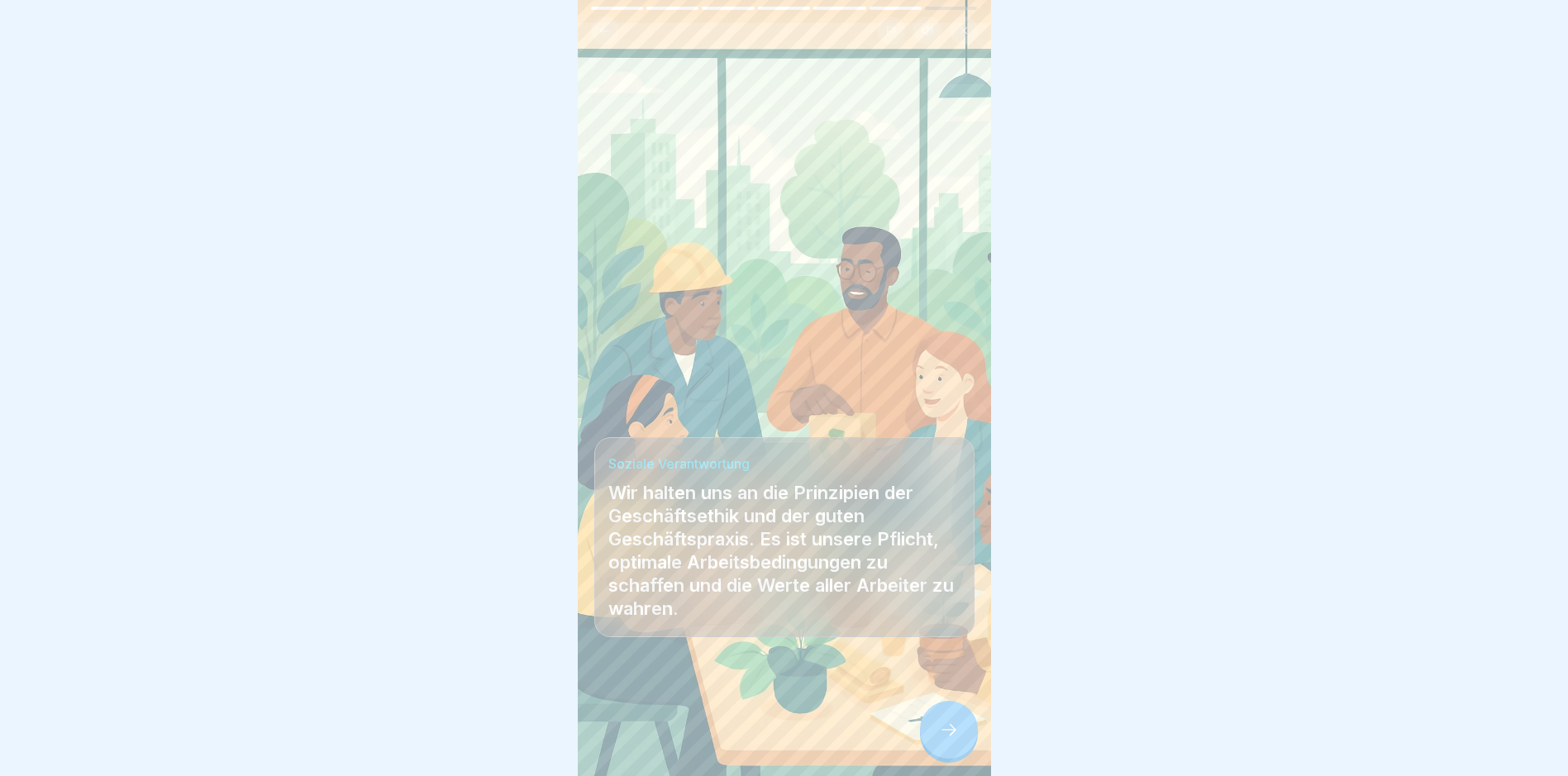
click at [957, 737] on icon at bounding box center [949, 730] width 20 height 20
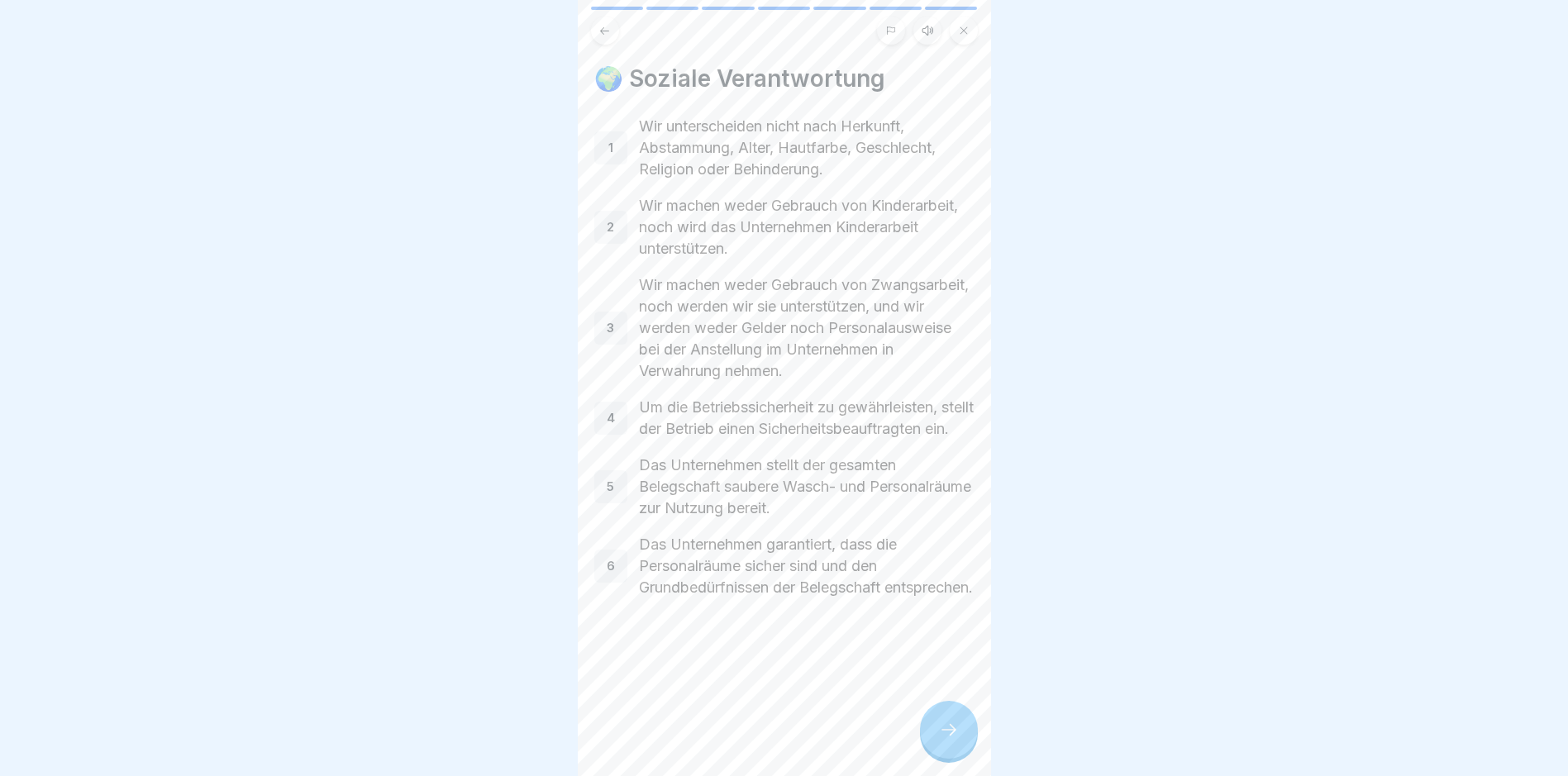
click at [957, 737] on icon at bounding box center [949, 730] width 20 height 20
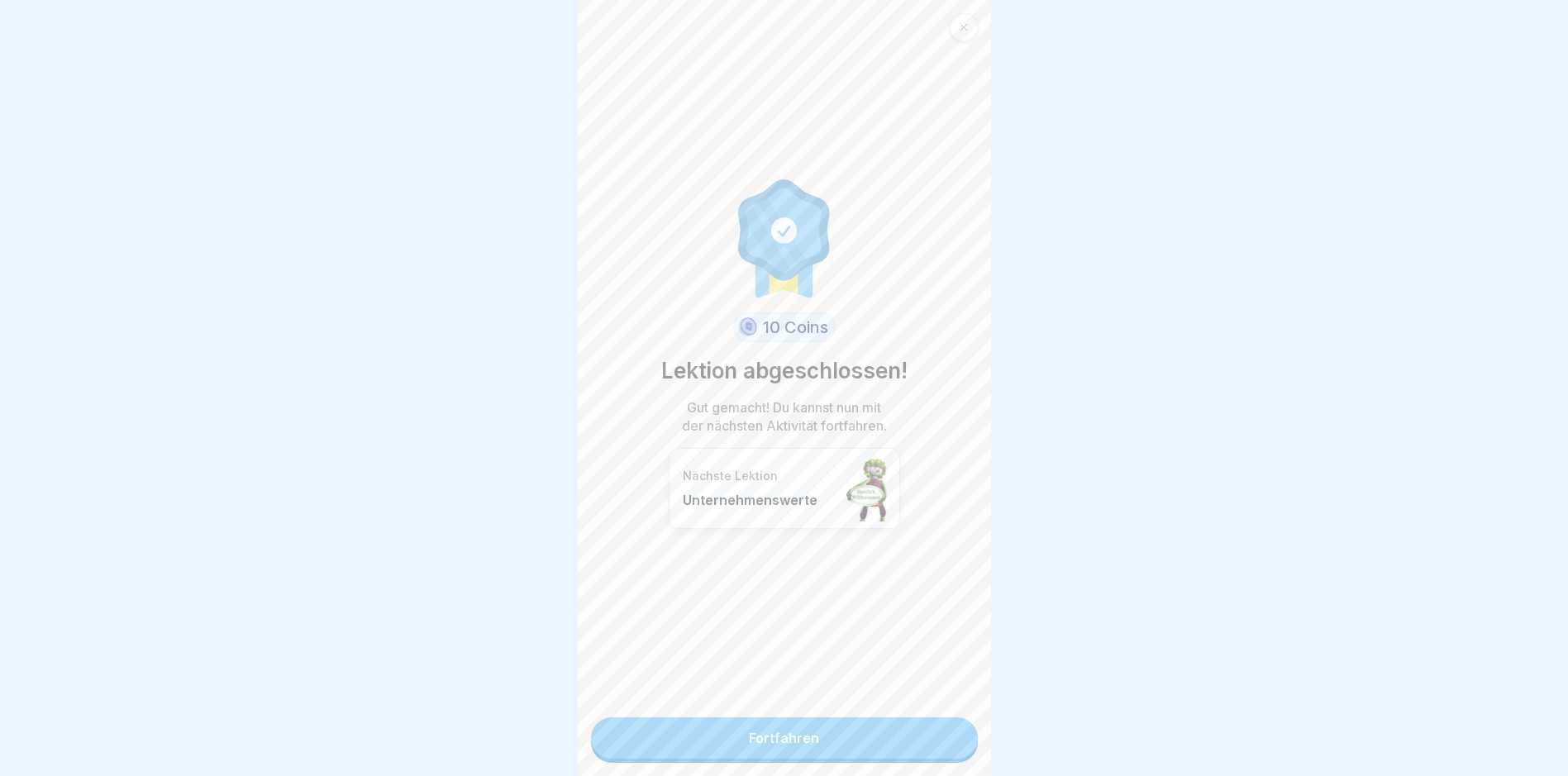
click at [776, 736] on link "Fortfahren" at bounding box center [784, 738] width 387 height 41
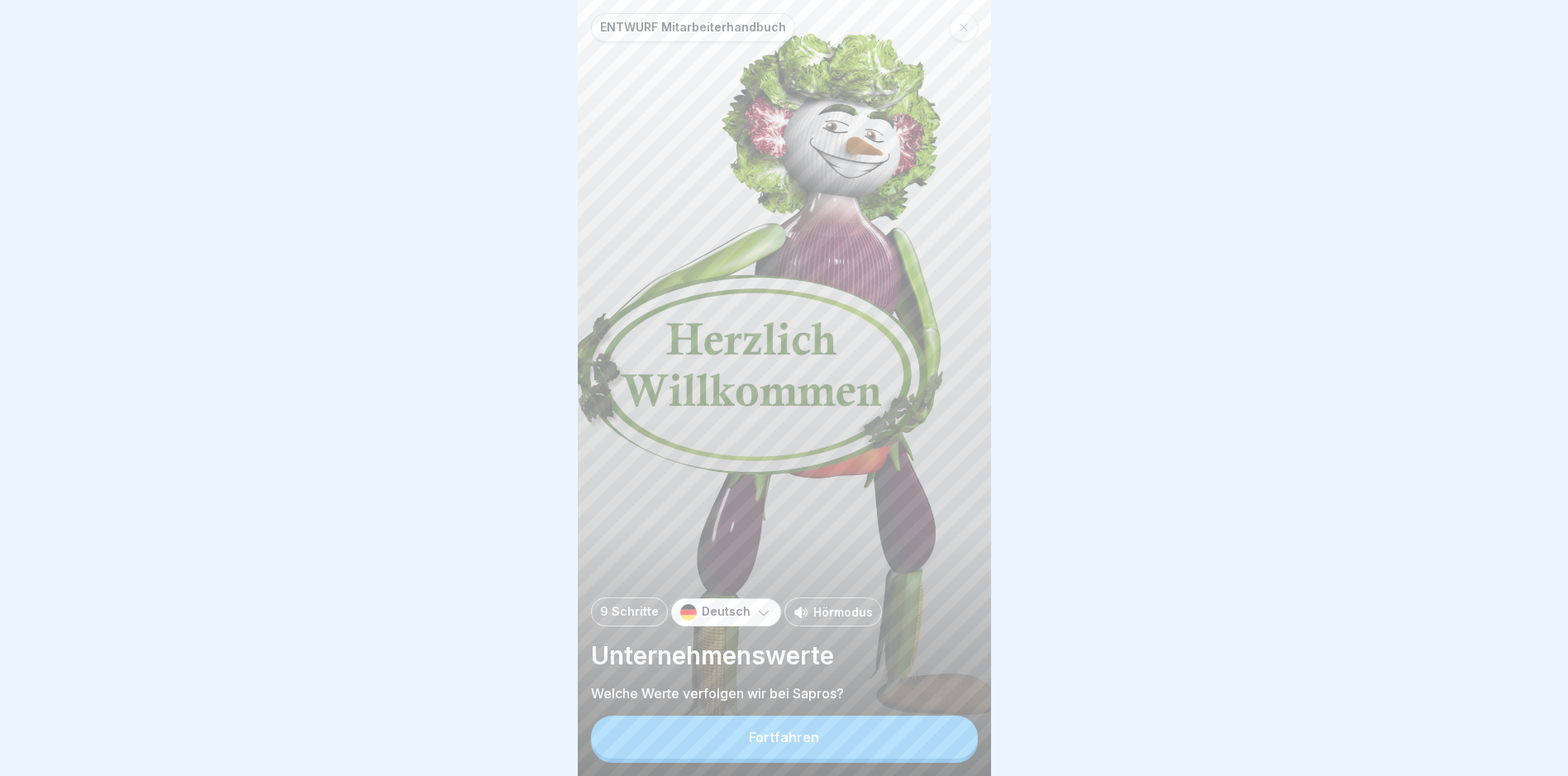
click at [777, 745] on div "Fortfahren" at bounding box center [784, 737] width 70 height 15
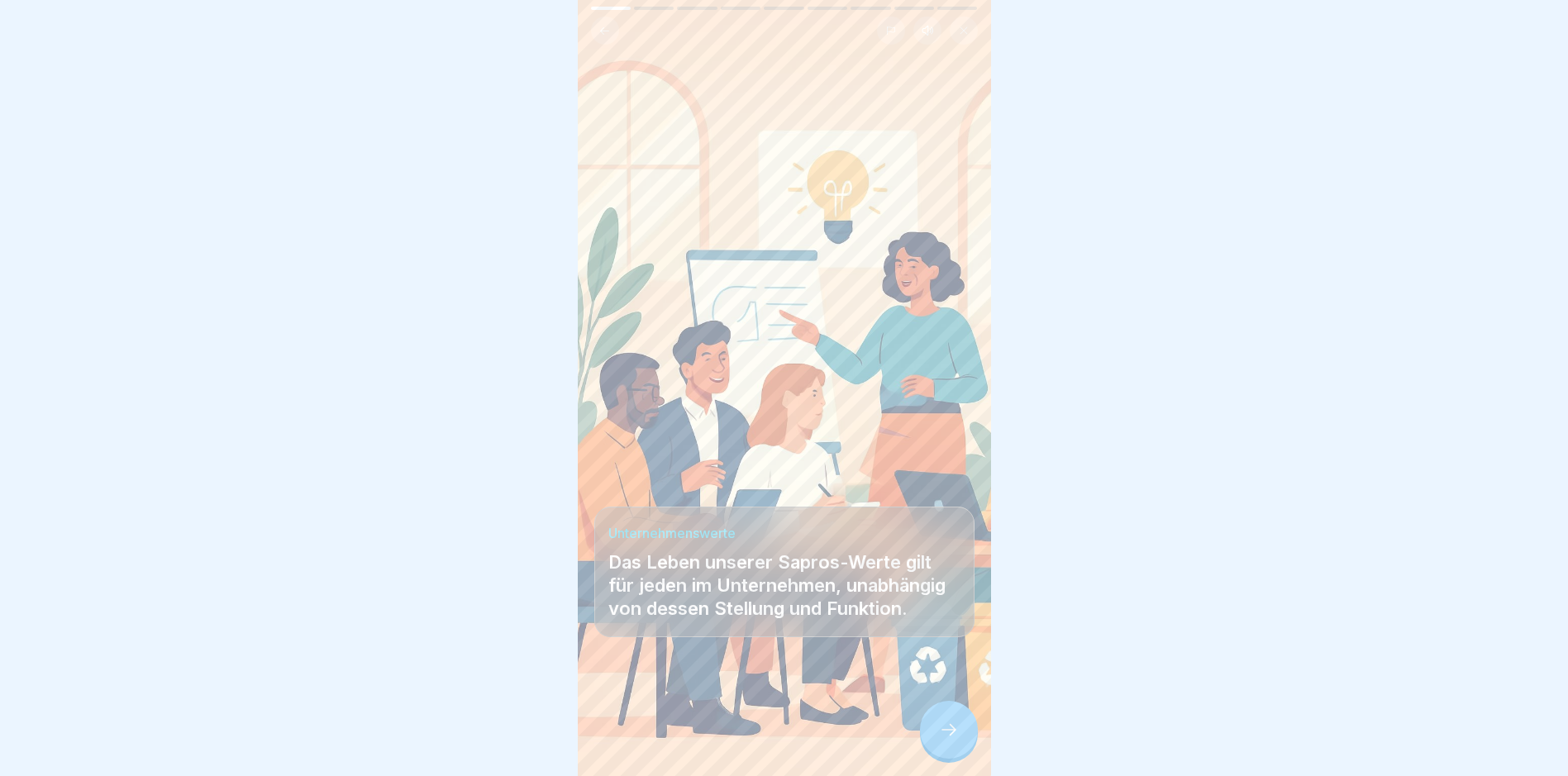
click at [943, 729] on div at bounding box center [949, 730] width 58 height 58
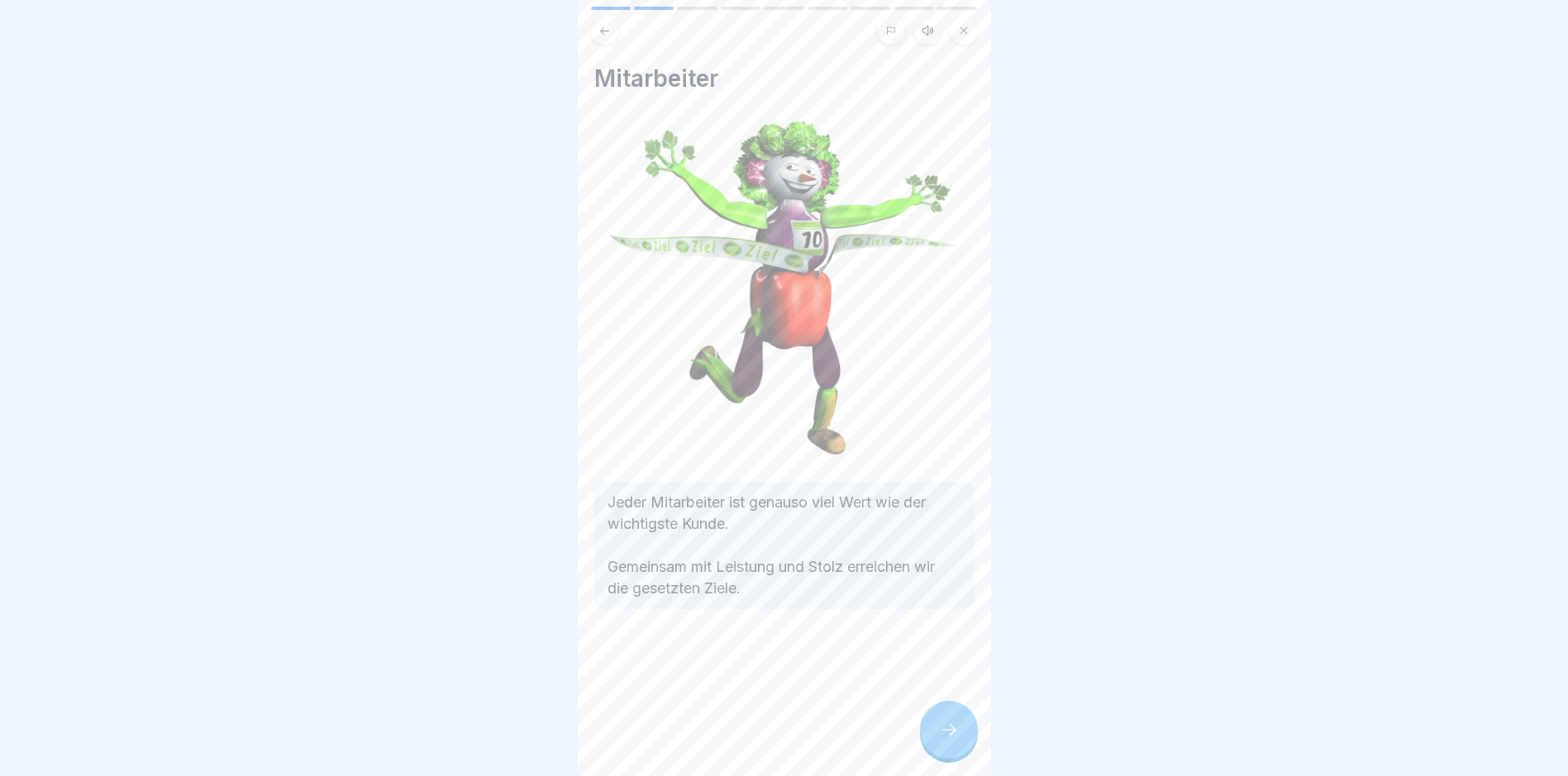
click at [943, 729] on div at bounding box center [949, 730] width 58 height 58
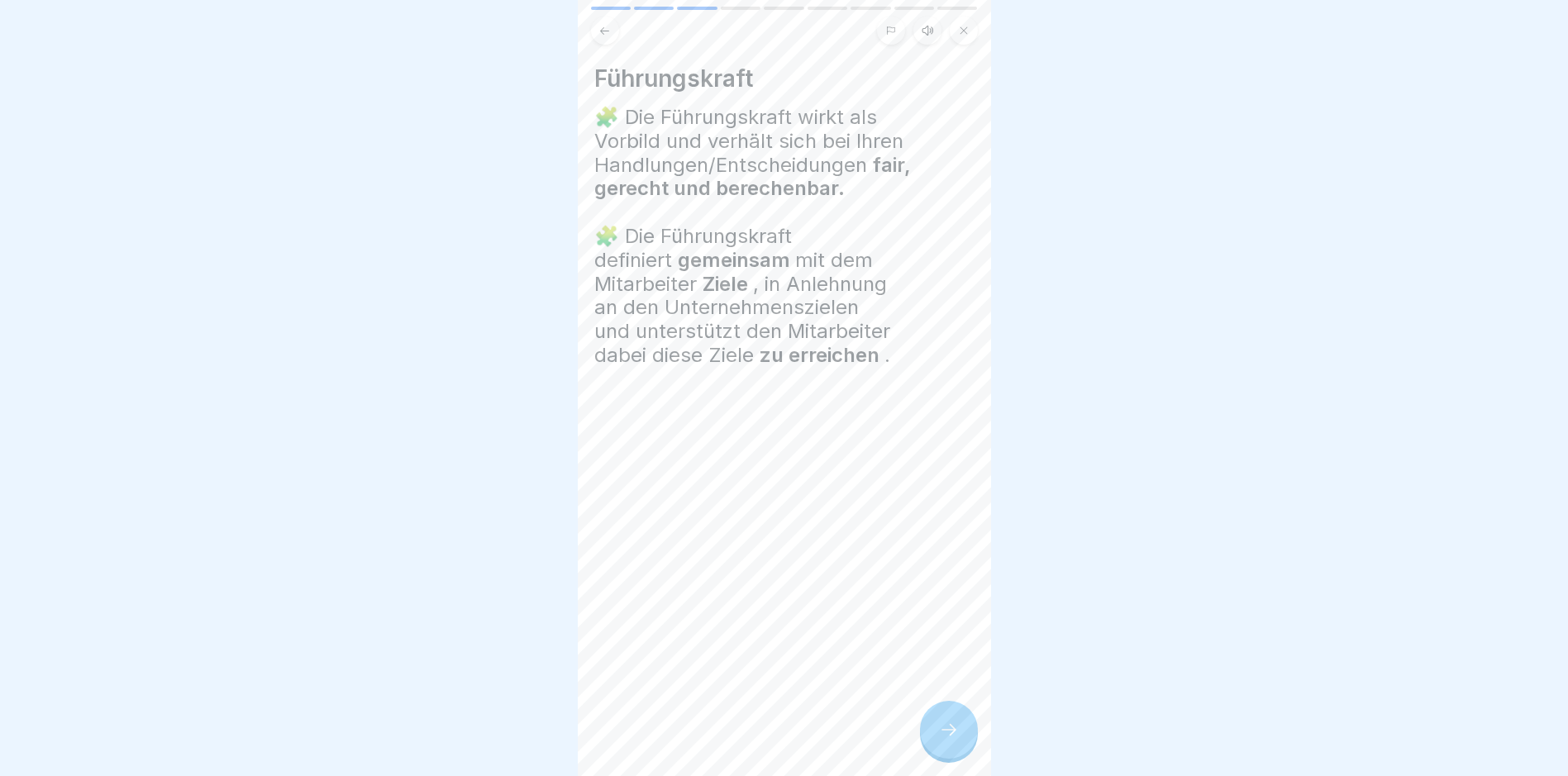
click at [943, 729] on div at bounding box center [949, 730] width 58 height 58
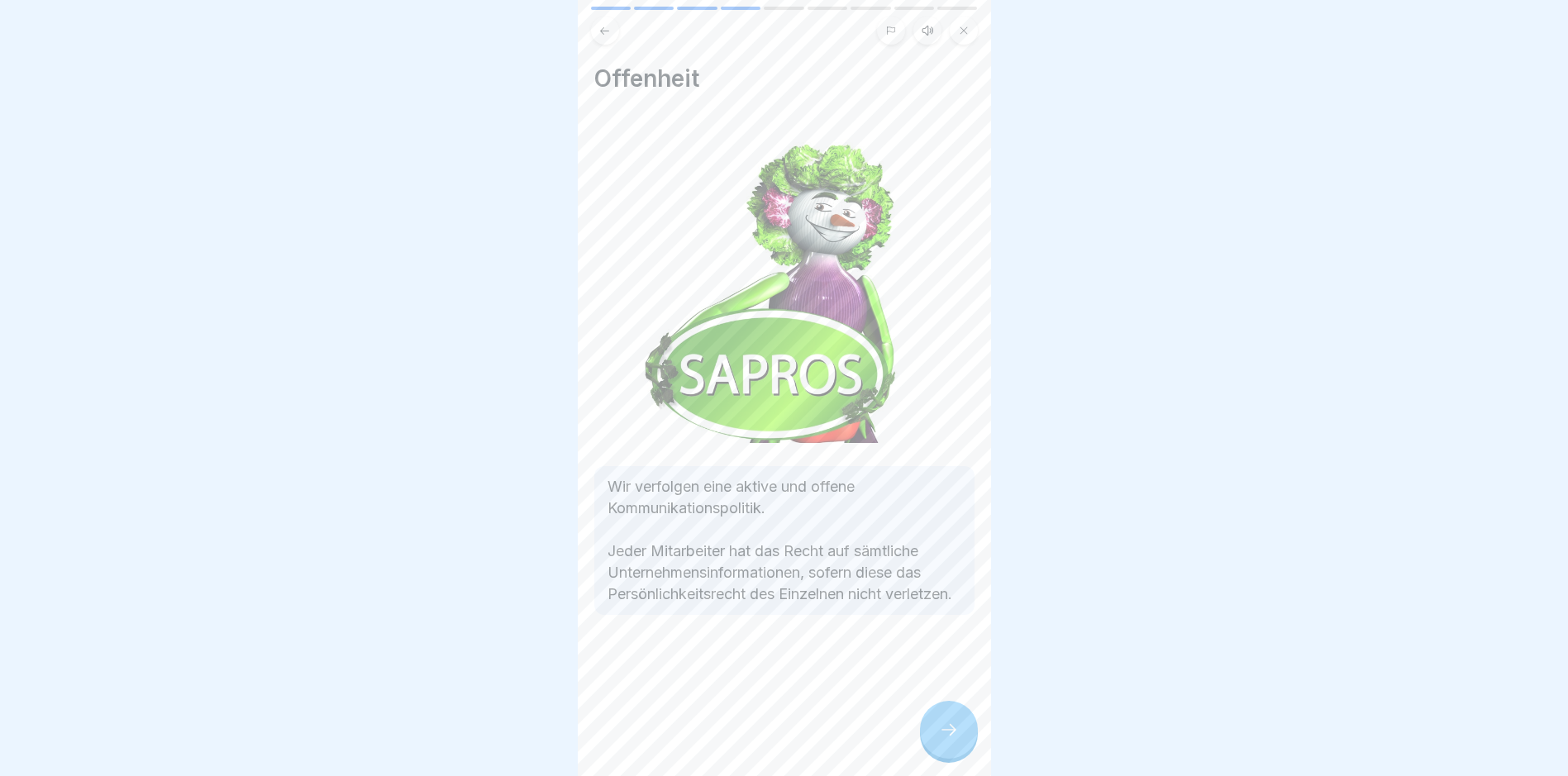
click at [943, 729] on div at bounding box center [949, 730] width 58 height 58
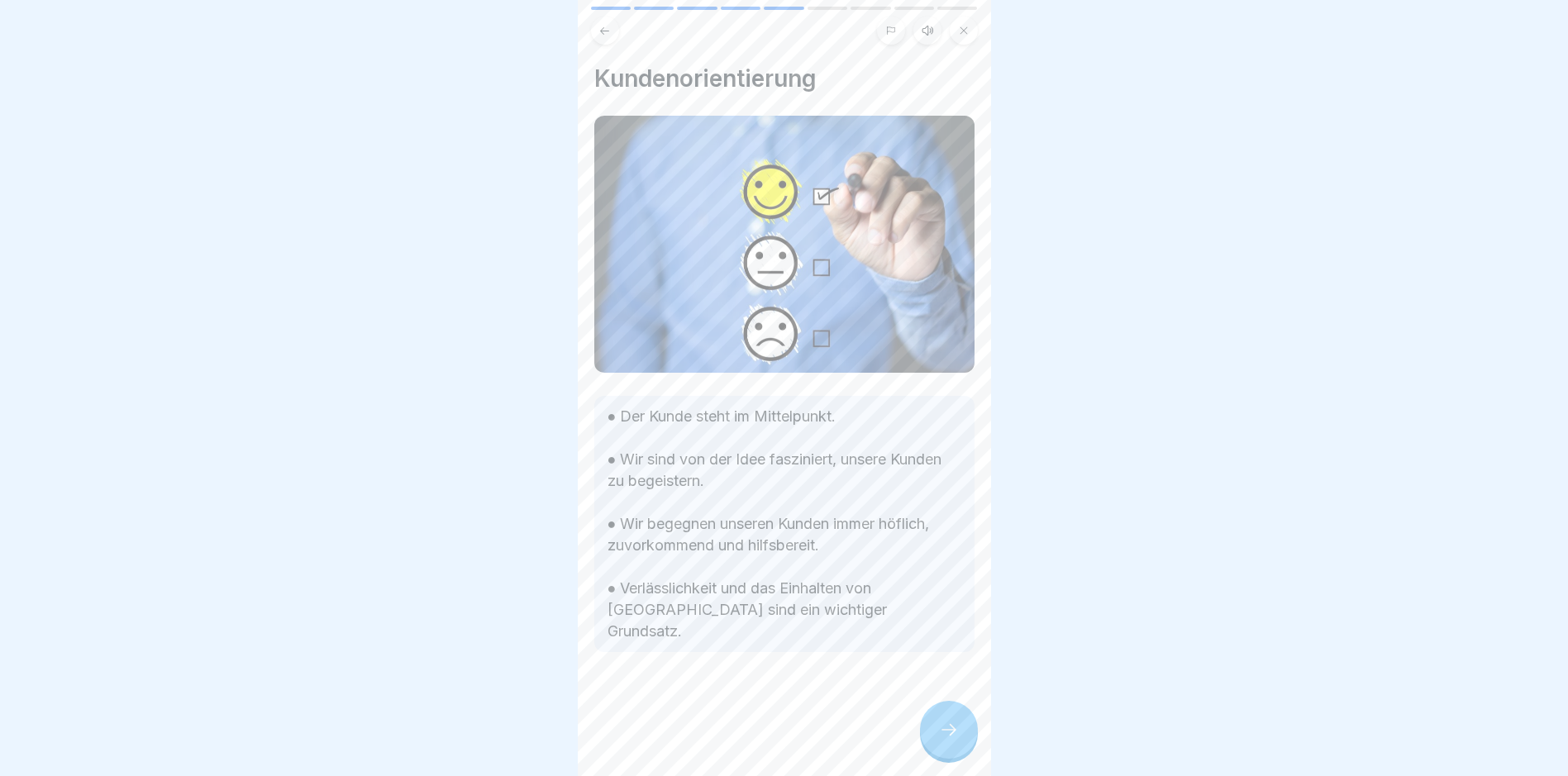
click at [943, 729] on div at bounding box center [949, 730] width 58 height 58
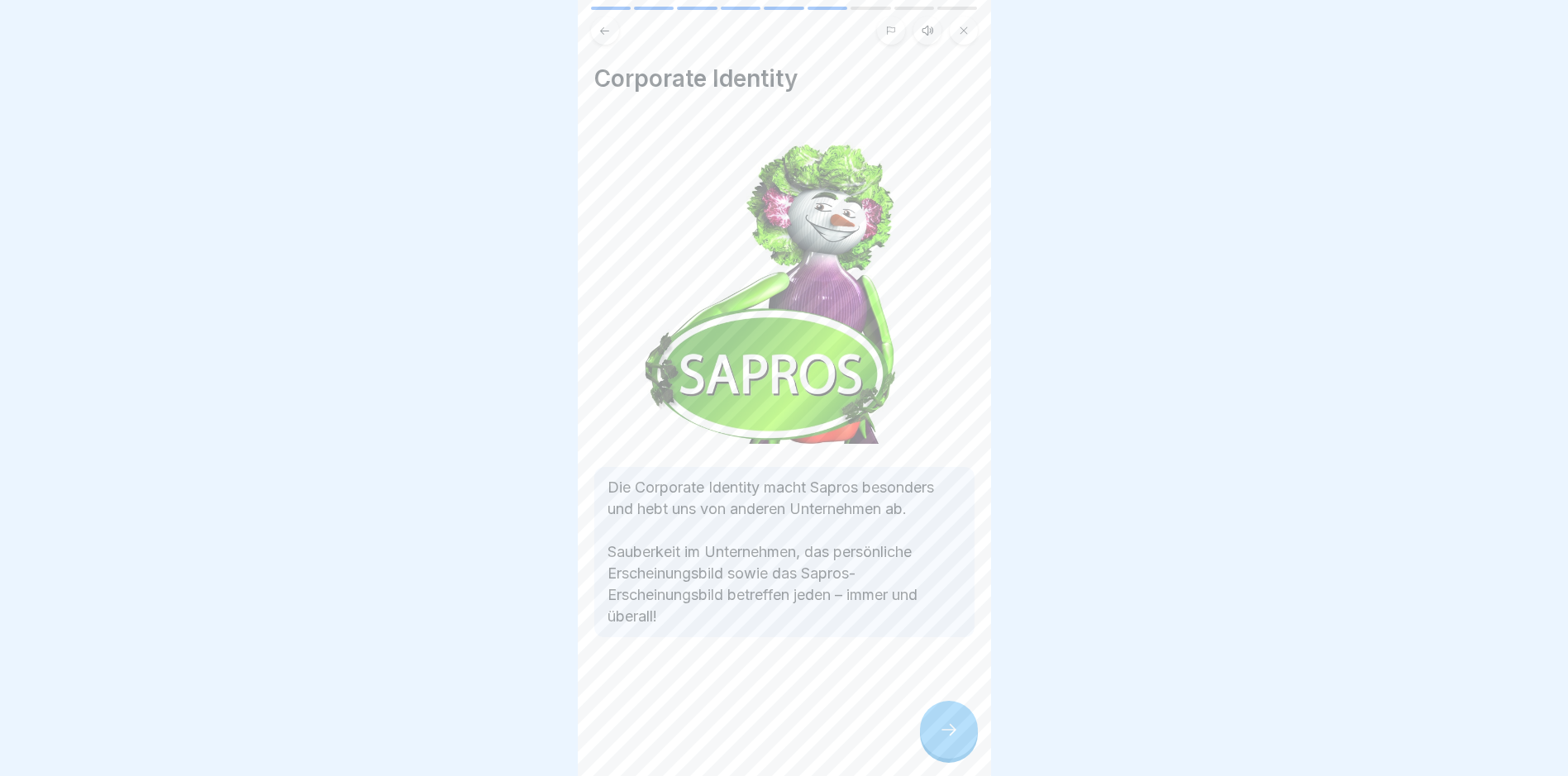
click at [943, 729] on div at bounding box center [949, 730] width 58 height 58
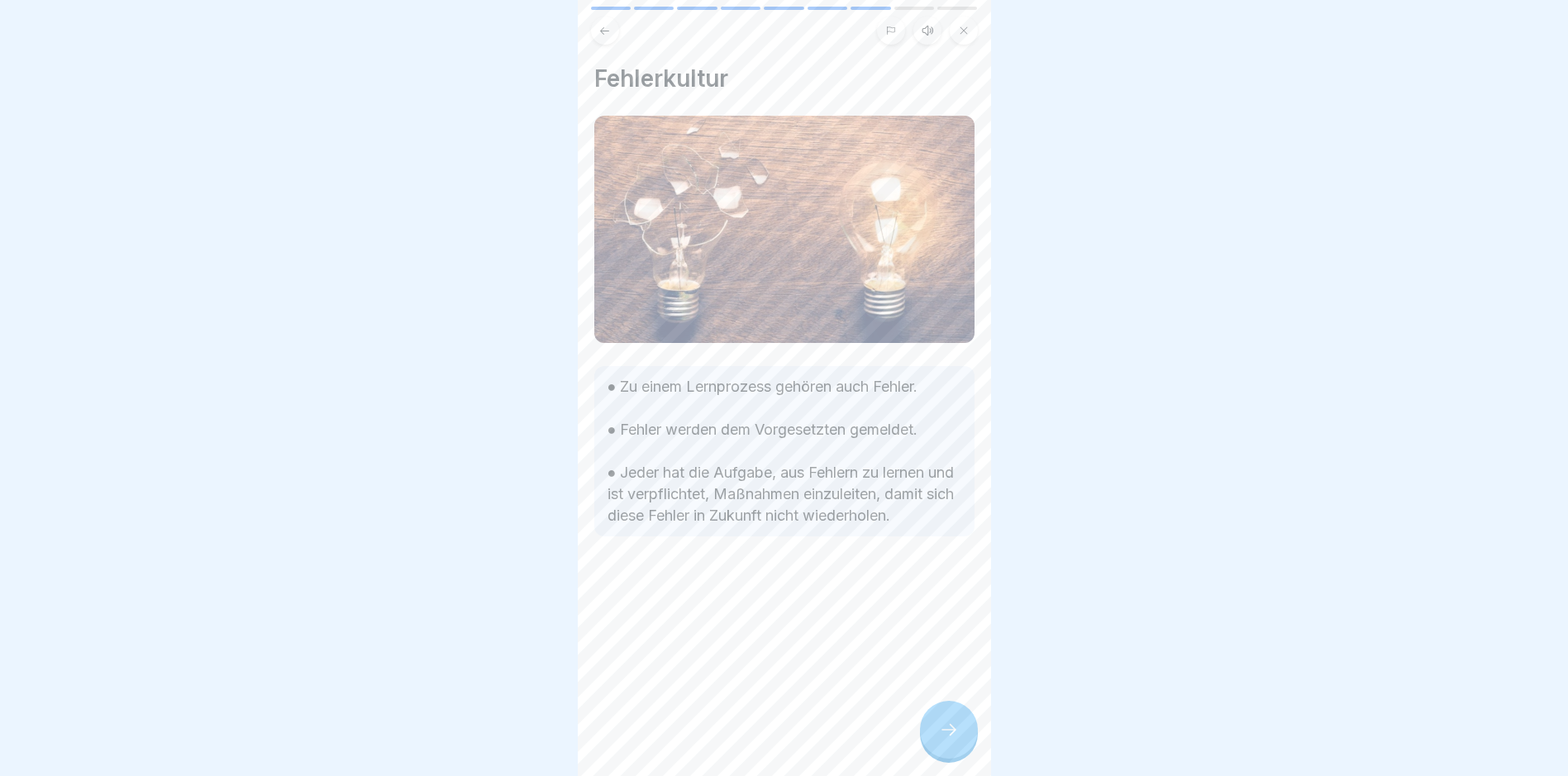
click at [943, 729] on div at bounding box center [949, 730] width 58 height 58
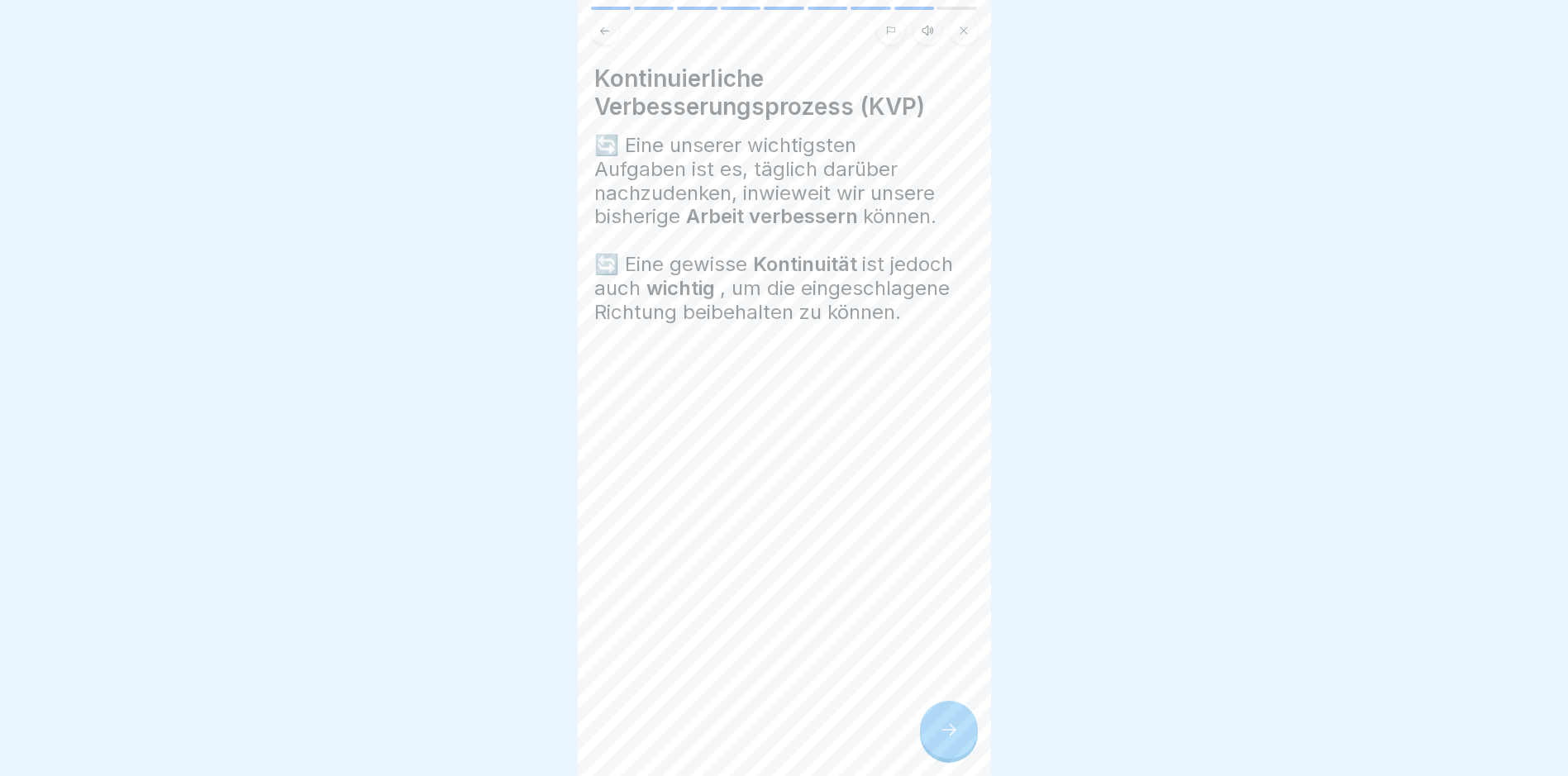
click at [943, 729] on div at bounding box center [949, 730] width 58 height 58
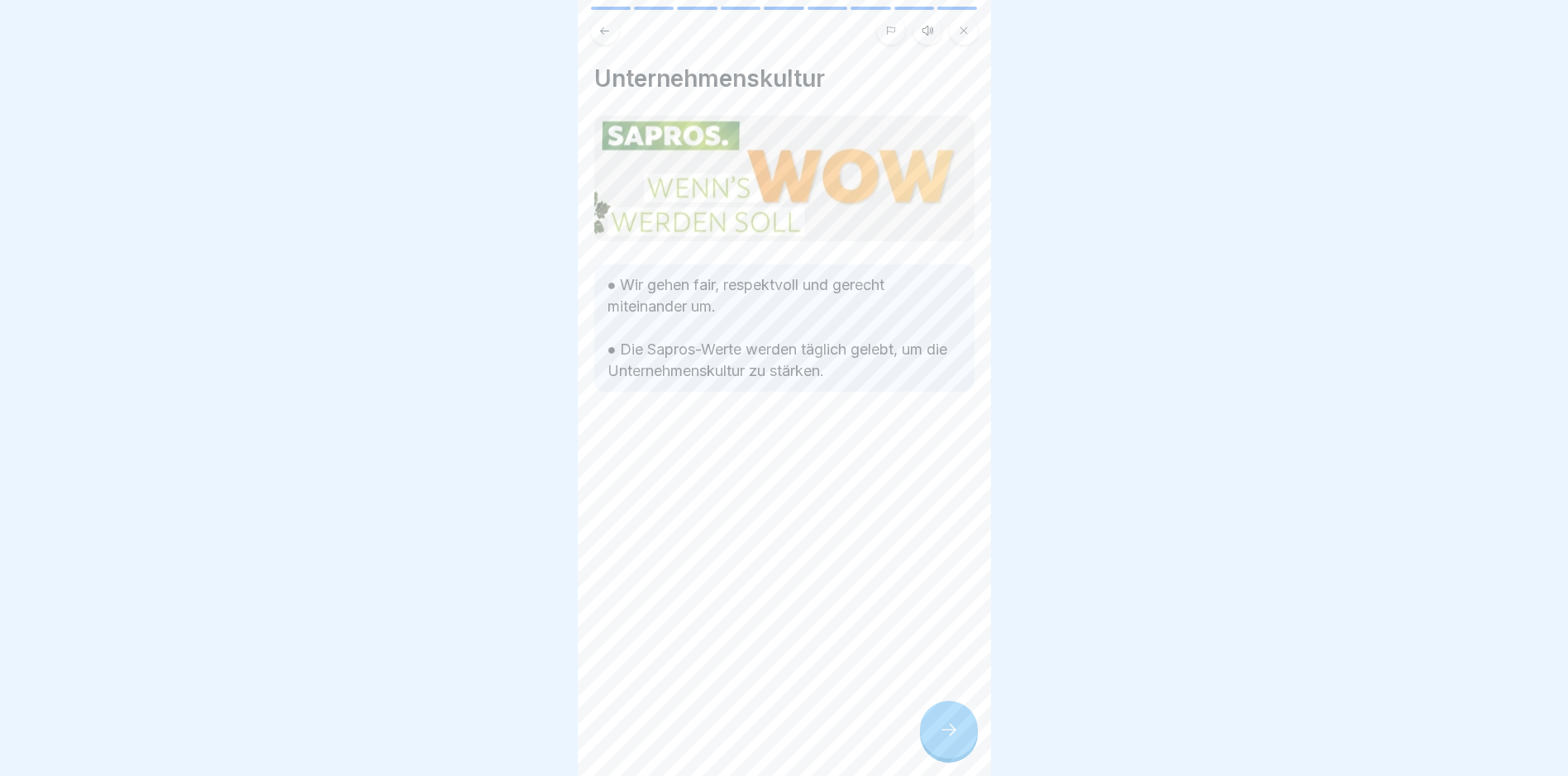
click at [943, 729] on div at bounding box center [949, 730] width 58 height 58
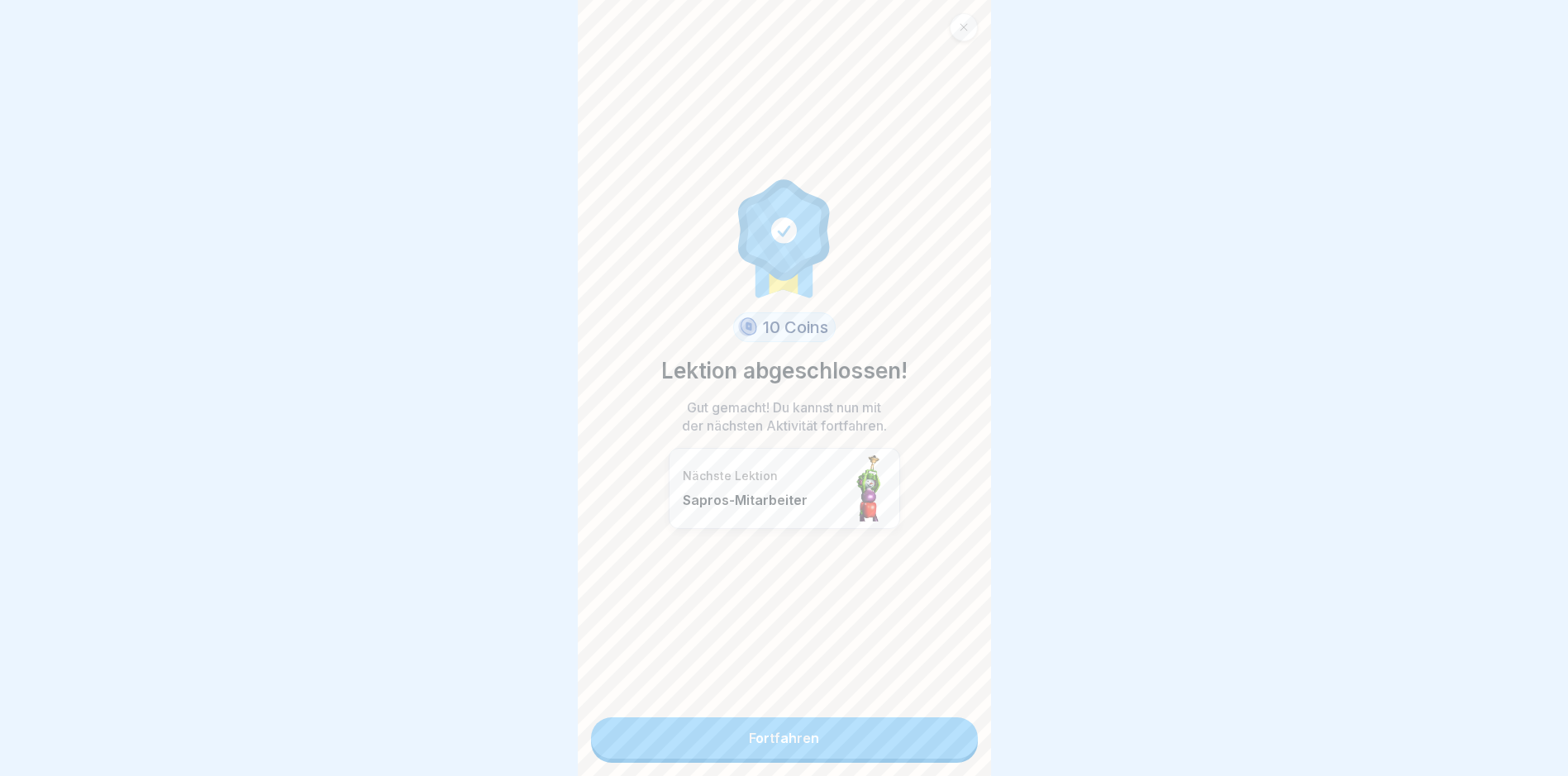
click at [829, 743] on link "Fortfahren" at bounding box center [784, 738] width 387 height 41
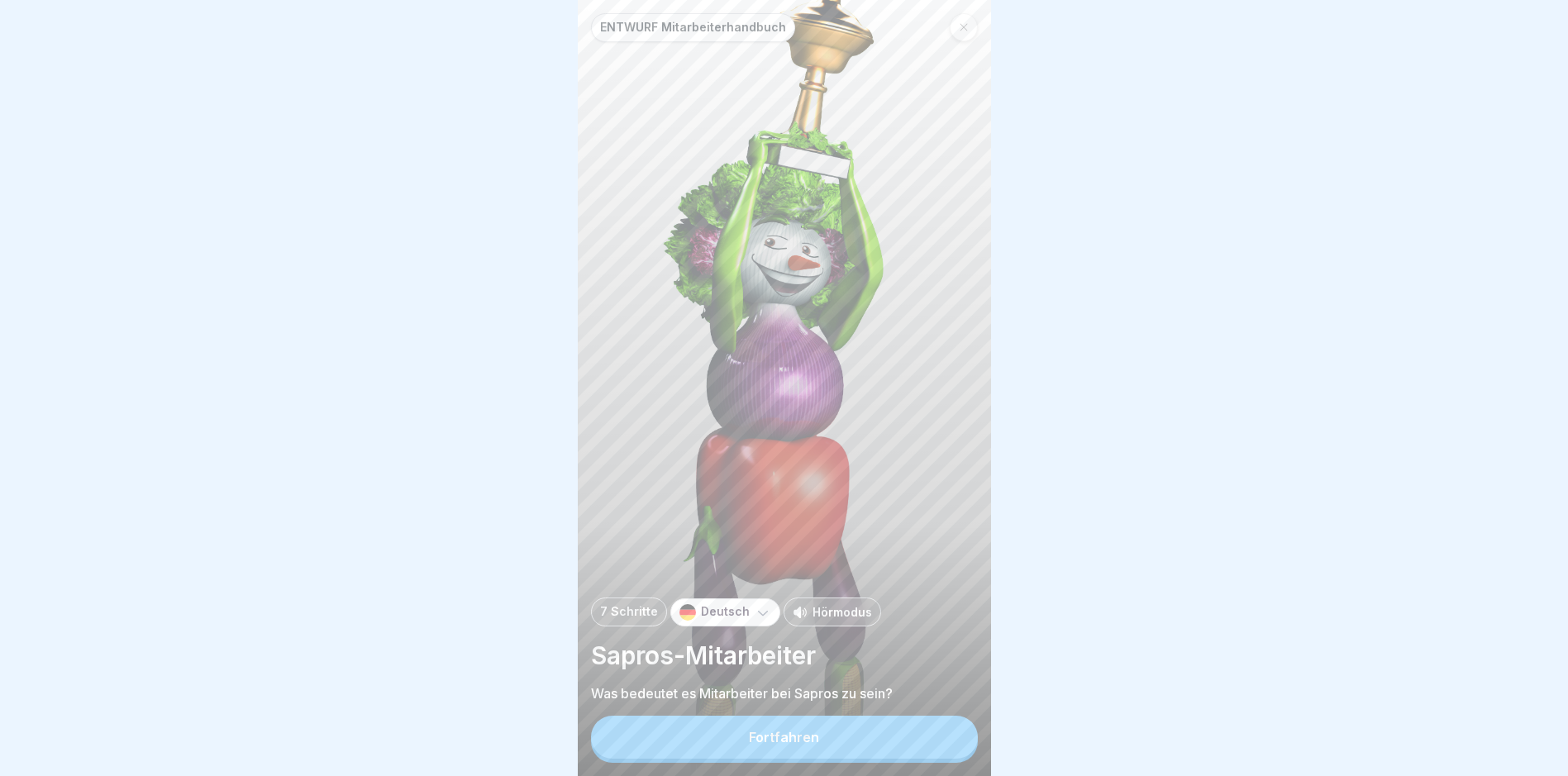
click at [829, 743] on button "Fortfahren" at bounding box center [784, 737] width 387 height 43
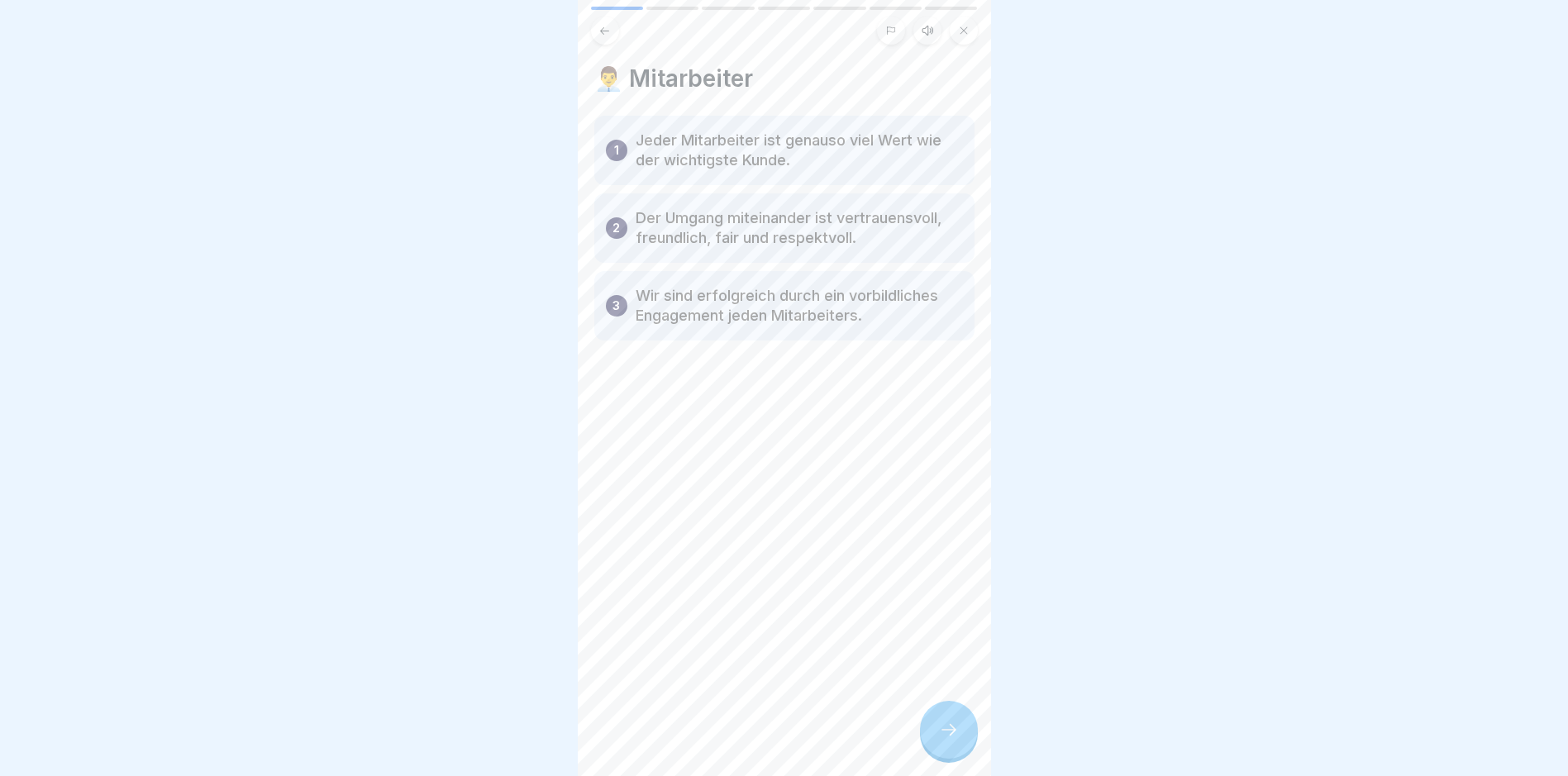
click at [955, 736] on icon at bounding box center [949, 730] width 20 height 20
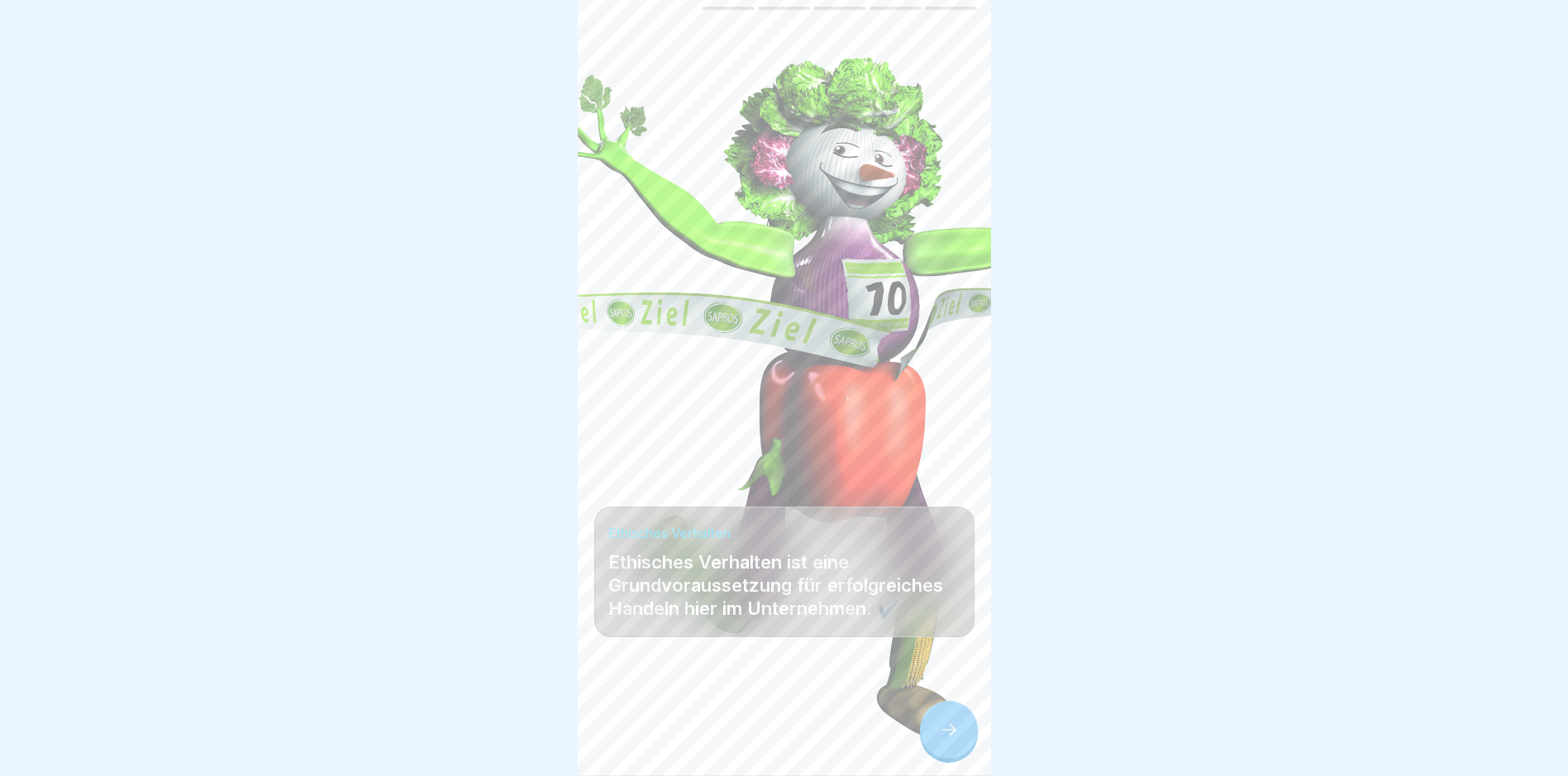
click at [955, 736] on icon at bounding box center [949, 730] width 20 height 20
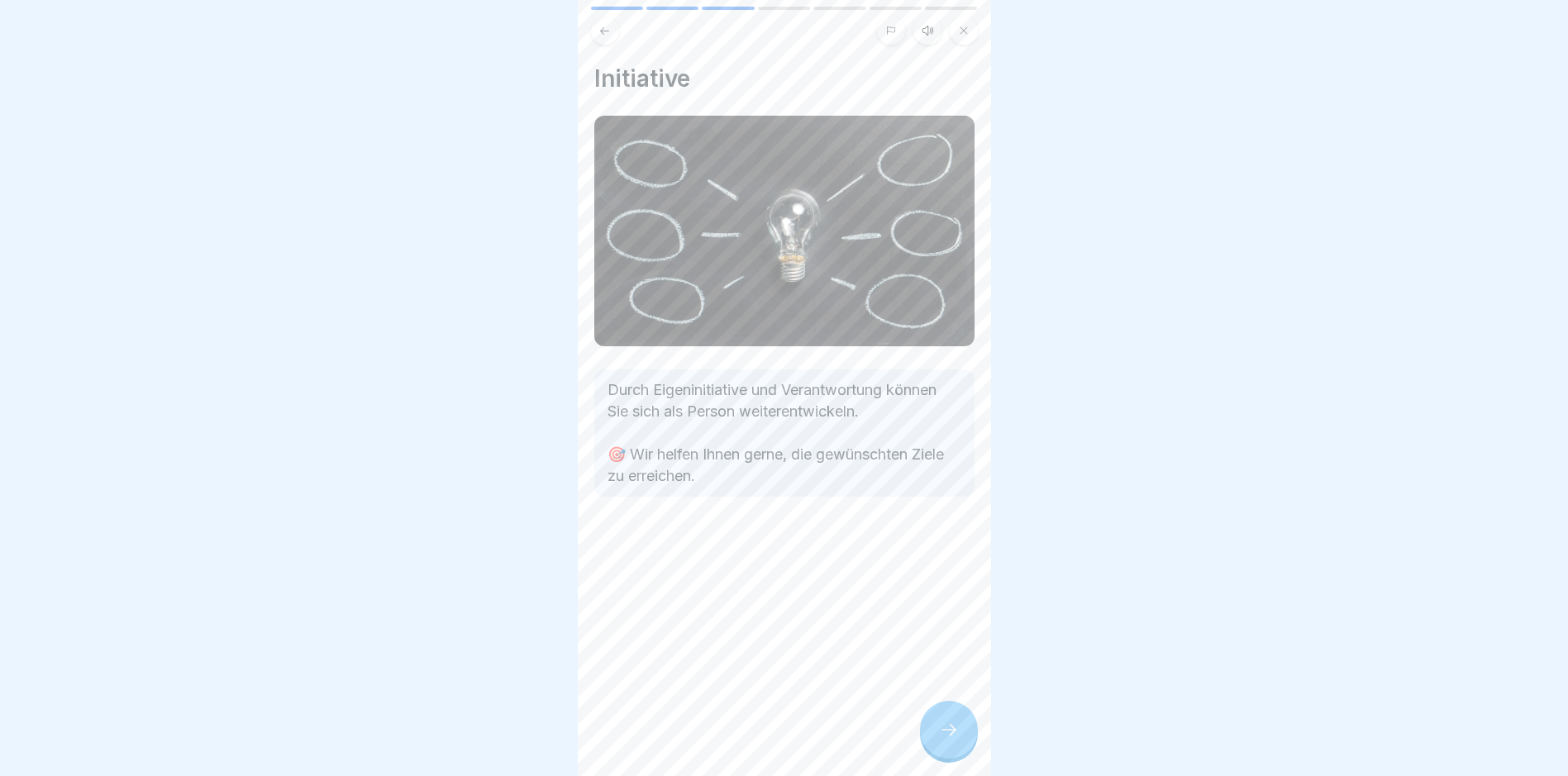
click at [955, 736] on icon at bounding box center [949, 730] width 20 height 20
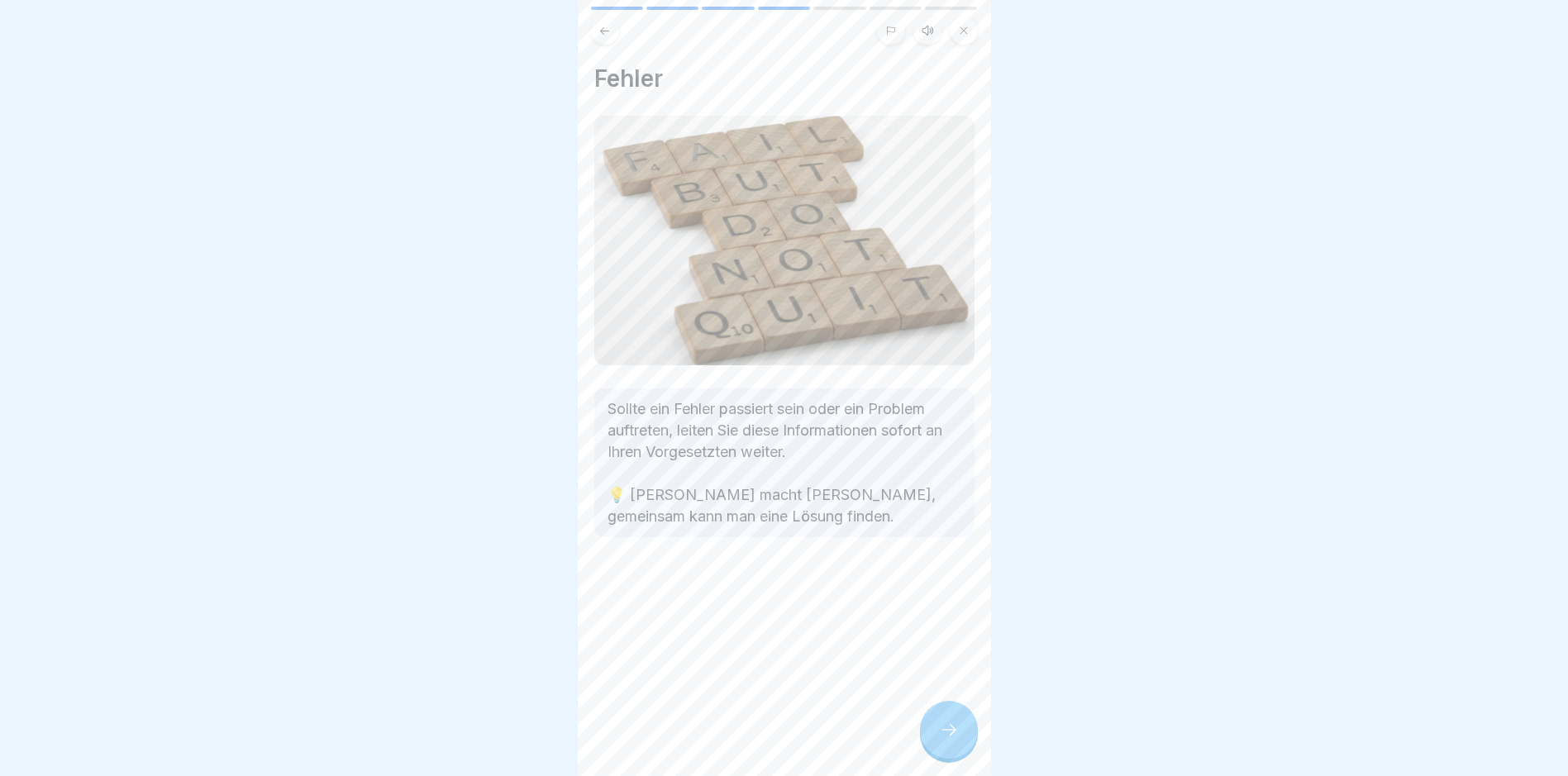
click at [955, 736] on icon at bounding box center [949, 730] width 20 height 20
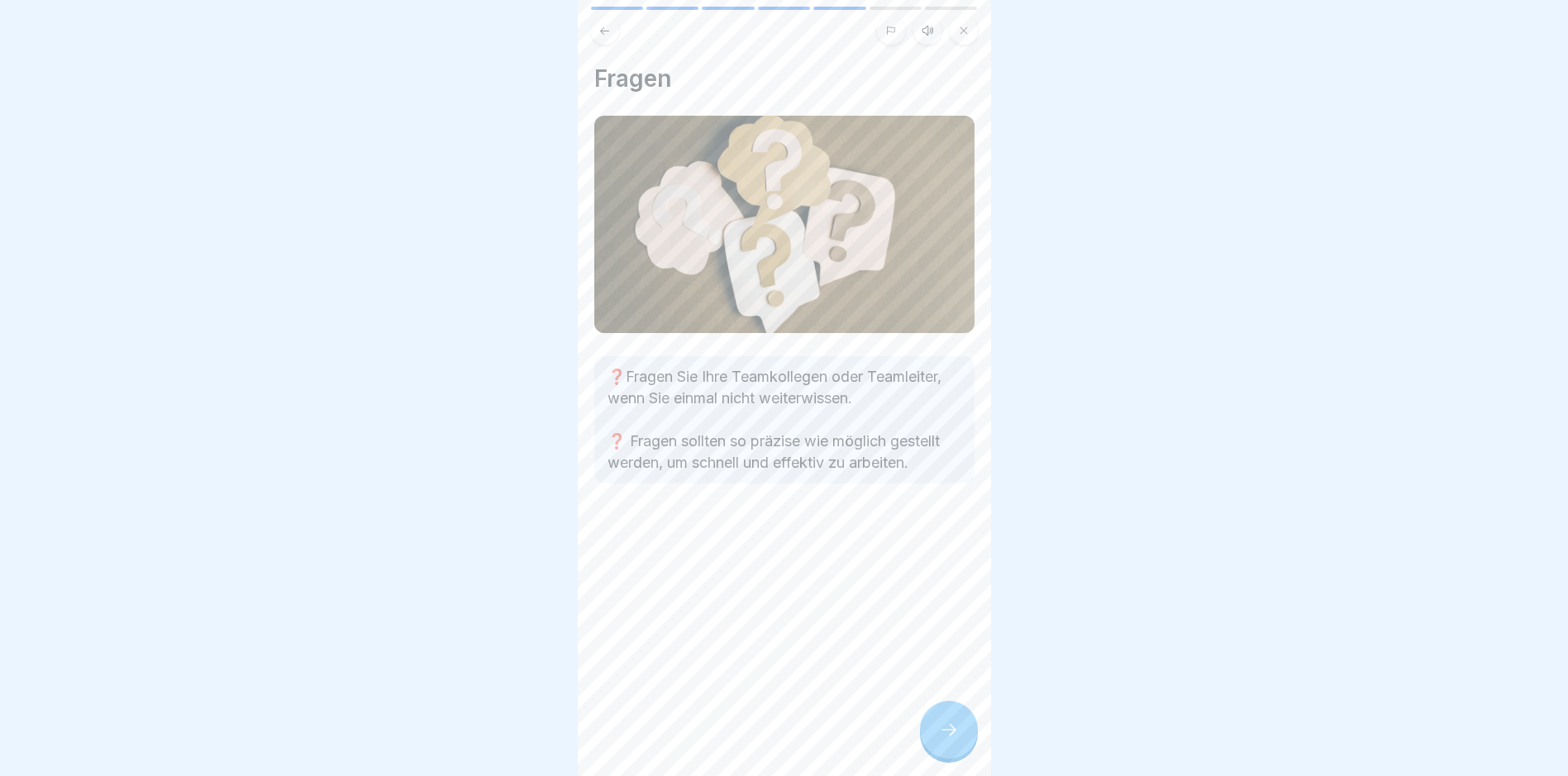
click at [955, 736] on icon at bounding box center [949, 730] width 20 height 20
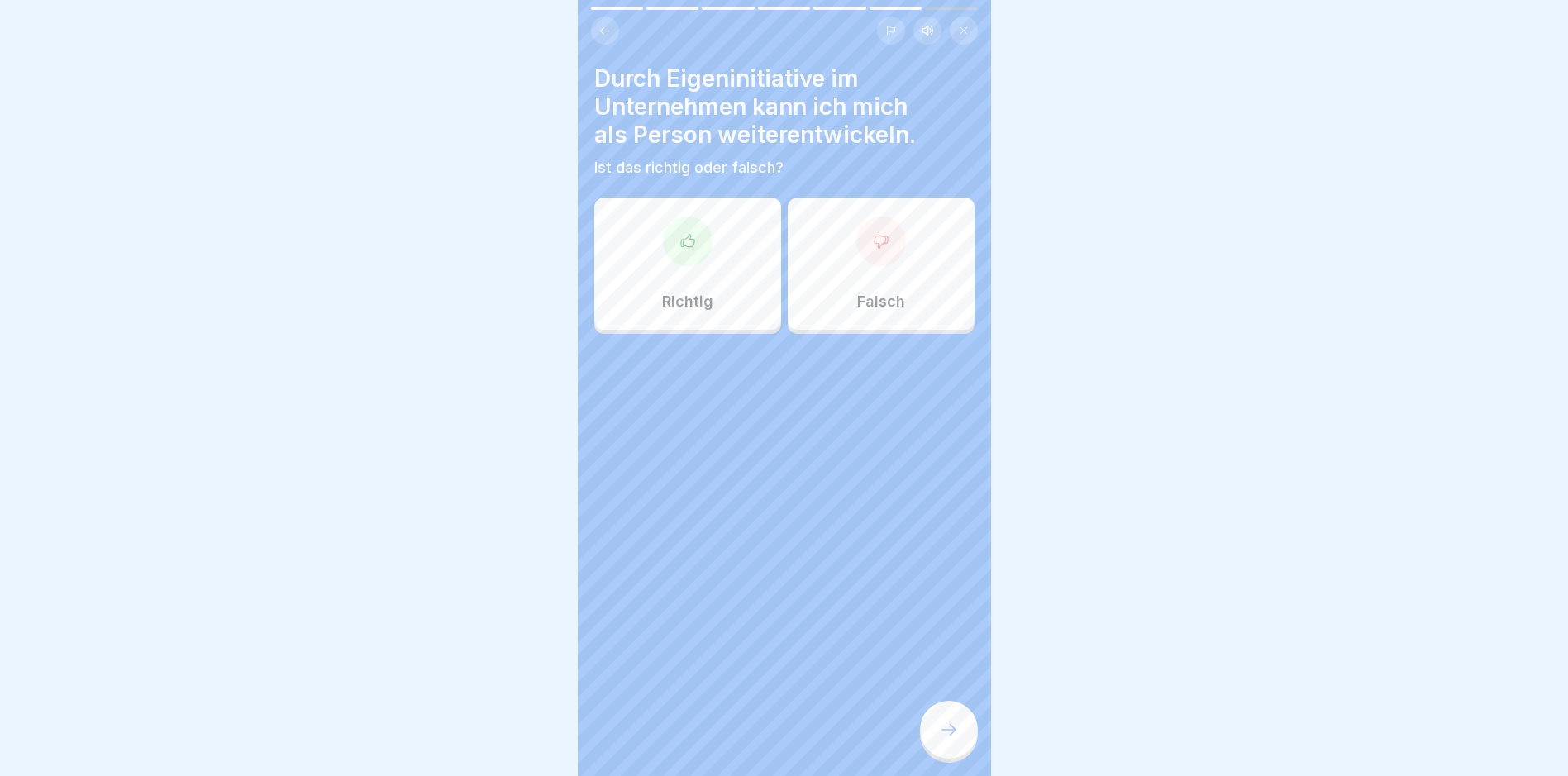
click at [683, 247] on icon at bounding box center [688, 242] width 17 height 17
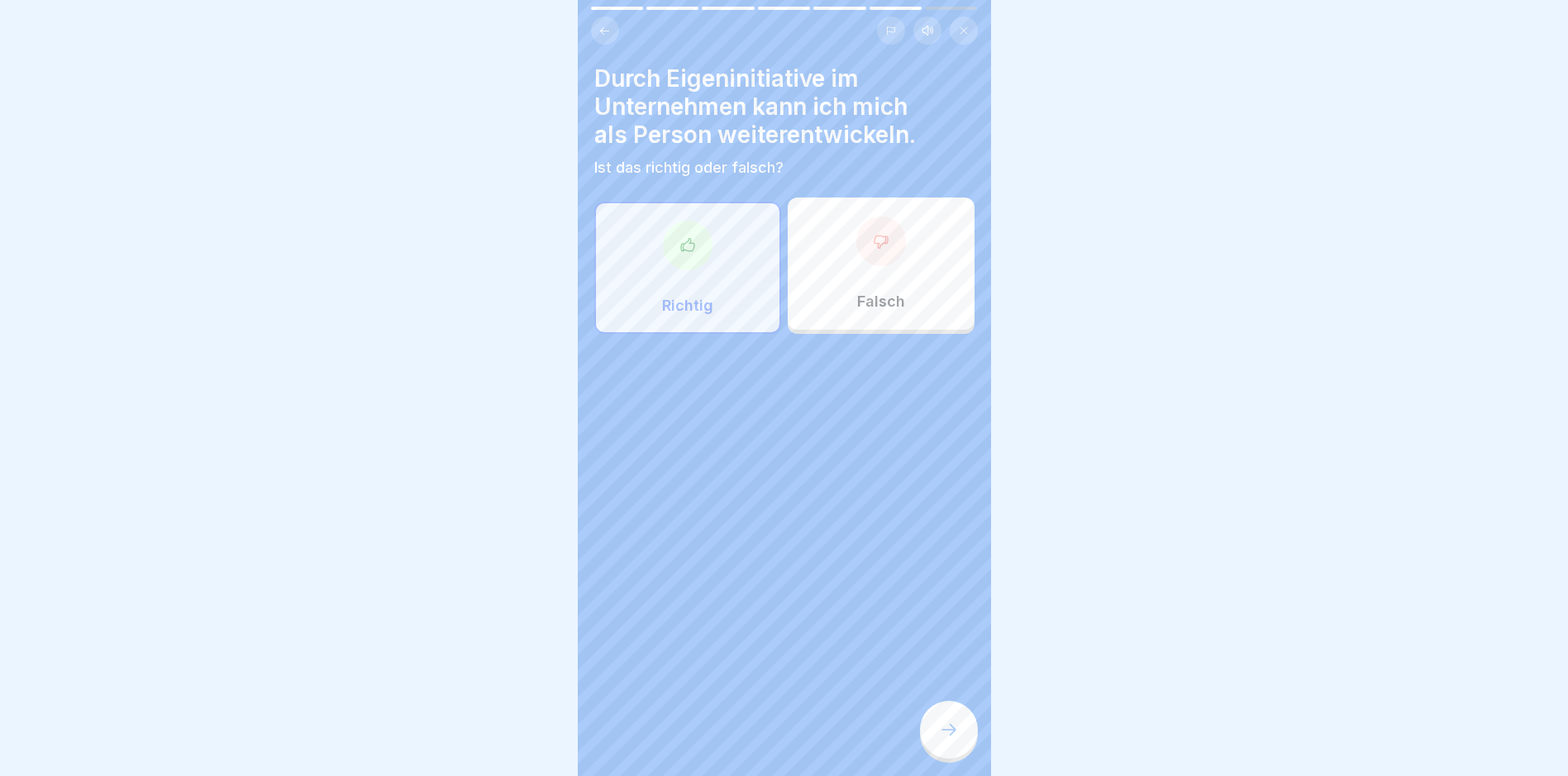
click at [949, 740] on icon at bounding box center [949, 730] width 20 height 20
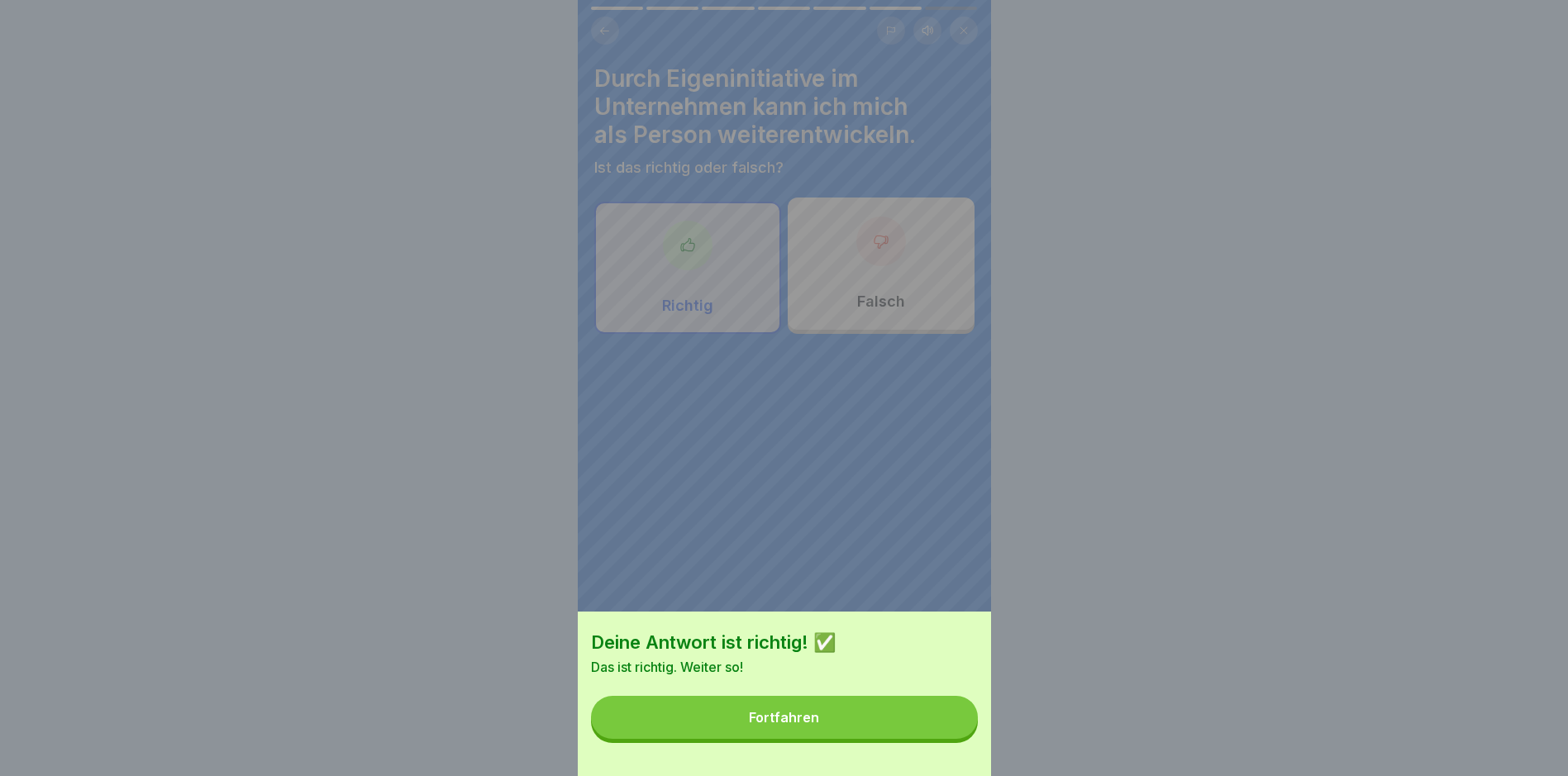
click at [821, 720] on button "Fortfahren" at bounding box center [784, 717] width 387 height 43
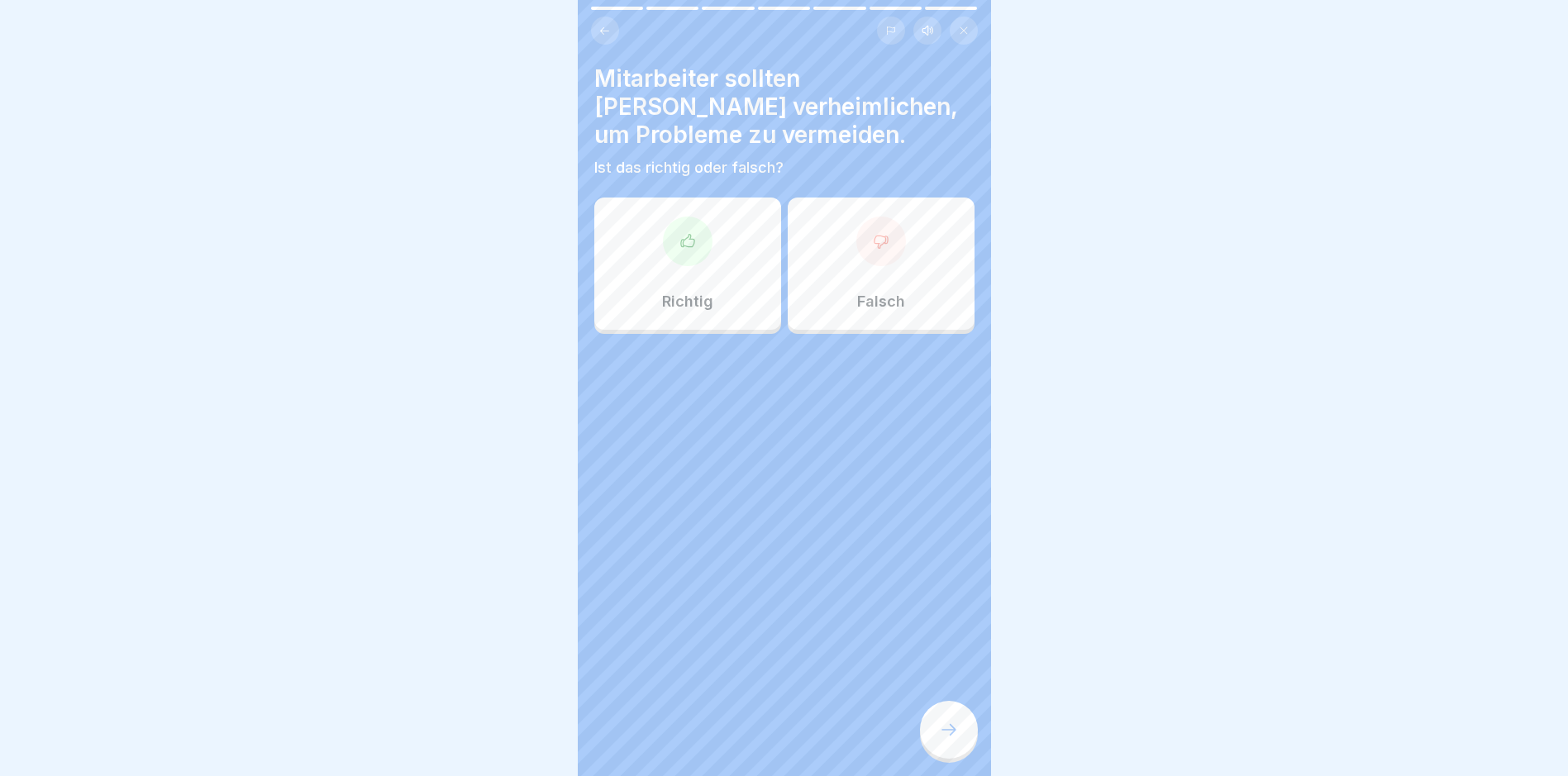
click at [875, 246] on icon at bounding box center [881, 242] width 17 height 17
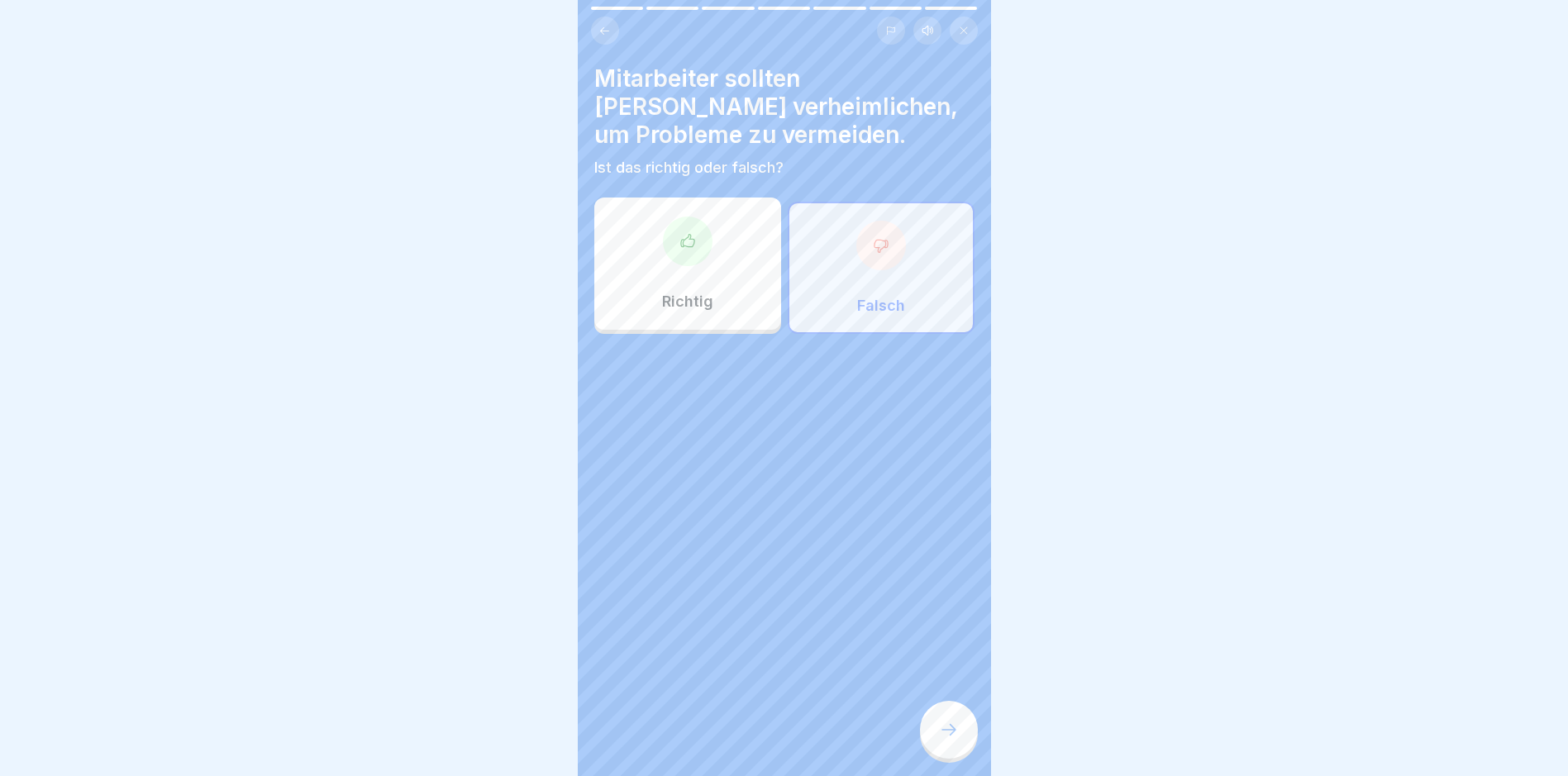
click at [936, 738] on div at bounding box center [949, 730] width 58 height 58
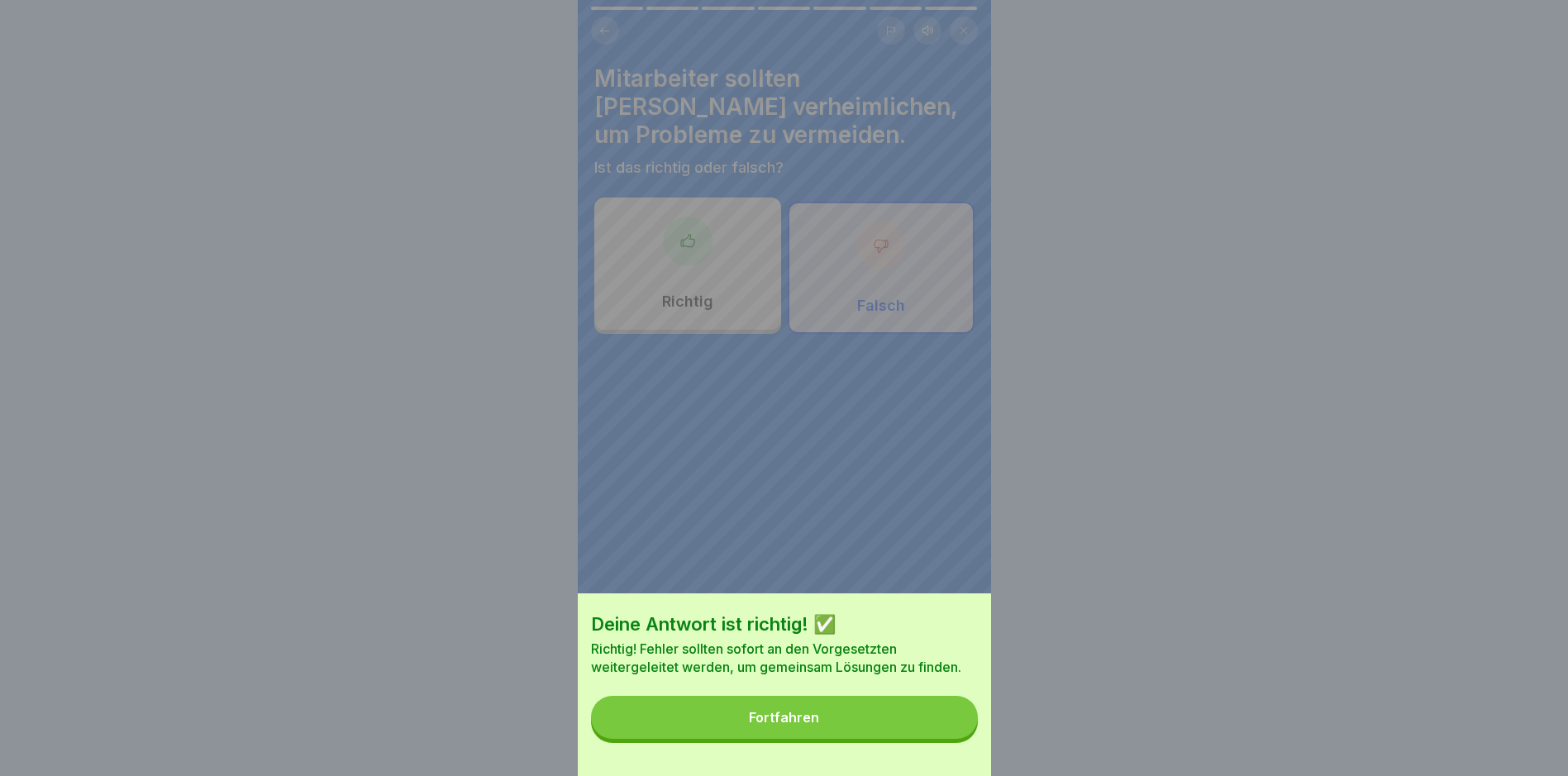
click at [880, 732] on button "Fortfahren" at bounding box center [784, 717] width 387 height 43
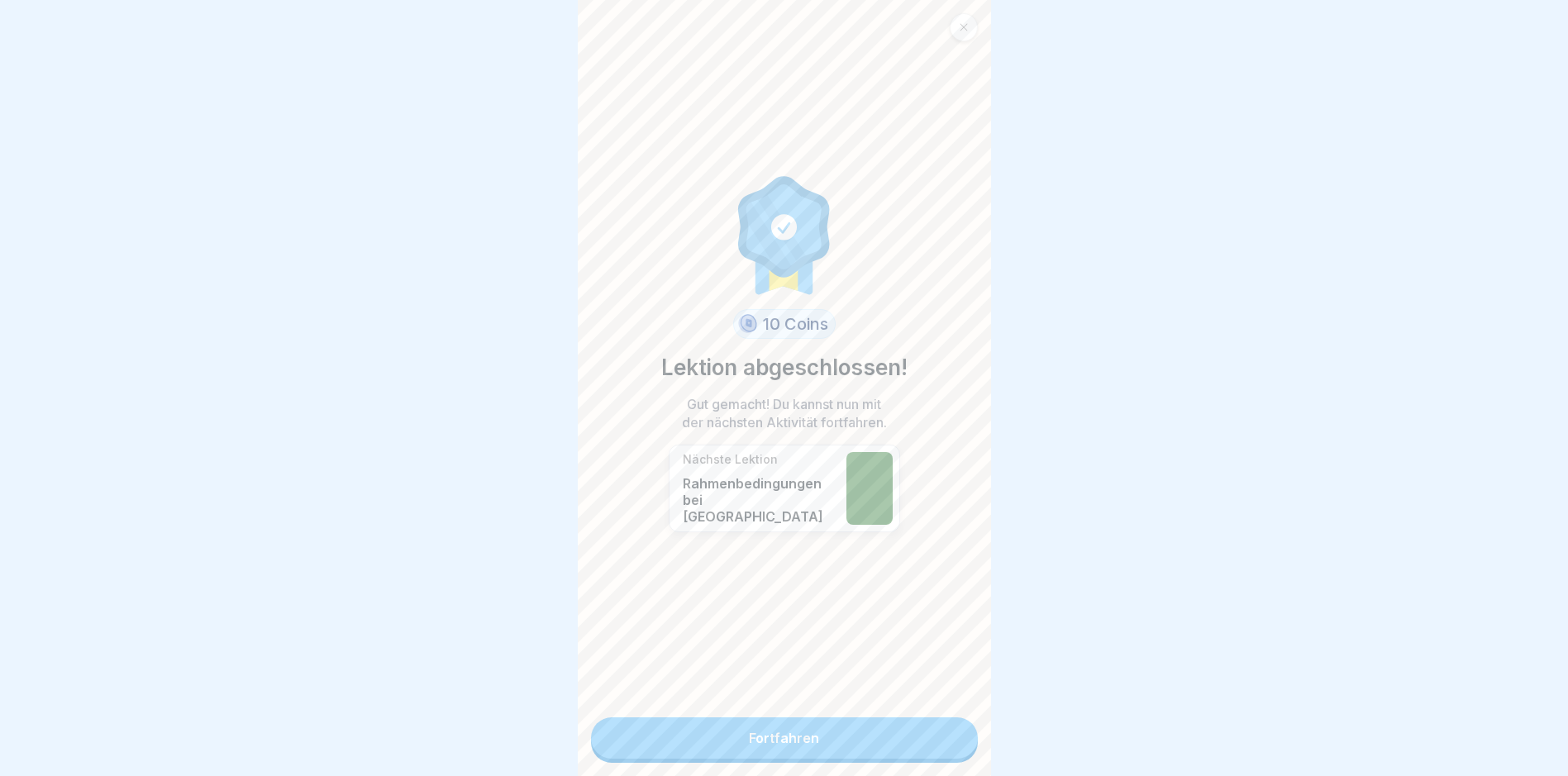
click at [808, 738] on link "Fortfahren" at bounding box center [784, 738] width 387 height 41
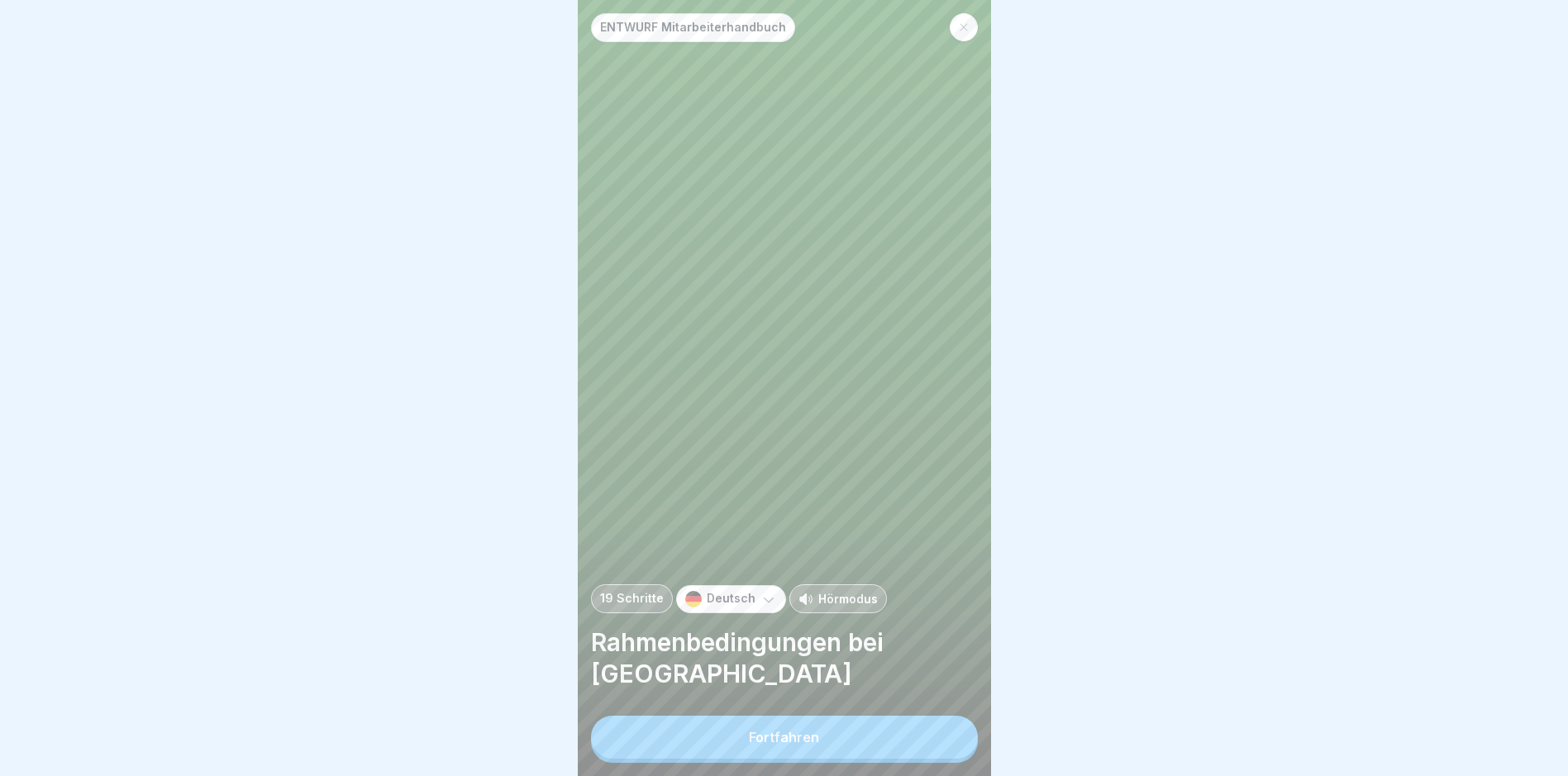
click at [765, 745] on div "Fortfahren" at bounding box center [784, 737] width 70 height 15
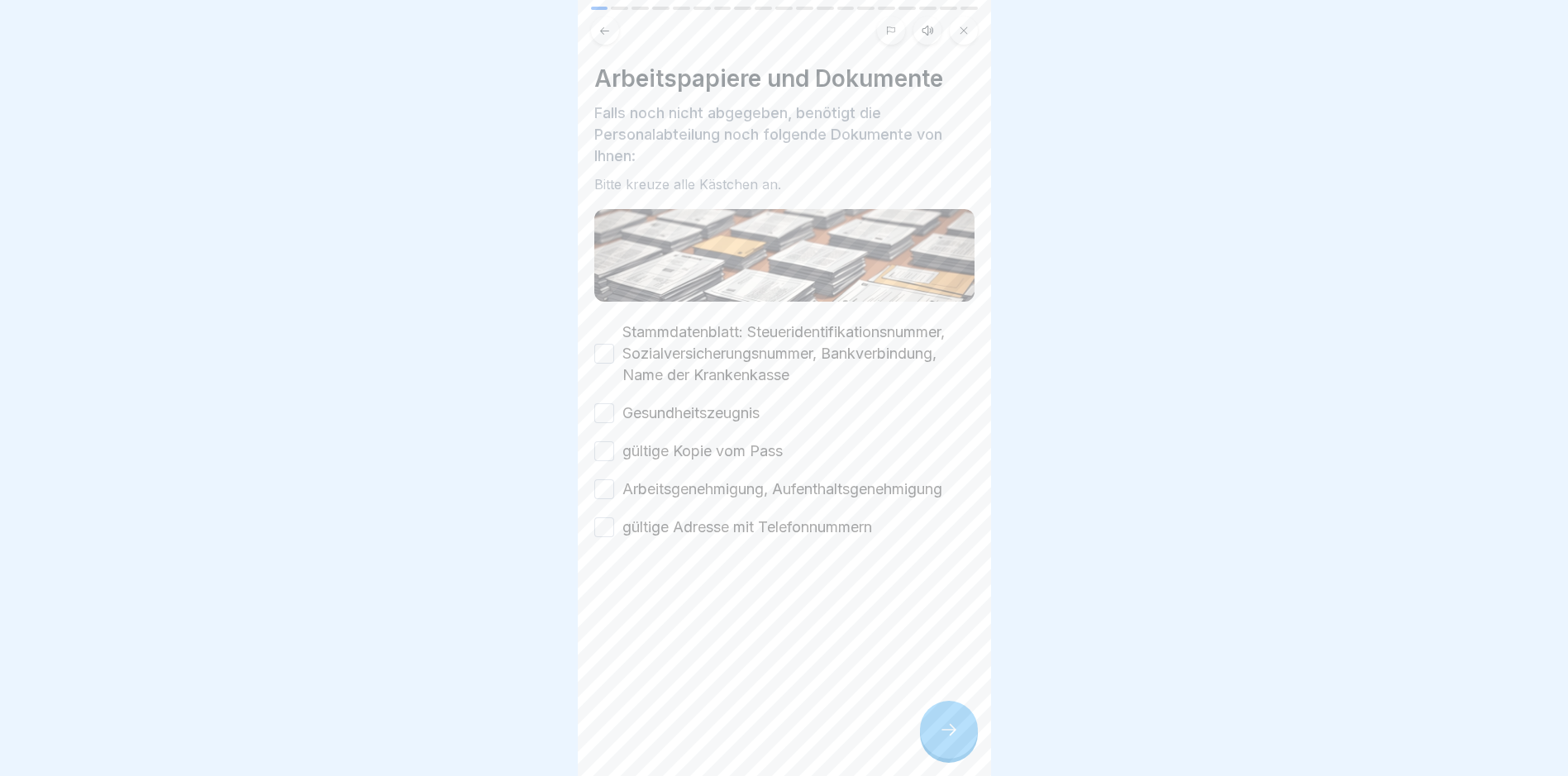
click at [605, 350] on button "Stammdatenblatt: Steueridentifikationsnummer, Sozialversicherungsnummer, Bankve…" at bounding box center [604, 354] width 20 height 20
click at [603, 404] on button "Gesundheitszeugnis" at bounding box center [604, 413] width 20 height 20
click at [602, 444] on button "gültige Kopie vom Pass" at bounding box center [604, 451] width 20 height 20
click at [605, 483] on button "Arbeitsgenehmigung, Aufenthaltsgenehmigung" at bounding box center [604, 490] width 20 height 20
click at [614, 529] on div "gültige Adresse mit Telefonnummern" at bounding box center [733, 528] width 278 height 22
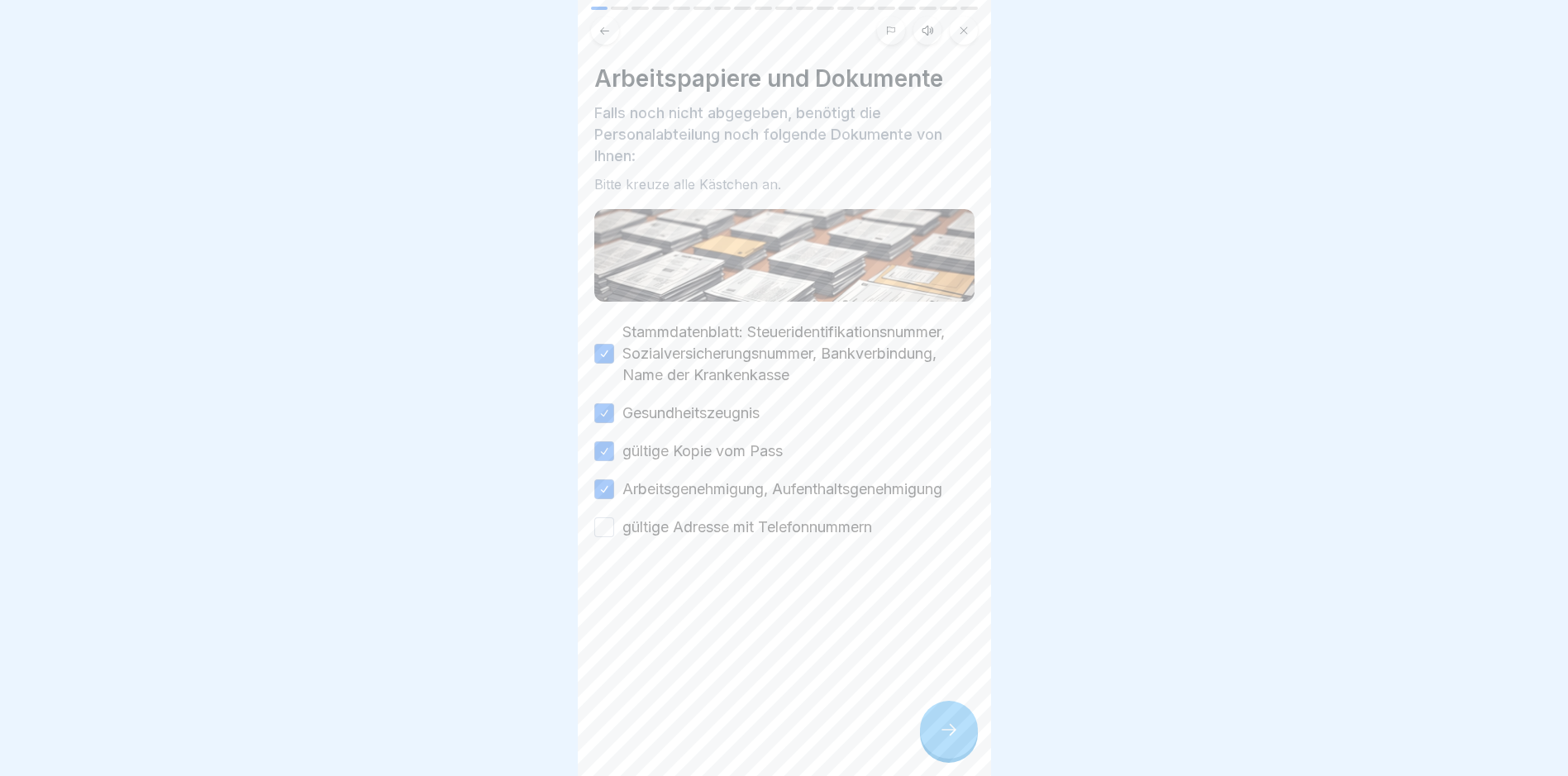
click at [609, 524] on button "gültige Adresse mit Telefonnummern" at bounding box center [604, 528] width 20 height 20
click at [950, 740] on icon at bounding box center [949, 730] width 20 height 20
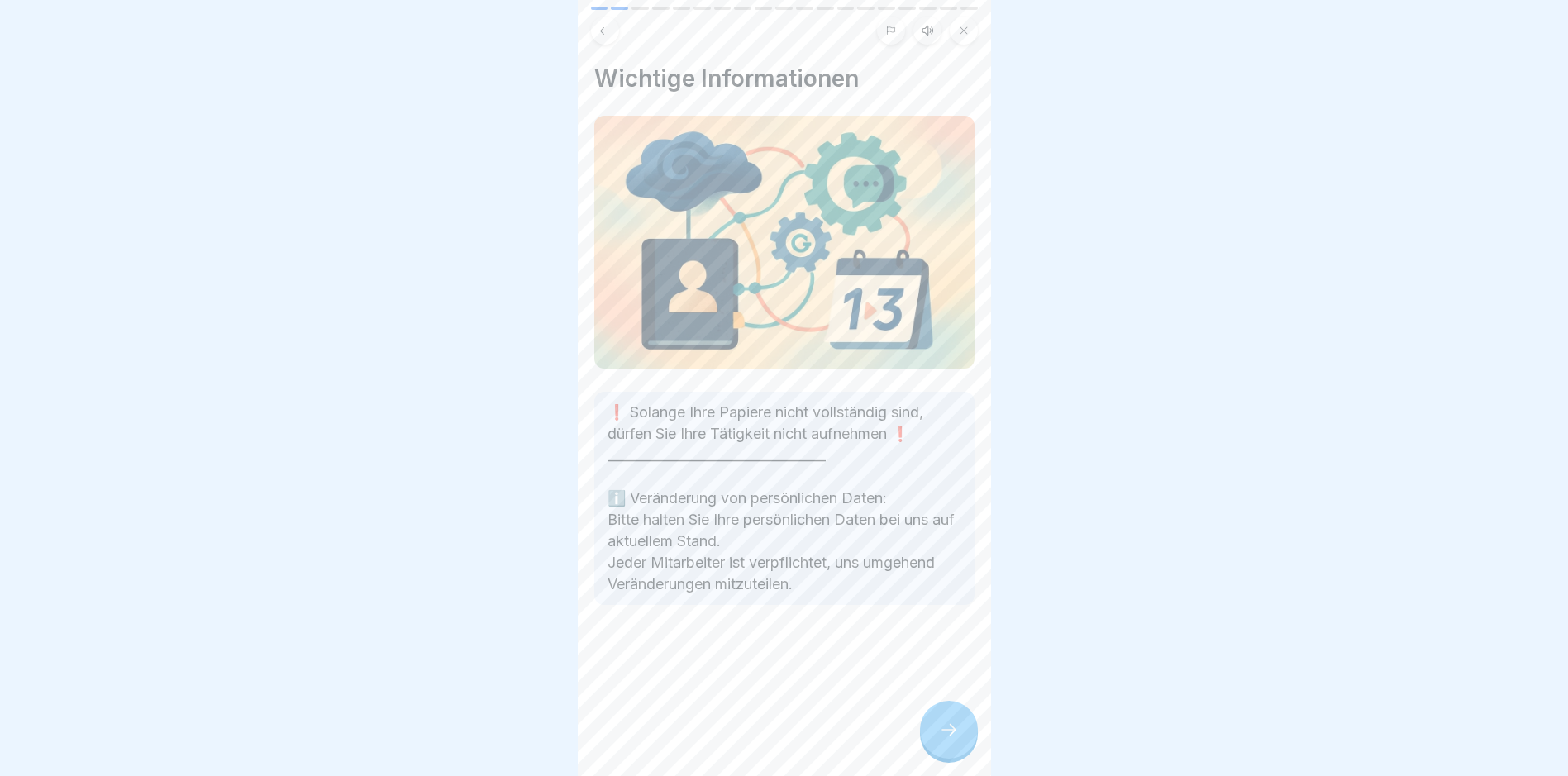
click at [950, 740] on icon at bounding box center [949, 730] width 20 height 20
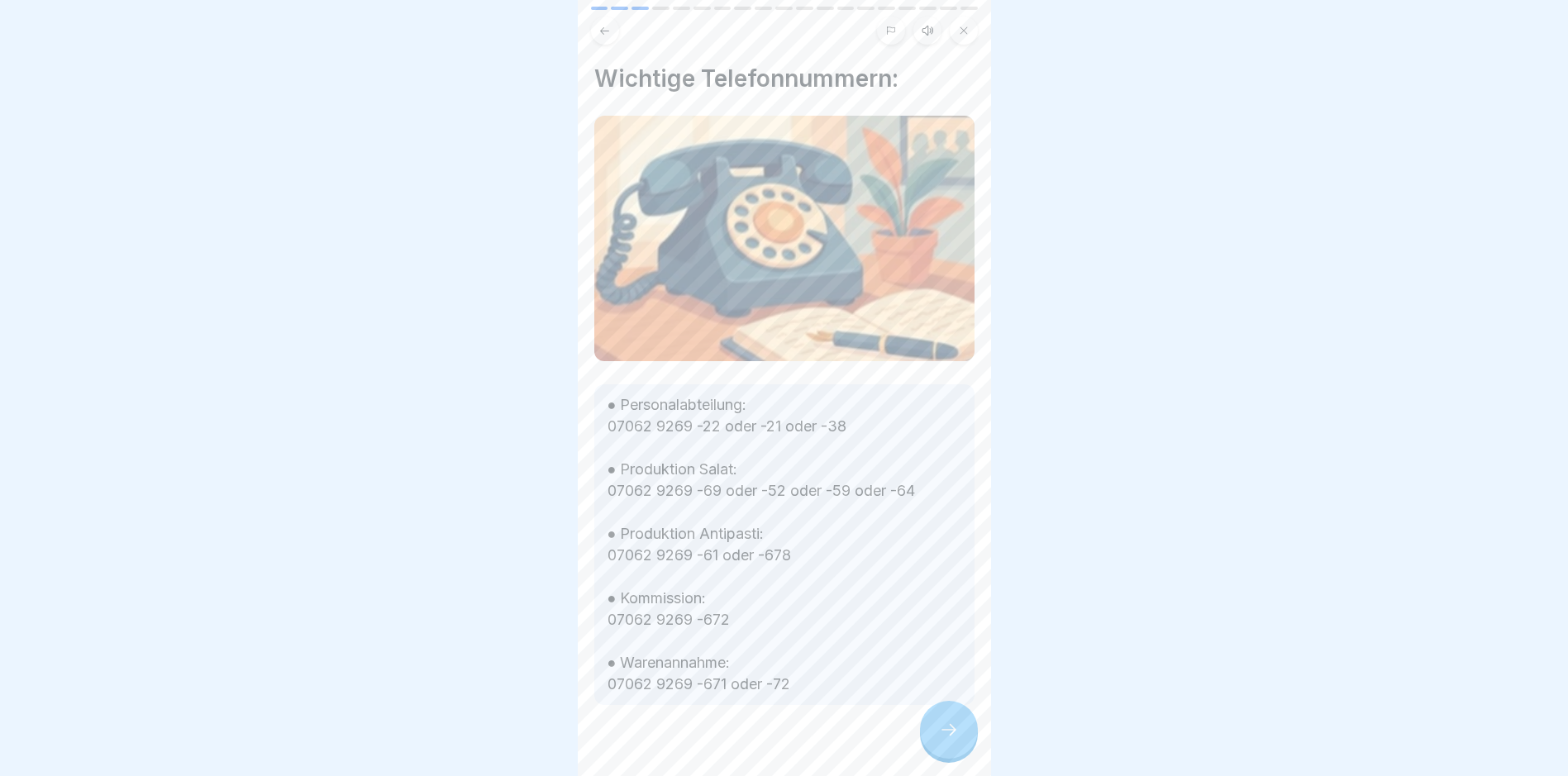
click at [950, 740] on icon at bounding box center [949, 730] width 20 height 20
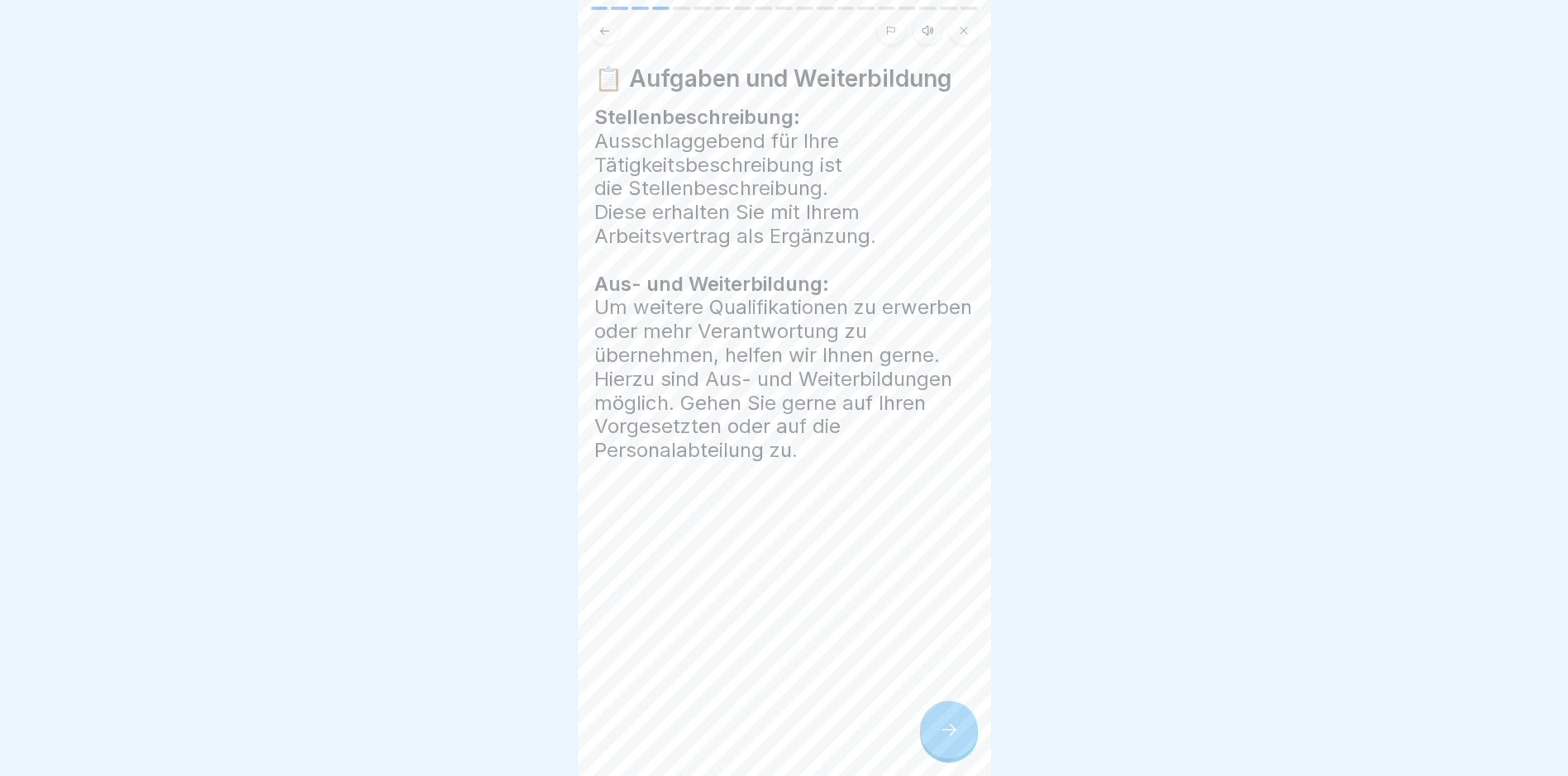
click at [950, 740] on icon at bounding box center [949, 730] width 20 height 20
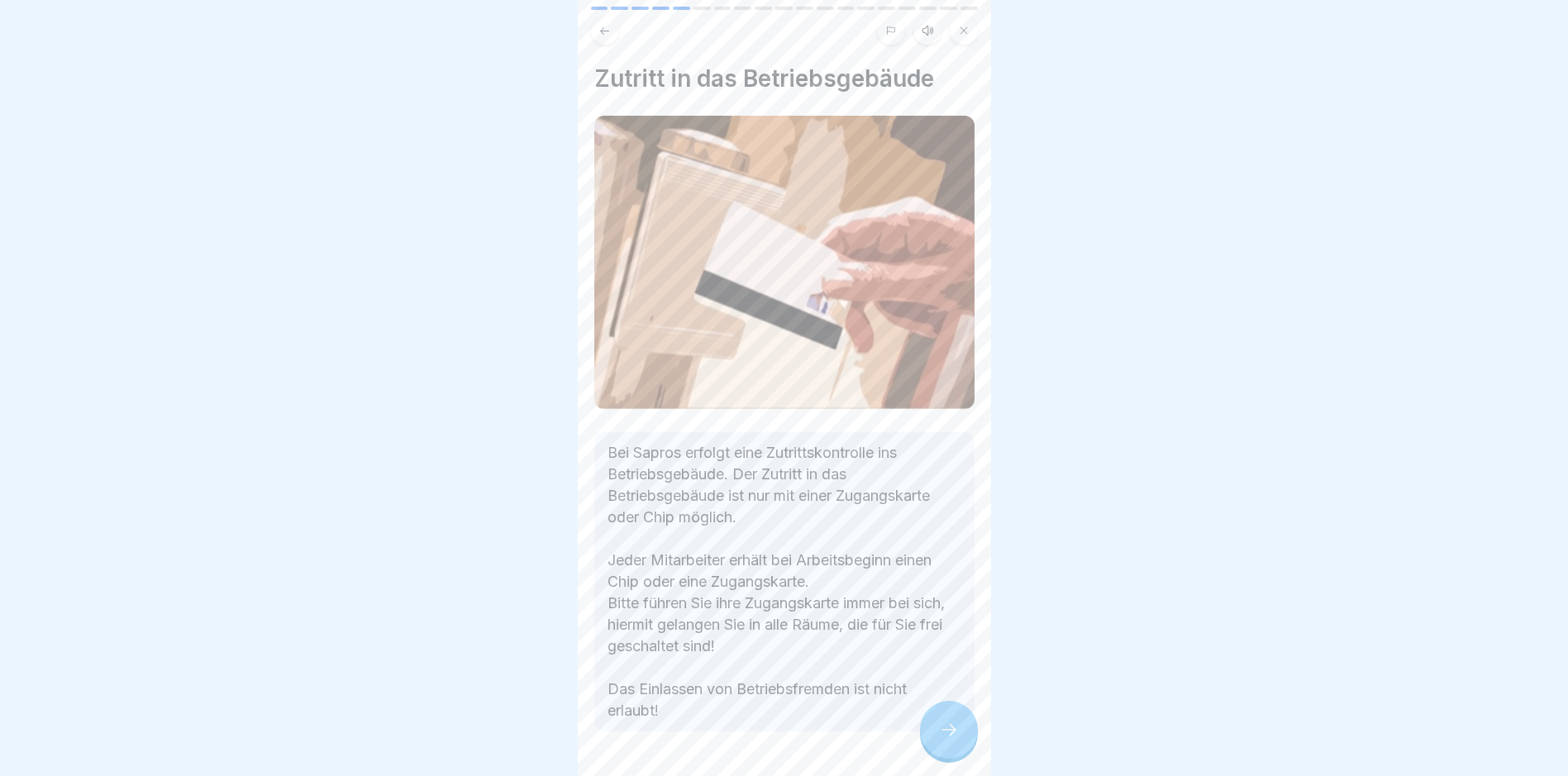
click at [950, 740] on icon at bounding box center [949, 730] width 20 height 20
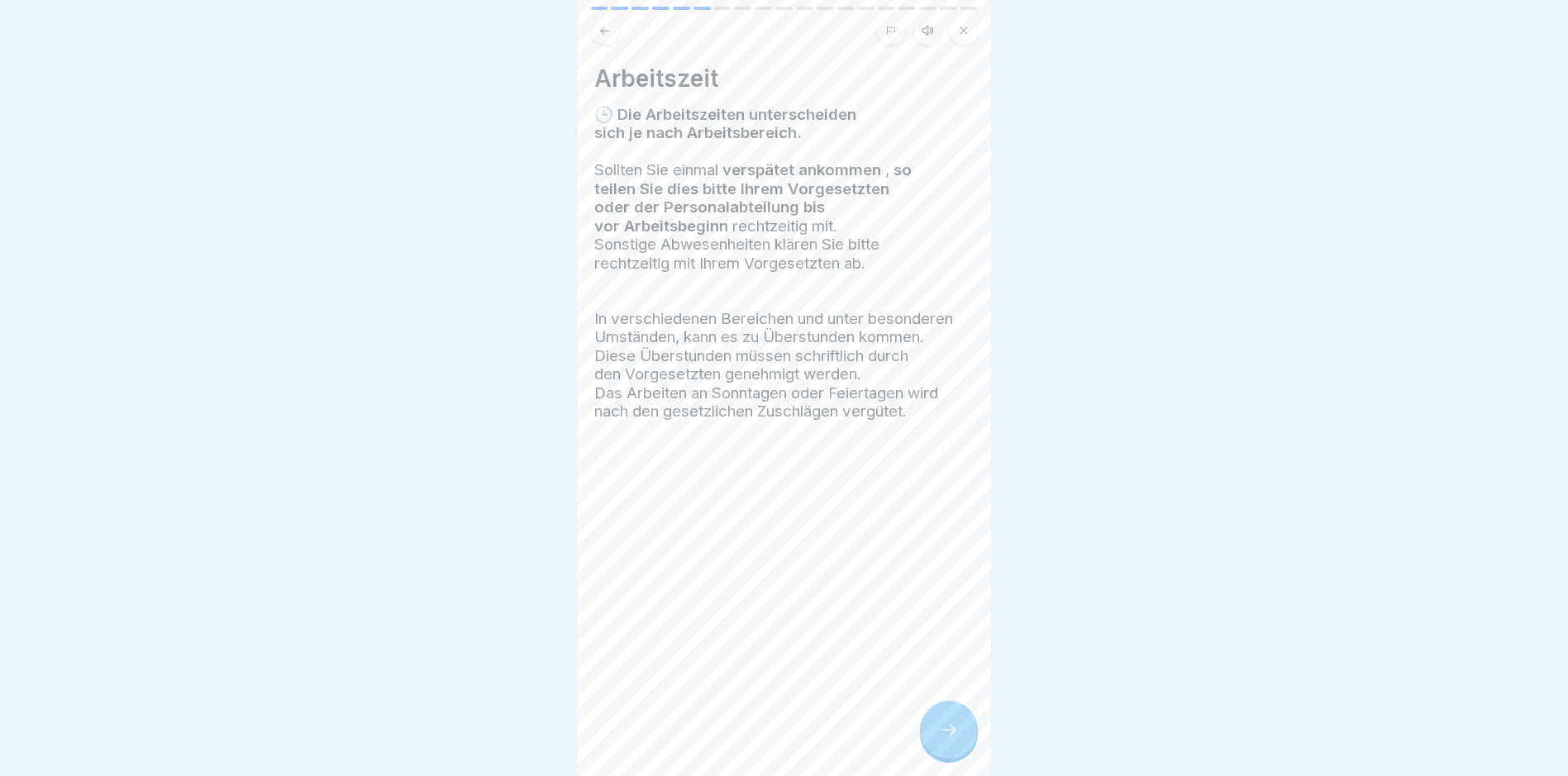
click at [950, 740] on icon at bounding box center [949, 730] width 20 height 20
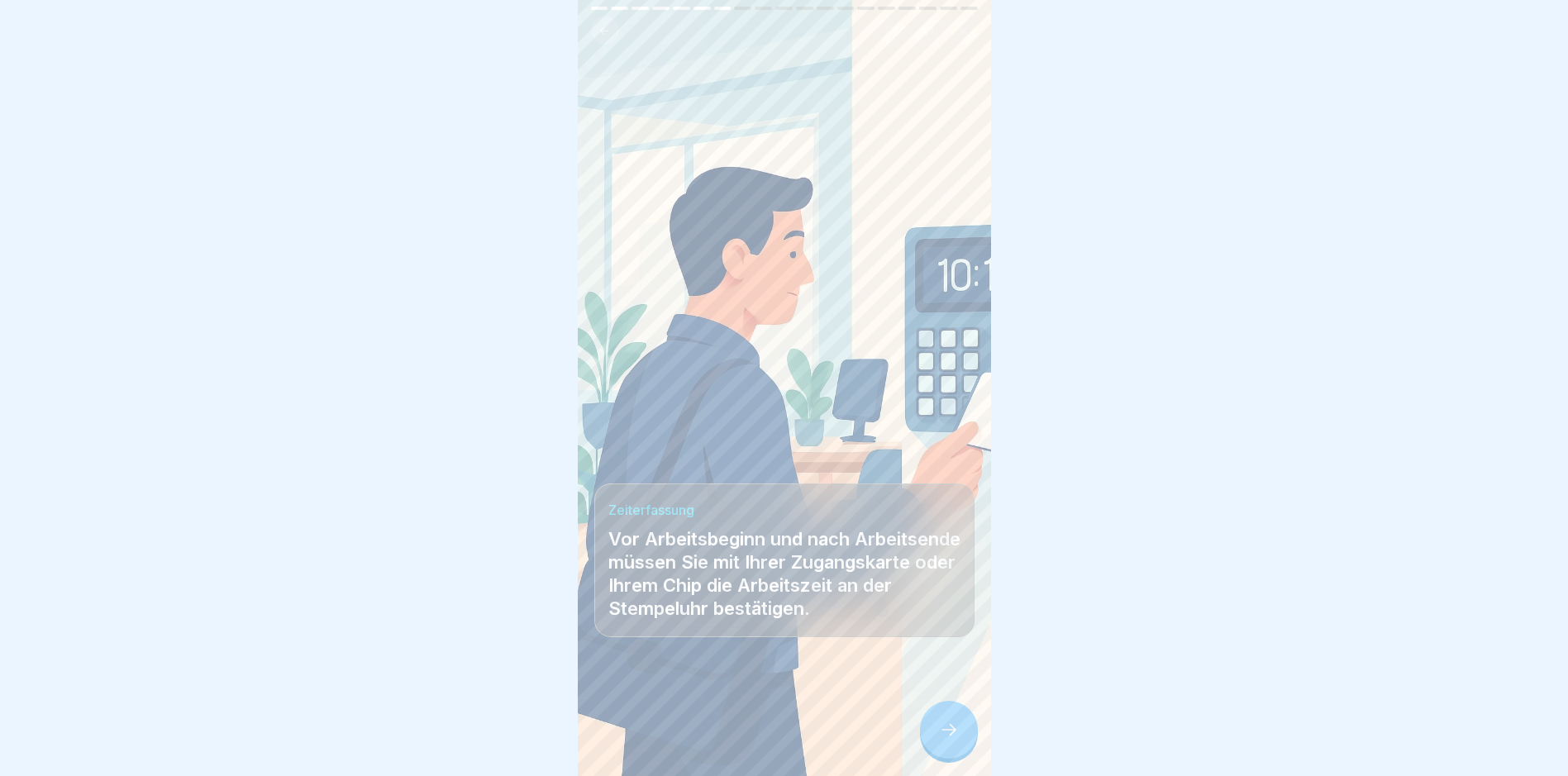
click at [950, 740] on icon at bounding box center [949, 730] width 20 height 20
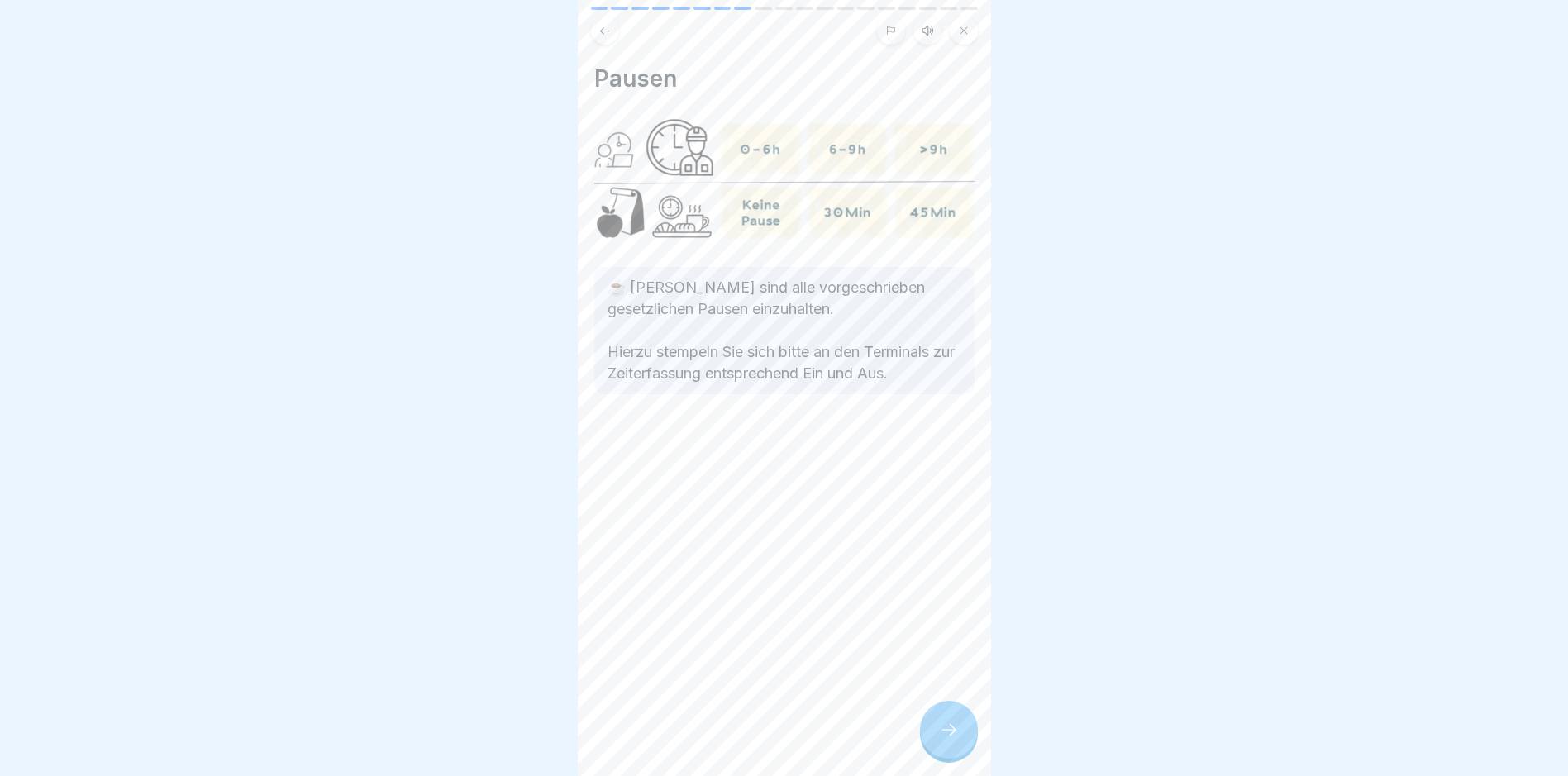
click at [950, 740] on icon at bounding box center [949, 730] width 20 height 20
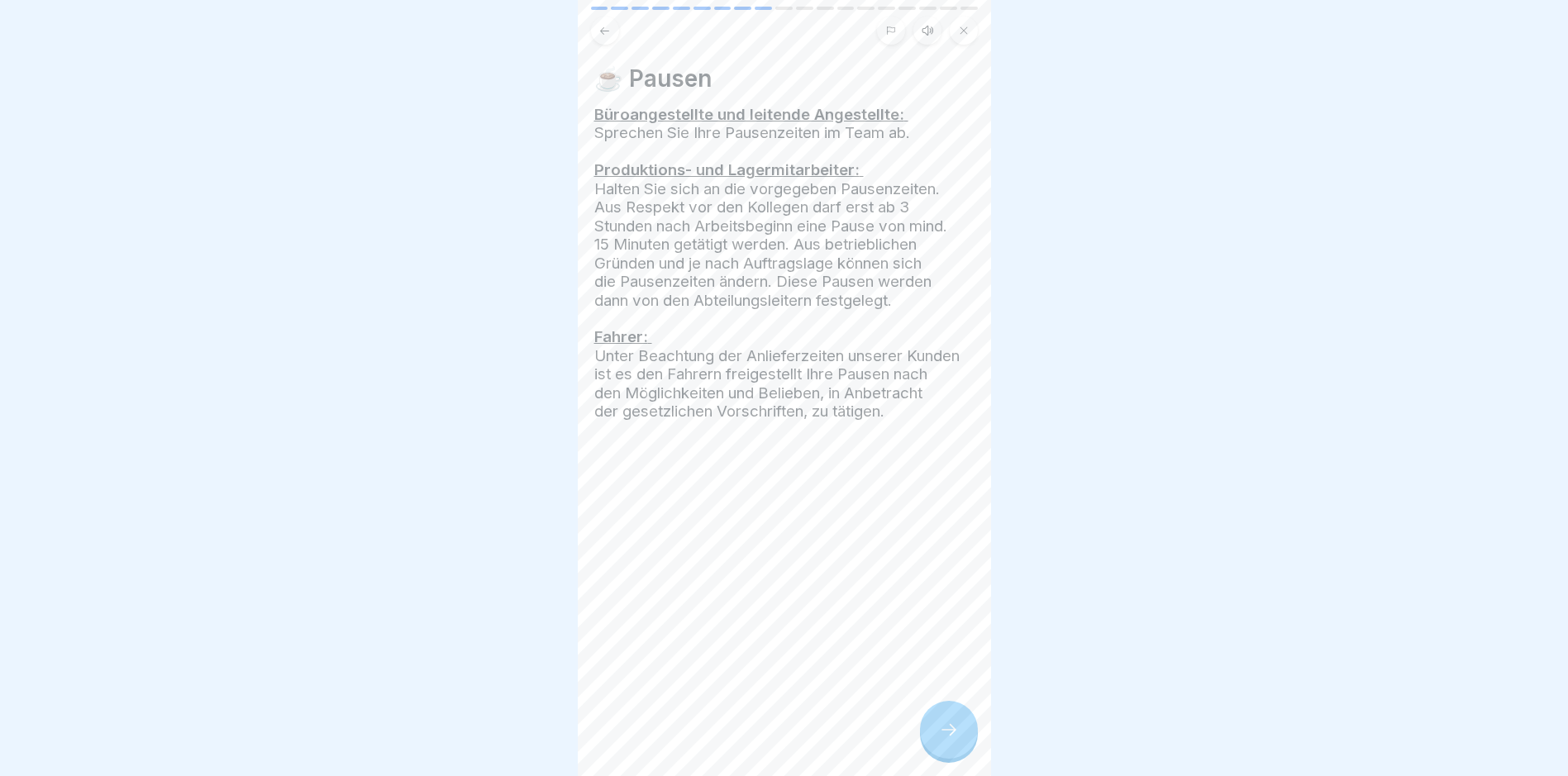
click at [950, 740] on icon at bounding box center [949, 730] width 20 height 20
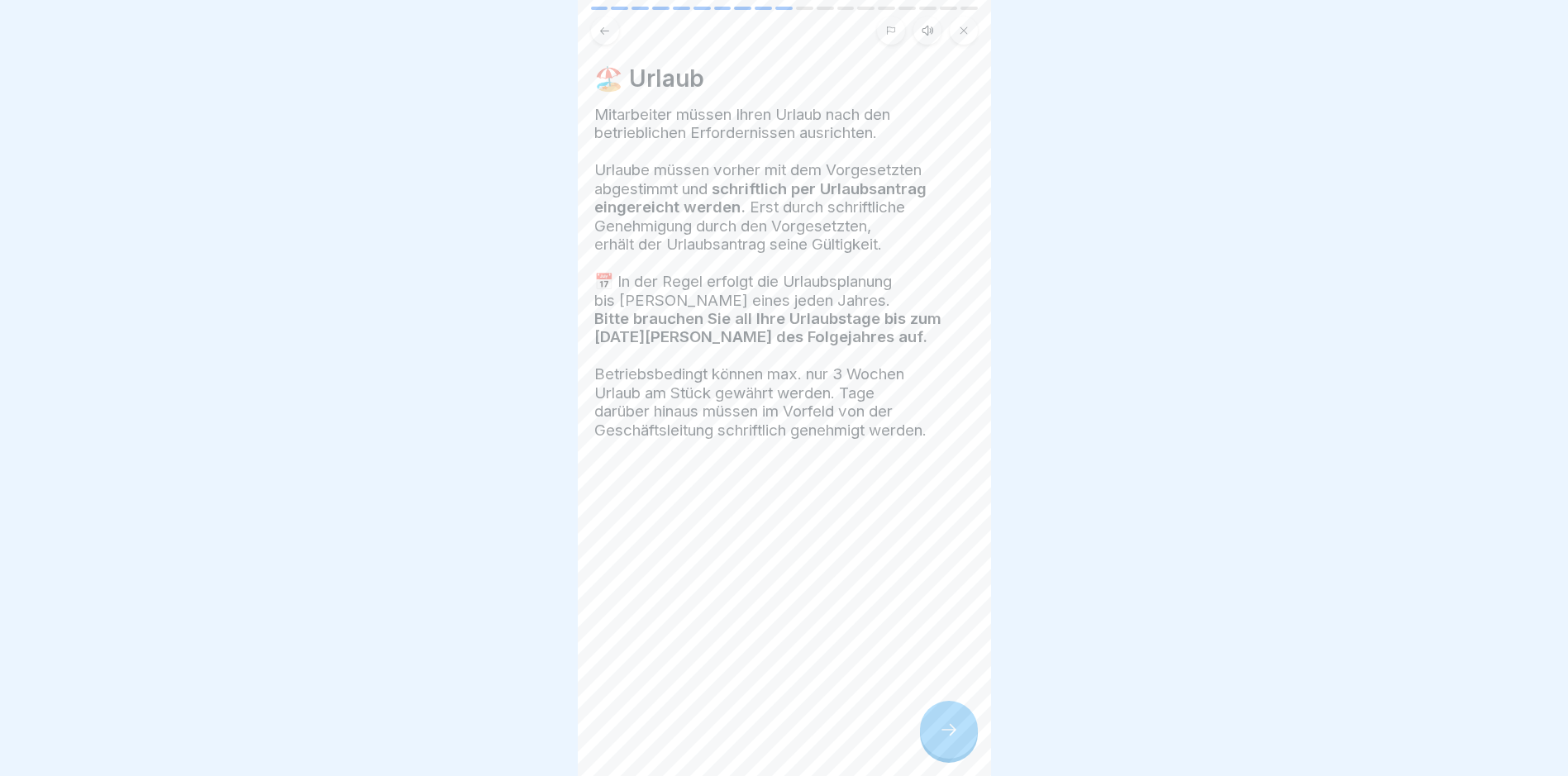
click at [950, 740] on icon at bounding box center [949, 730] width 20 height 20
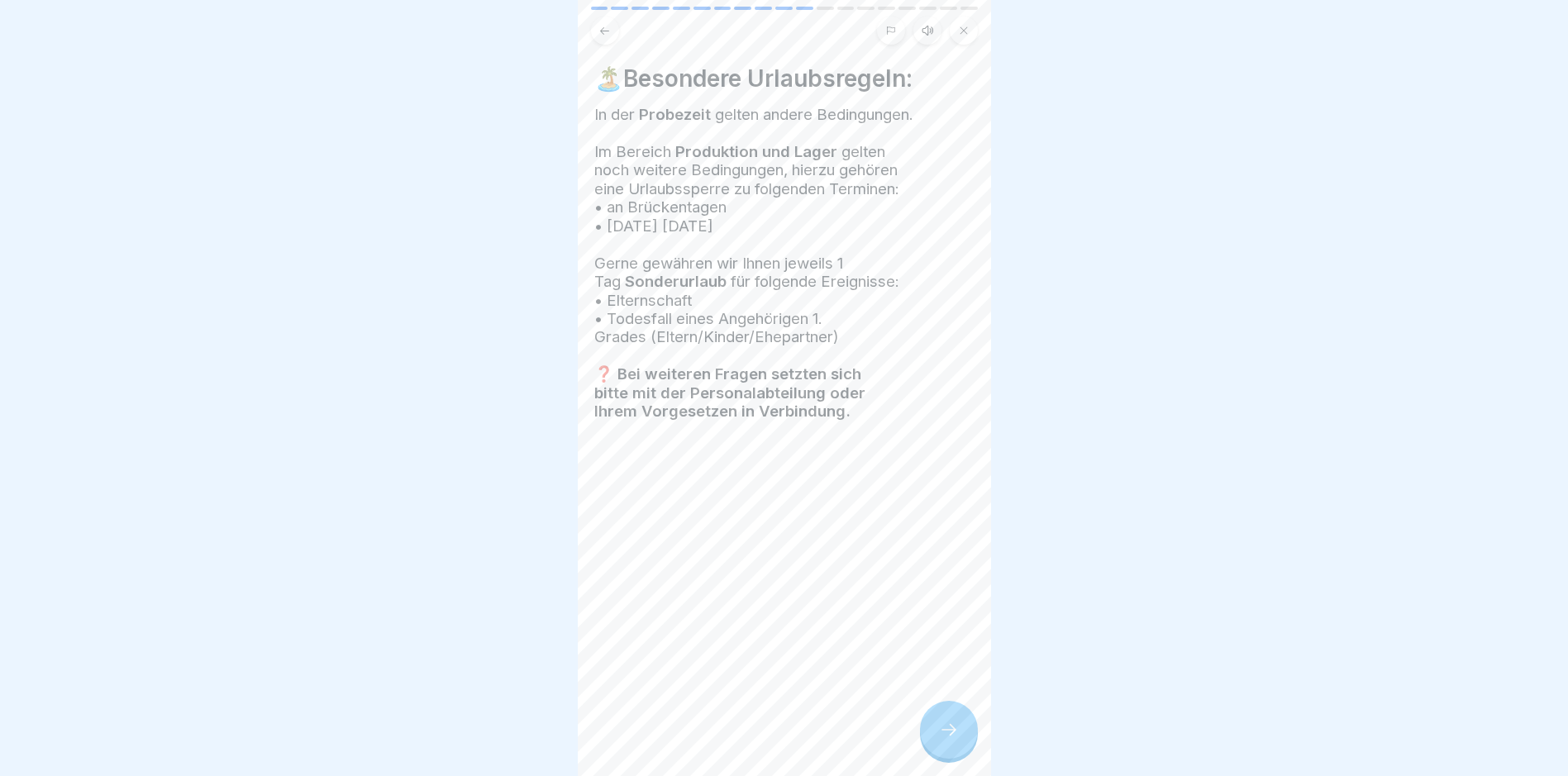
click at [950, 740] on icon at bounding box center [949, 730] width 20 height 20
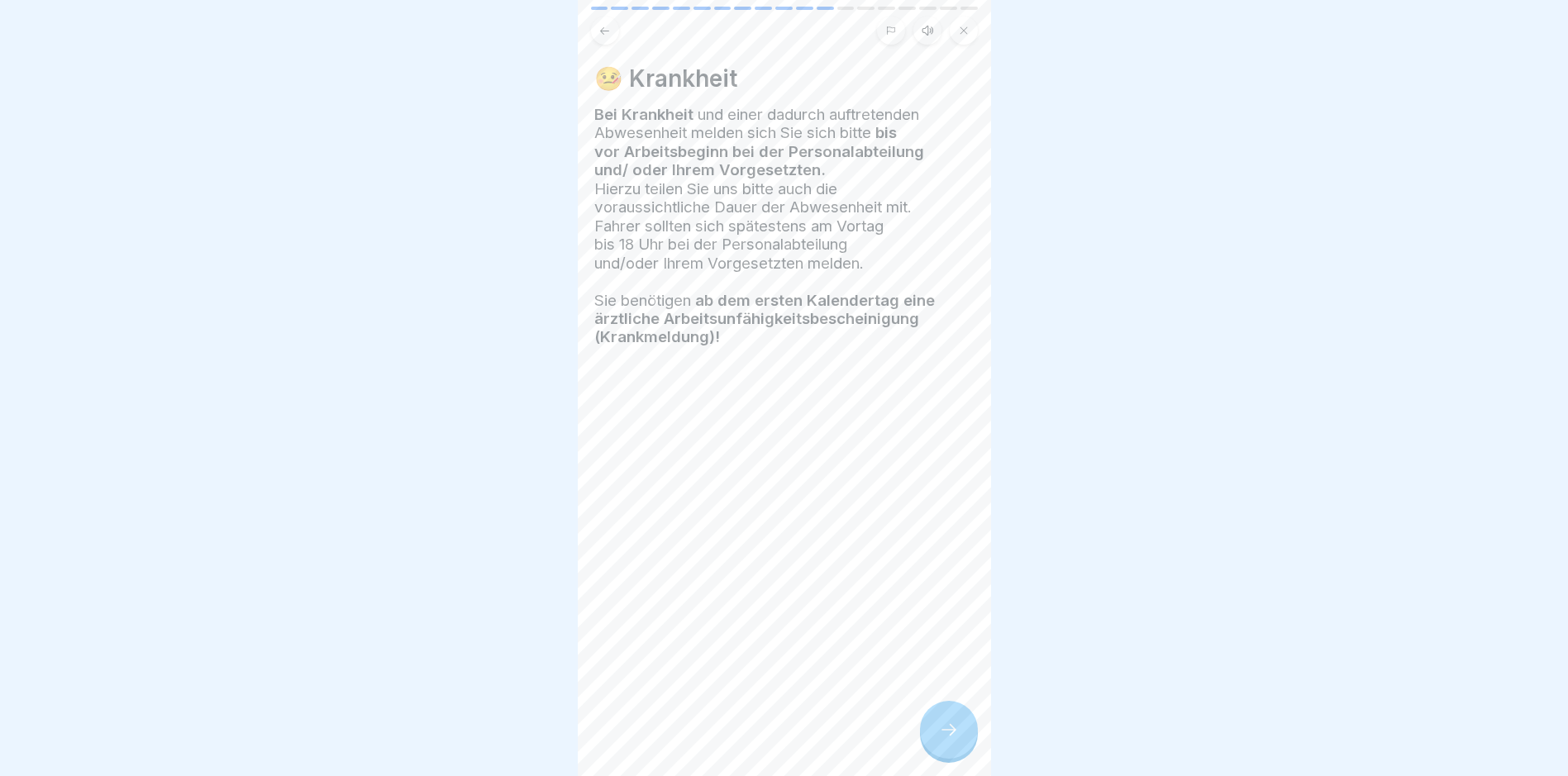
click at [950, 740] on icon at bounding box center [949, 730] width 20 height 20
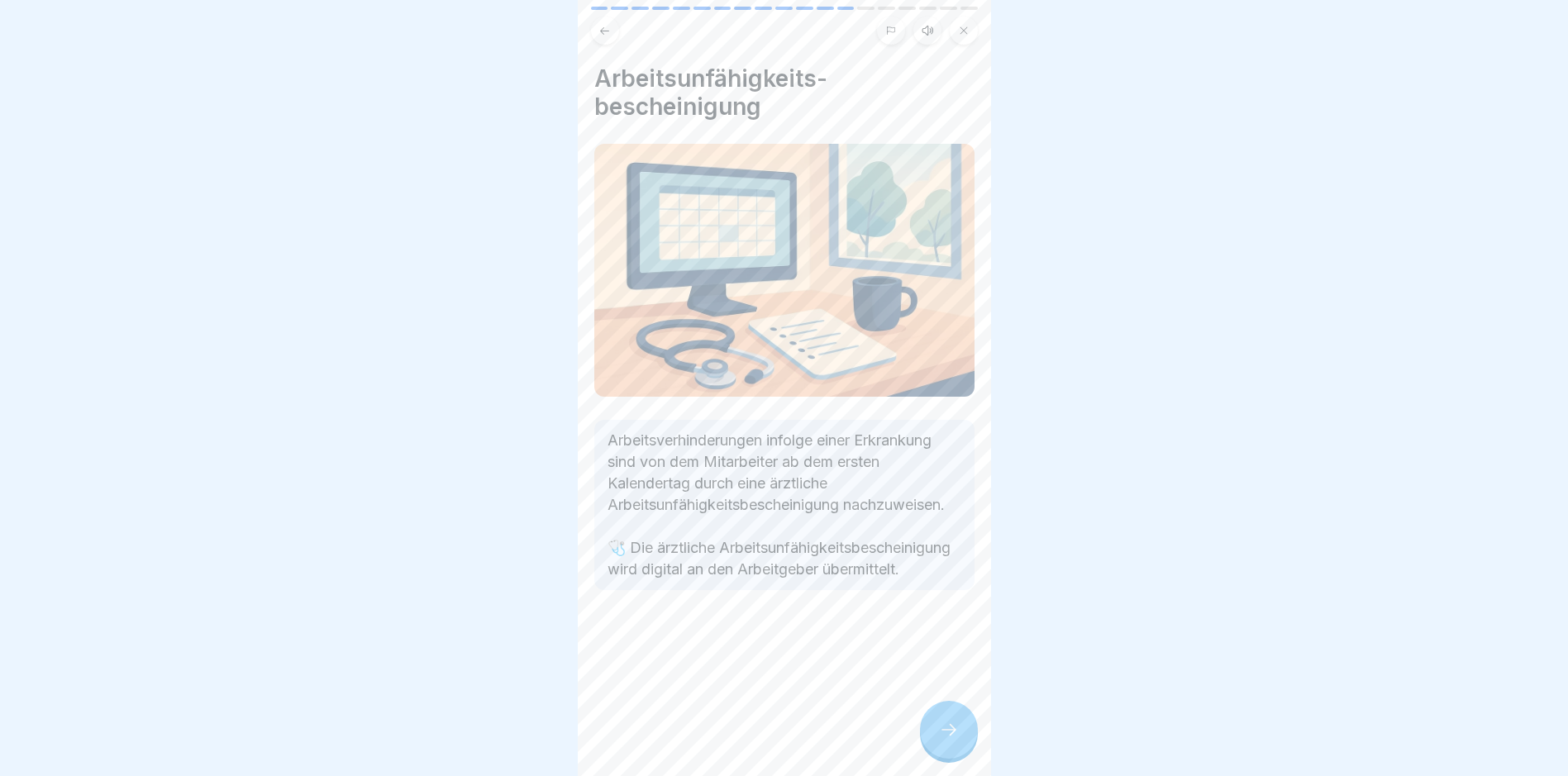
click at [950, 740] on icon at bounding box center [949, 730] width 20 height 20
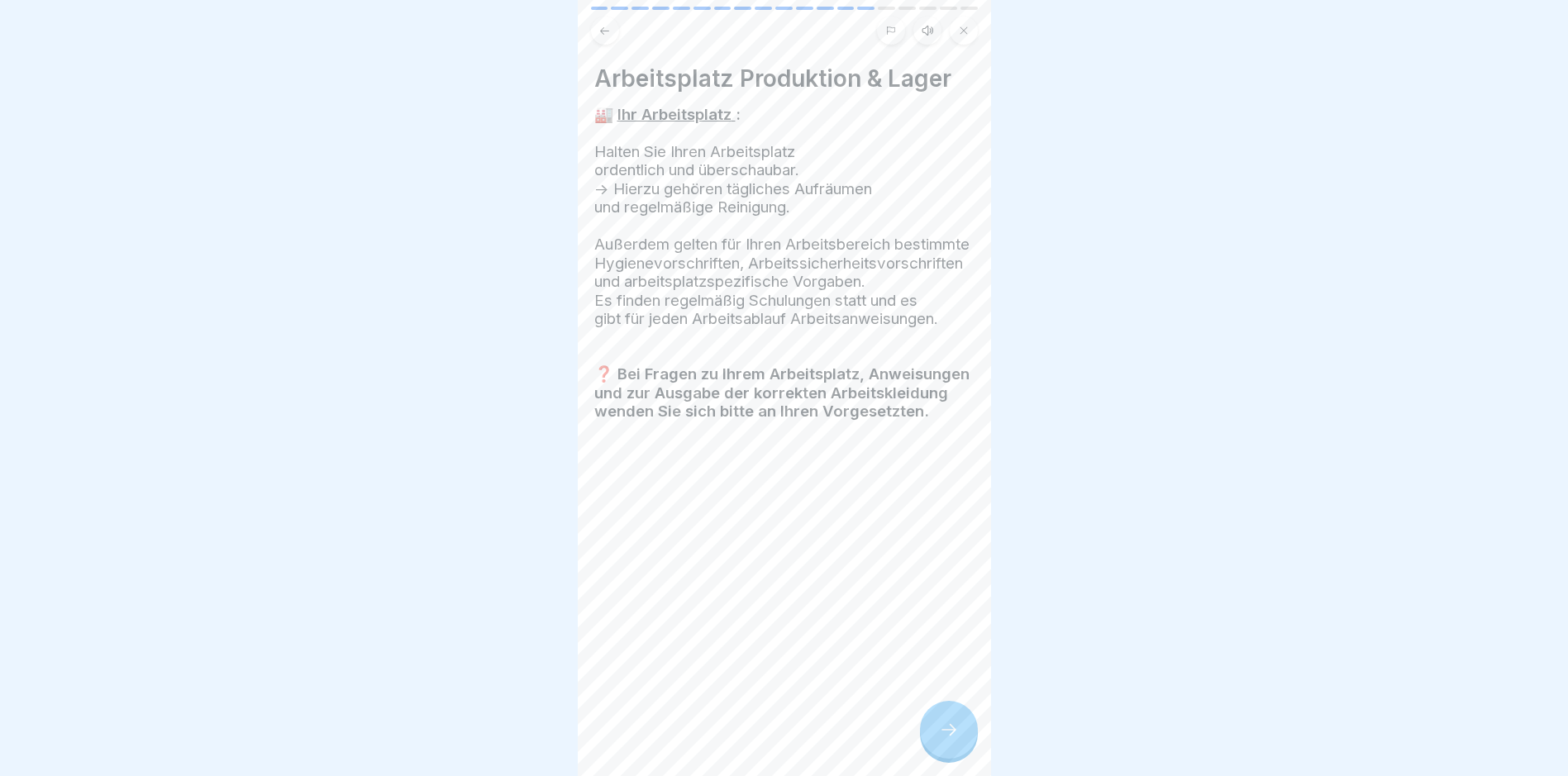
click at [950, 740] on icon at bounding box center [949, 730] width 20 height 20
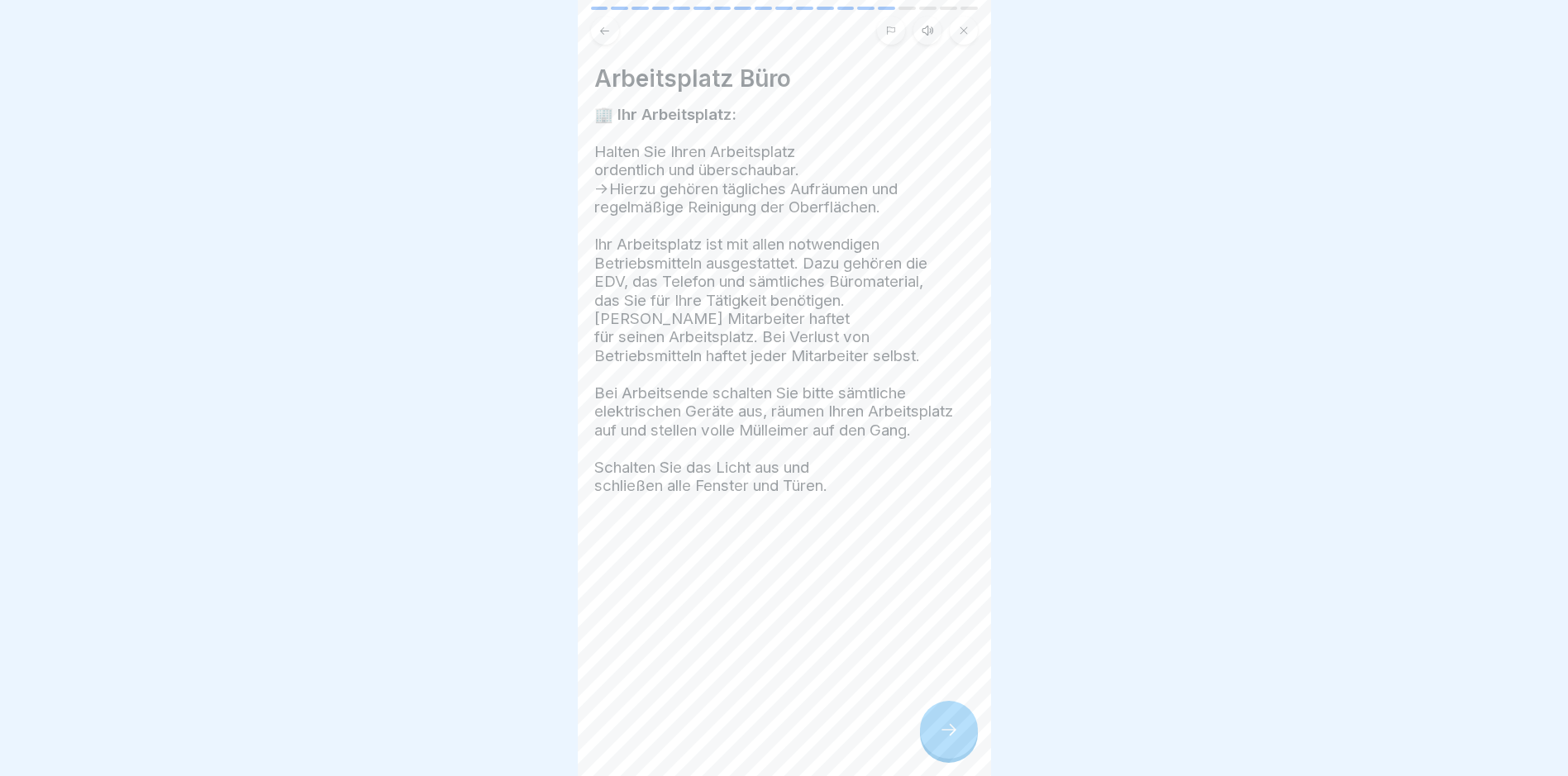
click at [950, 740] on icon at bounding box center [949, 730] width 20 height 20
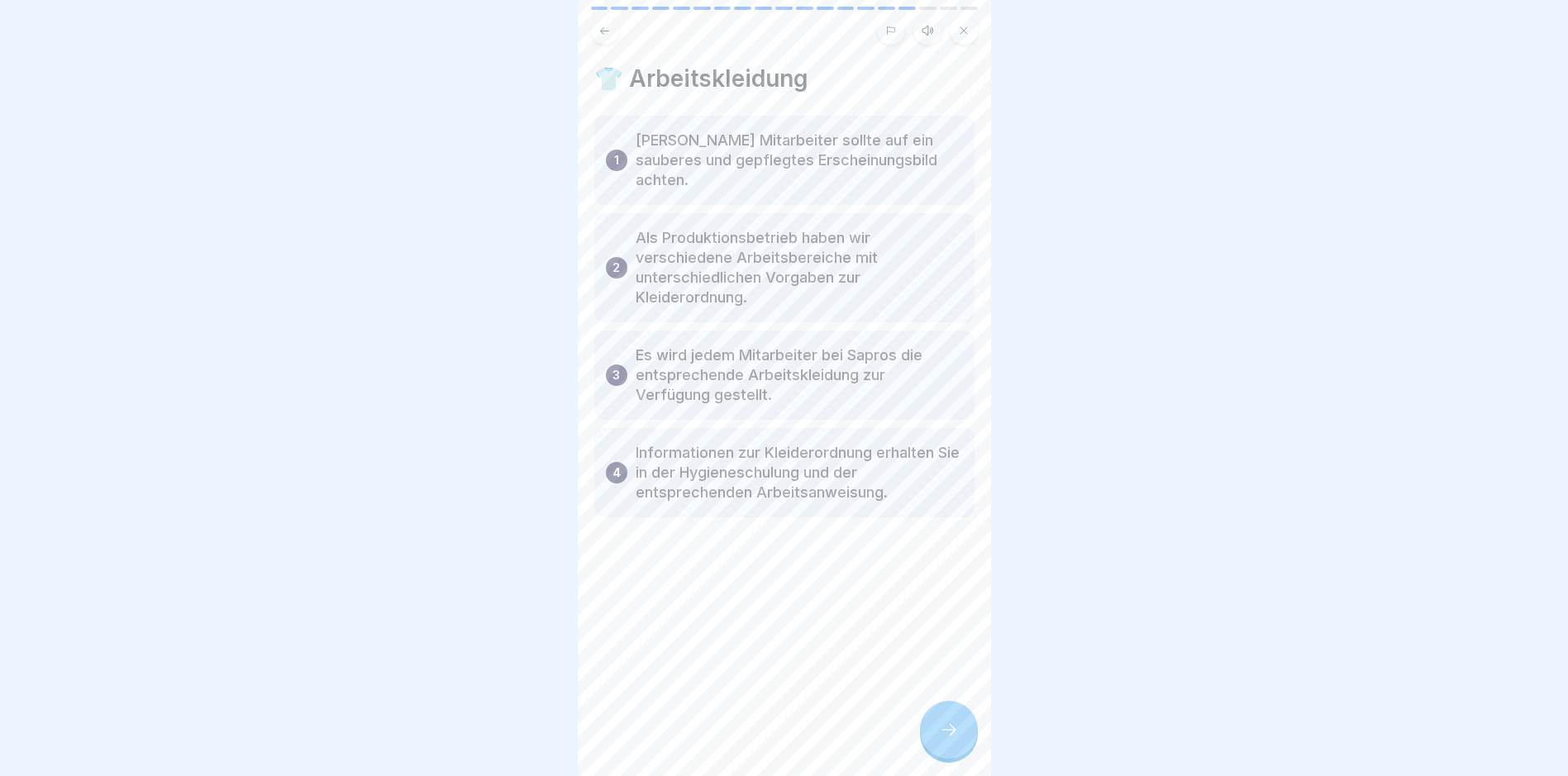
click at [608, 32] on icon at bounding box center [604, 30] width 13 height 13
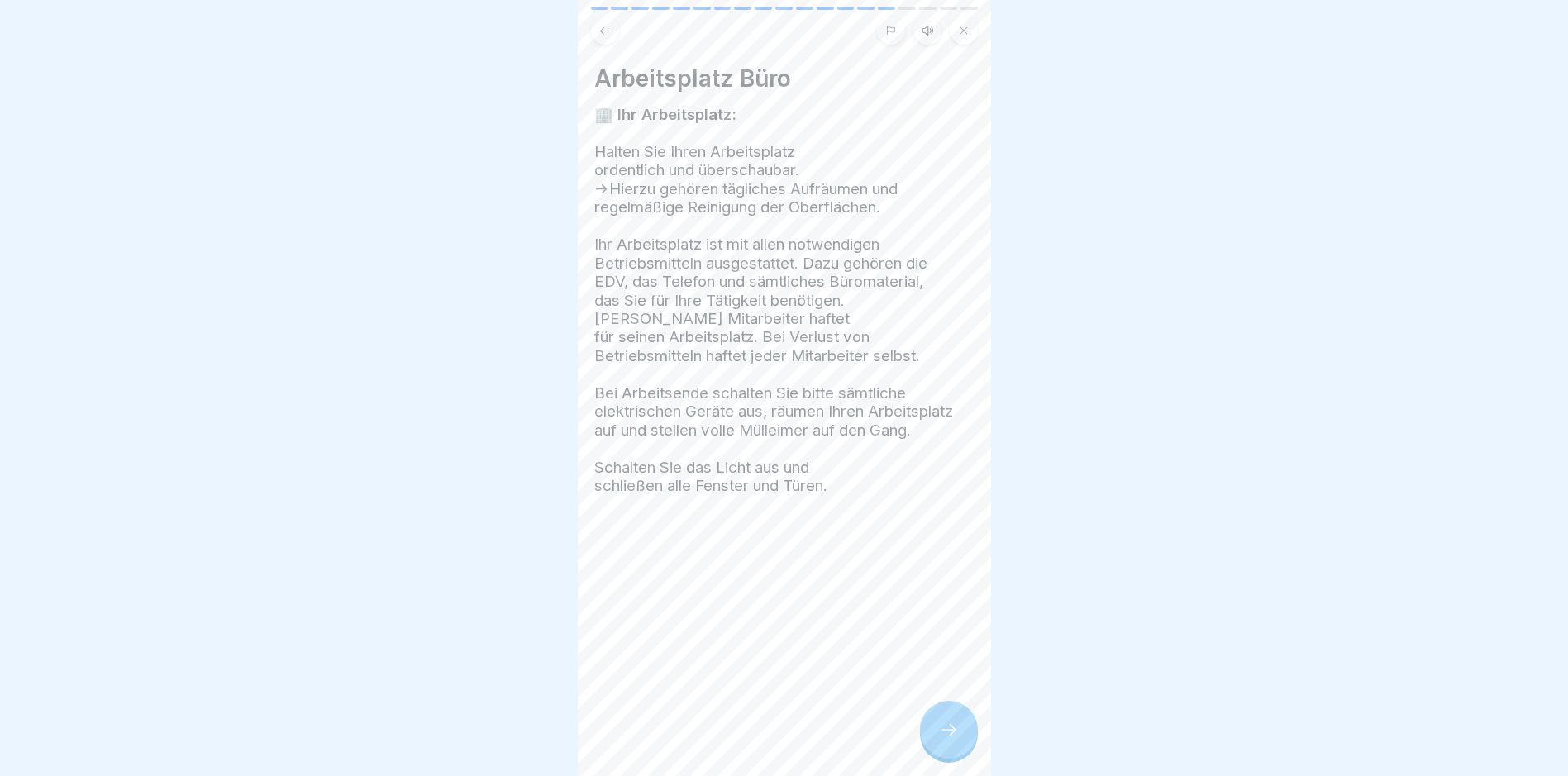
click at [946, 740] on icon at bounding box center [949, 730] width 20 height 20
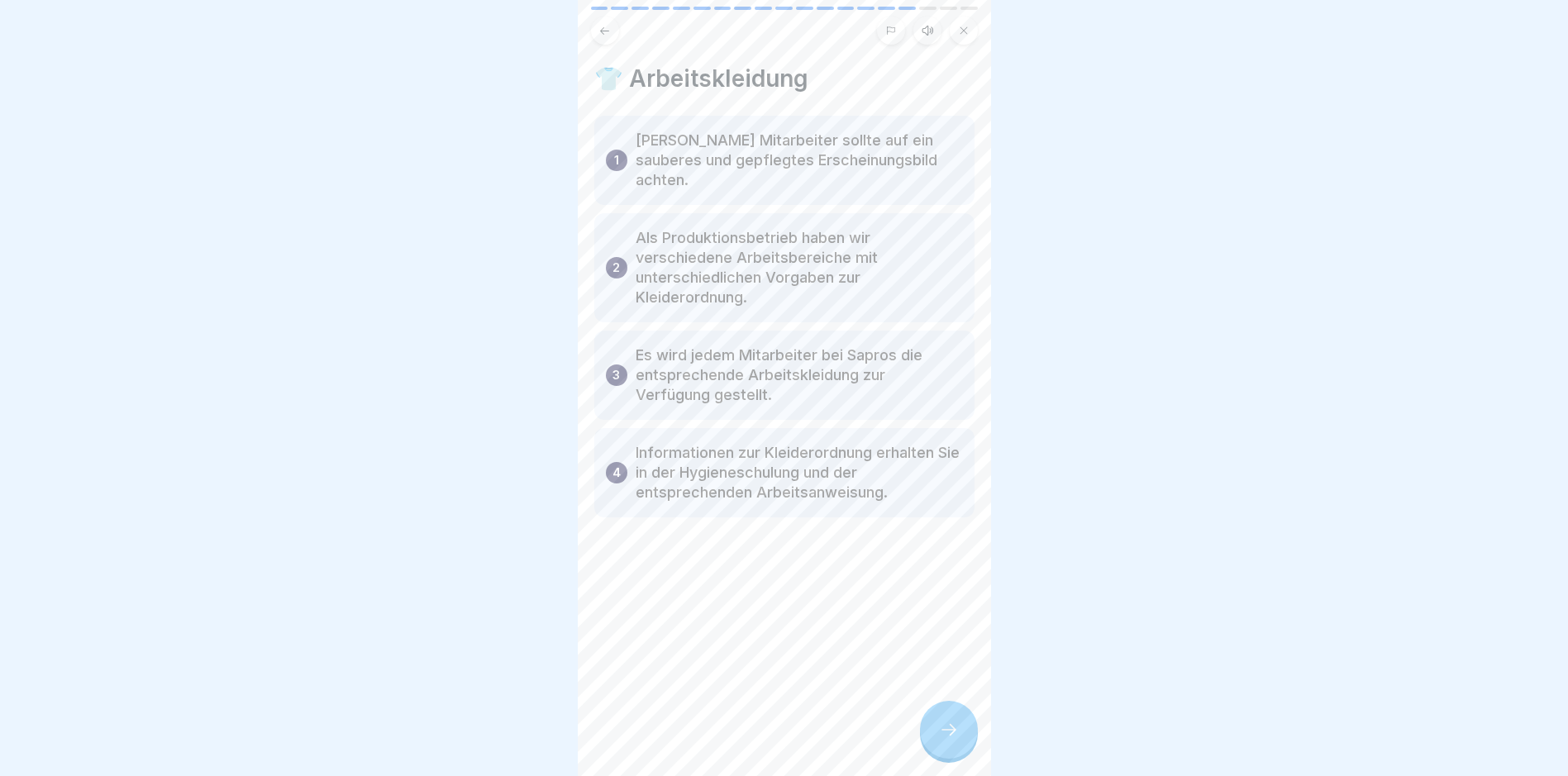
click at [946, 740] on icon at bounding box center [949, 730] width 20 height 20
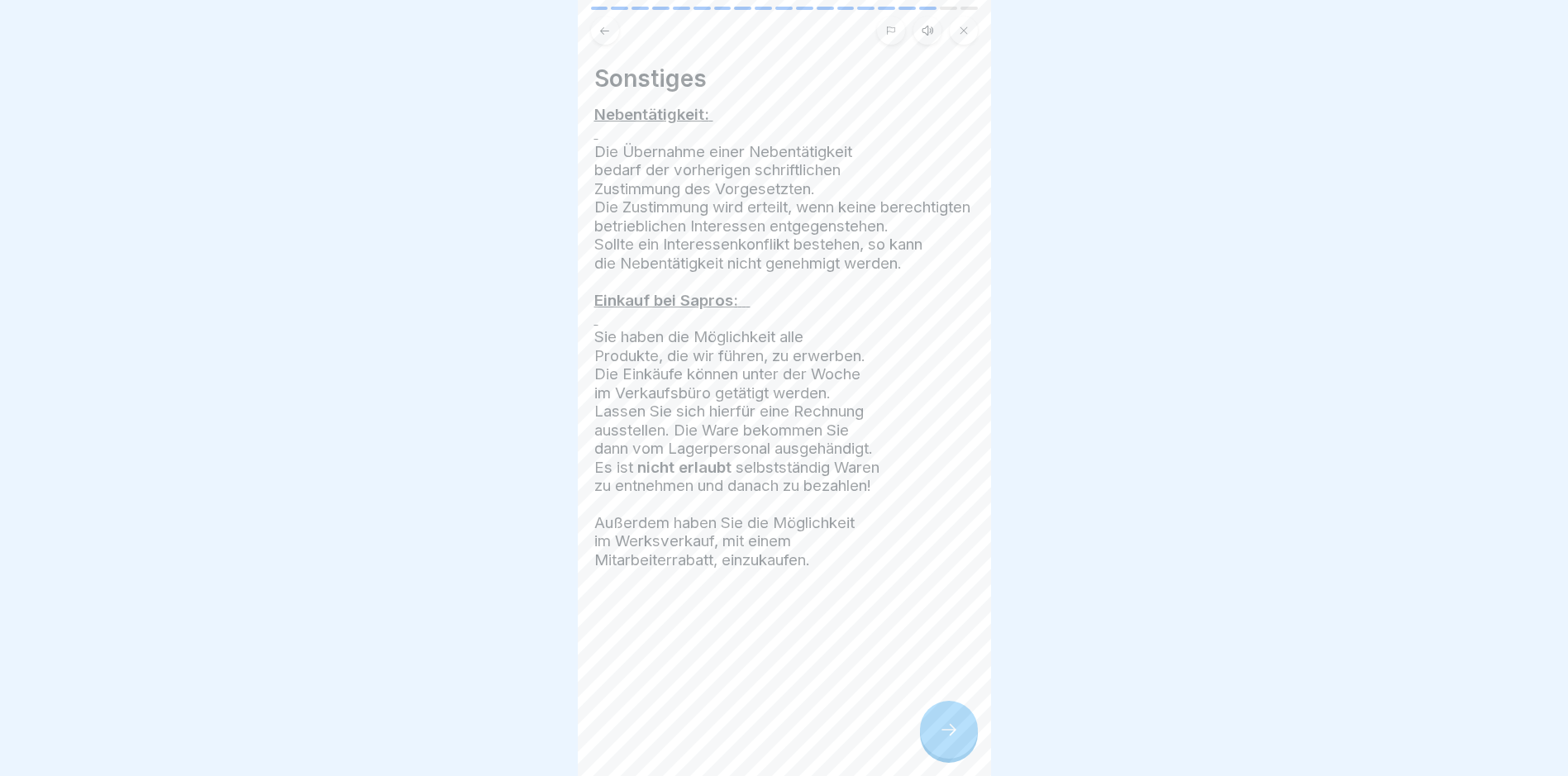
scroll to position [13, 0]
click at [948, 729] on icon at bounding box center [949, 730] width 20 height 20
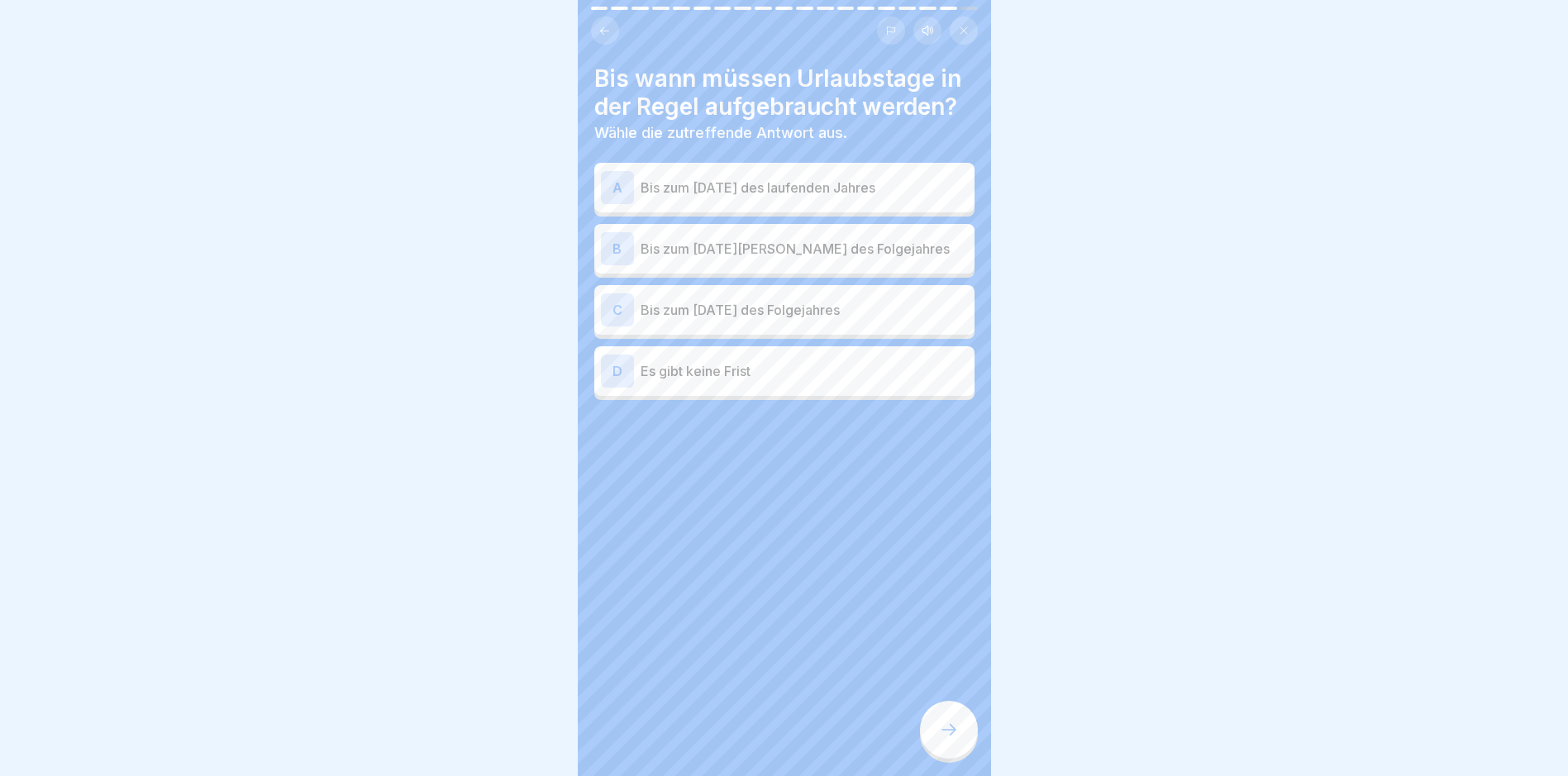
click at [619, 181] on div "A" at bounding box center [617, 187] width 33 height 33
click at [951, 725] on icon at bounding box center [949, 730] width 20 height 20
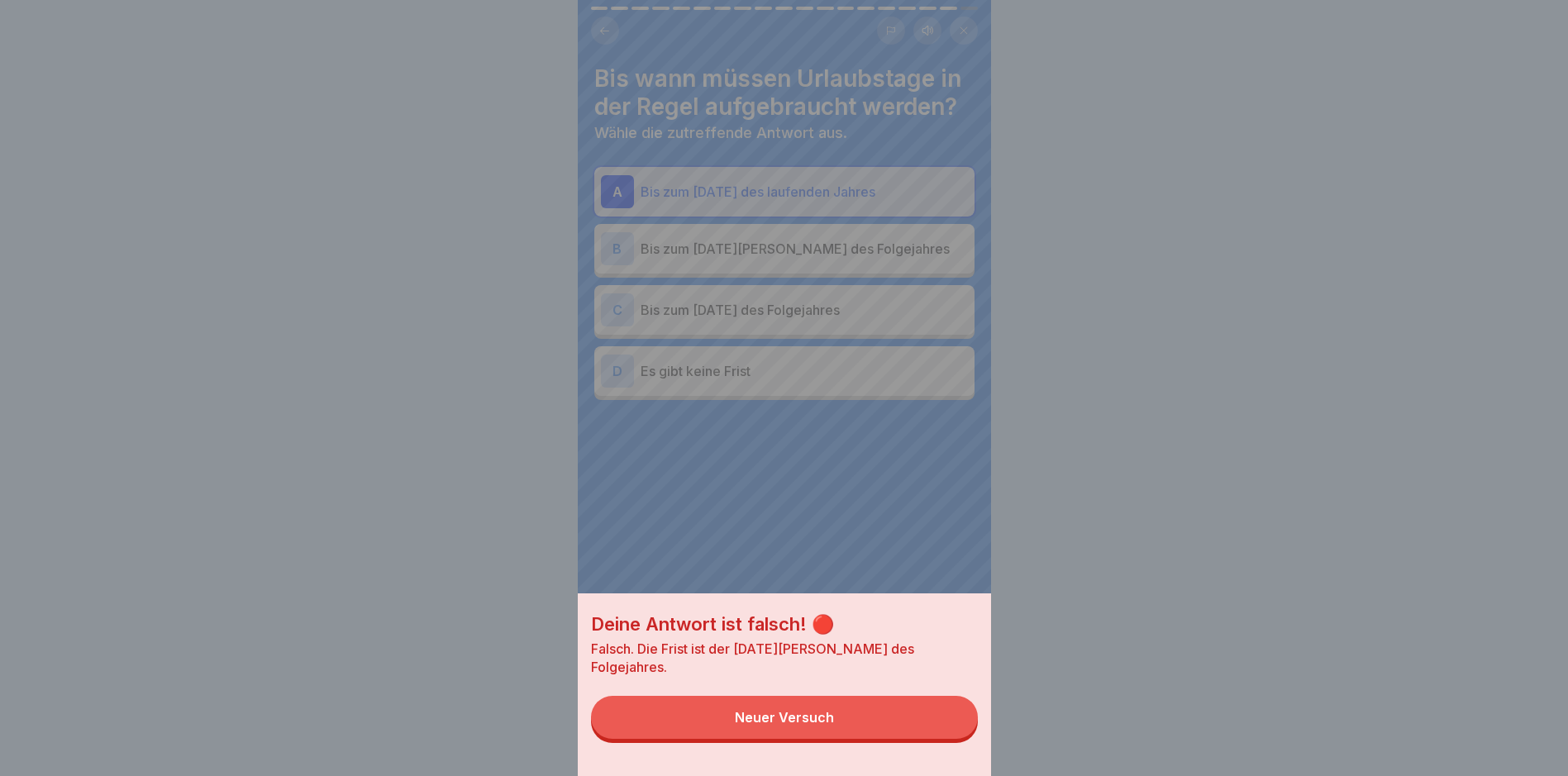
click at [793, 725] on div "Neuer Versuch" at bounding box center [784, 718] width 99 height 15
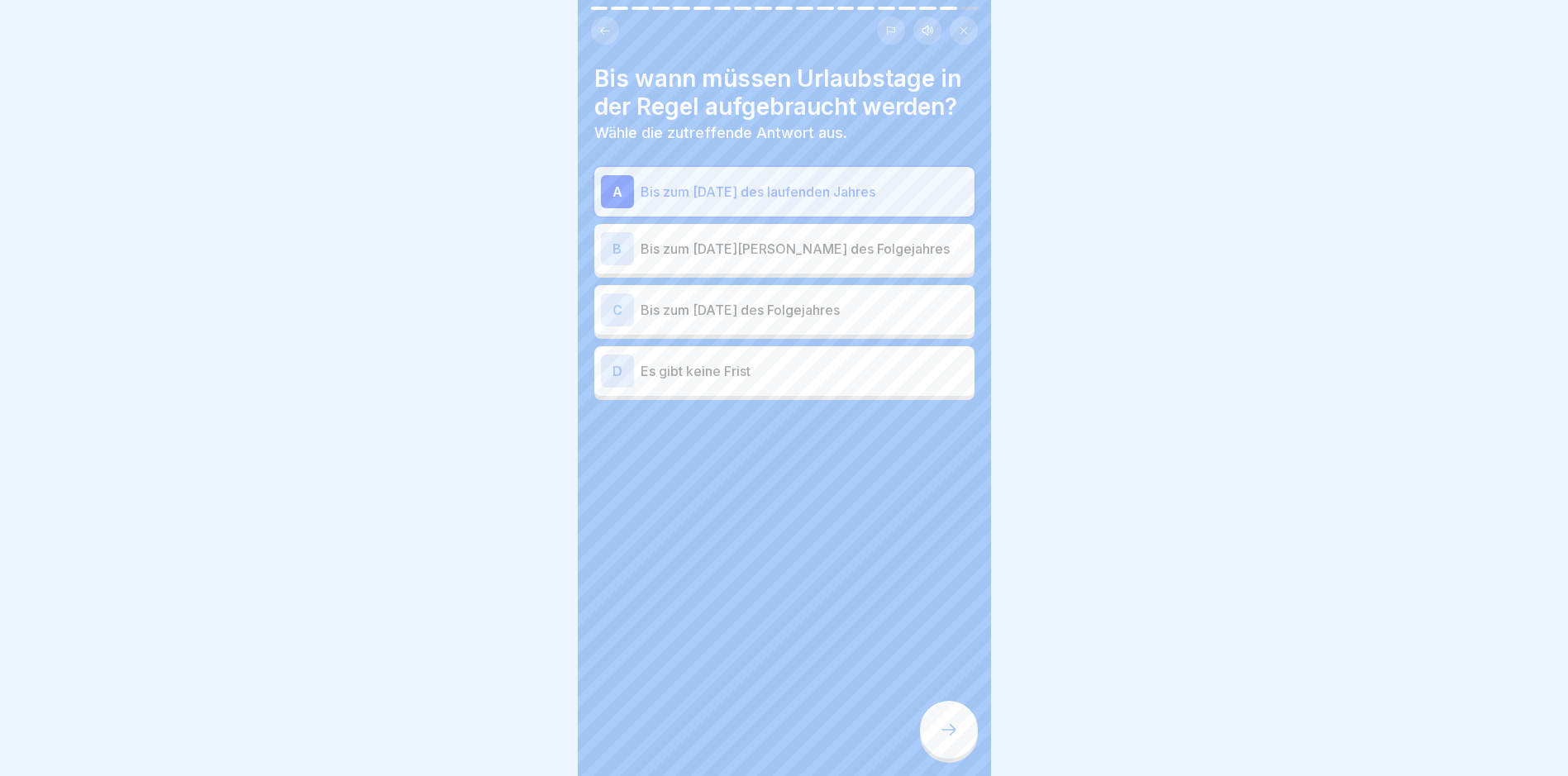
click at [953, 729] on icon at bounding box center [949, 730] width 20 height 20
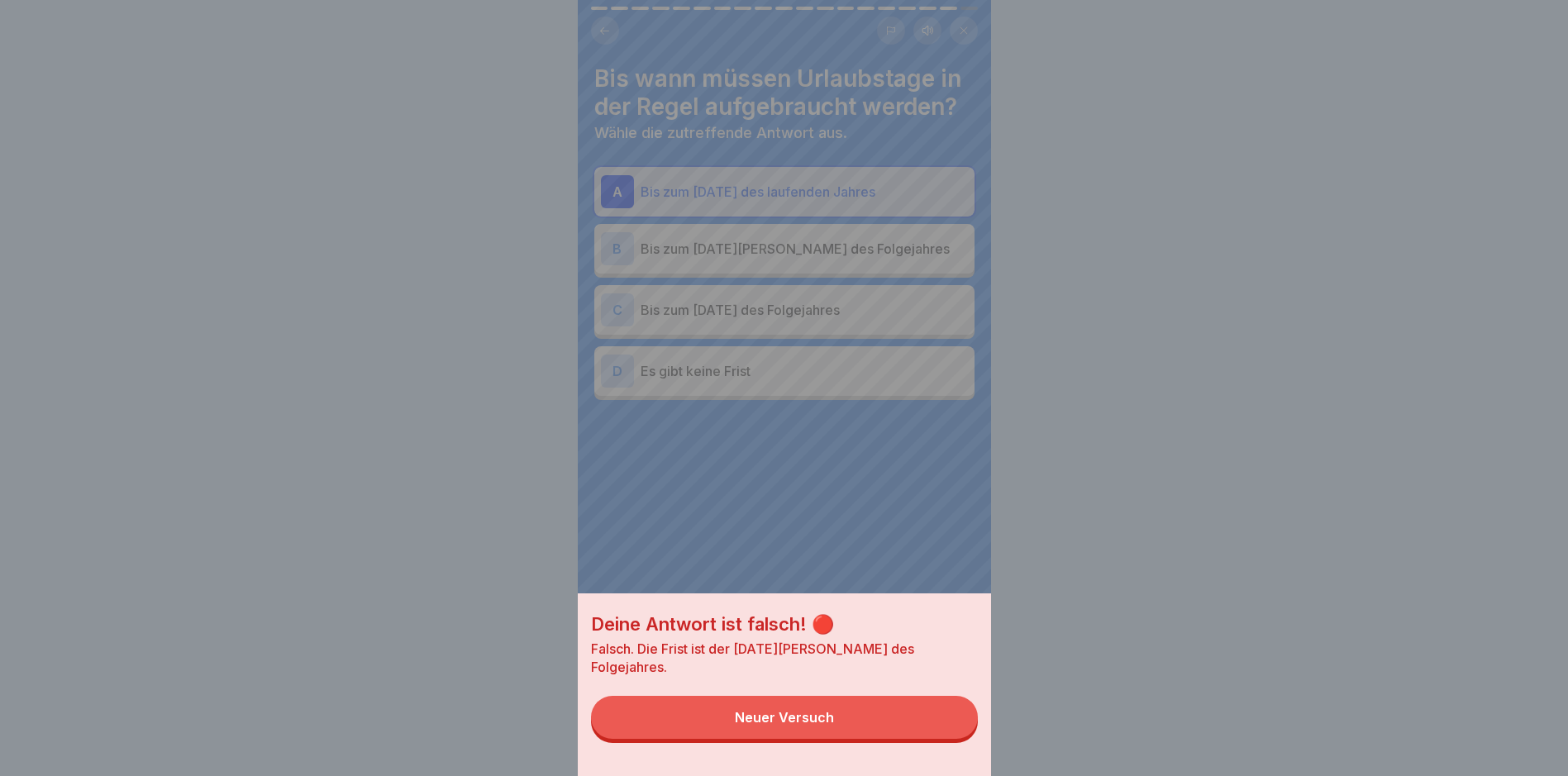
click at [779, 725] on div "Neuer Versuch" at bounding box center [784, 718] width 99 height 15
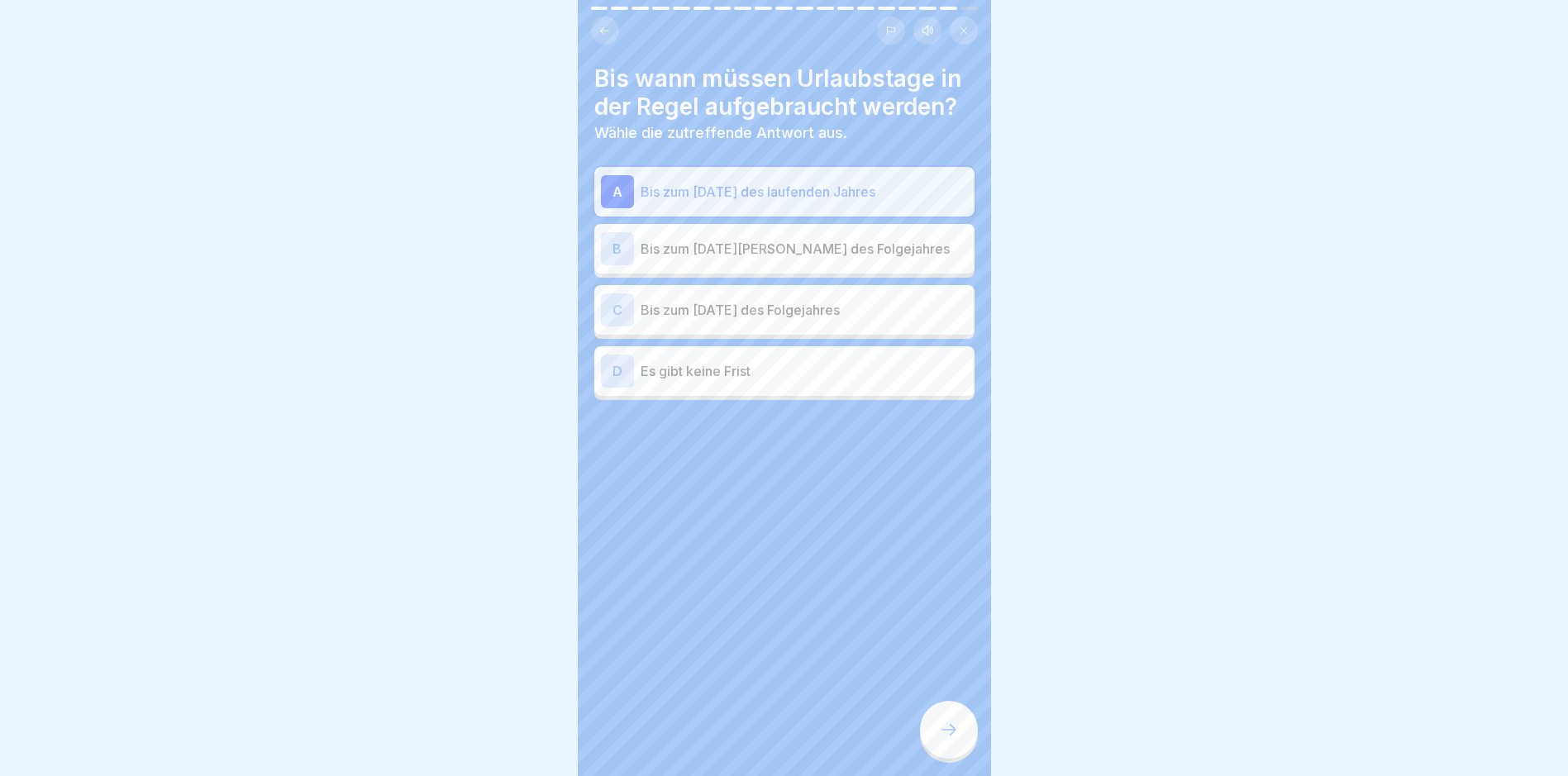
click at [612, 232] on div "B" at bounding box center [617, 248] width 33 height 33
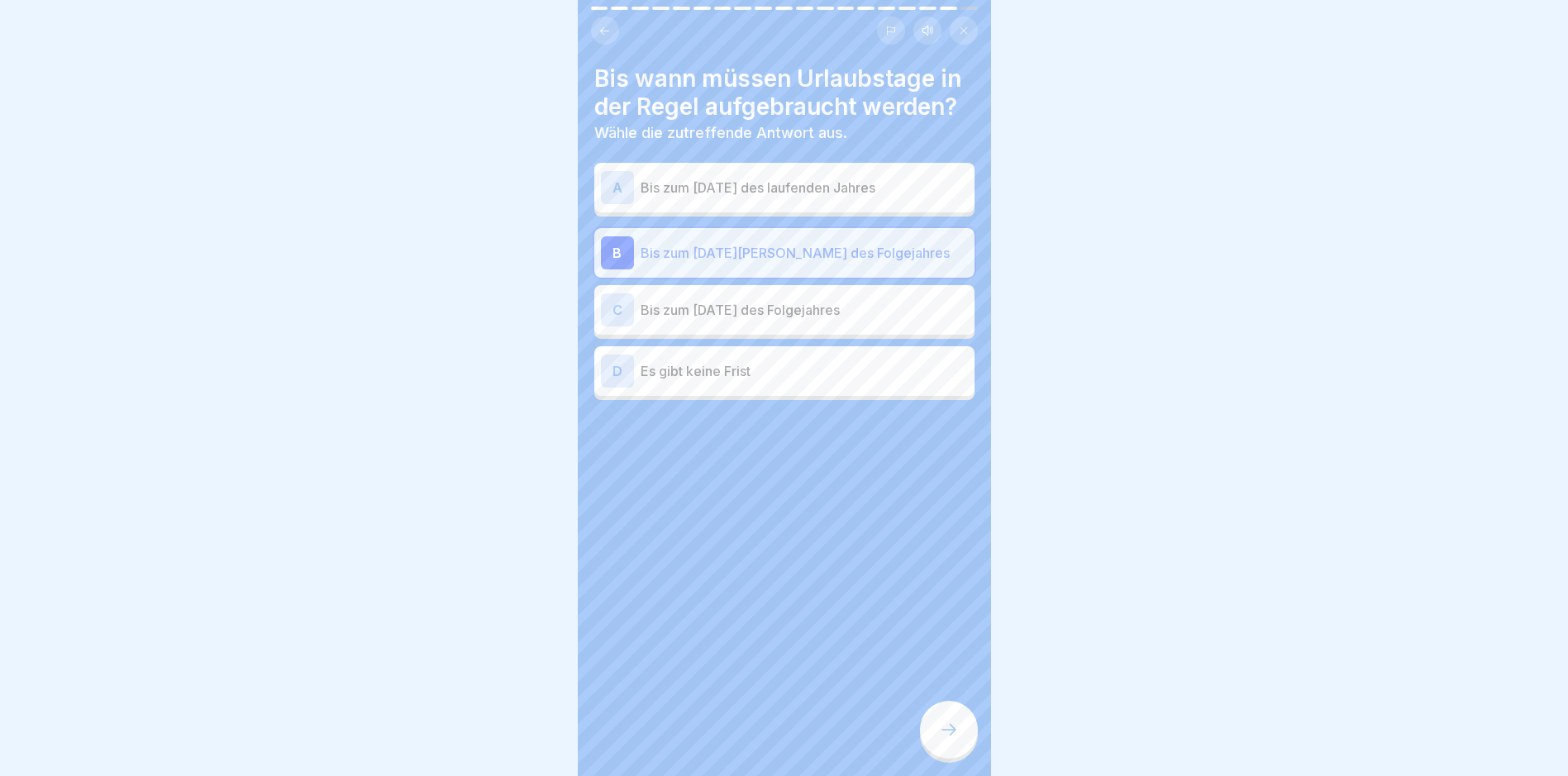
click at [949, 731] on icon at bounding box center [949, 730] width 20 height 20
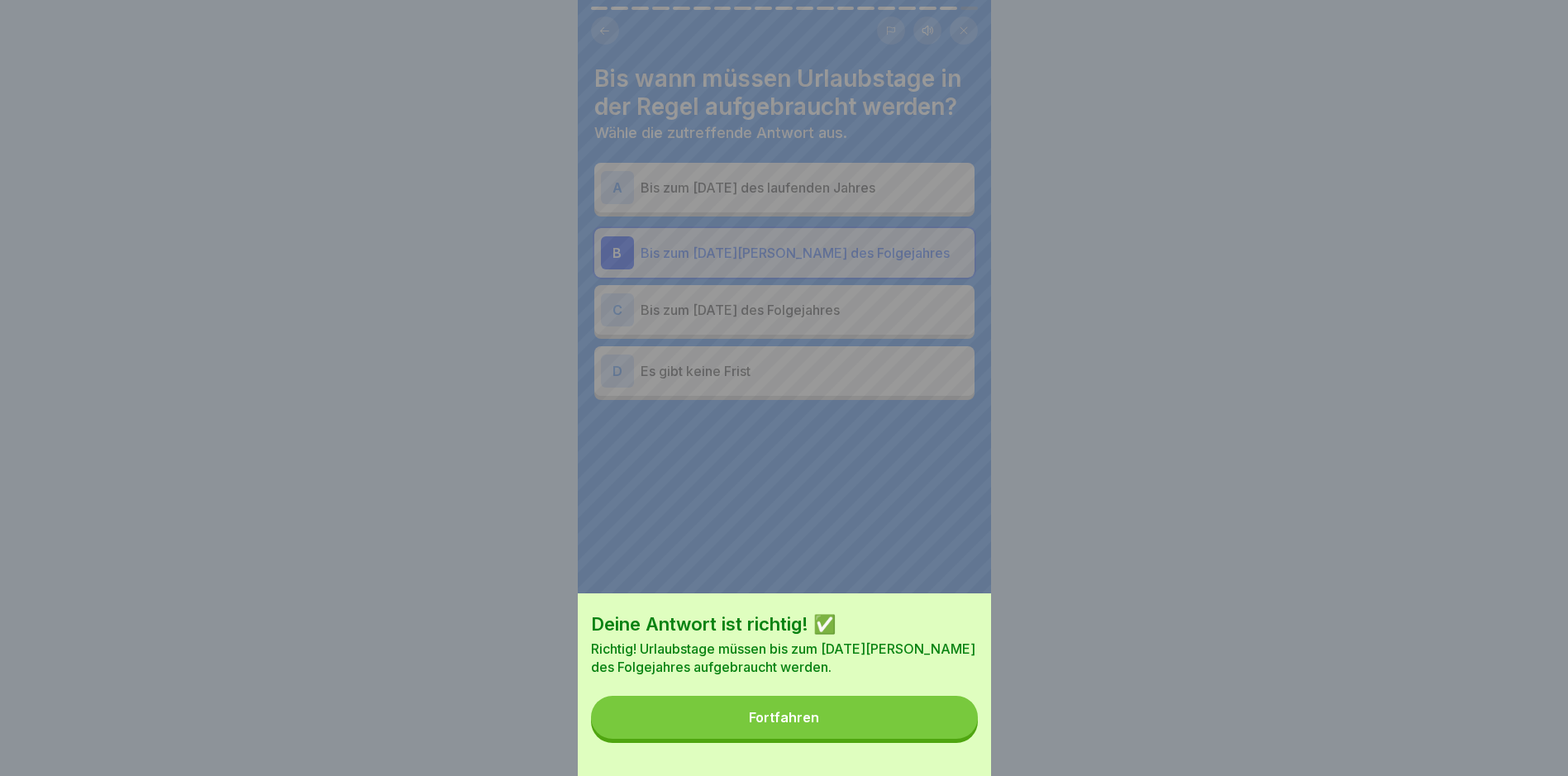
click at [836, 719] on button "Fortfahren" at bounding box center [784, 717] width 387 height 43
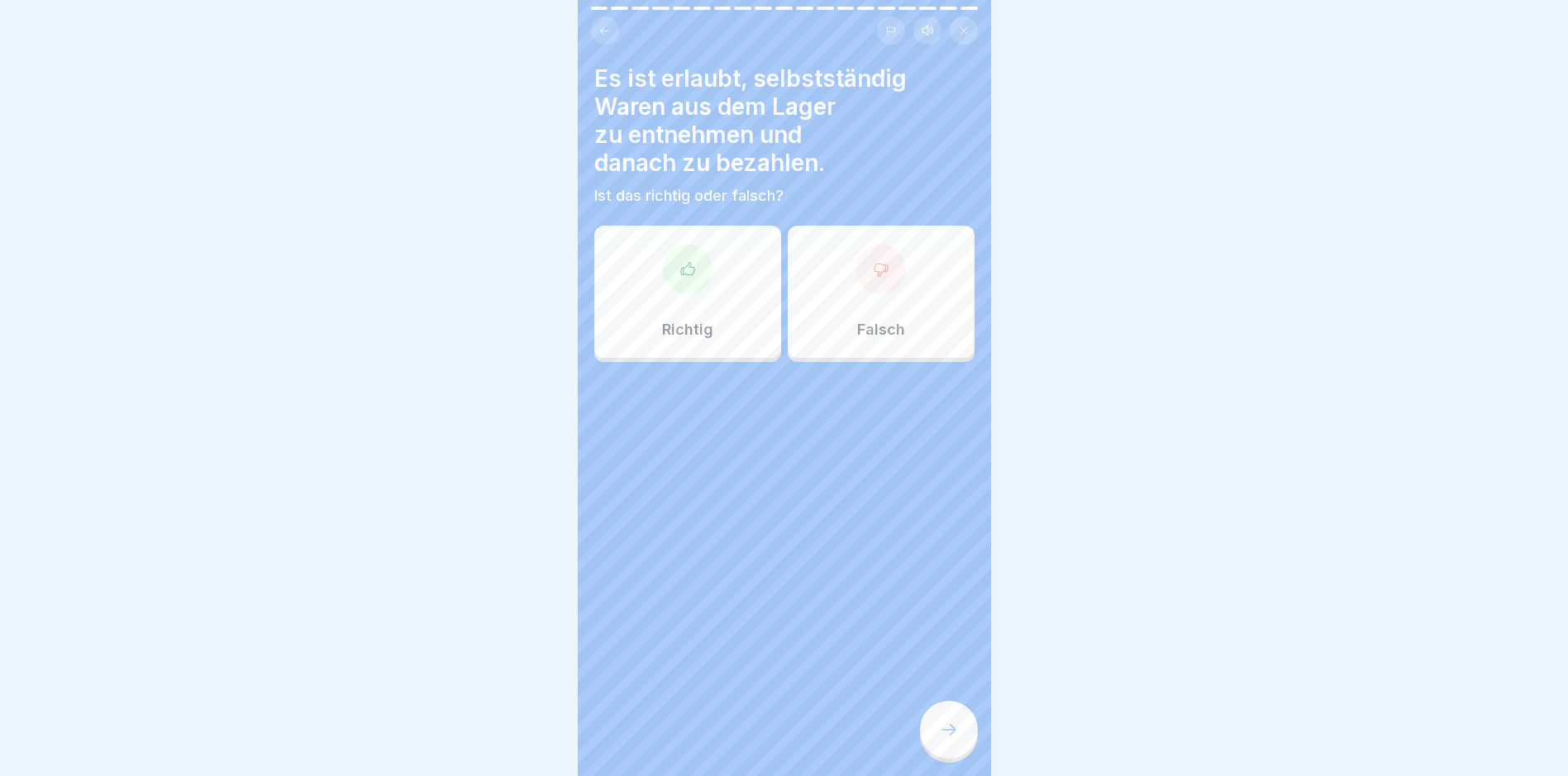
click at [874, 261] on icon at bounding box center [881, 269] width 17 height 17
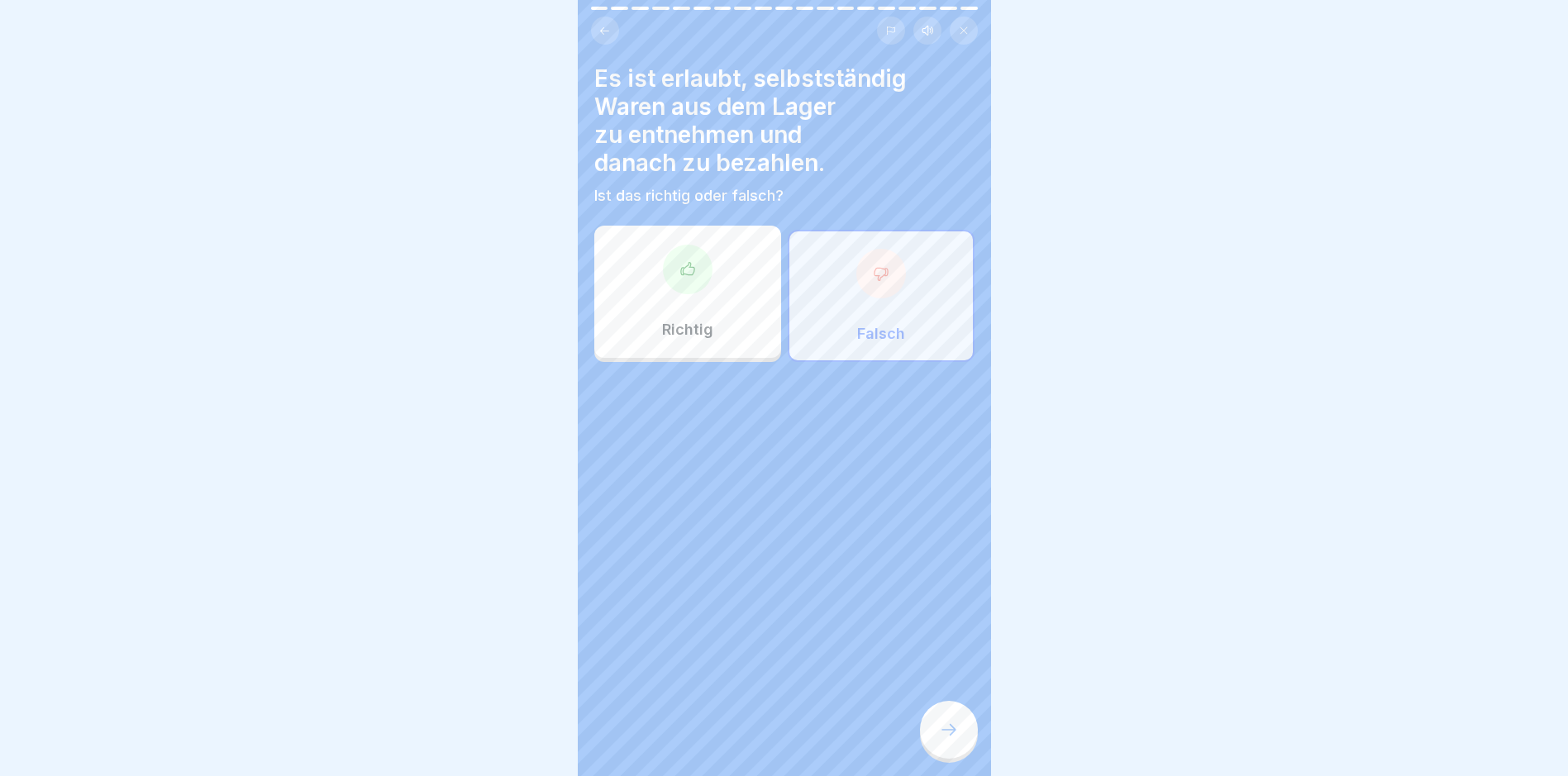
click at [952, 736] on icon at bounding box center [949, 730] width 20 height 20
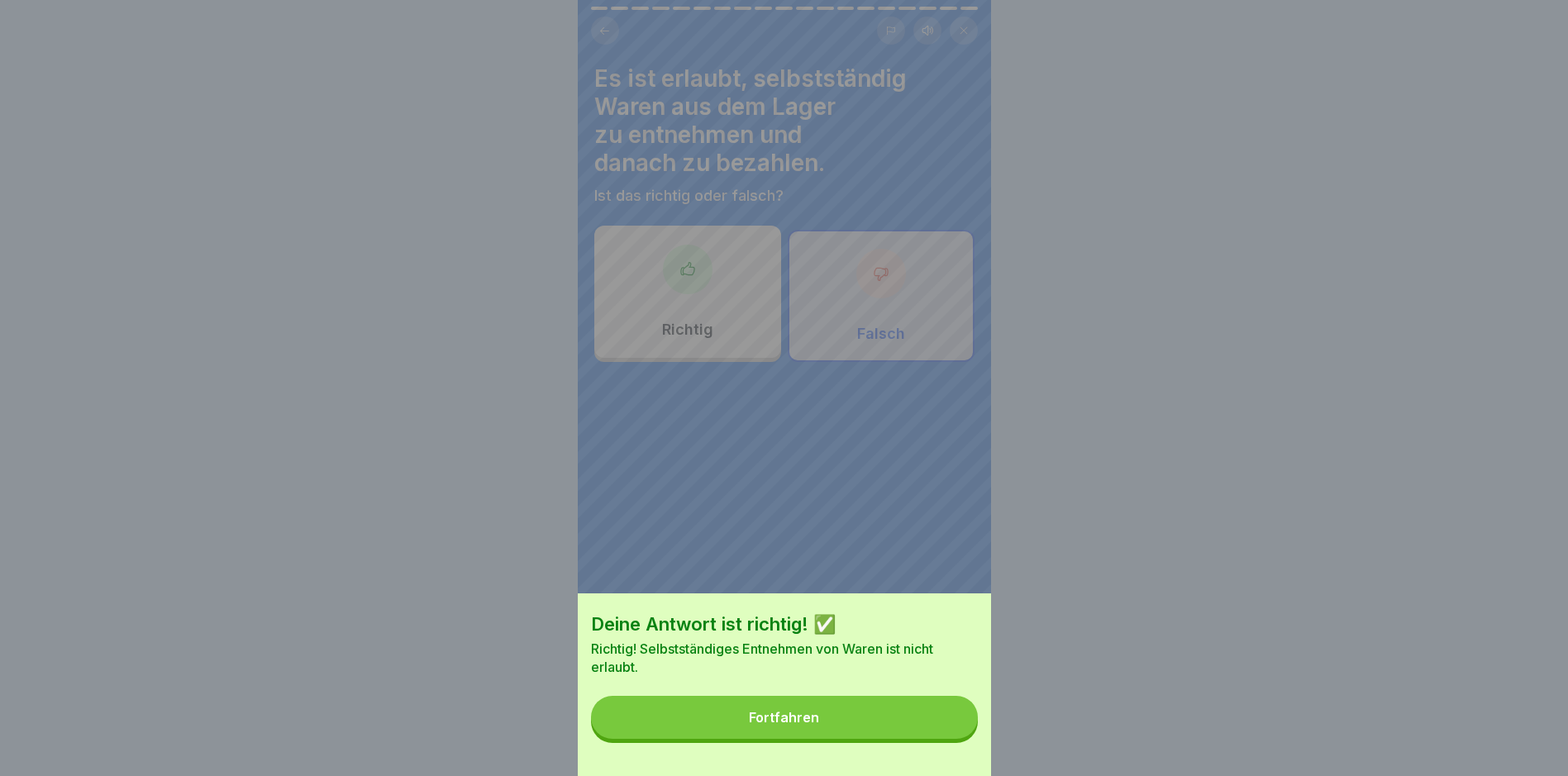
click at [764, 725] on div "Fortfahren" at bounding box center [784, 718] width 70 height 15
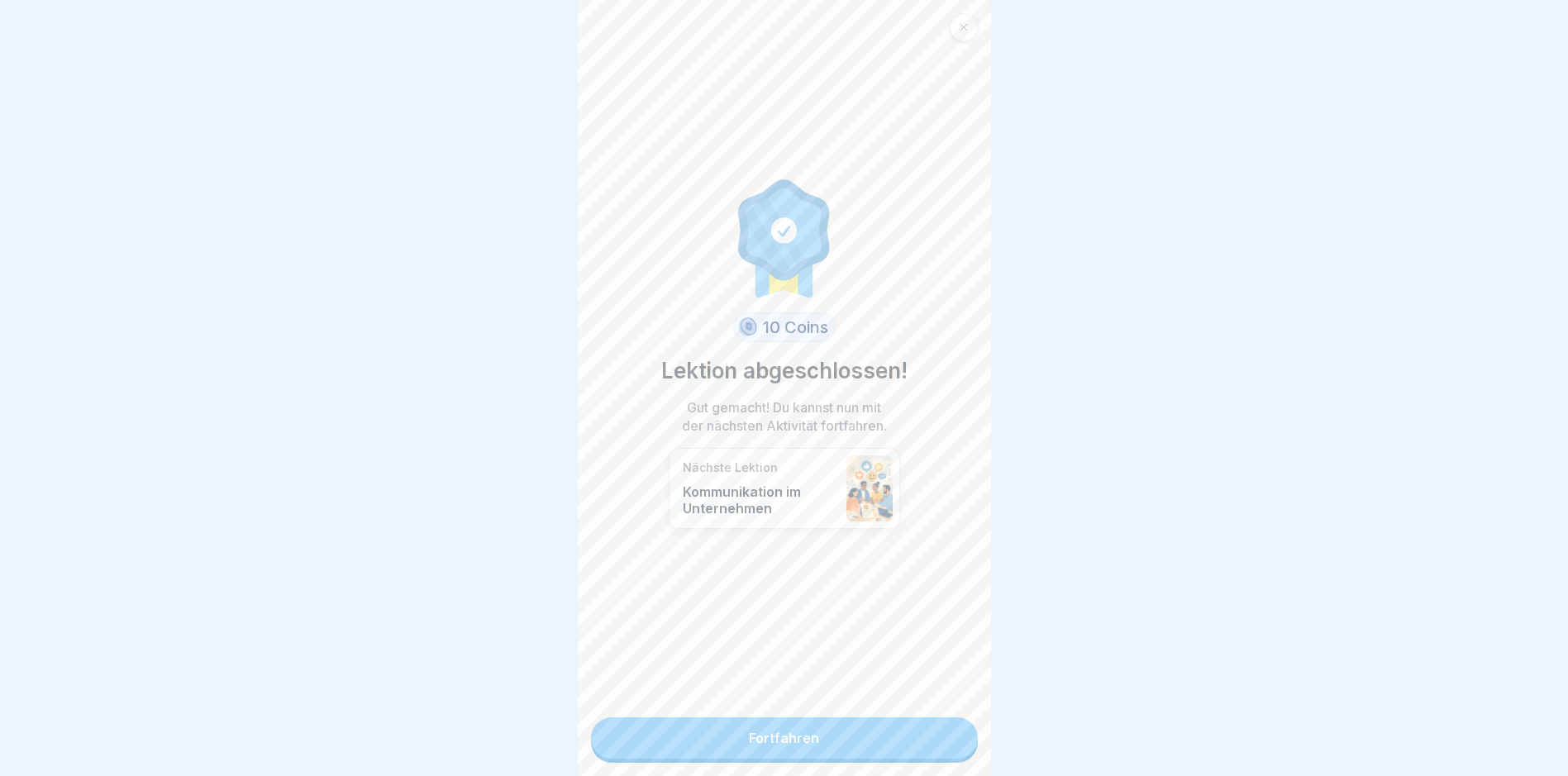
click at [769, 726] on link "Fortfahren" at bounding box center [784, 738] width 387 height 41
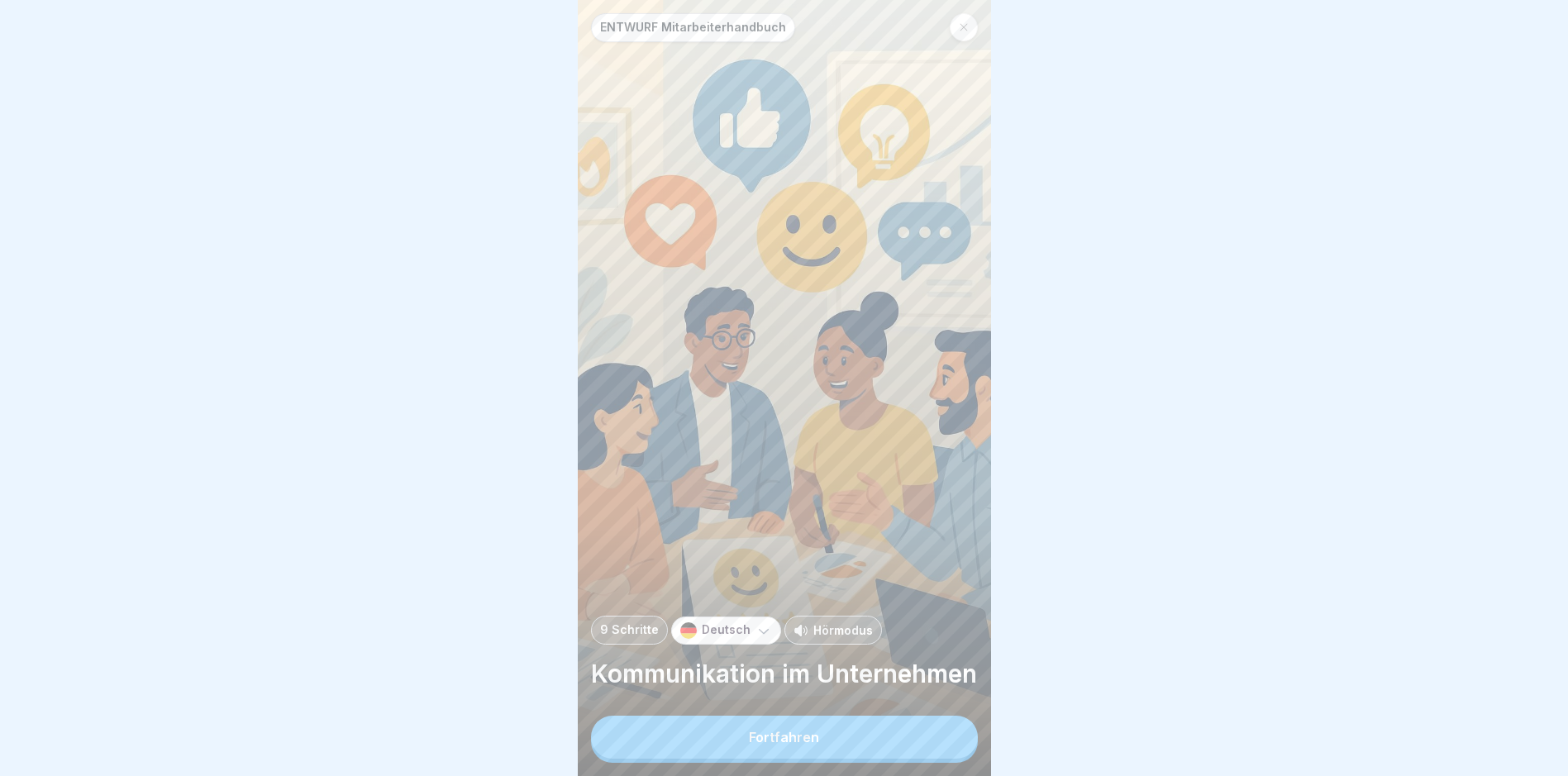
click at [782, 745] on div "Fortfahren" at bounding box center [784, 737] width 70 height 15
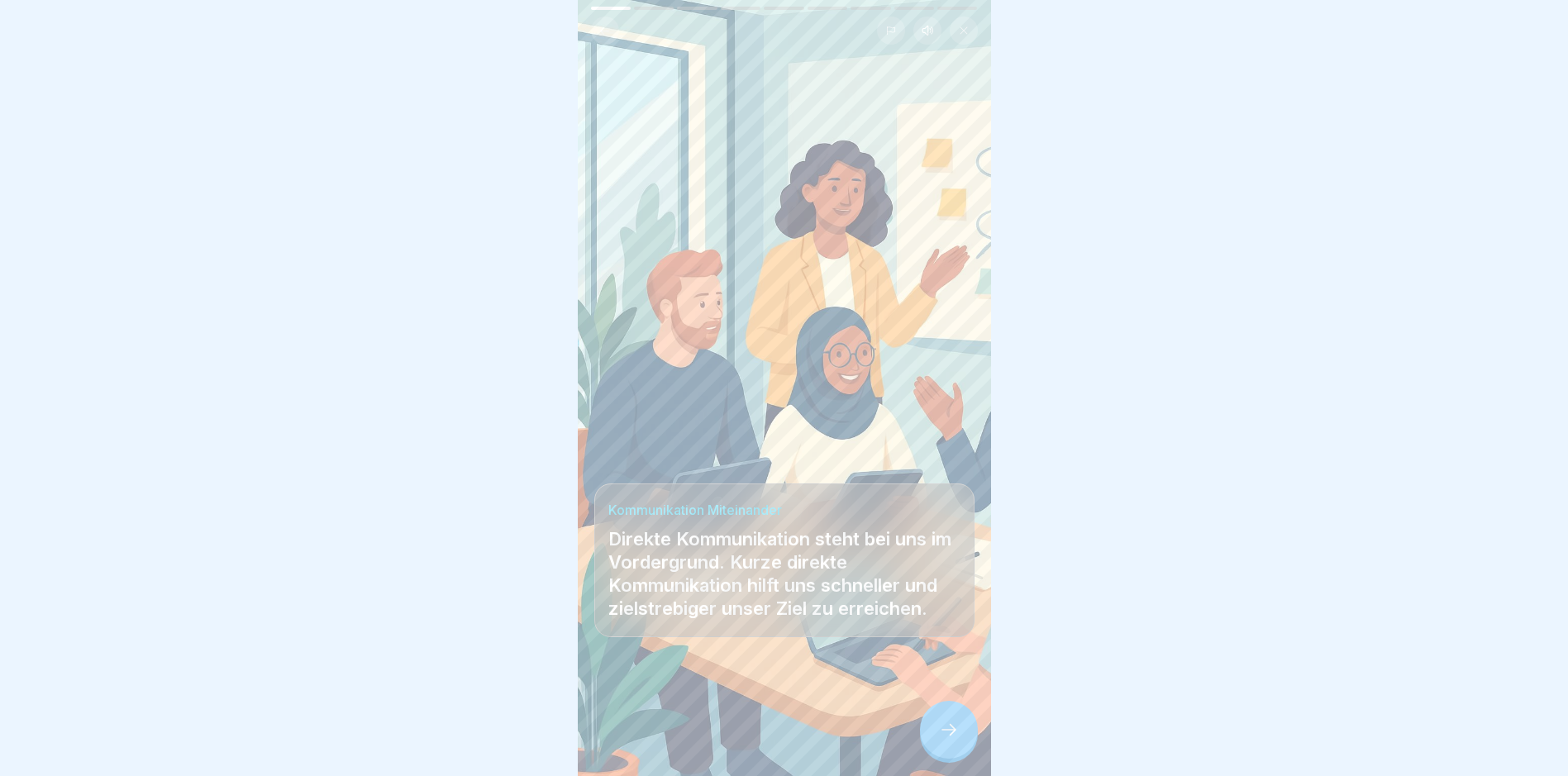
click at [943, 740] on icon at bounding box center [949, 730] width 20 height 20
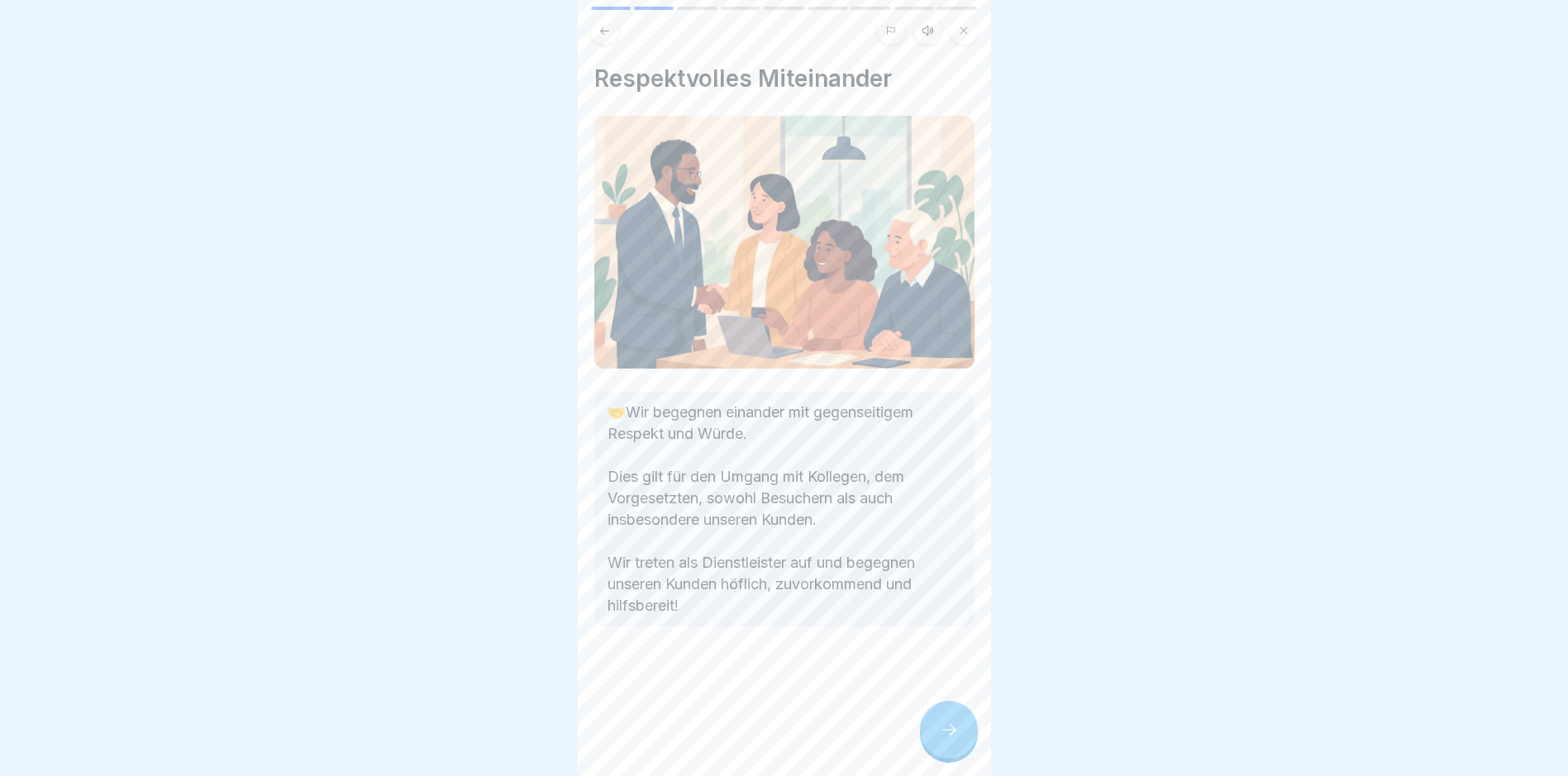
click at [949, 738] on icon at bounding box center [949, 730] width 20 height 20
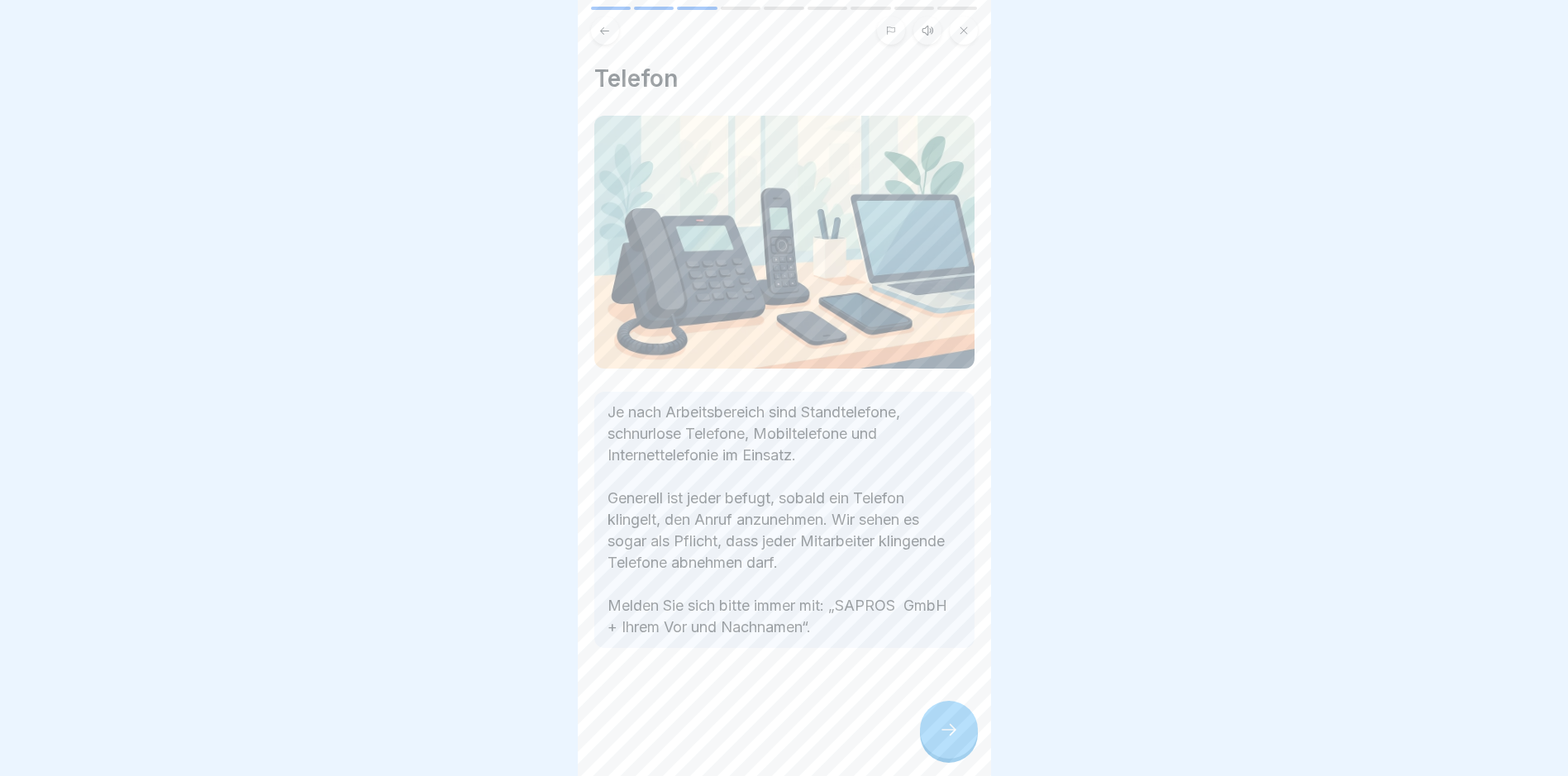
click at [949, 738] on icon at bounding box center [949, 730] width 20 height 20
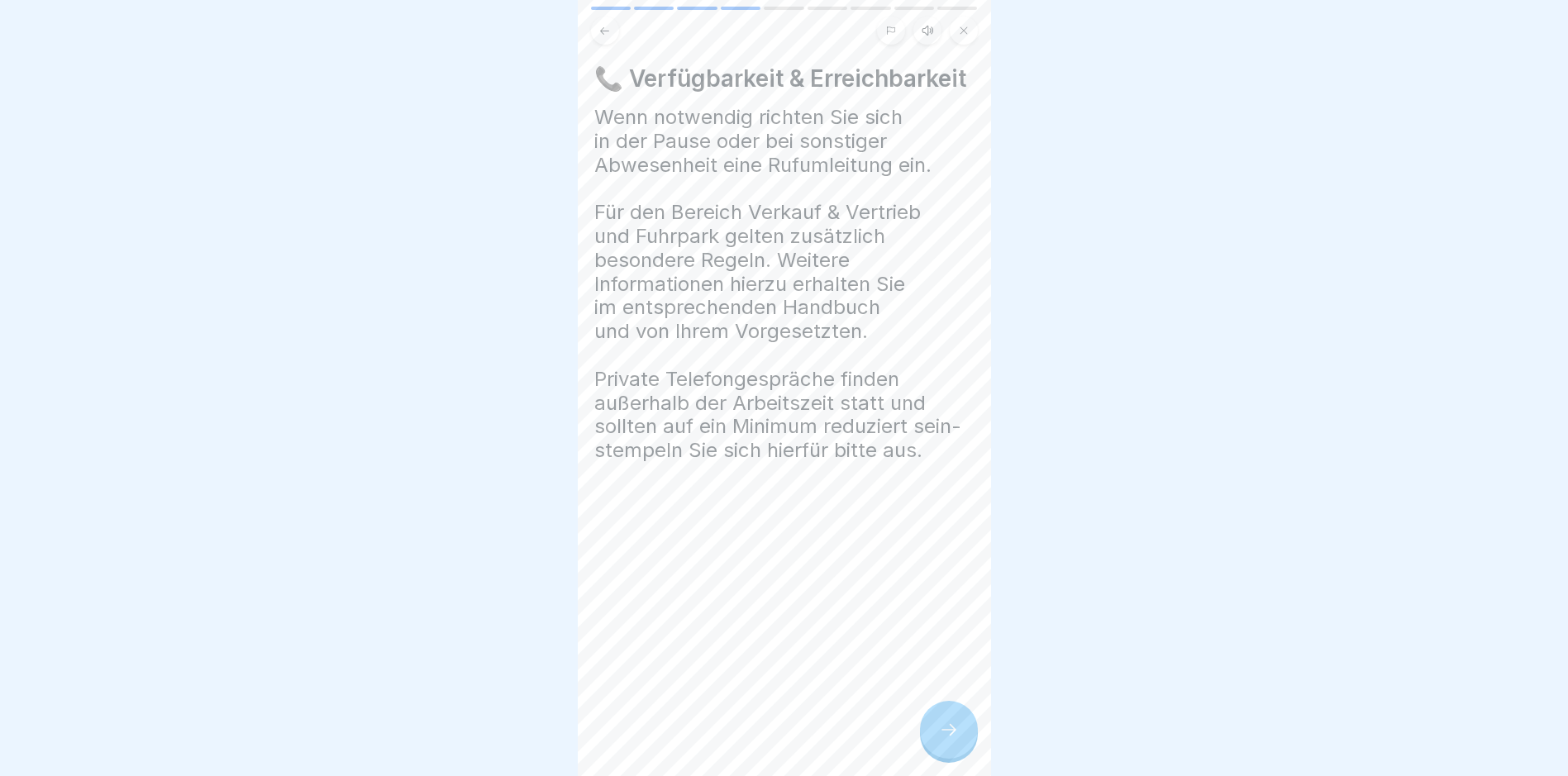
click at [949, 738] on icon at bounding box center [949, 730] width 20 height 20
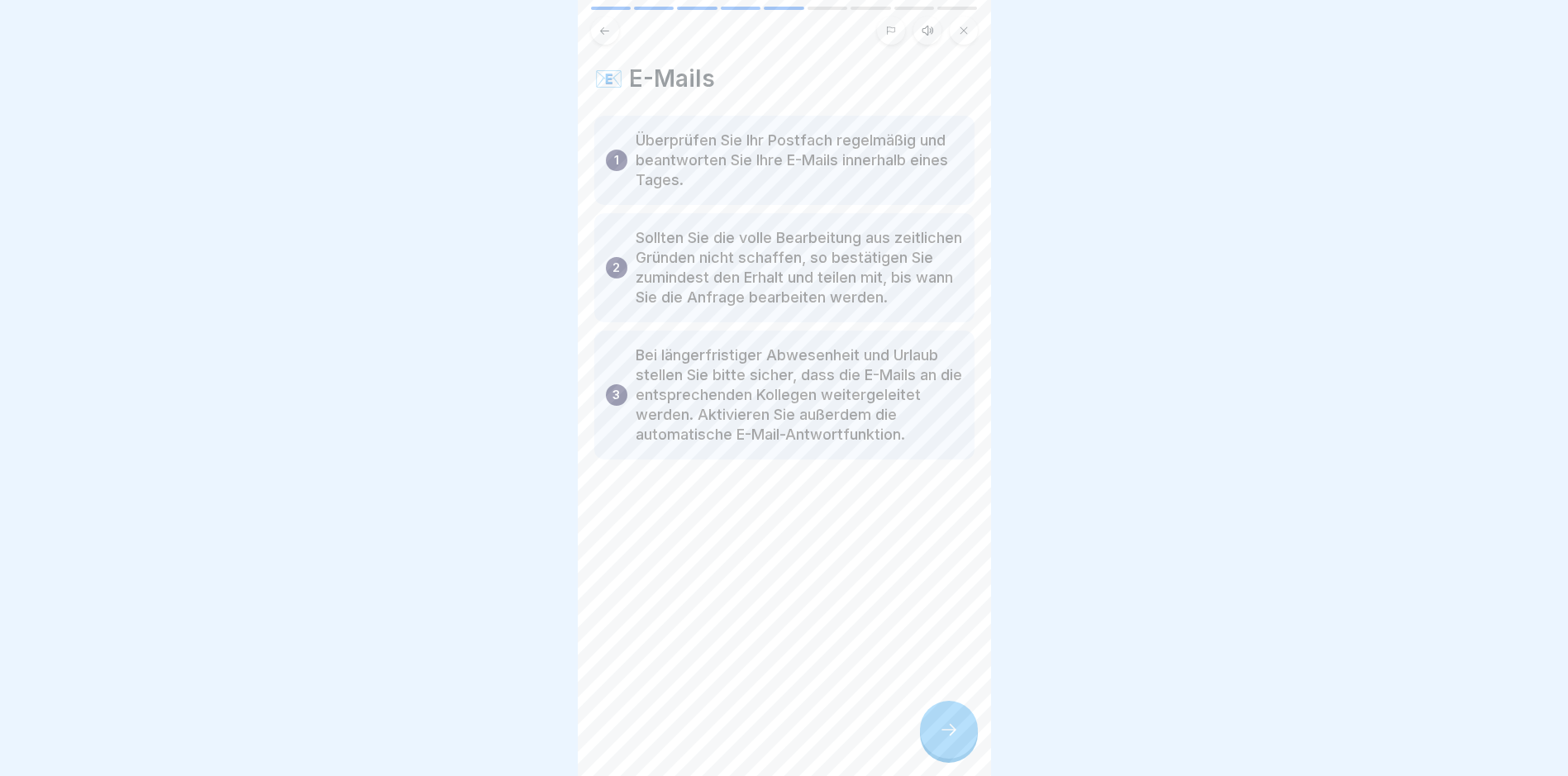
click at [952, 738] on icon at bounding box center [949, 730] width 20 height 20
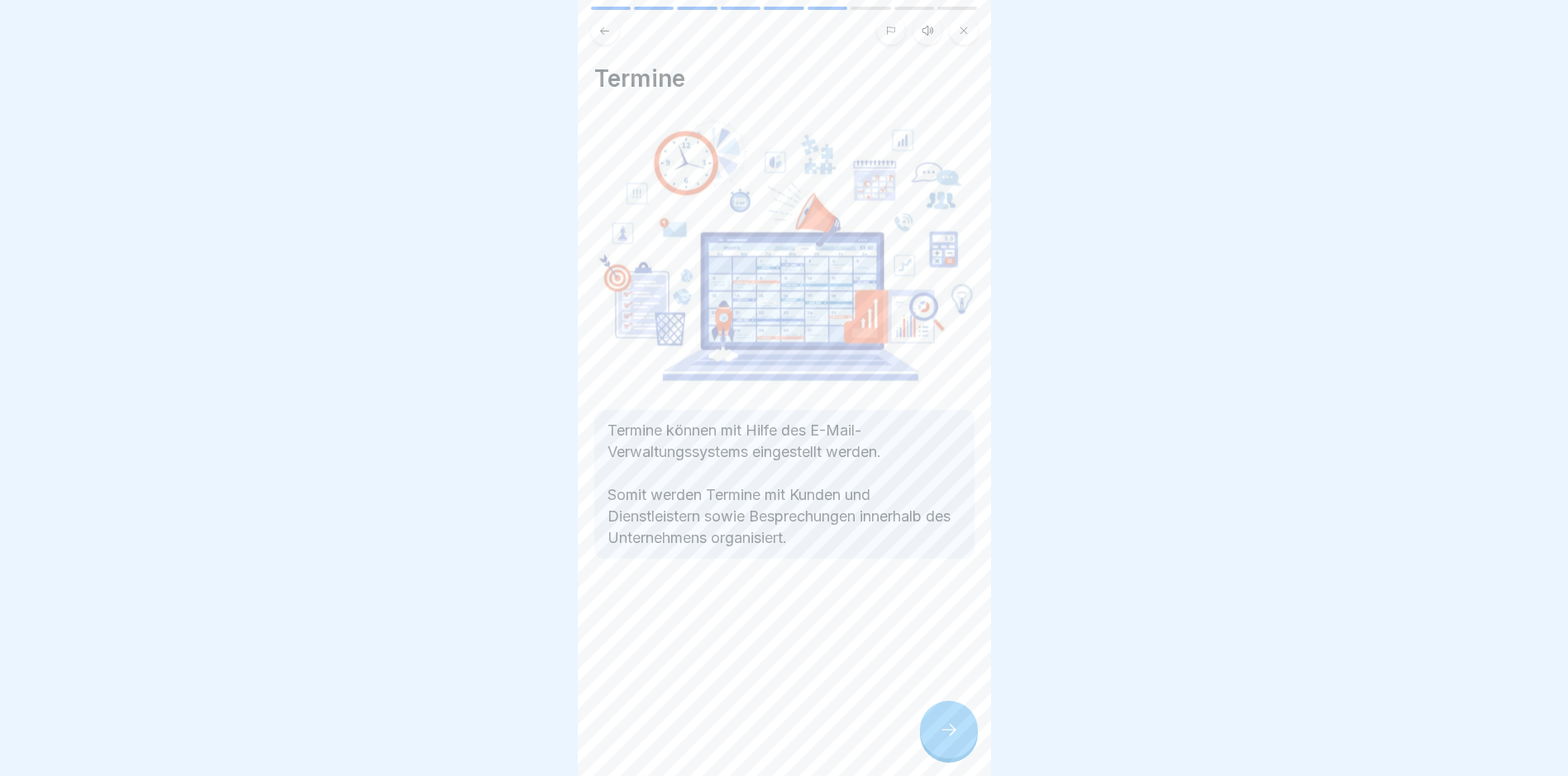
click at [952, 738] on icon at bounding box center [949, 730] width 20 height 20
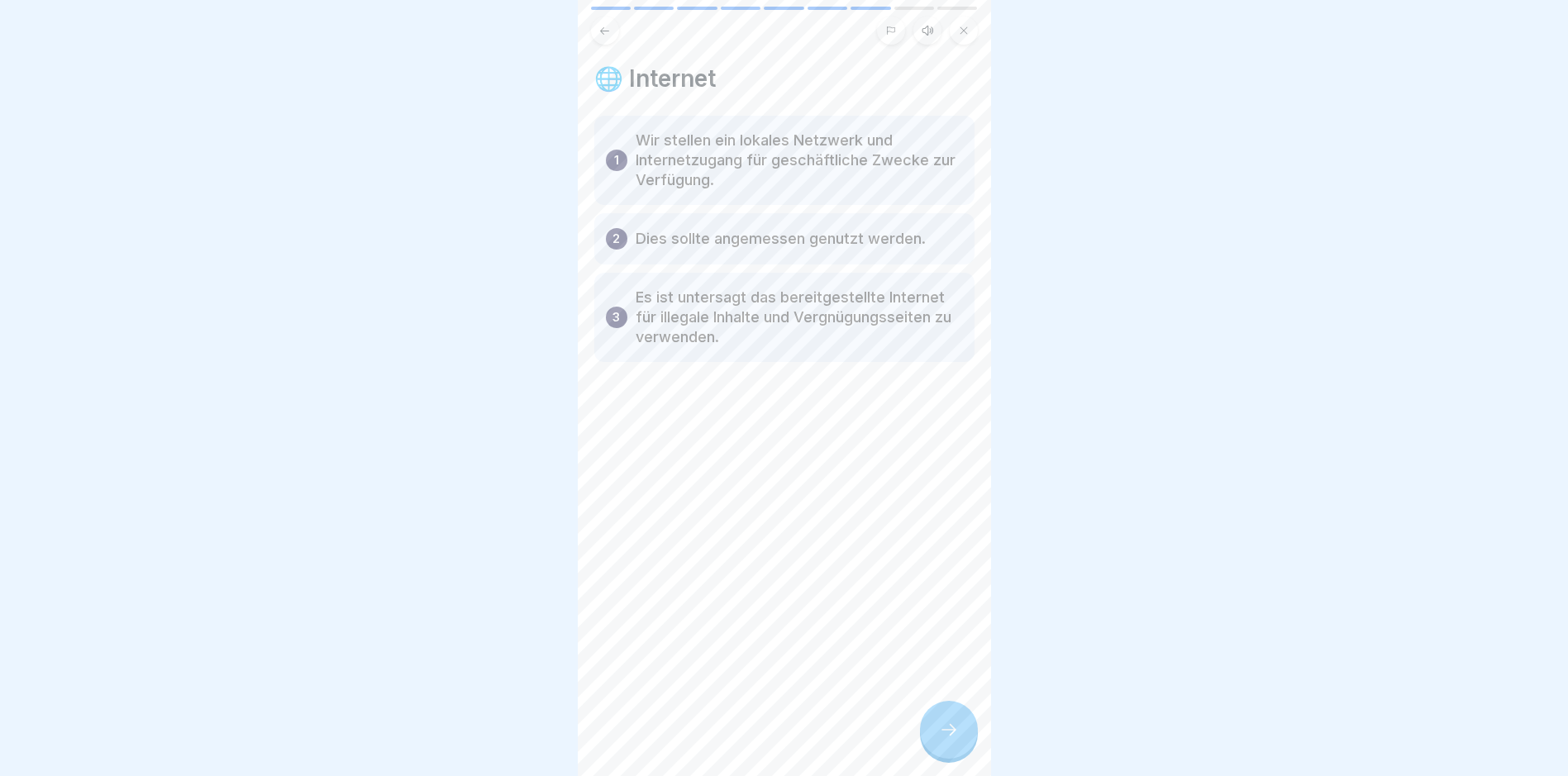
click at [952, 738] on icon at bounding box center [949, 730] width 20 height 20
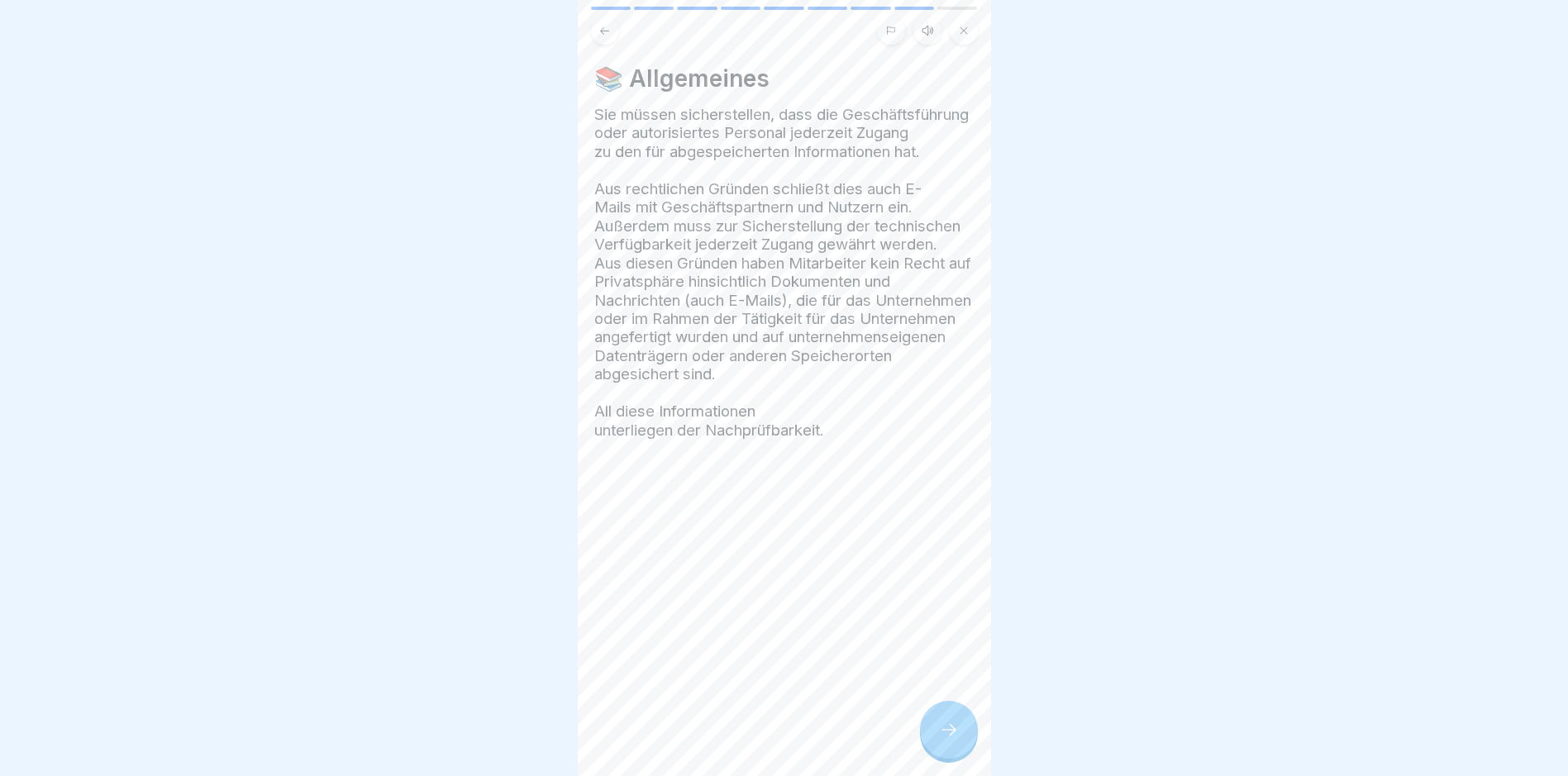
click at [952, 738] on icon at bounding box center [949, 730] width 20 height 20
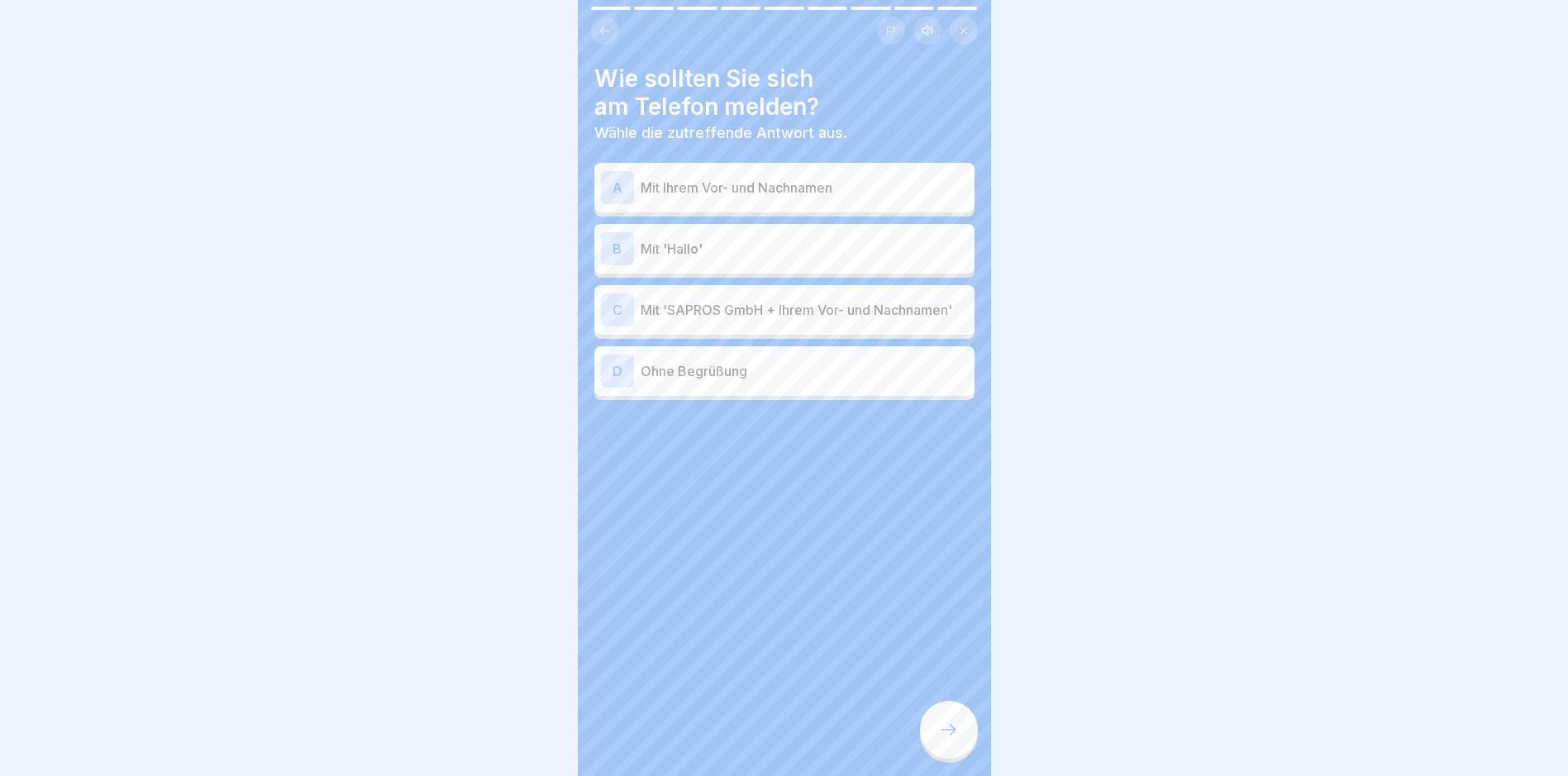
click at [614, 319] on div "C" at bounding box center [617, 310] width 33 height 33
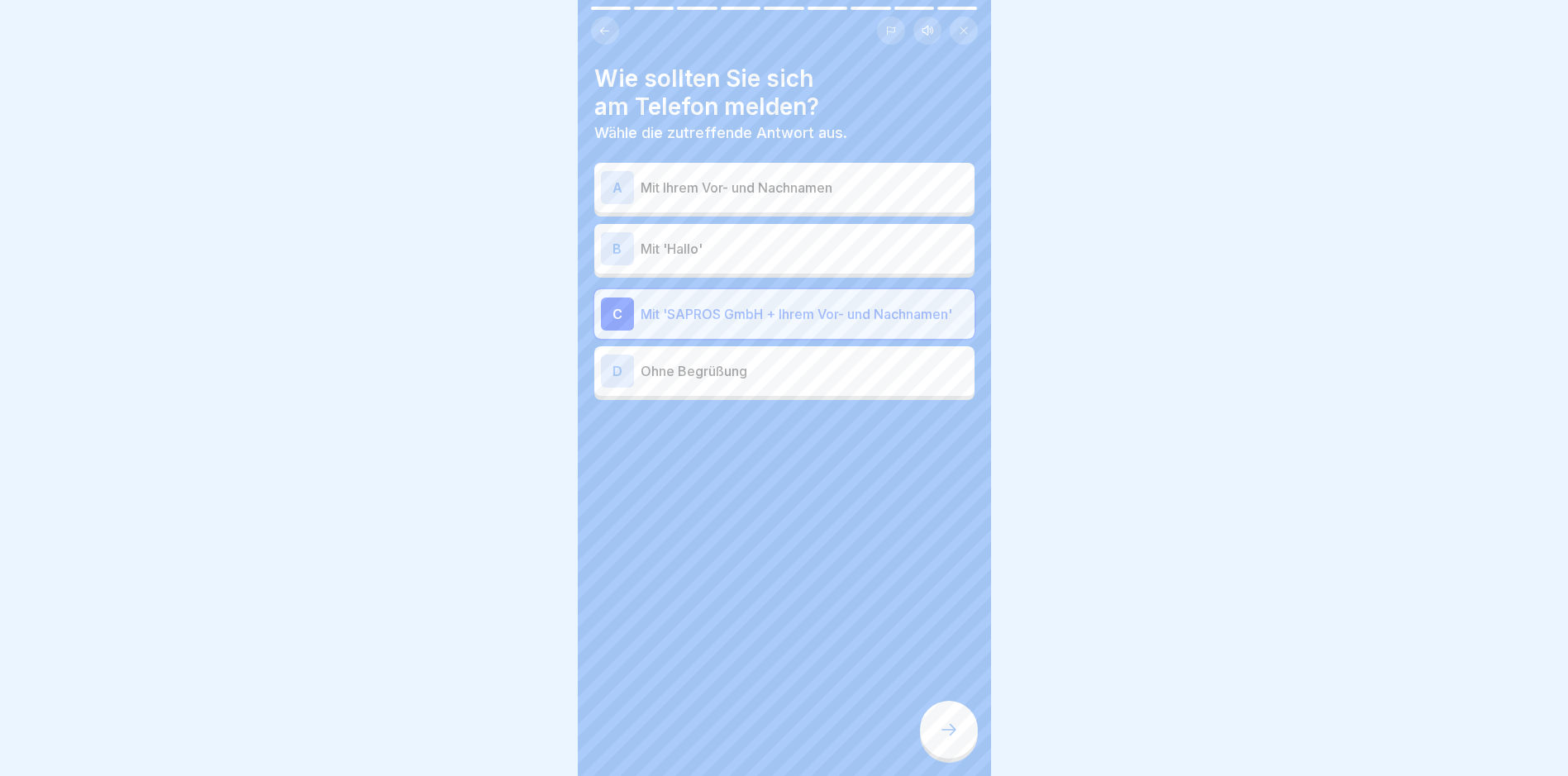
click at [945, 740] on icon at bounding box center [949, 730] width 20 height 20
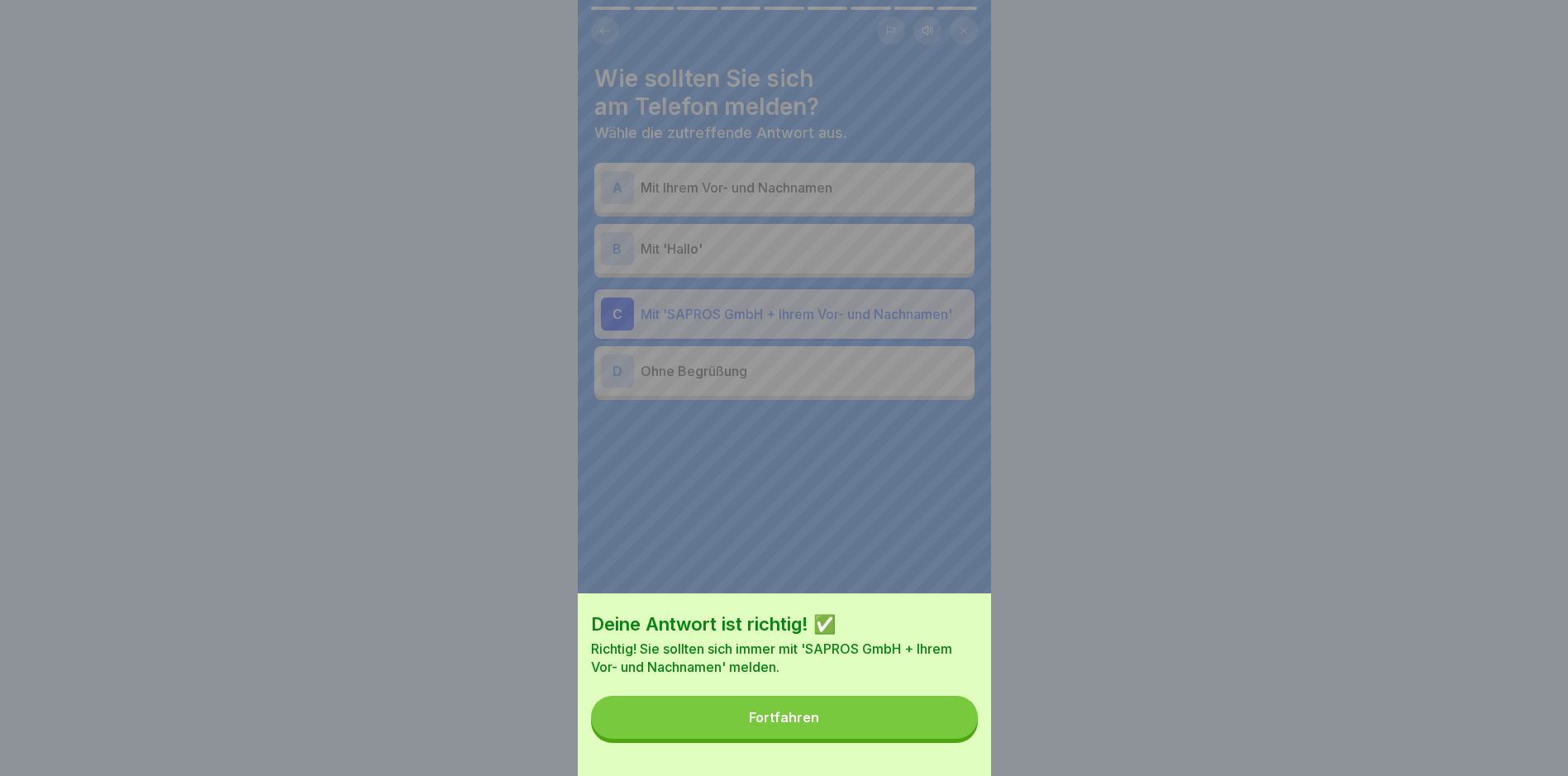
click at [785, 725] on div "Fortfahren" at bounding box center [784, 718] width 70 height 15
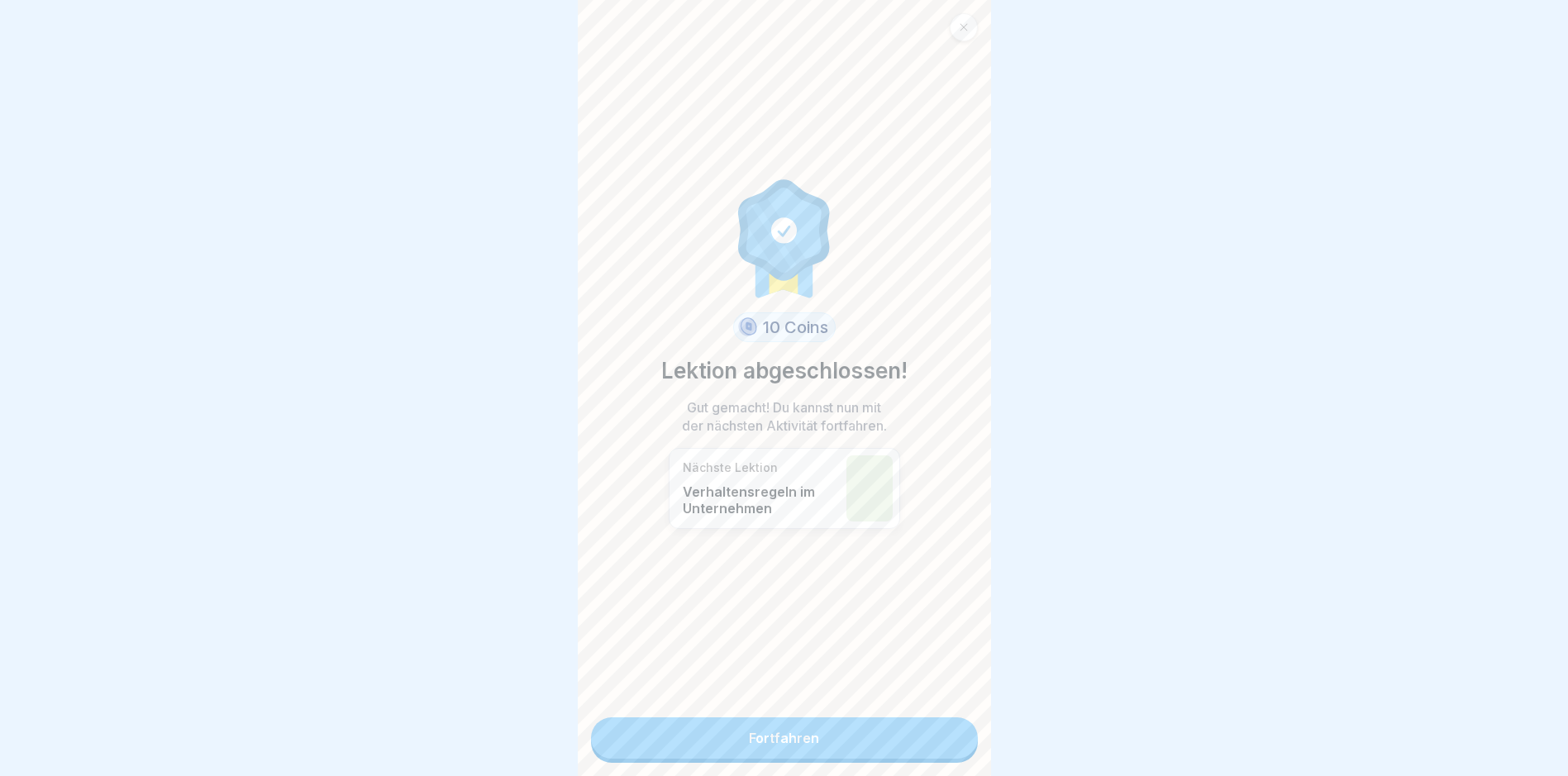
click at [785, 725] on link "Fortfahren" at bounding box center [784, 738] width 387 height 41
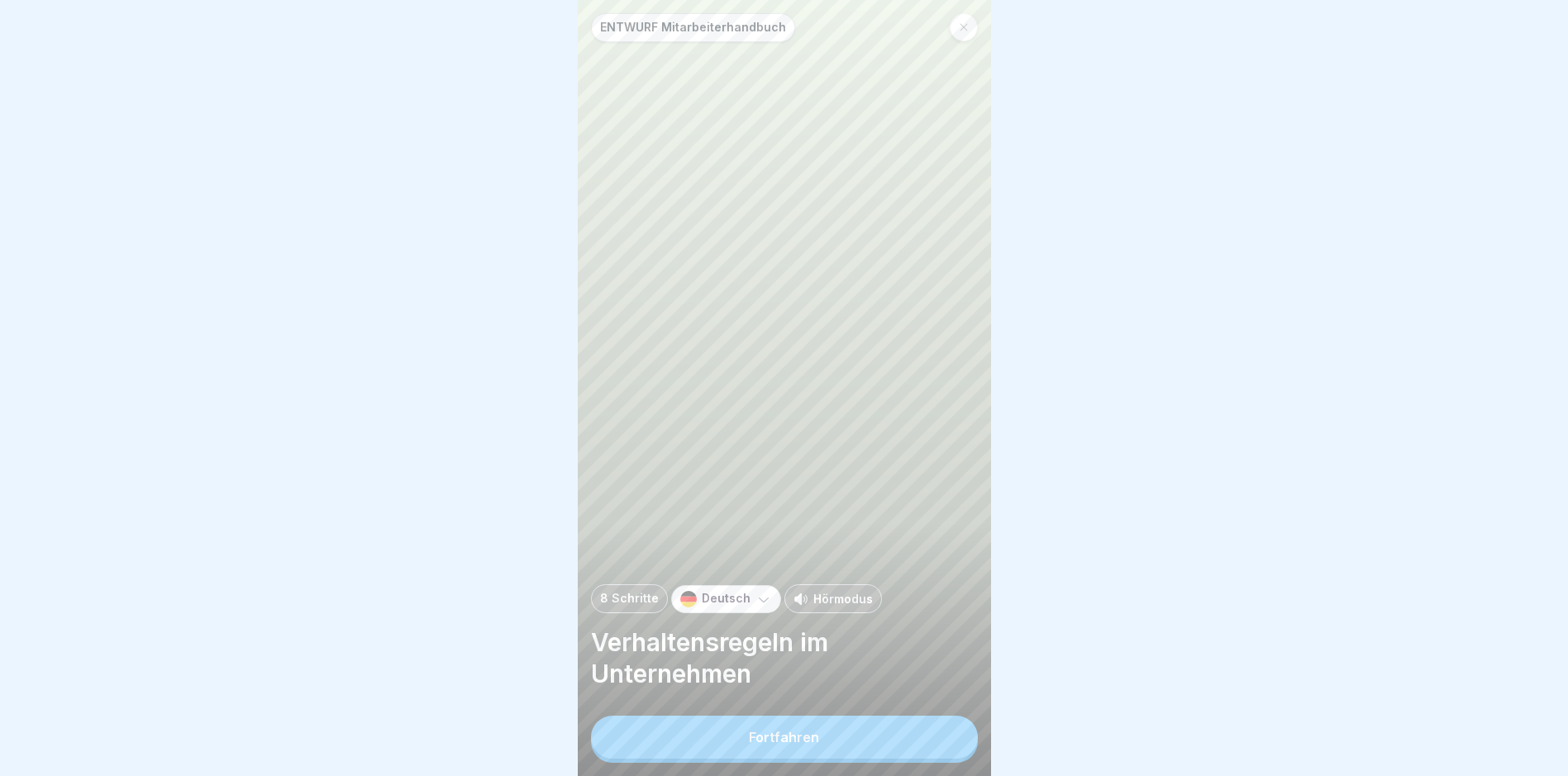
click at [777, 745] on div "Fortfahren" at bounding box center [784, 737] width 70 height 15
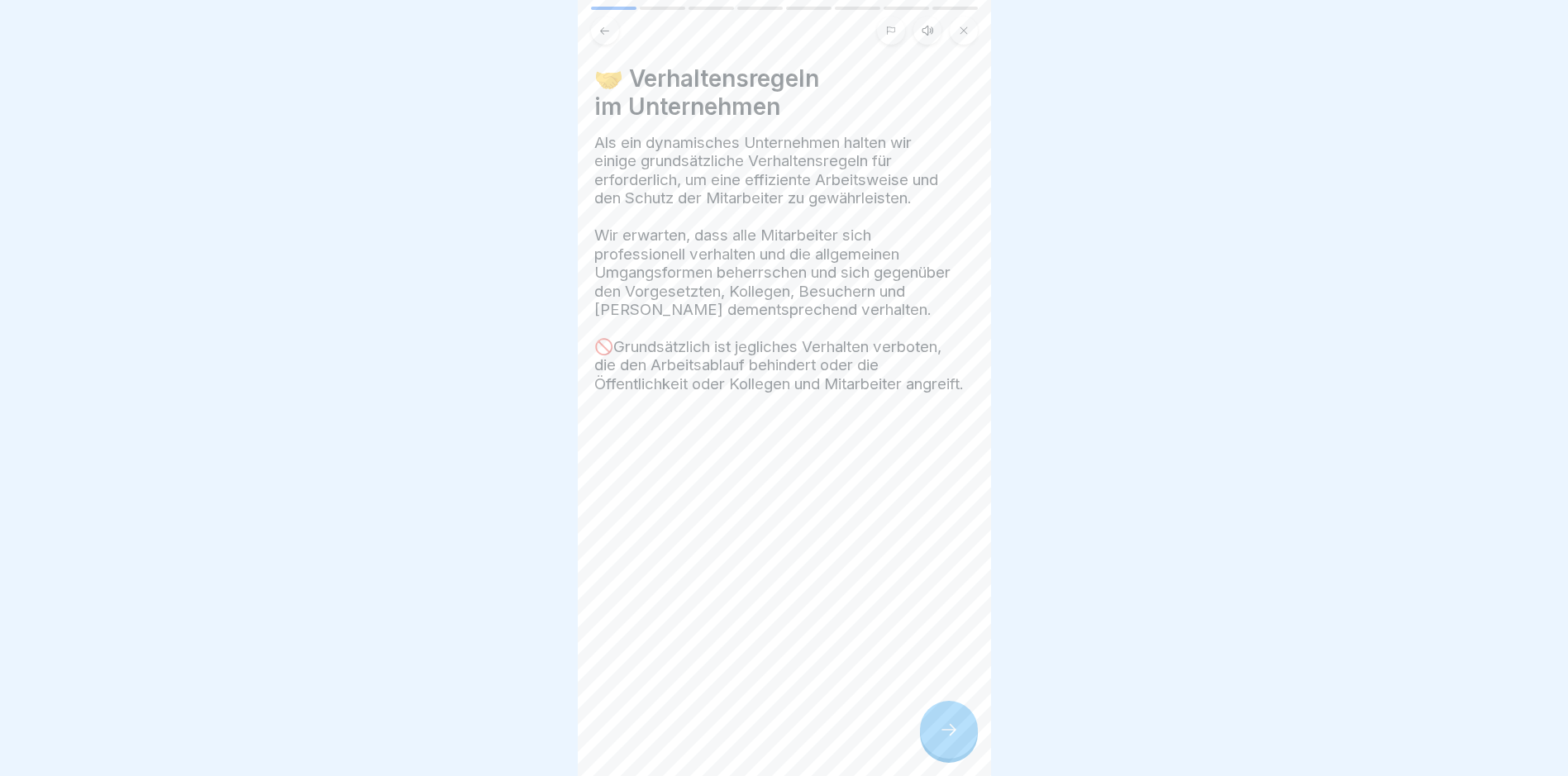
click at [943, 736] on icon at bounding box center [949, 730] width 20 height 20
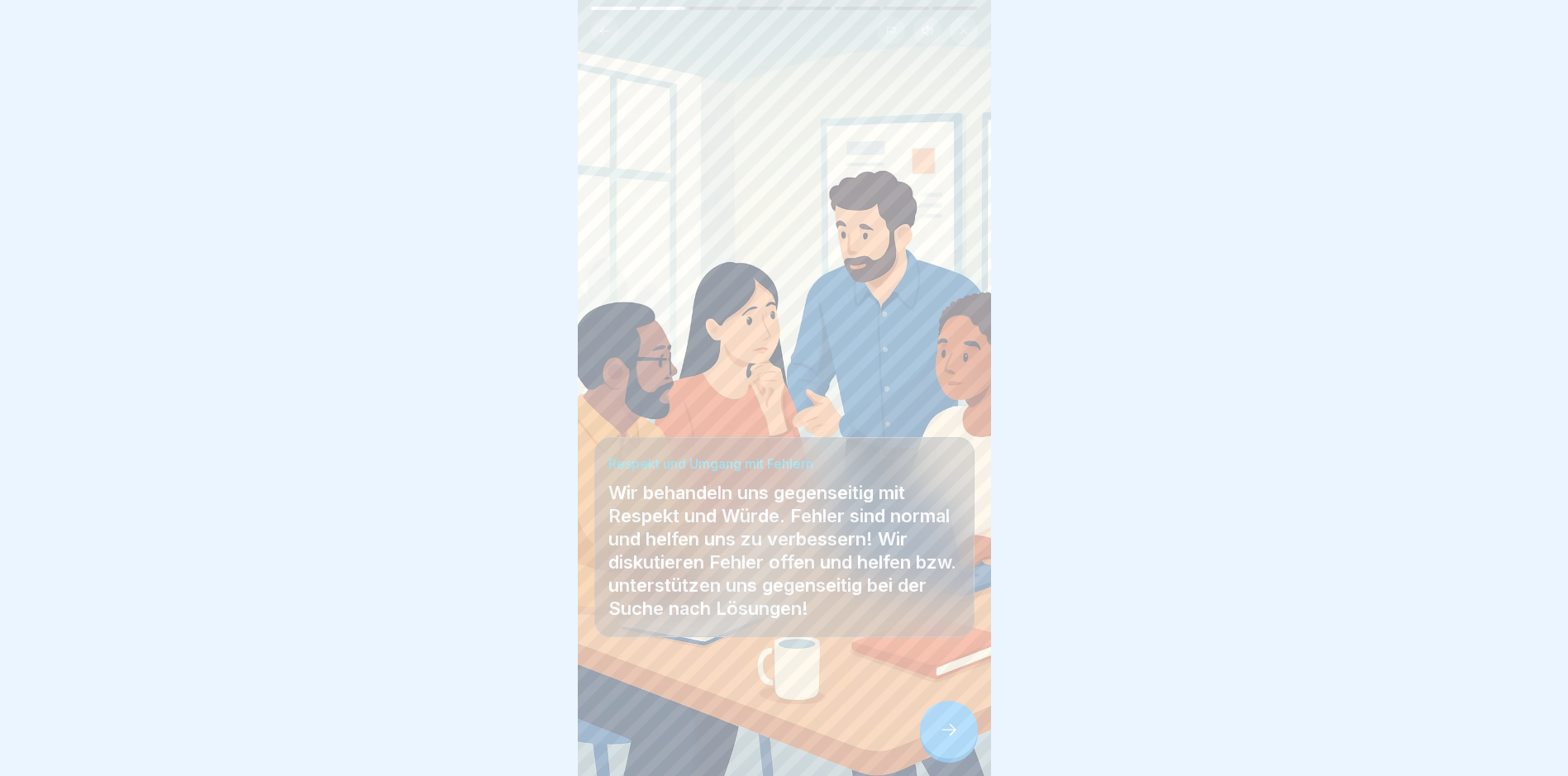
click at [943, 736] on icon at bounding box center [949, 730] width 20 height 20
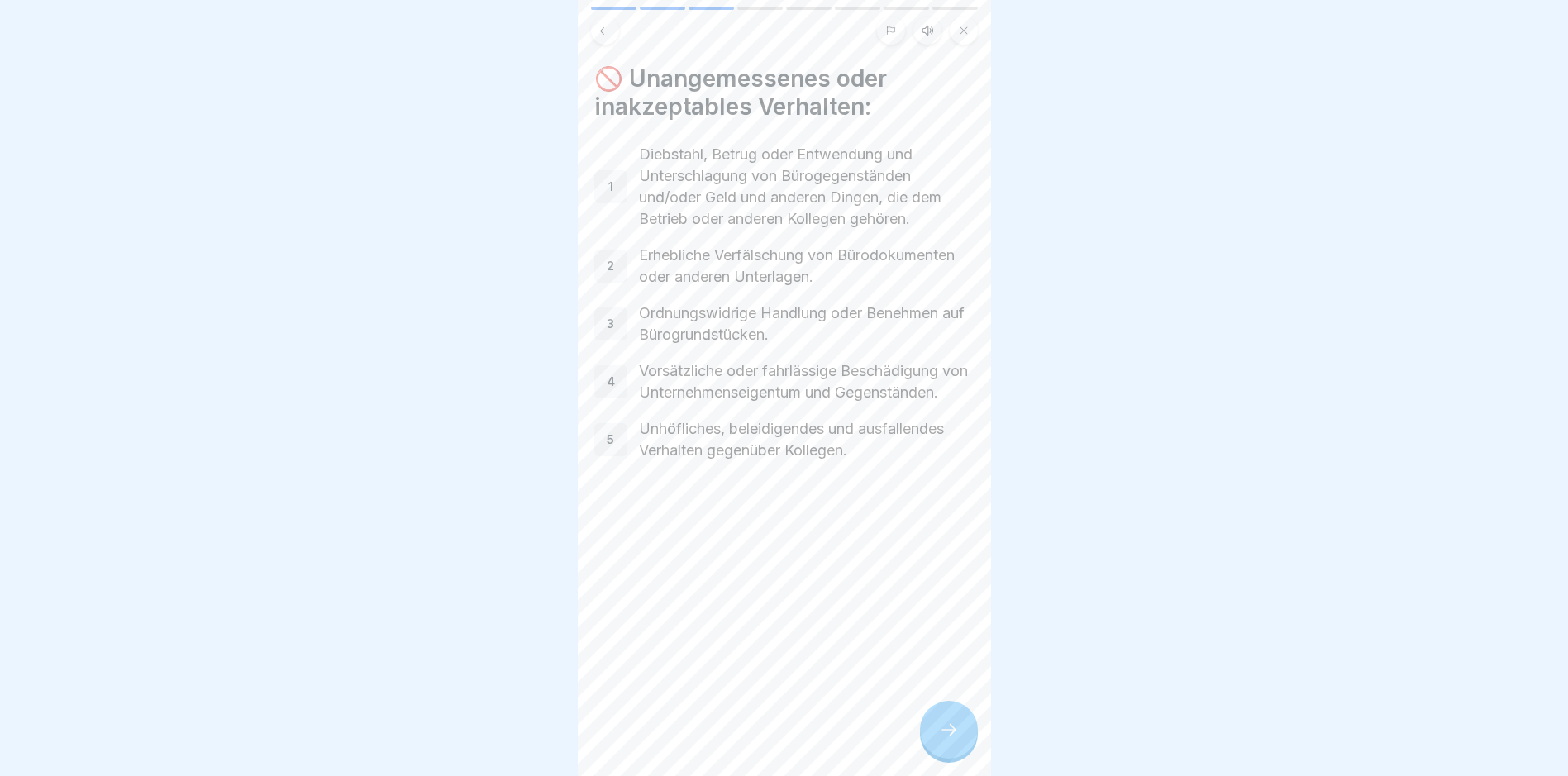
click at [943, 736] on icon at bounding box center [949, 730] width 20 height 20
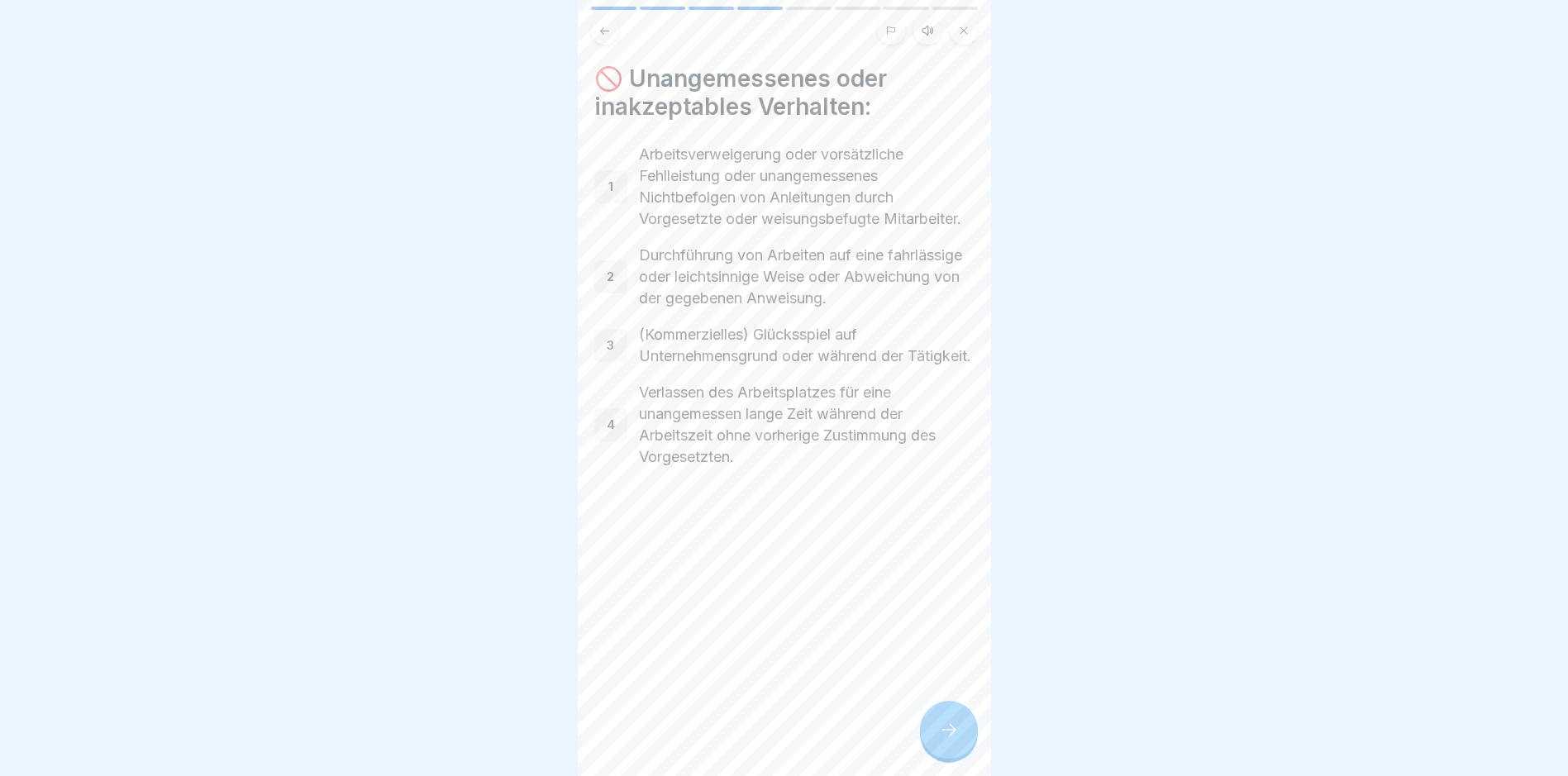
click at [943, 736] on icon at bounding box center [949, 730] width 20 height 20
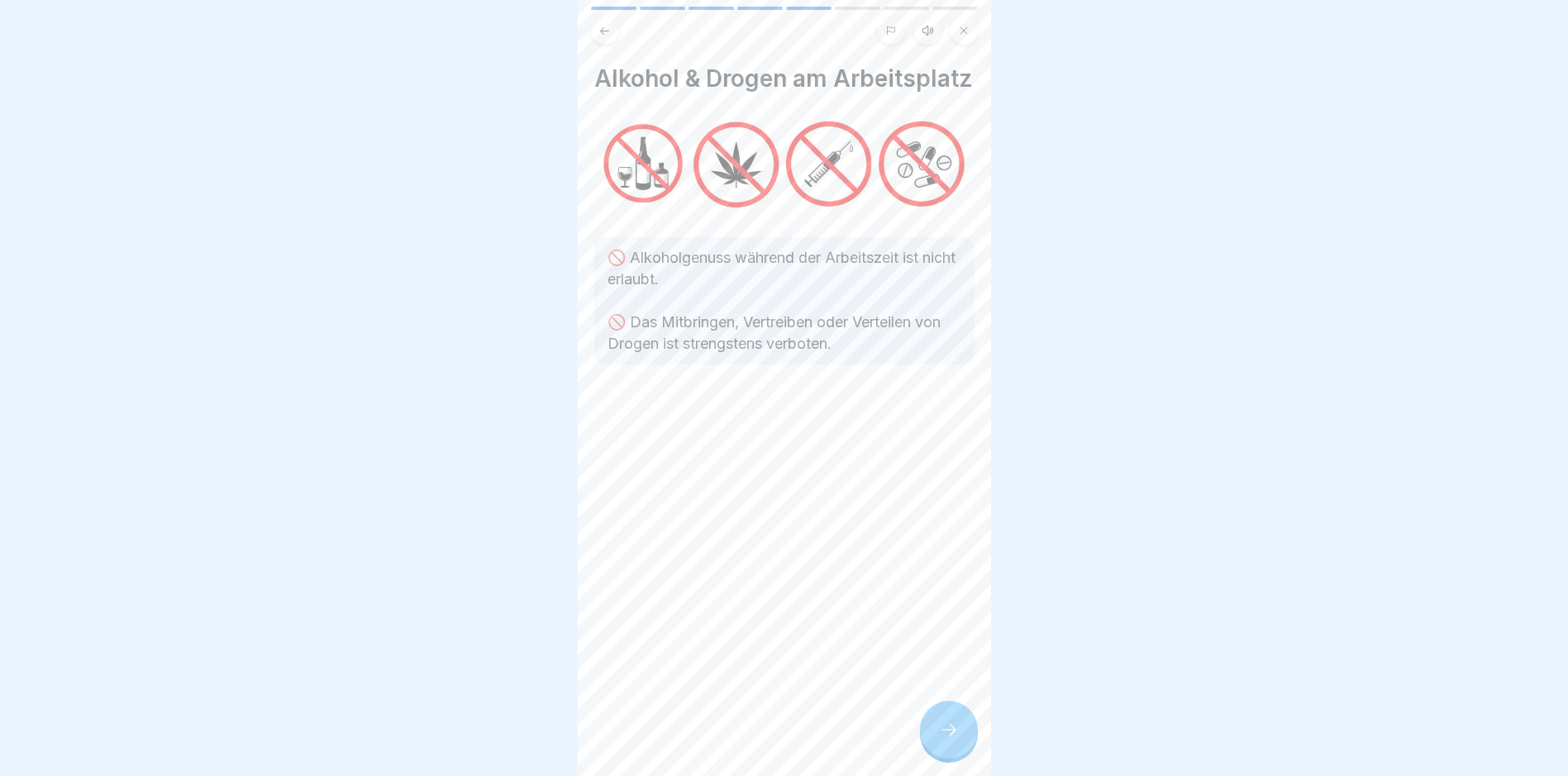
click at [943, 736] on icon at bounding box center [949, 730] width 20 height 20
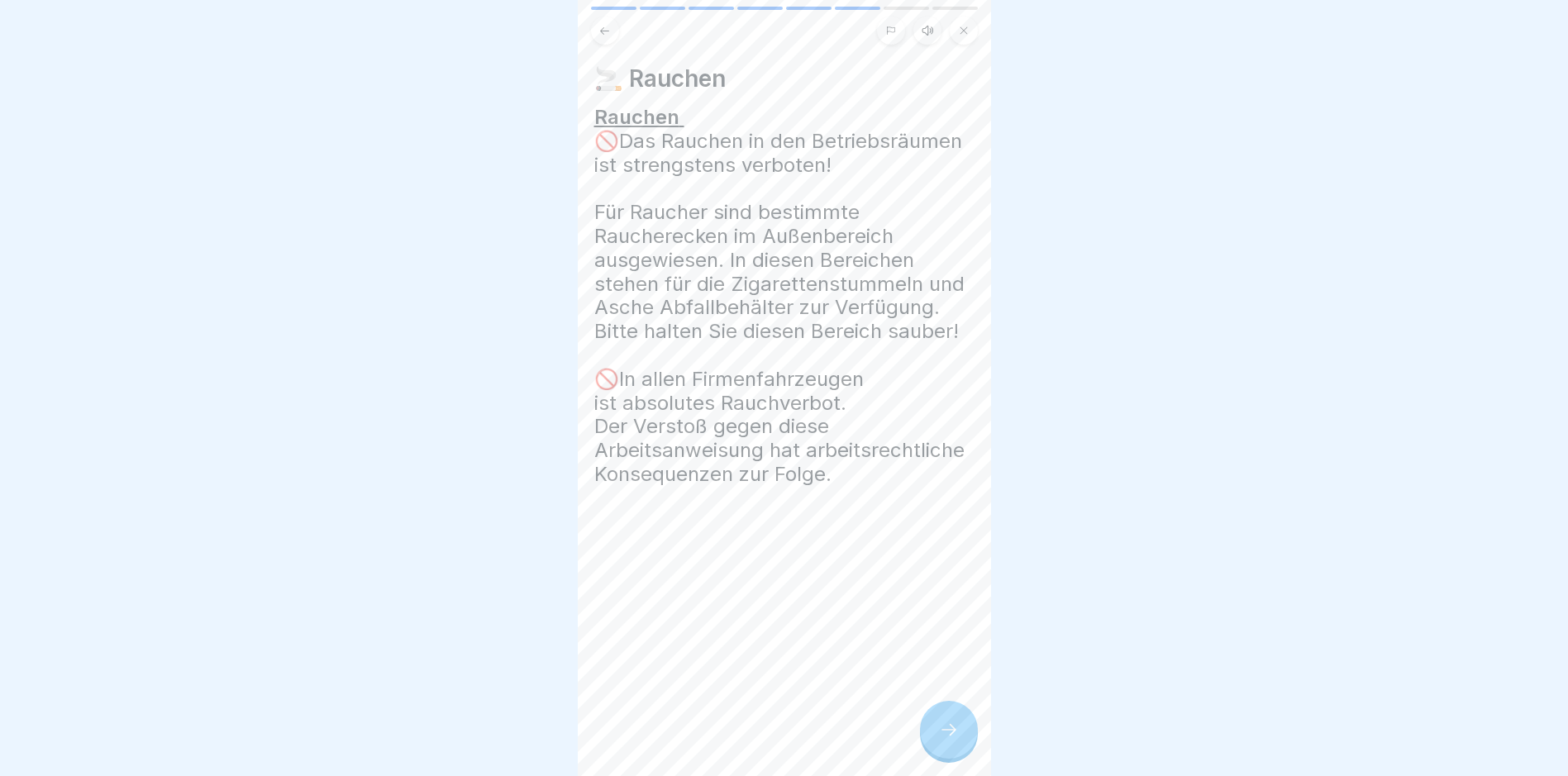
click at [943, 736] on icon at bounding box center [949, 730] width 20 height 20
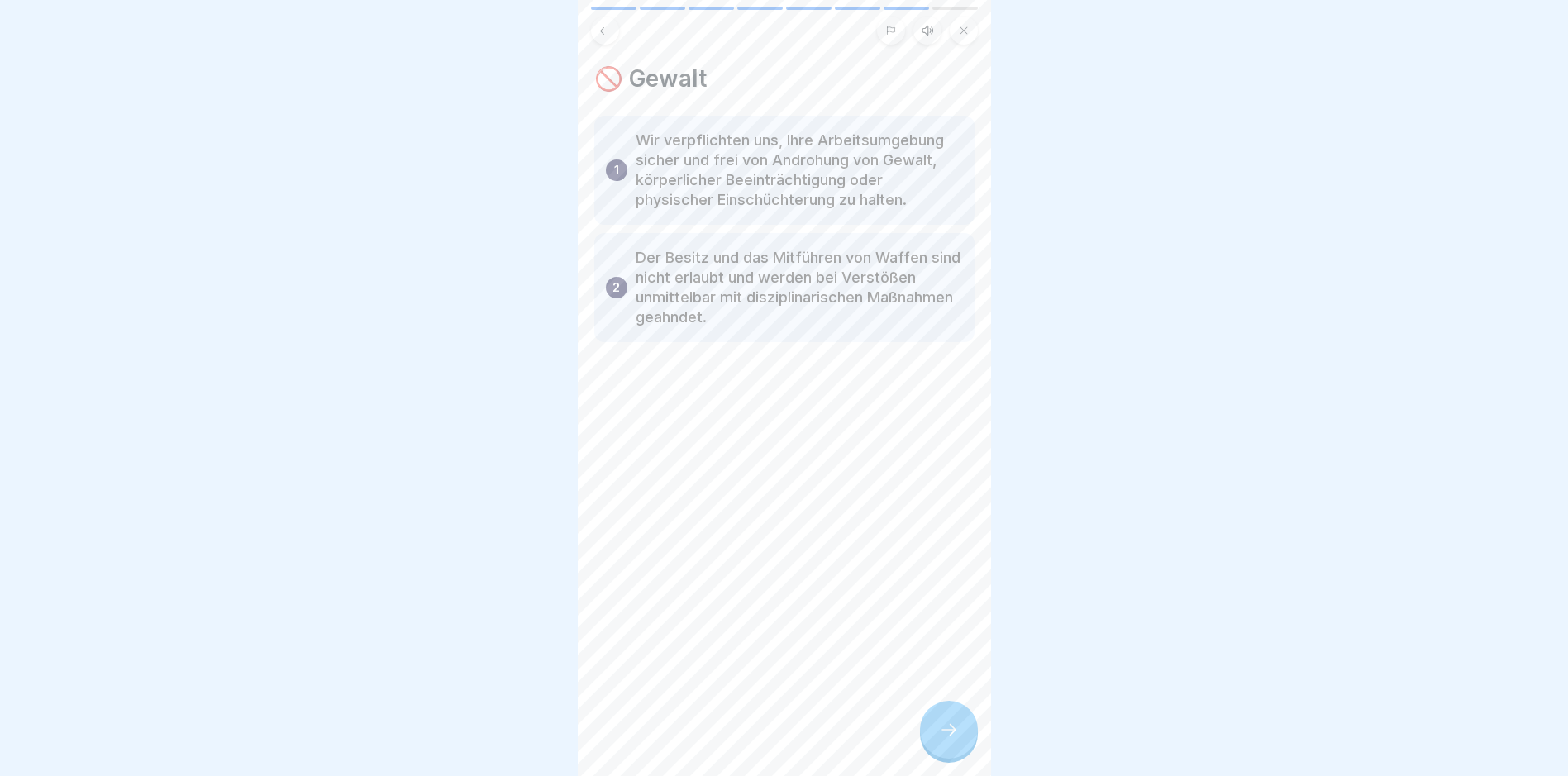
click at [943, 736] on icon at bounding box center [949, 730] width 20 height 20
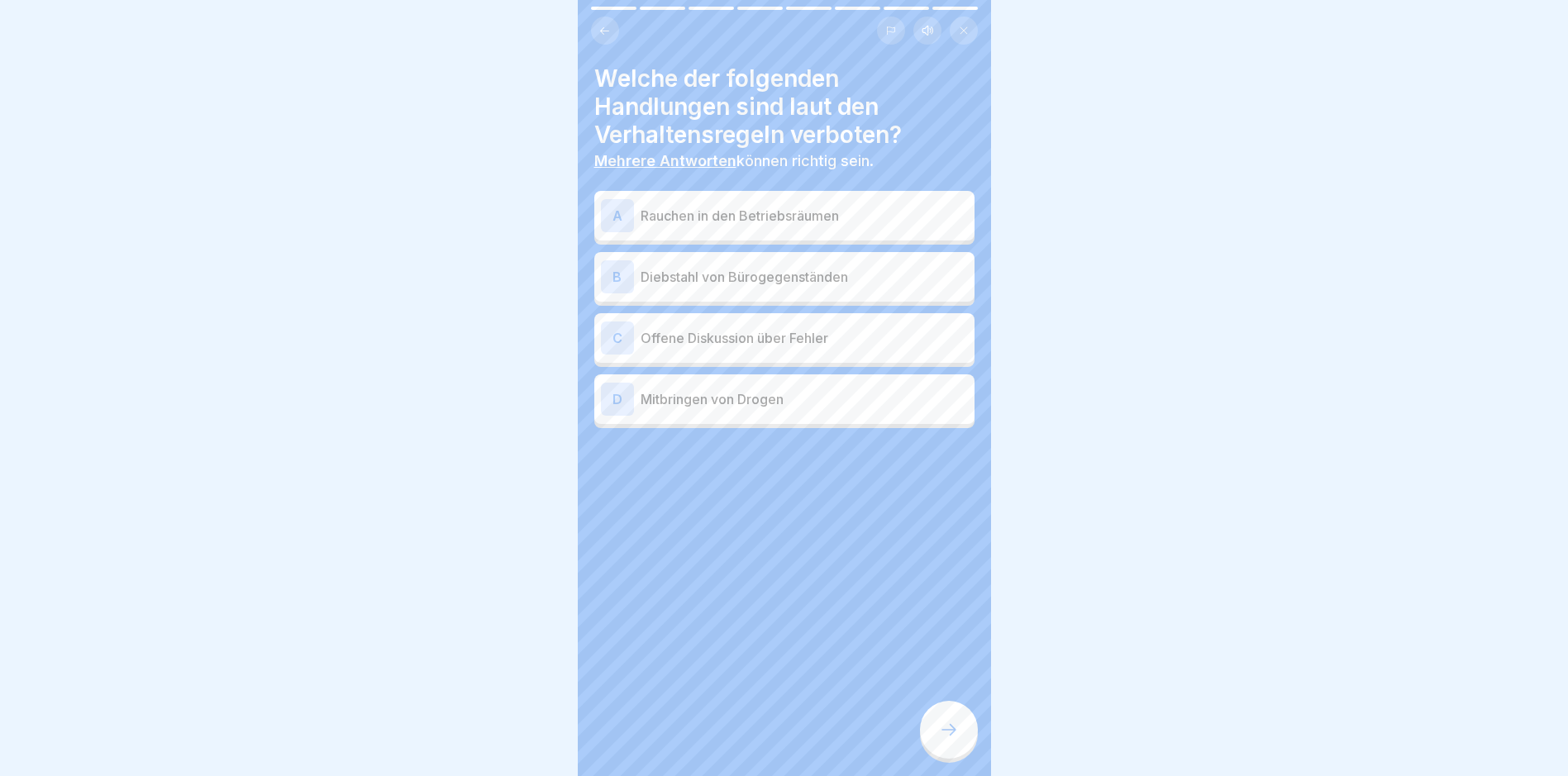
click at [625, 221] on div "A" at bounding box center [617, 215] width 33 height 33
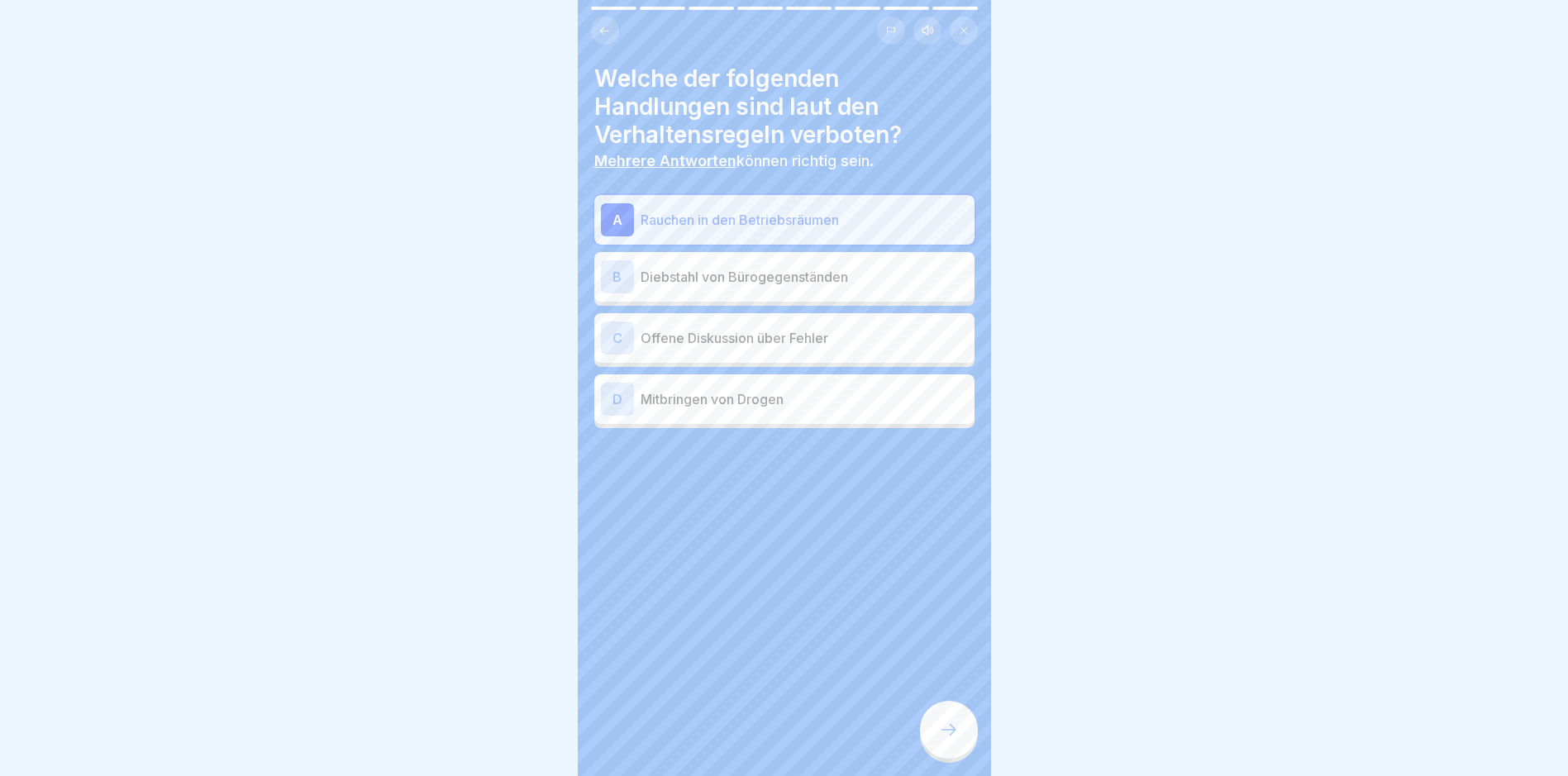
click at [621, 263] on div "B" at bounding box center [617, 276] width 33 height 33
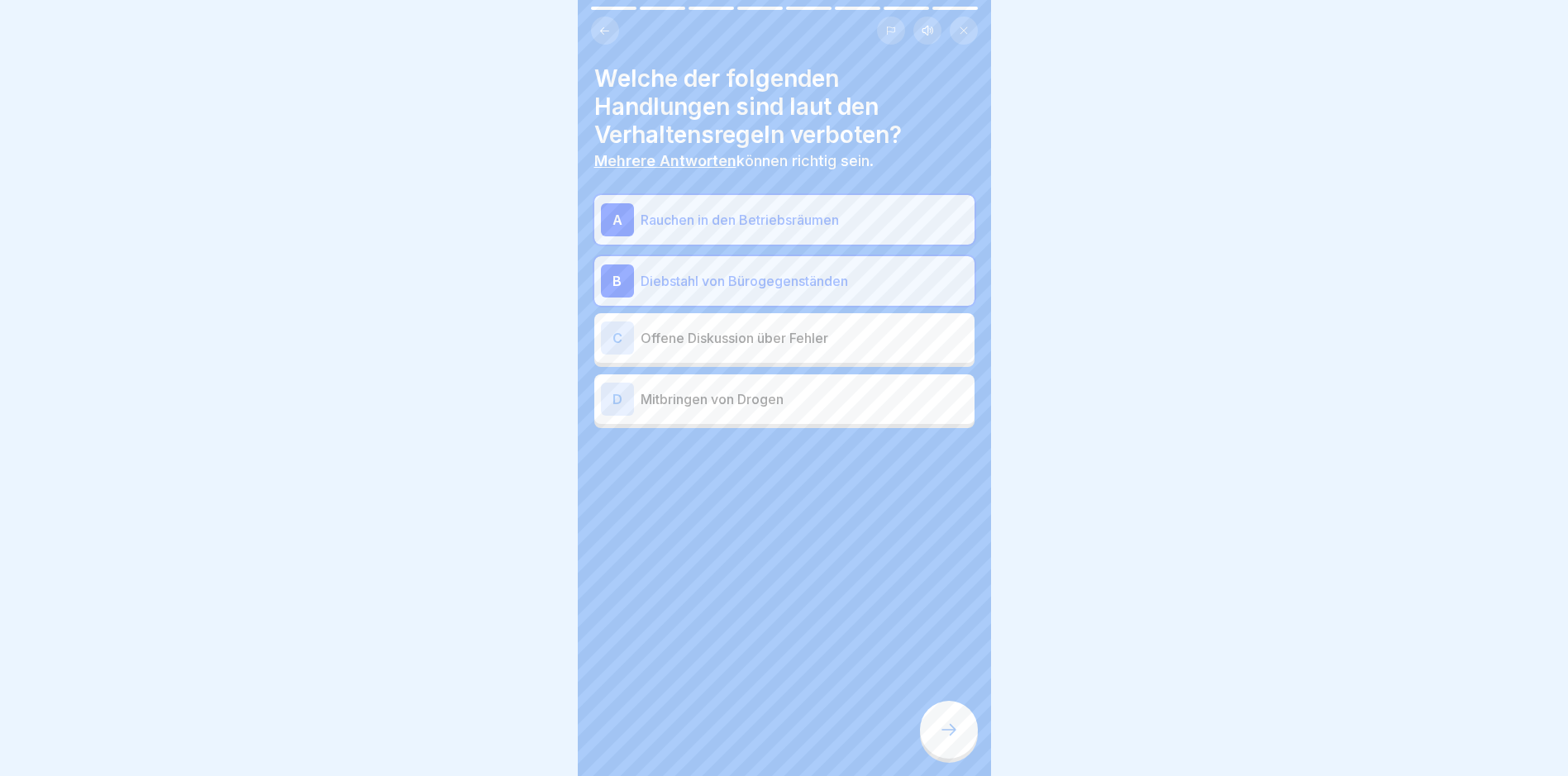
click at [625, 338] on div "C" at bounding box center [617, 338] width 33 height 33
click at [614, 405] on div "D" at bounding box center [617, 399] width 33 height 33
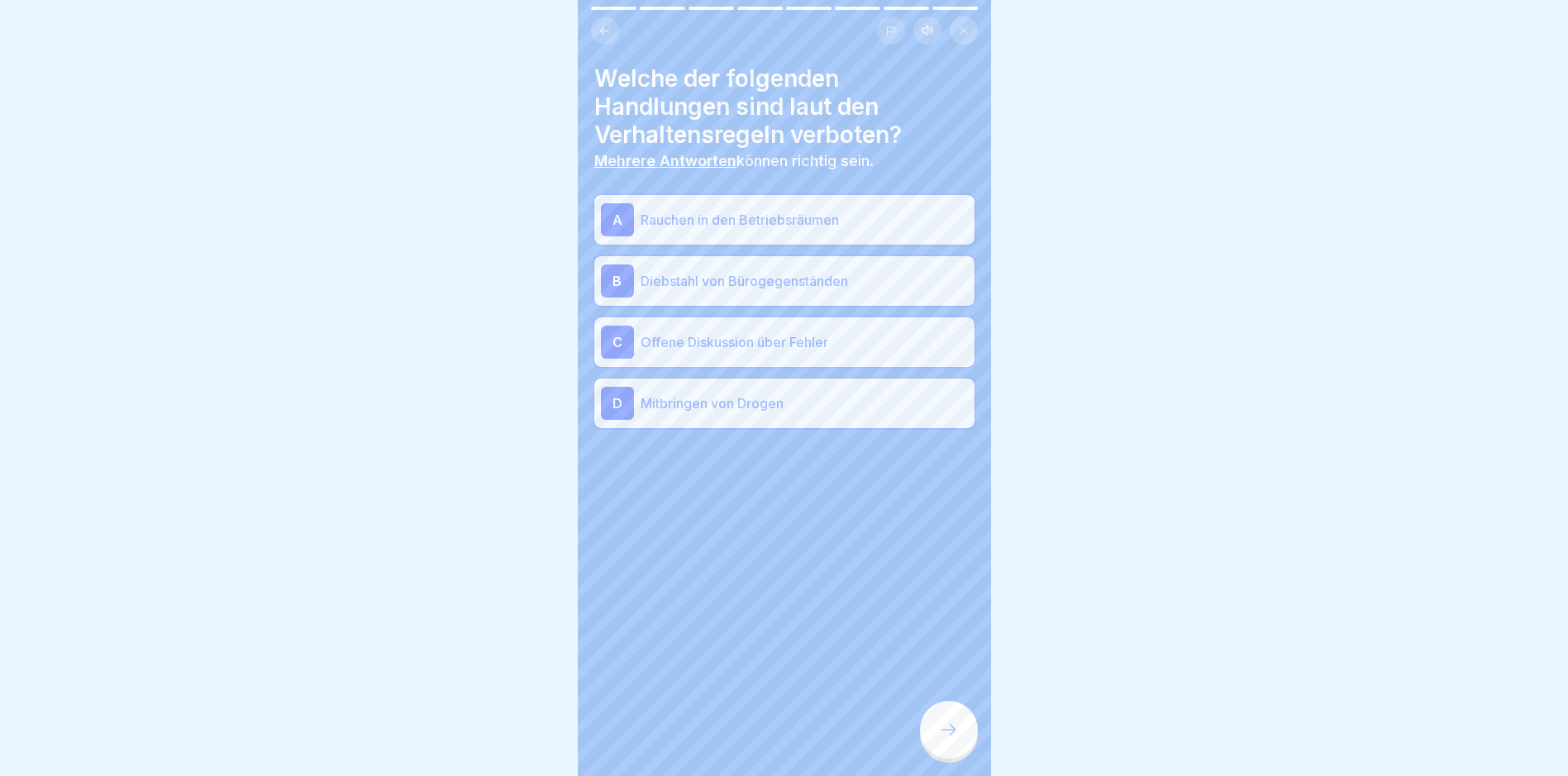
click at [943, 738] on icon at bounding box center [949, 730] width 20 height 20
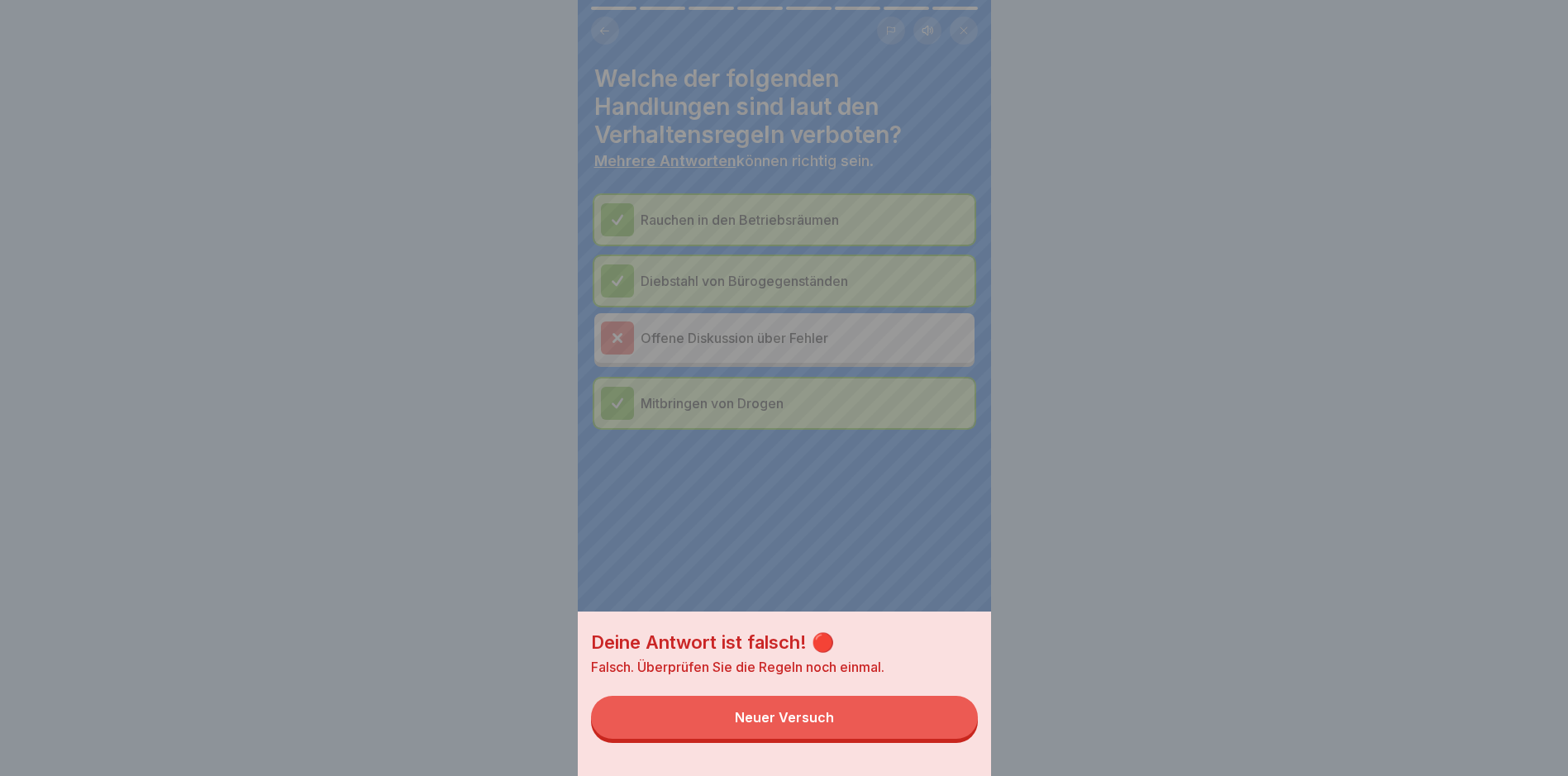
click at [846, 732] on button "Neuer Versuch" at bounding box center [784, 717] width 387 height 43
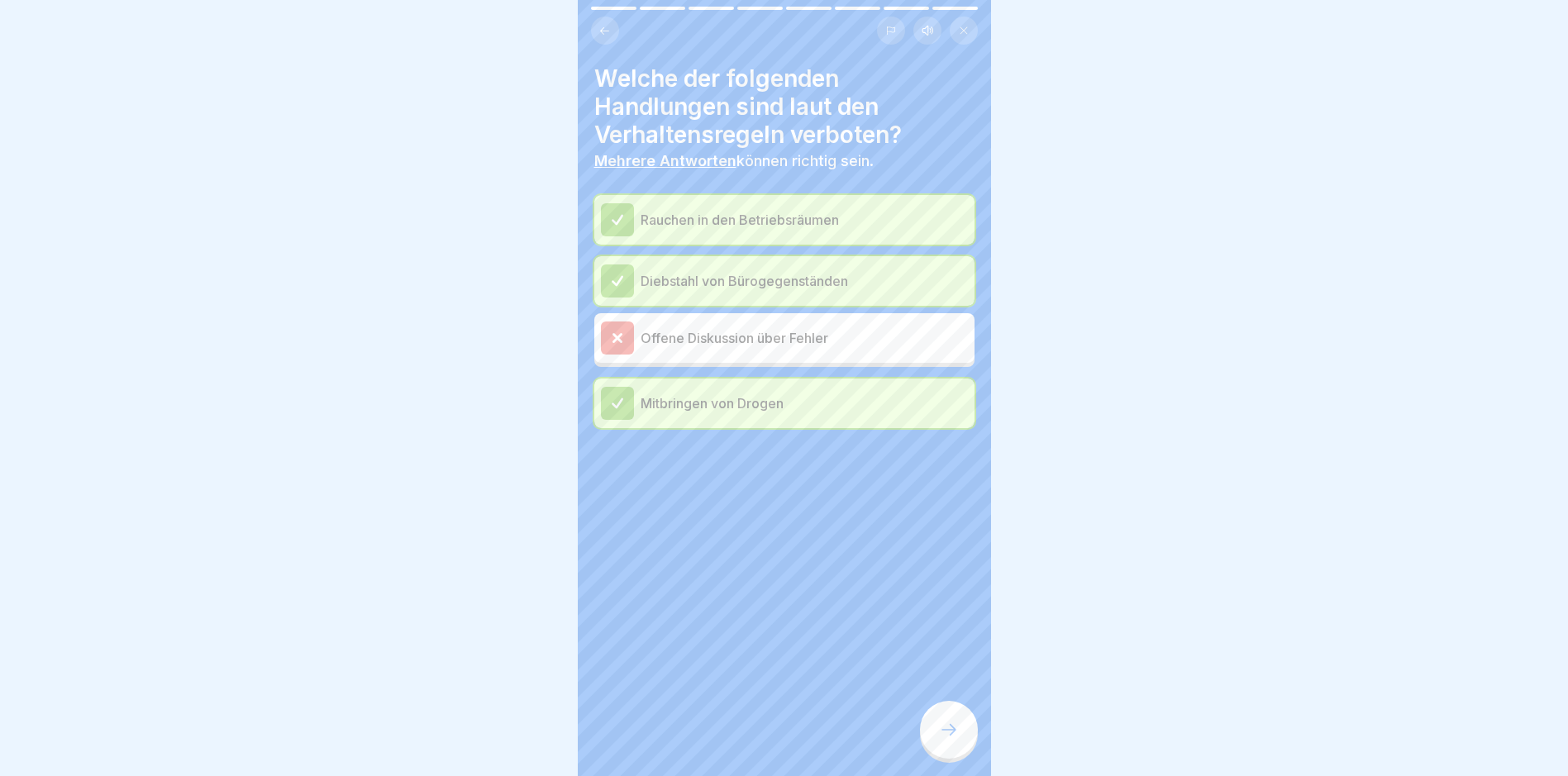
click at [622, 214] on icon at bounding box center [618, 220] width 15 height 15
click at [614, 276] on icon at bounding box center [618, 281] width 15 height 15
click at [614, 337] on icon at bounding box center [618, 338] width 15 height 15
click at [952, 740] on icon at bounding box center [949, 730] width 20 height 20
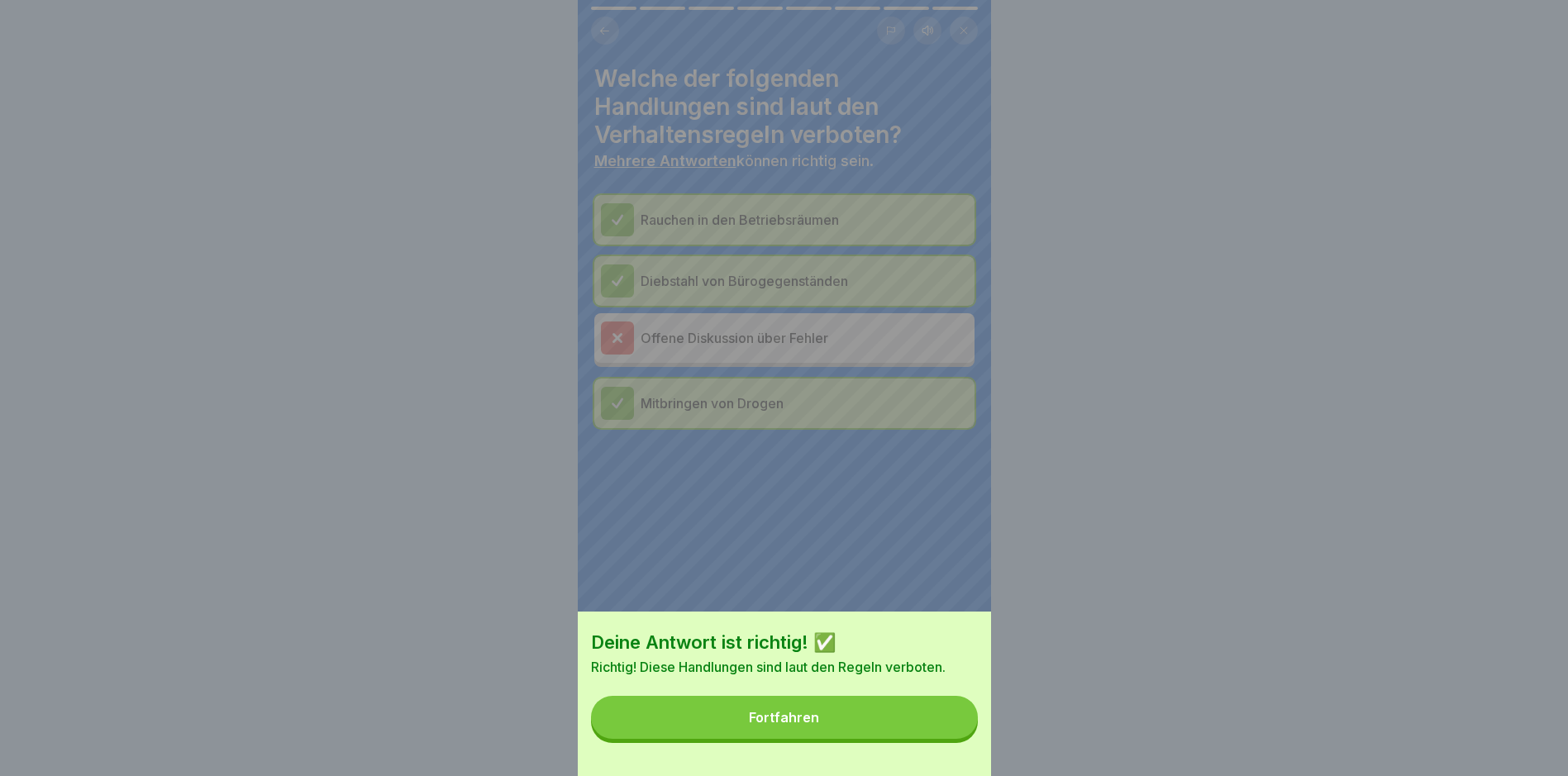
click at [773, 725] on div "Fortfahren" at bounding box center [784, 718] width 70 height 15
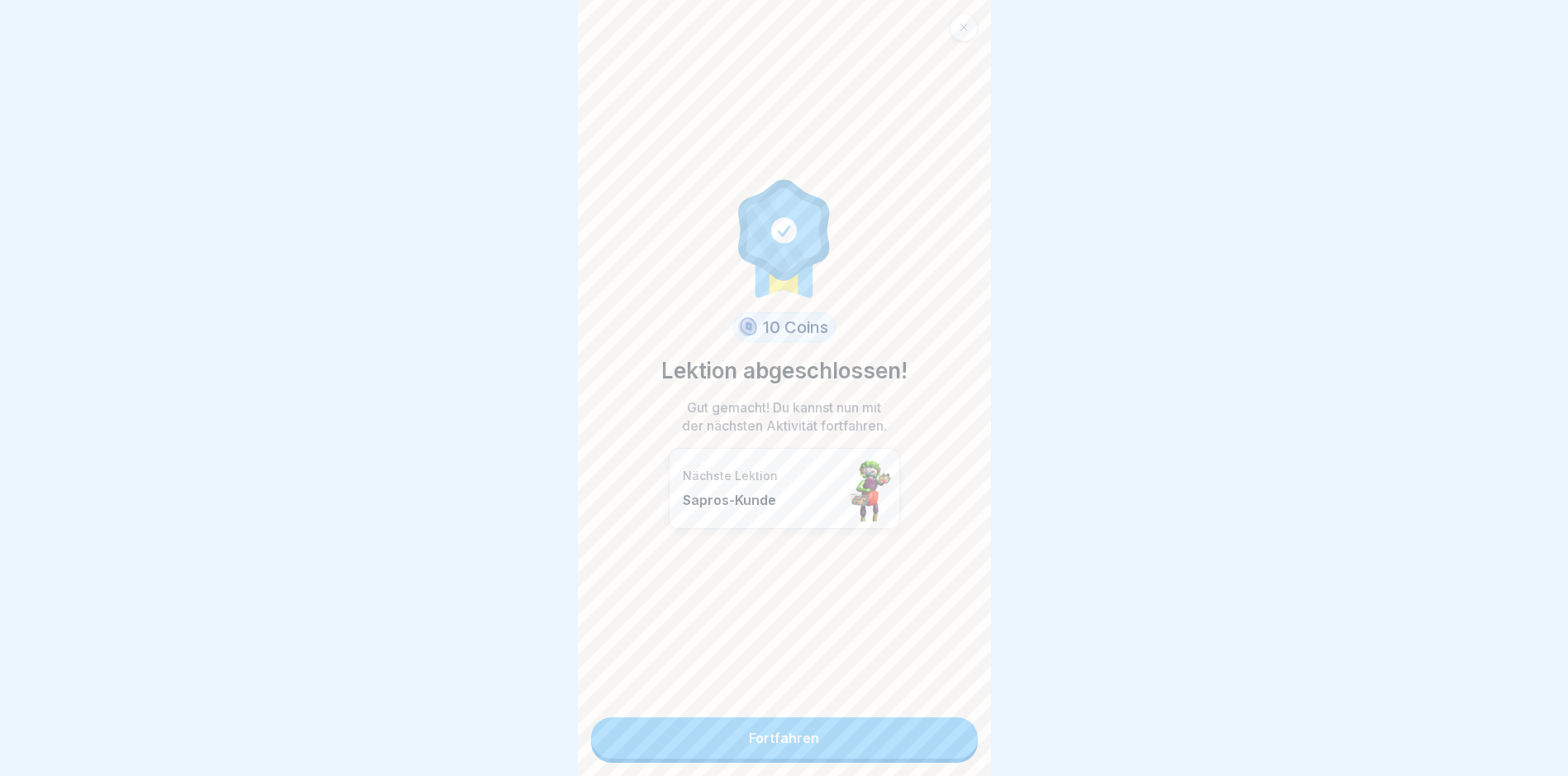
click at [772, 728] on link "Fortfahren" at bounding box center [784, 738] width 387 height 41
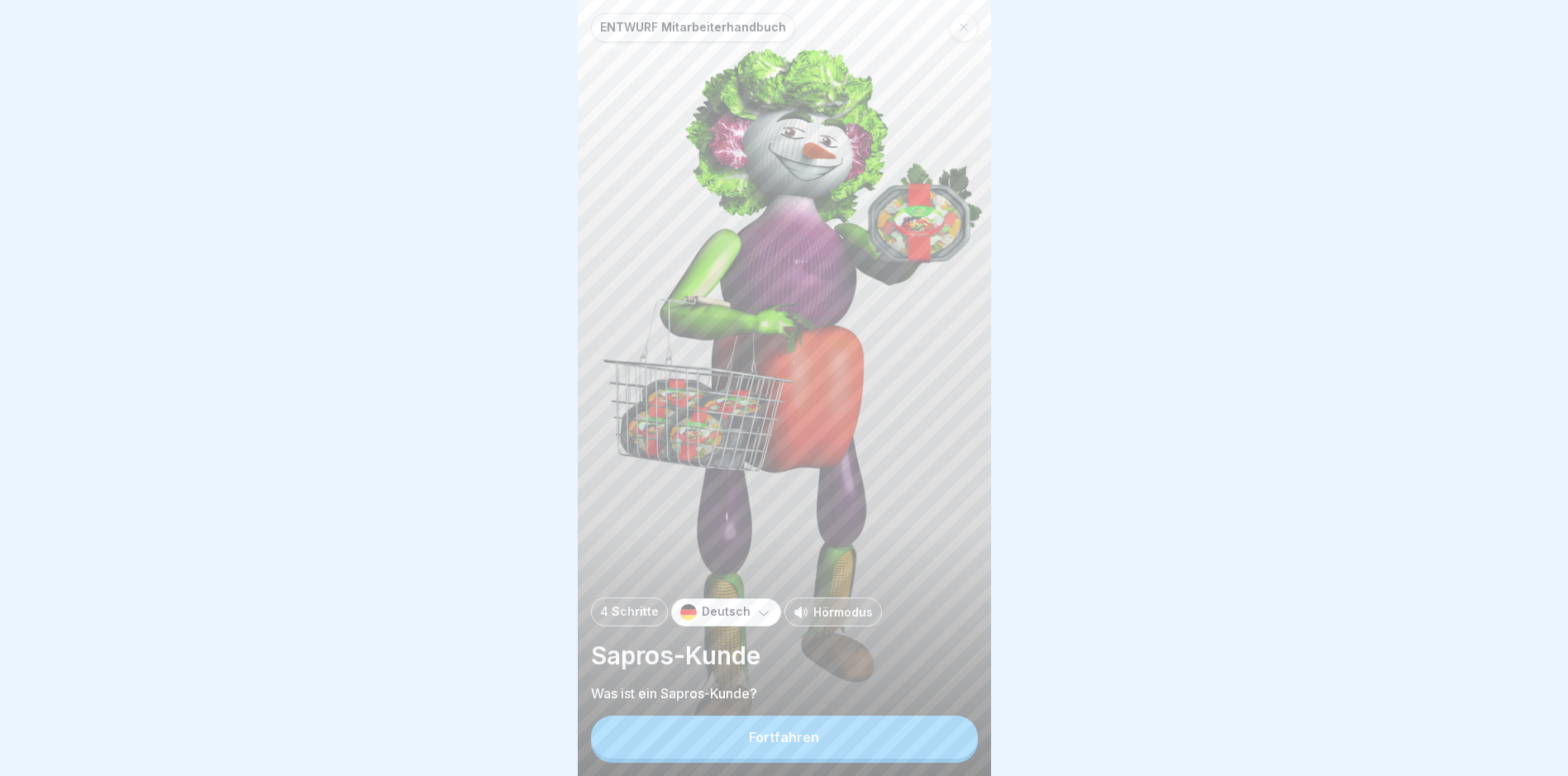
click at [774, 740] on button "Fortfahren" at bounding box center [784, 737] width 387 height 43
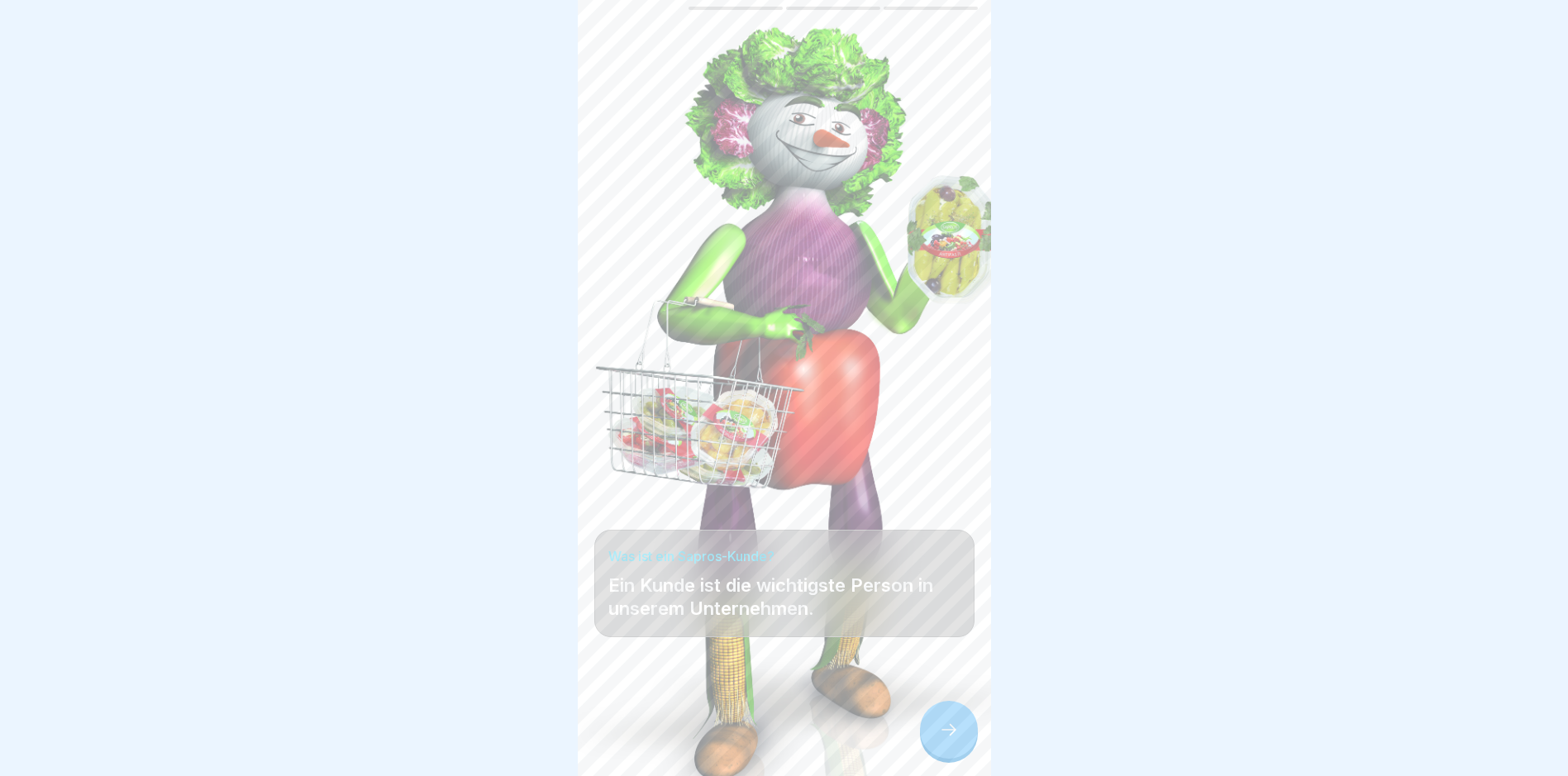
click at [961, 744] on div at bounding box center [949, 730] width 58 height 58
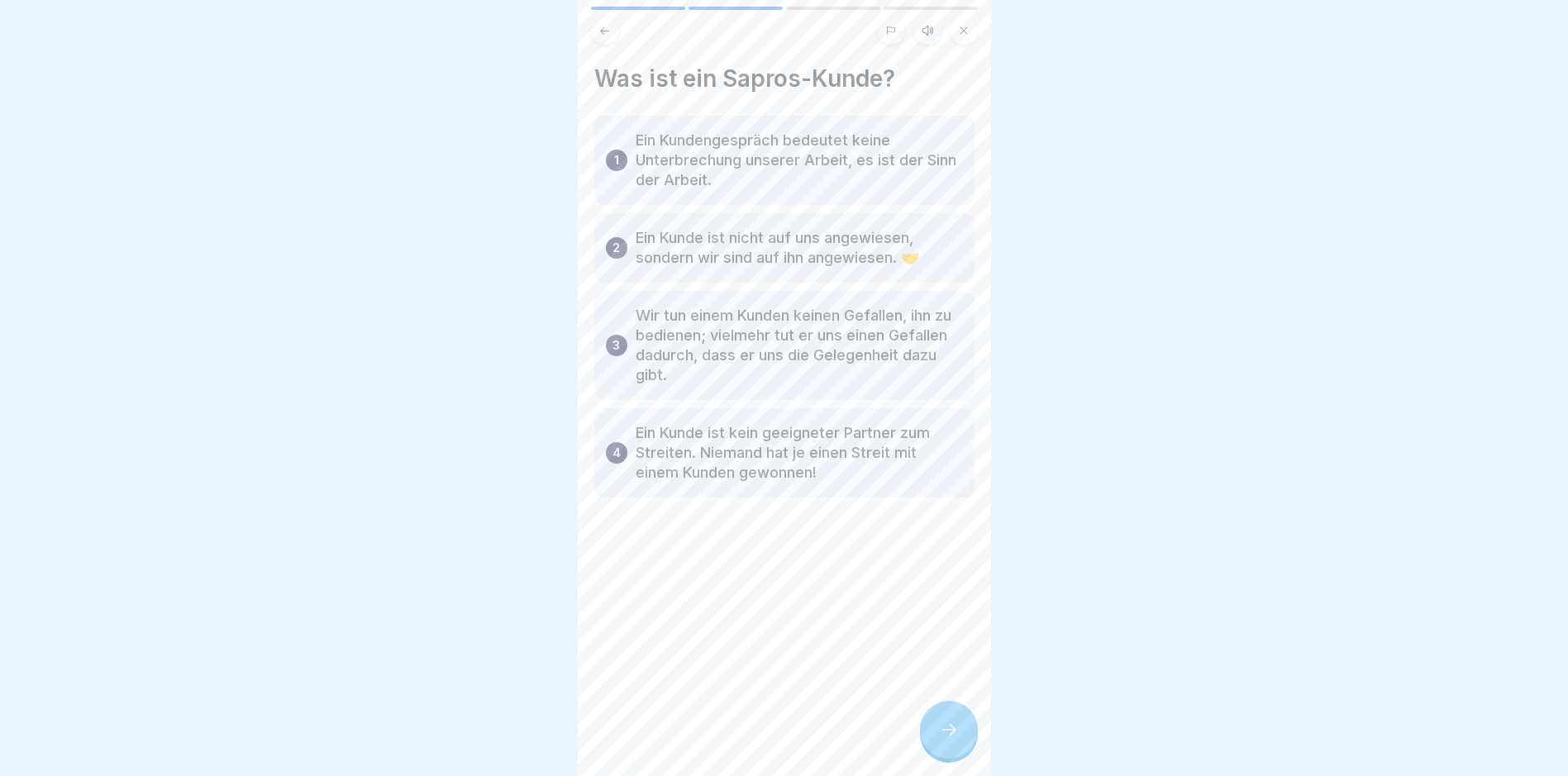
click at [955, 740] on icon at bounding box center [949, 730] width 20 height 20
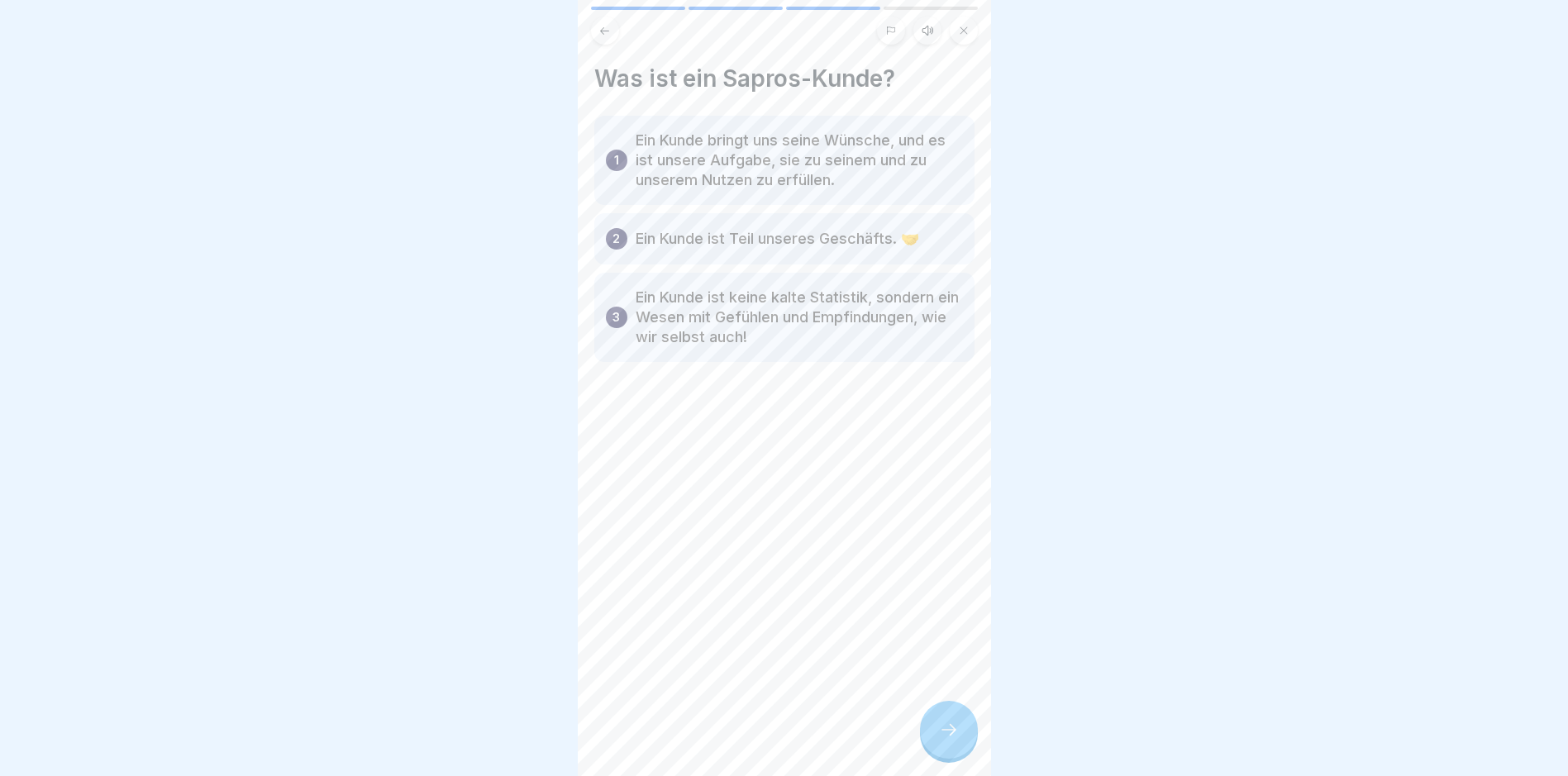
click at [955, 740] on icon at bounding box center [949, 730] width 20 height 20
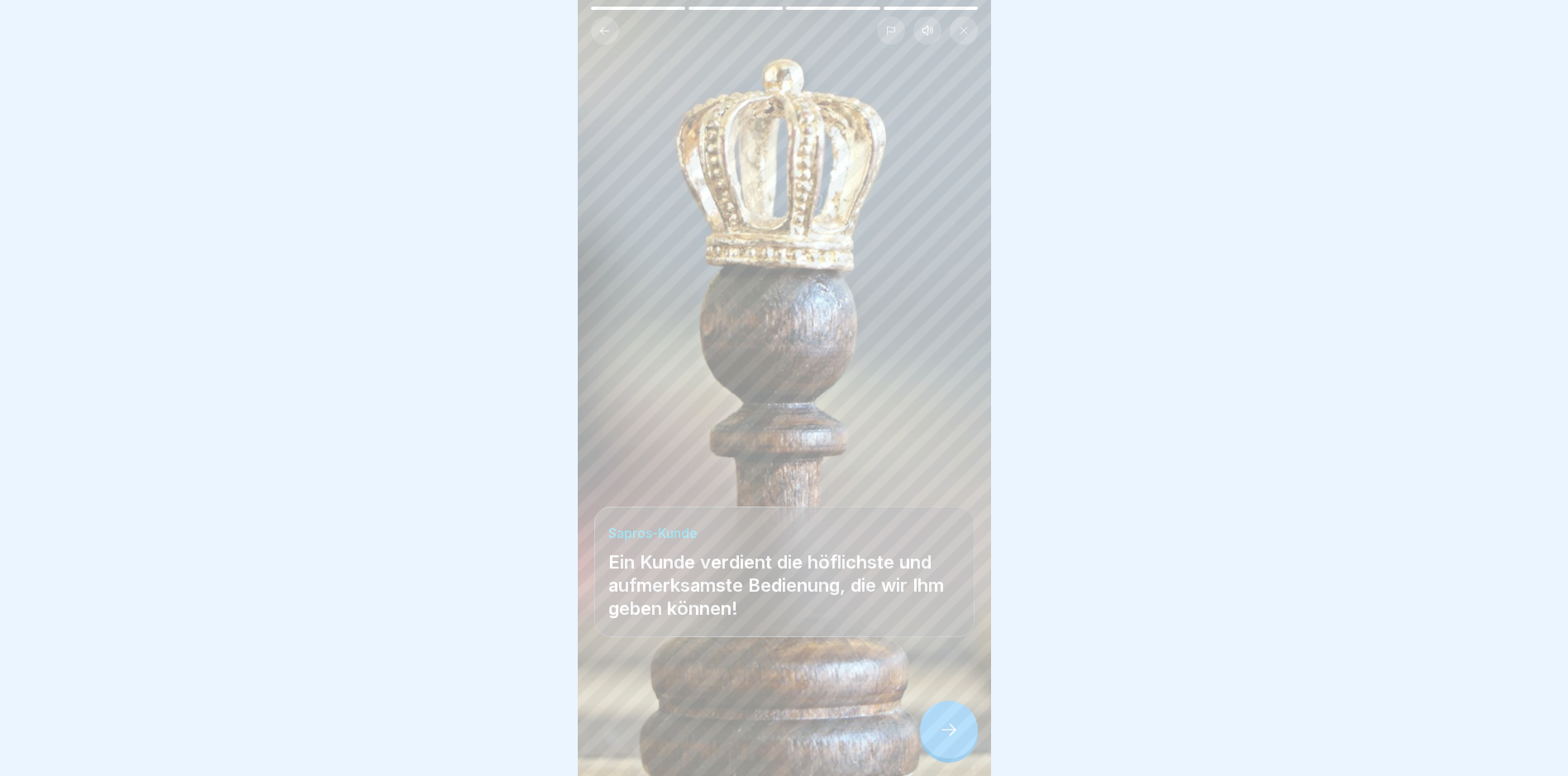
click at [955, 740] on icon at bounding box center [949, 730] width 20 height 20
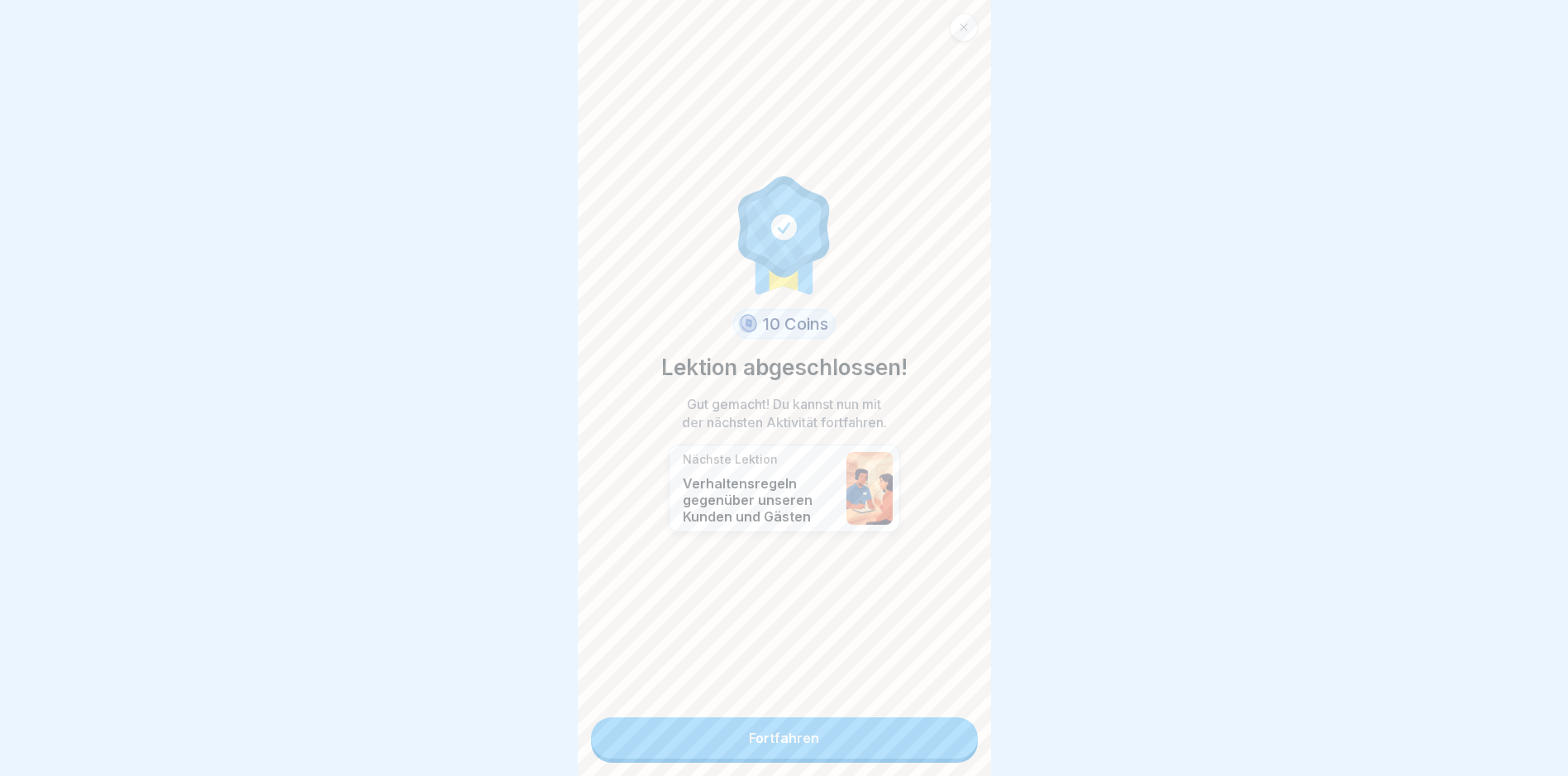
click at [806, 739] on link "Fortfahren" at bounding box center [784, 738] width 387 height 41
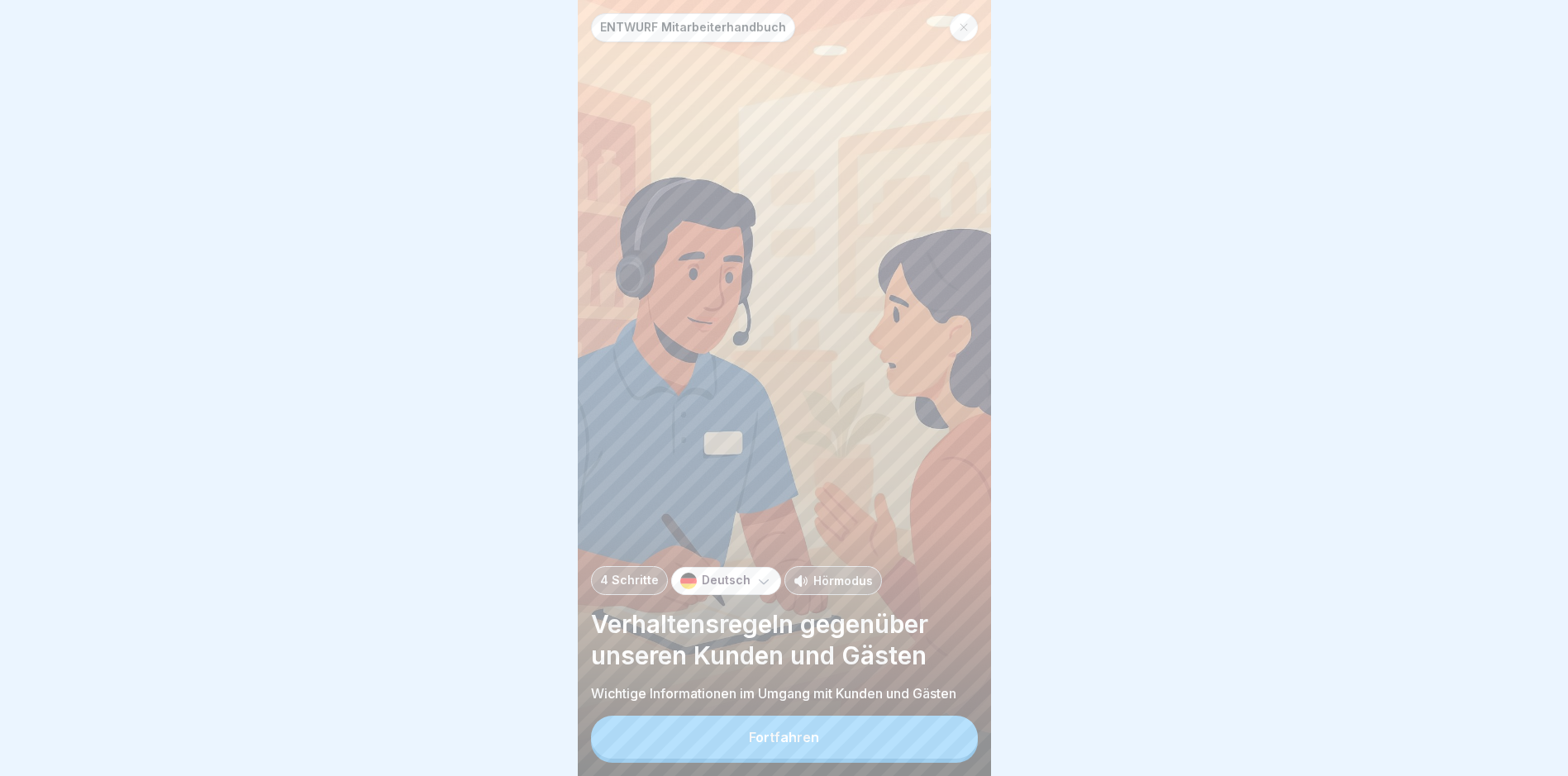
click at [806, 739] on button "Fortfahren" at bounding box center [784, 737] width 387 height 43
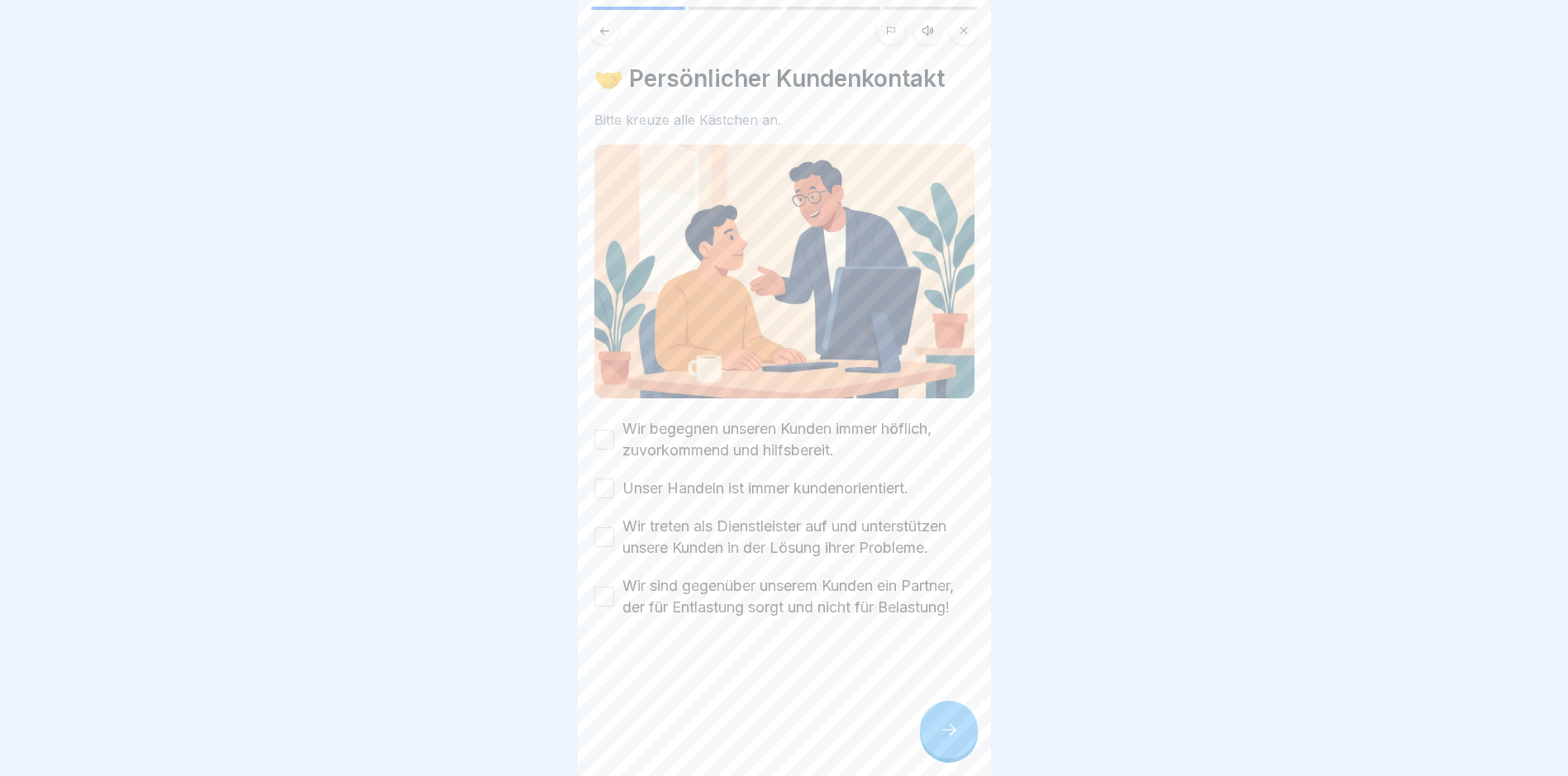
click at [949, 739] on icon at bounding box center [949, 730] width 20 height 20
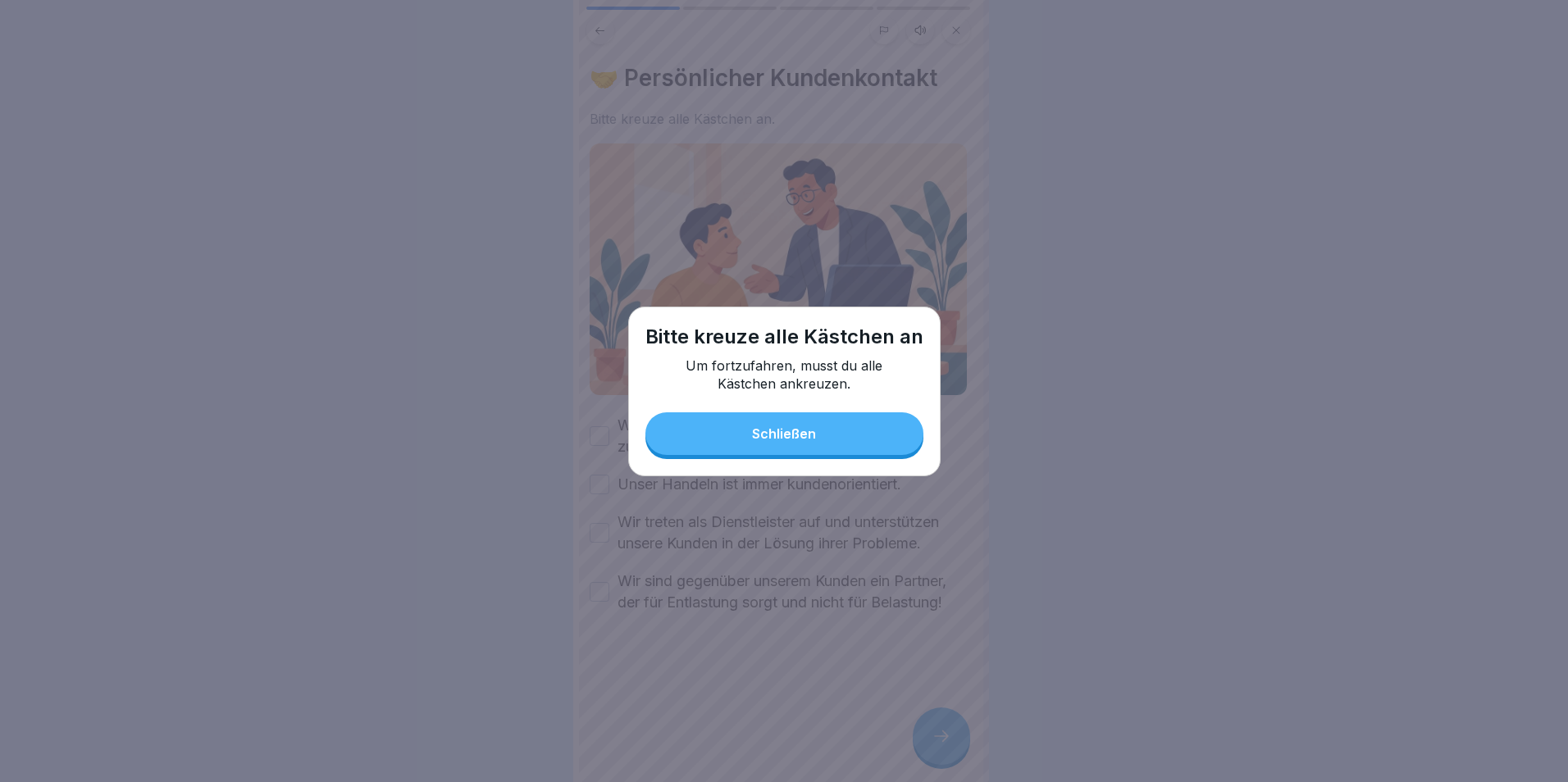
click at [789, 436] on div "Schließen" at bounding box center [784, 434] width 64 height 15
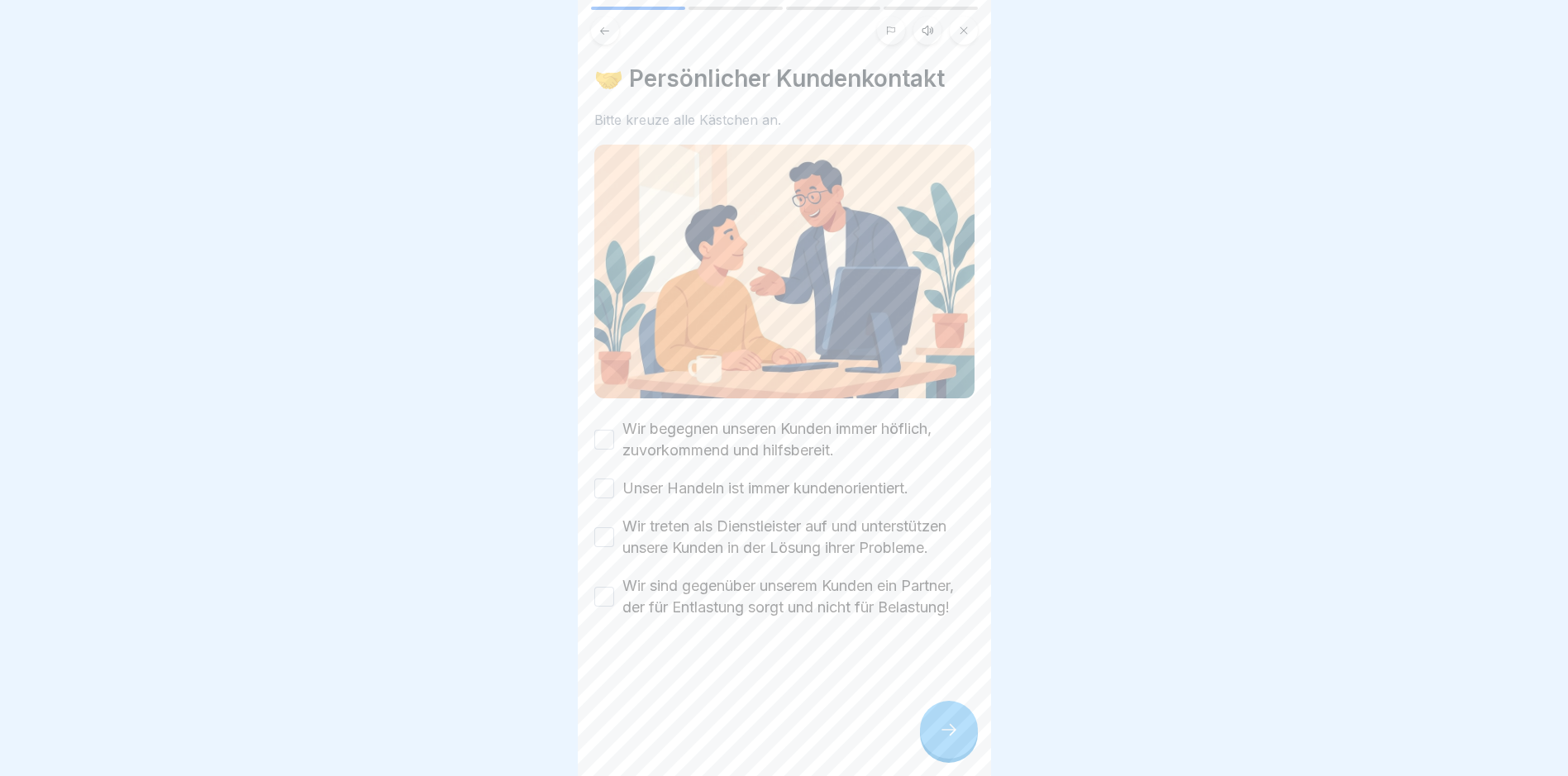
click at [602, 433] on button "Wir begegnen unseren Kunden immer höflich, zuvorkommend und hilfsbereit." at bounding box center [604, 440] width 20 height 20
click at [597, 479] on button "Unser Handeln ist immer kundenorientiert." at bounding box center [604, 489] width 20 height 20
click at [605, 533] on button "Wir treten als Dienstleister auf und unterstützen unsere Kunden in der Lösung i…" at bounding box center [604, 538] width 20 height 20
click at [605, 602] on button "Wir sind gegenüber unserem Kunden ein Partner, der für Entlastung sorgt und nic…" at bounding box center [604, 597] width 20 height 20
click at [938, 730] on div at bounding box center [949, 730] width 58 height 58
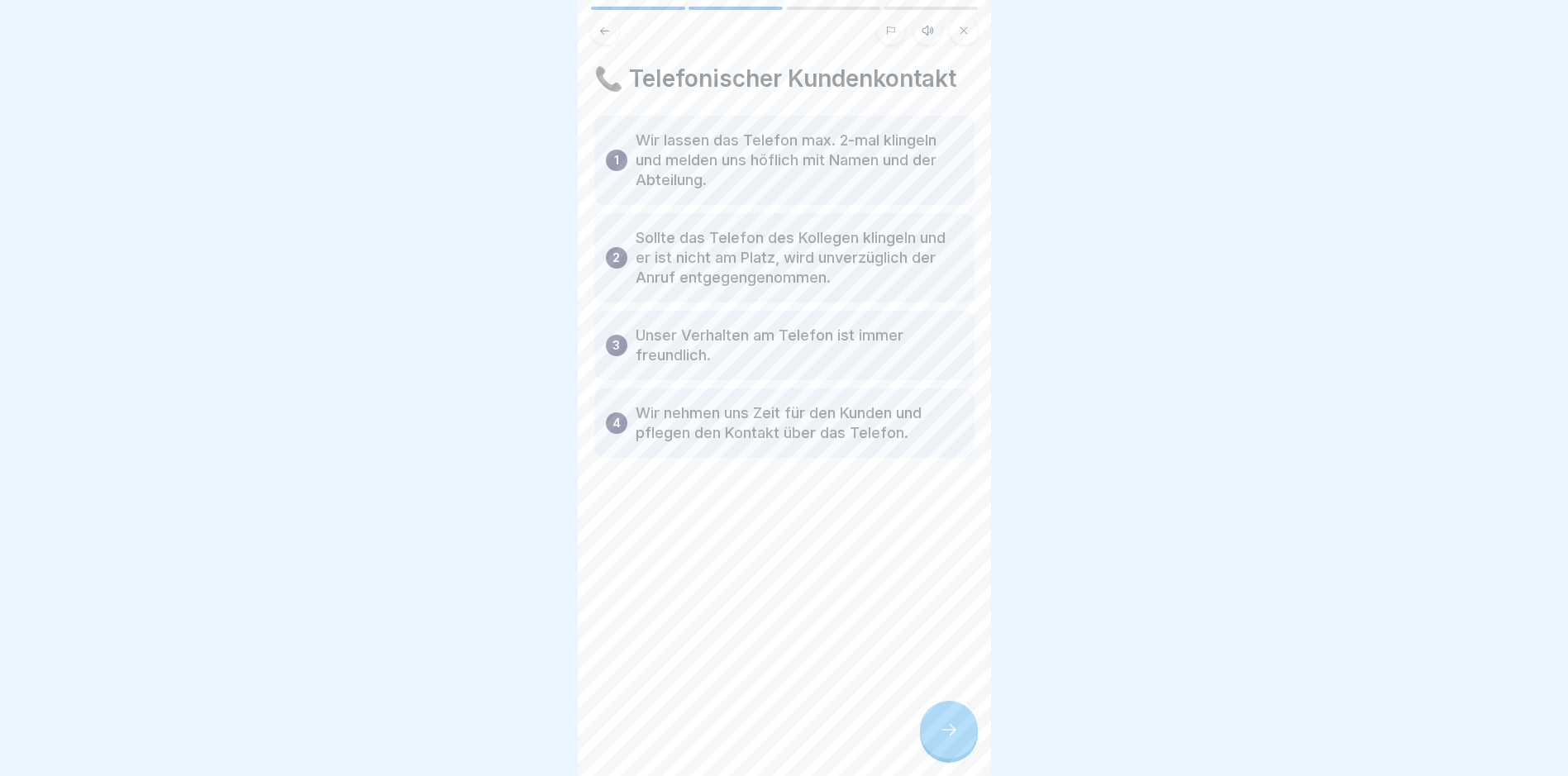
click at [938, 730] on div at bounding box center [949, 730] width 58 height 58
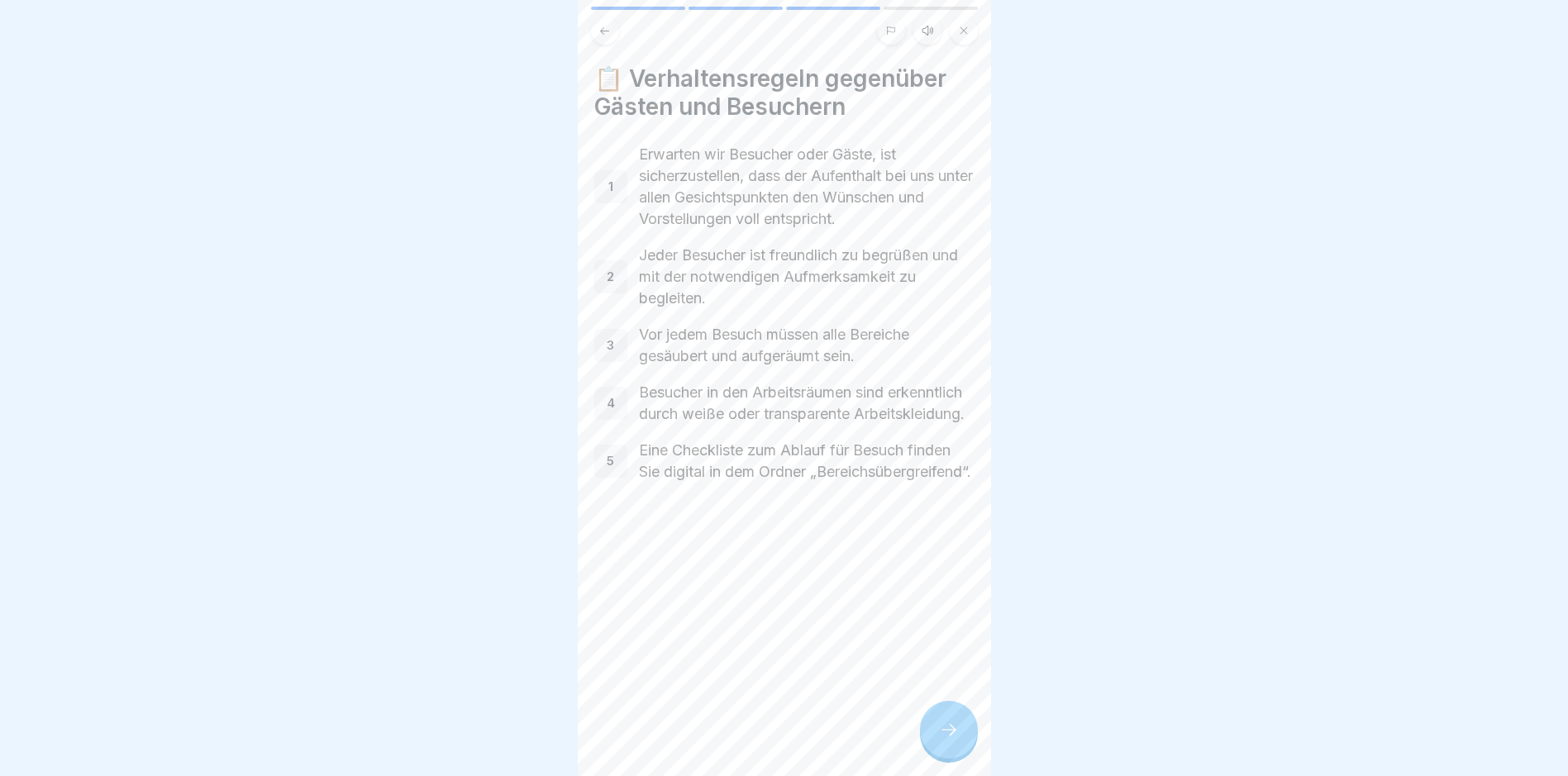
click at [938, 730] on div at bounding box center [949, 730] width 58 height 58
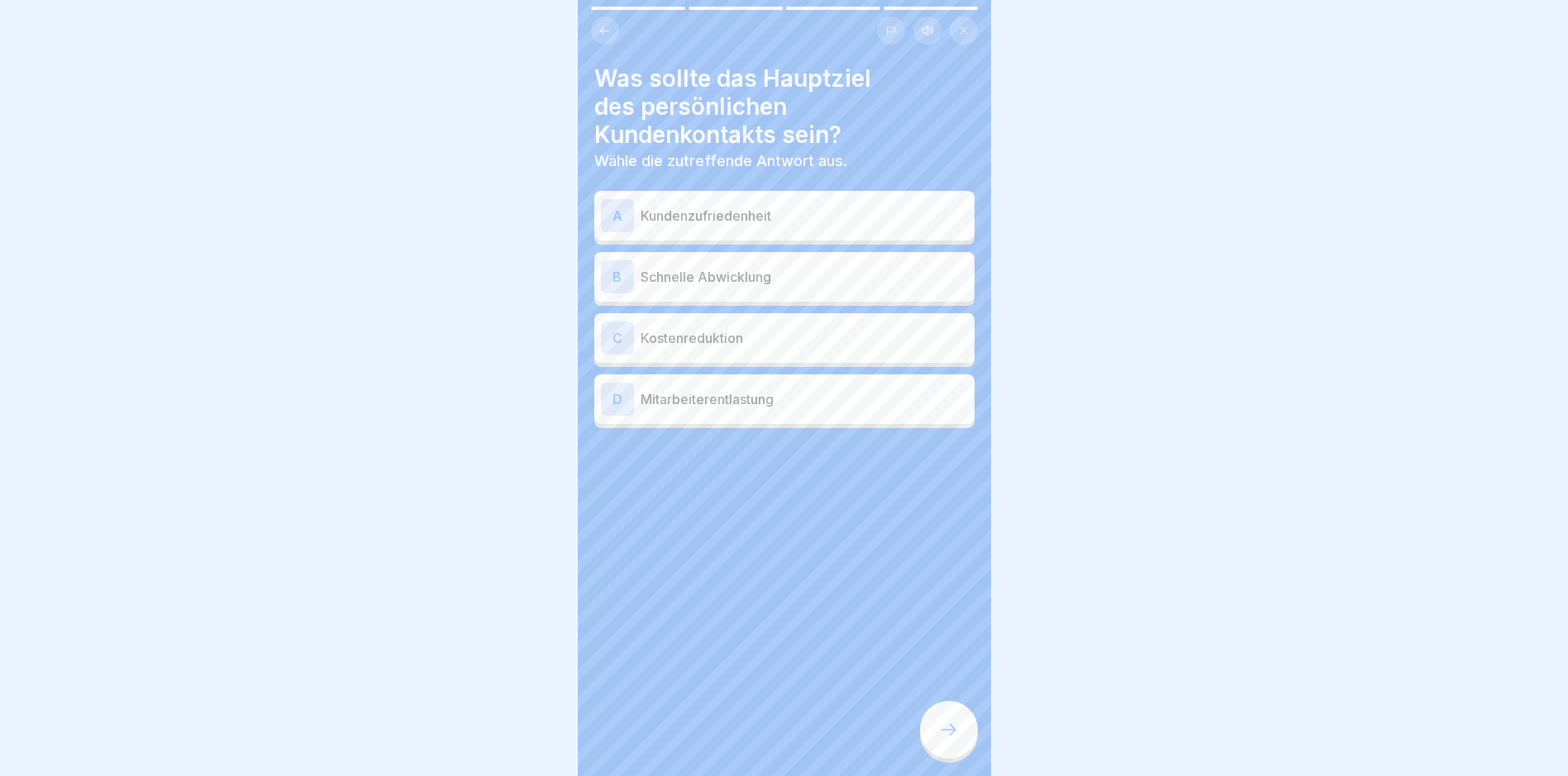
click at [620, 213] on div "A" at bounding box center [617, 215] width 33 height 33
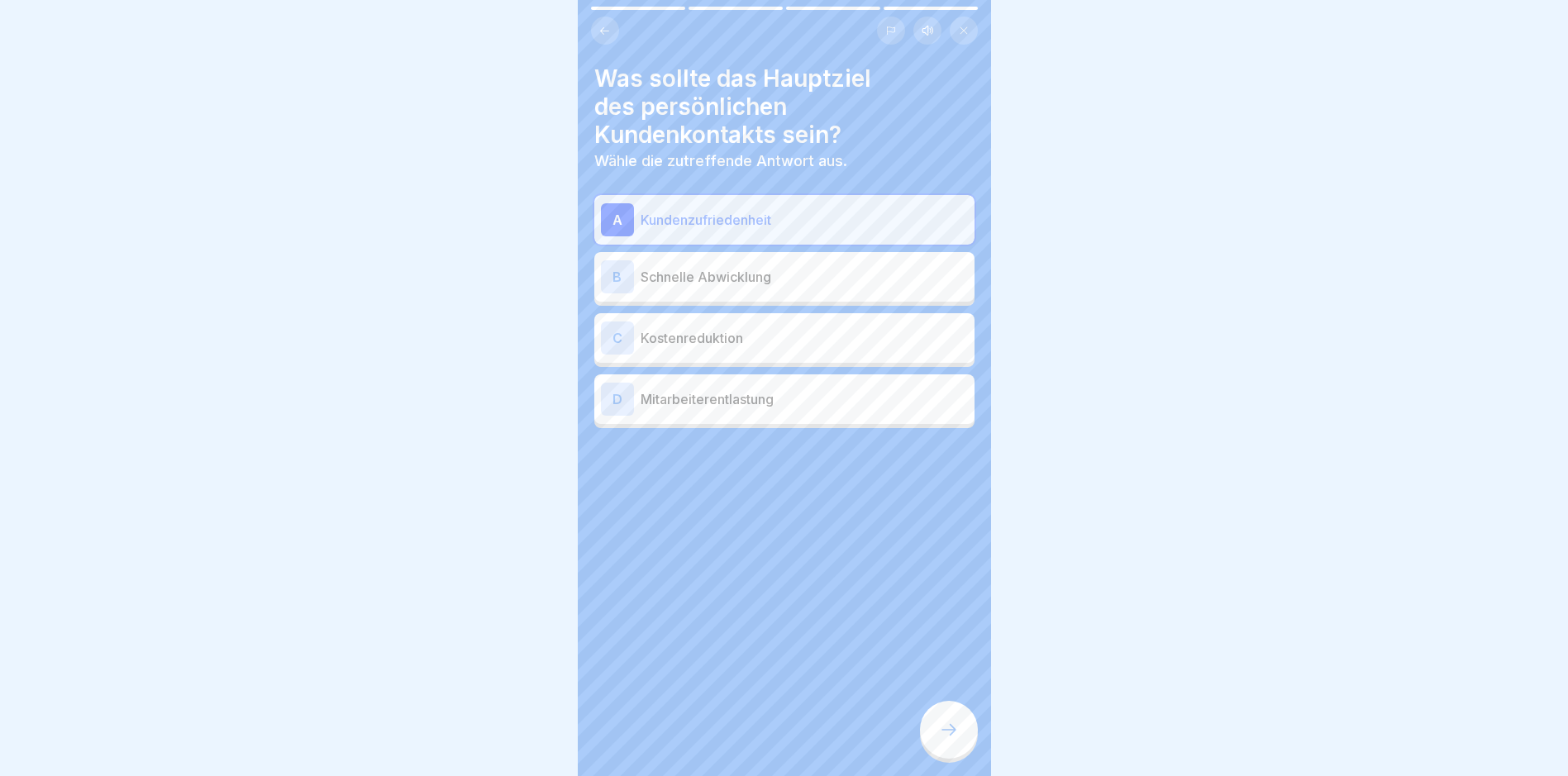
click at [625, 276] on div "B" at bounding box center [617, 276] width 33 height 33
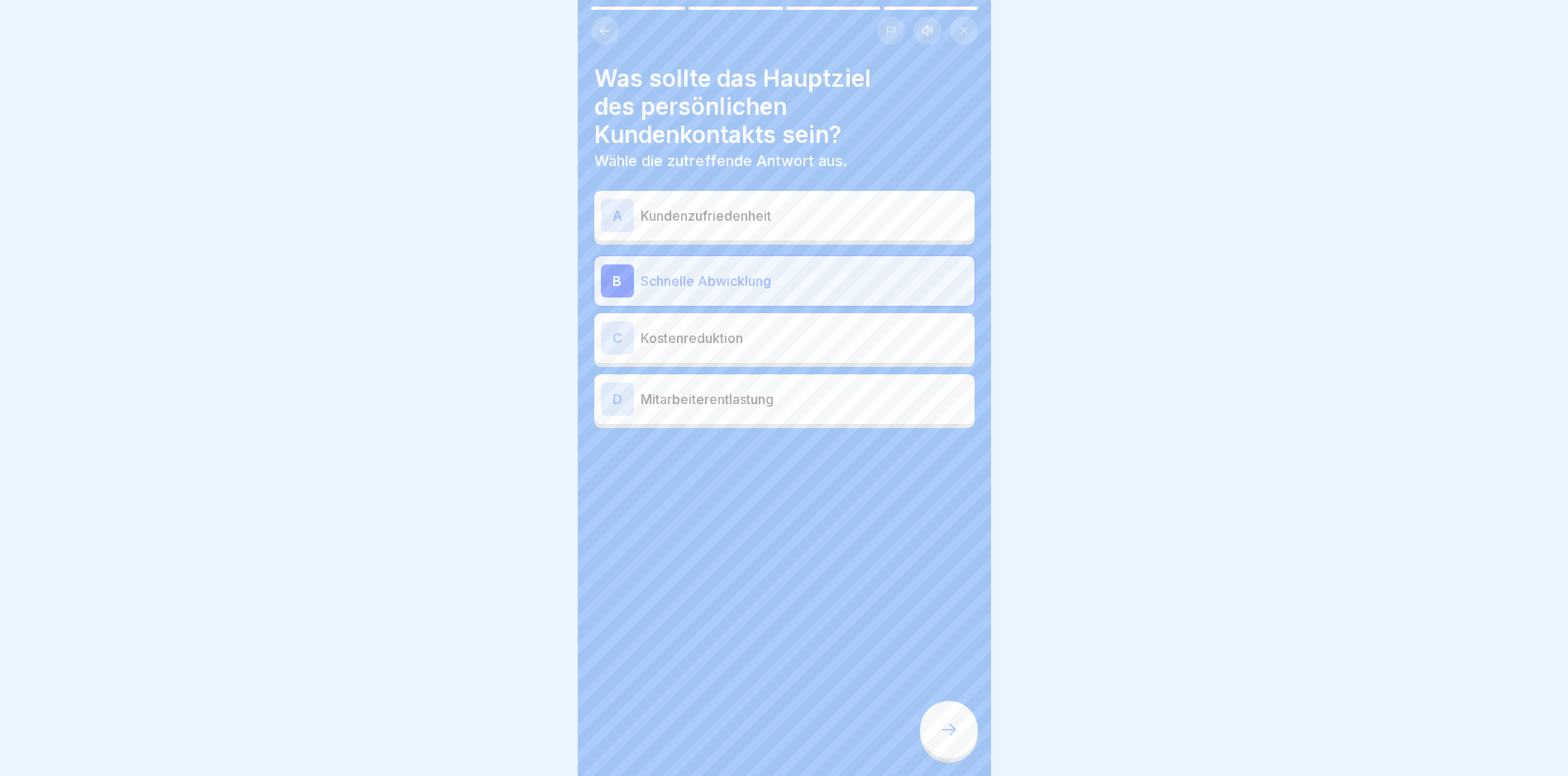
click at [625, 338] on div "C" at bounding box center [617, 338] width 33 height 33
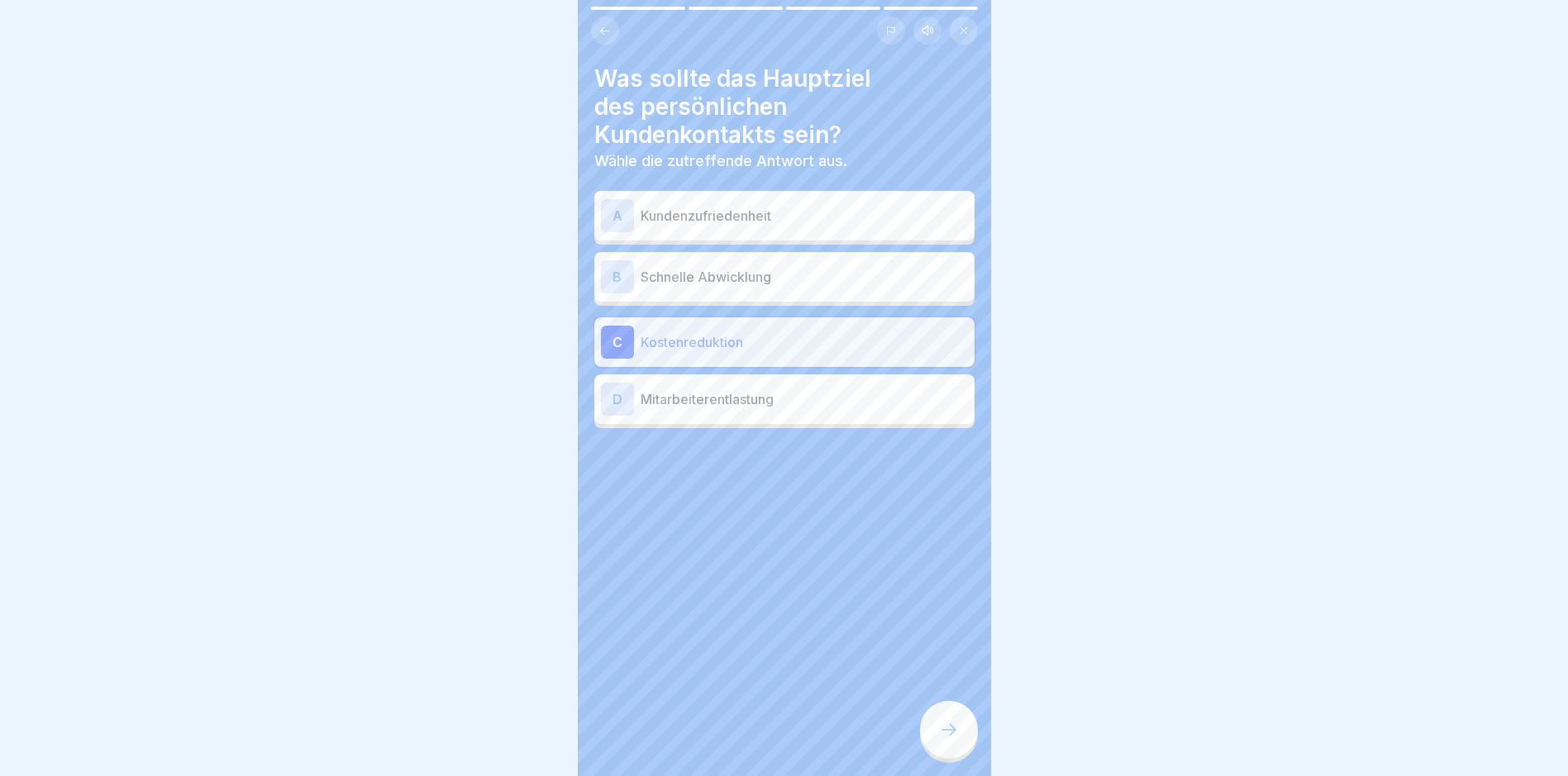
click at [608, 205] on div "A" at bounding box center [617, 215] width 33 height 33
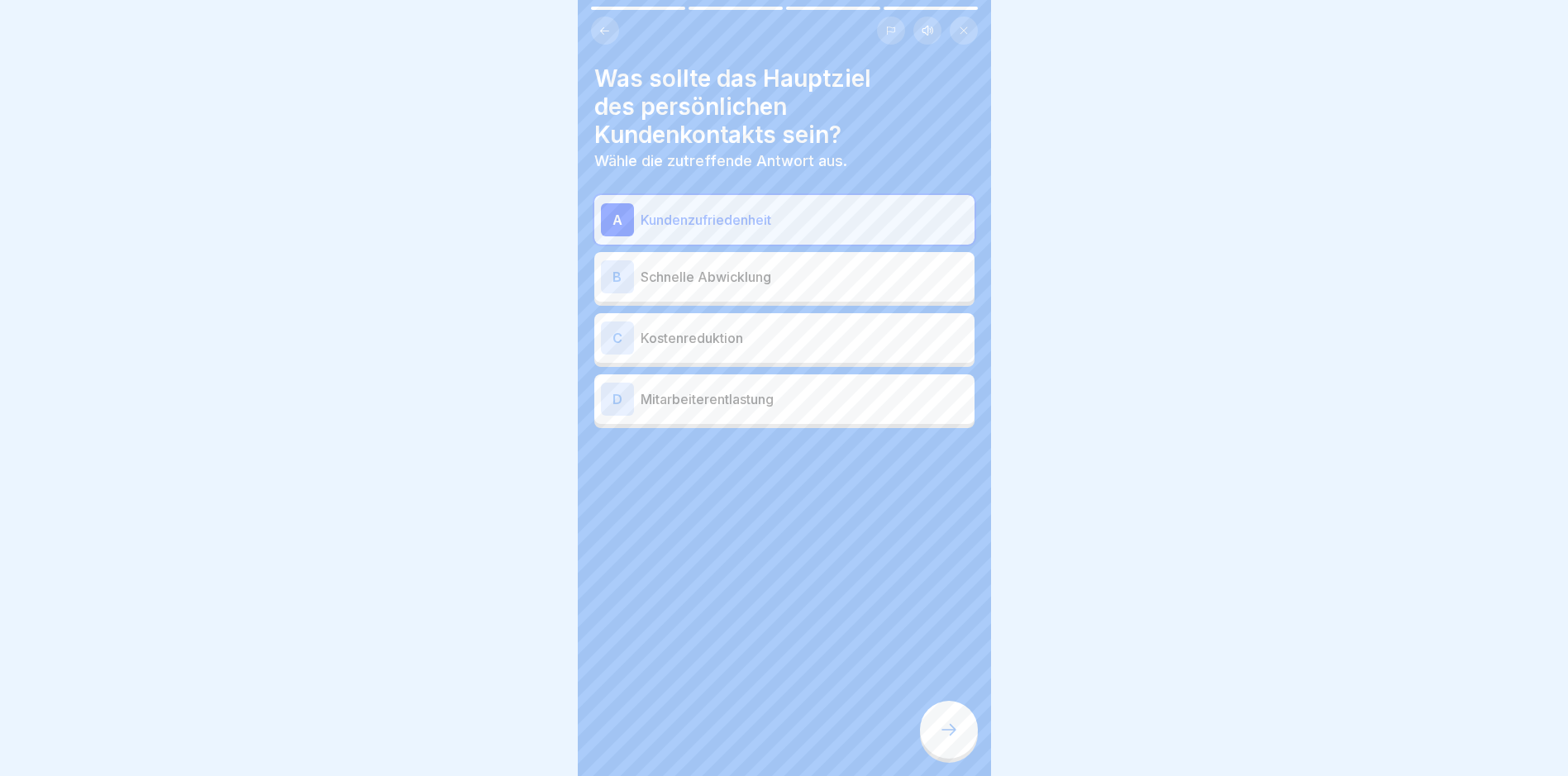
click at [950, 740] on icon at bounding box center [949, 730] width 20 height 20
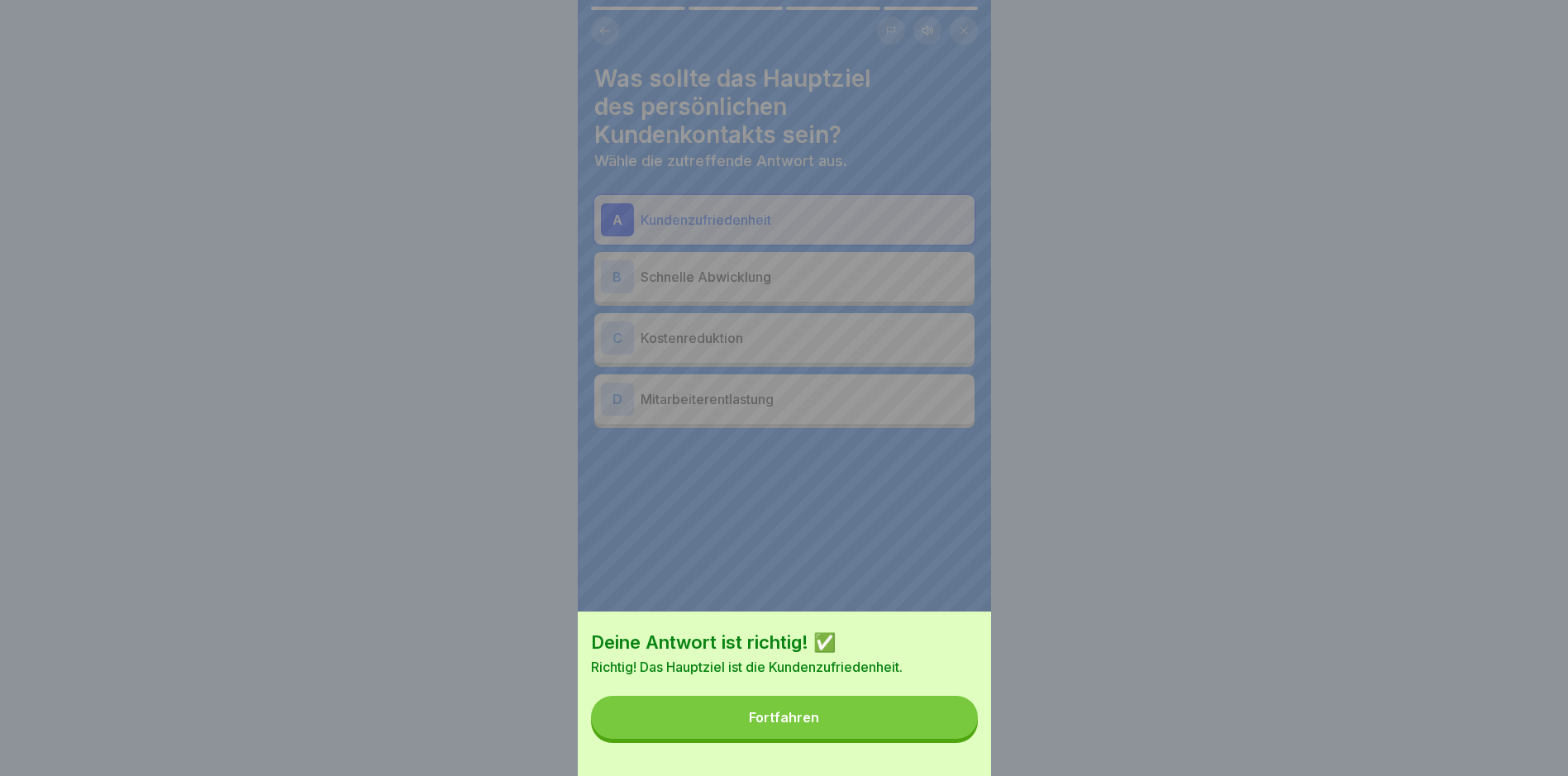
click at [816, 725] on div "Fortfahren" at bounding box center [784, 718] width 70 height 15
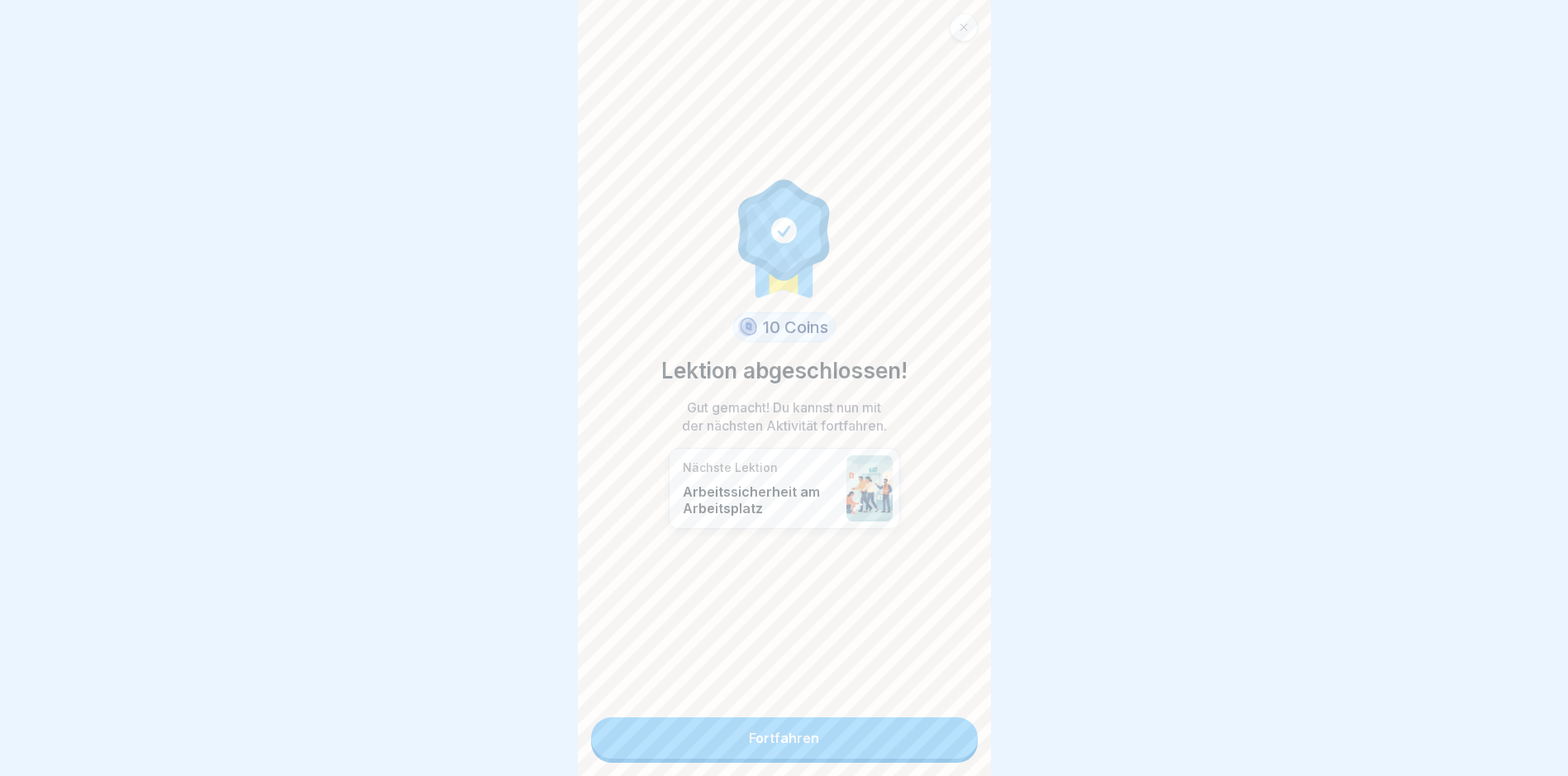
click at [784, 736] on link "Fortfahren" at bounding box center [784, 738] width 387 height 41
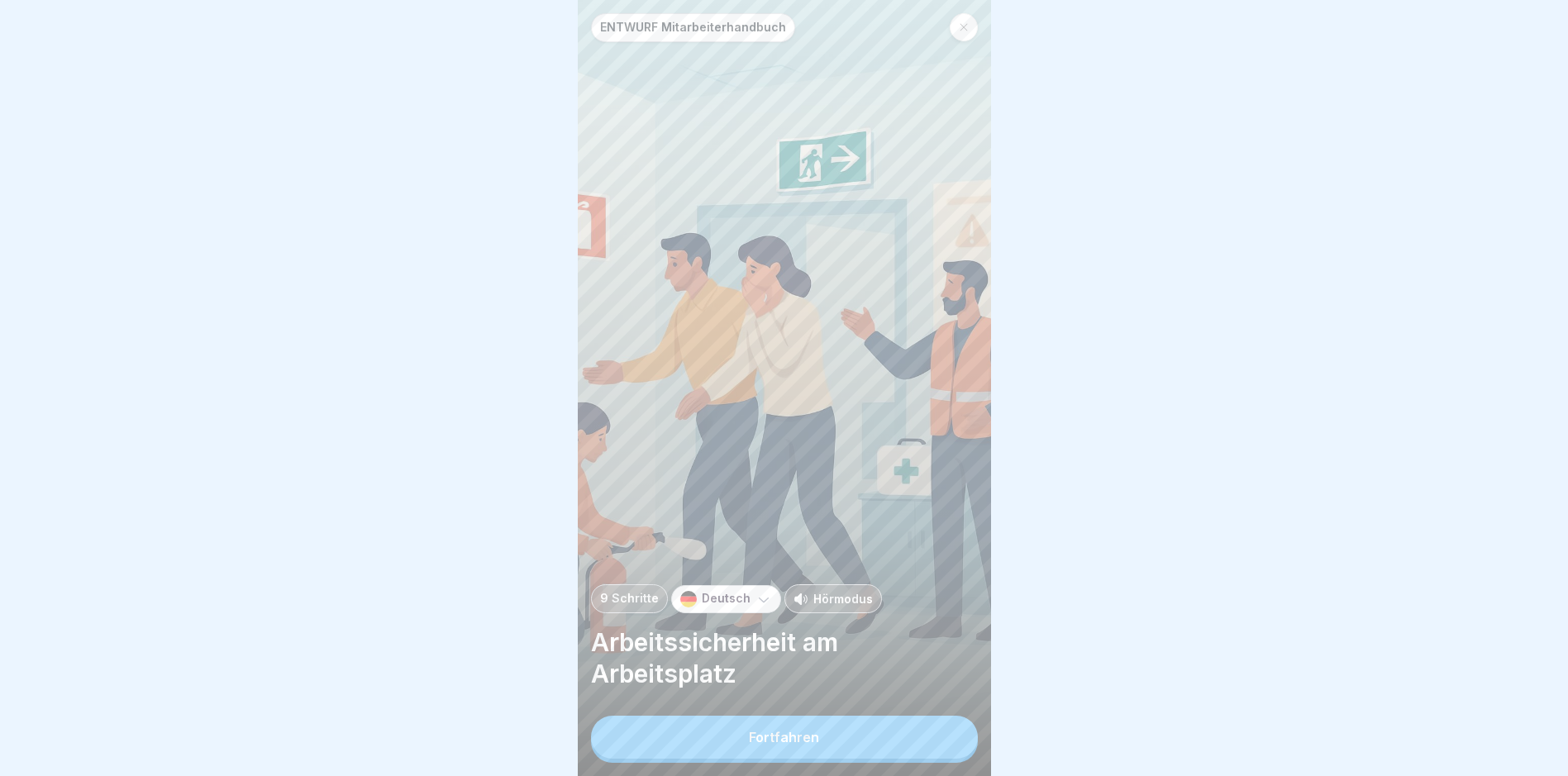
click at [768, 745] on div "Fortfahren" at bounding box center [784, 737] width 70 height 15
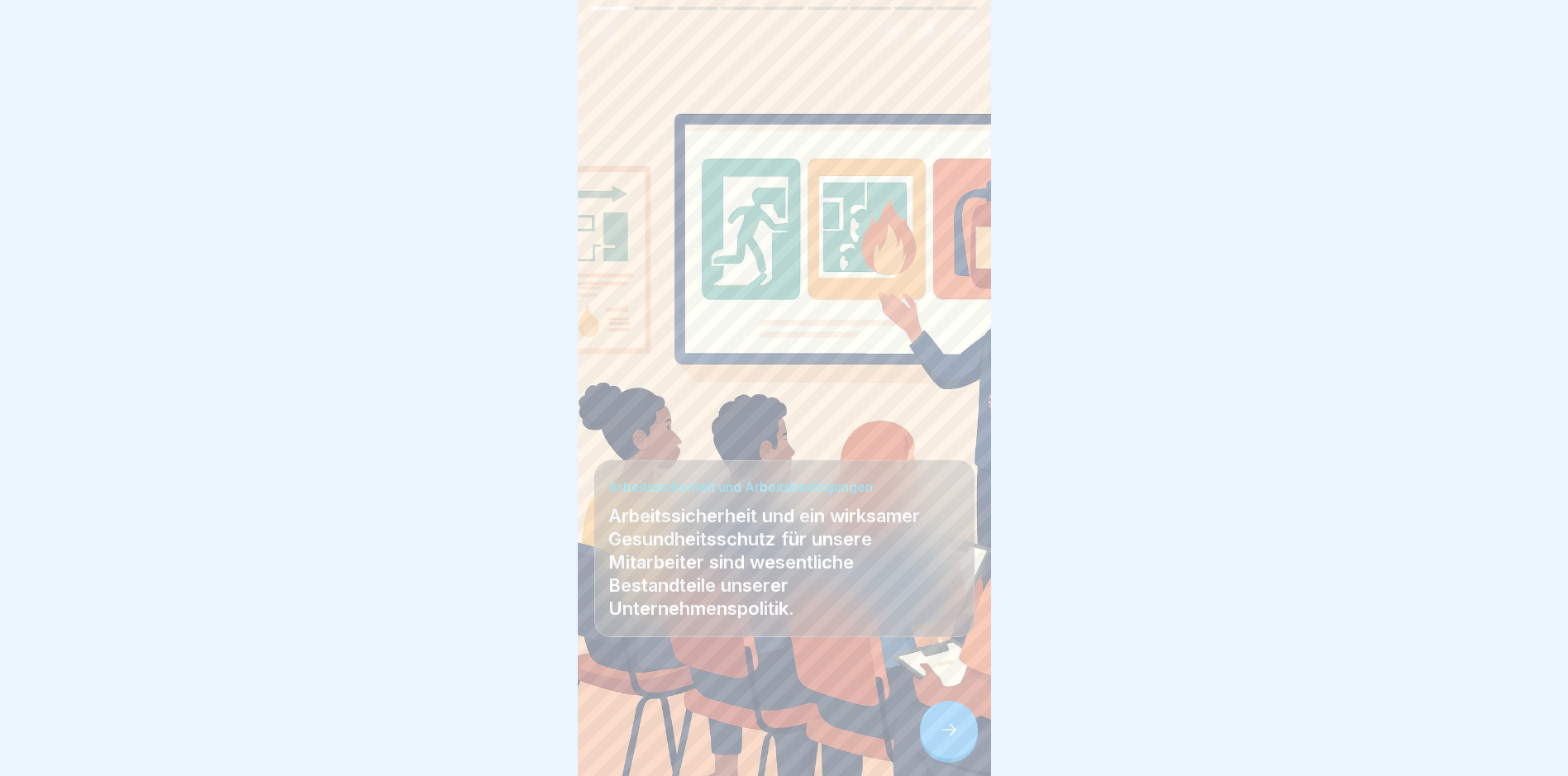
click at [941, 740] on icon at bounding box center [949, 730] width 20 height 20
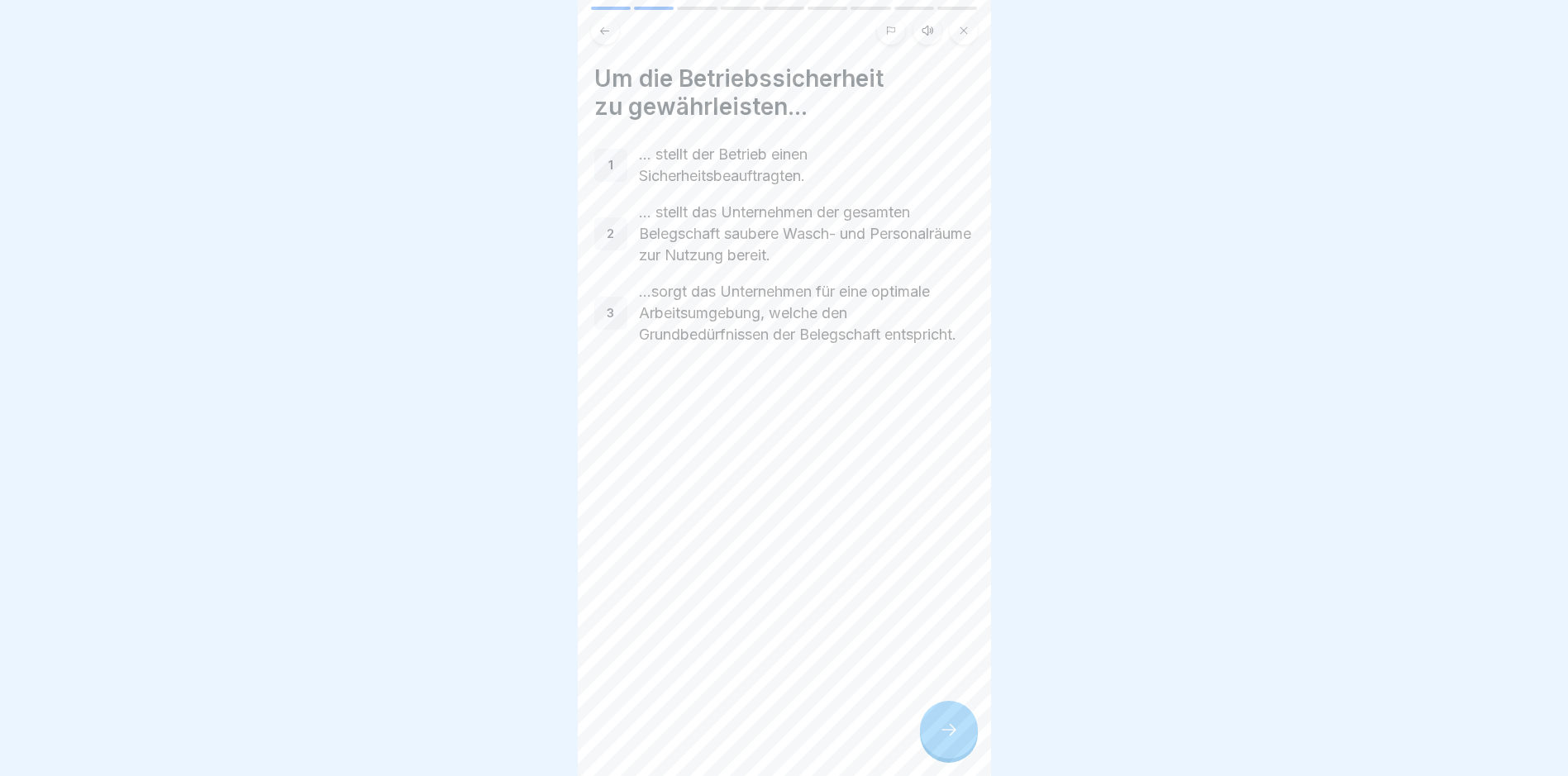
click at [941, 740] on icon at bounding box center [949, 730] width 20 height 20
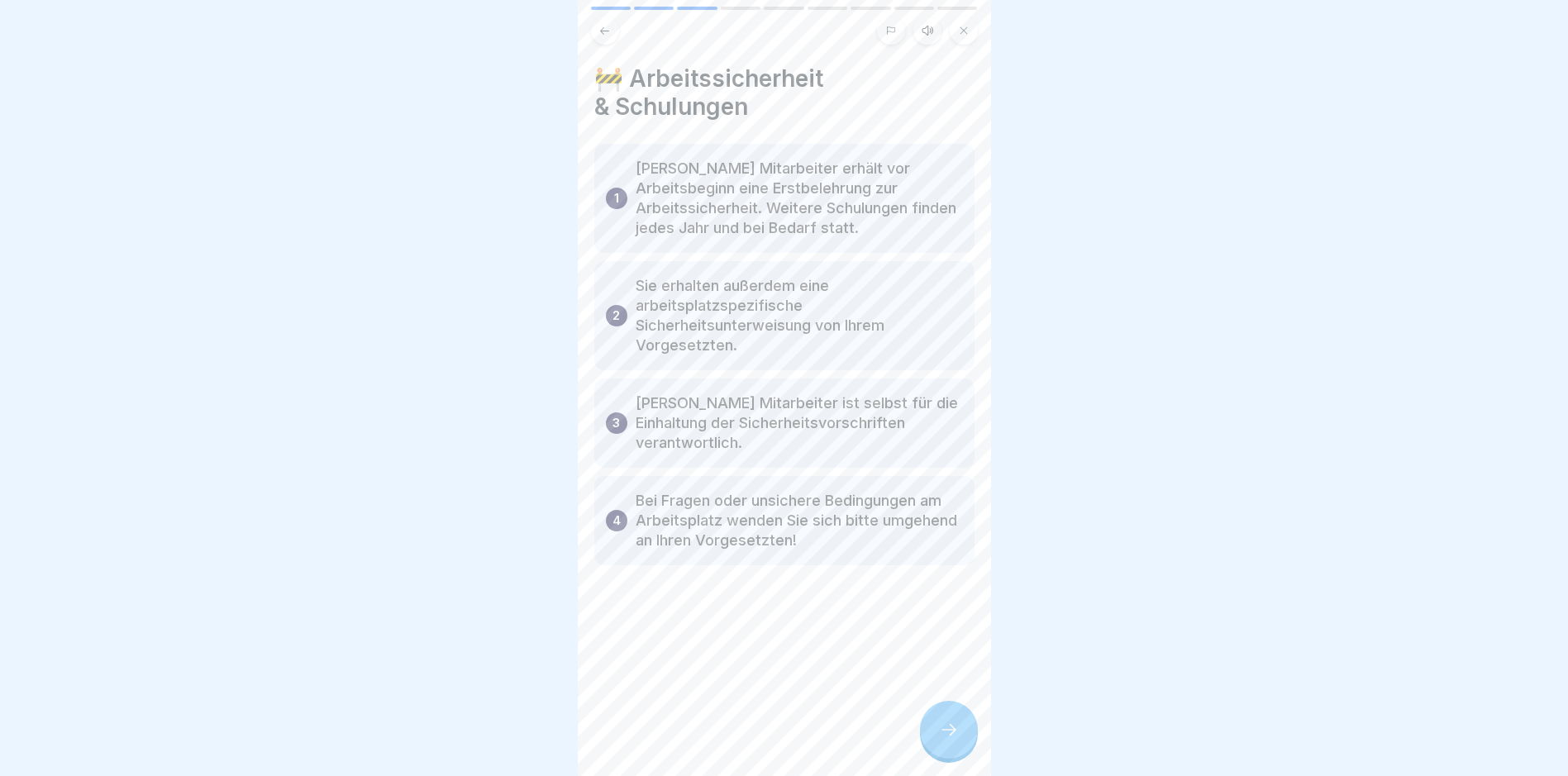
click at [941, 740] on icon at bounding box center [949, 730] width 20 height 20
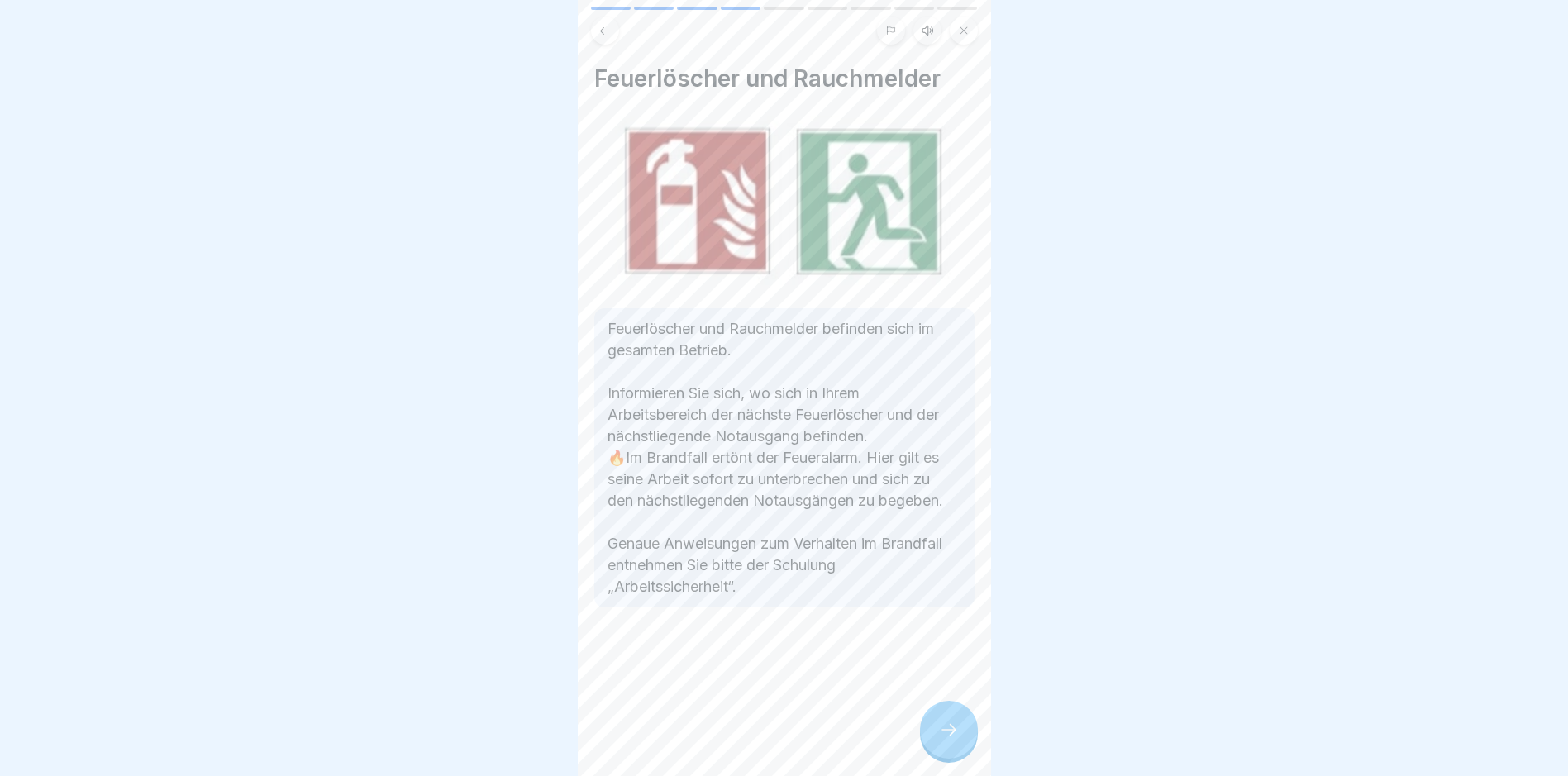
click at [941, 740] on icon at bounding box center [949, 730] width 20 height 20
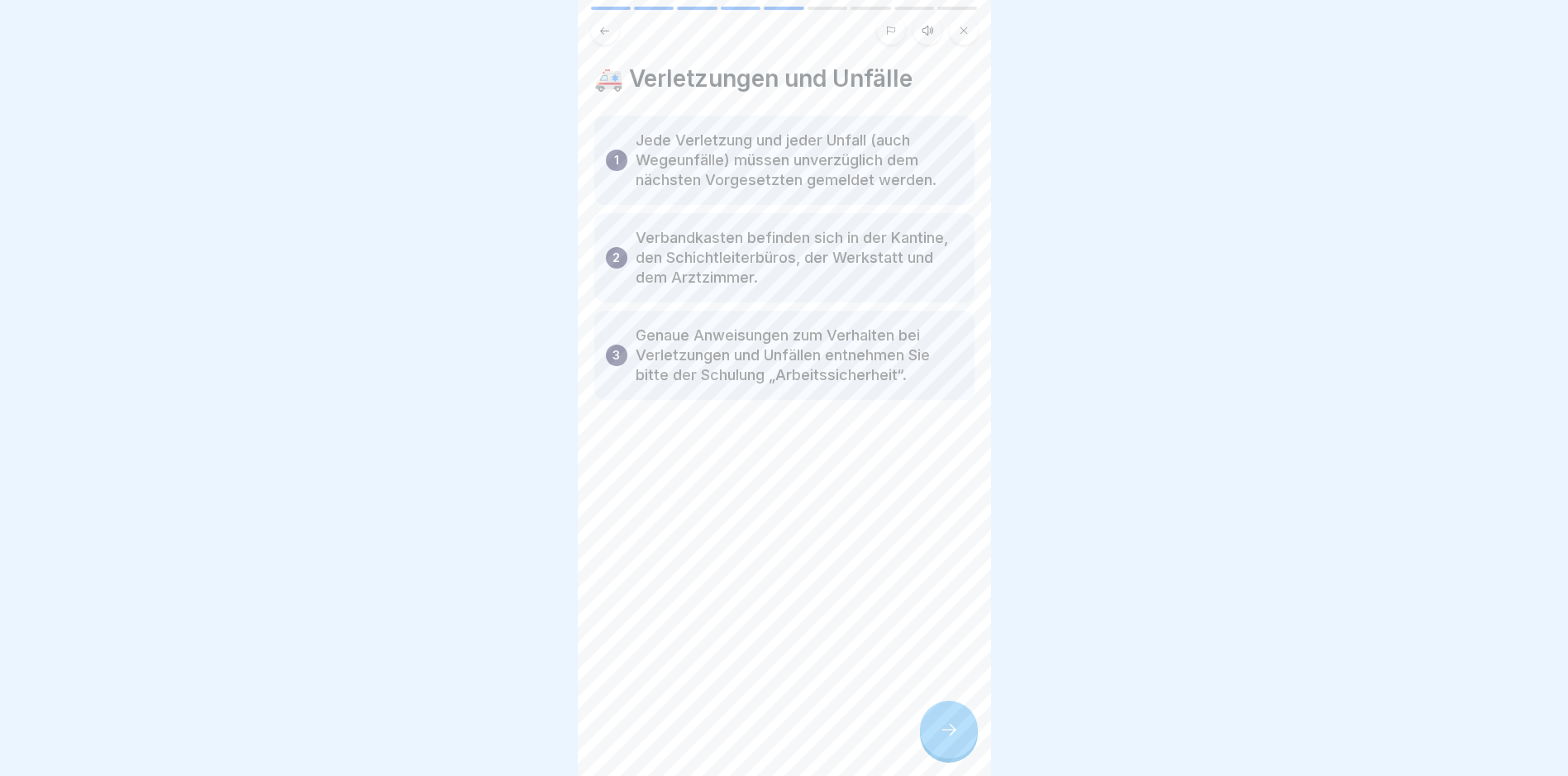
click at [941, 740] on icon at bounding box center [949, 730] width 20 height 20
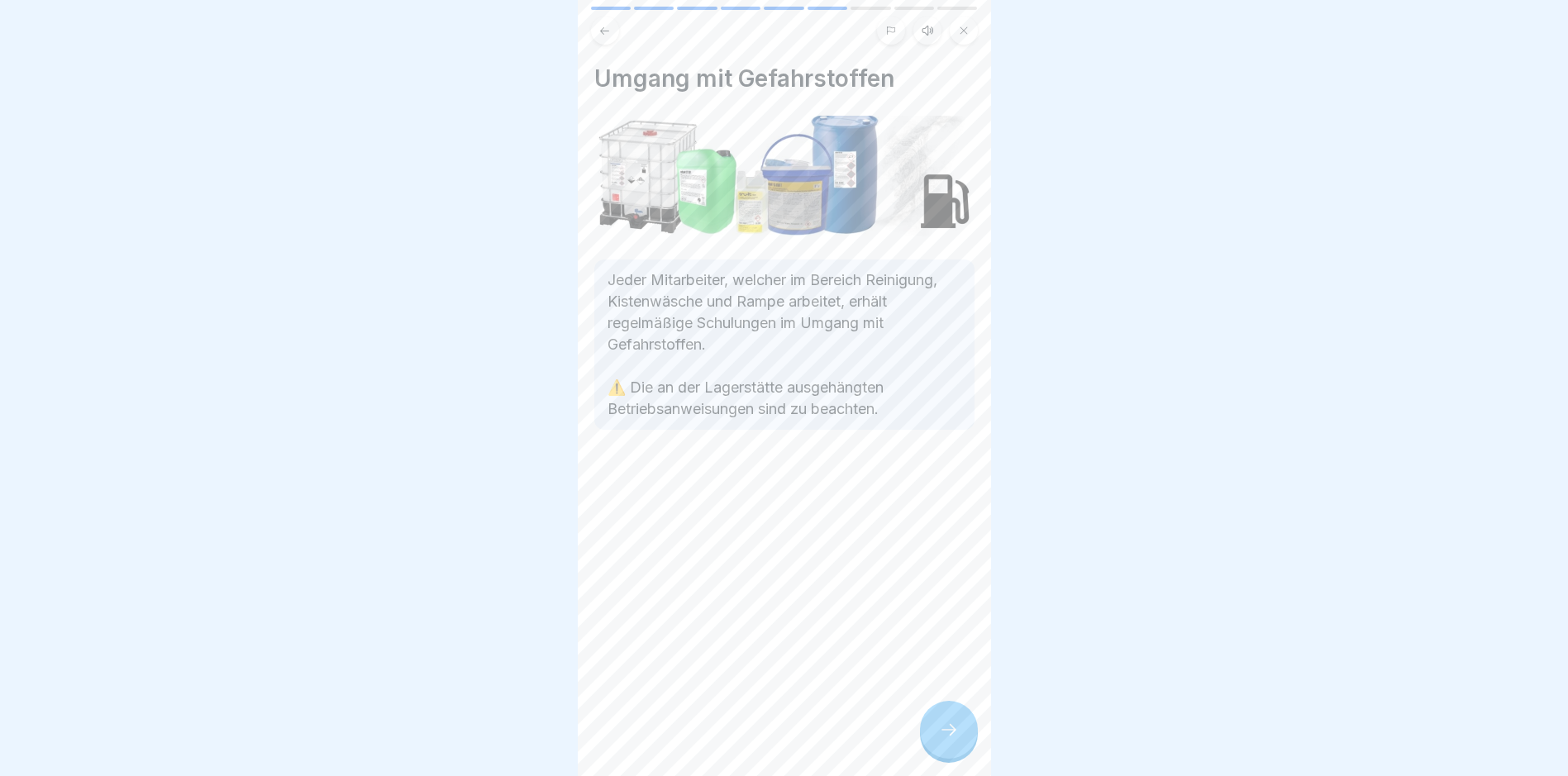
click at [941, 740] on icon at bounding box center [949, 730] width 20 height 20
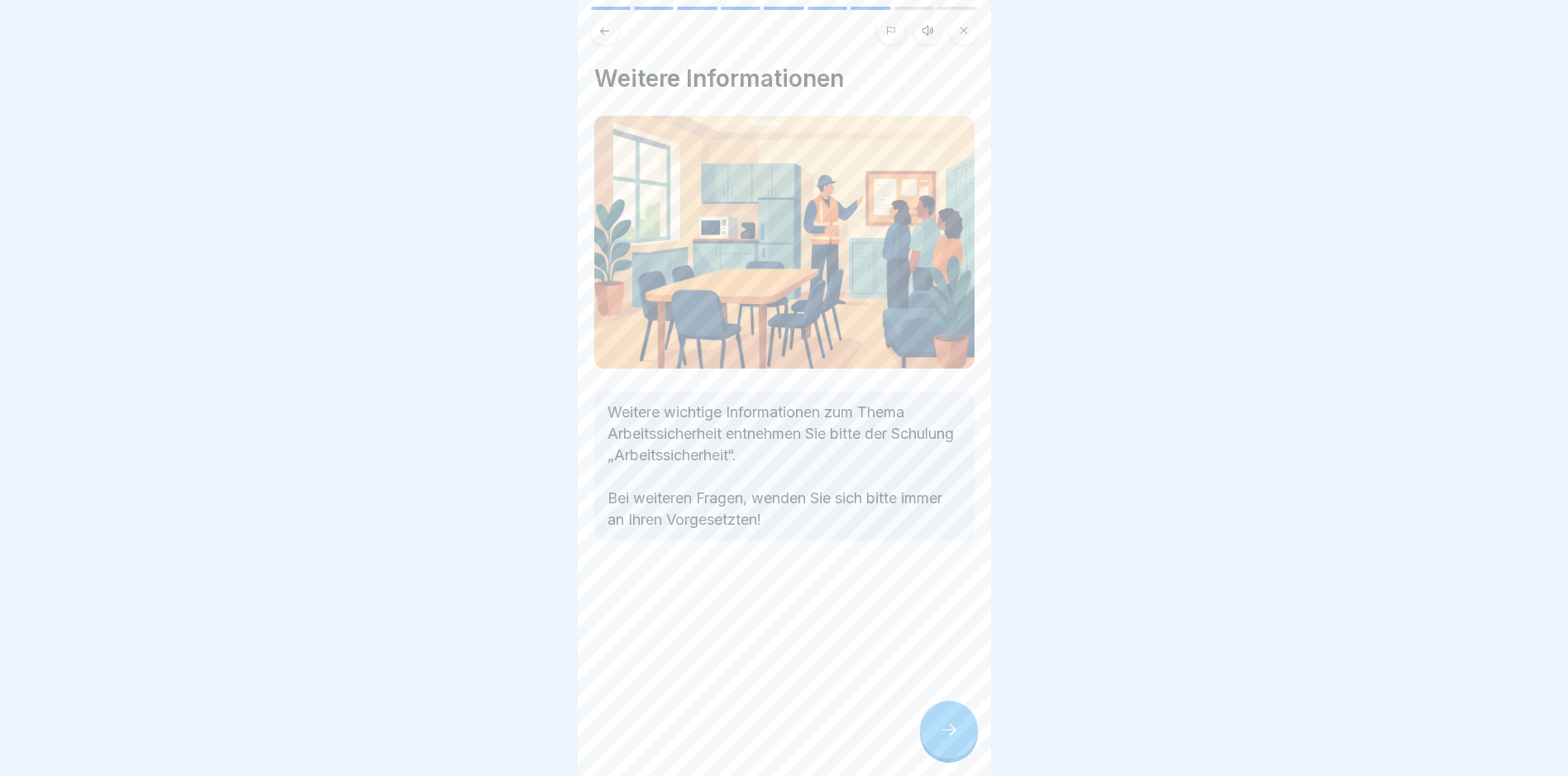
click at [941, 740] on icon at bounding box center [949, 730] width 20 height 20
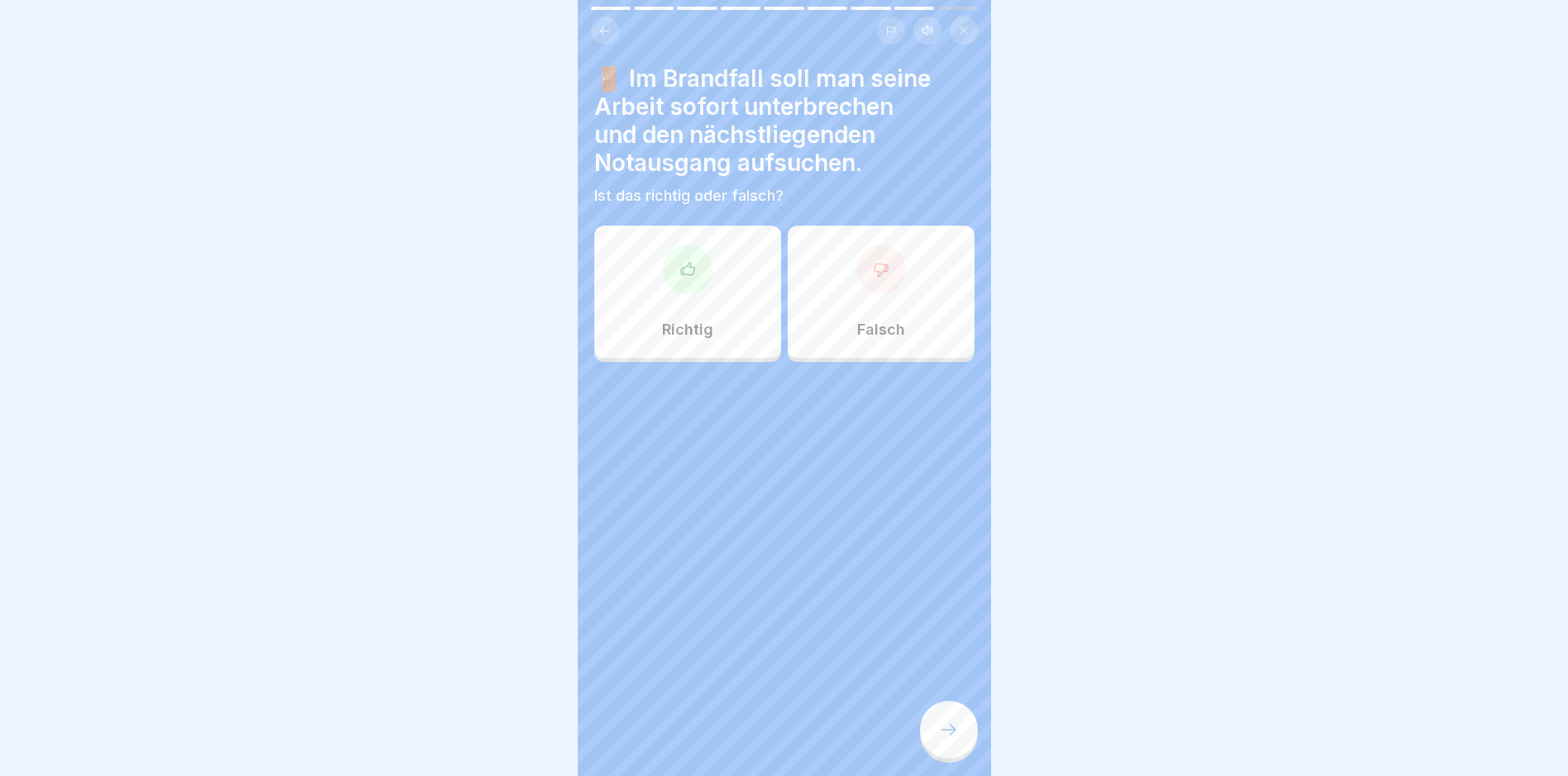
click at [941, 740] on icon at bounding box center [949, 730] width 20 height 20
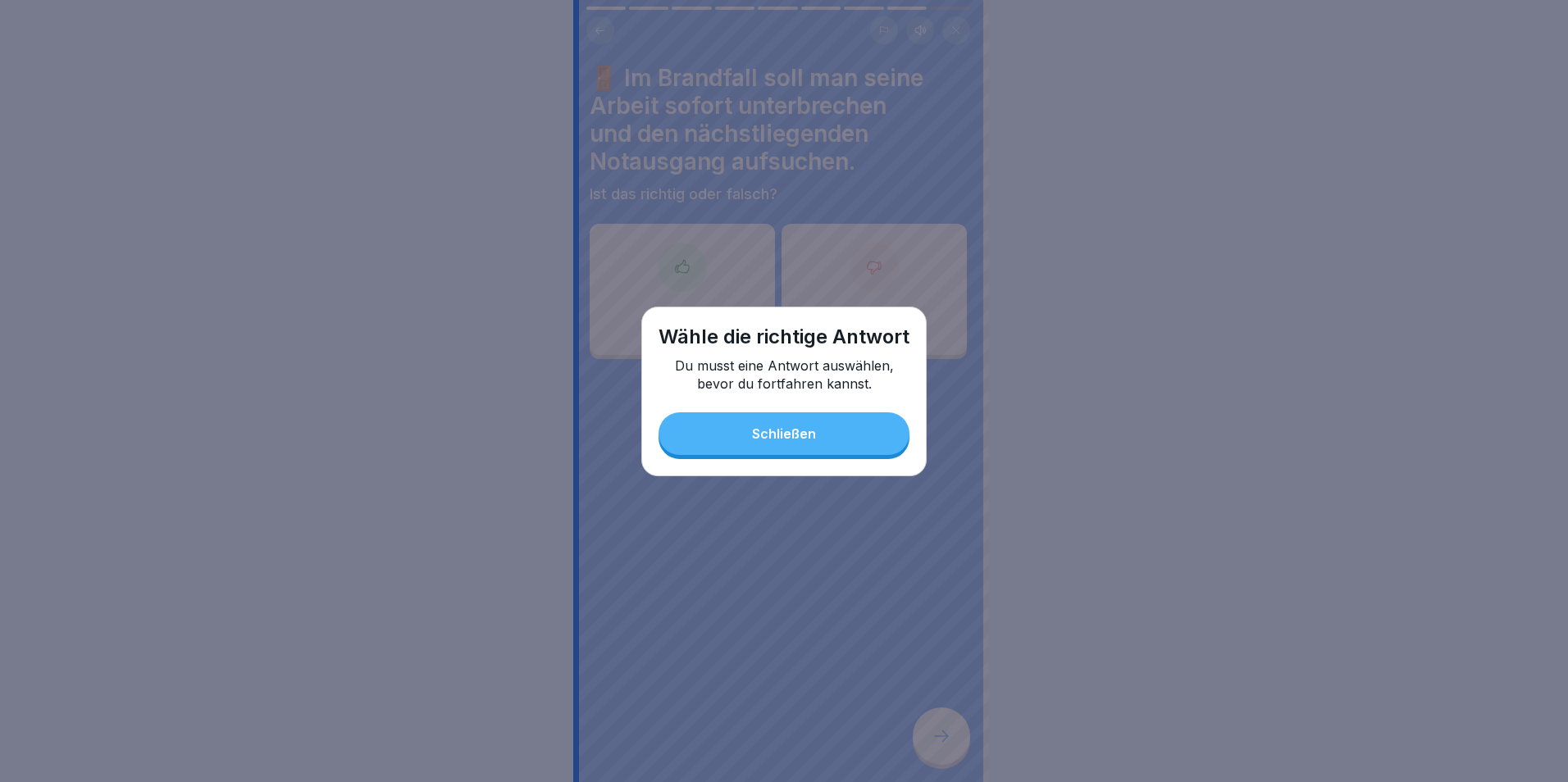
click at [800, 446] on button "Schließen" at bounding box center [784, 433] width 251 height 43
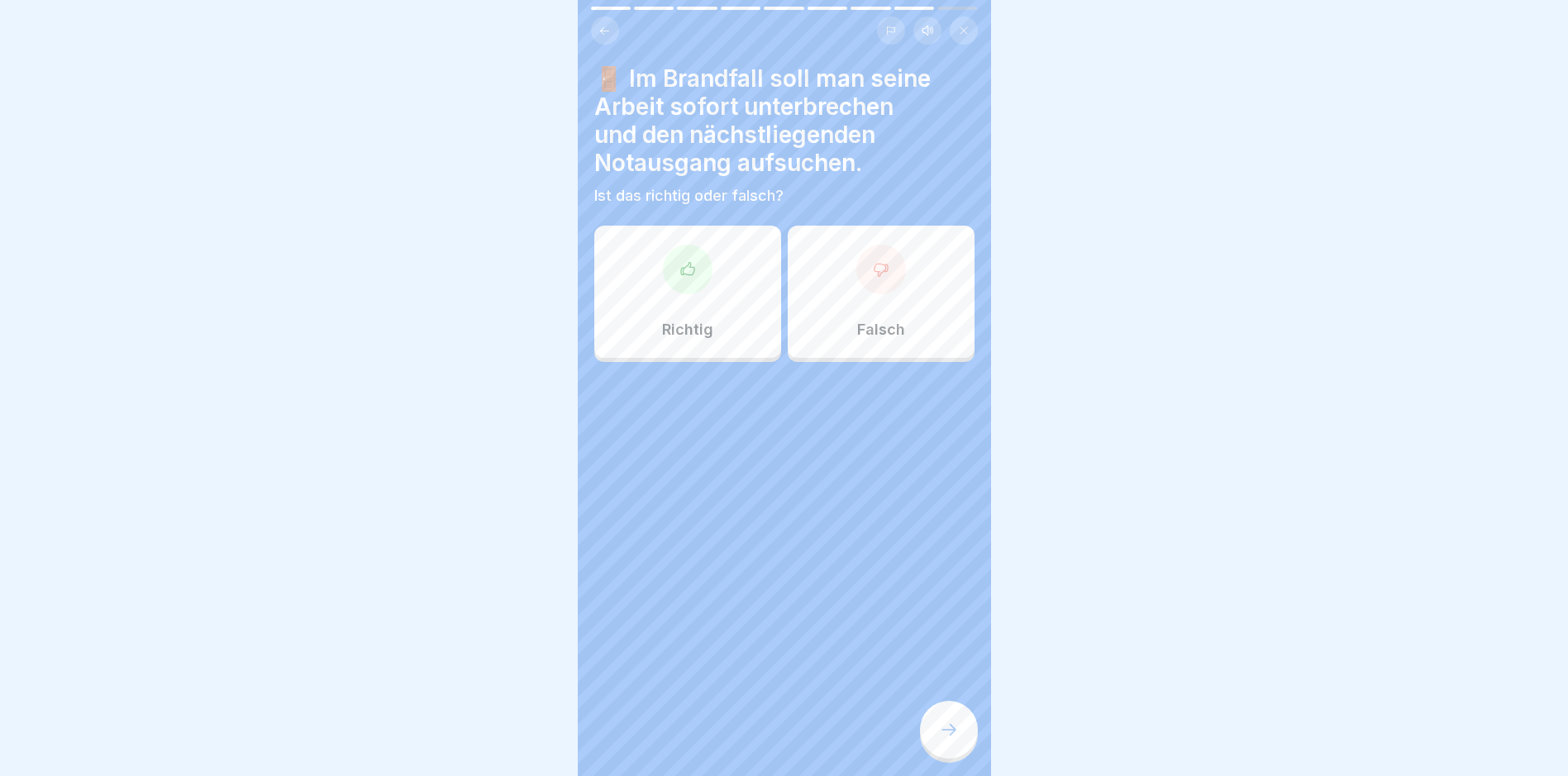
click at [683, 270] on icon at bounding box center [688, 269] width 17 height 17
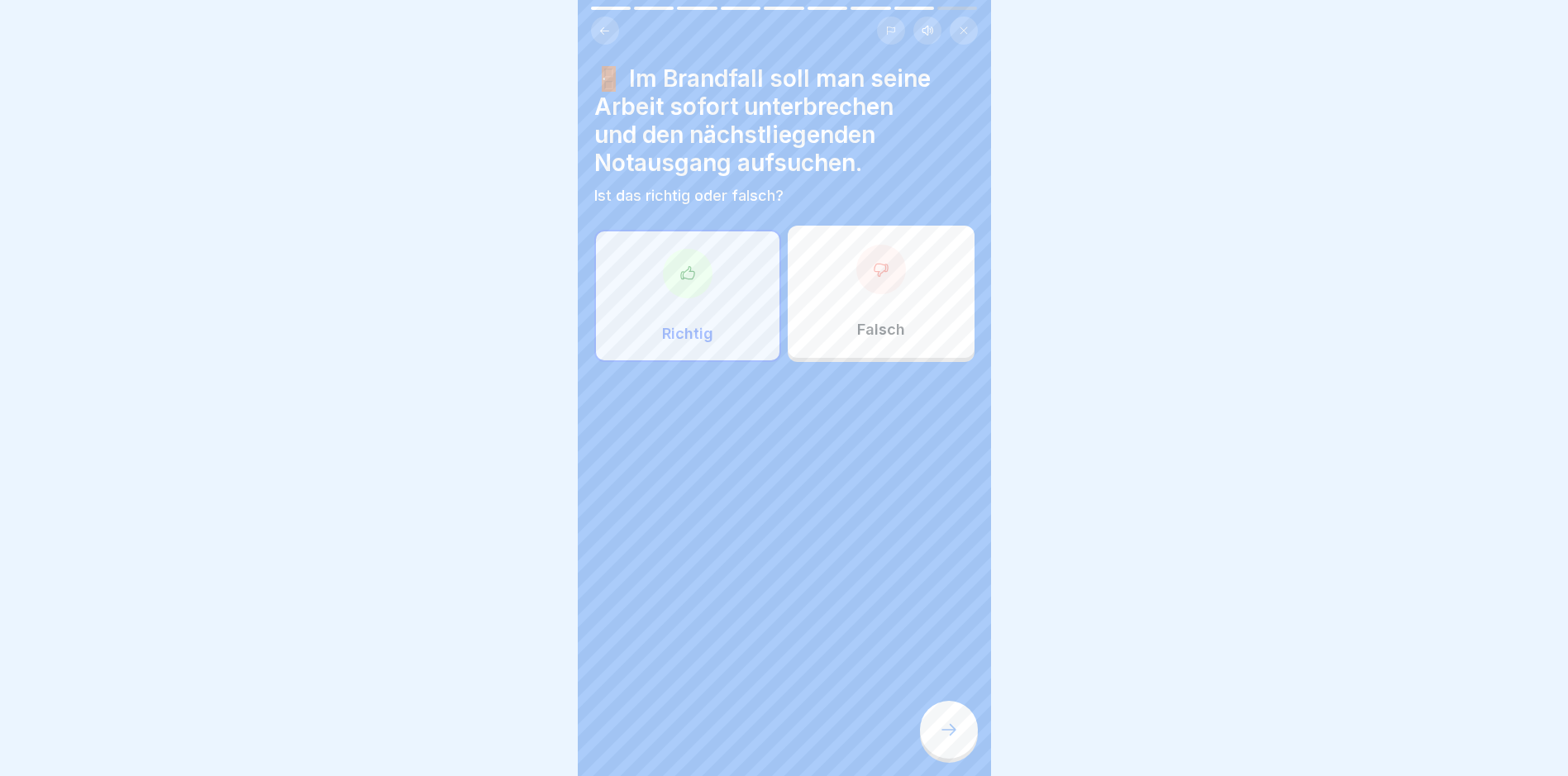
click at [956, 740] on icon at bounding box center [949, 730] width 20 height 20
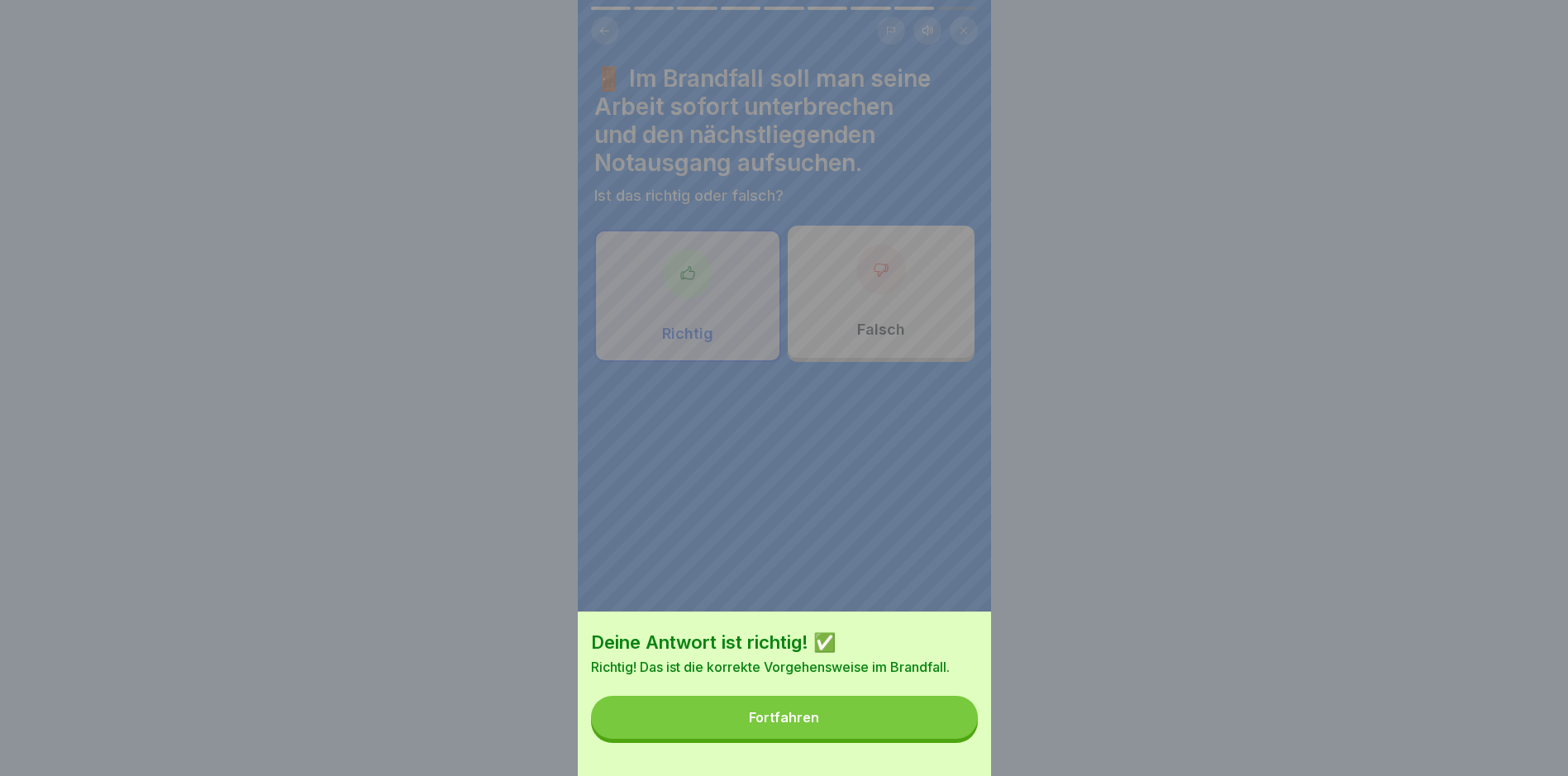
click at [819, 725] on div "Fortfahren" at bounding box center [784, 718] width 70 height 15
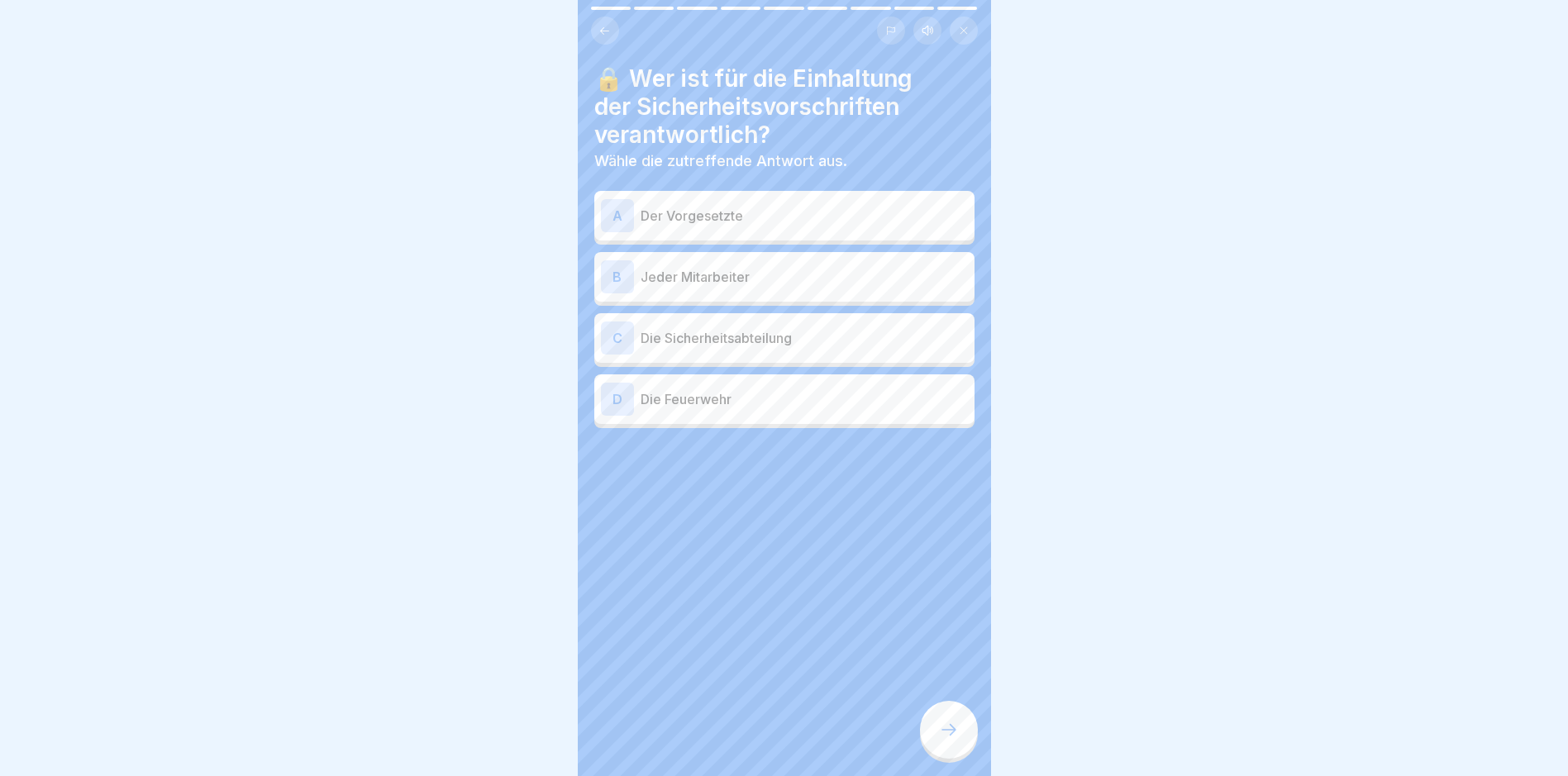
click at [618, 284] on div "B" at bounding box center [617, 276] width 33 height 33
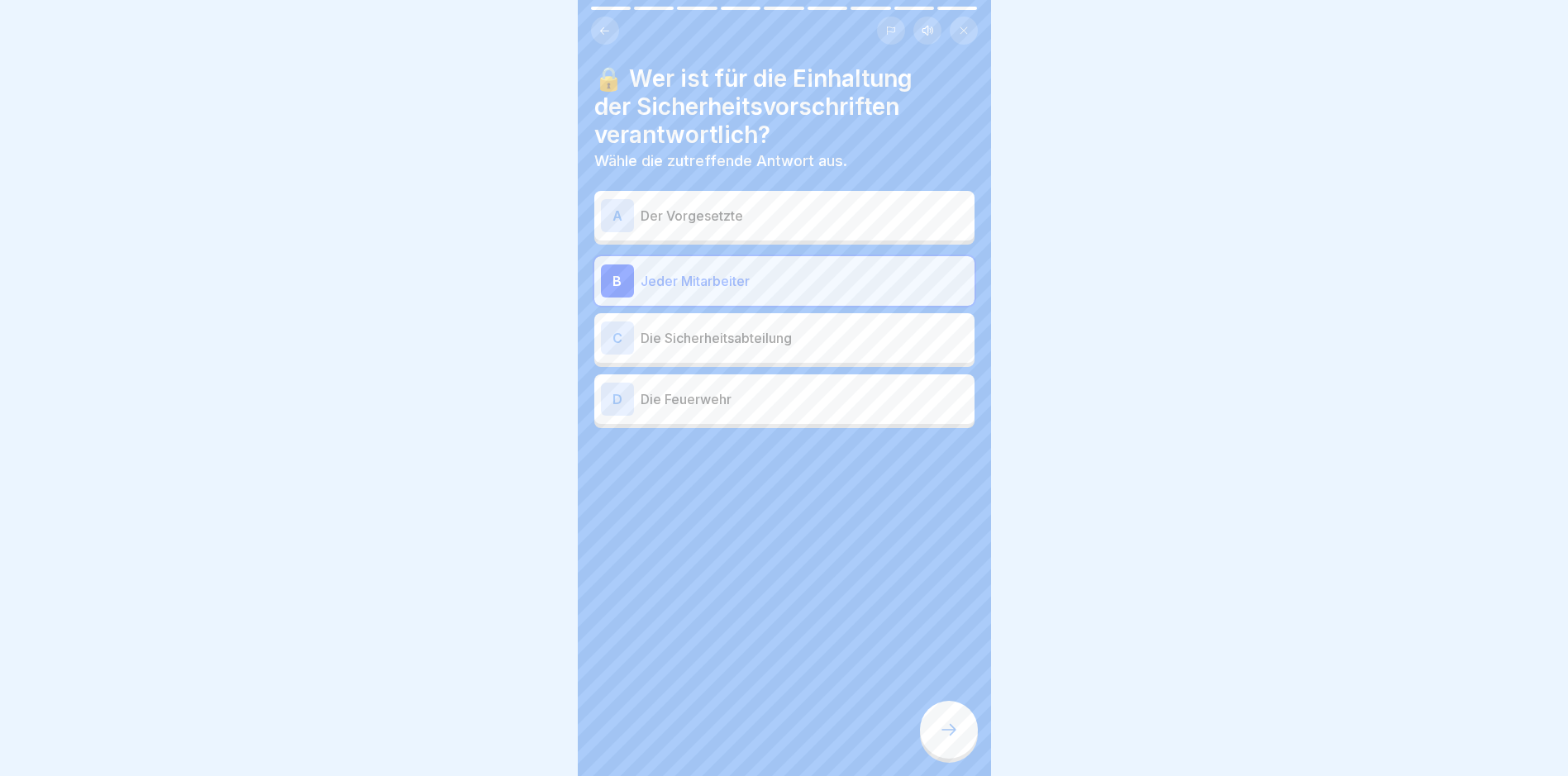
click at [938, 731] on div at bounding box center [949, 730] width 58 height 58
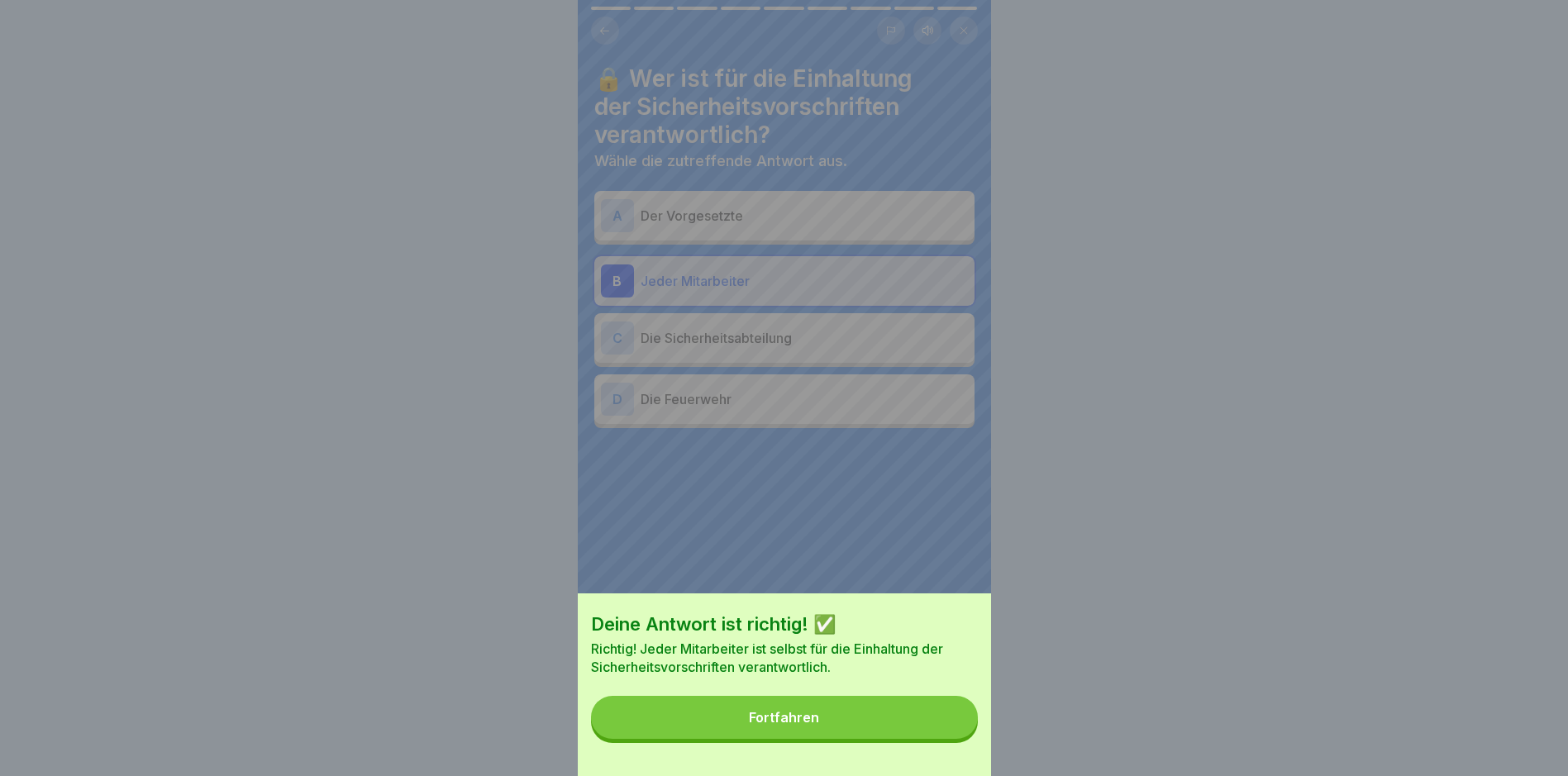
click at [854, 733] on button "Fortfahren" at bounding box center [784, 717] width 387 height 43
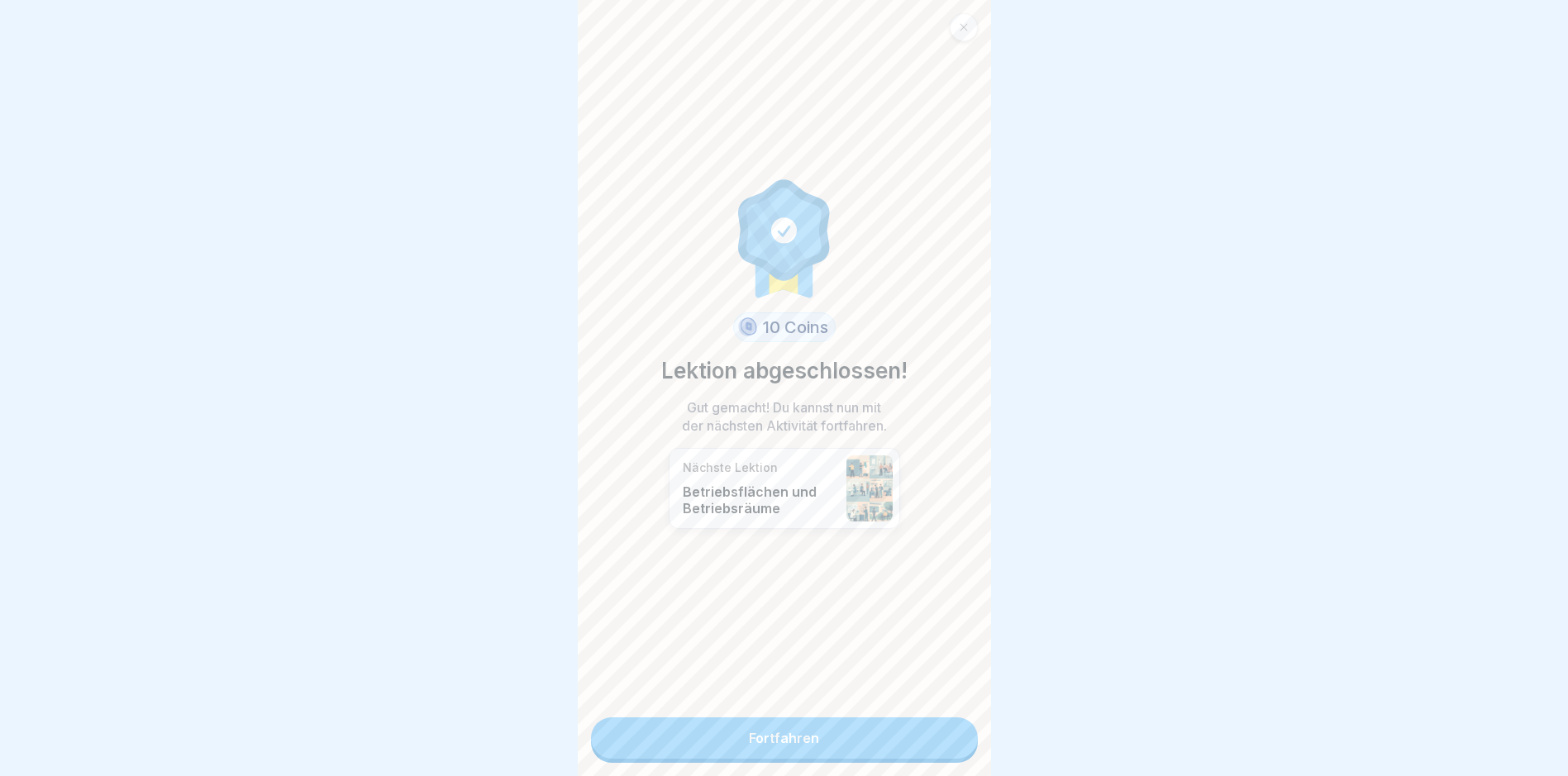
click at [795, 741] on link "Fortfahren" at bounding box center [784, 738] width 387 height 41
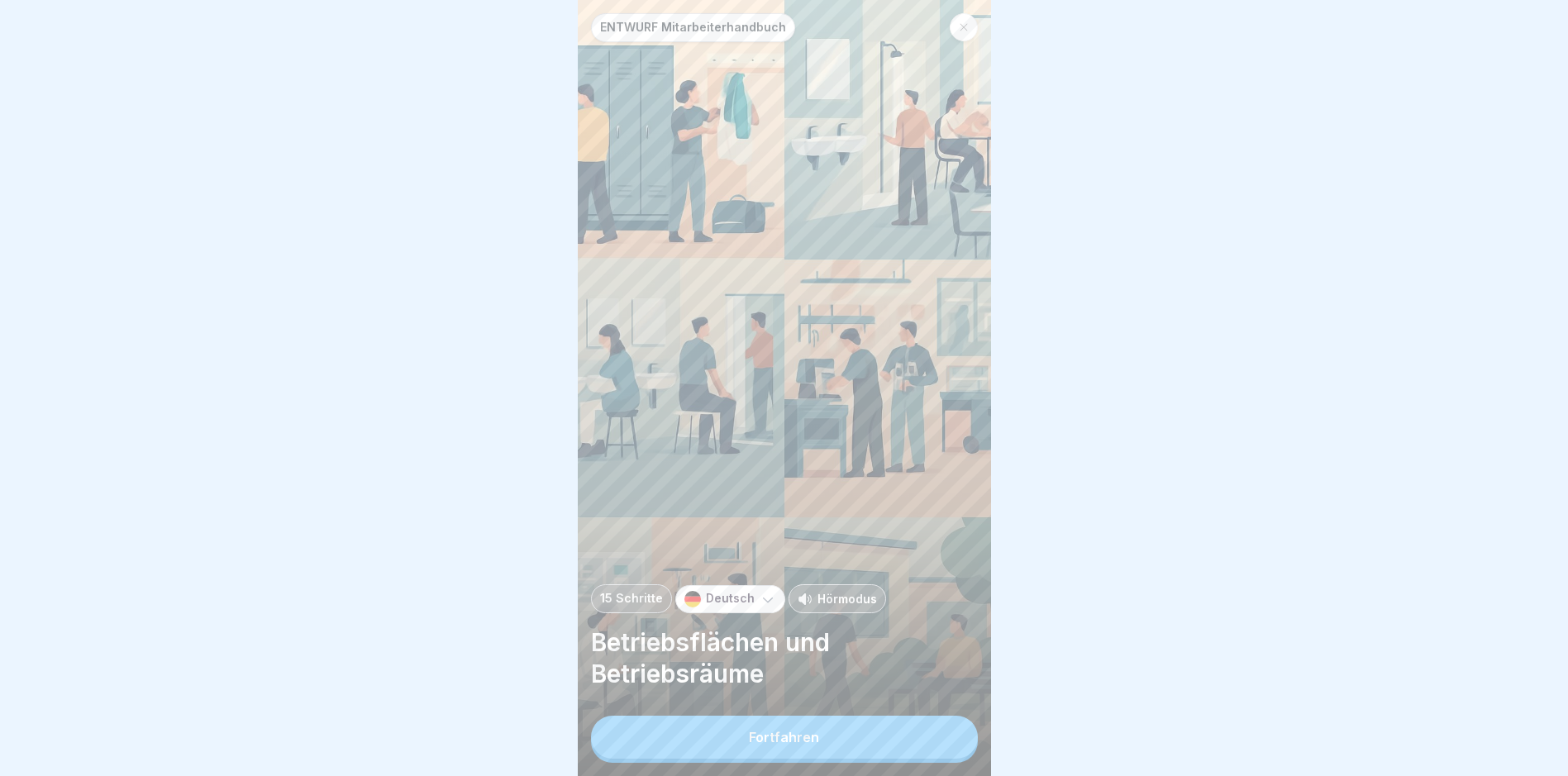
click at [795, 741] on button "Fortfahren" at bounding box center [784, 737] width 387 height 43
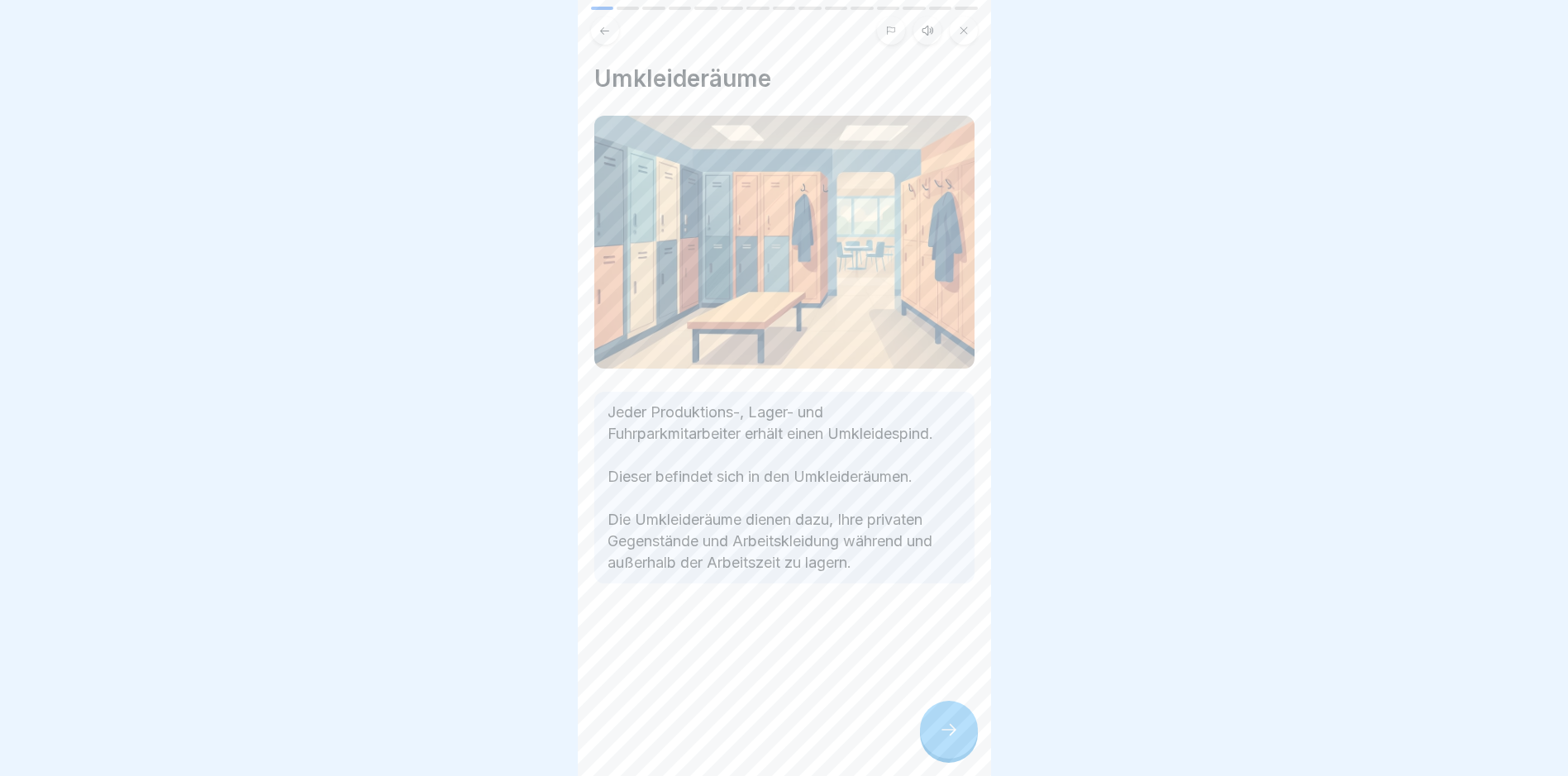
click at [964, 26] on icon at bounding box center [964, 30] width 10 height 10
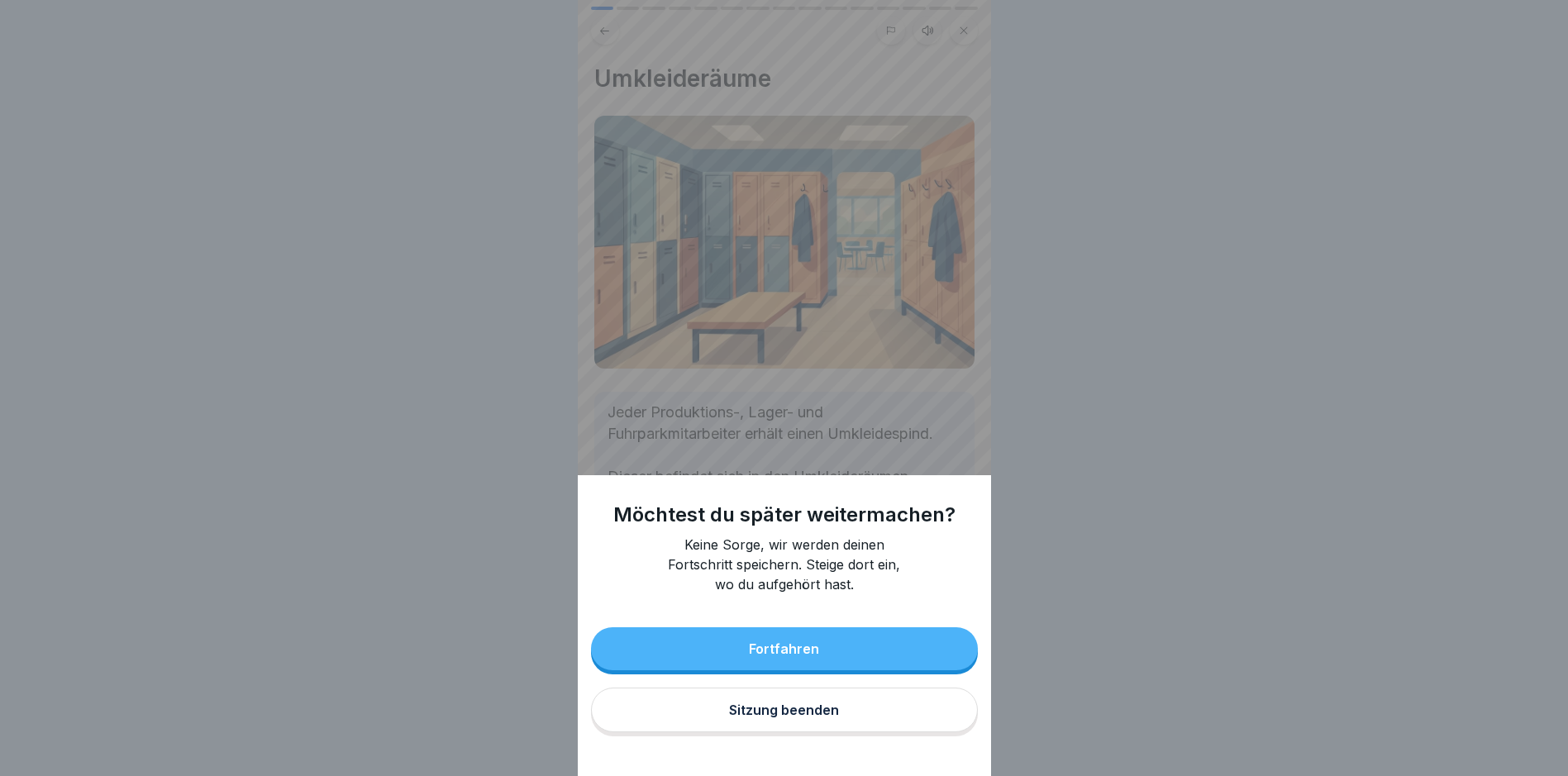
click at [787, 718] on div "Sitzung beenden" at bounding box center [784, 710] width 110 height 15
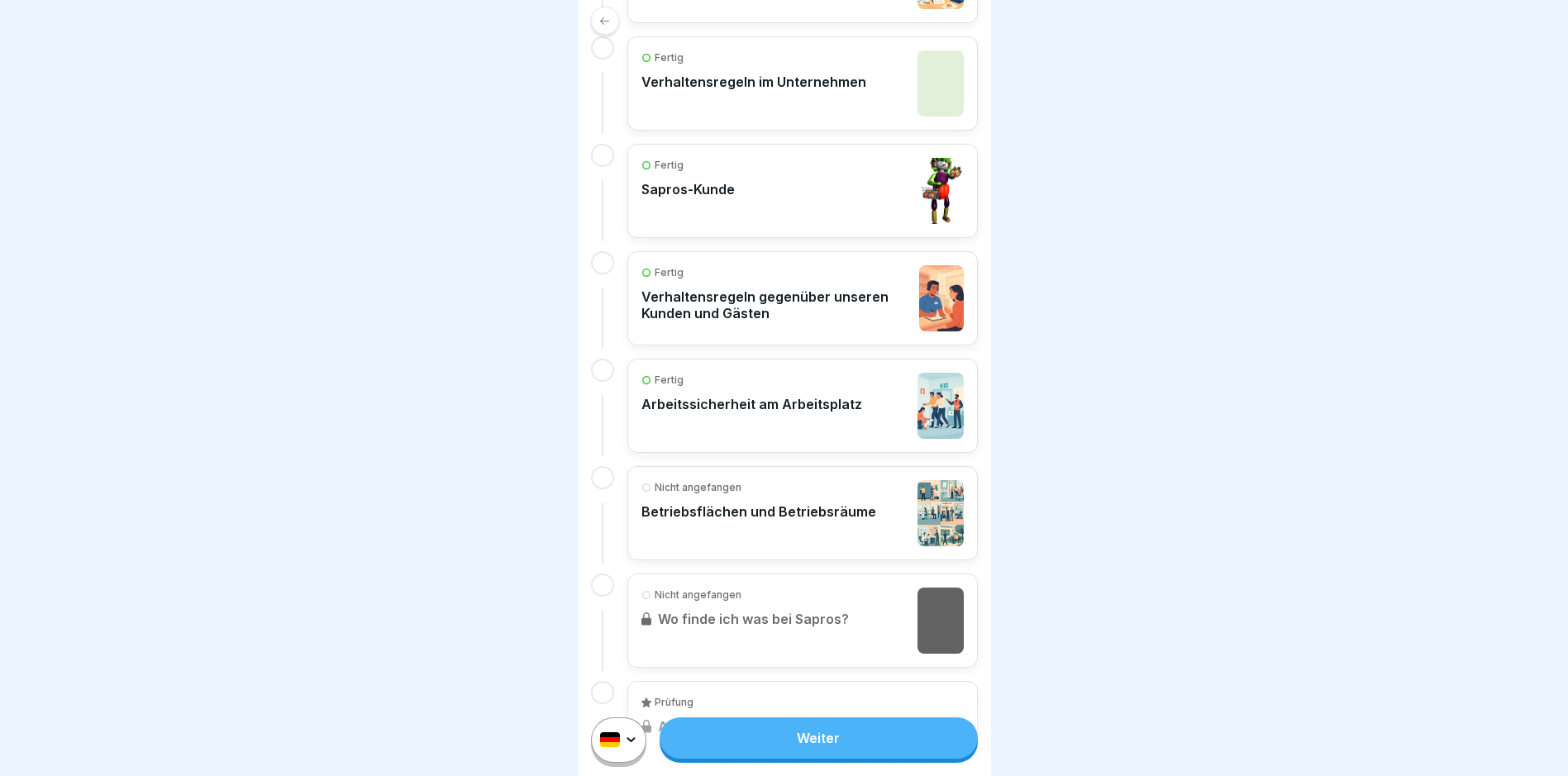
scroll to position [1194, 0]
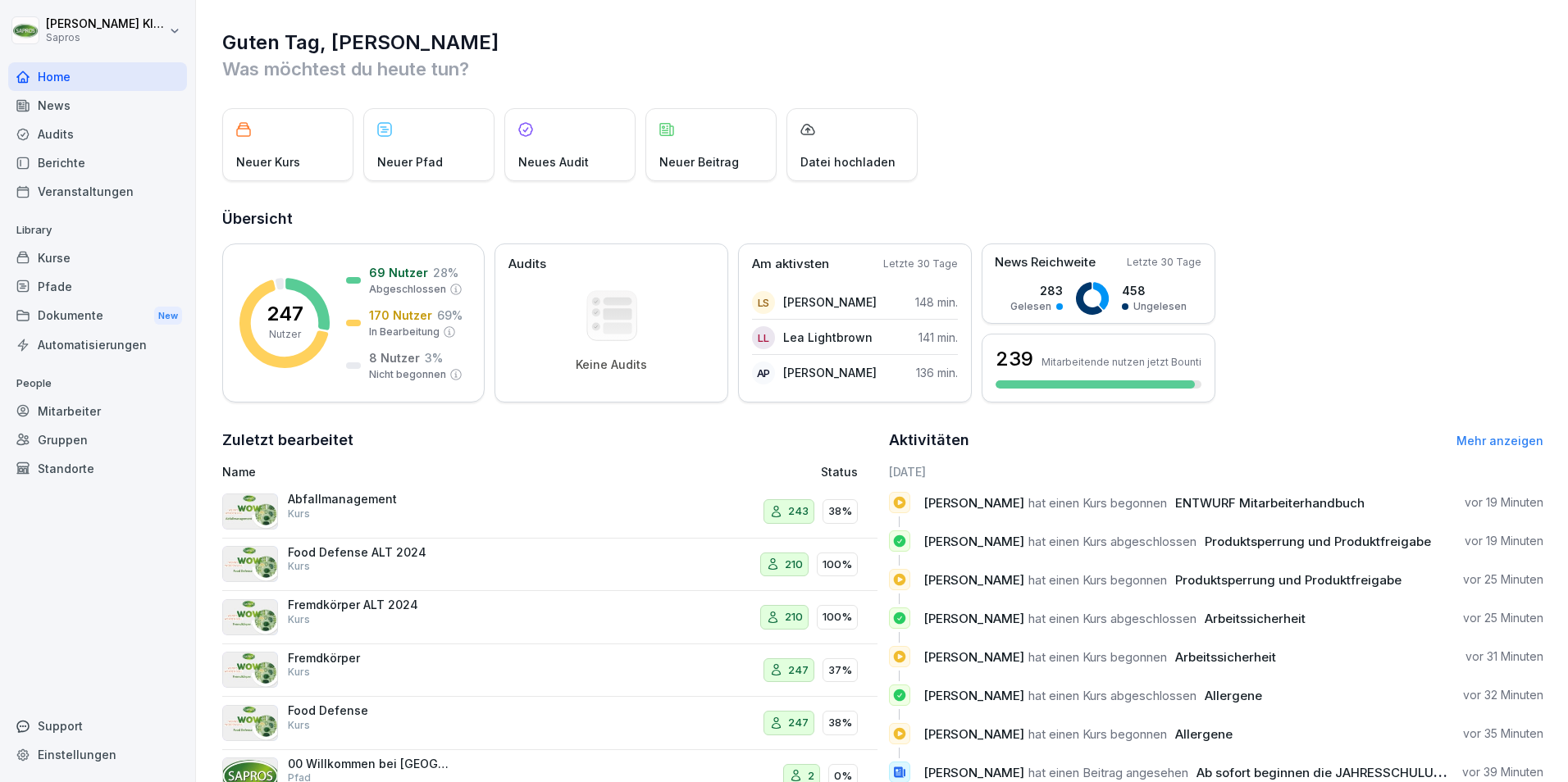
click at [89, 409] on div "Mitarbeiter" at bounding box center [98, 411] width 179 height 28
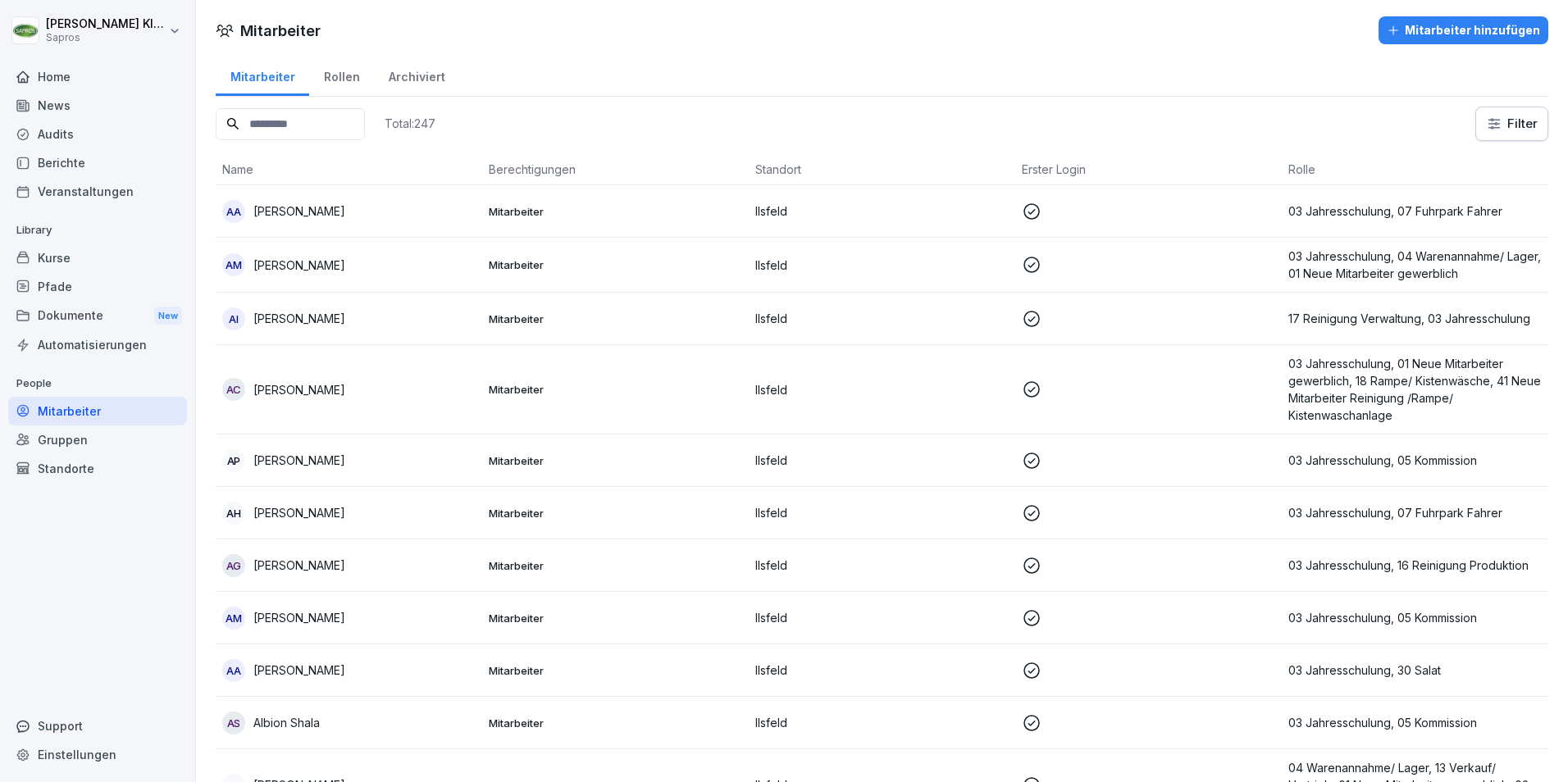
click at [266, 124] on input at bounding box center [290, 124] width 149 height 32
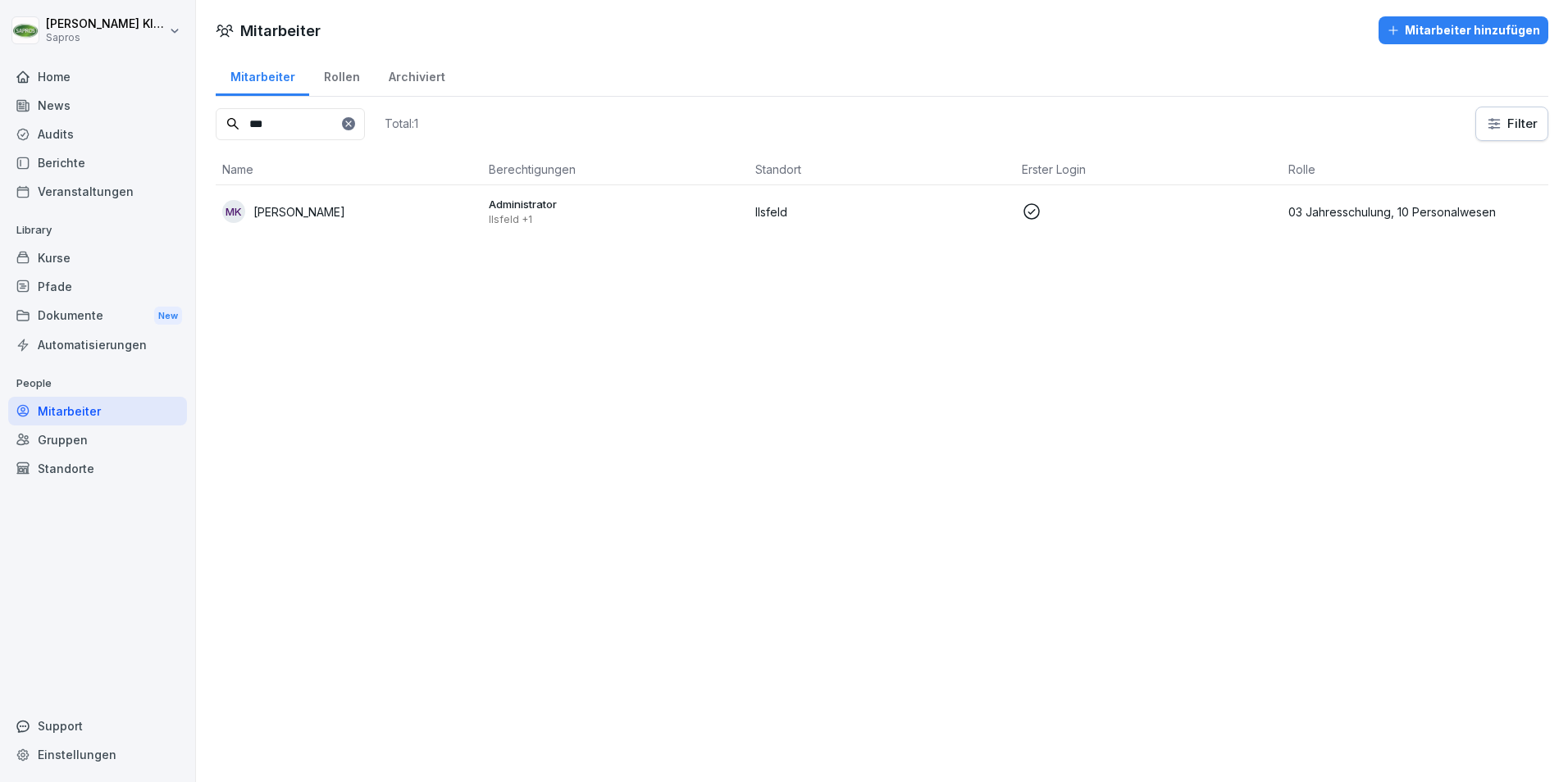
type input "***"
click at [1376, 214] on p "03 Jahresschulung, 10 Personalwesen" at bounding box center [1414, 212] width 253 height 18
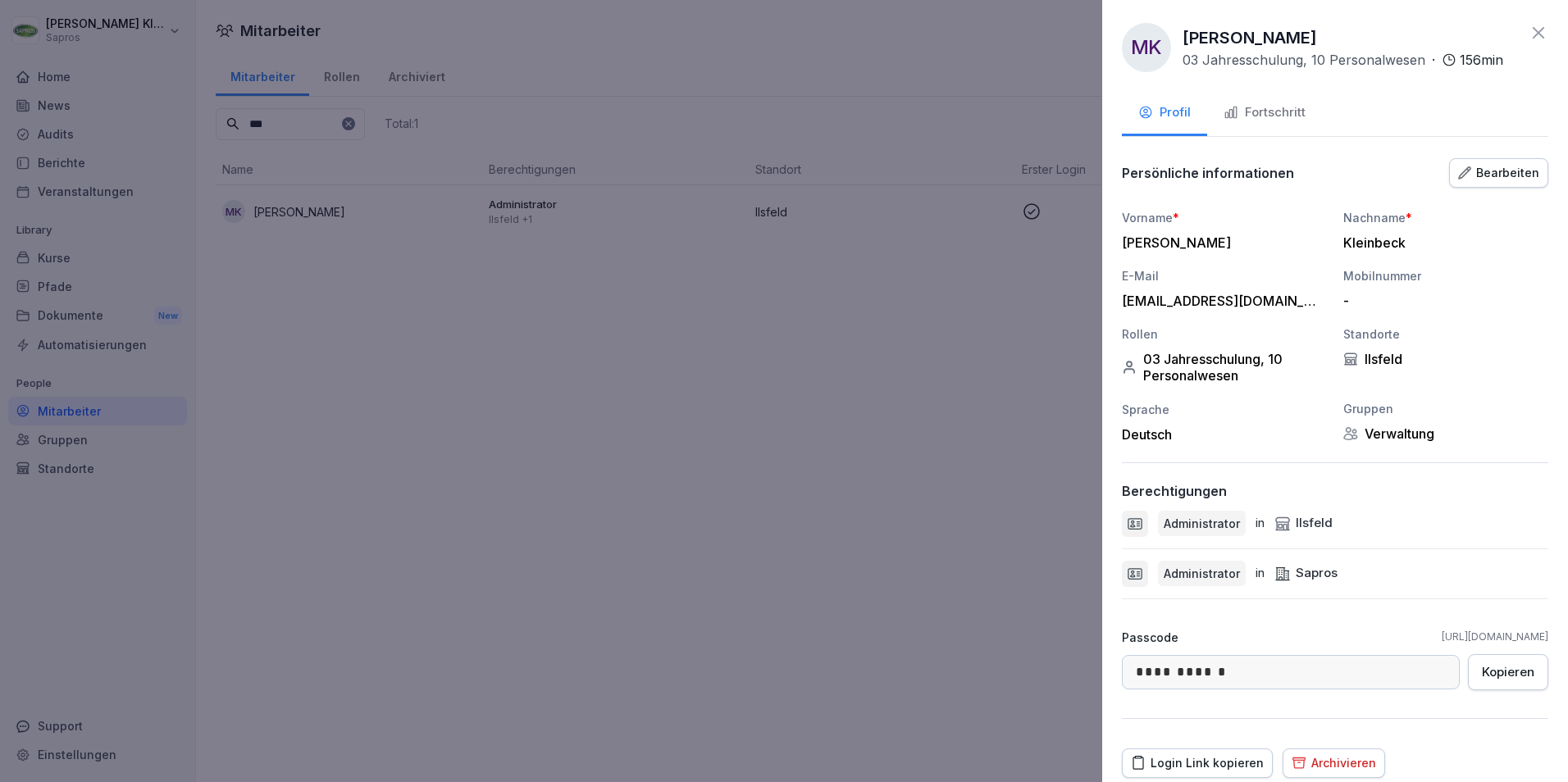
click at [1275, 107] on div "Fortschritt" at bounding box center [1264, 113] width 82 height 19
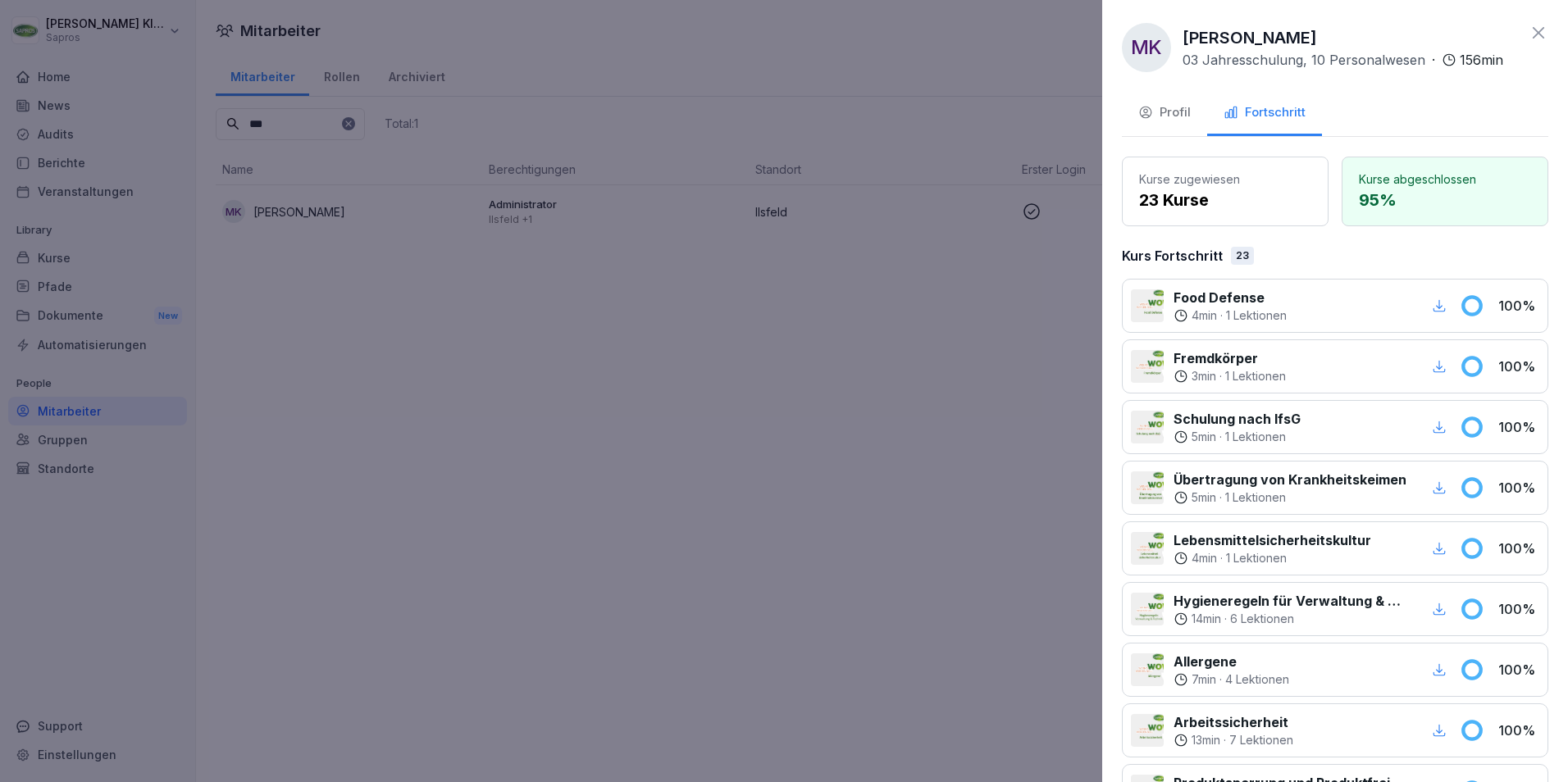
click at [1529, 32] on icon at bounding box center [1539, 33] width 20 height 20
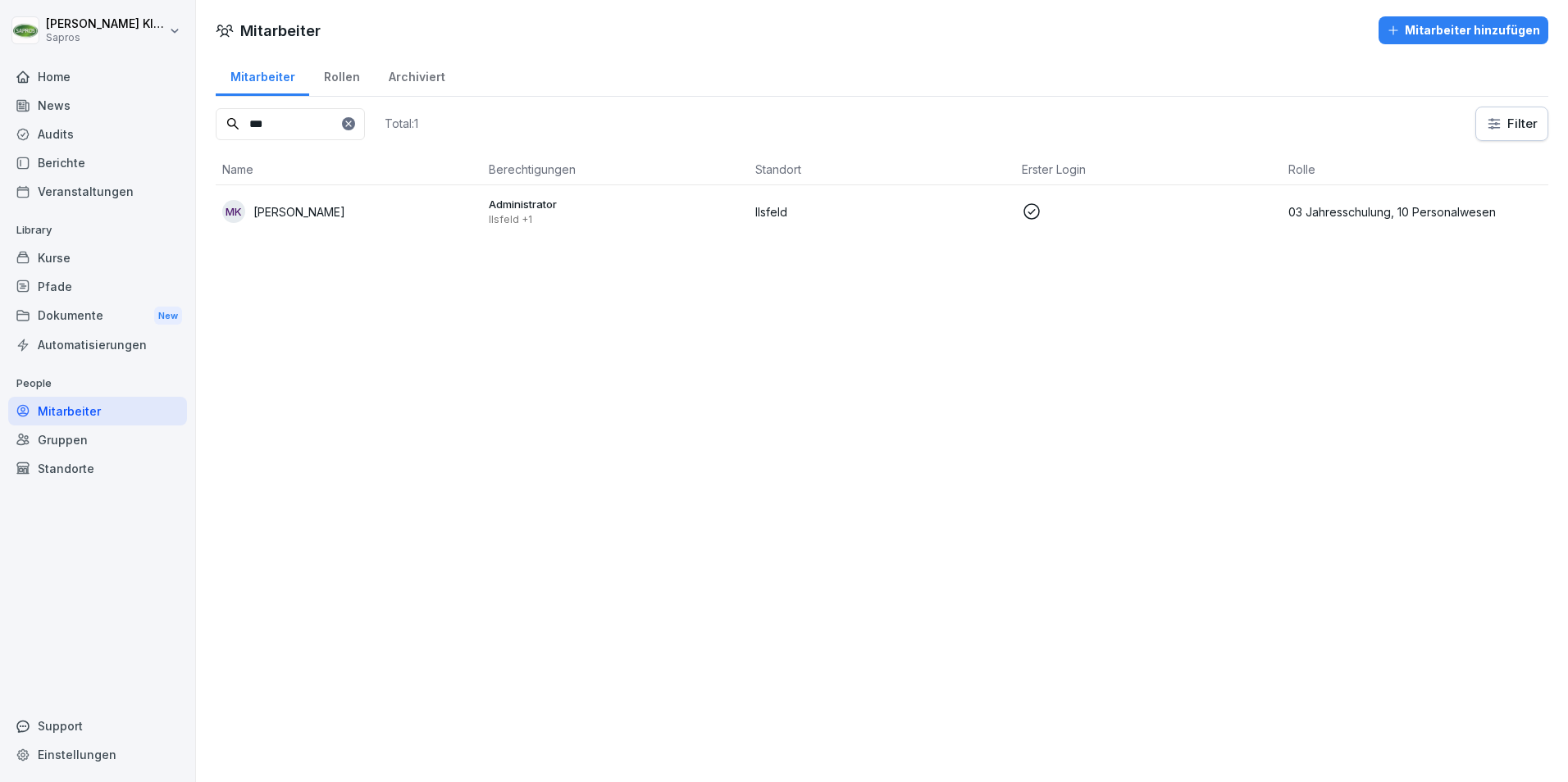
click at [1341, 207] on p "03 Jahresschulung, 10 Personalwesen" at bounding box center [1414, 212] width 253 height 18
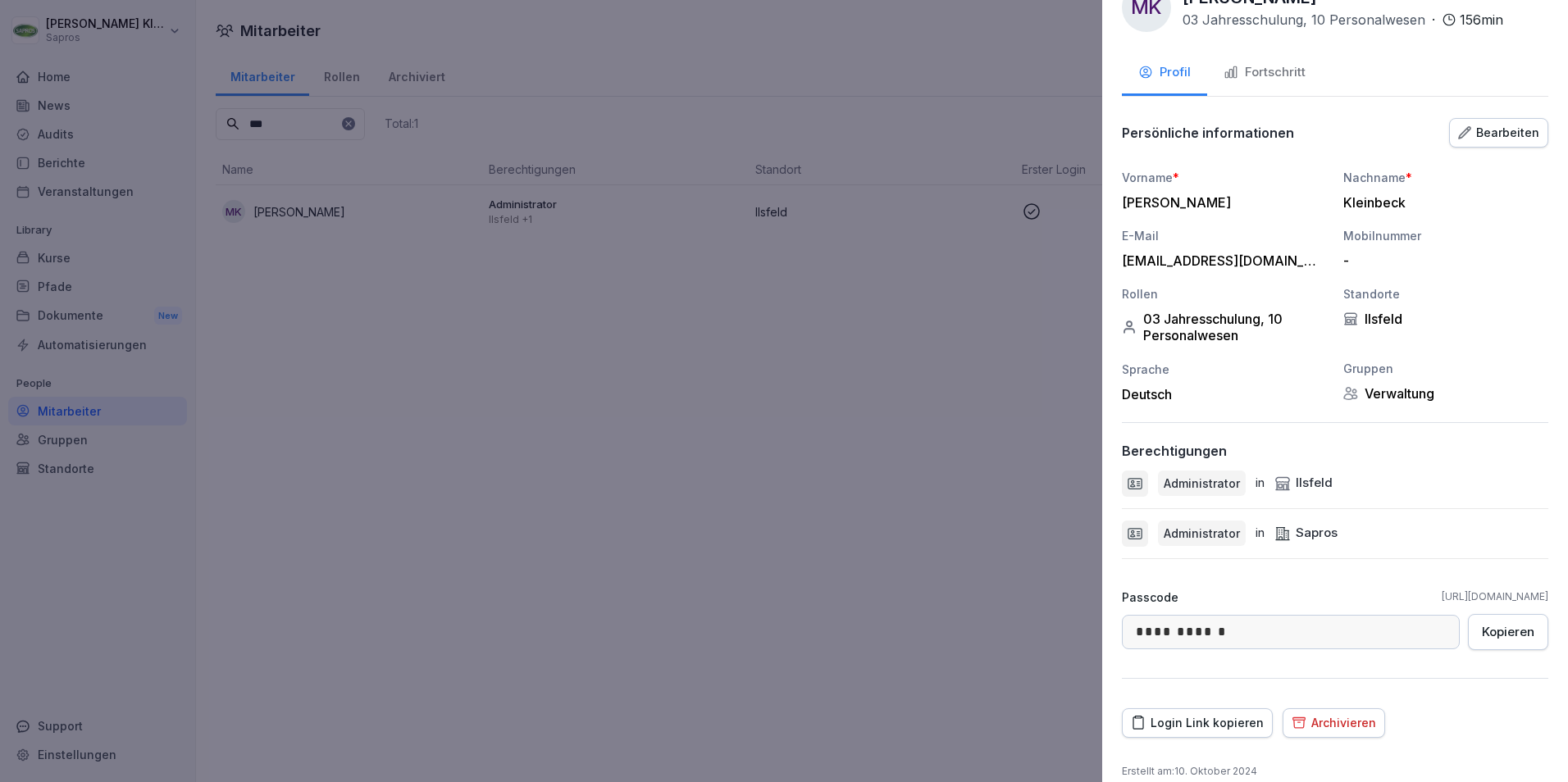
scroll to position [60, 0]
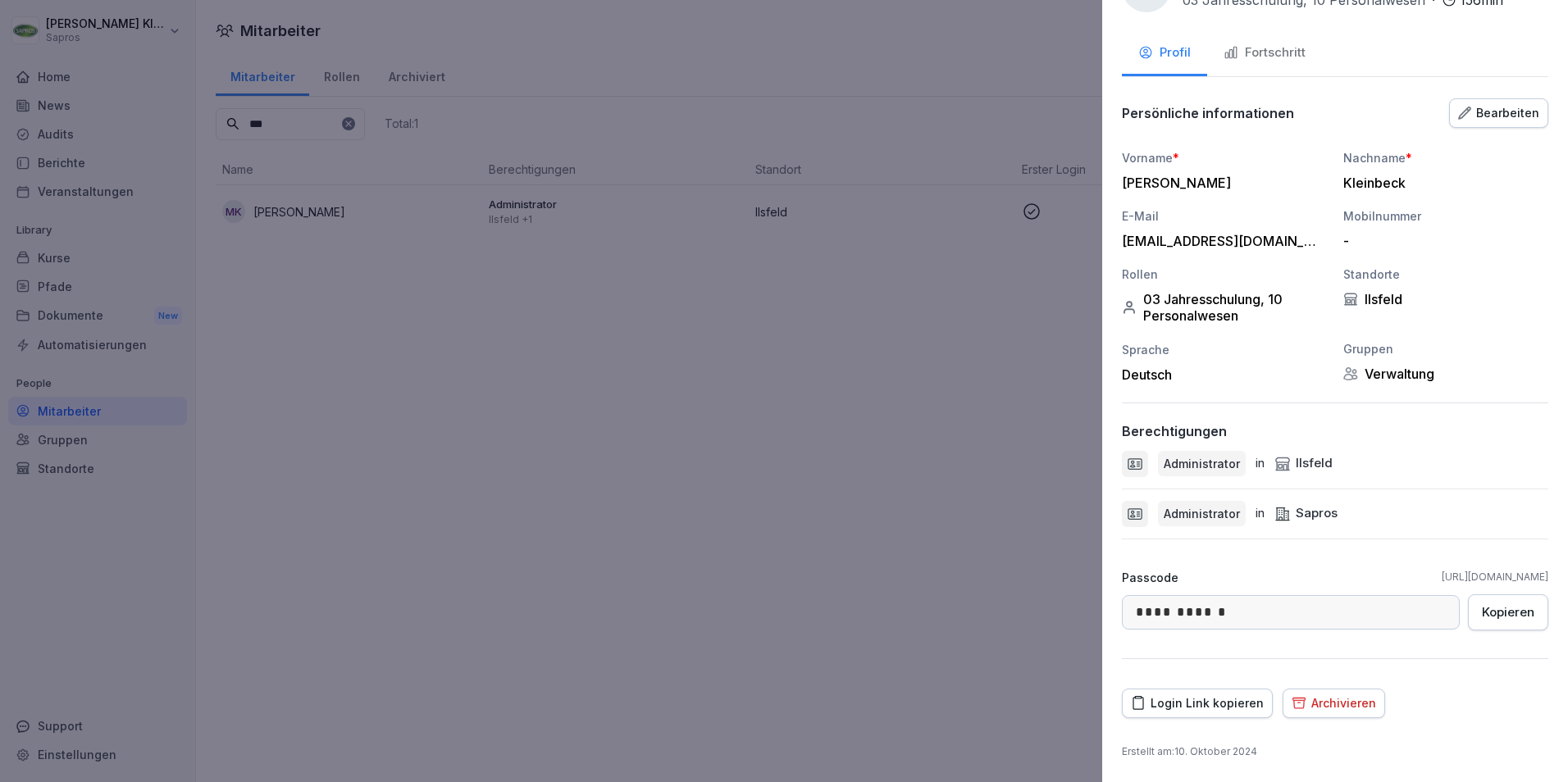
click at [1493, 114] on div "Bearbeiten" at bounding box center [1498, 114] width 81 height 18
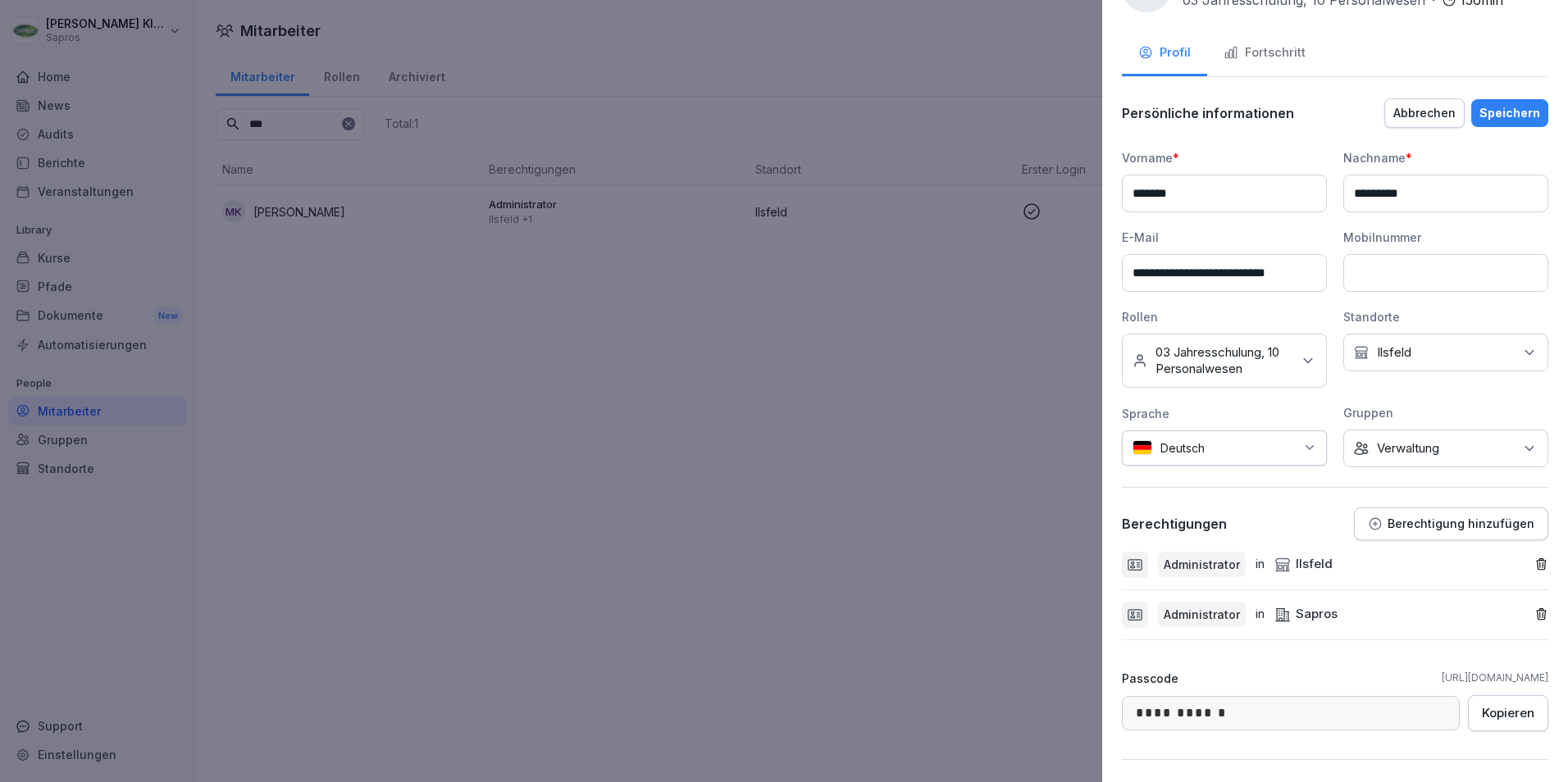
click at [1307, 366] on icon at bounding box center [1308, 361] width 17 height 17
click at [945, 573] on div at bounding box center [784, 391] width 1568 height 782
